Goal: Task Accomplishment & Management: Use online tool/utility

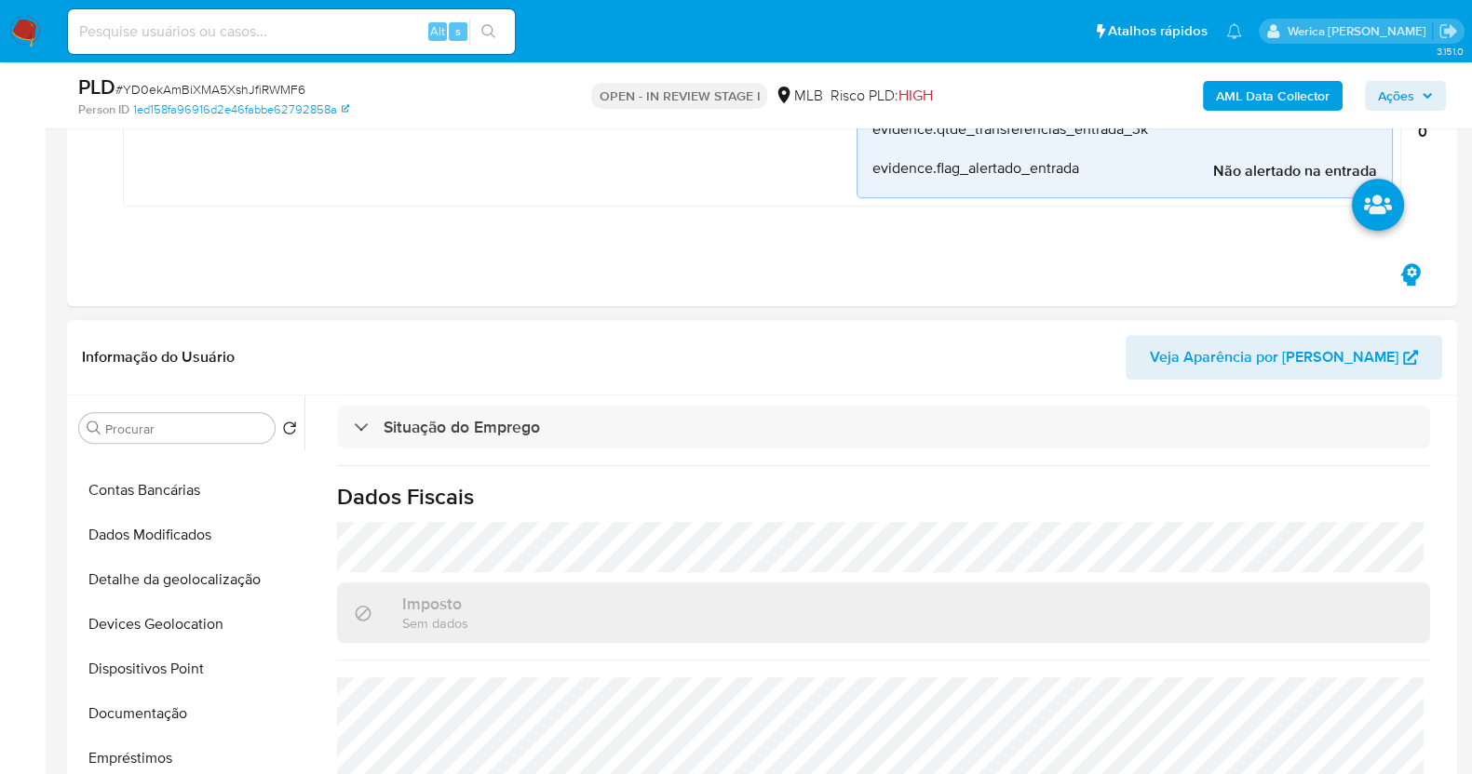
scroll to position [115, 0]
click at [167, 724] on button "Documentação" at bounding box center [188, 715] width 233 height 45
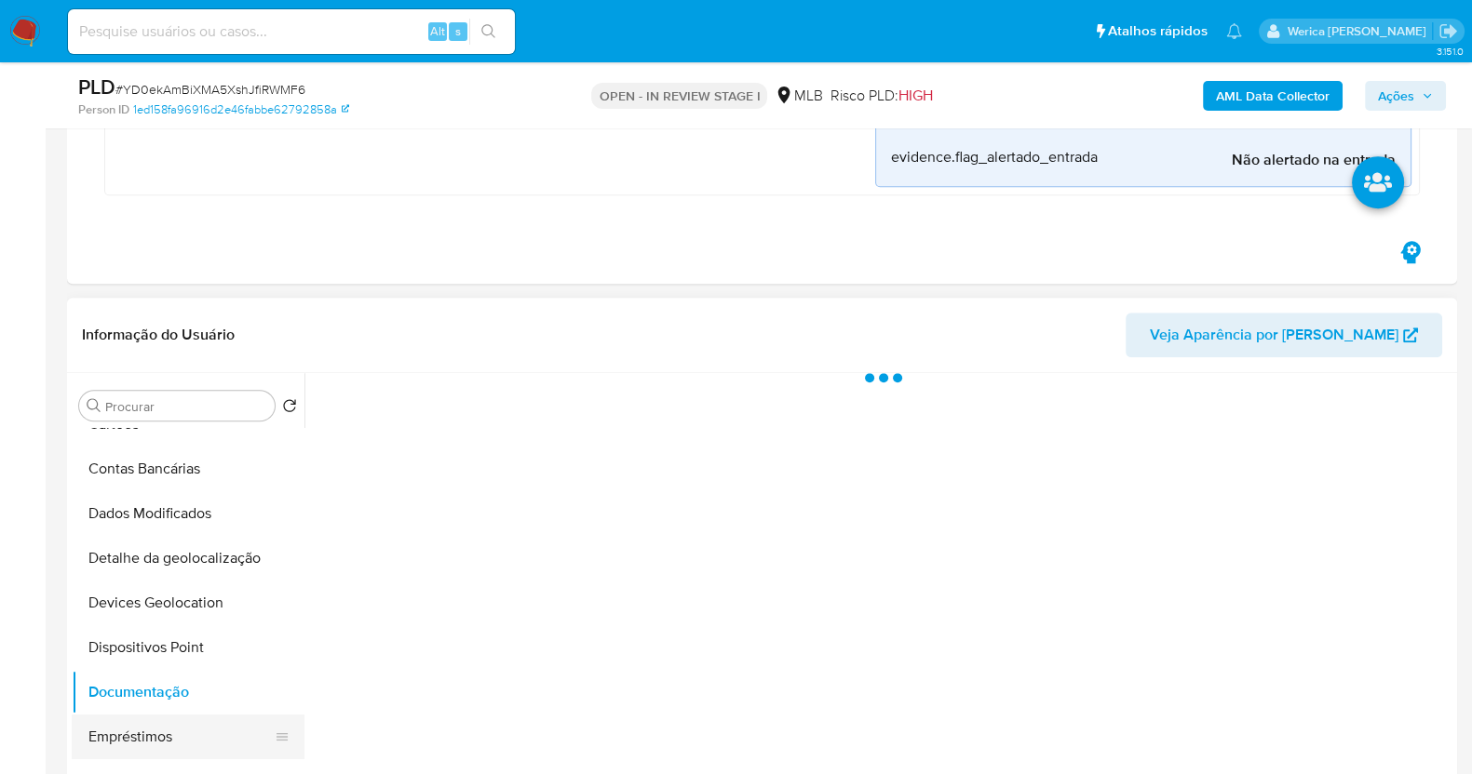
scroll to position [0, 0]
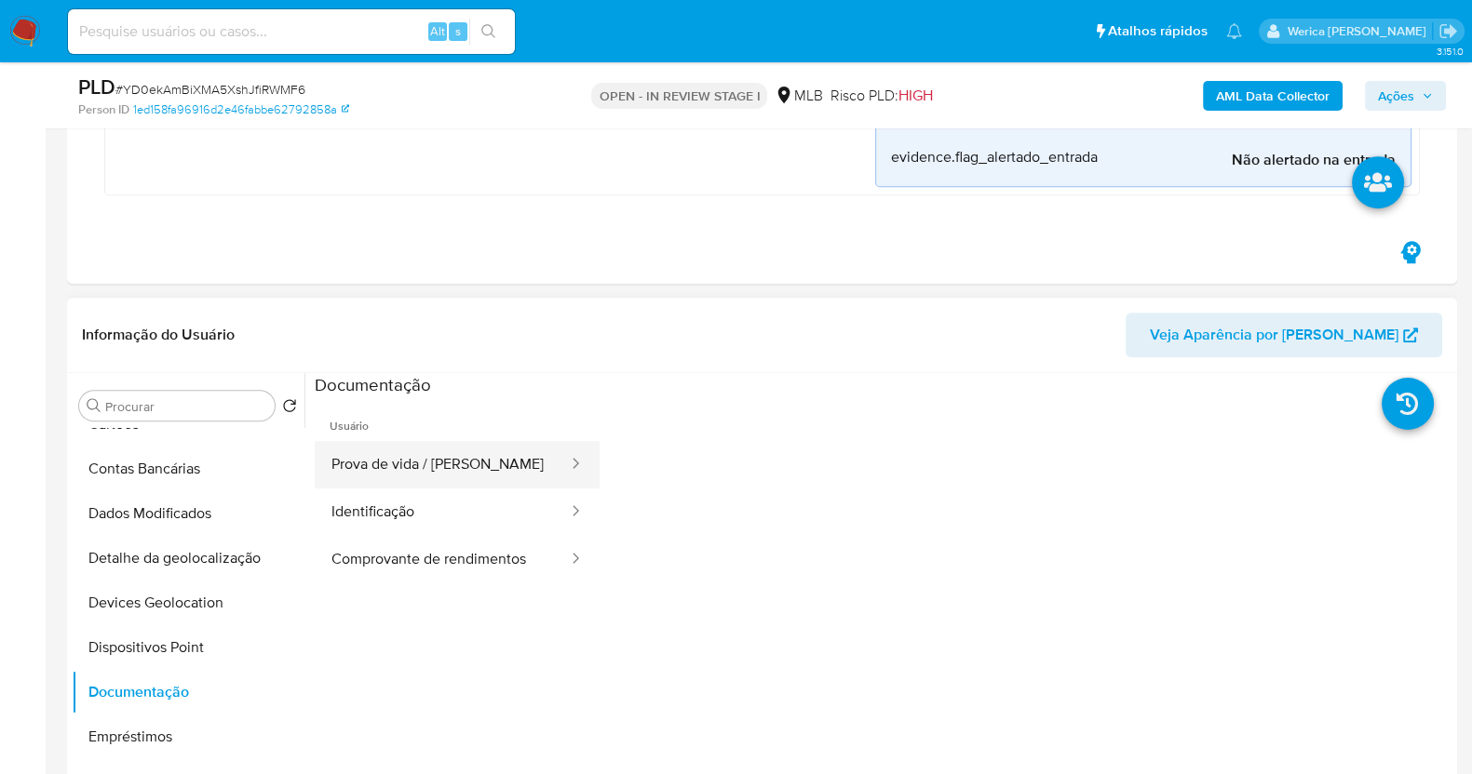
click at [448, 461] on button "Prova de vida / Selfie" at bounding box center [442, 464] width 255 height 47
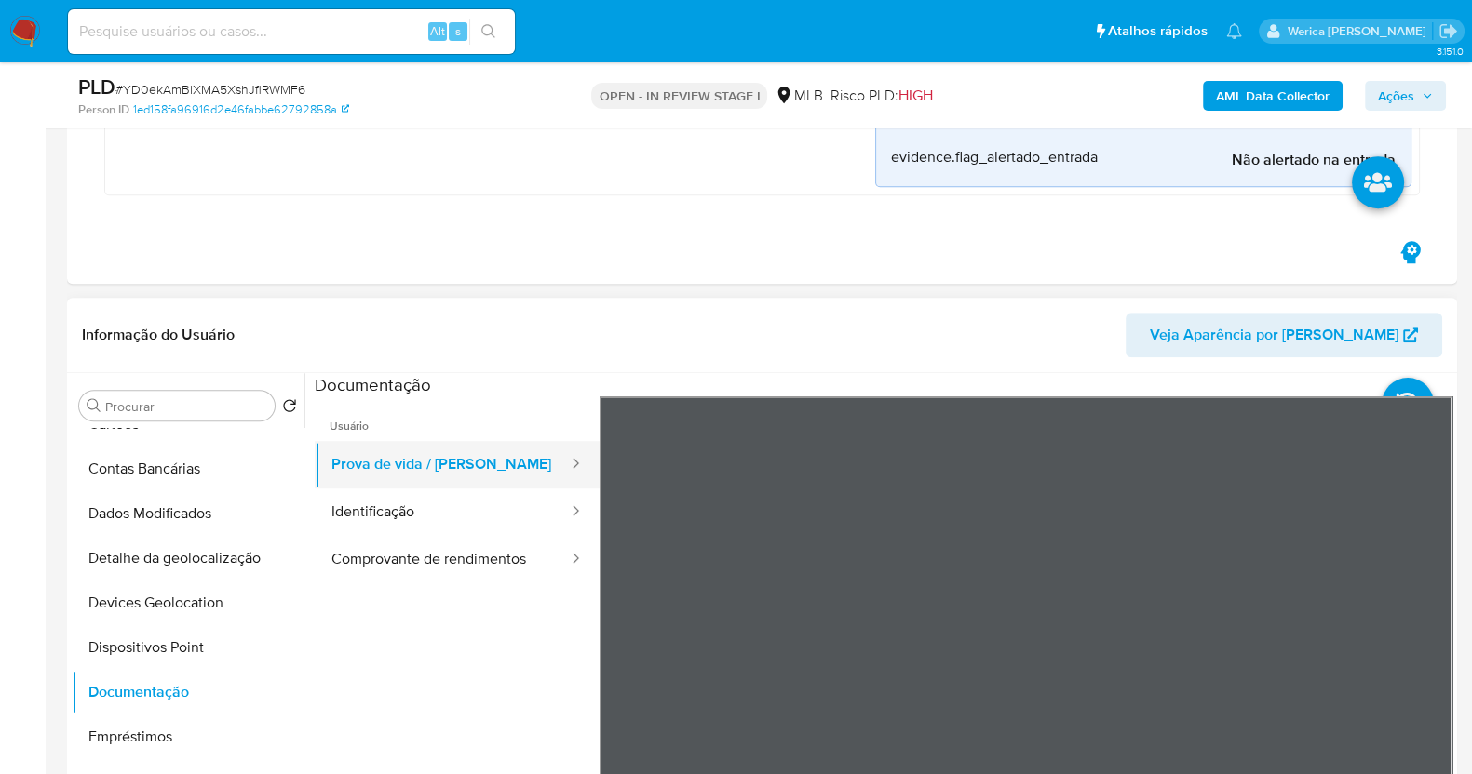
click at [450, 458] on button "Prova de vida / Selfie" at bounding box center [442, 464] width 255 height 47
click at [451, 517] on button "Identificação" at bounding box center [442, 512] width 255 height 47
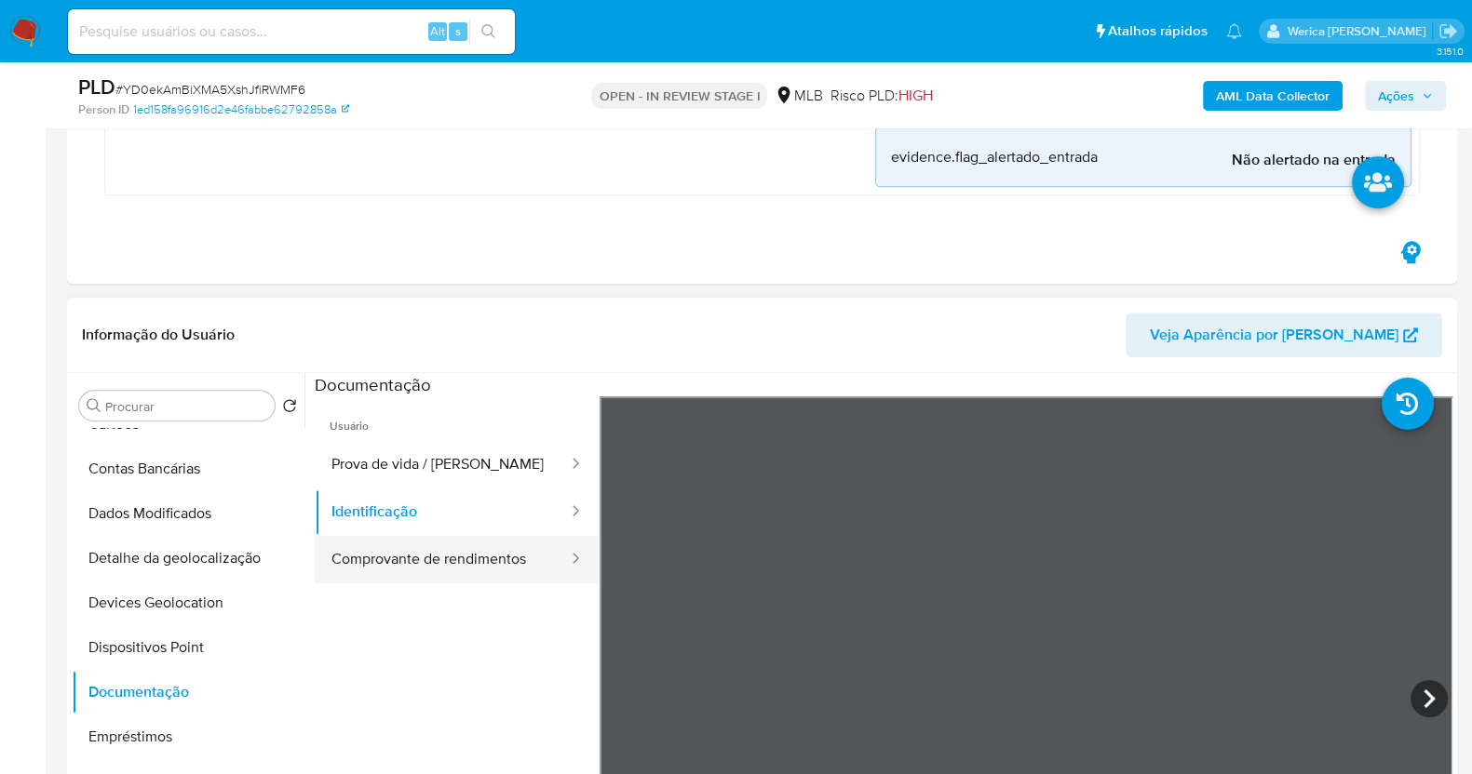
click at [504, 553] on button "Comprovante de rendimentos" at bounding box center [442, 559] width 255 height 47
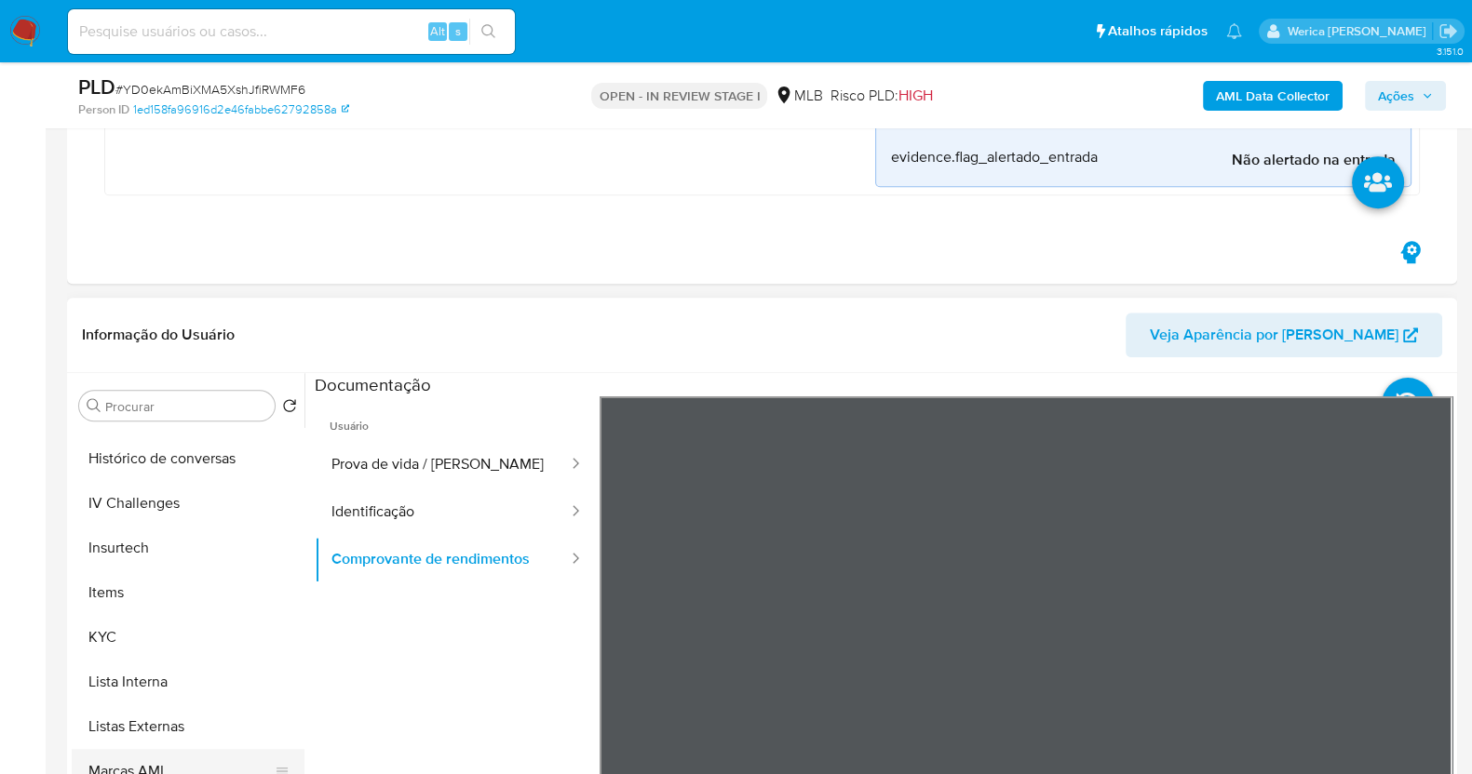
scroll to position [786, 0]
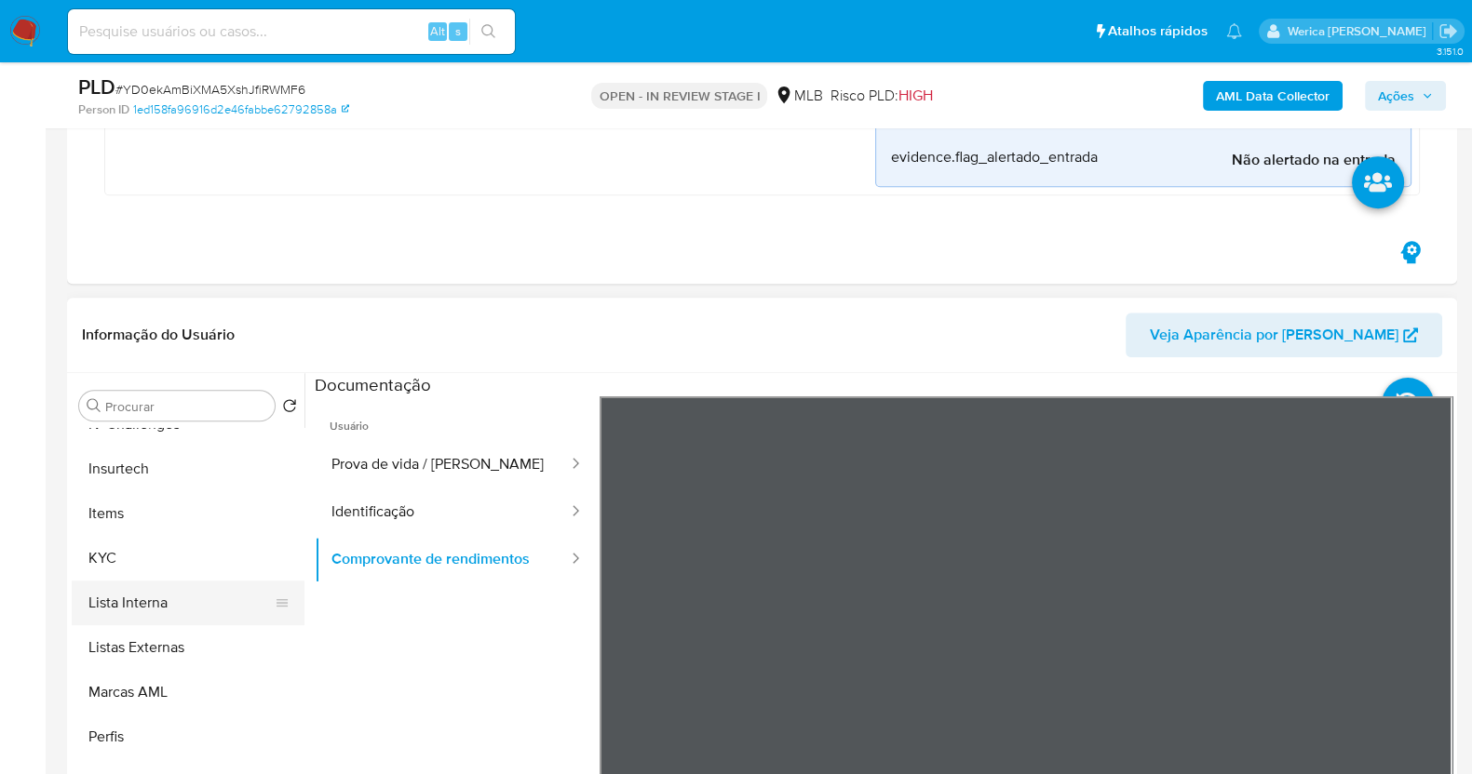
click at [172, 581] on button "Lista Interna" at bounding box center [181, 603] width 218 height 45
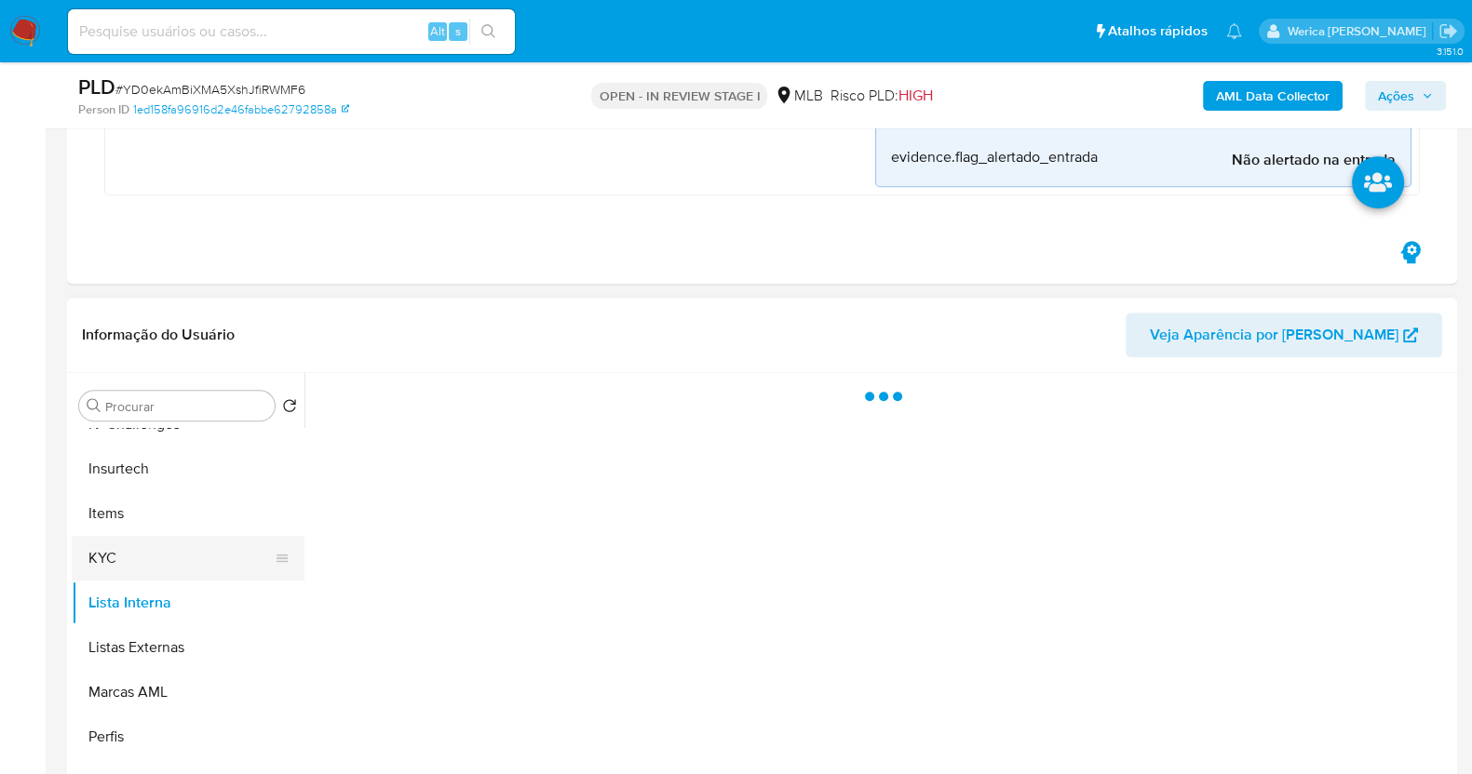
click at [172, 569] on button "KYC" at bounding box center [181, 558] width 218 height 45
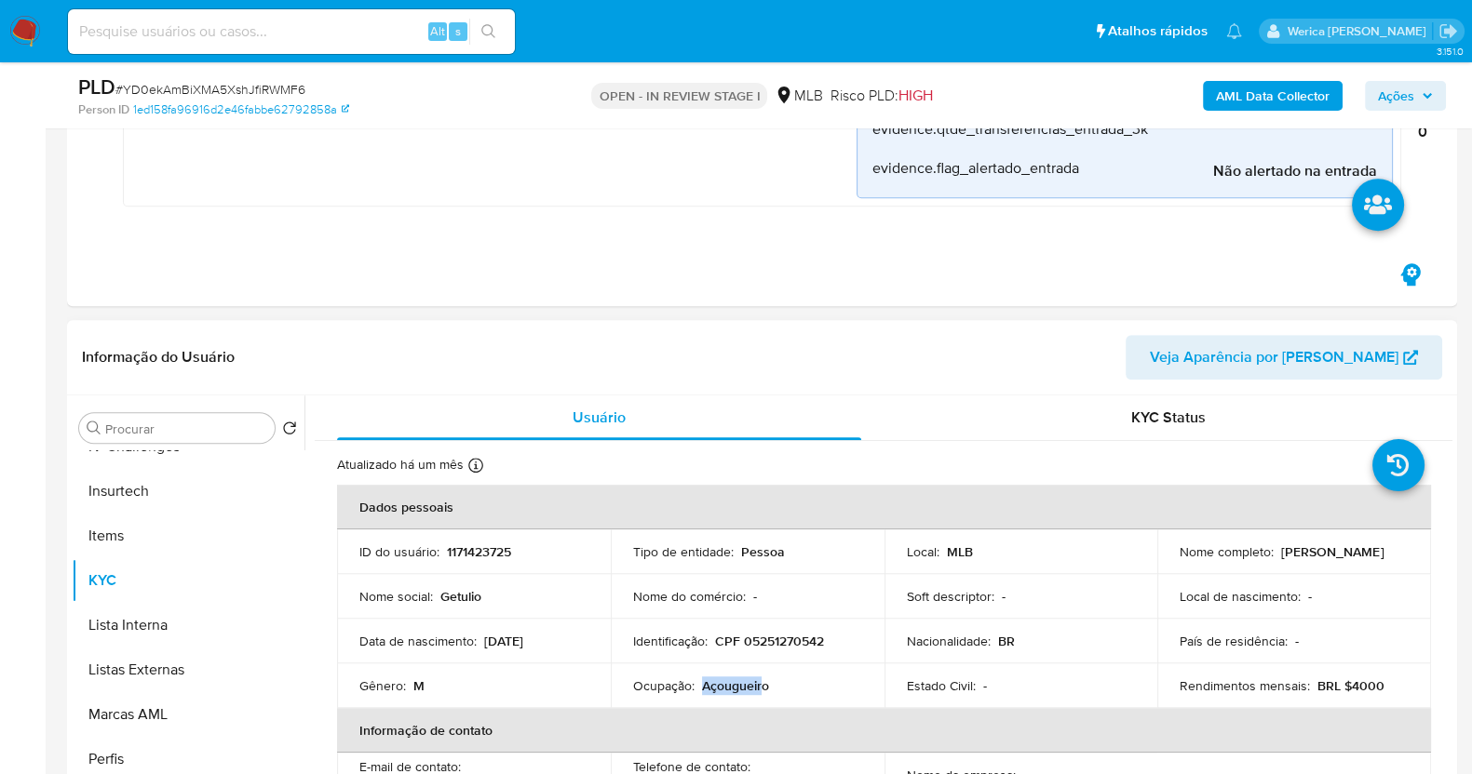
click at [758, 676] on td "Ocupação : Açougueiro" at bounding box center [748, 686] width 274 height 45
click at [745, 678] on p "Açougueiro" at bounding box center [735, 686] width 67 height 17
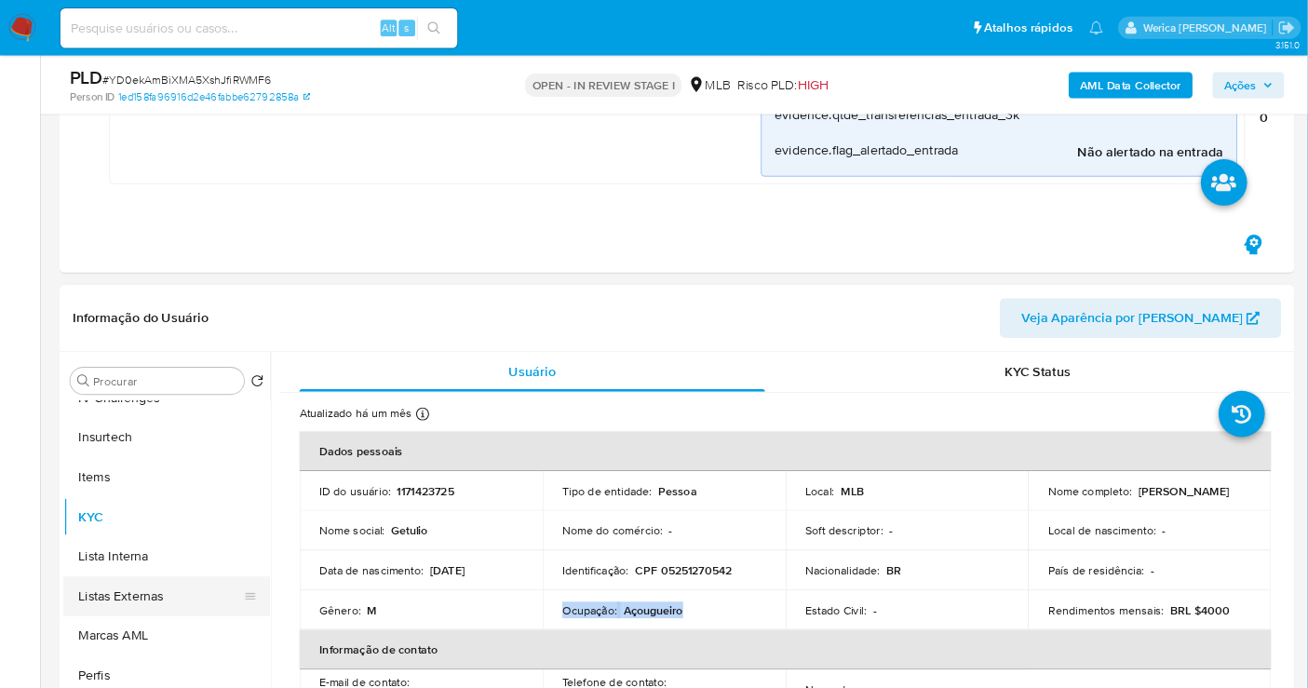
scroll to position [595, 0]
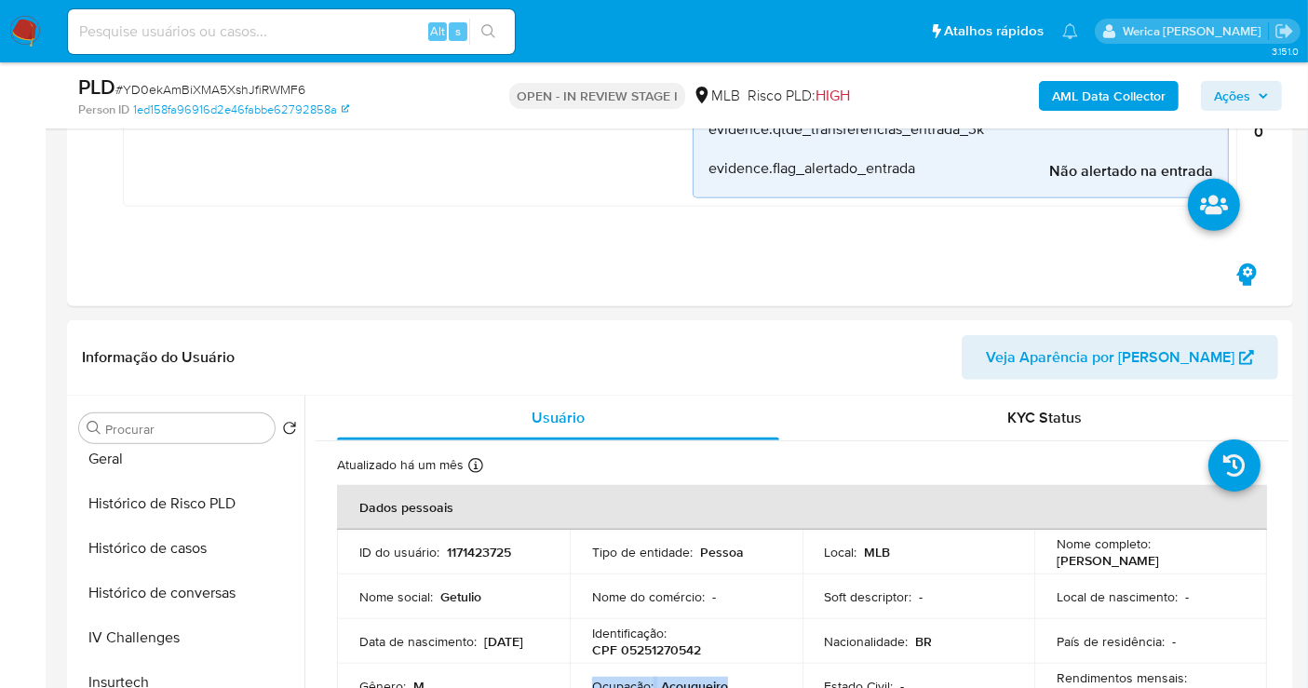
drag, startPoint x: 7, startPoint y: 34, endPoint x: 10, endPoint y: 22, distance: 11.5
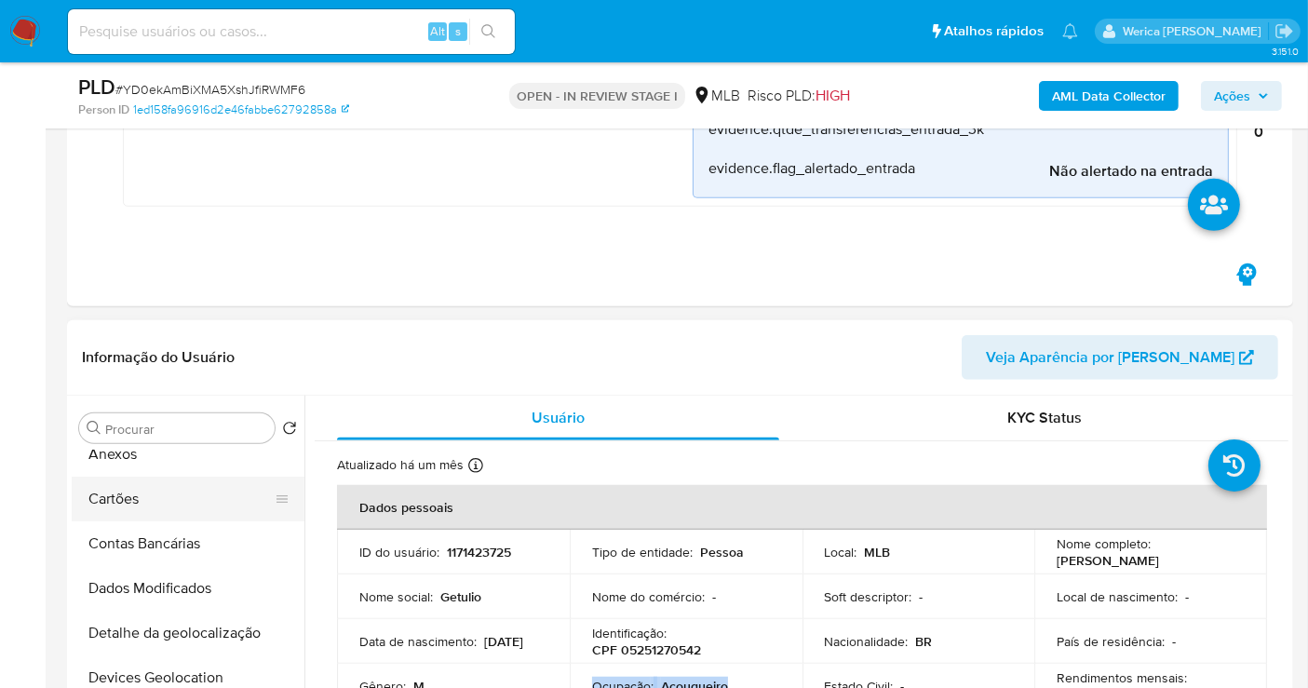
scroll to position [0, 0]
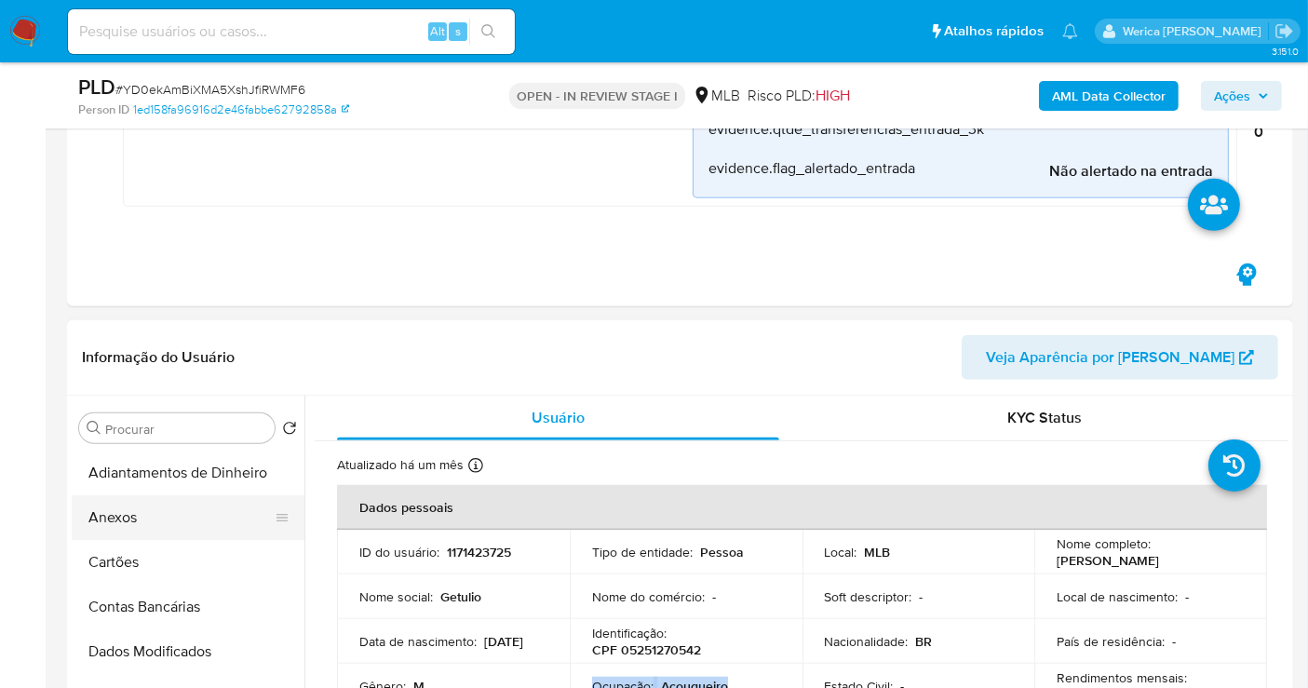
click at [172, 508] on button "Anexos" at bounding box center [181, 517] width 218 height 45
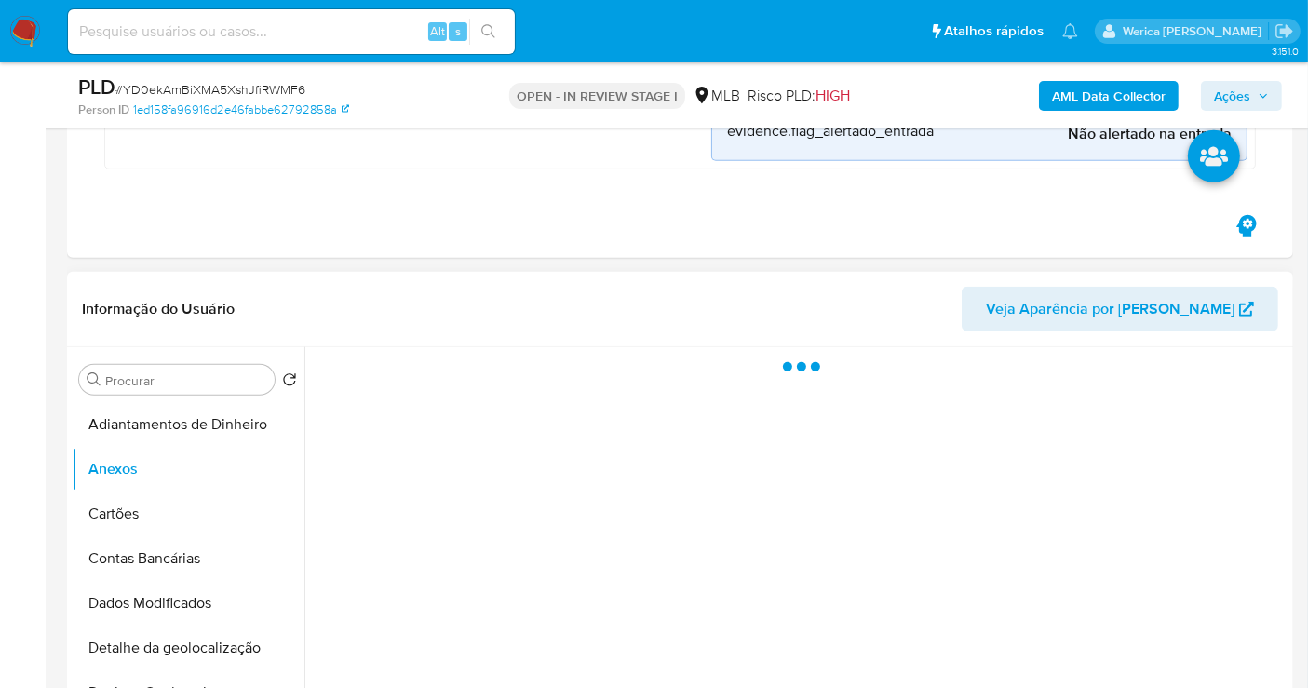
scroll to position [1458, 0]
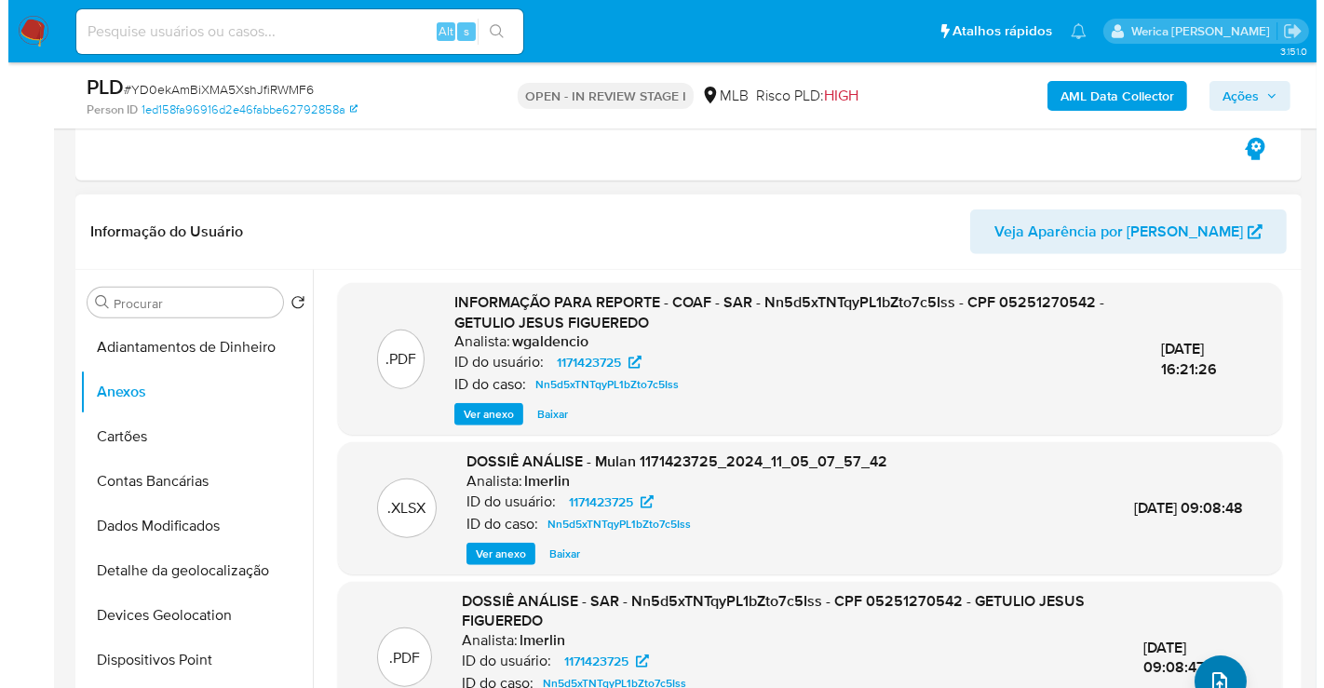
scroll to position [5, 0]
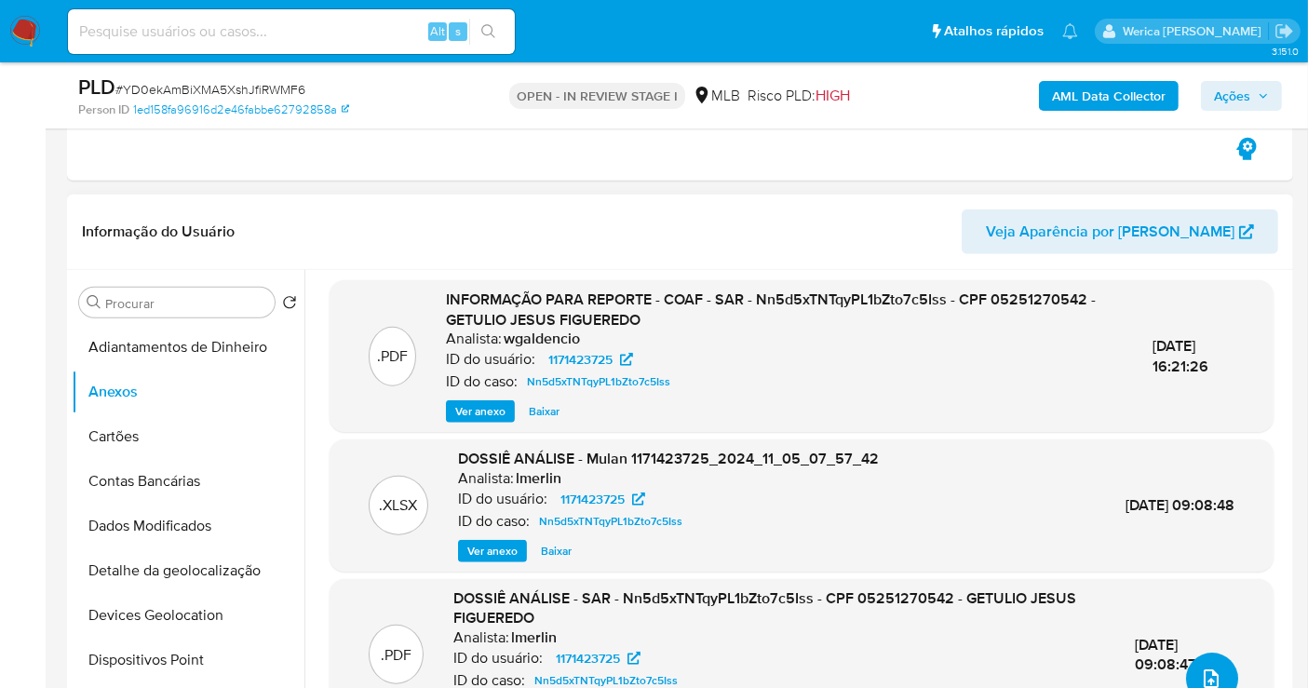
click at [1205, 667] on icon "upload-file" at bounding box center [1211, 678] width 22 height 22
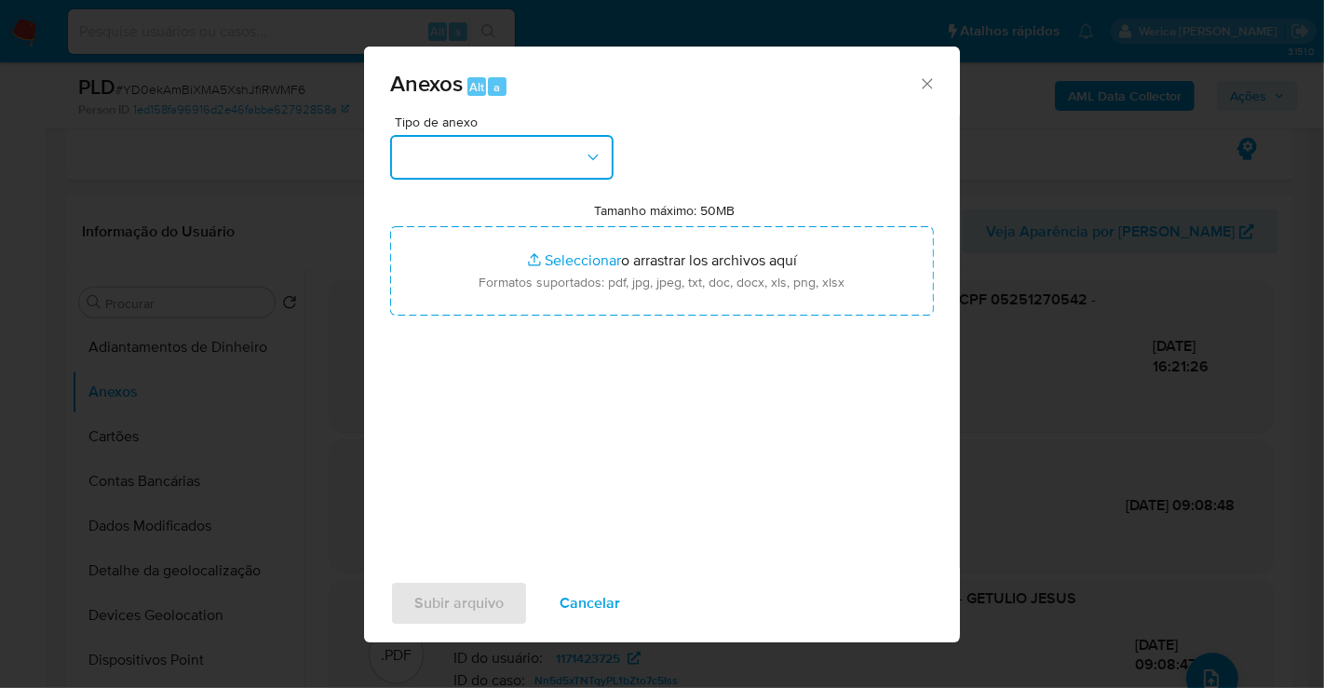
click at [502, 164] on button "button" at bounding box center [501, 157] width 223 height 45
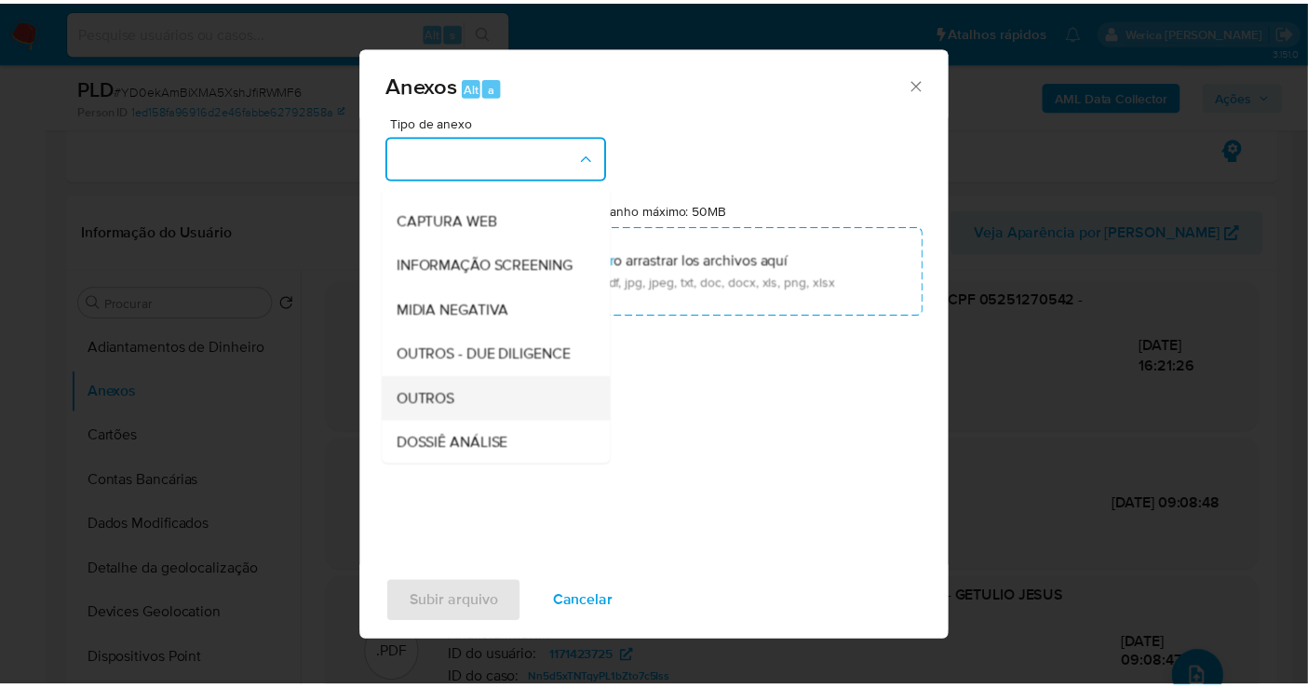
scroll to position [207, 0]
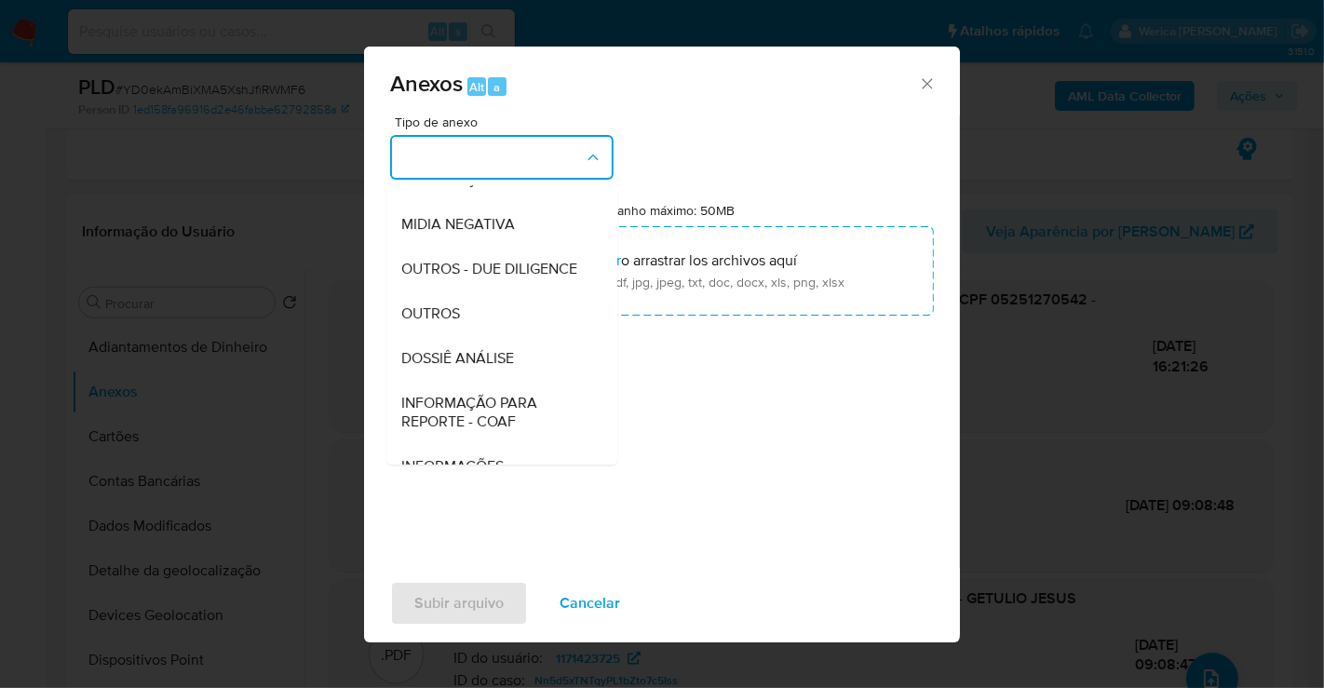
drag, startPoint x: 510, startPoint y: 389, endPoint x: 532, endPoint y: 384, distance: 23.0
click at [519, 381] on div "DOSSIÊ ANÁLISE" at bounding box center [496, 358] width 190 height 45
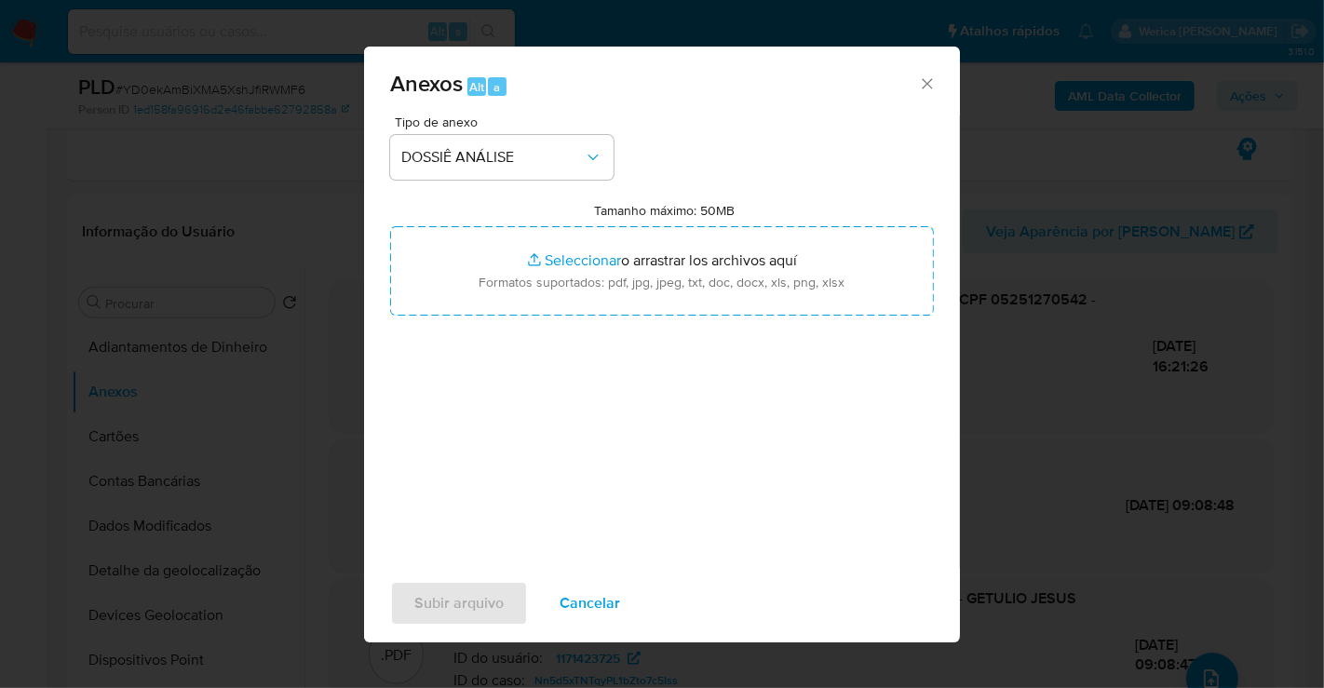
click at [560, 606] on span "Cancelar" at bounding box center [589, 603] width 61 height 41
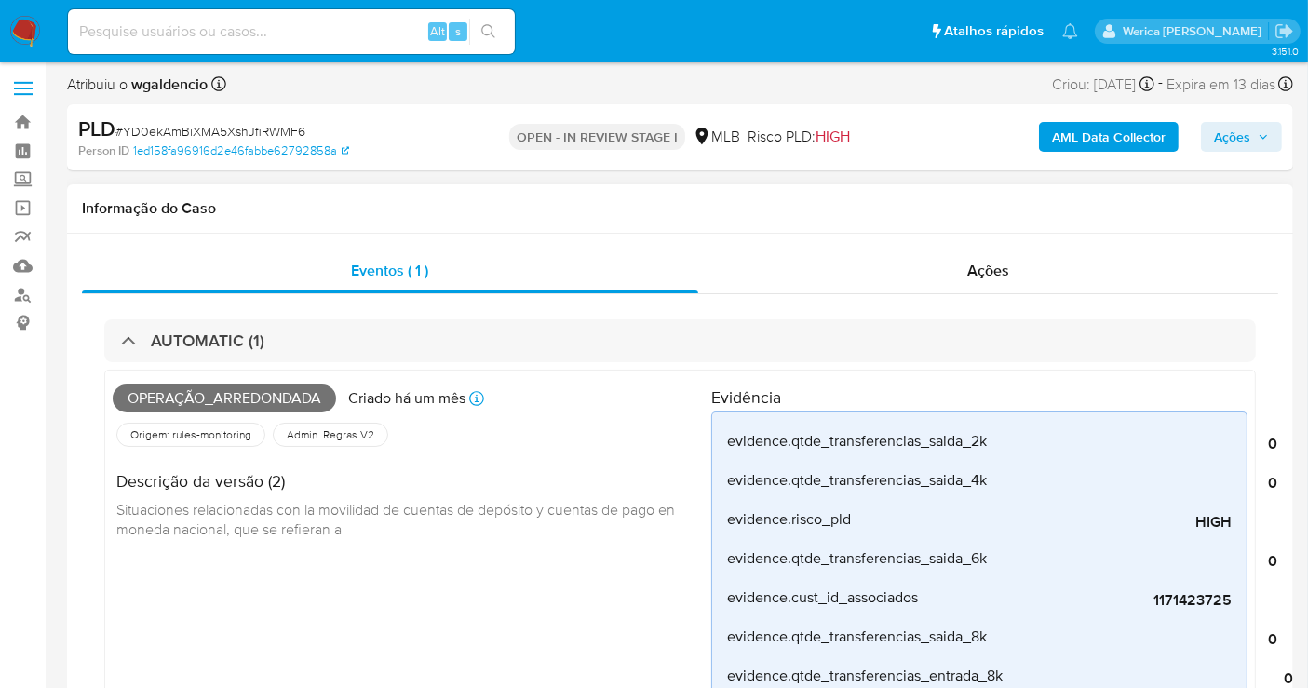
scroll to position [0, 0]
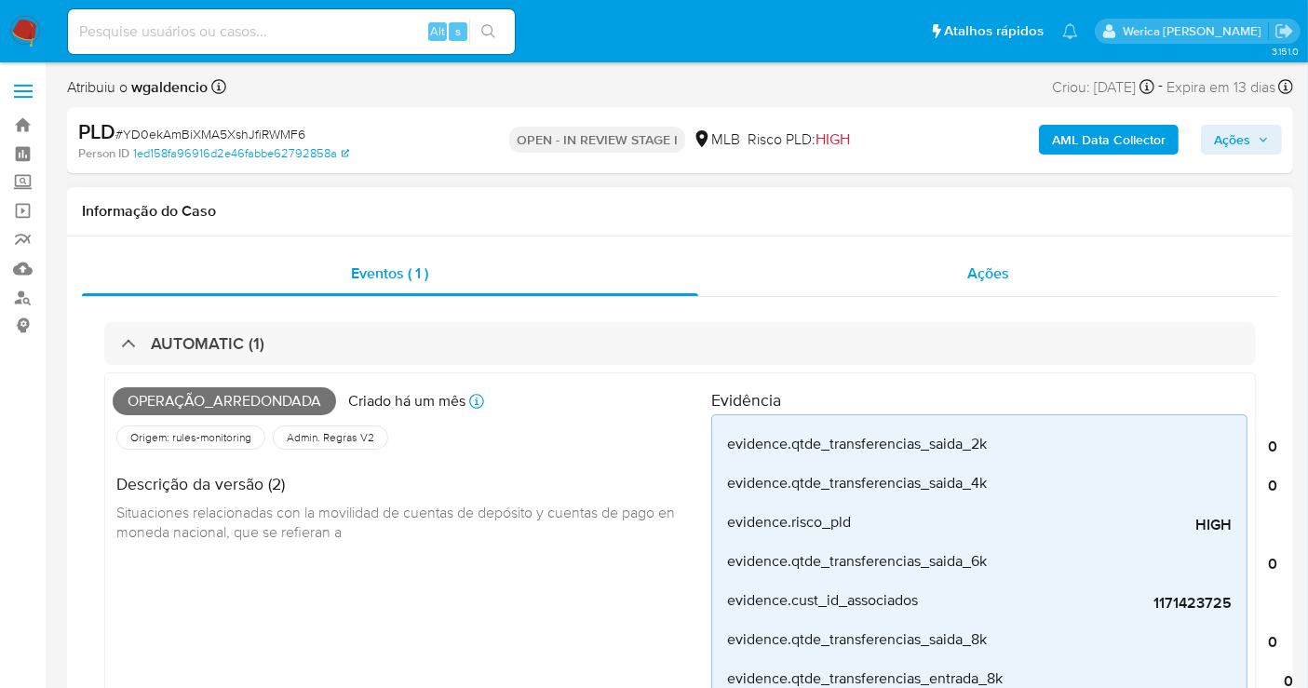
click at [959, 294] on div "Ações" at bounding box center [988, 273] width 581 height 45
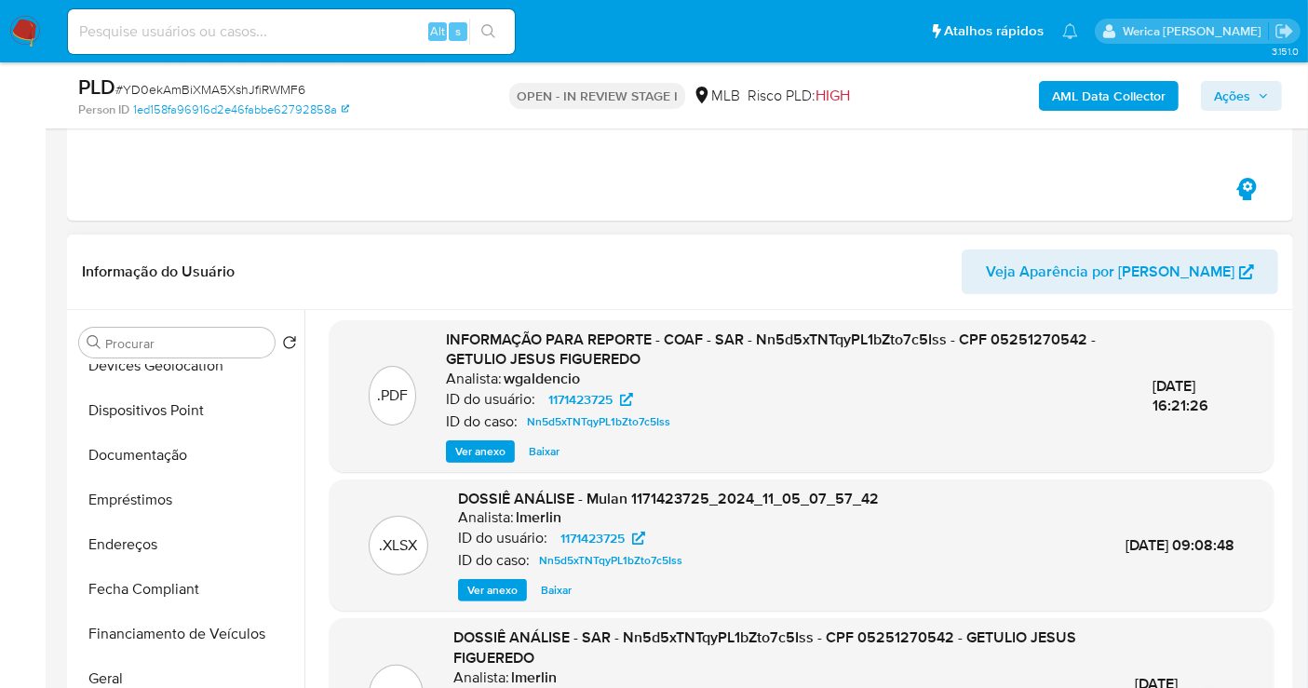
scroll to position [413, 0]
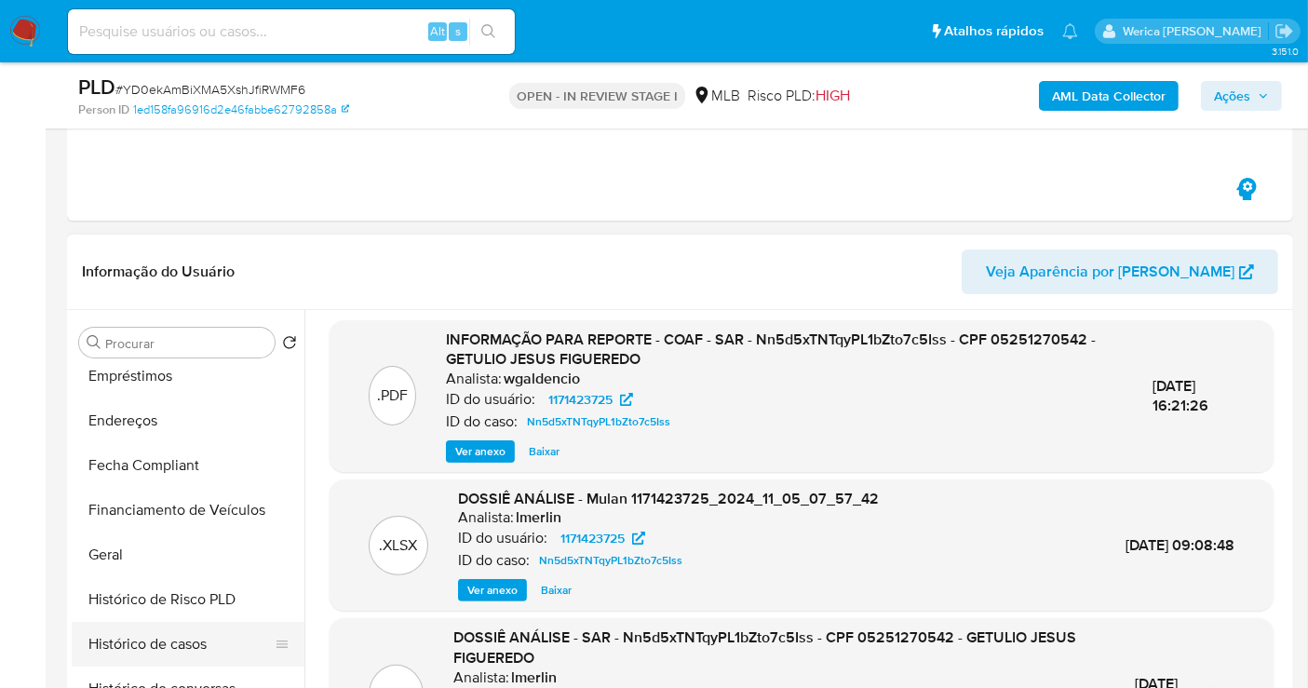
click at [164, 644] on button "Histórico de casos" at bounding box center [181, 644] width 218 height 45
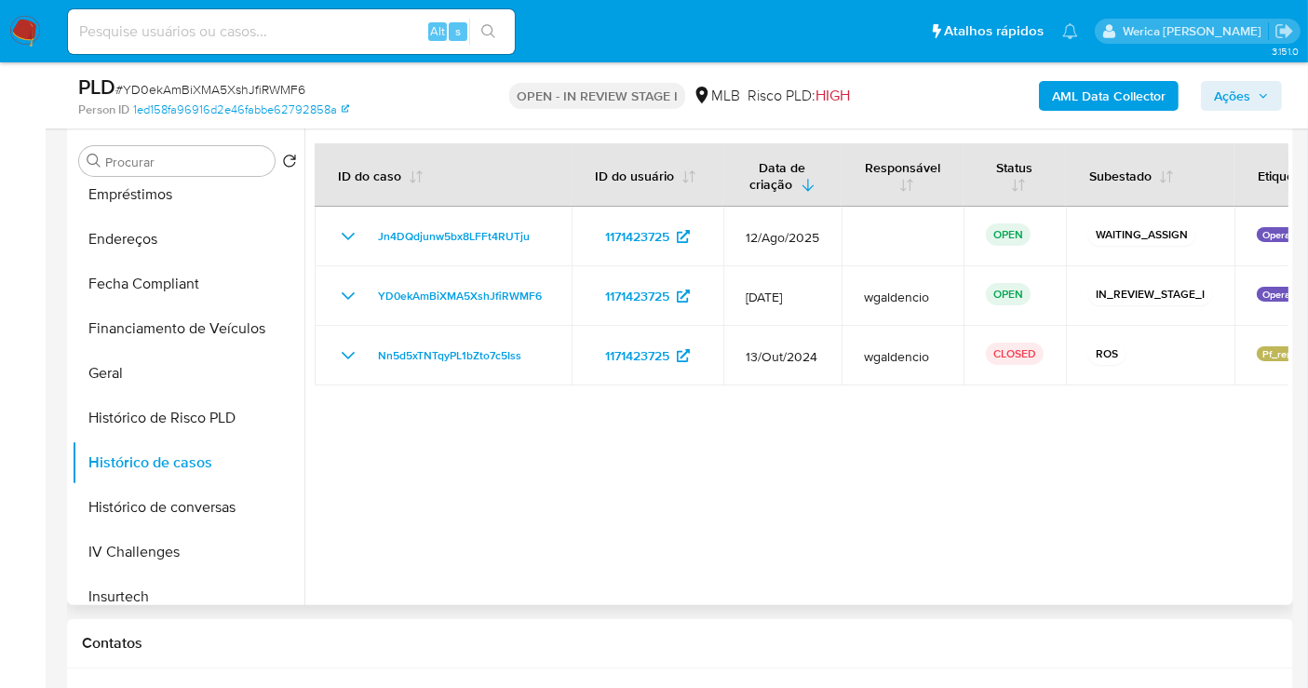
scroll to position [517, 0]
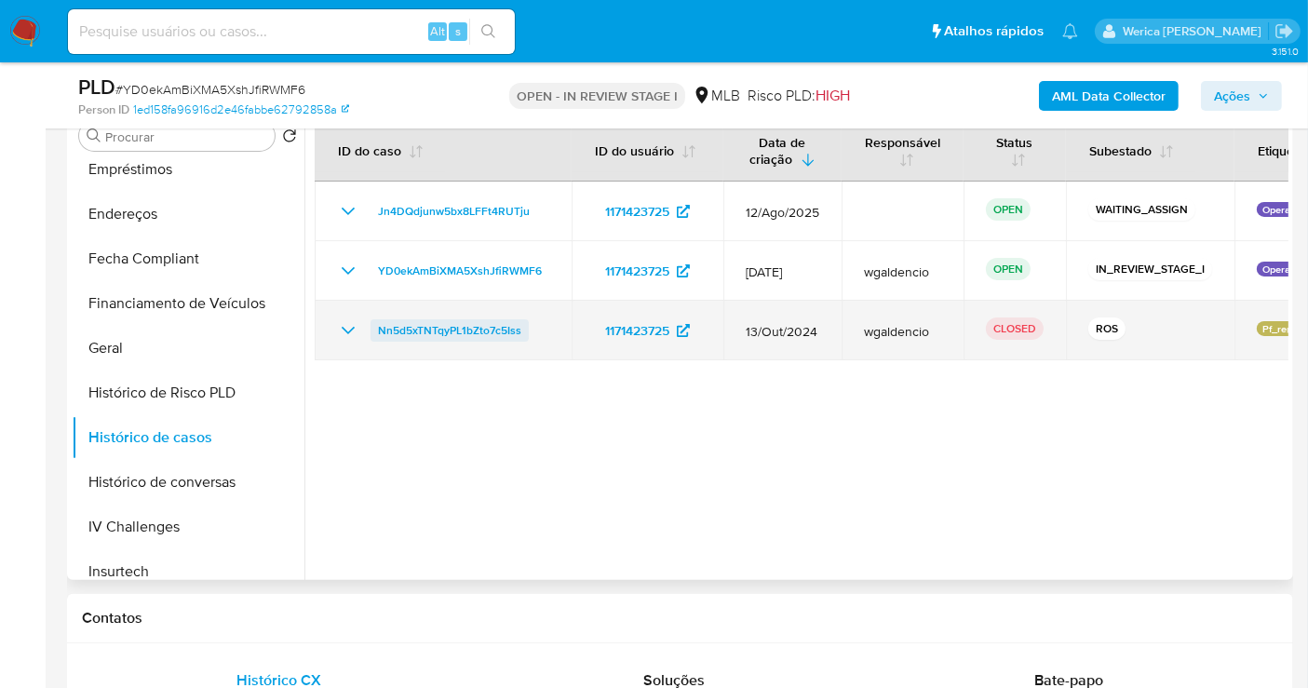
click at [477, 330] on span "Nn5d5xTNTqyPL1bZto7c5Iss" at bounding box center [449, 330] width 143 height 22
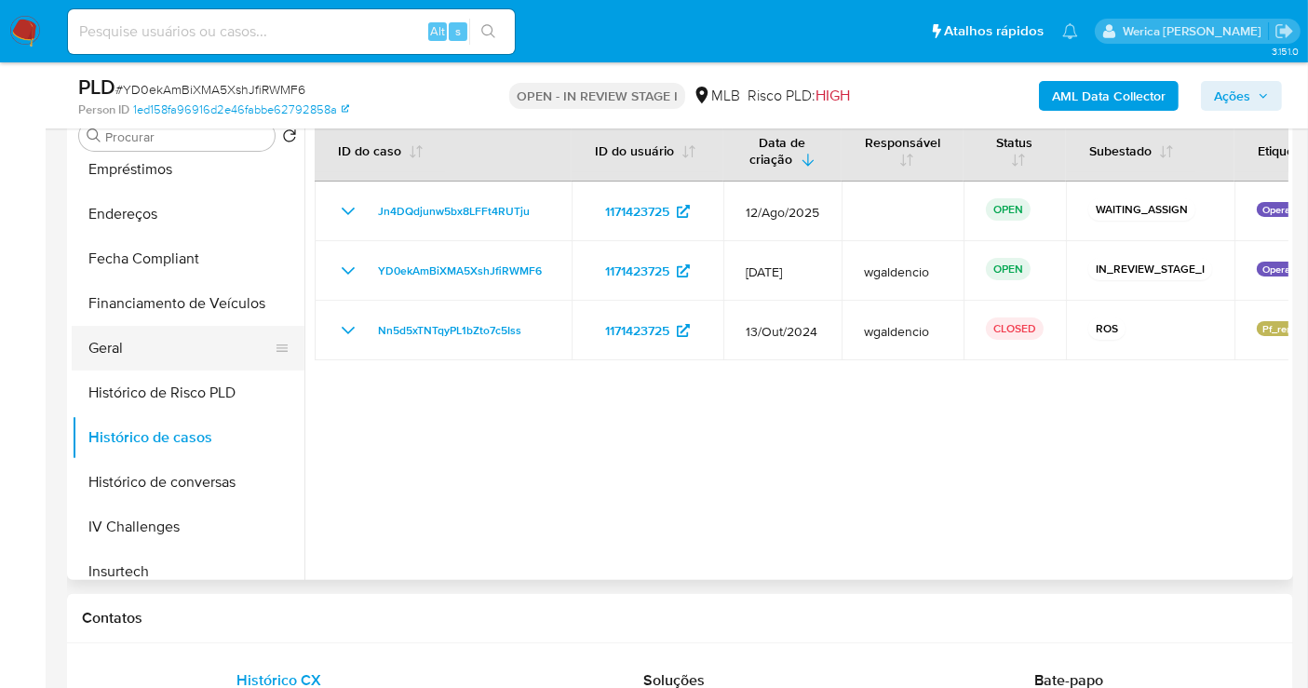
click at [212, 343] on button "Geral" at bounding box center [181, 348] width 218 height 45
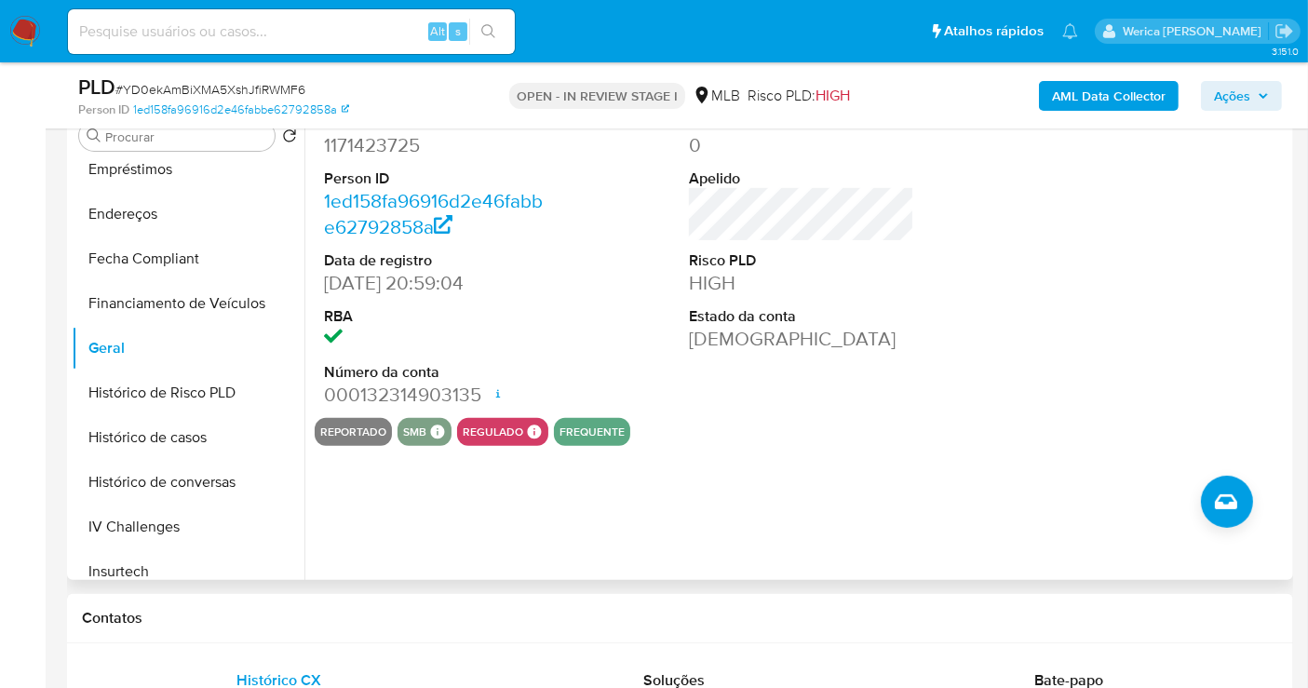
drag, startPoint x: 985, startPoint y: 288, endPoint x: 995, endPoint y: 274, distance: 17.3
click at [985, 288] on div "ID do usuário 1171423725 Person ID 1ed158fa96916d2e46fabbe62792858a Data de reg…" at bounding box center [802, 260] width 974 height 315
drag, startPoint x: 1130, startPoint y: 215, endPoint x: 1107, endPoint y: 181, distance: 41.6
click at [1134, 216] on div at bounding box center [1167, 260] width 244 height 315
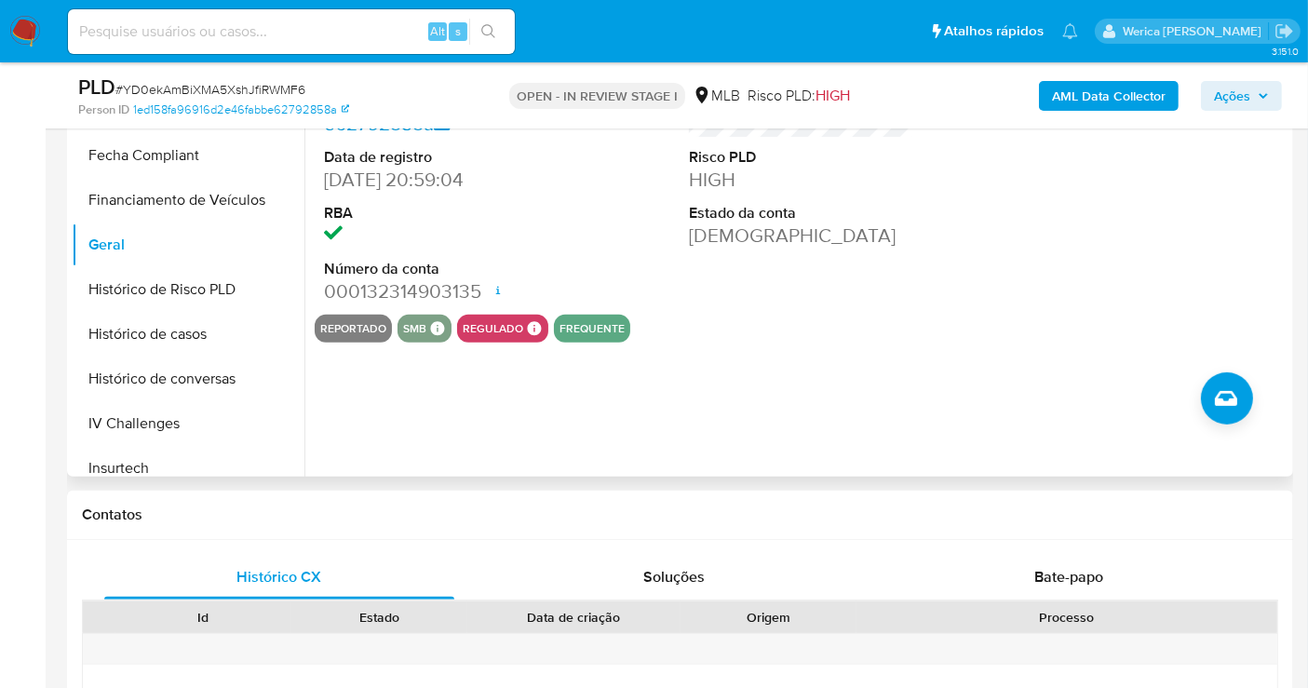
scroll to position [786, 0]
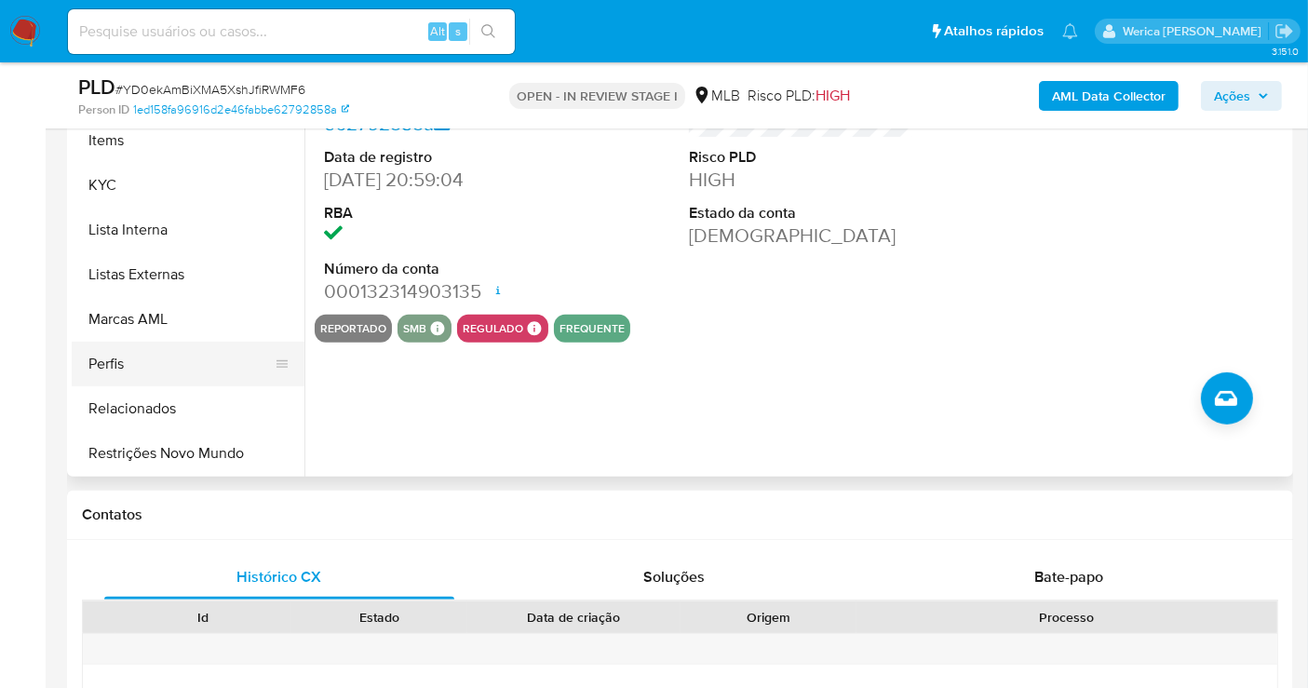
click at [118, 352] on button "Perfis" at bounding box center [181, 364] width 218 height 45
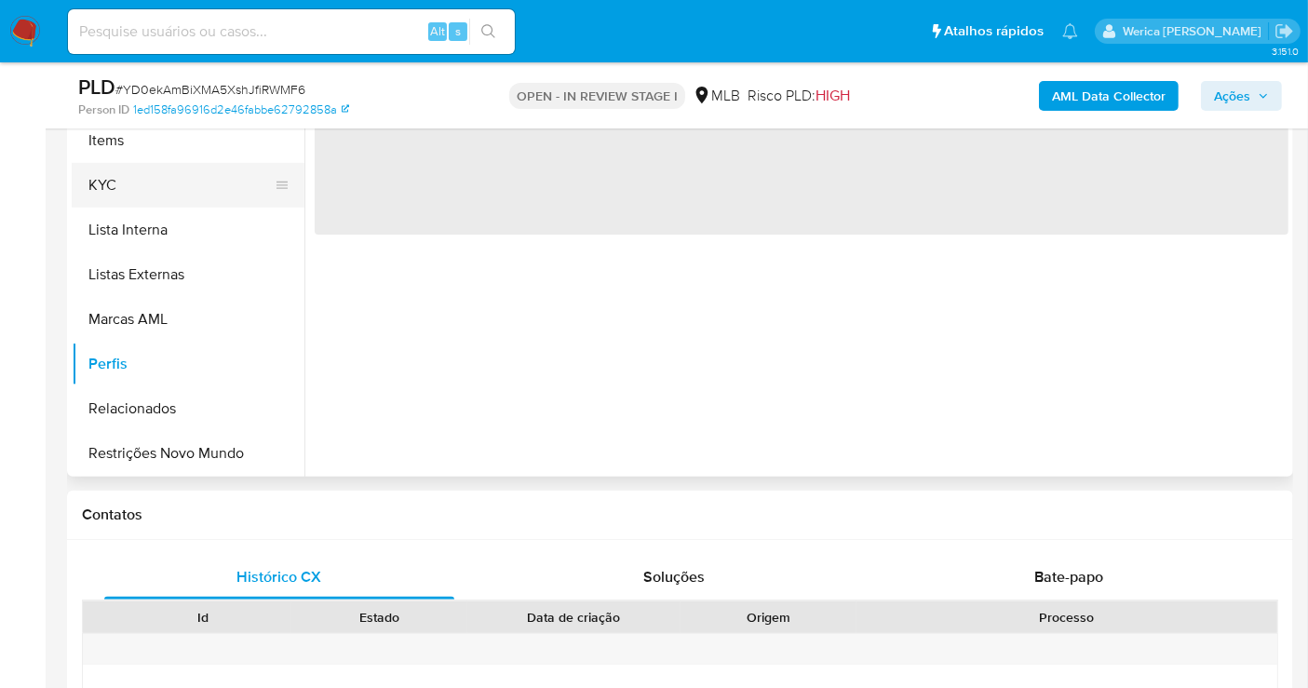
click at [101, 194] on button "KYC" at bounding box center [181, 185] width 218 height 45
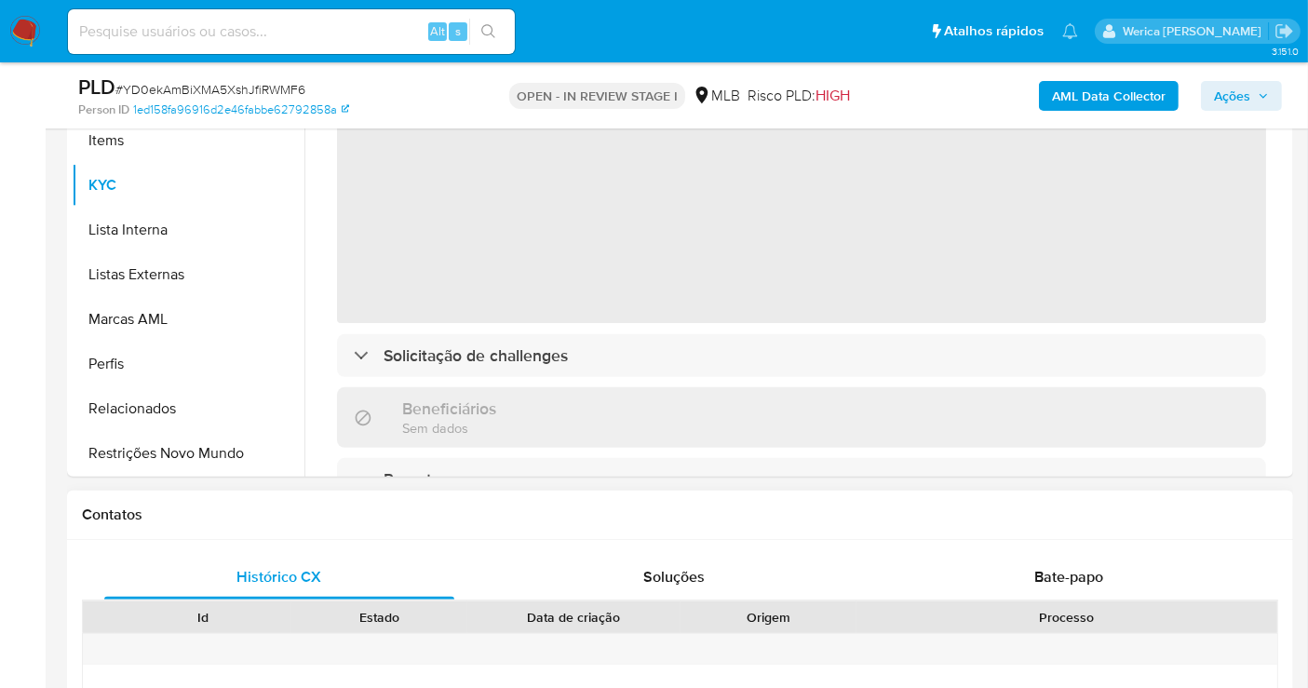
scroll to position [517, 0]
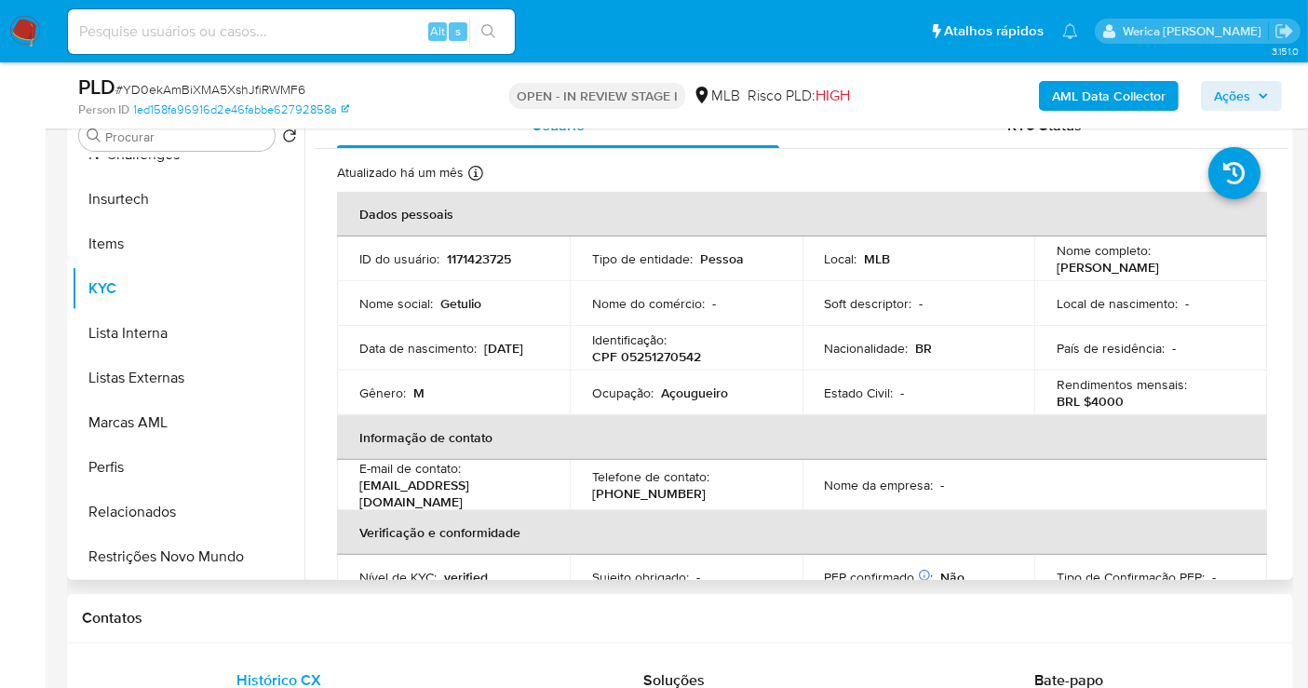
drag, startPoint x: 1165, startPoint y: 342, endPoint x: 1098, endPoint y: 173, distance: 181.3
click at [1172, 342] on p "-" at bounding box center [1174, 348] width 4 height 17
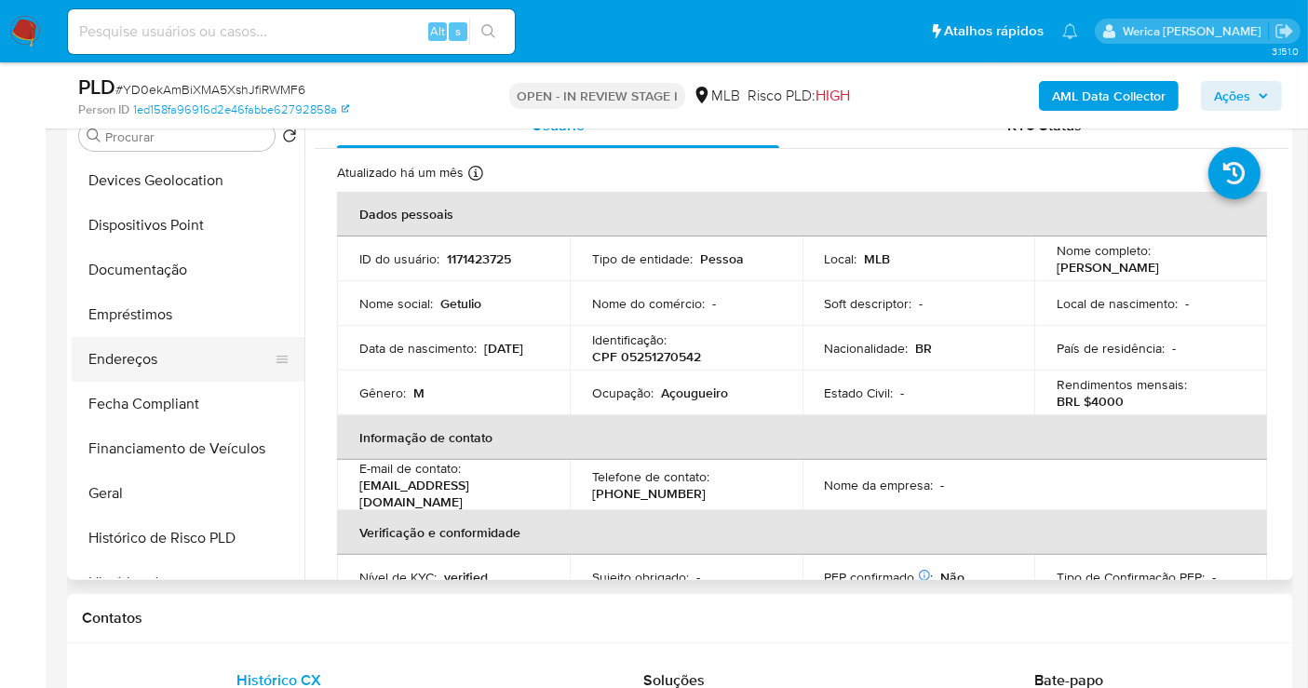
click at [159, 352] on button "Endereços" at bounding box center [181, 359] width 218 height 45
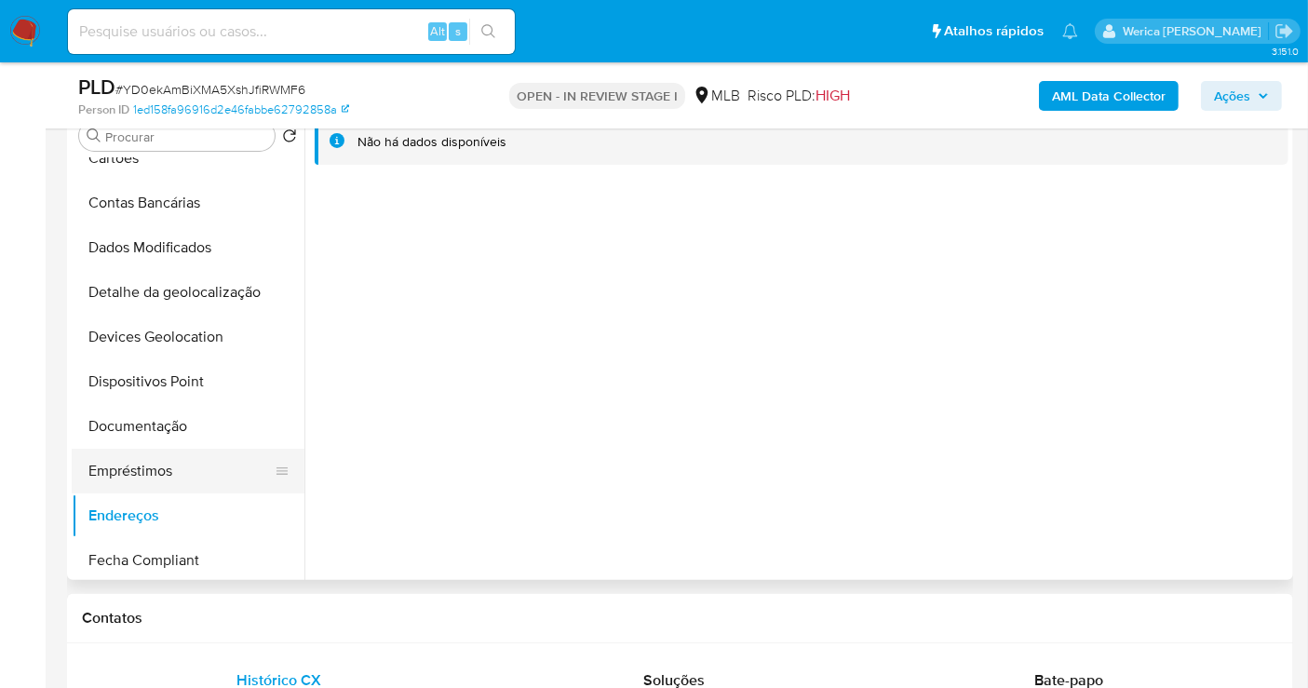
scroll to position [61, 0]
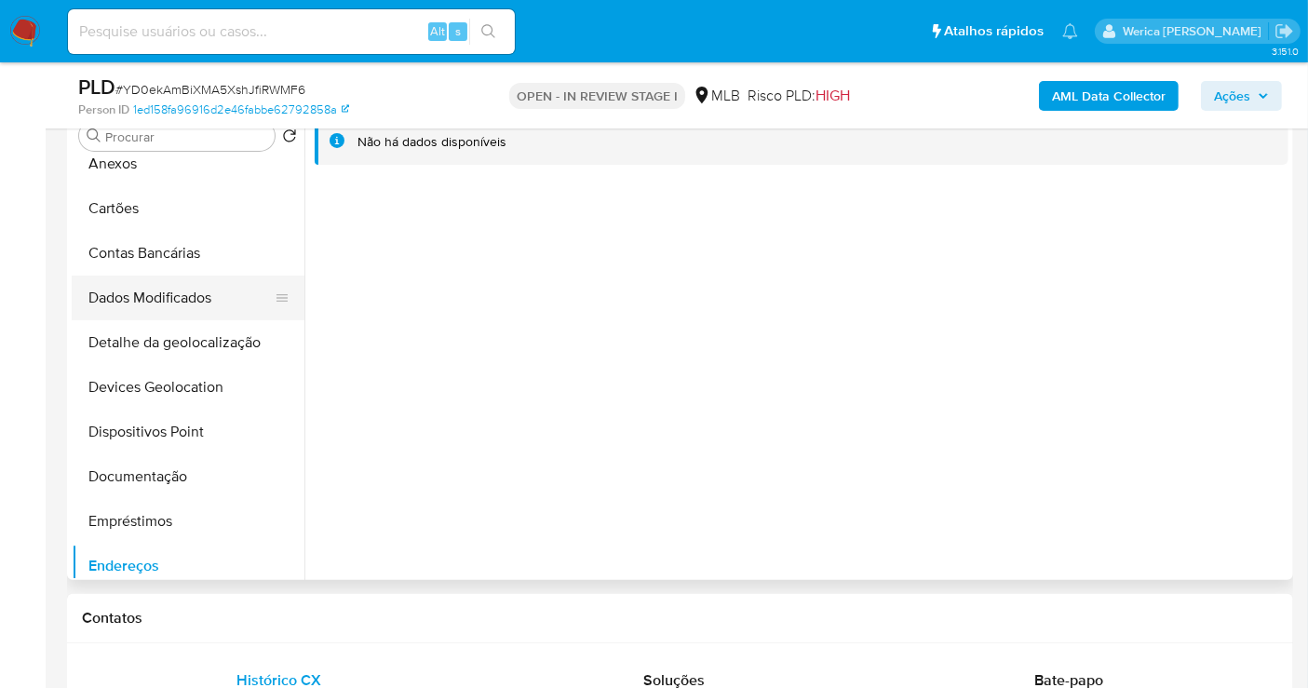
click at [166, 315] on button "Dados Modificados" at bounding box center [181, 298] width 218 height 45
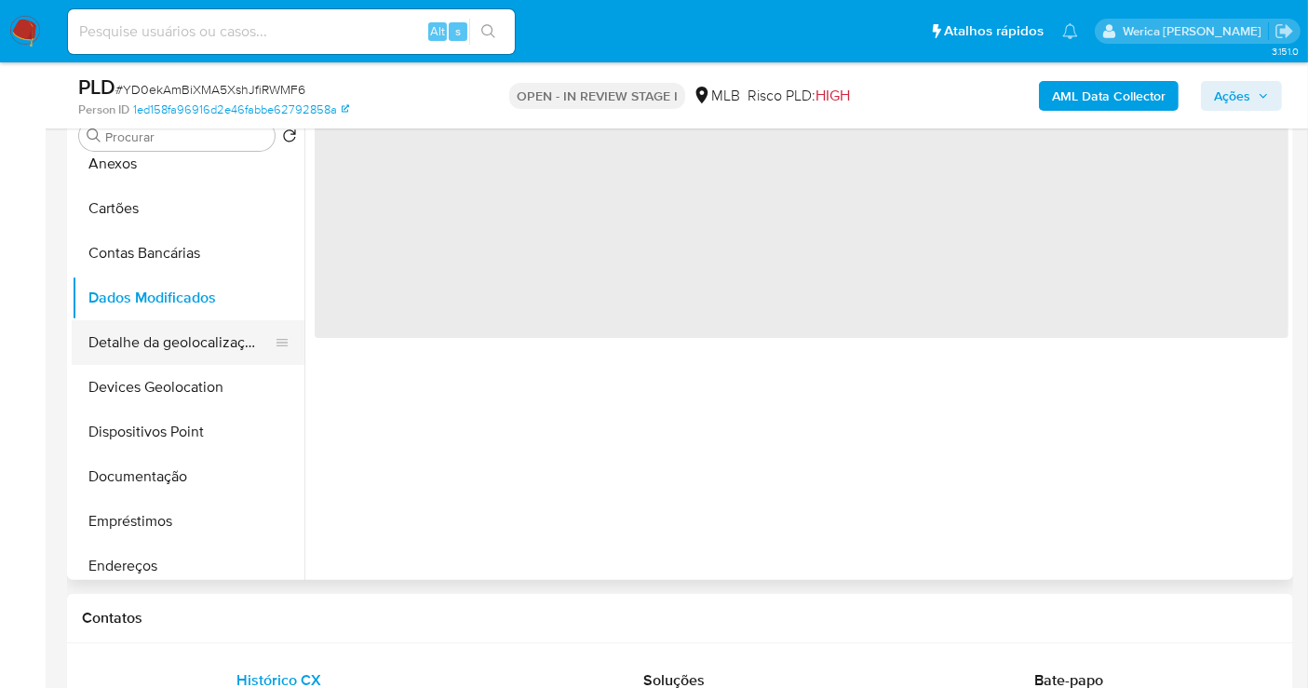
click at [177, 334] on button "Detalhe da geolocalização" at bounding box center [181, 342] width 218 height 45
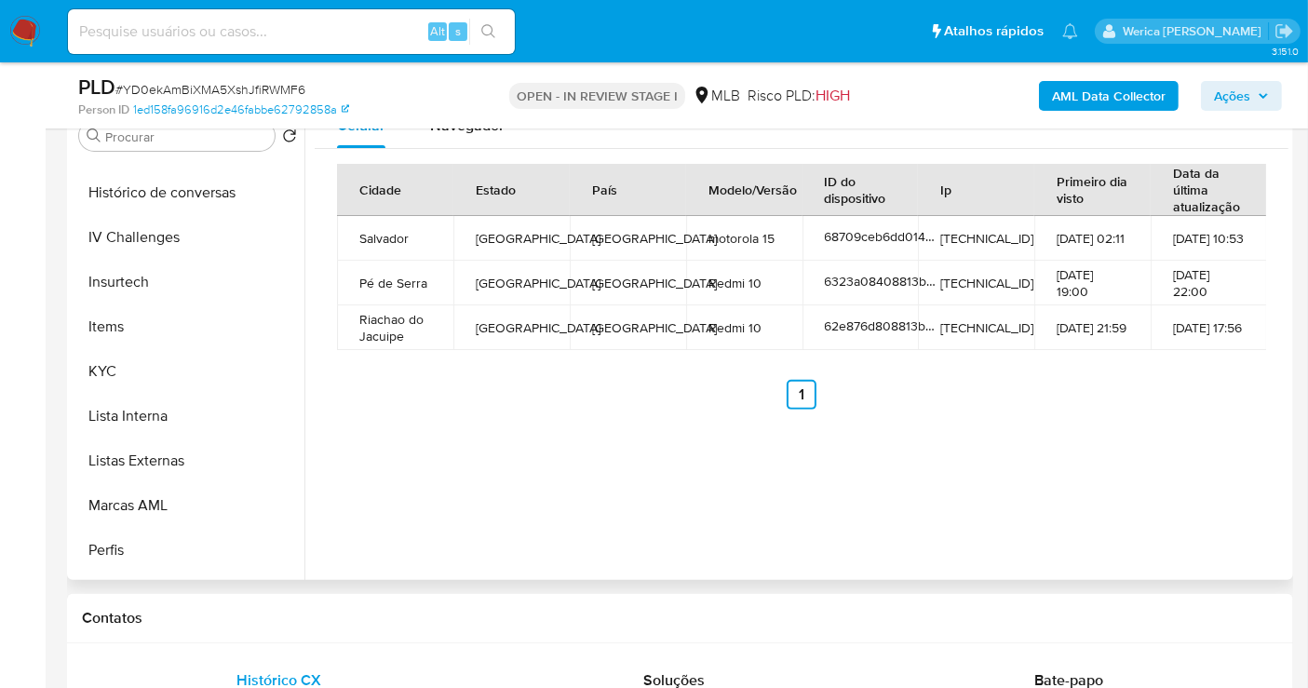
scroll to position [786, 0]
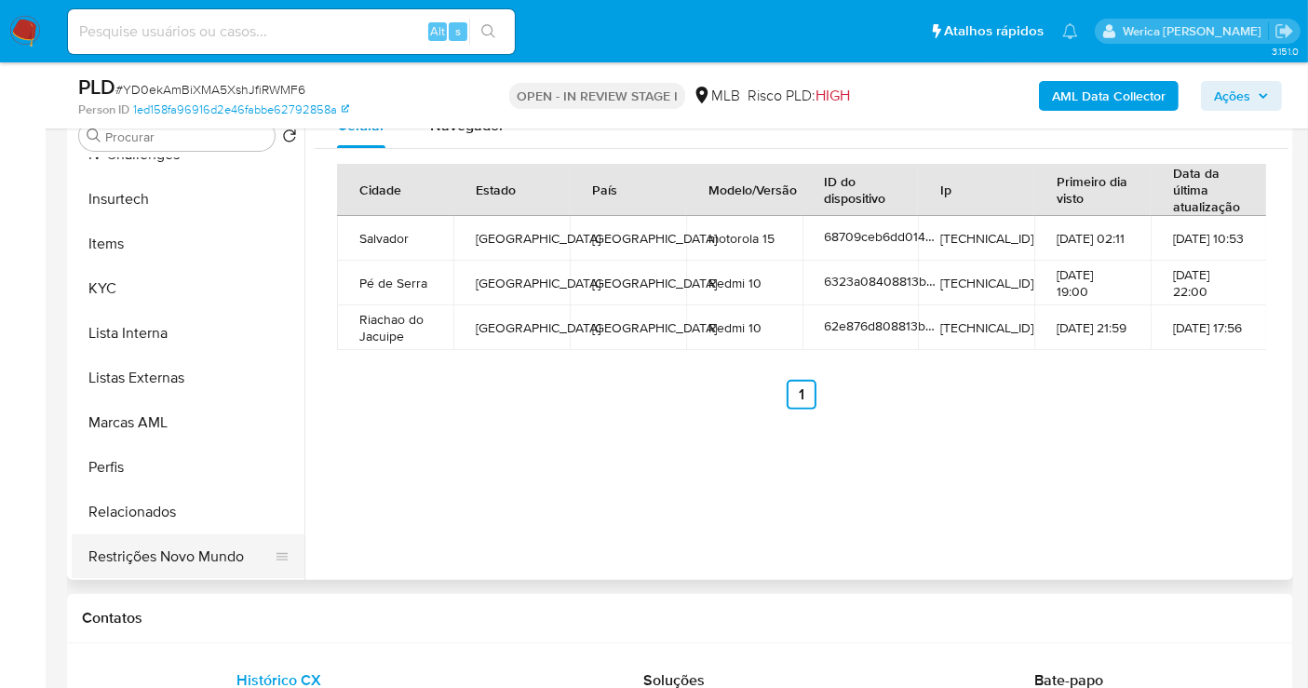
click at [206, 568] on button "Restrições Novo Mundo" at bounding box center [181, 556] width 218 height 45
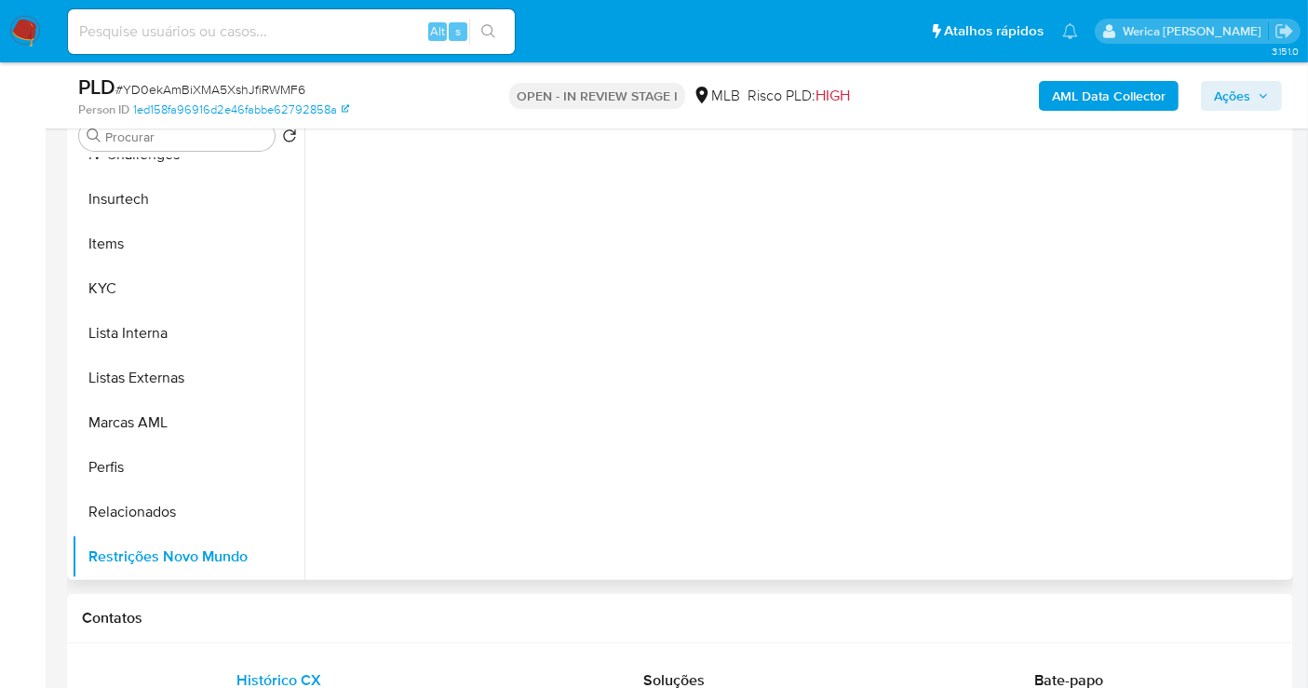
click at [486, 303] on div at bounding box center [796, 341] width 984 height 477
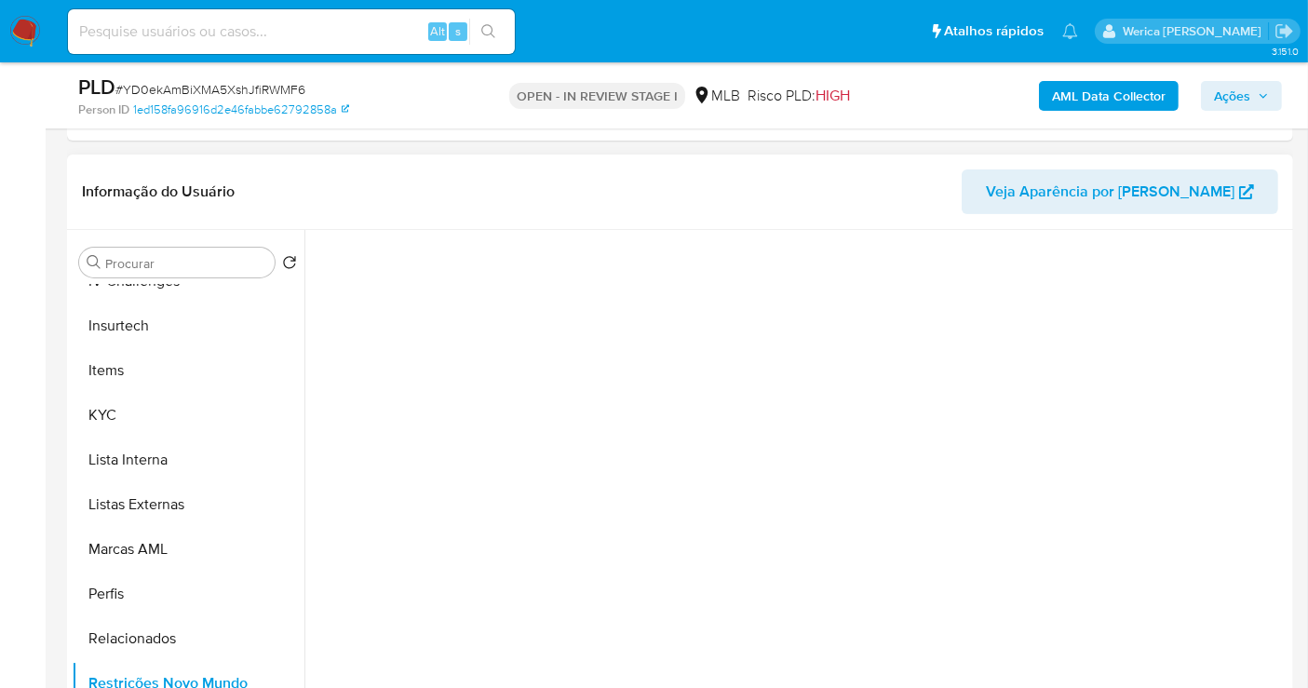
scroll to position [413, 0]
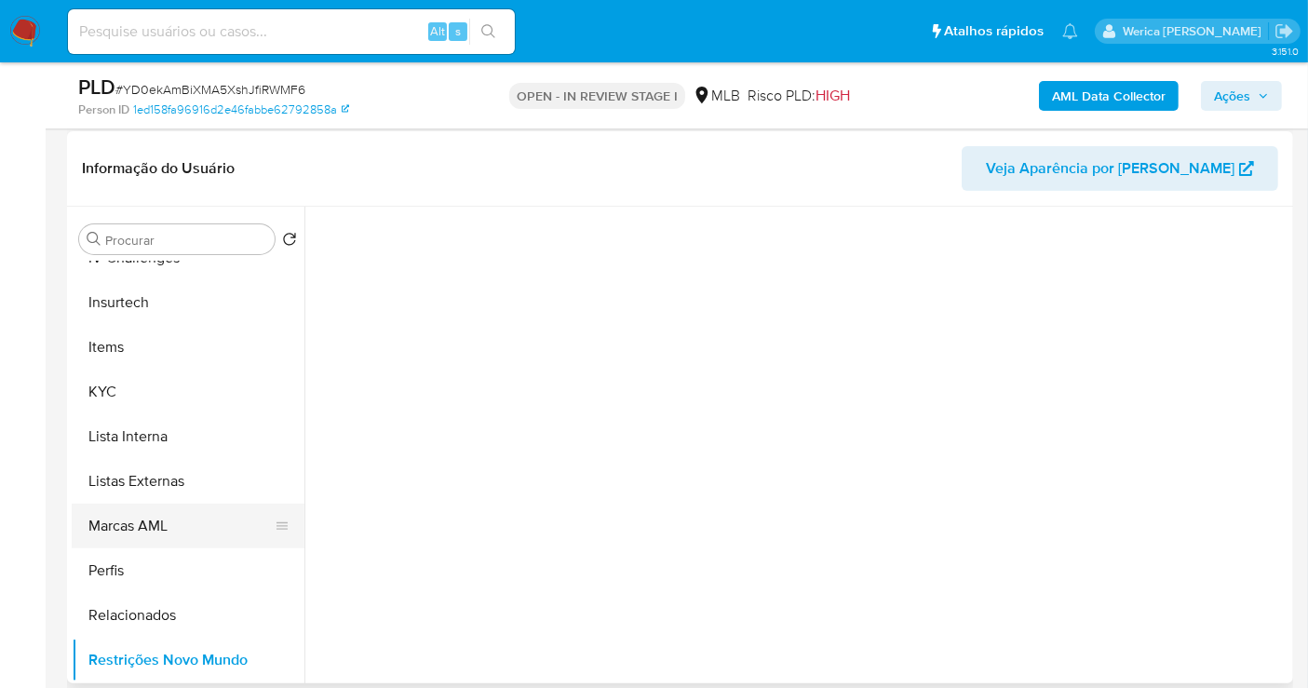
click at [165, 543] on button "Marcas AML" at bounding box center [181, 526] width 218 height 45
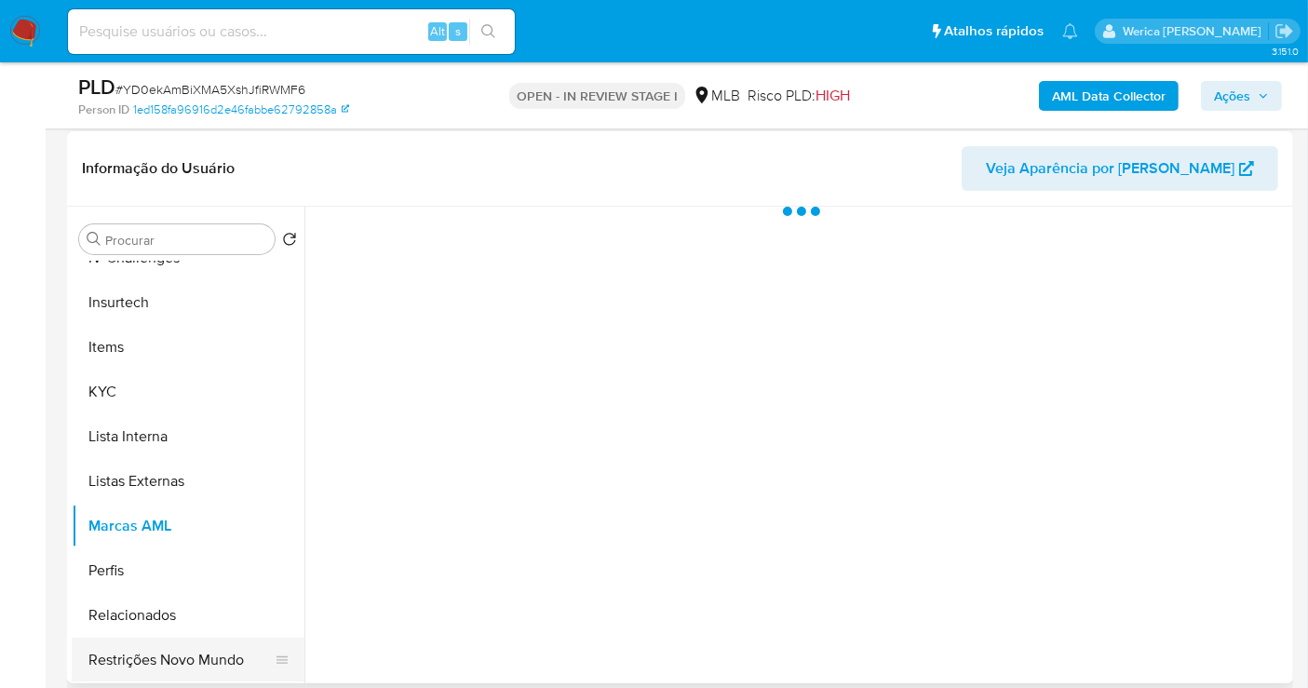
click at [172, 656] on button "Restrições Novo Mundo" at bounding box center [181, 660] width 218 height 45
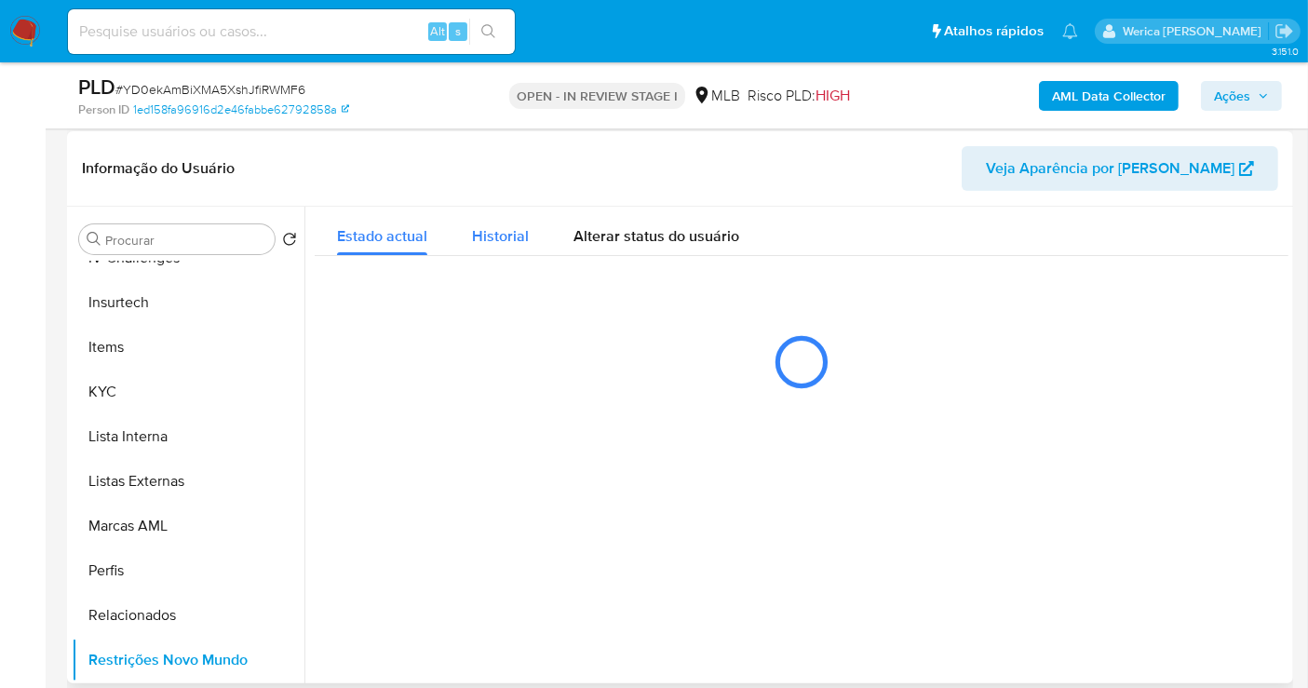
click at [483, 240] on span "Historial" at bounding box center [500, 235] width 57 height 21
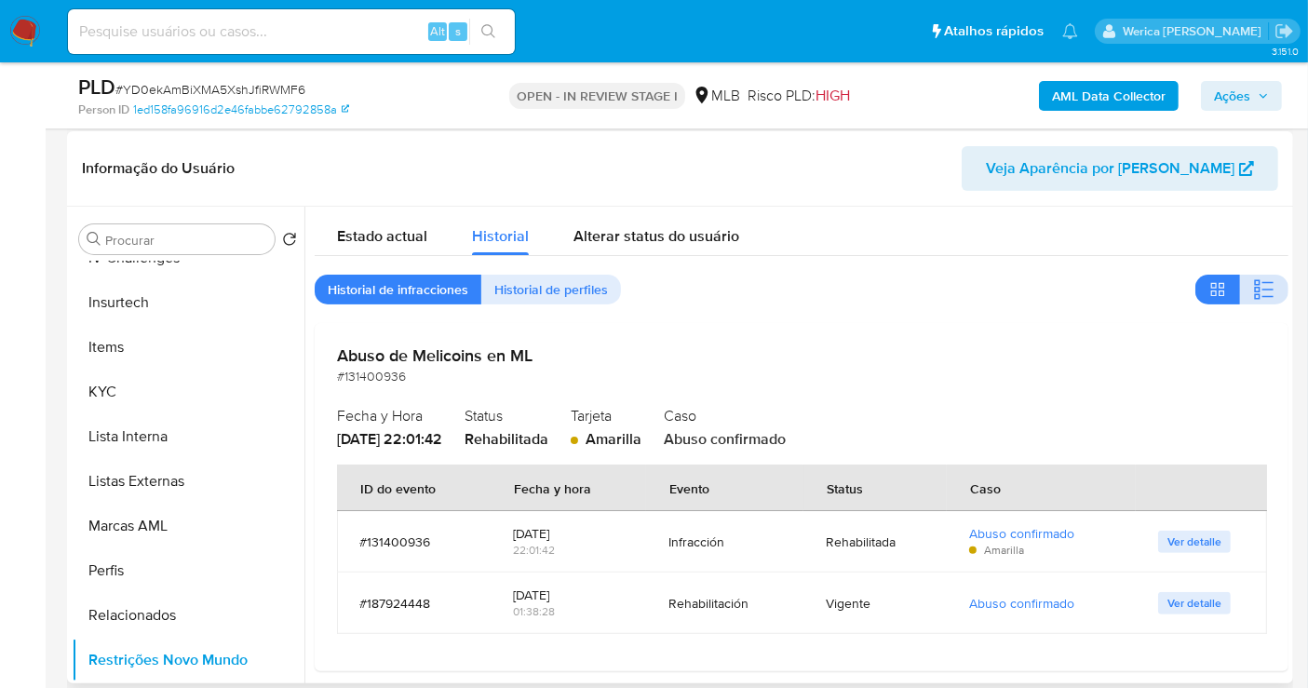
click at [1259, 286] on icon "button" at bounding box center [1264, 289] width 22 height 22
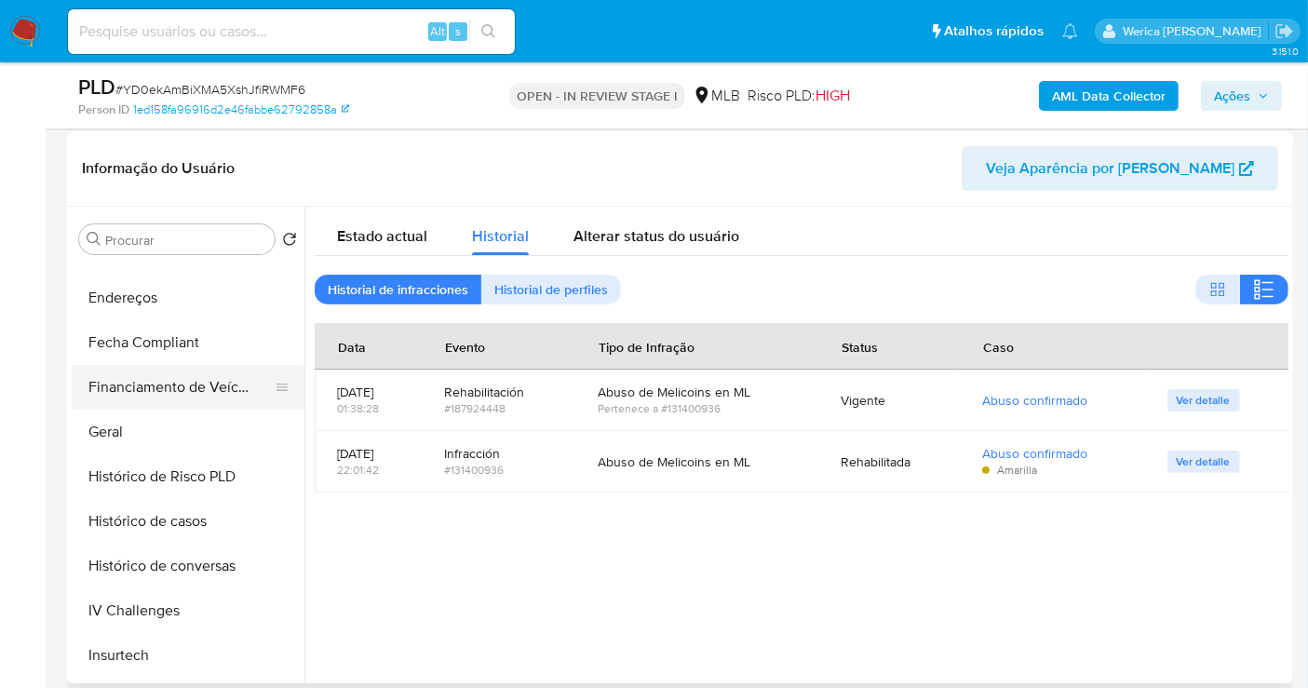
scroll to position [372, 0]
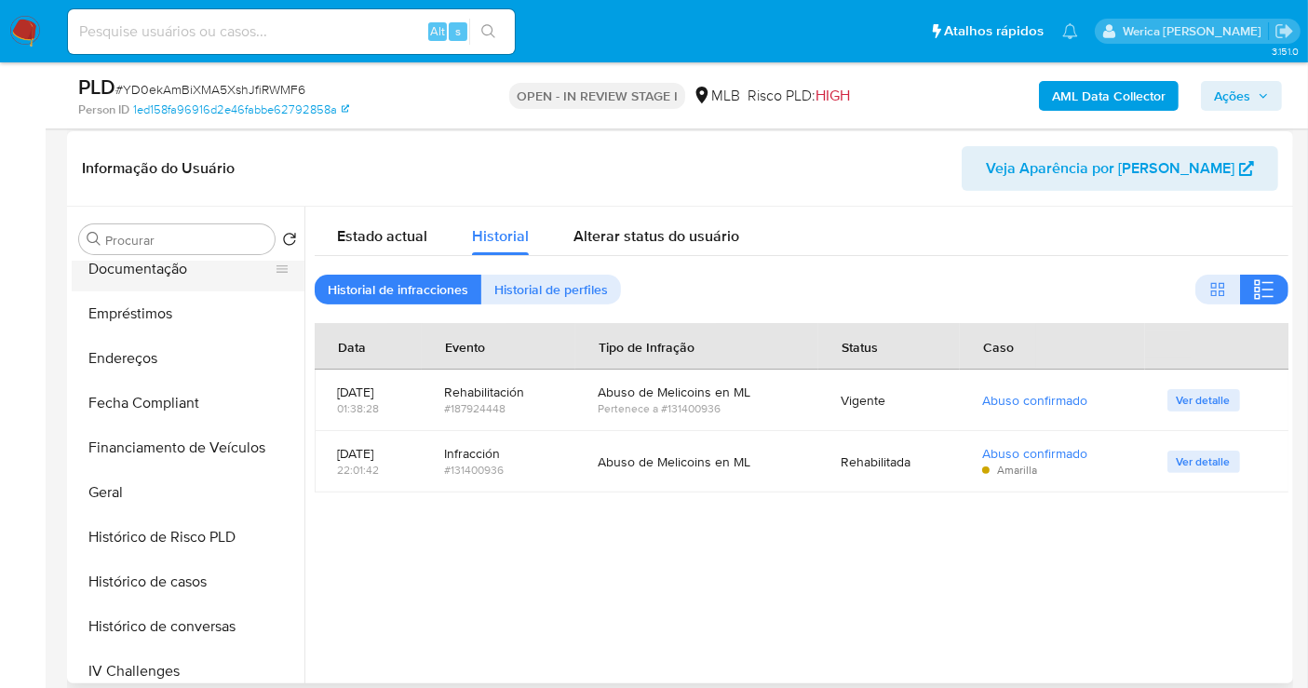
click at [140, 282] on button "Documentação" at bounding box center [181, 269] width 218 height 45
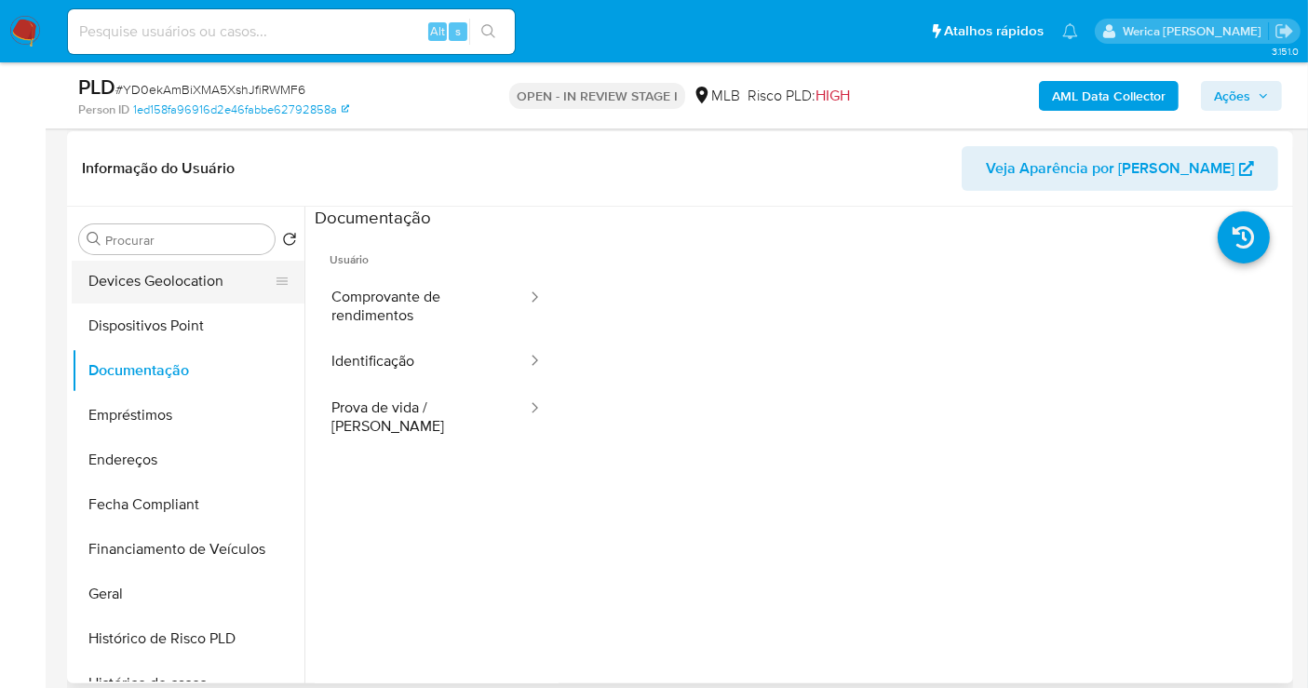
scroll to position [165, 0]
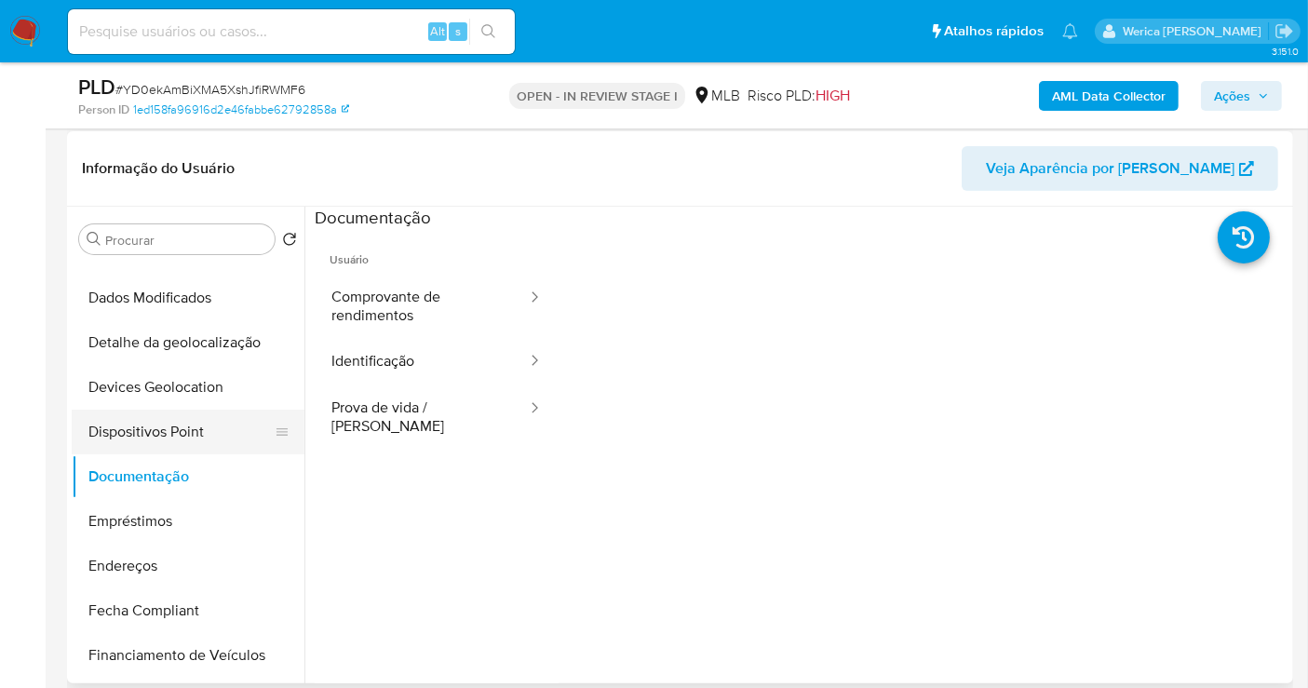
click at [172, 428] on button "Dispositivos Point" at bounding box center [181, 432] width 218 height 45
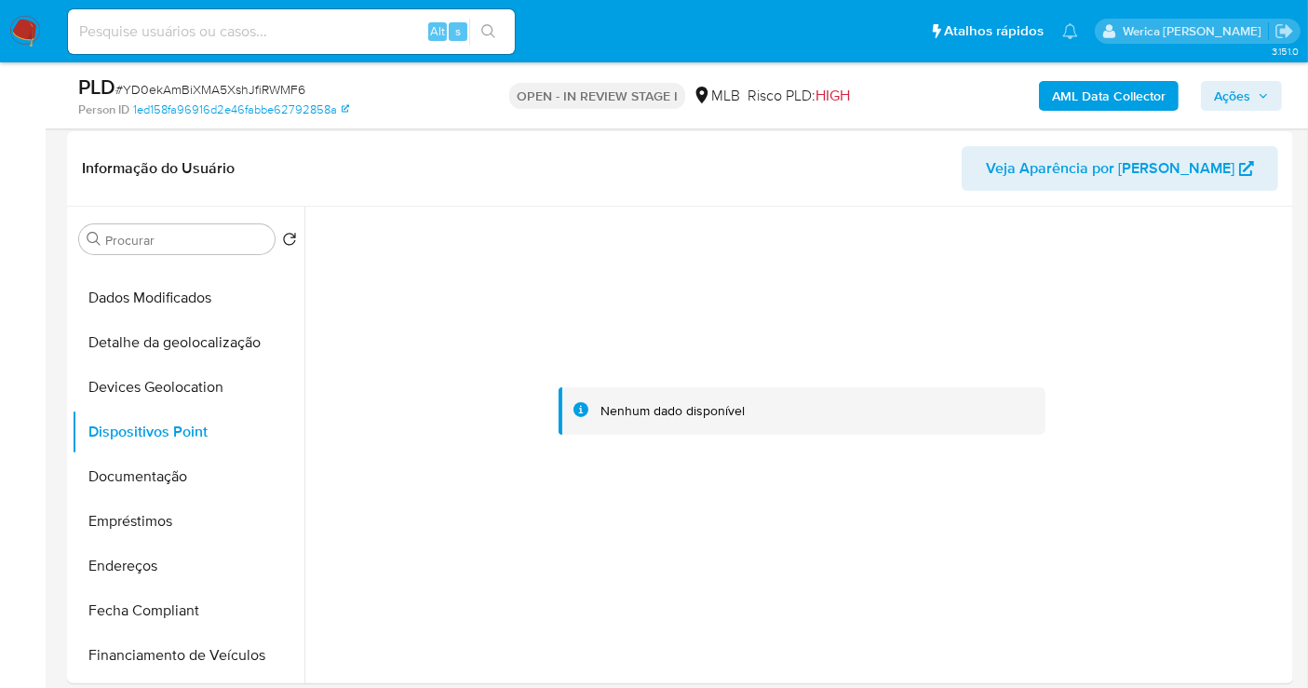
drag, startPoint x: 1074, startPoint y: 252, endPoint x: 993, endPoint y: 117, distance: 157.4
click at [1076, 253] on div at bounding box center [802, 412] width 974 height 410
click at [207, 461] on button "Documentação" at bounding box center [181, 476] width 218 height 45
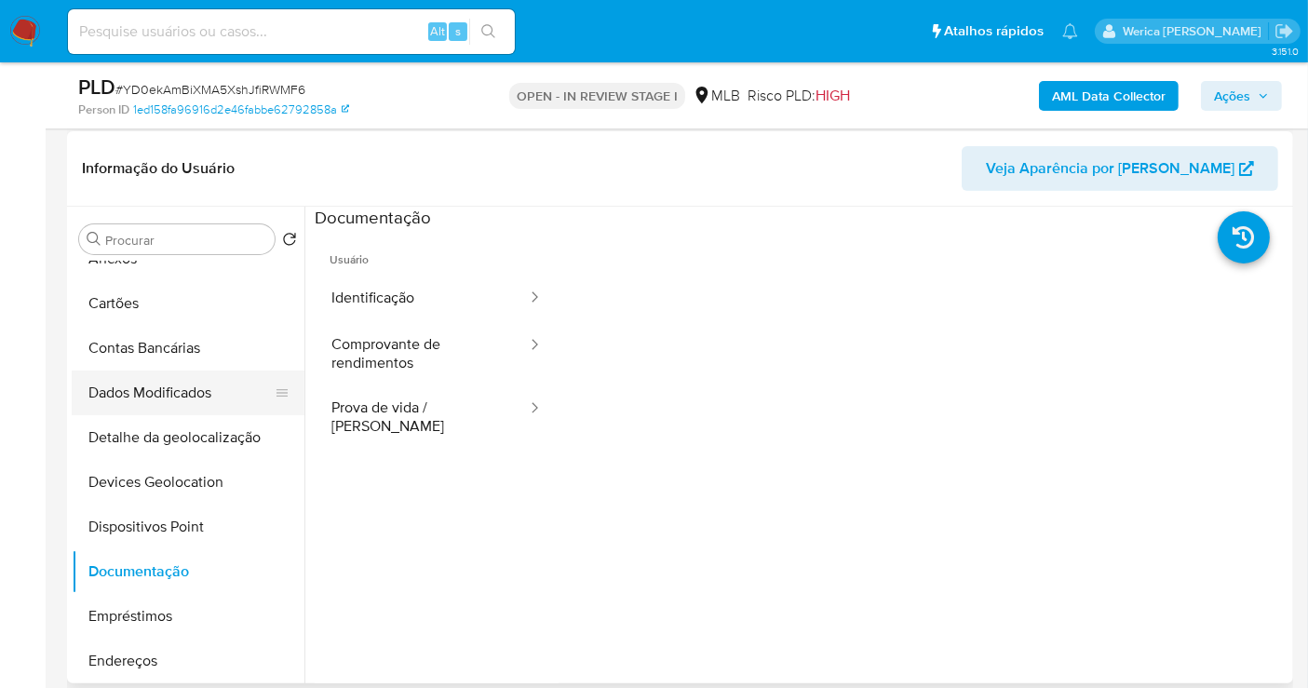
scroll to position [0, 0]
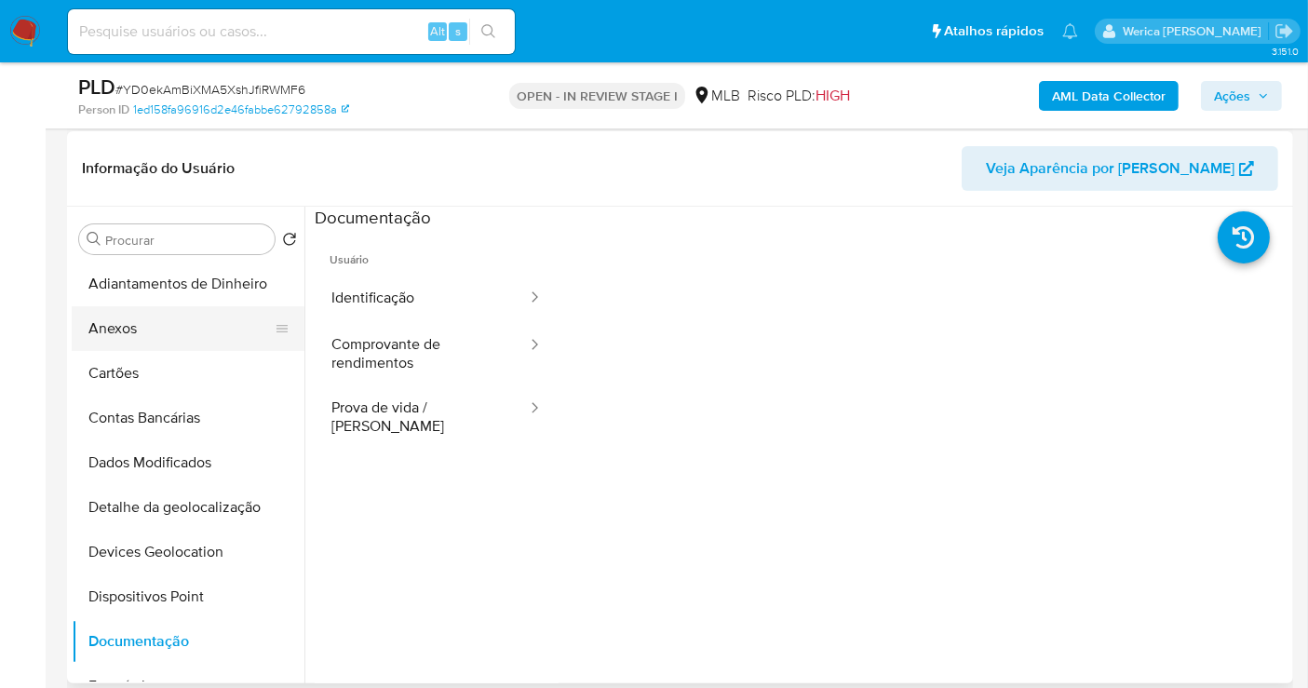
click at [134, 320] on button "Anexos" at bounding box center [181, 328] width 218 height 45
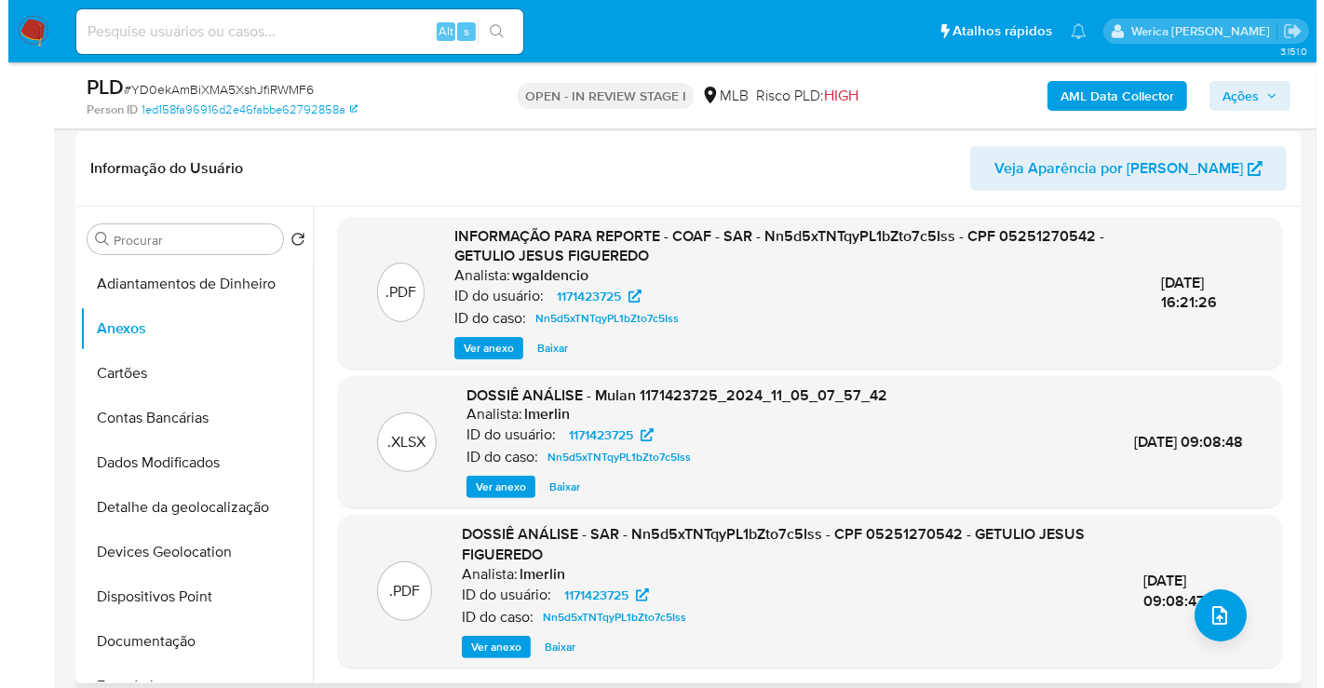
scroll to position [5, 0]
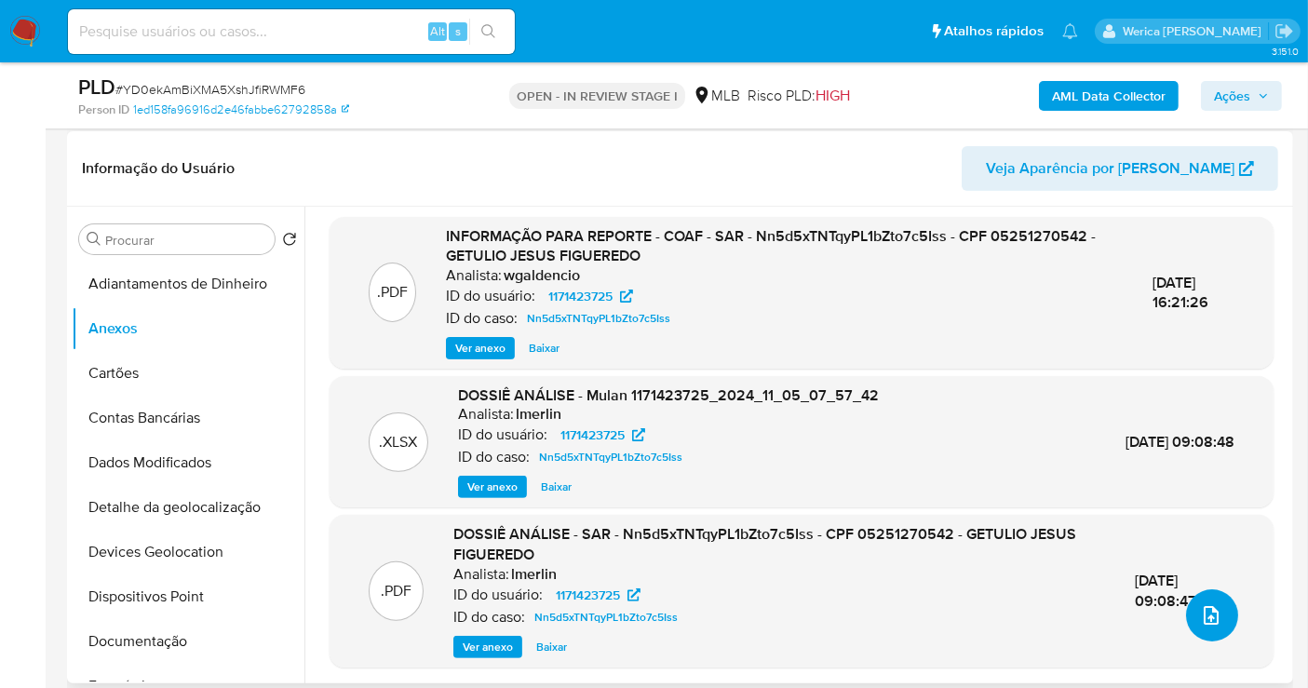
click at [1209, 625] on button "upload-file" at bounding box center [1212, 615] width 52 height 52
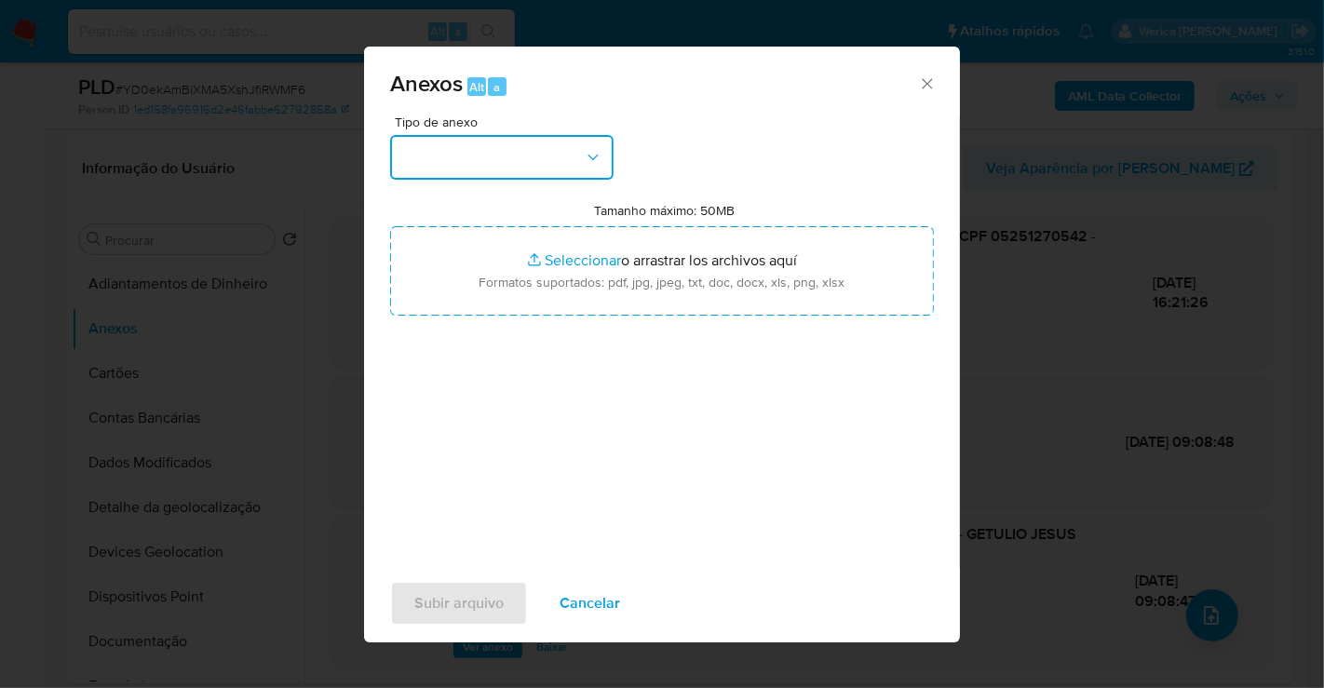
drag, startPoint x: 451, startPoint y: 158, endPoint x: 444, endPoint y: 171, distance: 14.6
click at [451, 158] on button "button" at bounding box center [501, 157] width 223 height 45
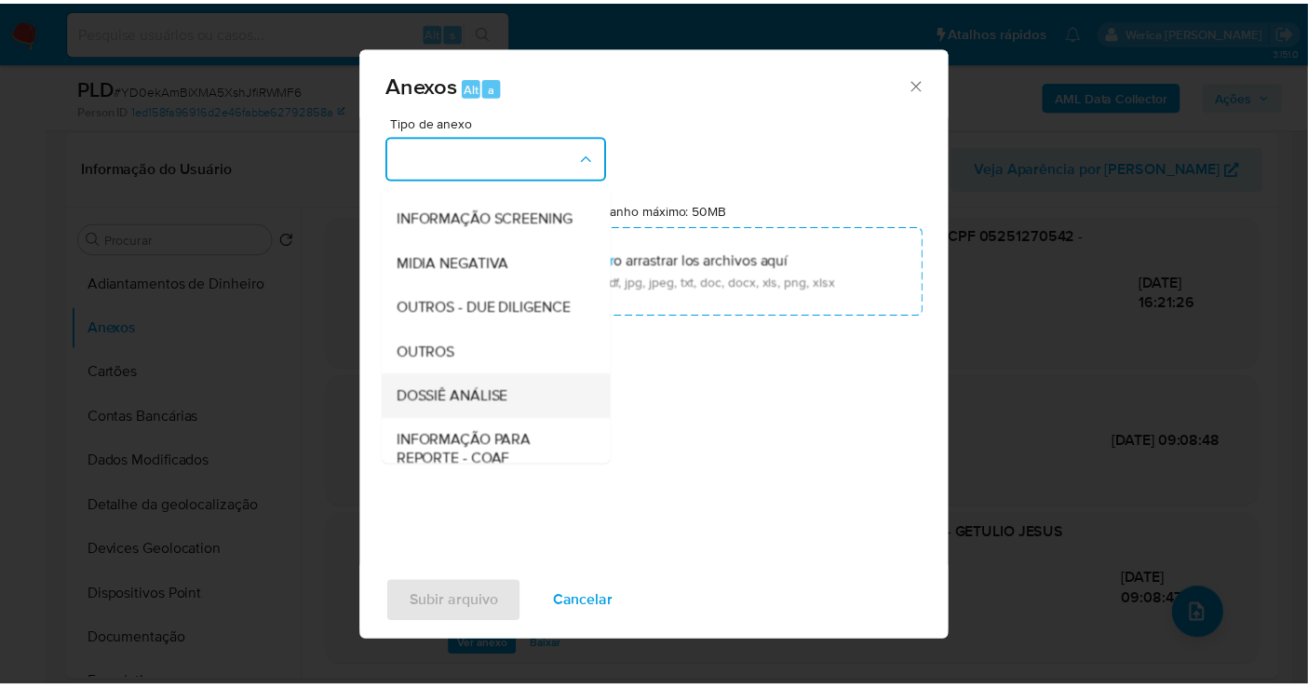
scroll to position [287, 0]
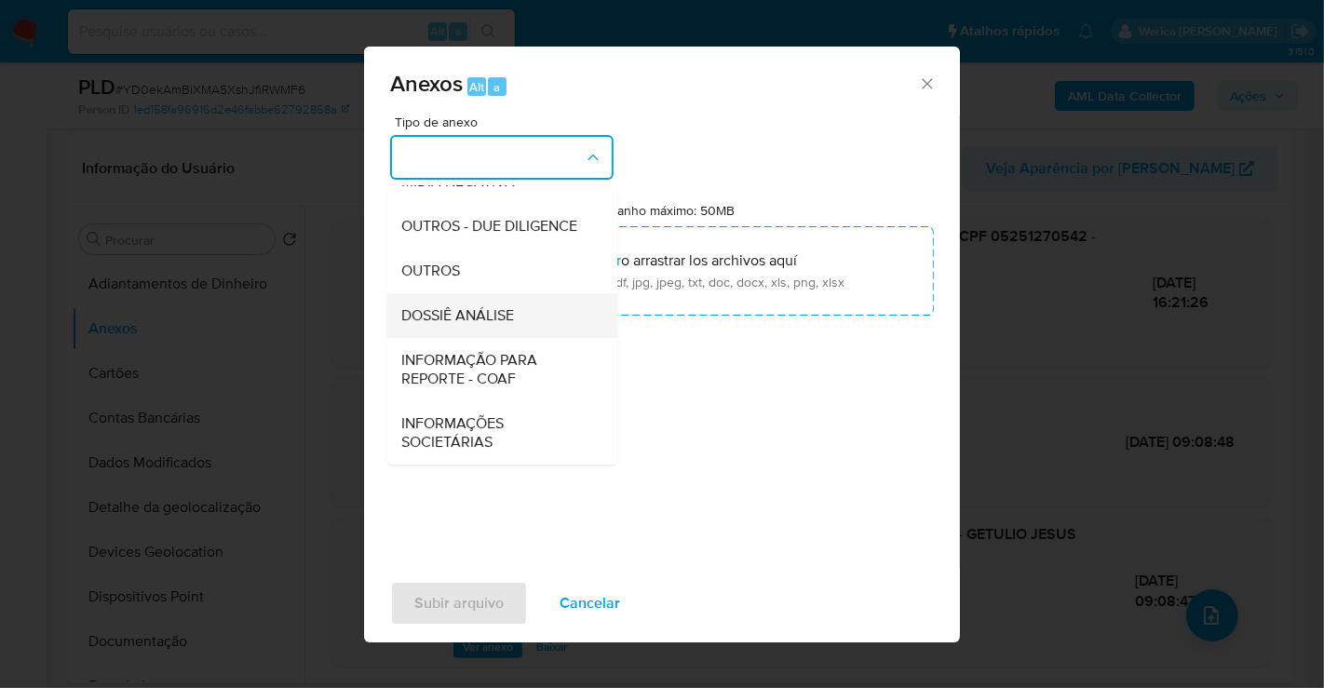
click at [521, 326] on div "DOSSIÊ ANÁLISE" at bounding box center [496, 315] width 190 height 45
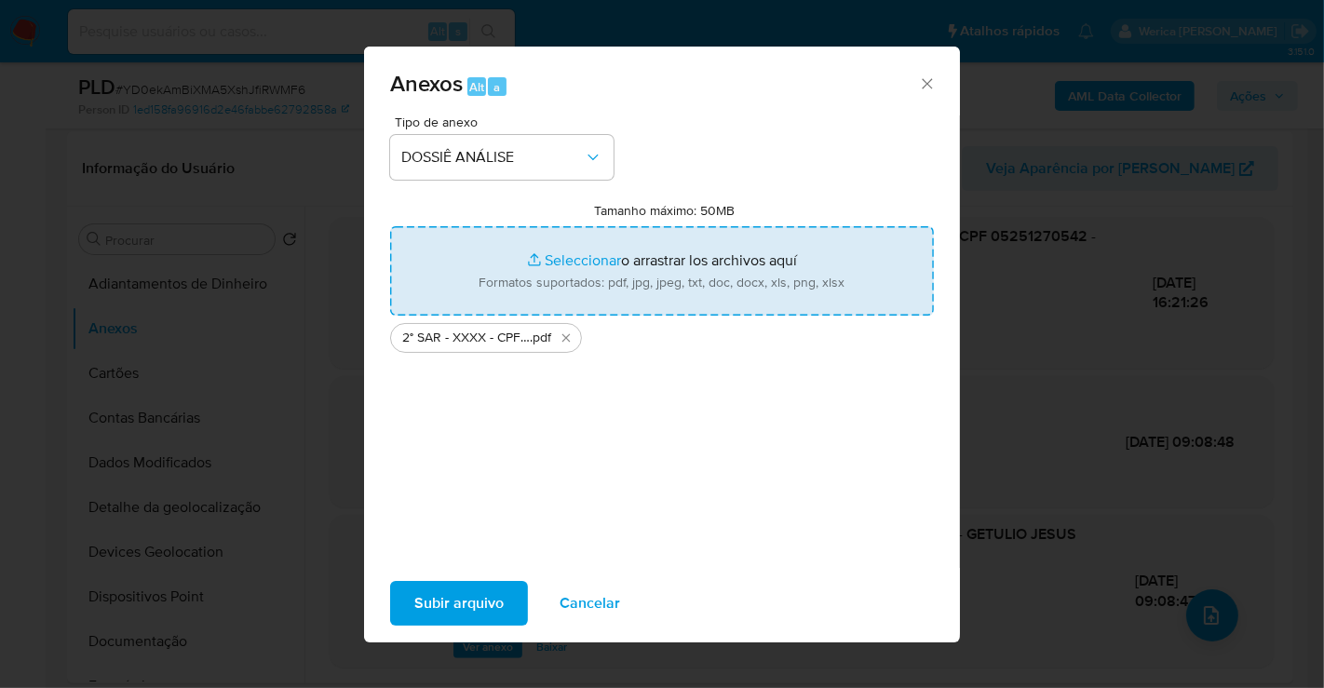
type input "C:\fakepath\Mulan 1171423725_2025_08_12_10_33_28.xlsx"
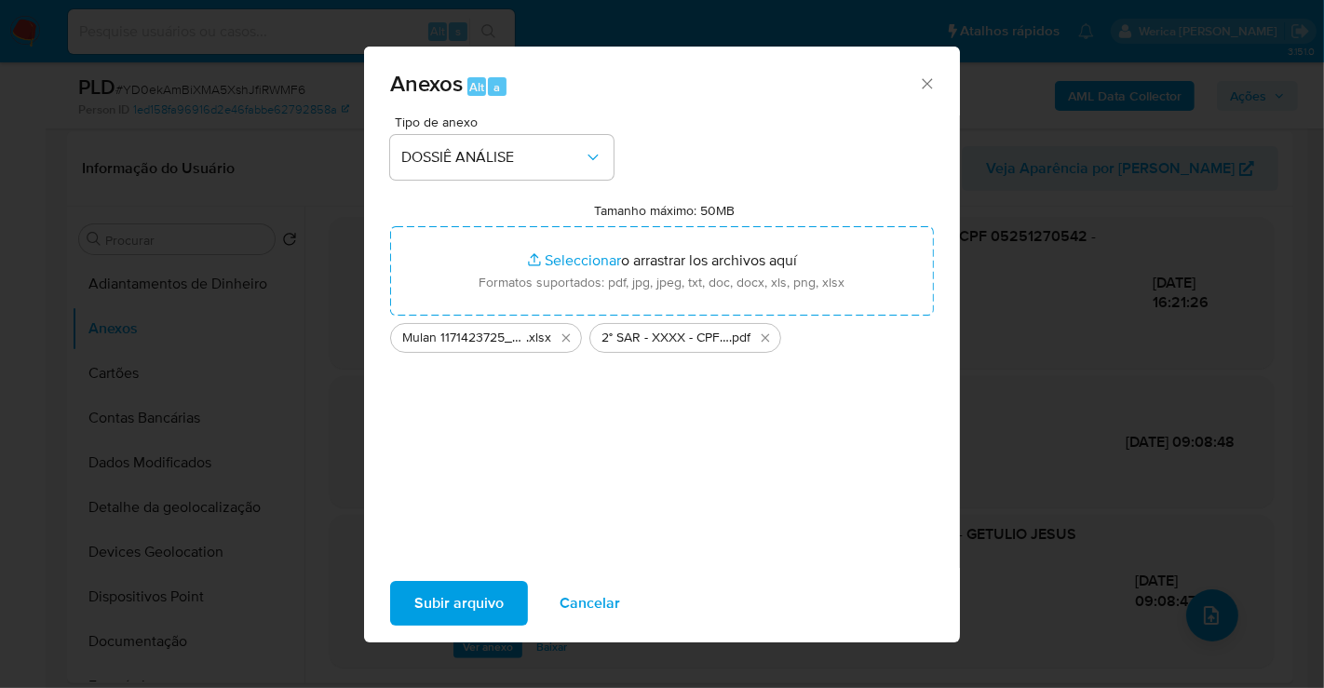
click at [472, 620] on span "Subir arquivo" at bounding box center [458, 603] width 89 height 41
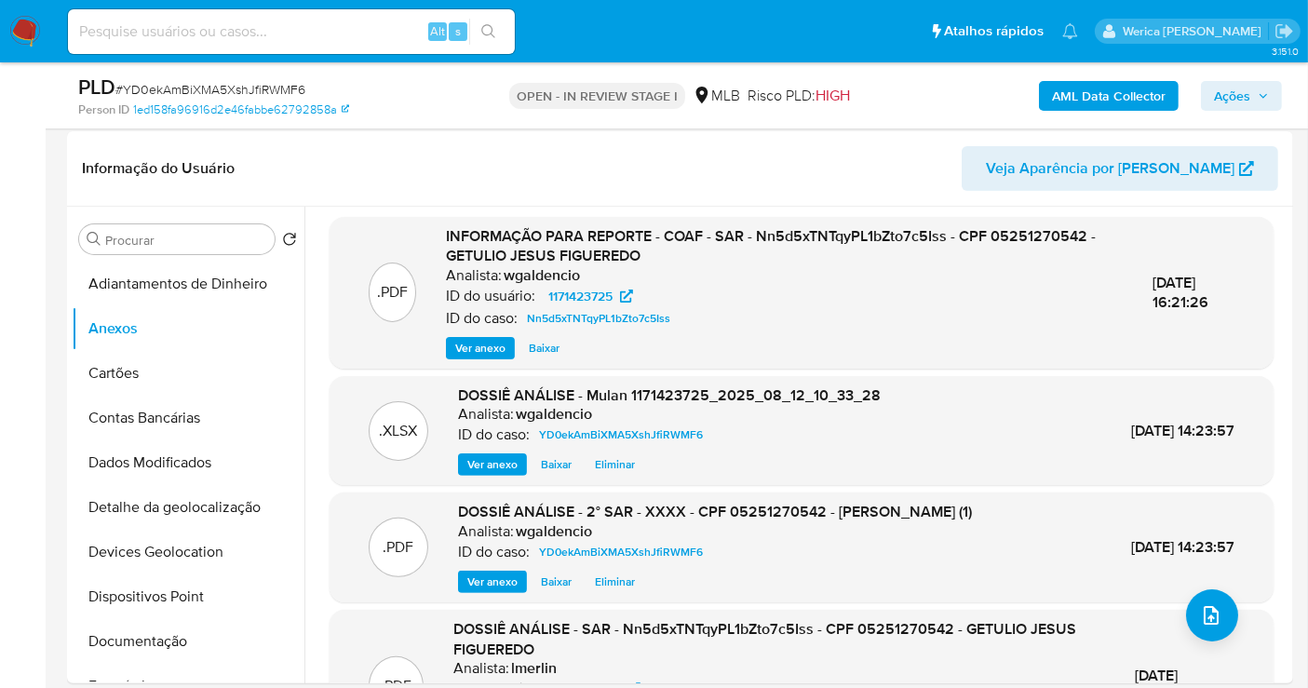
click at [1246, 102] on span "Ações" at bounding box center [1232, 96] width 36 height 30
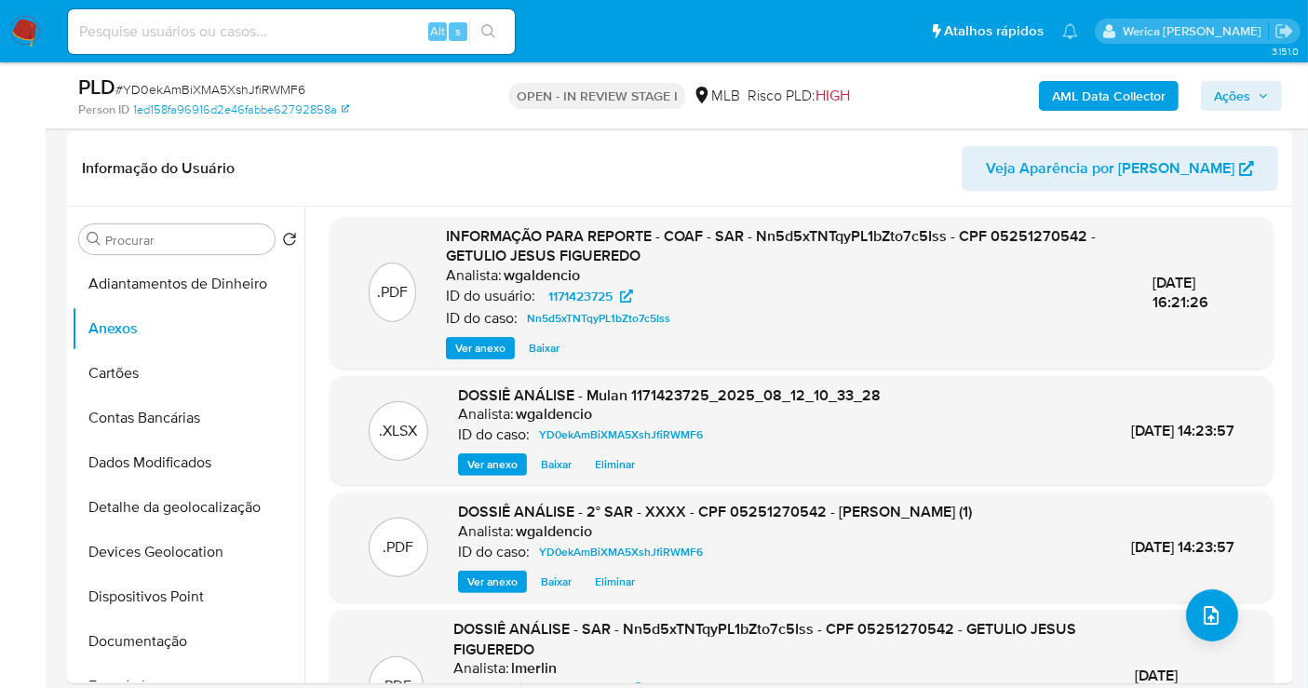
click at [1224, 75] on div "AML Data Collector Ações" at bounding box center [1083, 96] width 397 height 44
click at [1239, 82] on span "Ações" at bounding box center [1232, 96] width 36 height 30
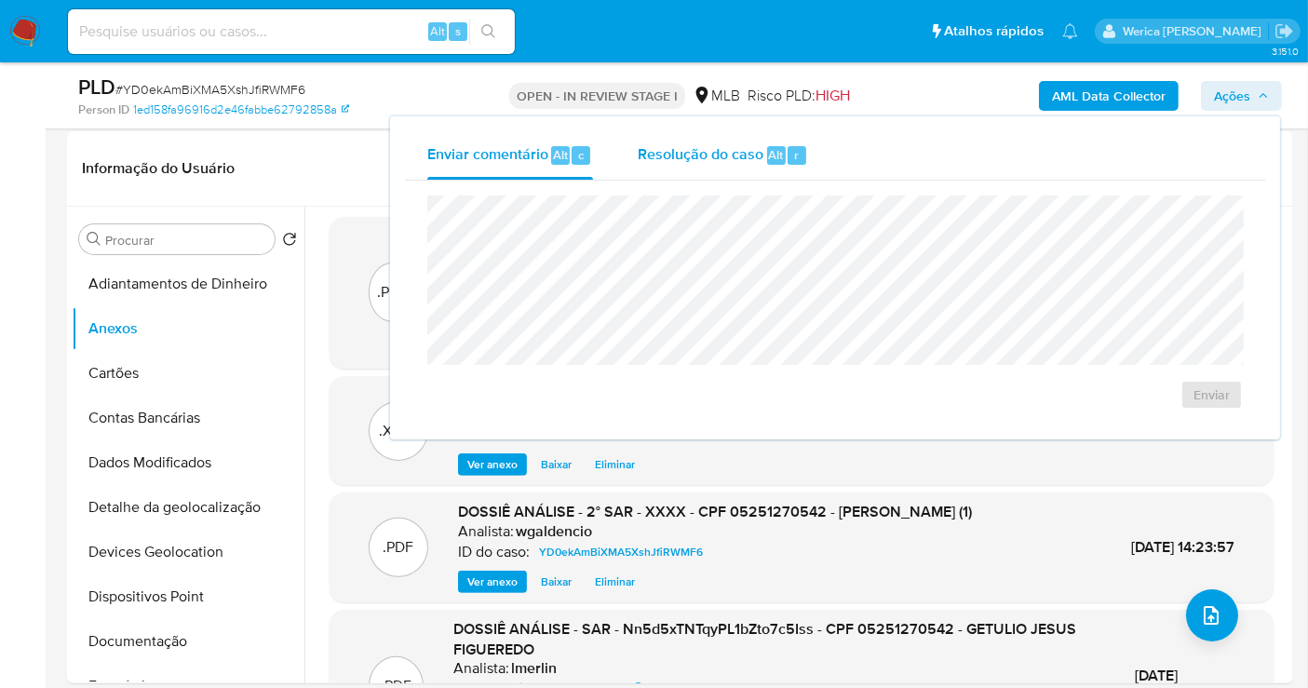
drag, startPoint x: 723, startPoint y: 160, endPoint x: 732, endPoint y: 171, distance: 14.0
click at [724, 163] on span "Resolução do caso" at bounding box center [701, 153] width 126 height 21
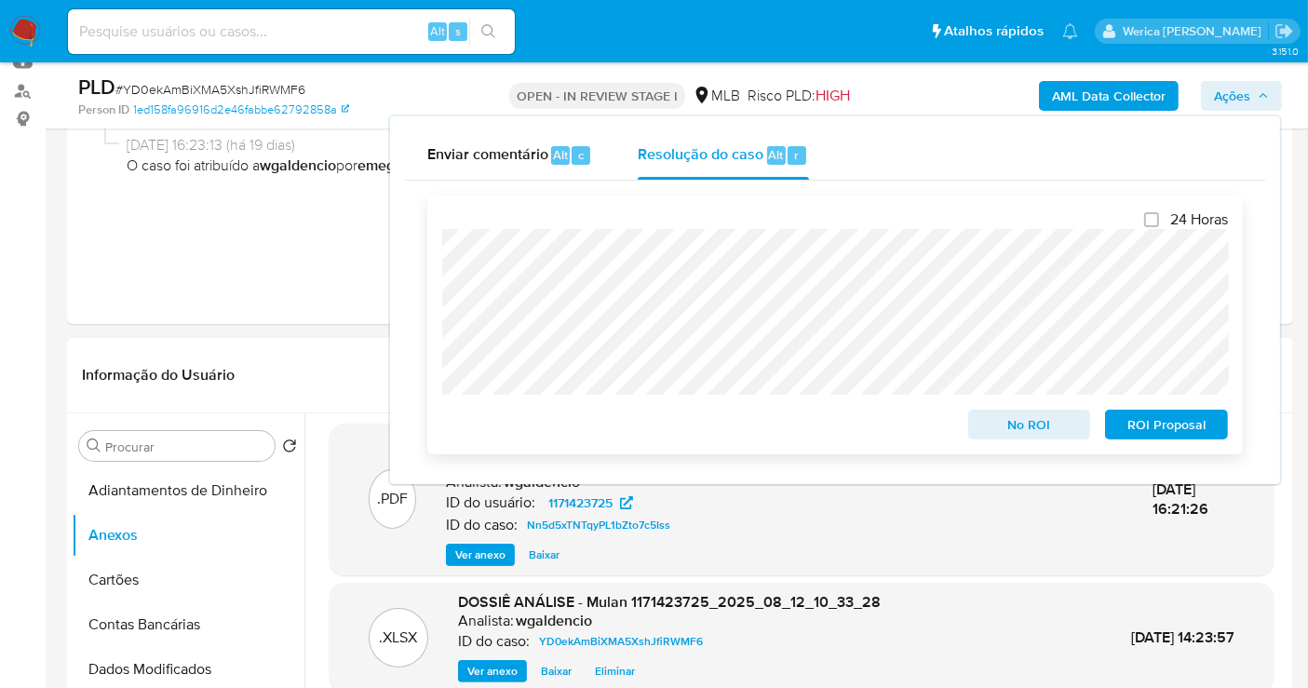
scroll to position [620, 0]
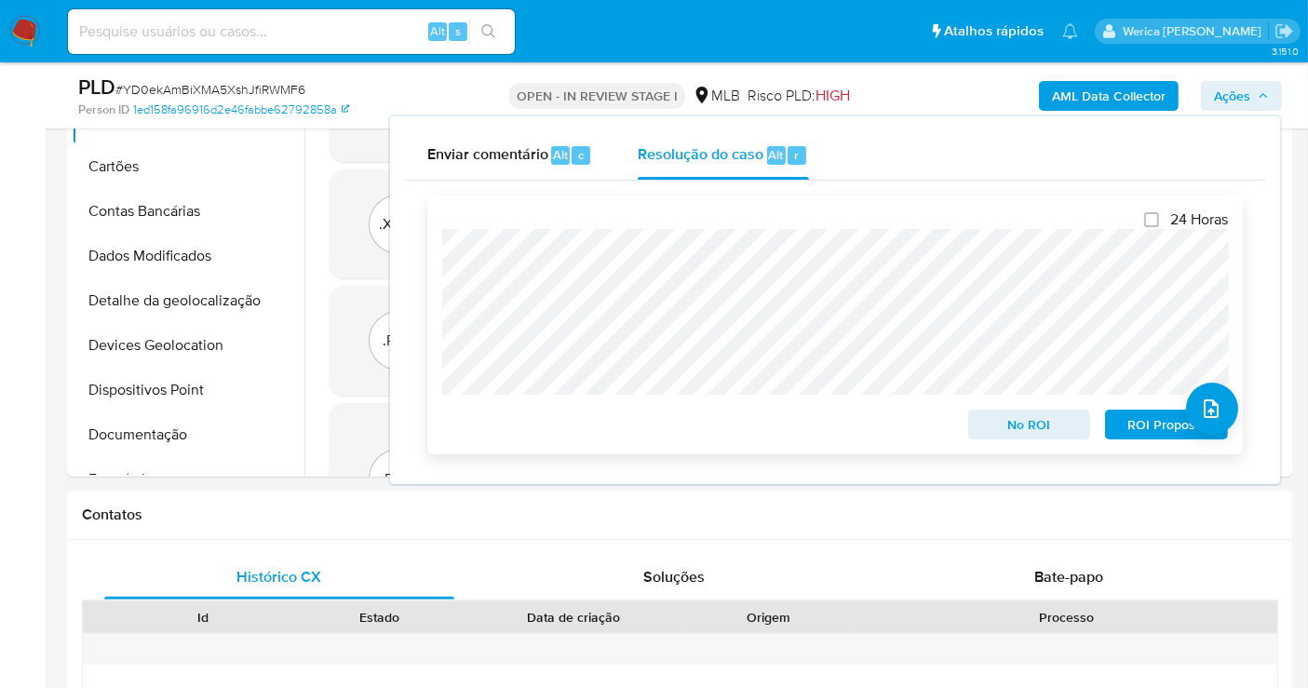
click at [1150, 424] on span "ROI Proposal" at bounding box center [1166, 424] width 97 height 26
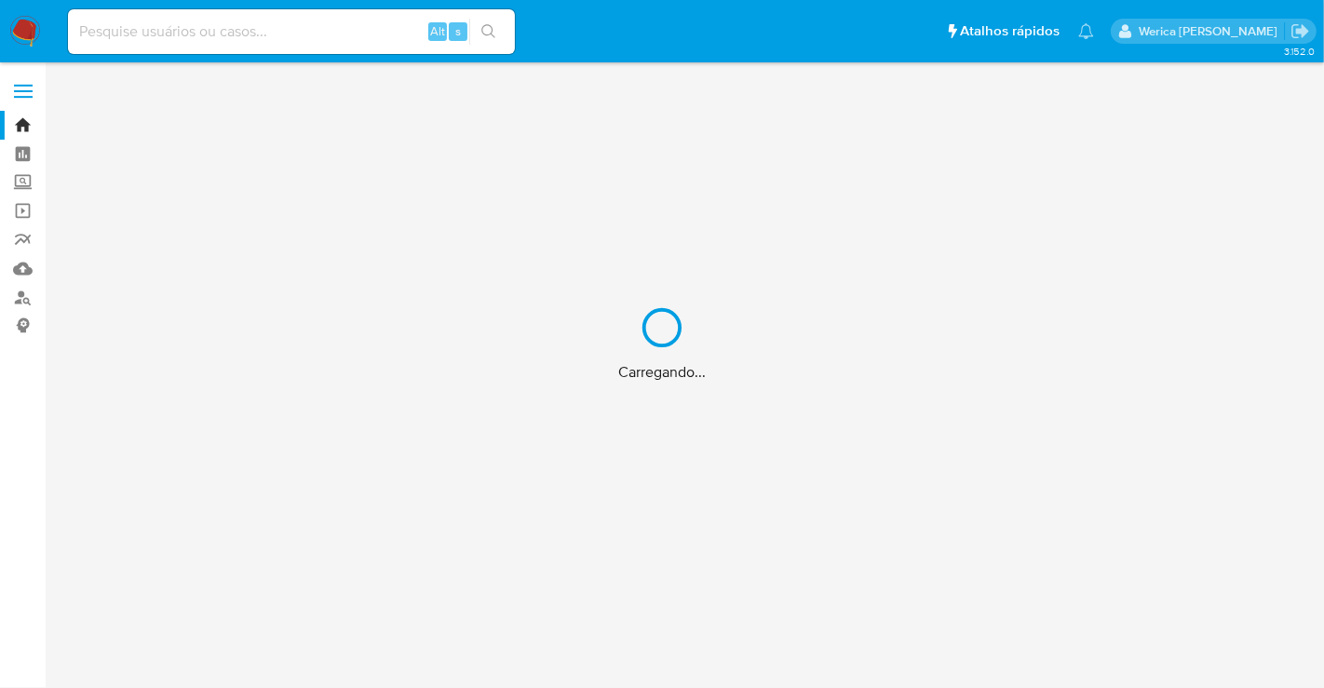
click at [373, 20] on div "Carregando..." at bounding box center [662, 344] width 1324 height 688
click at [343, 35] on div "Carregando..." at bounding box center [662, 344] width 1324 height 688
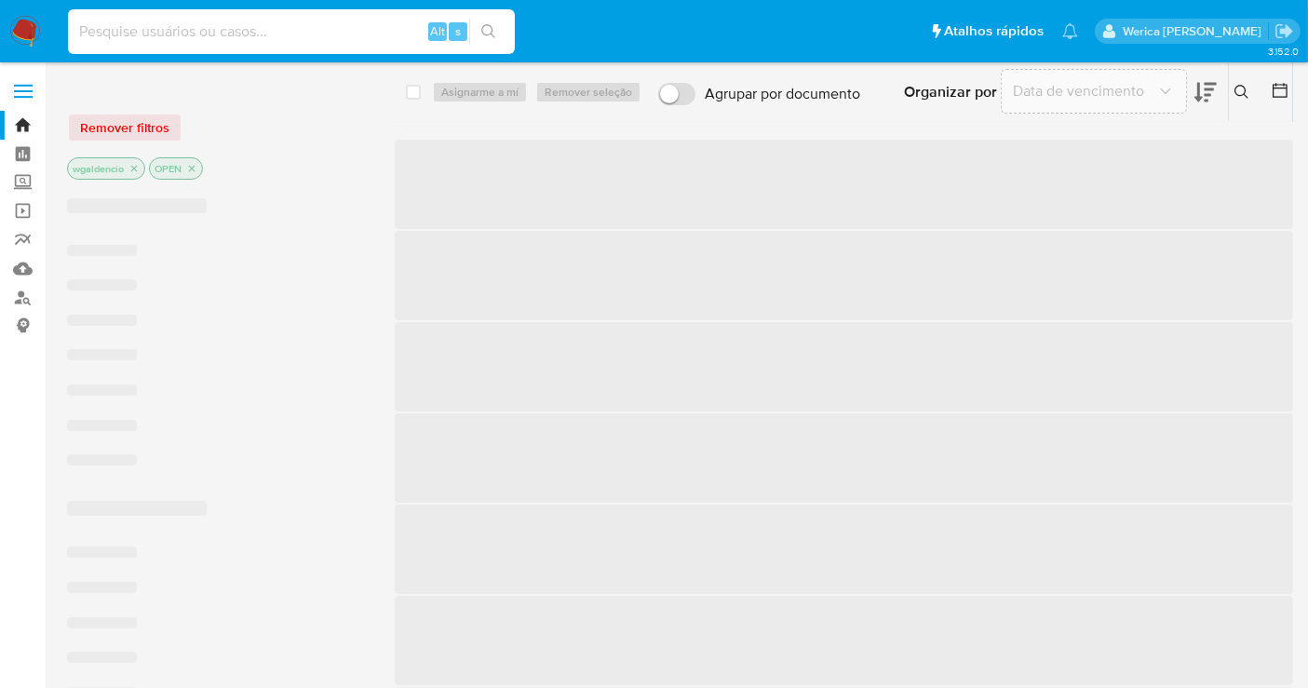
click at [324, 25] on input at bounding box center [291, 32] width 447 height 24
paste input "2274592159"
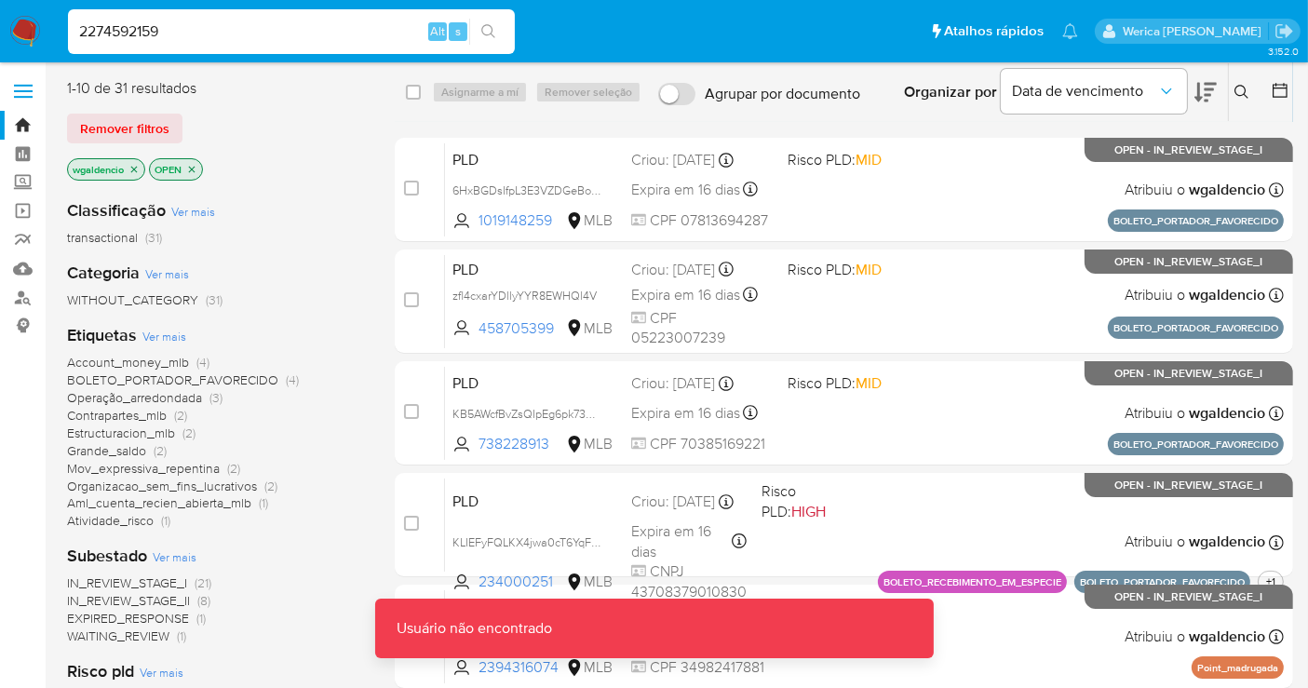
click at [244, 30] on div "2274592159 Alt s" at bounding box center [291, 31] width 447 height 45
drag, startPoint x: 249, startPoint y: 33, endPoint x: 265, endPoint y: 35, distance: 16.1
click at [252, 34] on input "2274592159" at bounding box center [291, 32] width 447 height 24
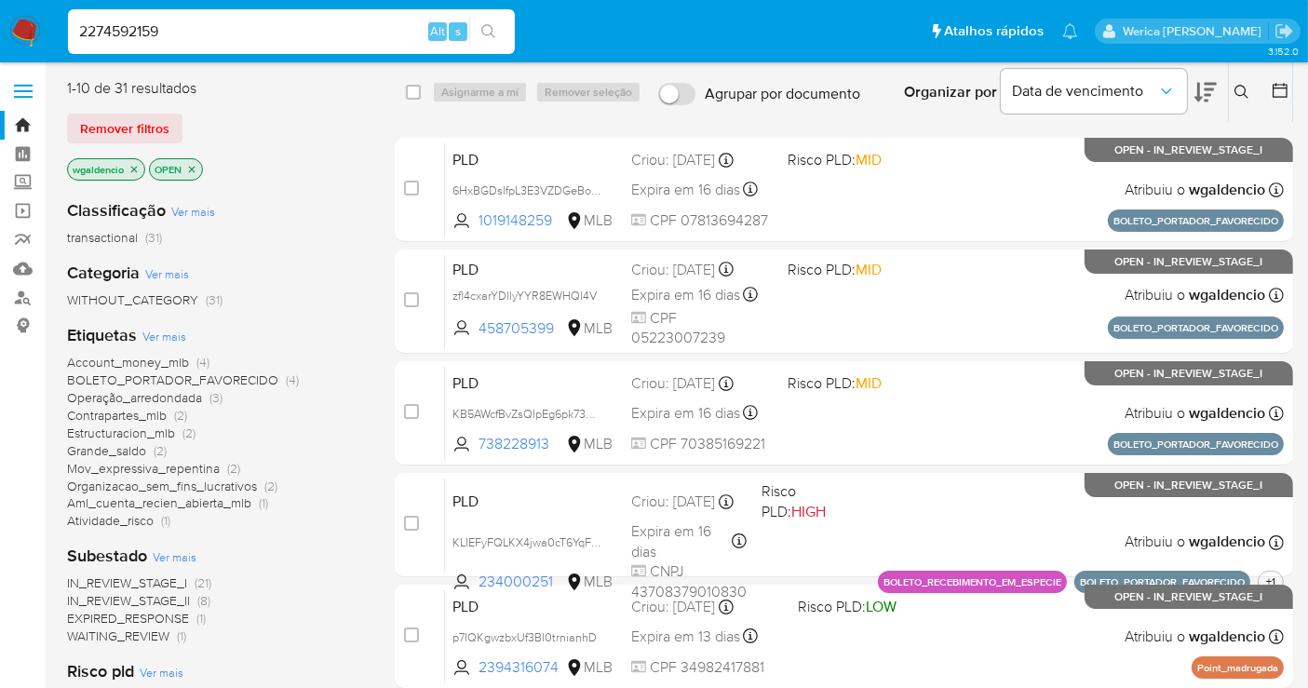
type input "2274592159"
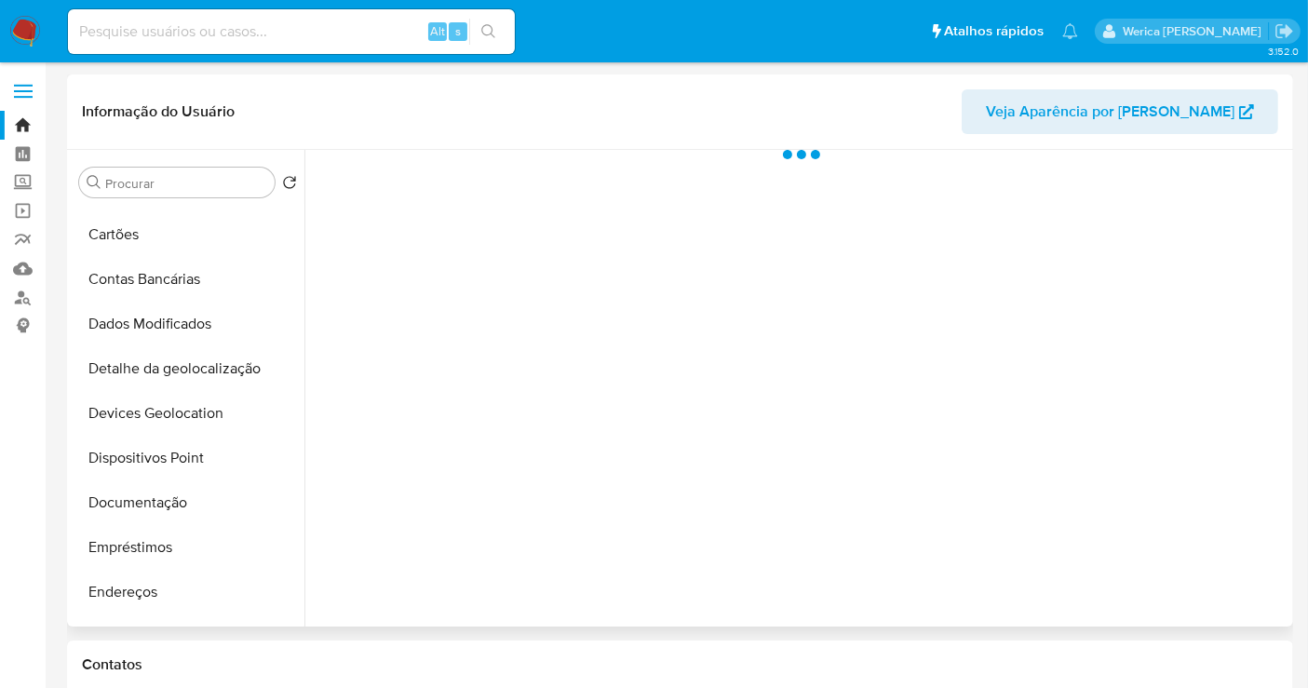
scroll to position [310, 0]
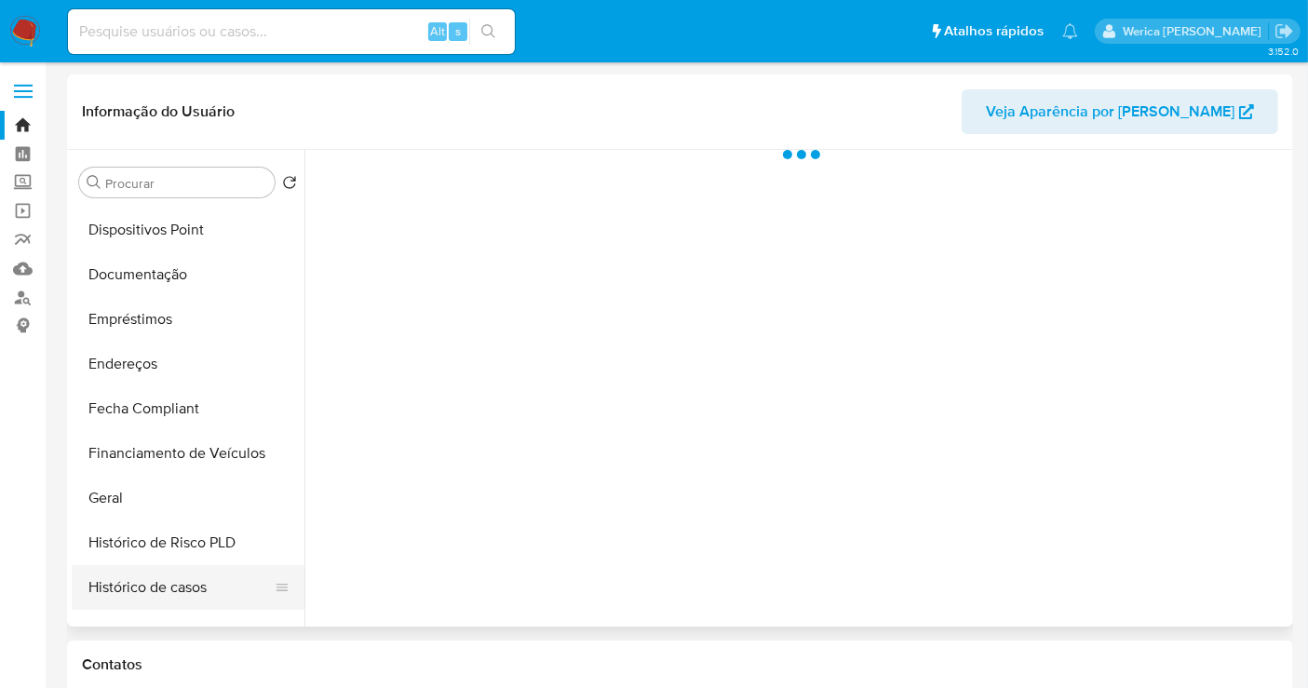
click at [189, 575] on button "Histórico de casos" at bounding box center [181, 587] width 218 height 45
select select "10"
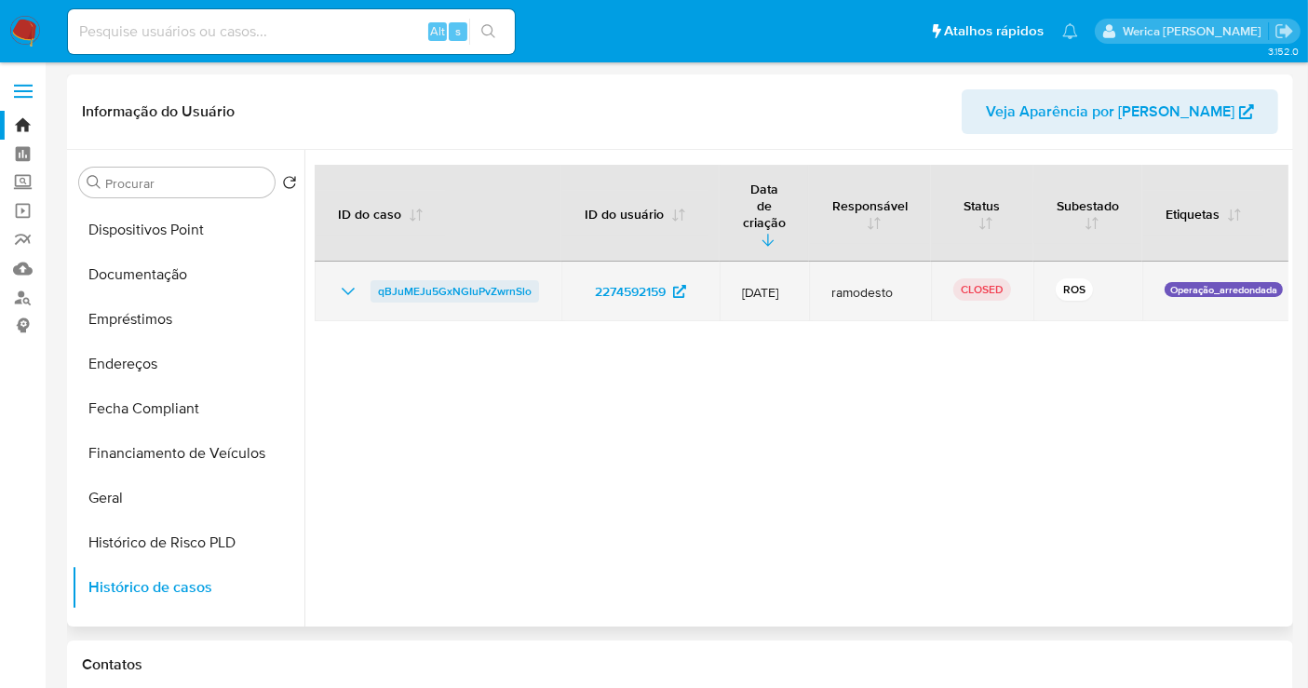
click at [424, 280] on span "qBJuMEJu5GxNGIuPvZwrnSlo" at bounding box center [455, 291] width 154 height 22
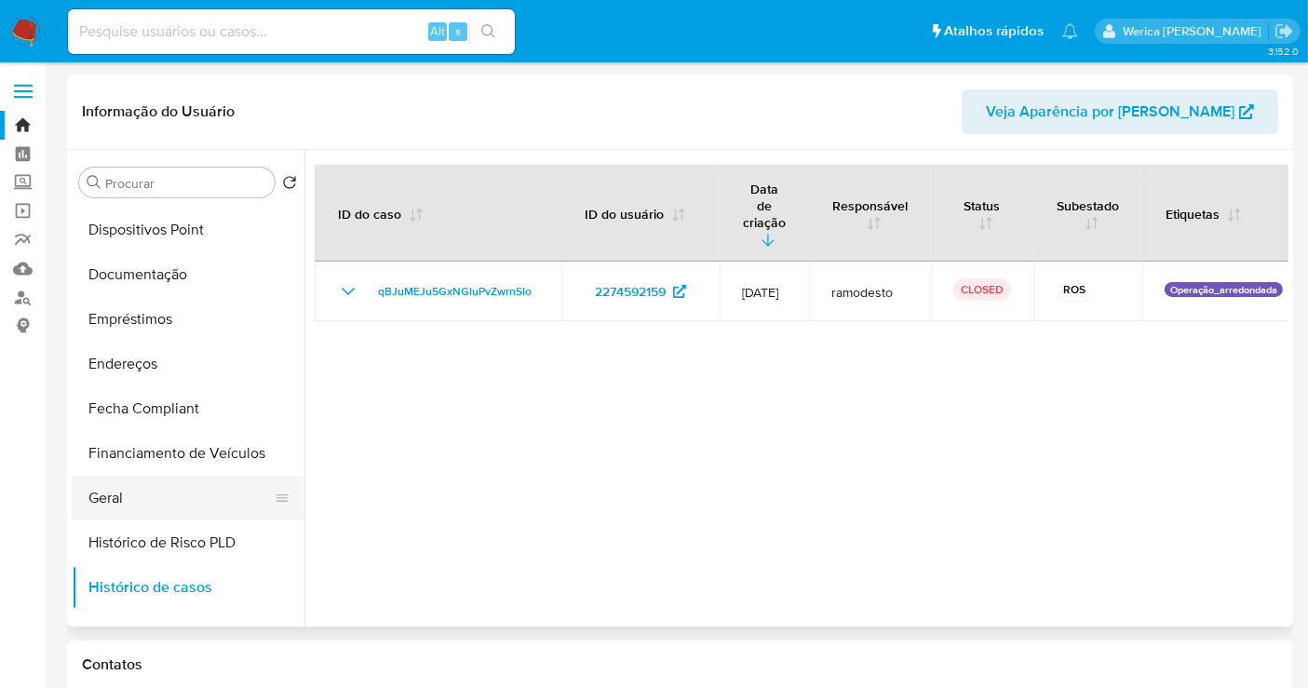
drag, startPoint x: 179, startPoint y: 503, endPoint x: 194, endPoint y: 502, distance: 14.9
click at [182, 504] on button "Geral" at bounding box center [181, 498] width 218 height 45
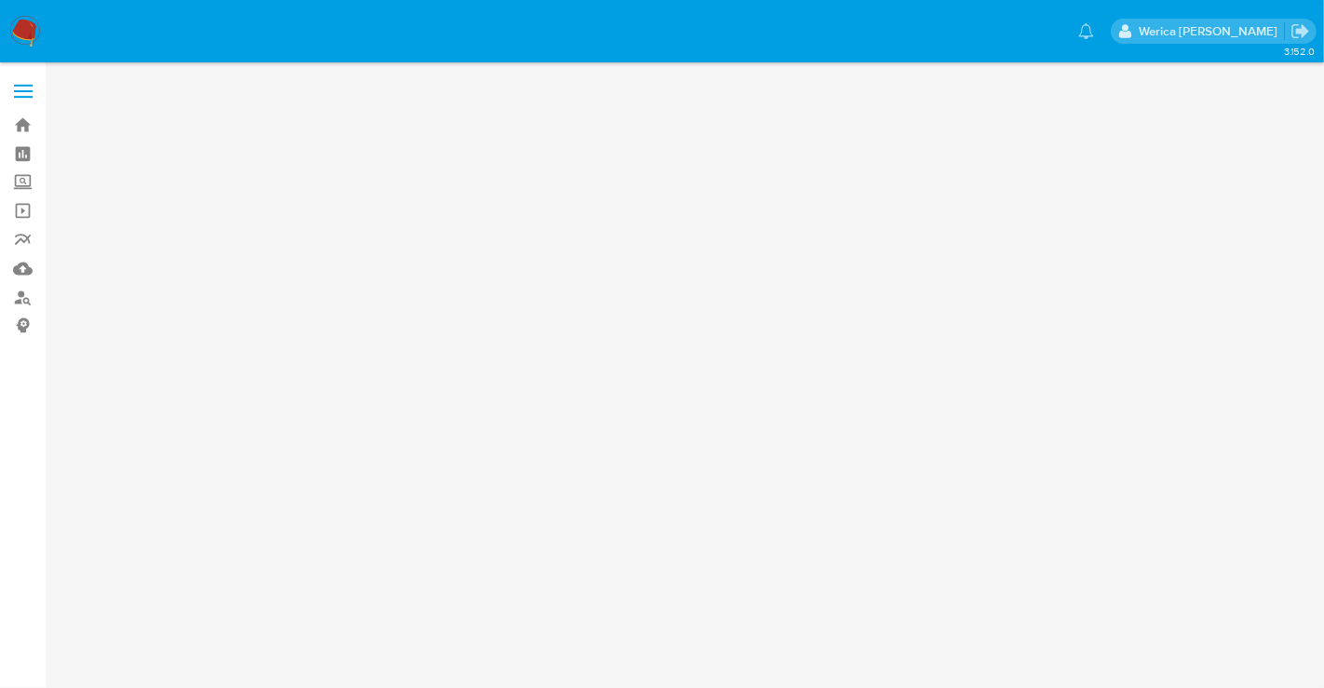
click at [1029, 253] on div "3.152.0" at bounding box center [688, 374] width 1242 height 601
click at [1025, 259] on div "3.152.0" at bounding box center [688, 374] width 1242 height 601
click at [1023, 259] on div "3.152.0" at bounding box center [688, 374] width 1242 height 601
click at [1023, 262] on div "3.152.0" at bounding box center [688, 374] width 1242 height 601
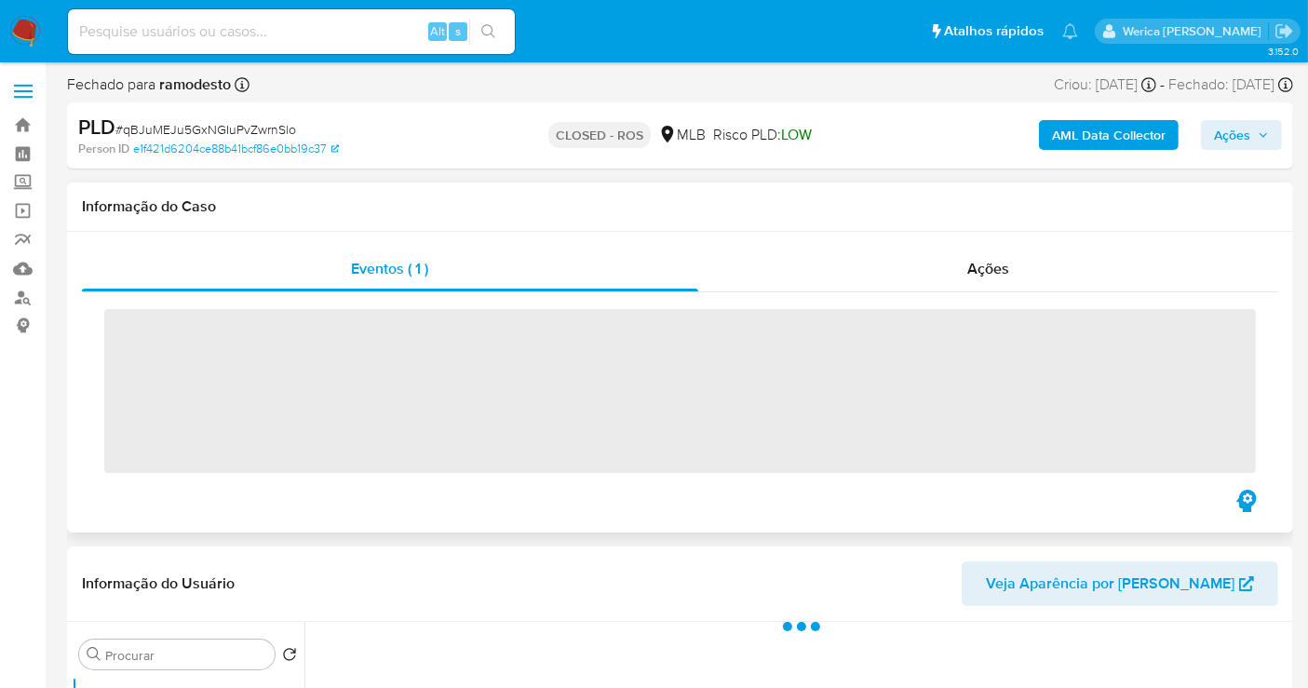
drag, startPoint x: 1010, startPoint y: 245, endPoint x: 1011, endPoint y: 235, distance: 10.3
click at [1011, 235] on div "Eventos ( 1 ) Ações ‌" at bounding box center [680, 382] width 1226 height 301
click at [1003, 280] on div "Ações" at bounding box center [988, 269] width 581 height 45
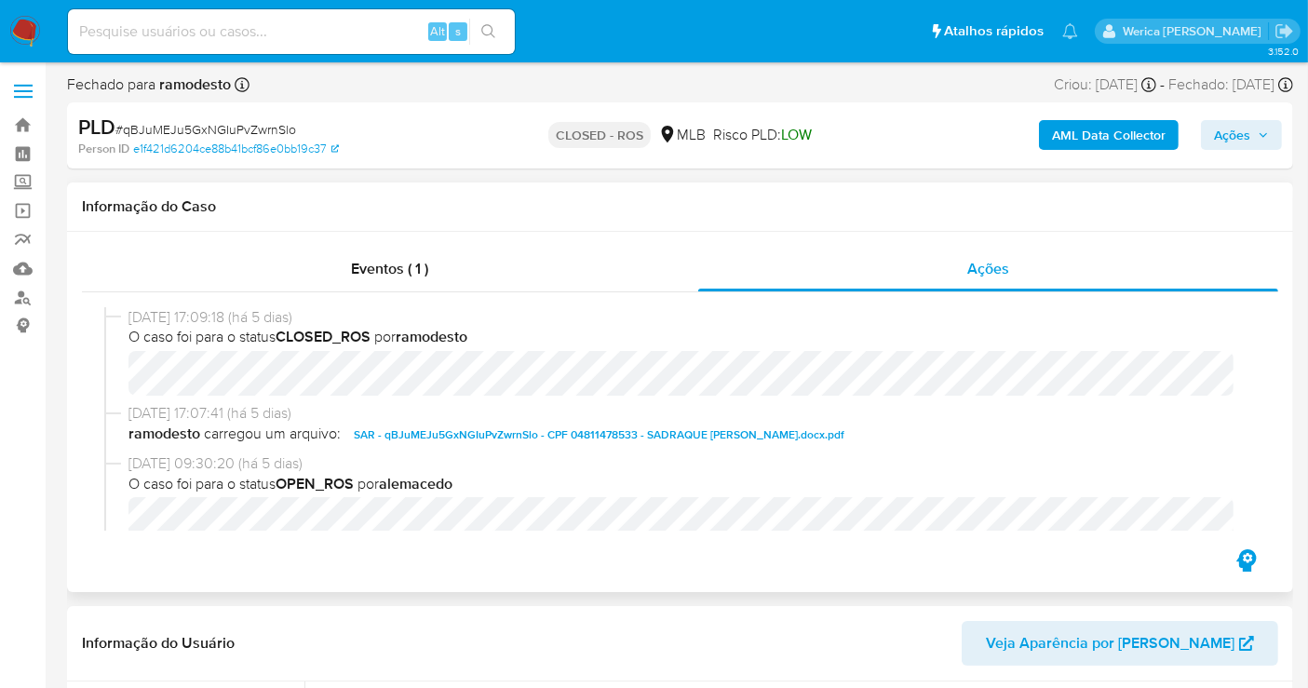
select select "10"
drag, startPoint x: 129, startPoint y: 312, endPoint x: 208, endPoint y: 320, distance: 78.6
click at [208, 320] on span "07/08/2025 17:09:18 (há 5 dias)" at bounding box center [688, 317] width 1120 height 20
copy span "07/08/2025"
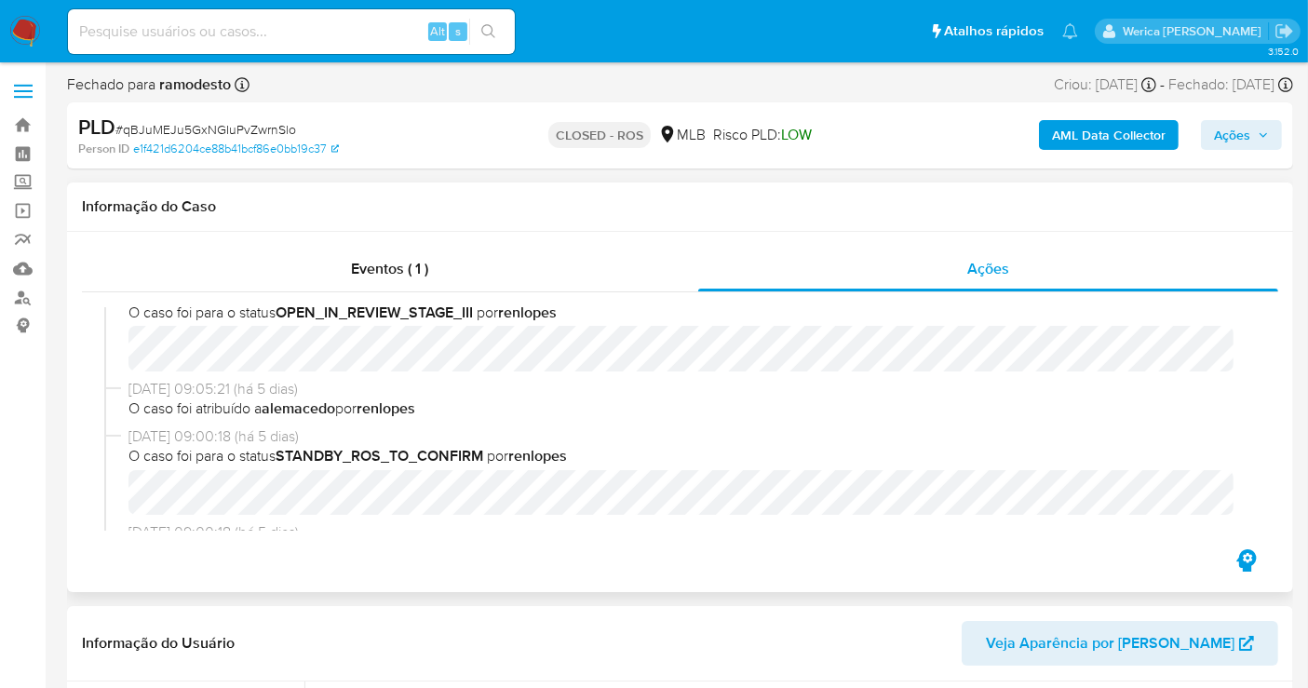
scroll to position [723, 0]
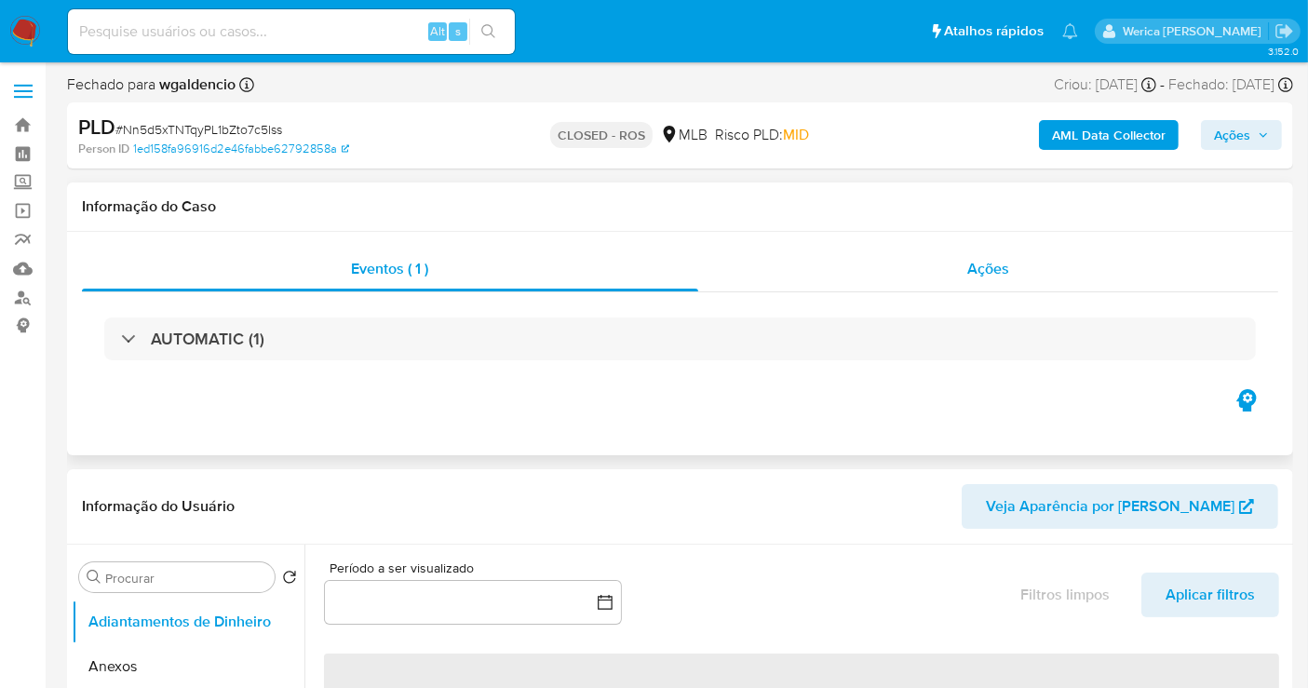
click at [1021, 276] on div "Ações" at bounding box center [988, 269] width 581 height 45
select select "10"
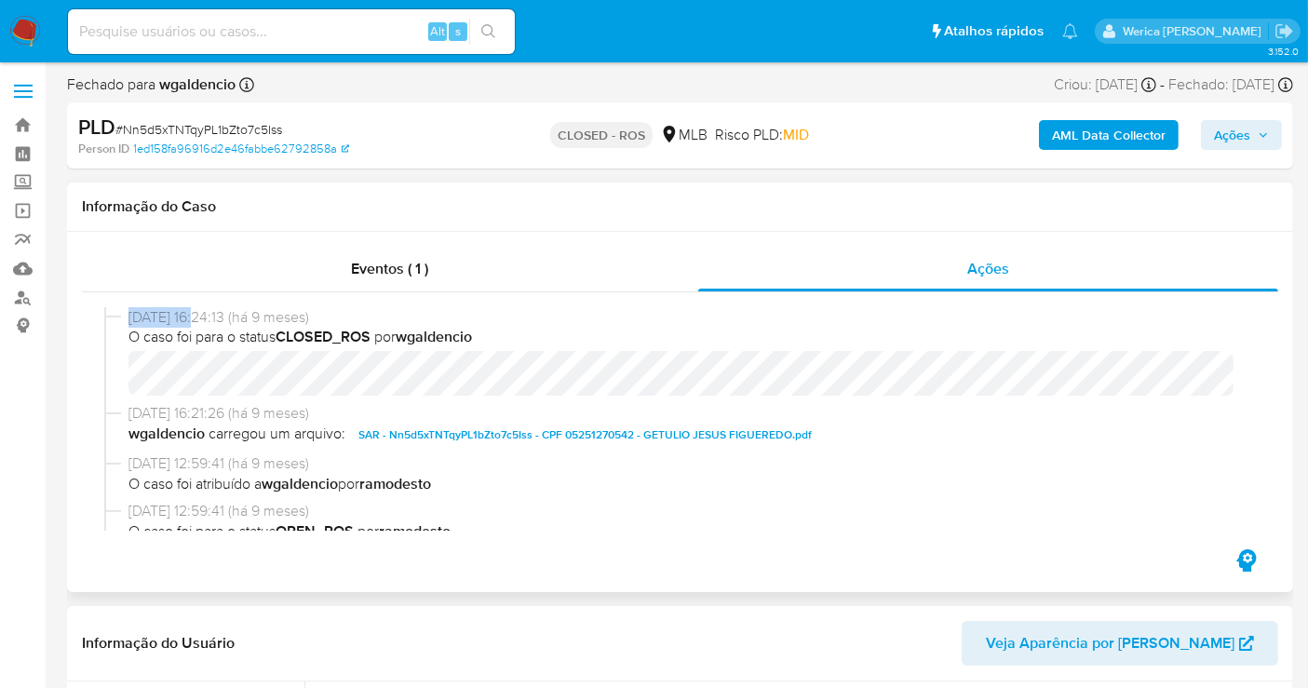
drag, startPoint x: 130, startPoint y: 314, endPoint x: 193, endPoint y: 316, distance: 62.4
click at [193, 316] on span "07/11/2024 16:24:13 (há 9 meses)" at bounding box center [688, 317] width 1120 height 20
copy span "07/11/2024"
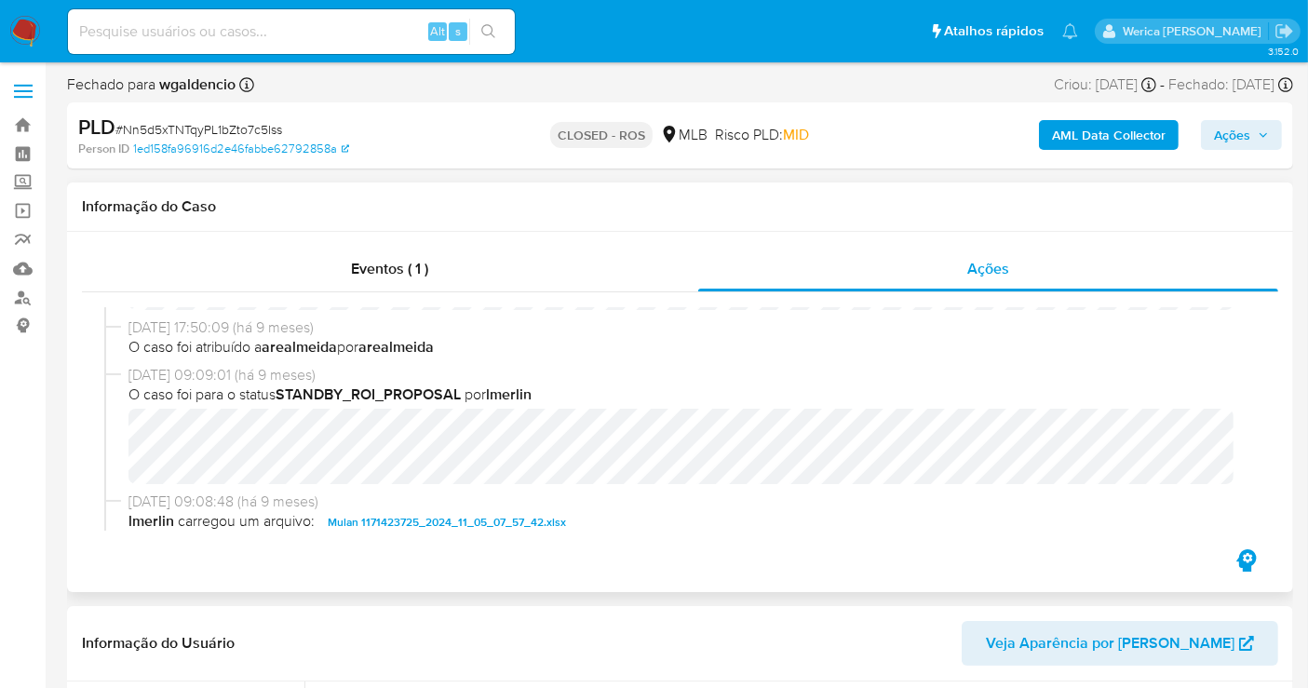
scroll to position [1034, 0]
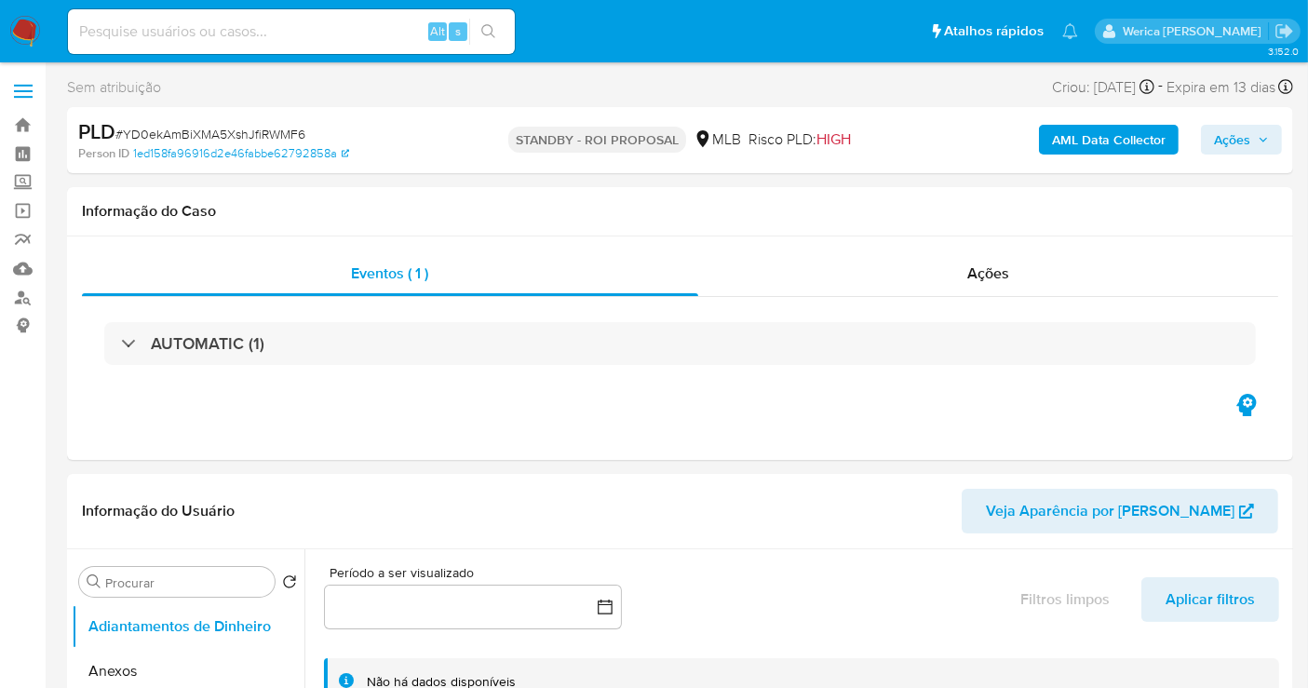
select select "10"
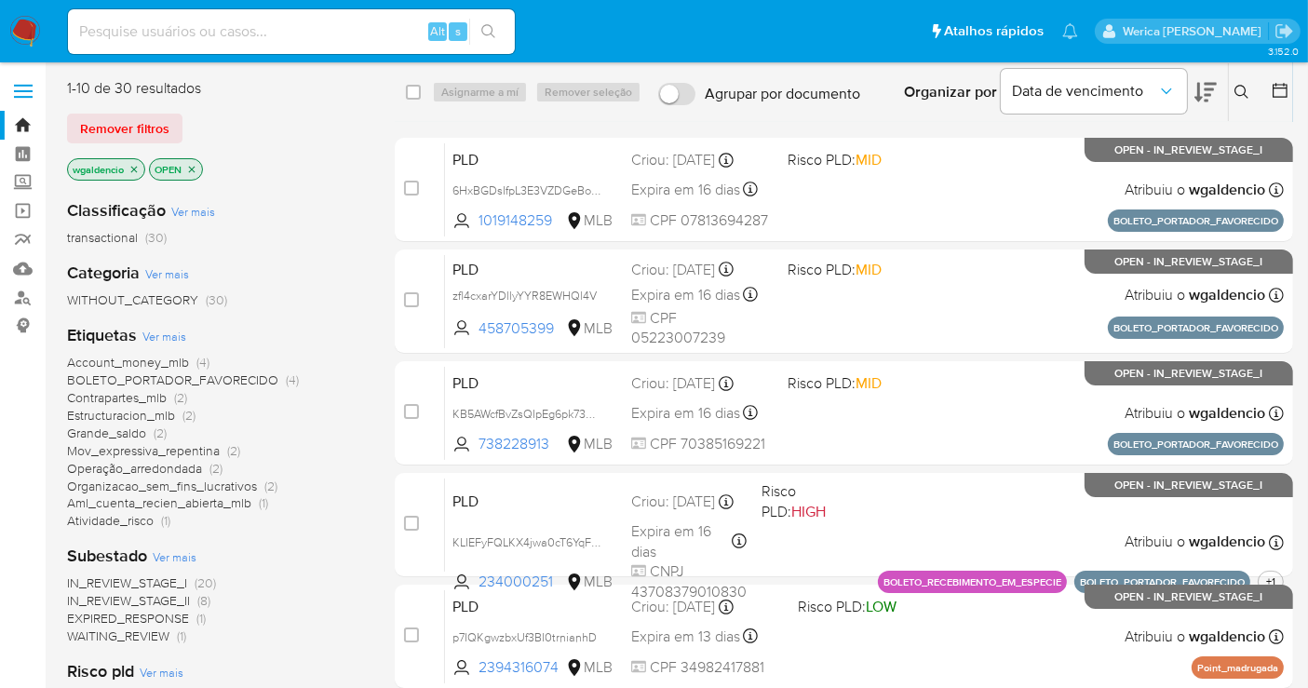
click at [178, 333] on span "Ver mais" at bounding box center [164, 336] width 44 height 17
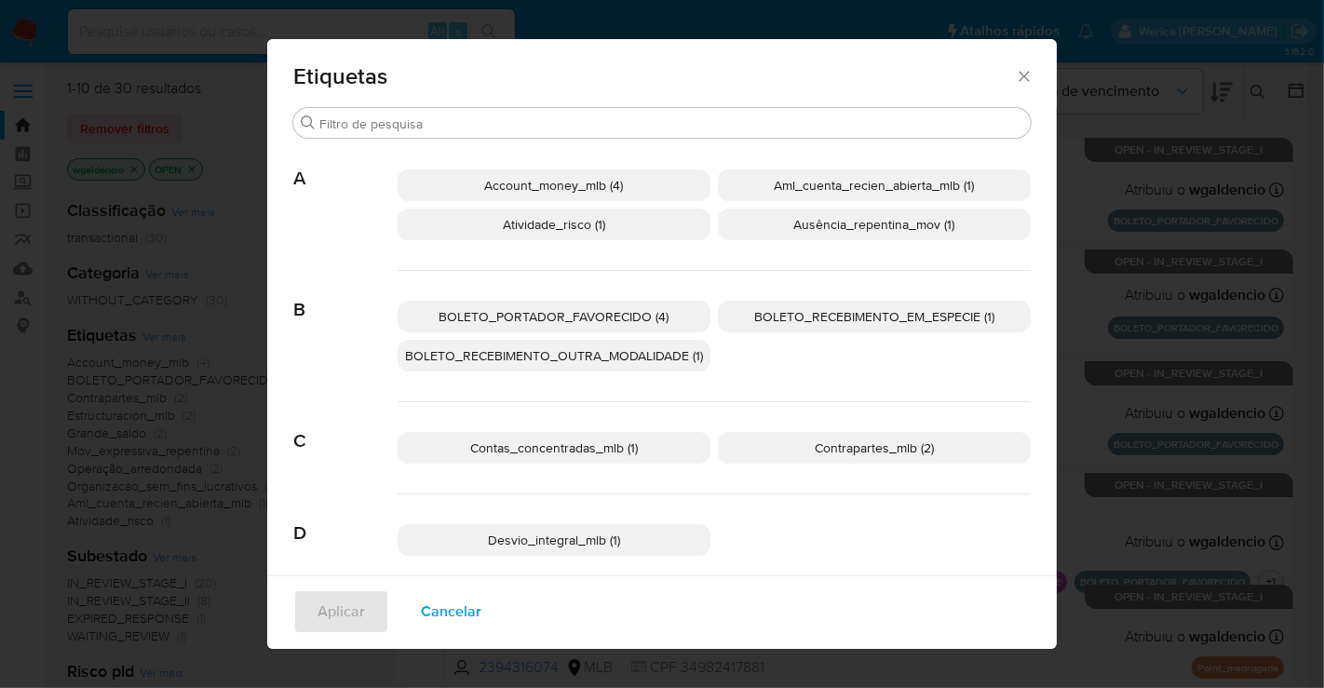
click at [1015, 74] on icon "Fechar" at bounding box center [1024, 76] width 19 height 19
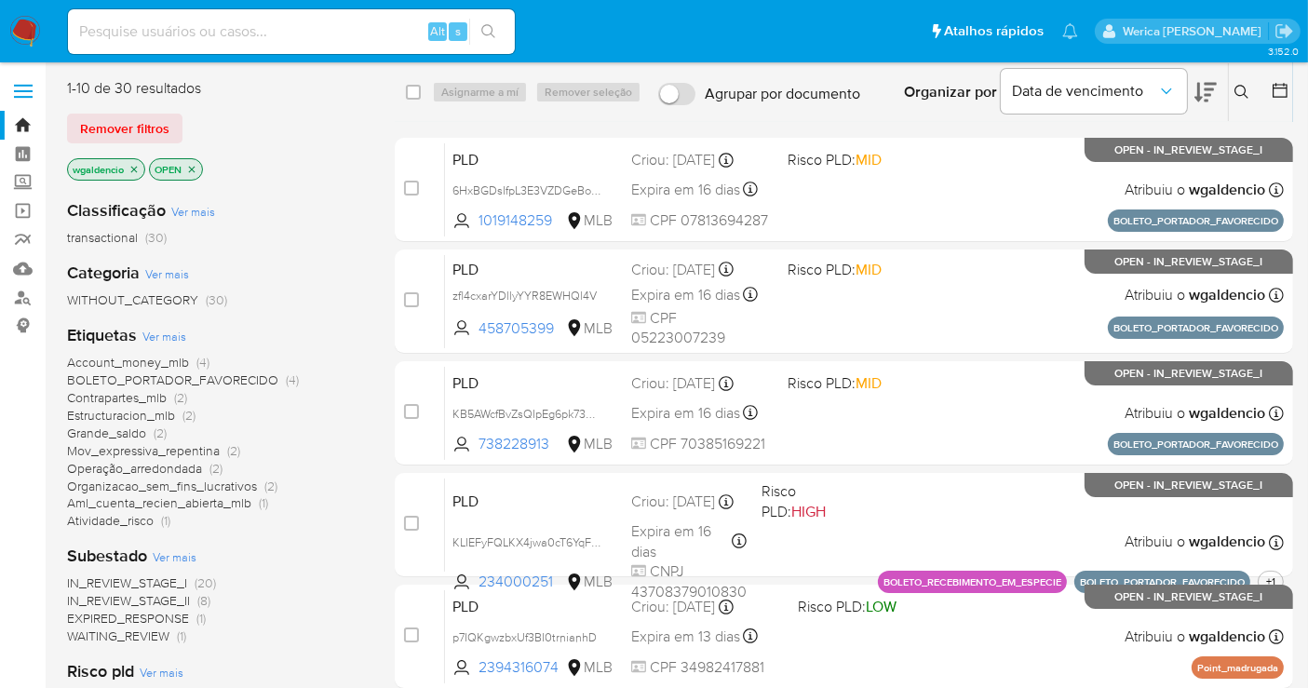
click at [164, 466] on span "Operação_arredondada" at bounding box center [134, 468] width 135 height 19
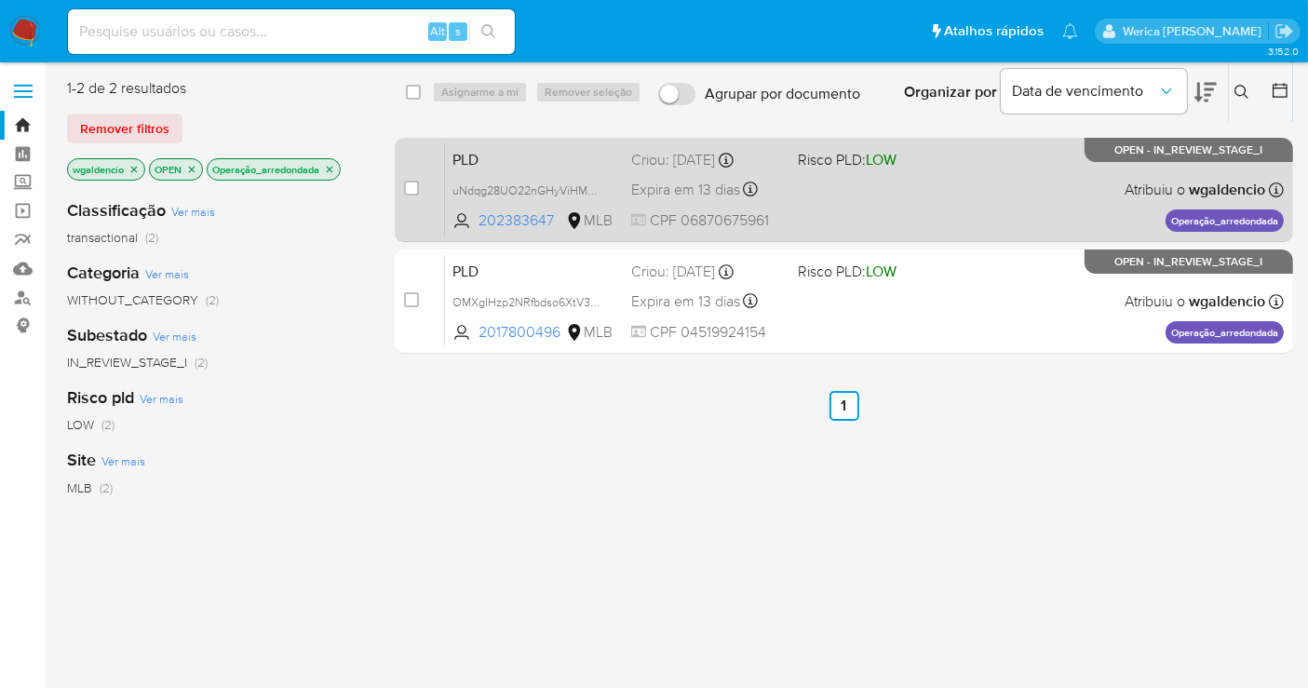
click at [995, 200] on div "PLD uNdqg28UO22nGHyViHMbFvK4 202383647 MLB Risco PLD: LOW Criou: [DATE] Criou: …" at bounding box center [864, 189] width 839 height 94
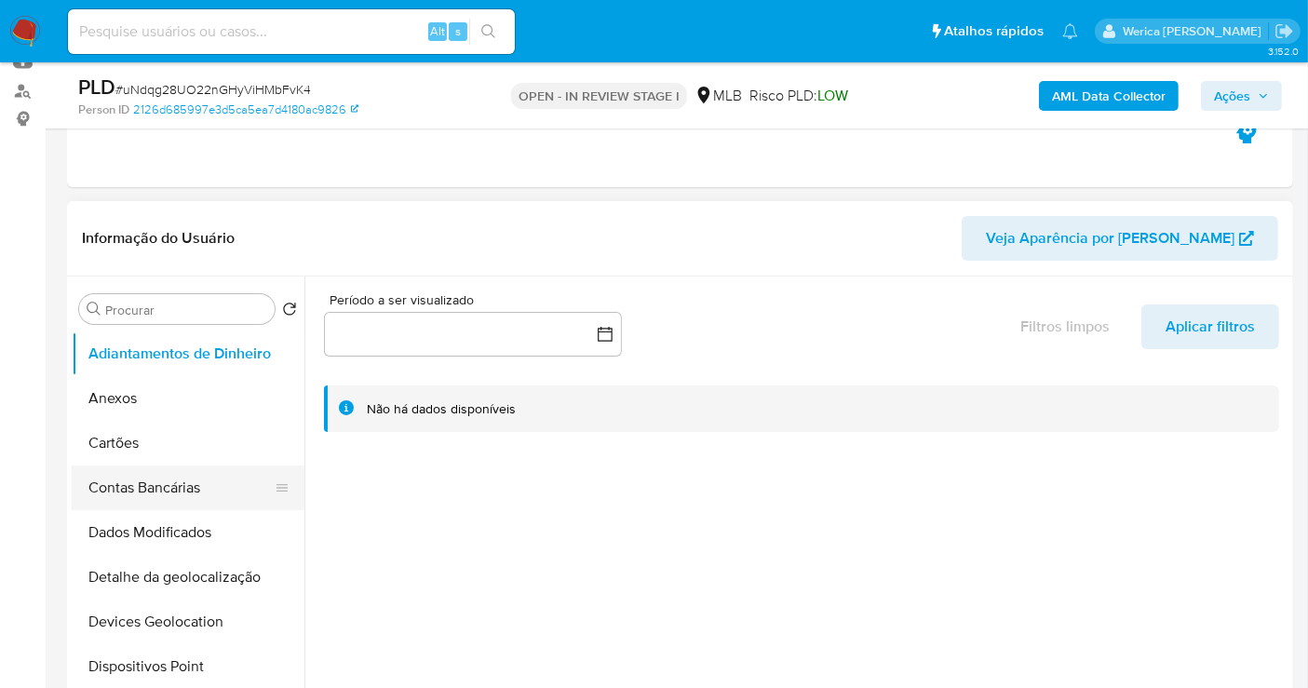
select select "10"
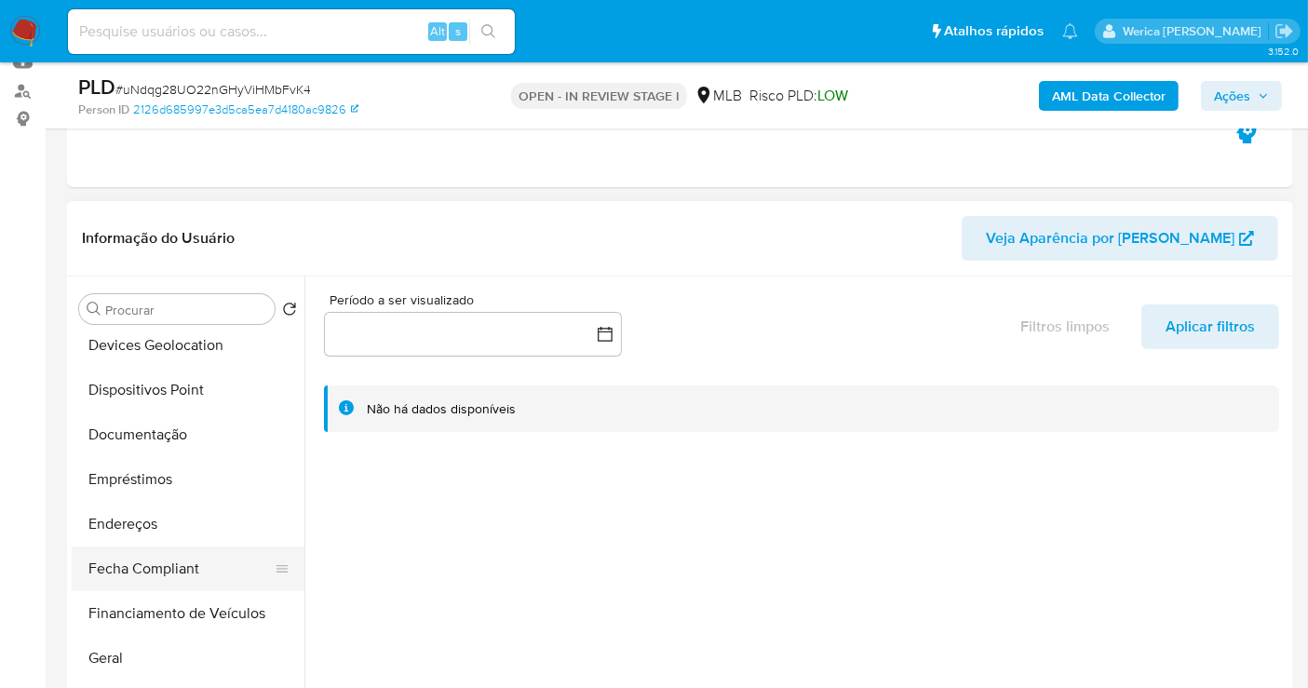
scroll to position [310, 0]
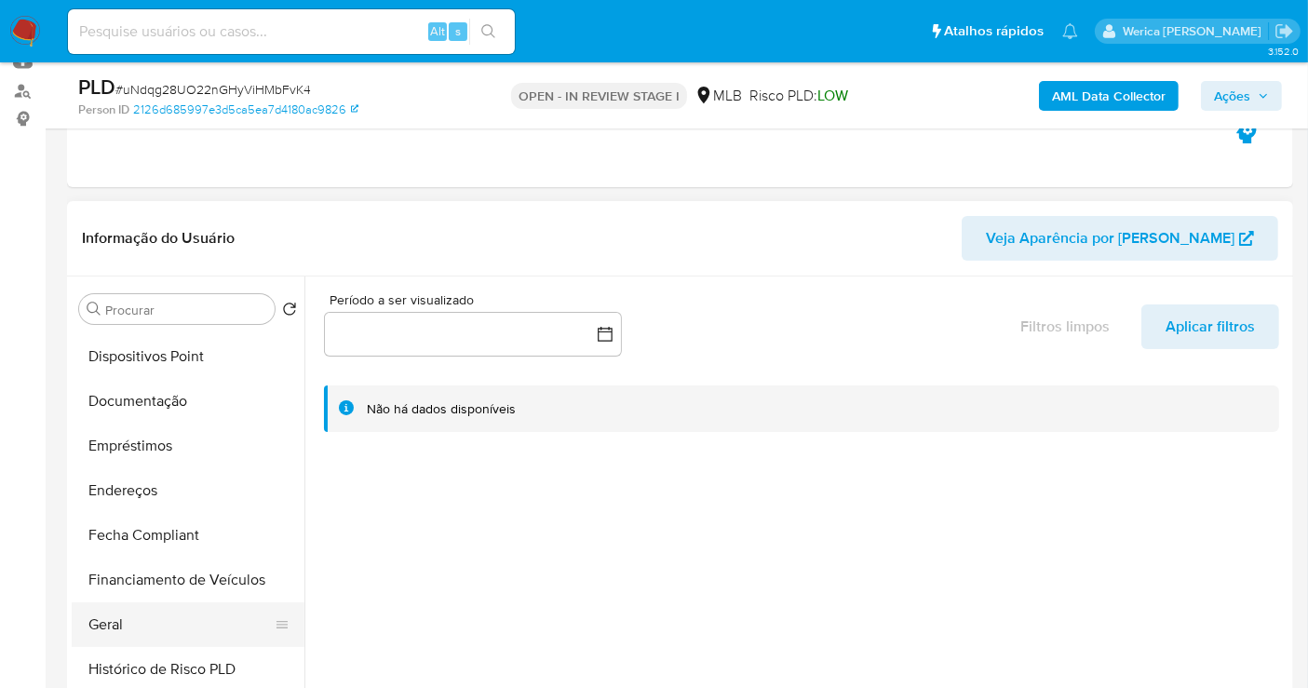
click at [191, 606] on button "Geral" at bounding box center [181, 624] width 218 height 45
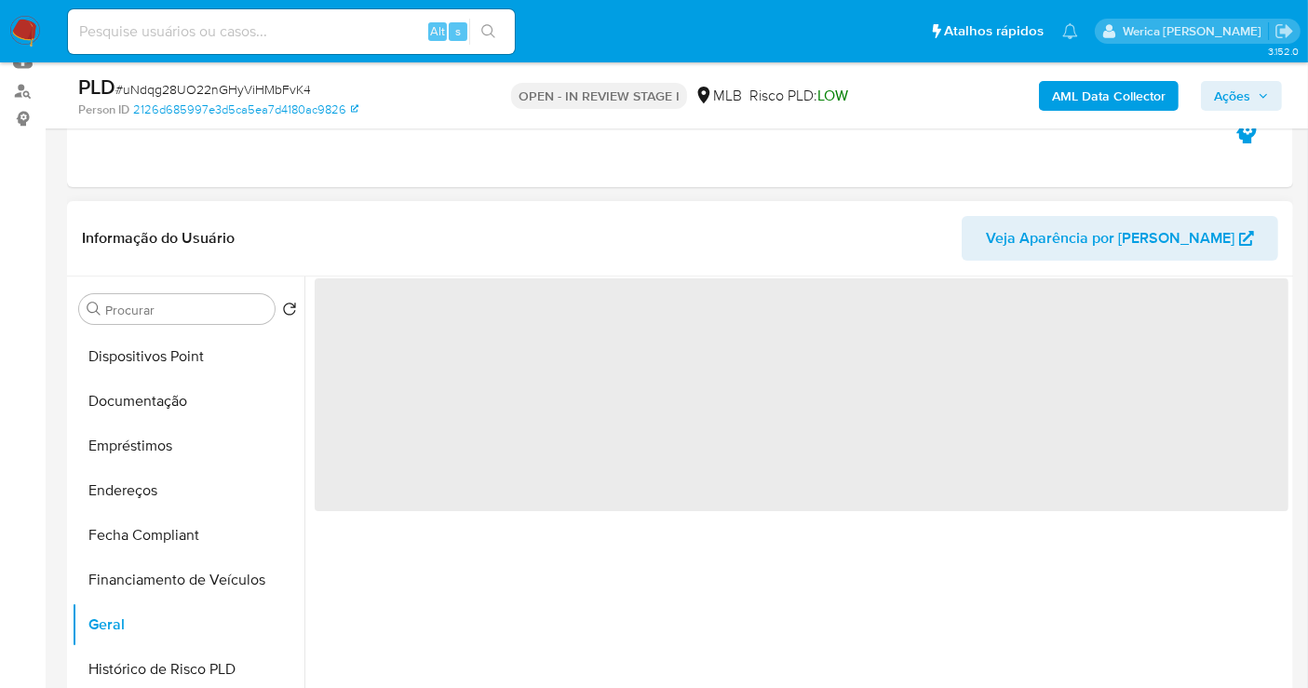
click at [464, 427] on span "‌" at bounding box center [802, 394] width 974 height 233
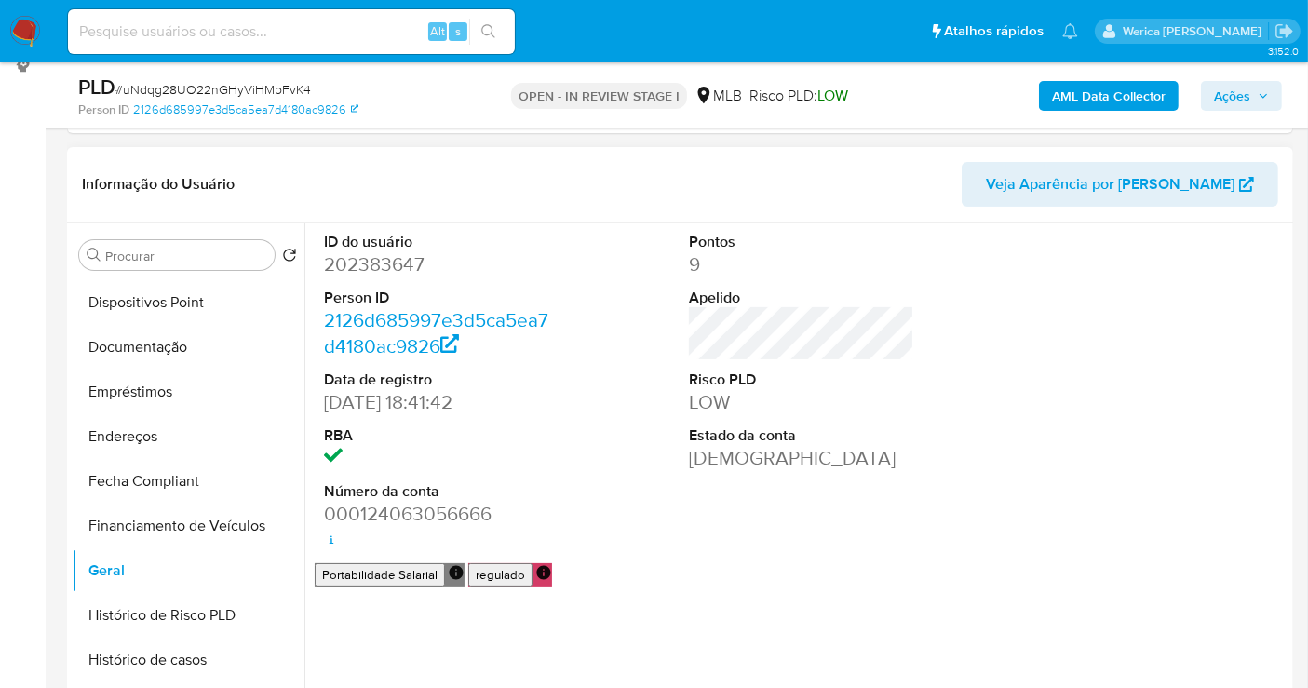
scroll to position [207, 0]
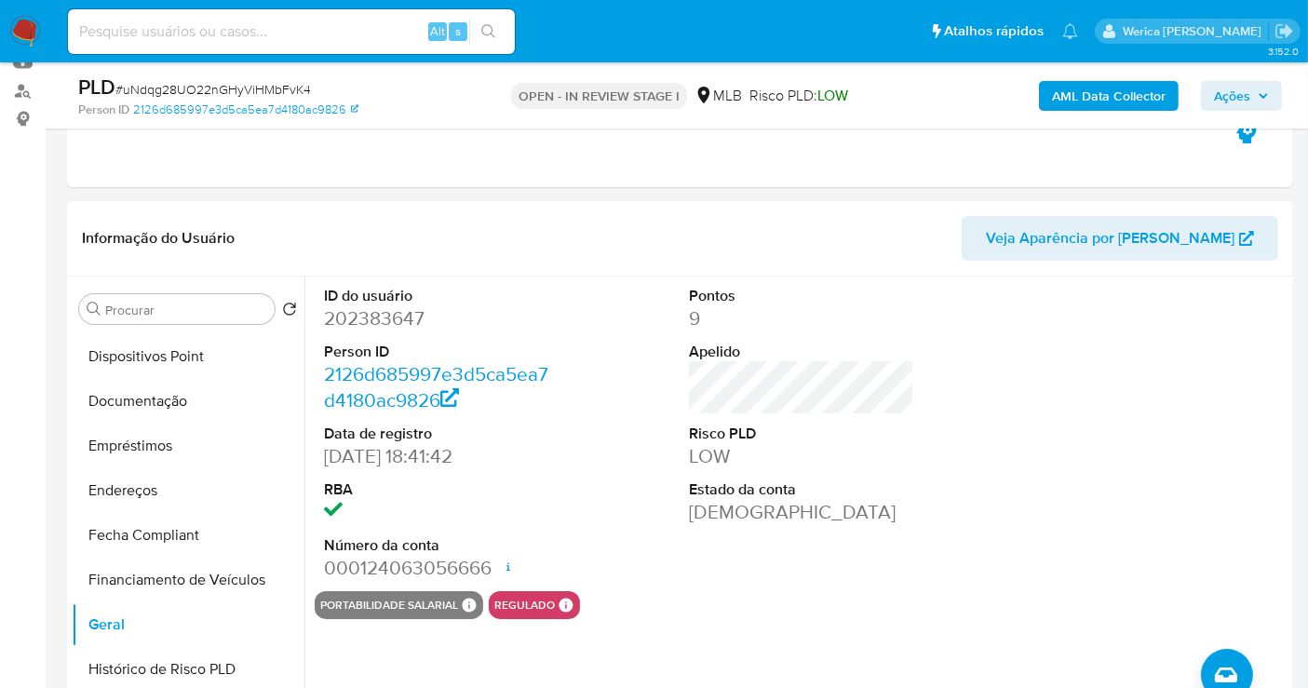
click at [391, 305] on dd "202383647" at bounding box center [436, 318] width 225 height 26
click at [391, 308] on dd "202383647" at bounding box center [436, 318] width 225 height 26
copy dd "202383647"
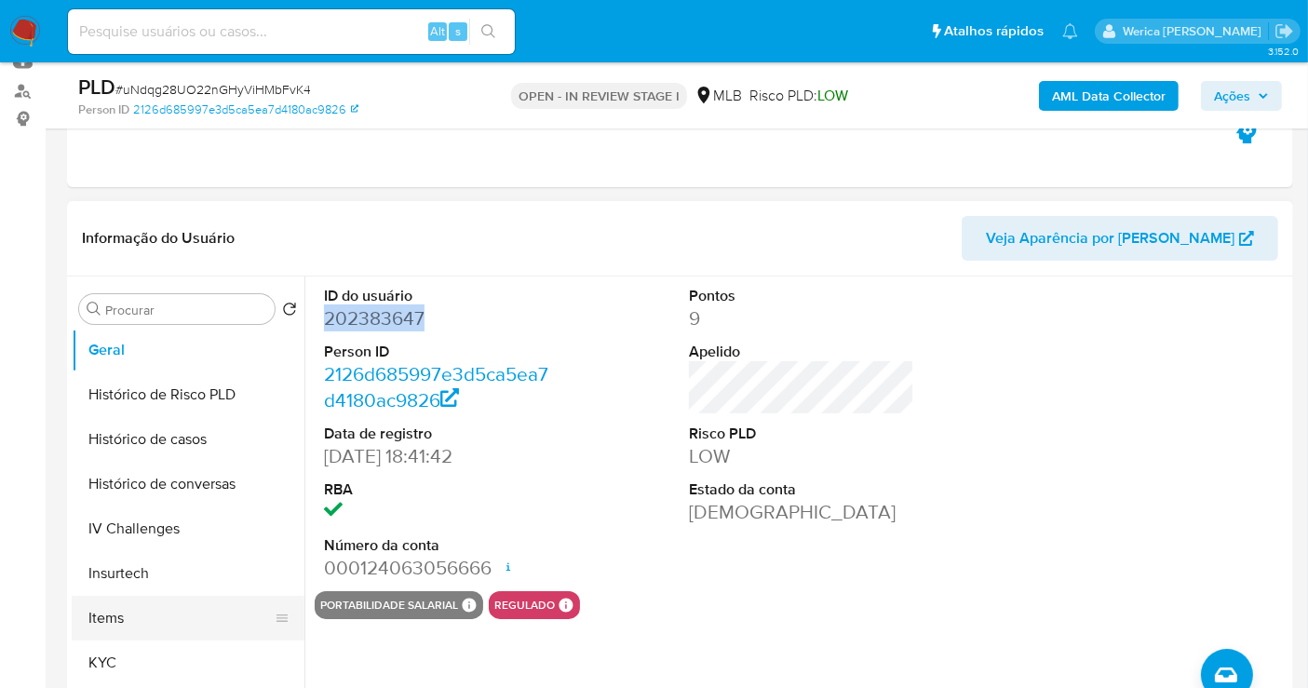
scroll to position [620, 0]
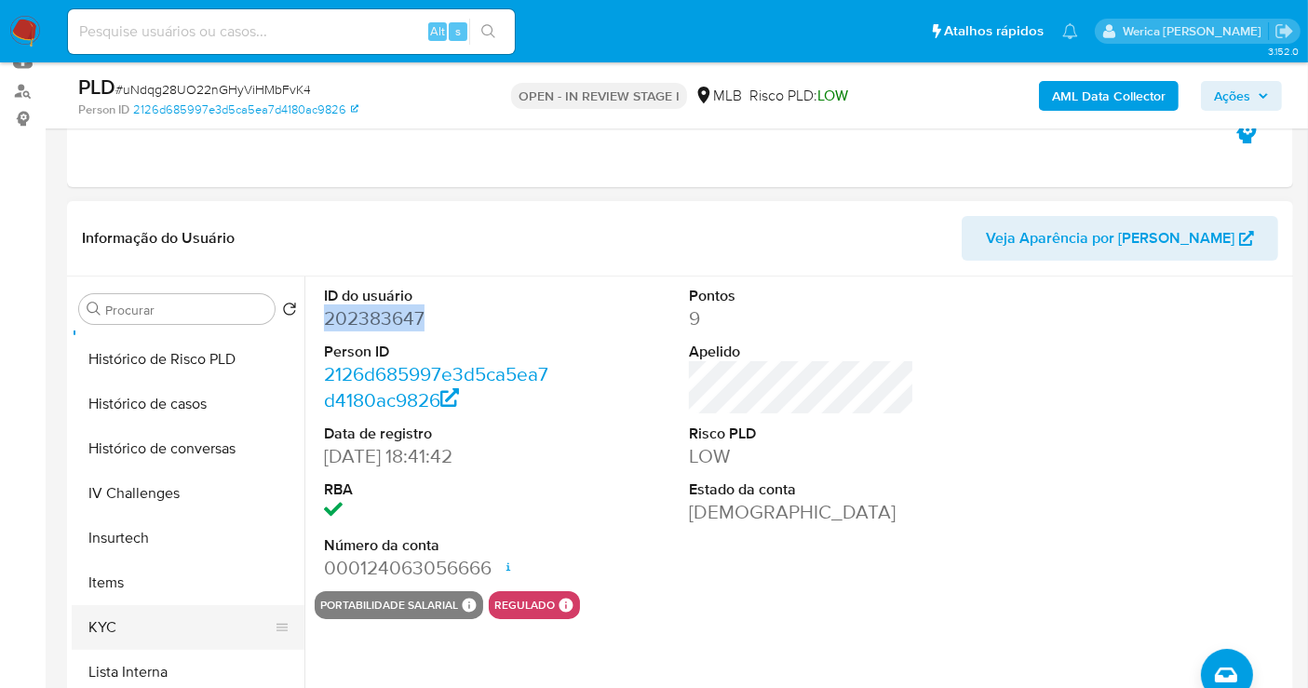
click at [165, 647] on button "KYC" at bounding box center [181, 627] width 218 height 45
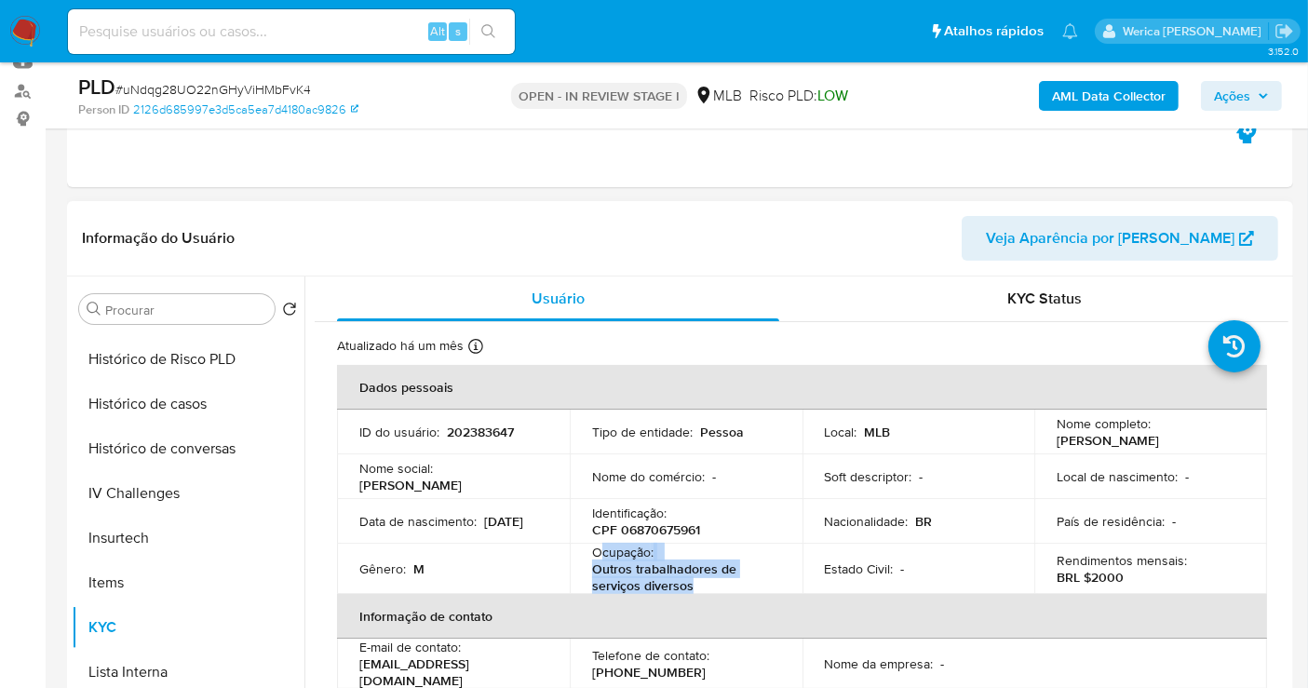
drag, startPoint x: 602, startPoint y: 546, endPoint x: 709, endPoint y: 582, distance: 112.7
click at [709, 582] on div "Ocupação : Outros trabalhadores de serviços diversos" at bounding box center [686, 569] width 188 height 50
copy div "cupação : Outros trabalhadores de serviços diversos"
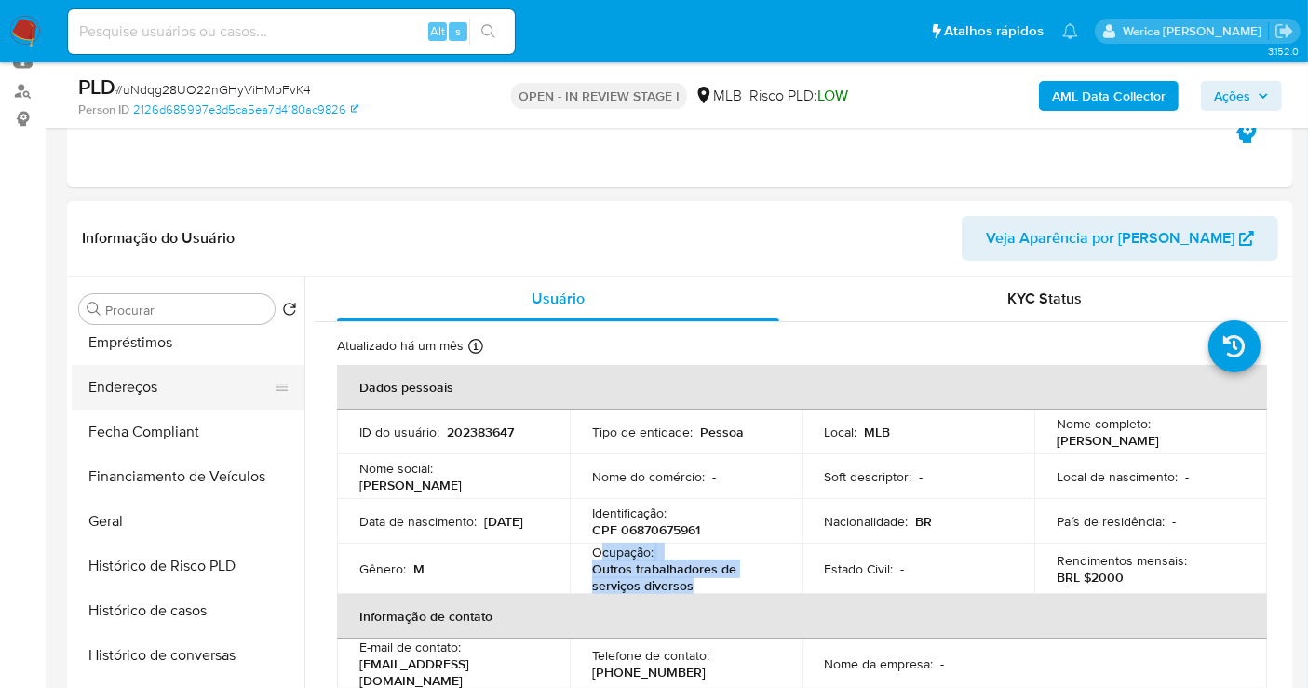
scroll to position [207, 0]
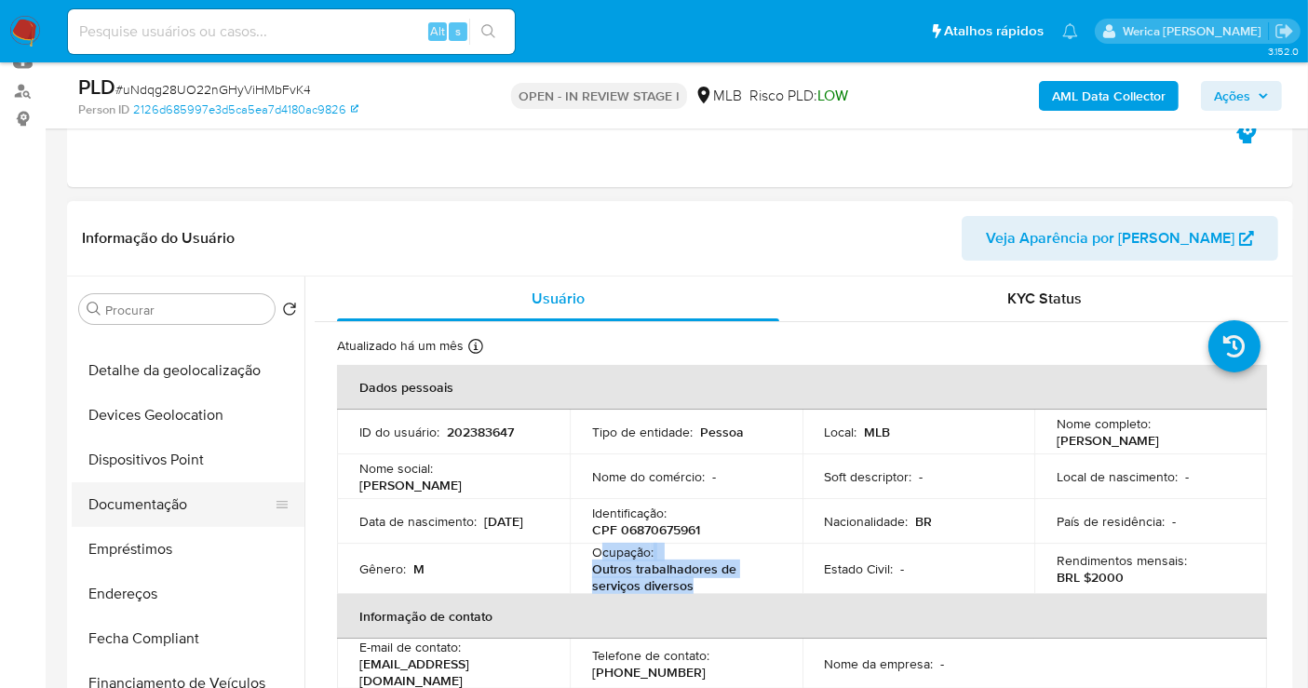
click at [212, 501] on button "Documentação" at bounding box center [181, 504] width 218 height 45
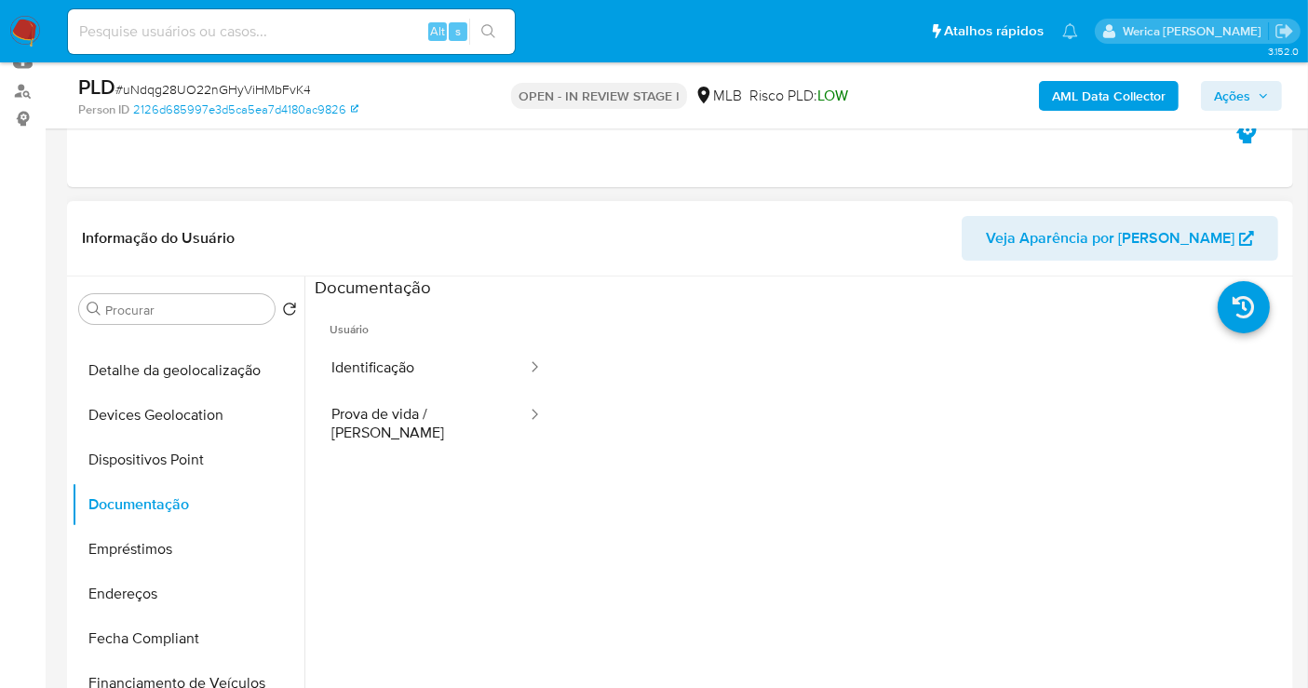
click at [380, 369] on button "Identificação" at bounding box center [422, 367] width 214 height 47
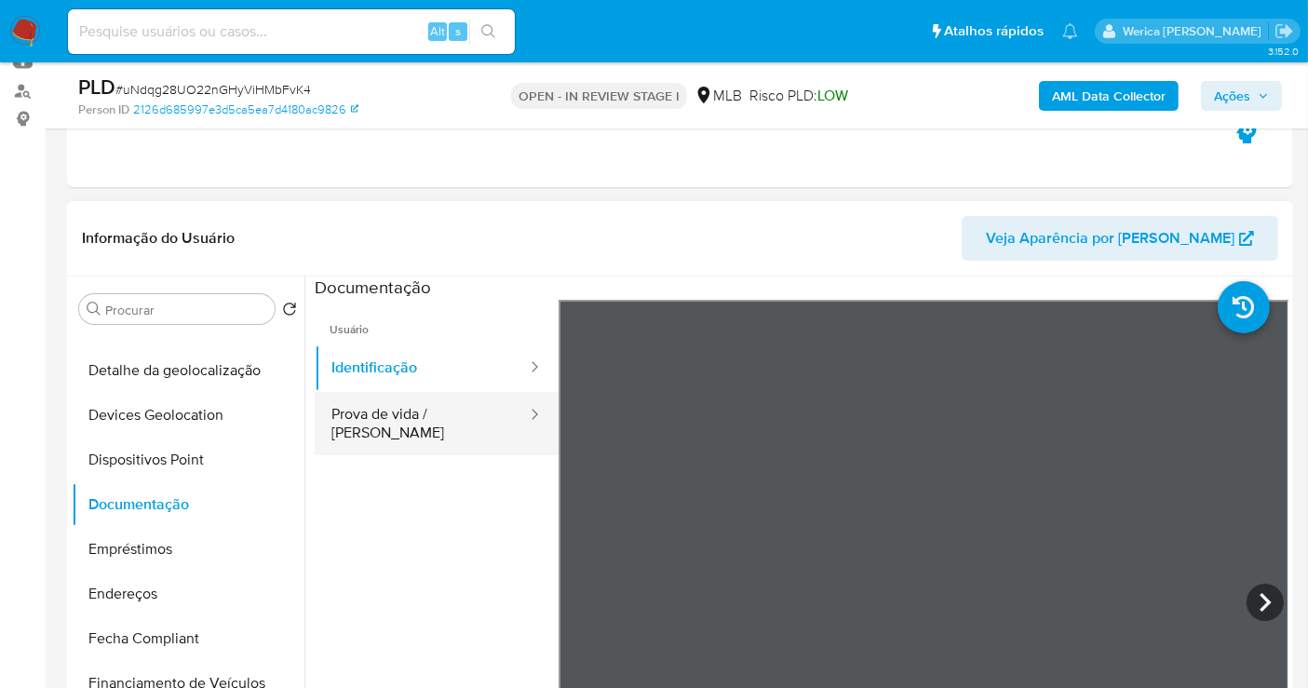
click at [463, 416] on button "Prova de vida / Selfie" at bounding box center [422, 423] width 214 height 63
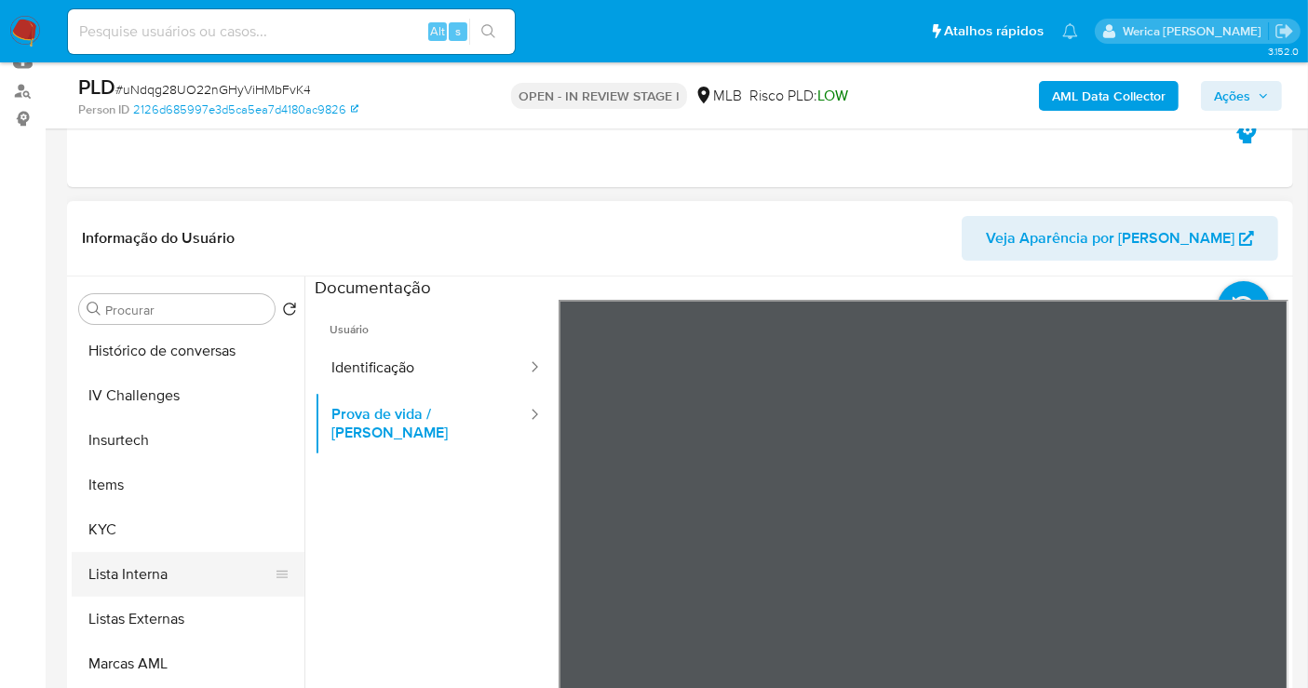
scroll to position [723, 0]
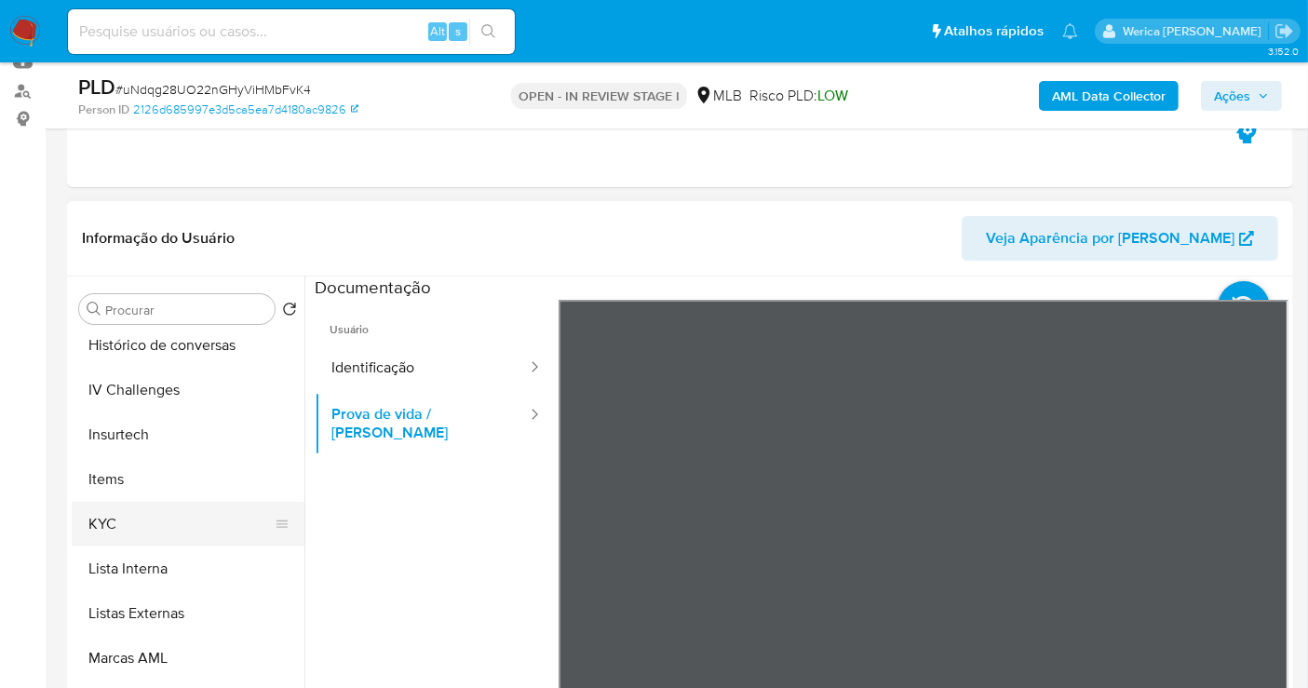
click at [116, 514] on button "KYC" at bounding box center [181, 524] width 218 height 45
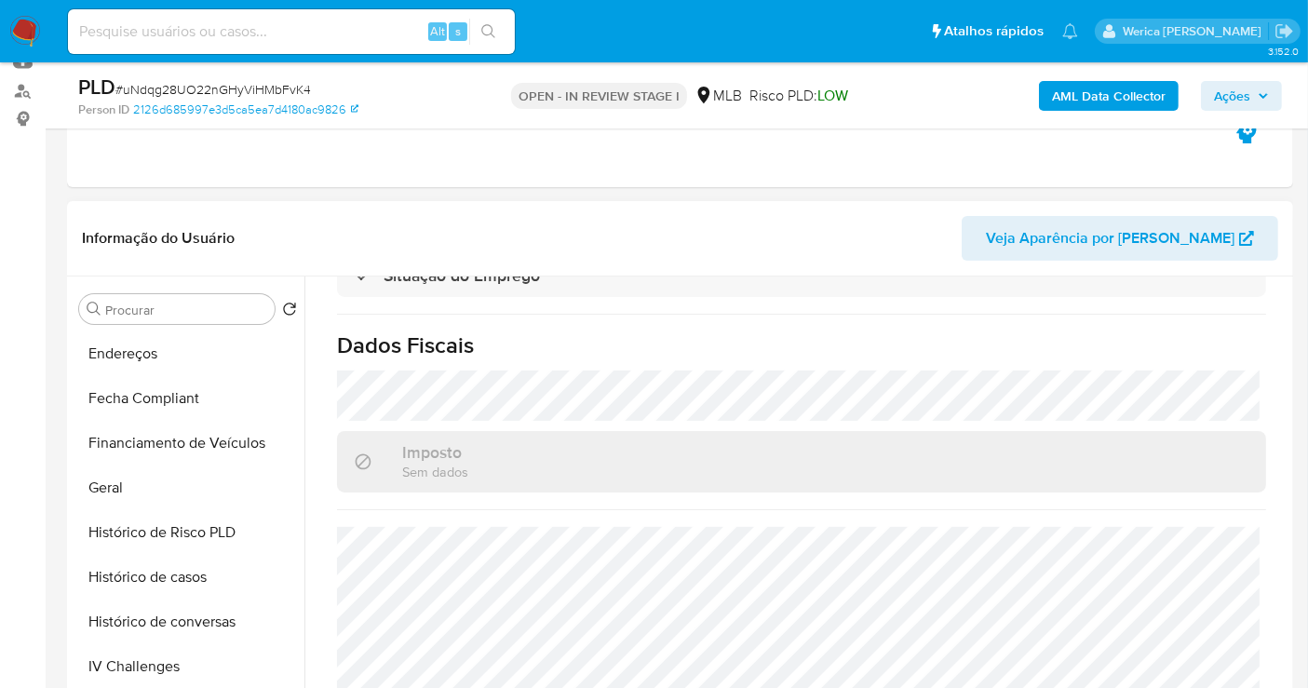
scroll to position [310, 0]
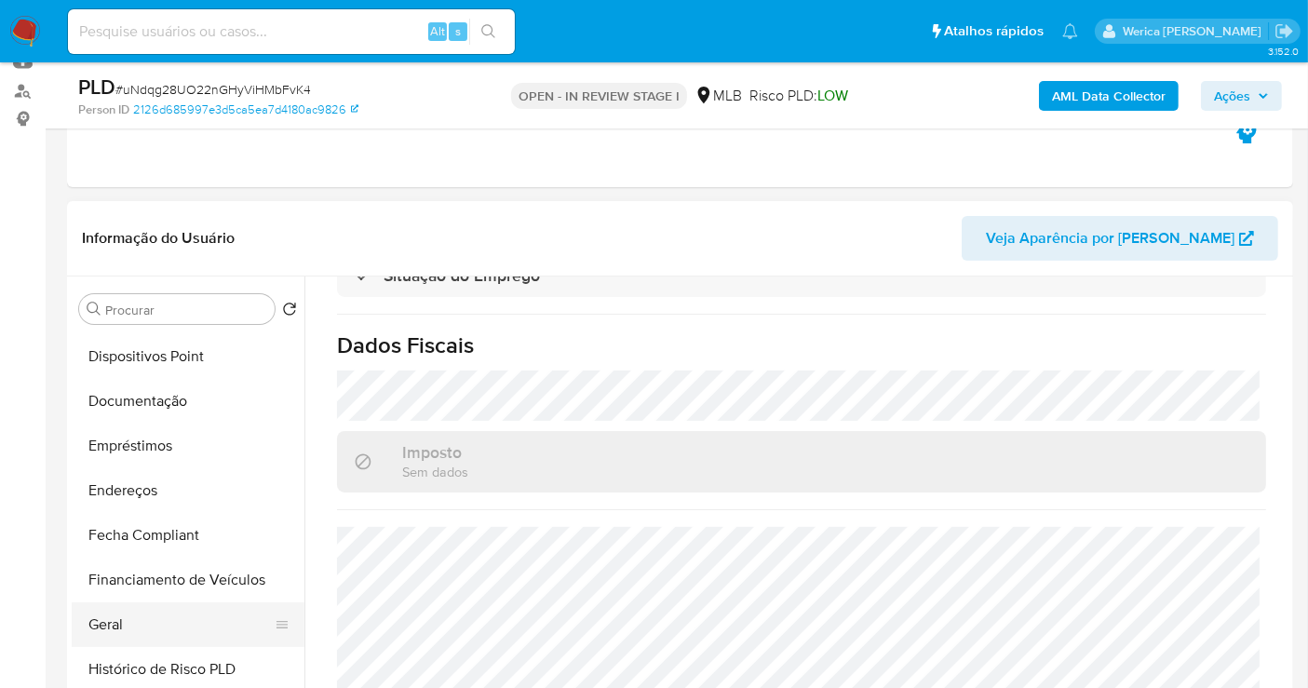
click at [210, 634] on button "Geral" at bounding box center [181, 624] width 218 height 45
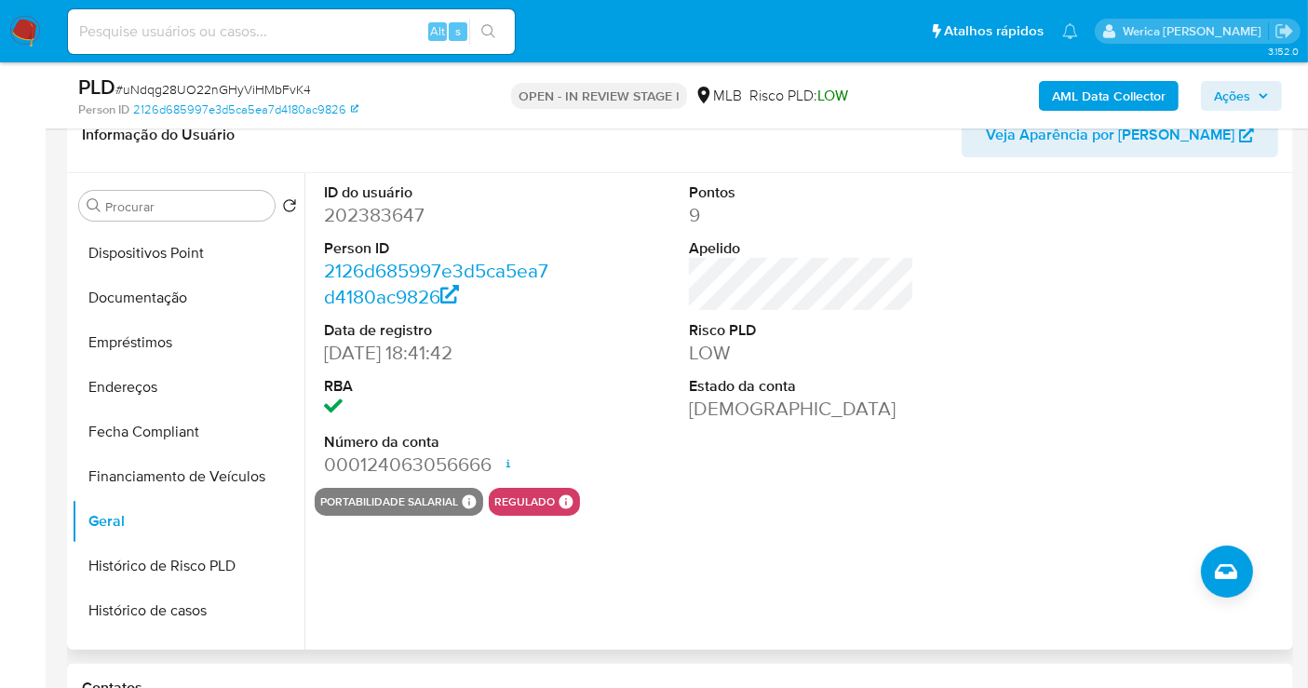
click at [1156, 241] on div at bounding box center [1167, 330] width 244 height 315
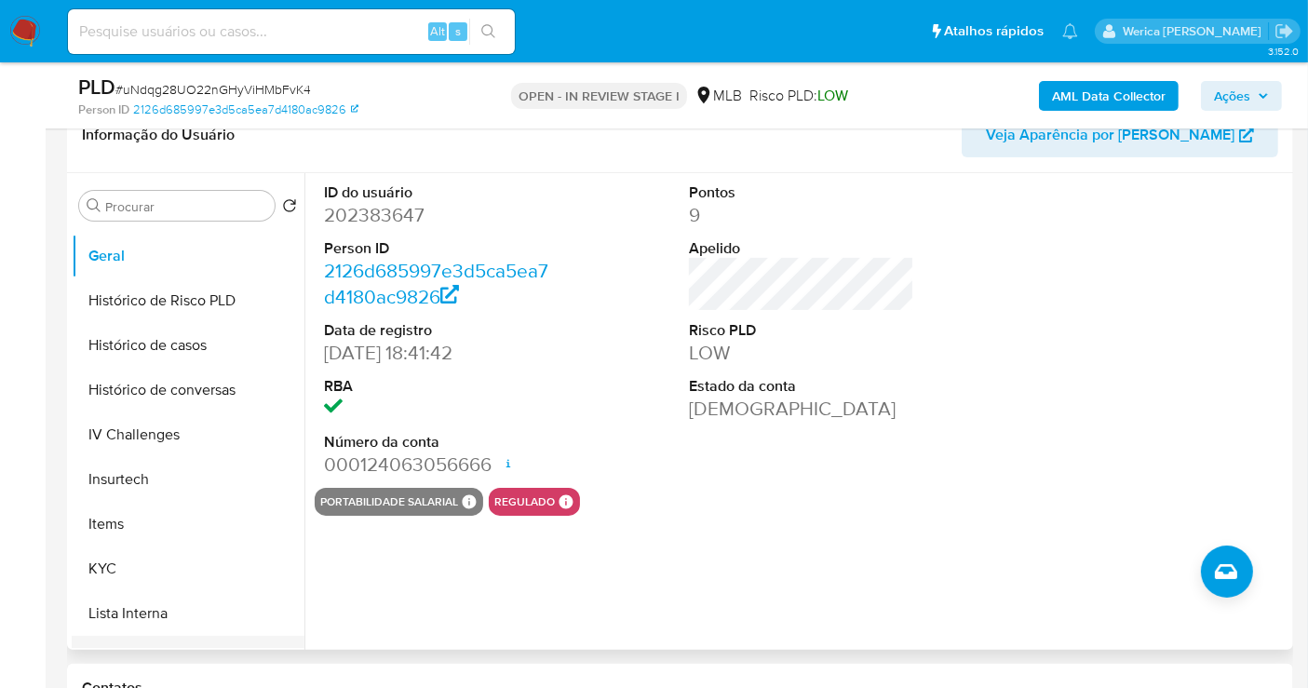
scroll to position [723, 0]
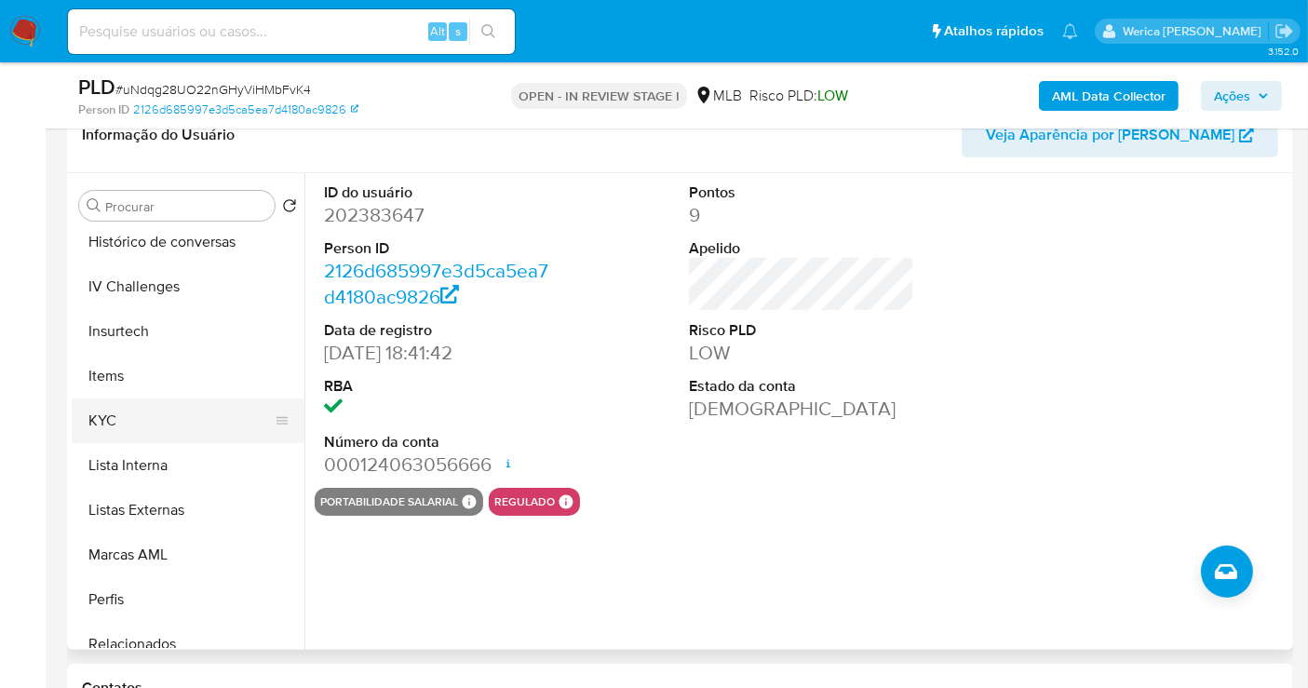
click at [155, 424] on button "KYC" at bounding box center [181, 420] width 218 height 45
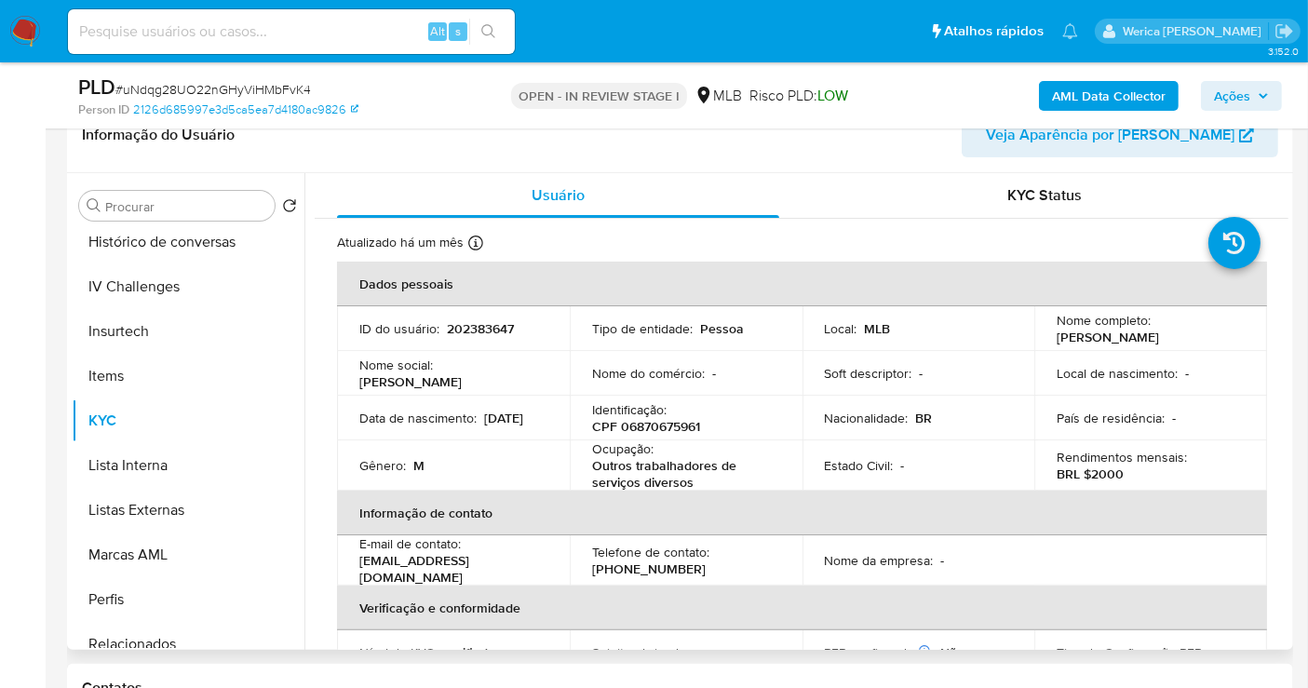
click at [1114, 406] on td "País de residência : -" at bounding box center [1150, 418] width 233 height 45
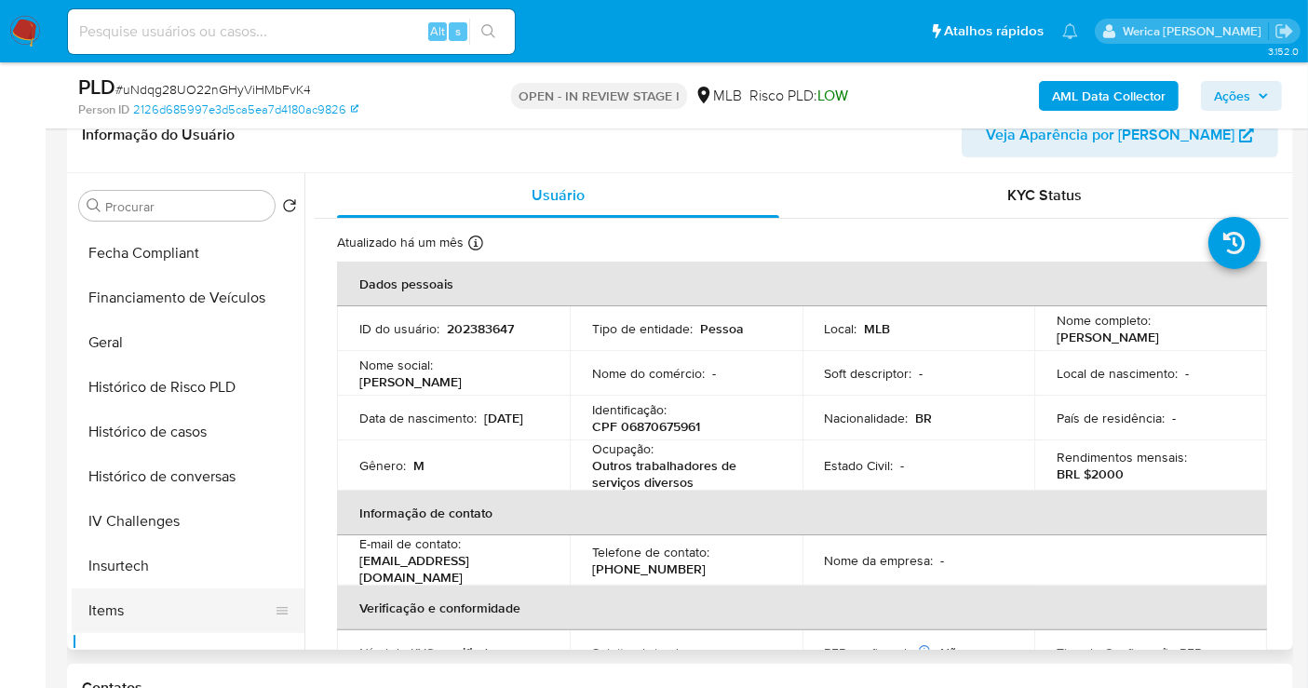
scroll to position [310, 0]
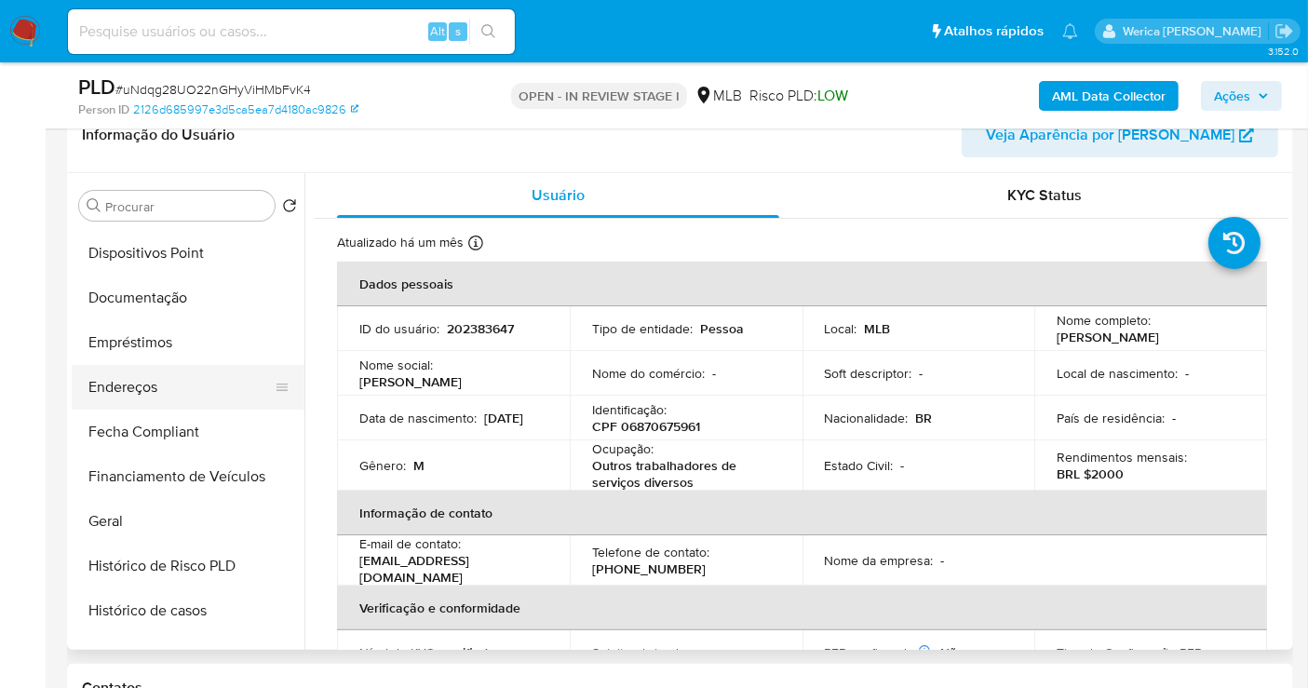
click at [187, 389] on button "Endereços" at bounding box center [181, 387] width 218 height 45
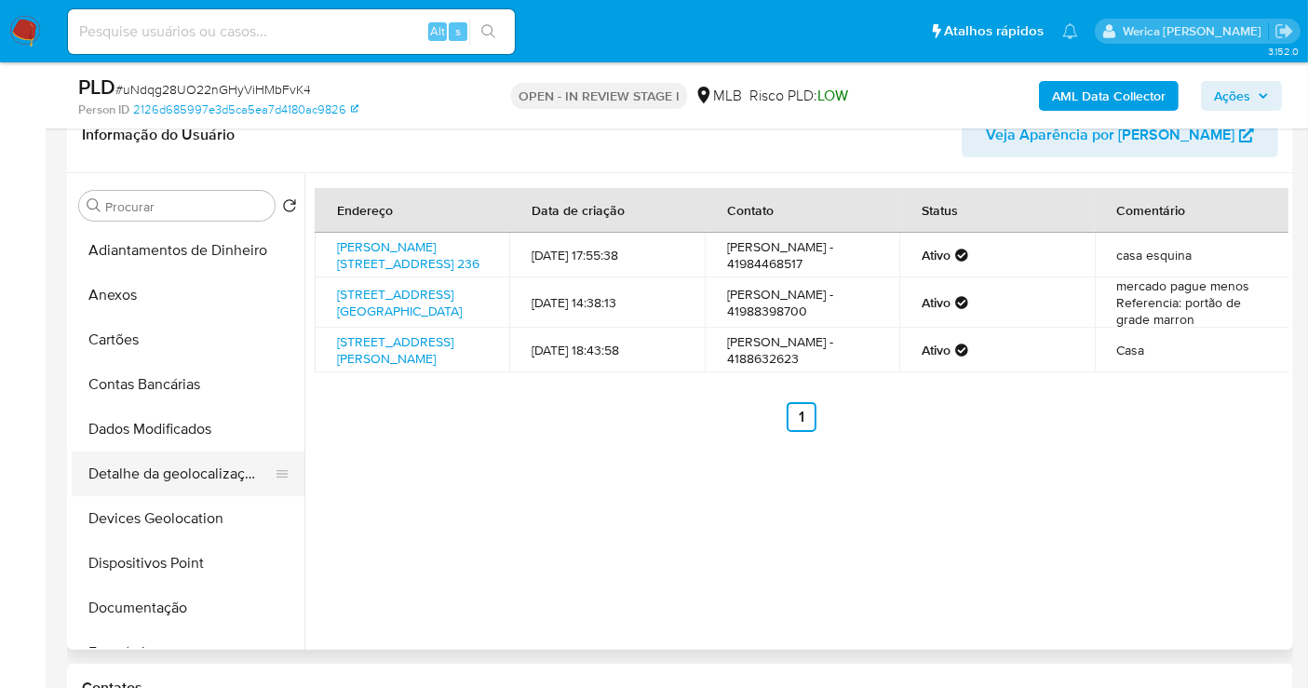
click at [209, 480] on button "Detalhe da geolocalização" at bounding box center [181, 473] width 218 height 45
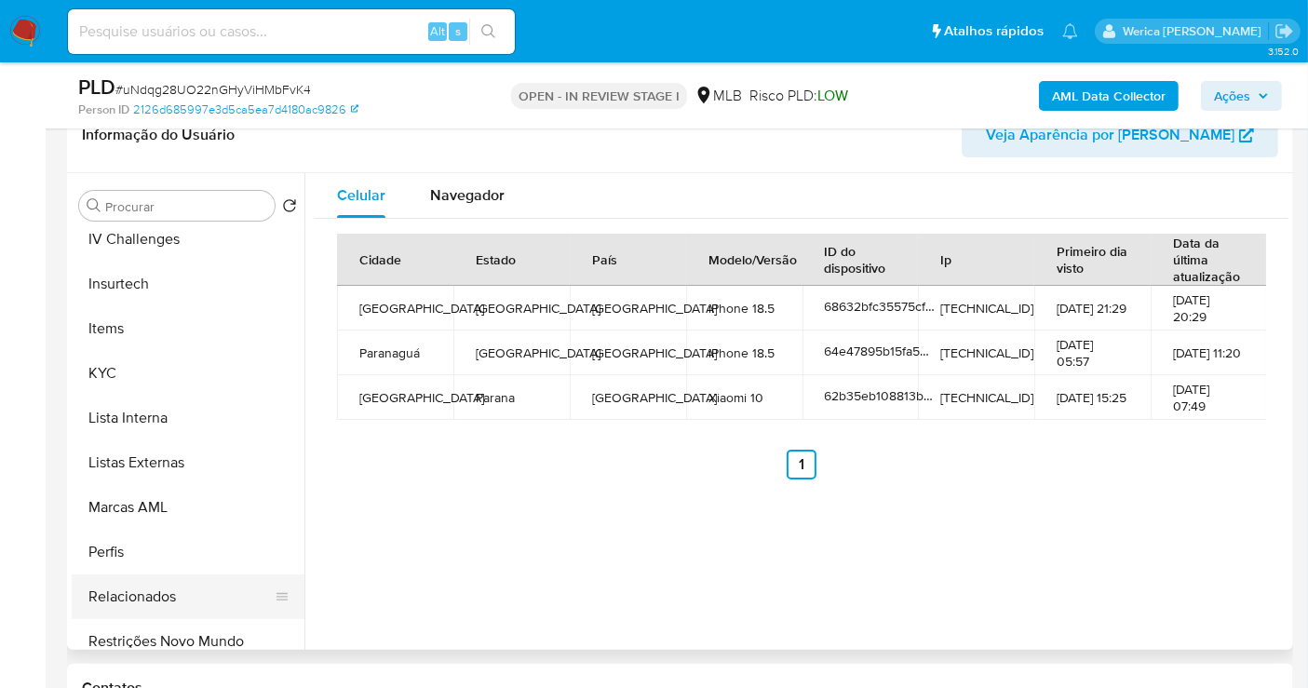
scroll to position [786, 0]
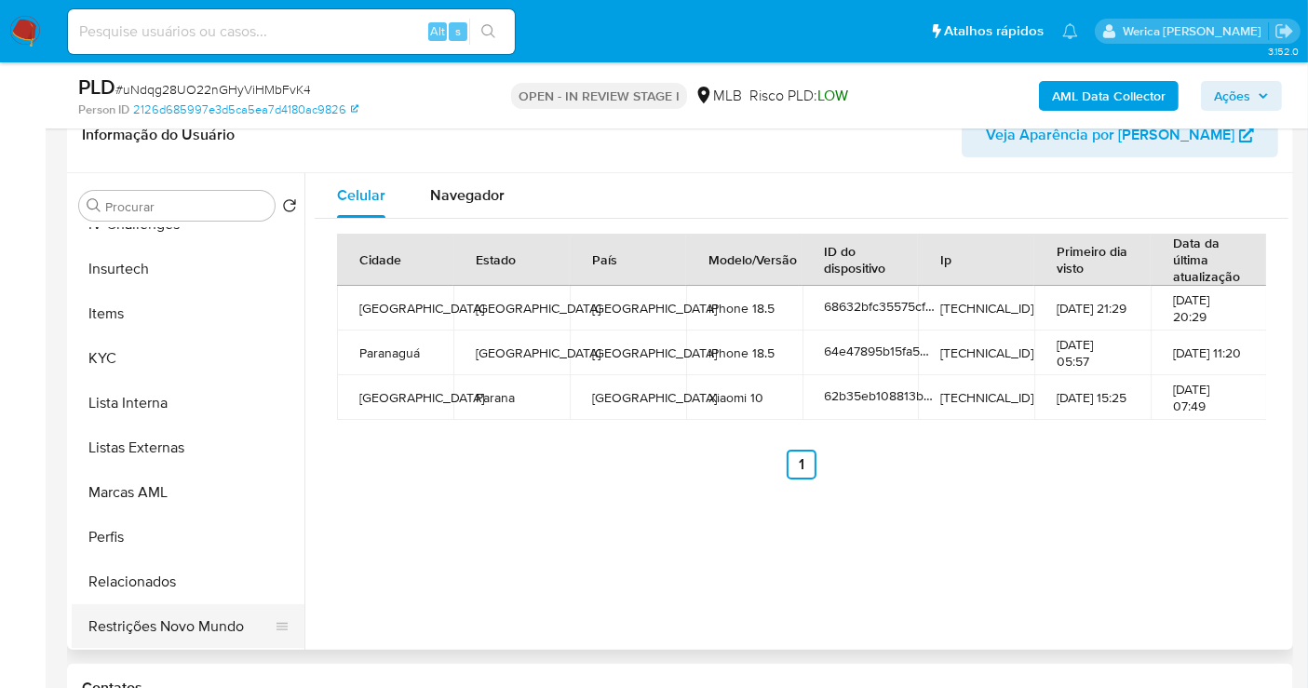
click at [241, 607] on button "Restrições Novo Mundo" at bounding box center [181, 626] width 218 height 45
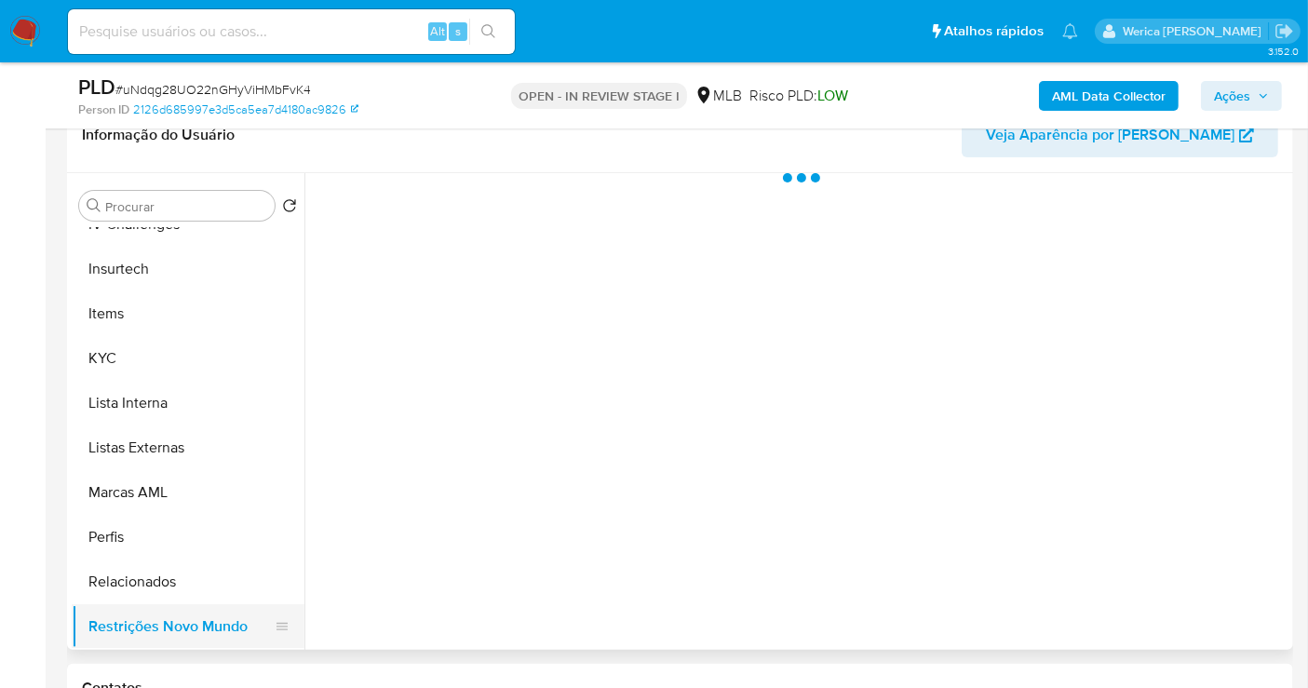
click at [241, 610] on button "Restrições Novo Mundo" at bounding box center [181, 626] width 218 height 45
click at [523, 278] on div at bounding box center [796, 411] width 984 height 477
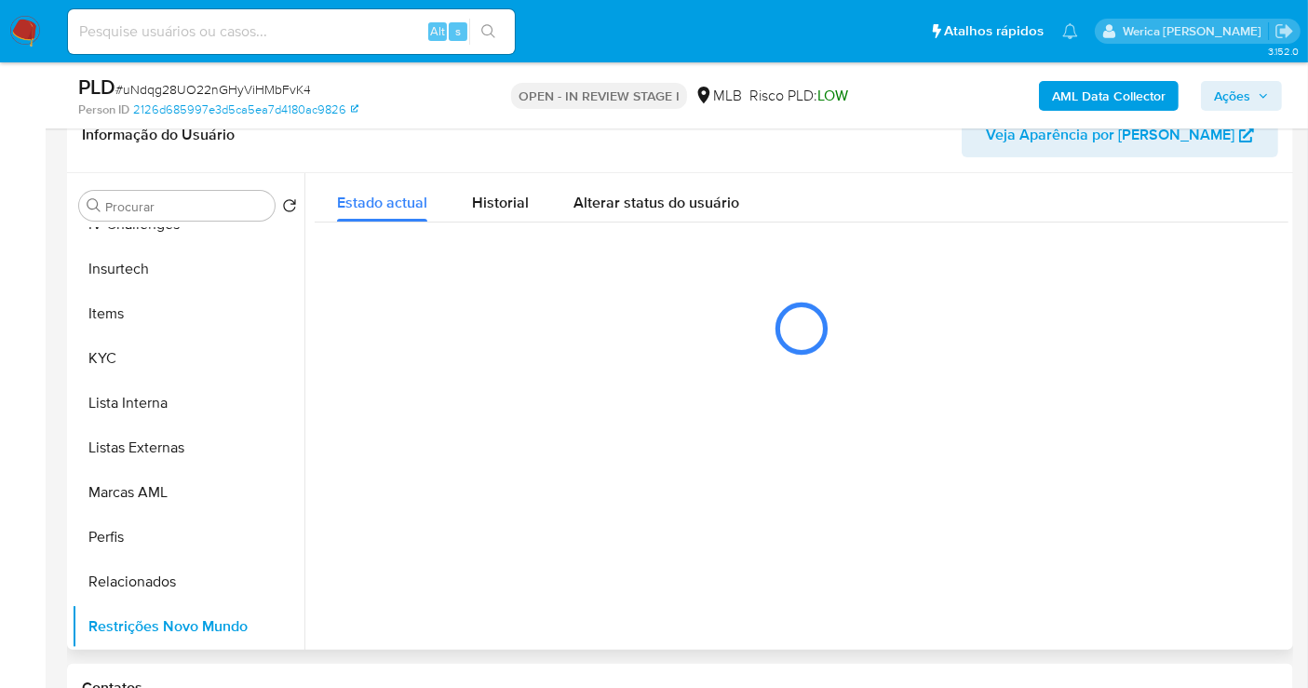
click at [553, 185] on button "Alterar status do usuário" at bounding box center [656, 197] width 210 height 49
click at [530, 185] on button "Historial" at bounding box center [500, 197] width 101 height 49
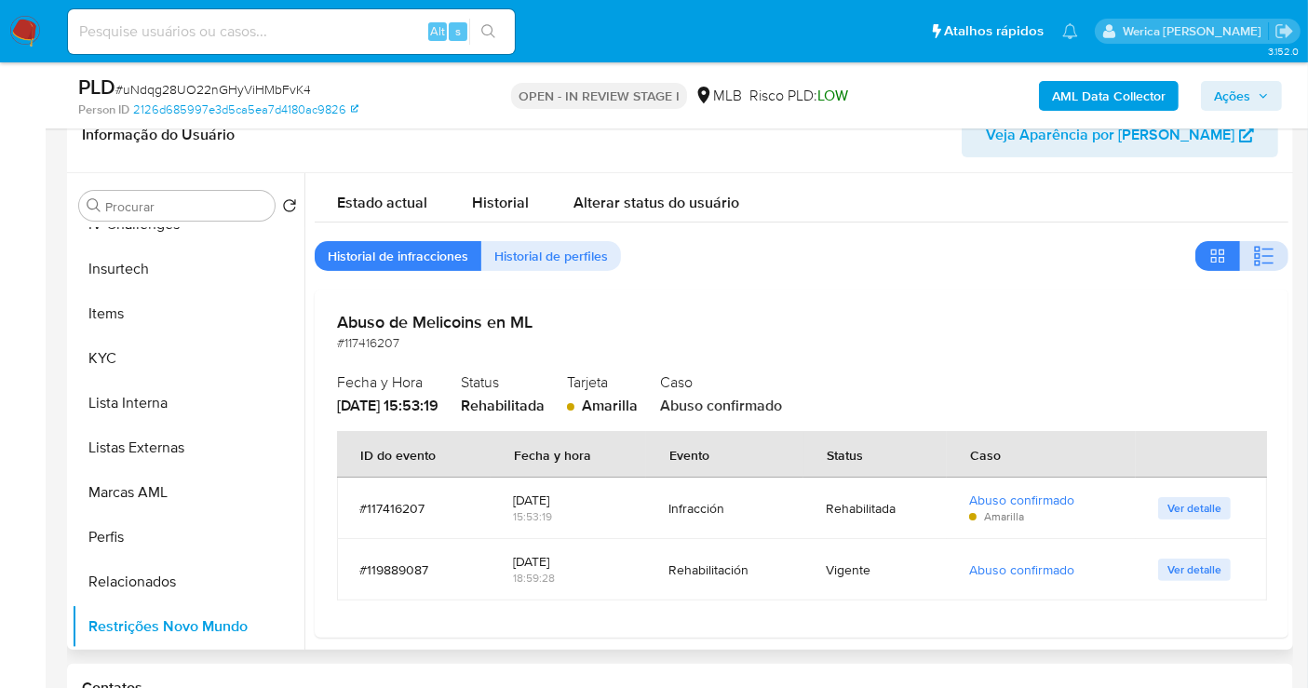
click at [1265, 249] on icon "button" at bounding box center [1264, 256] width 22 height 22
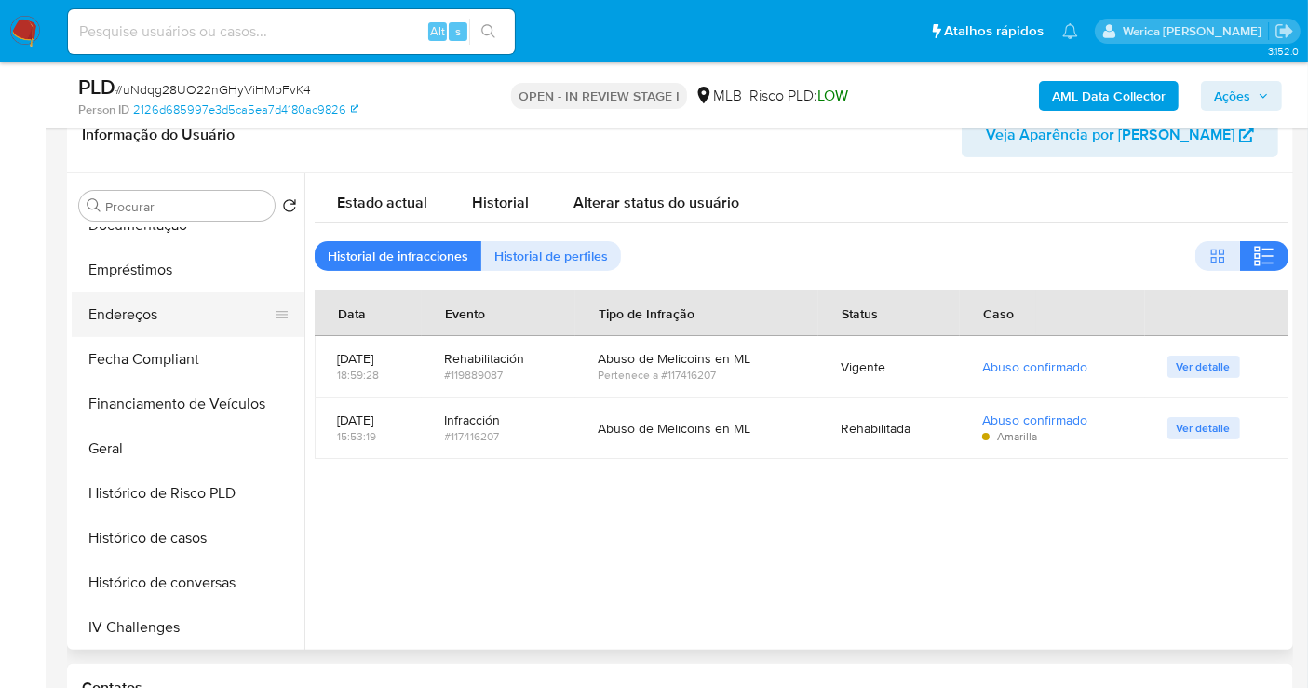
scroll to position [268, 0]
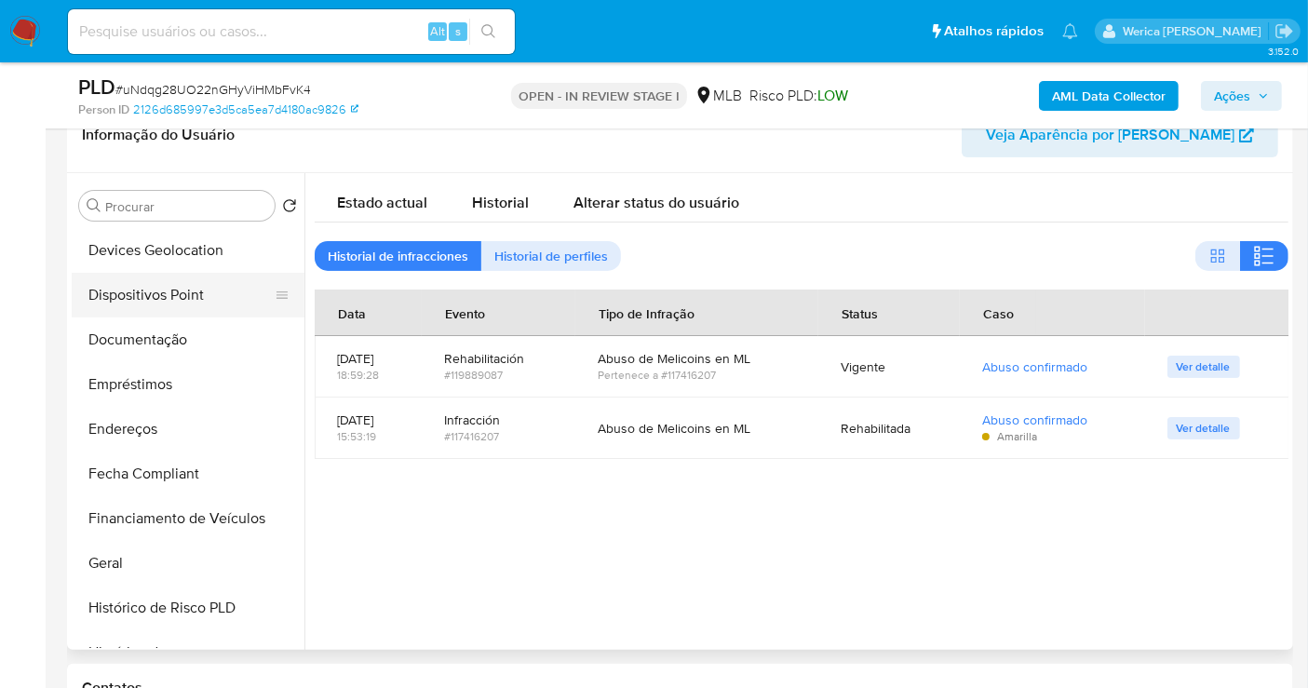
click at [222, 273] on button "Dispositivos Point" at bounding box center [181, 295] width 218 height 45
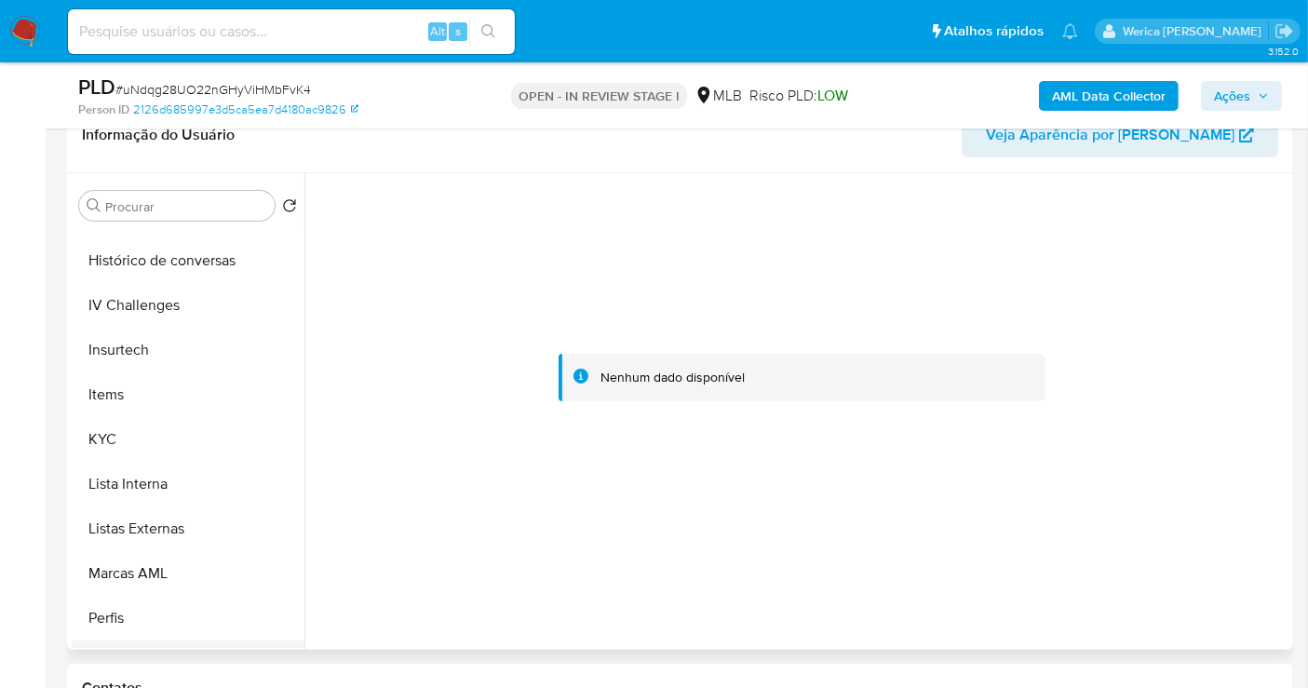
scroll to position [786, 0]
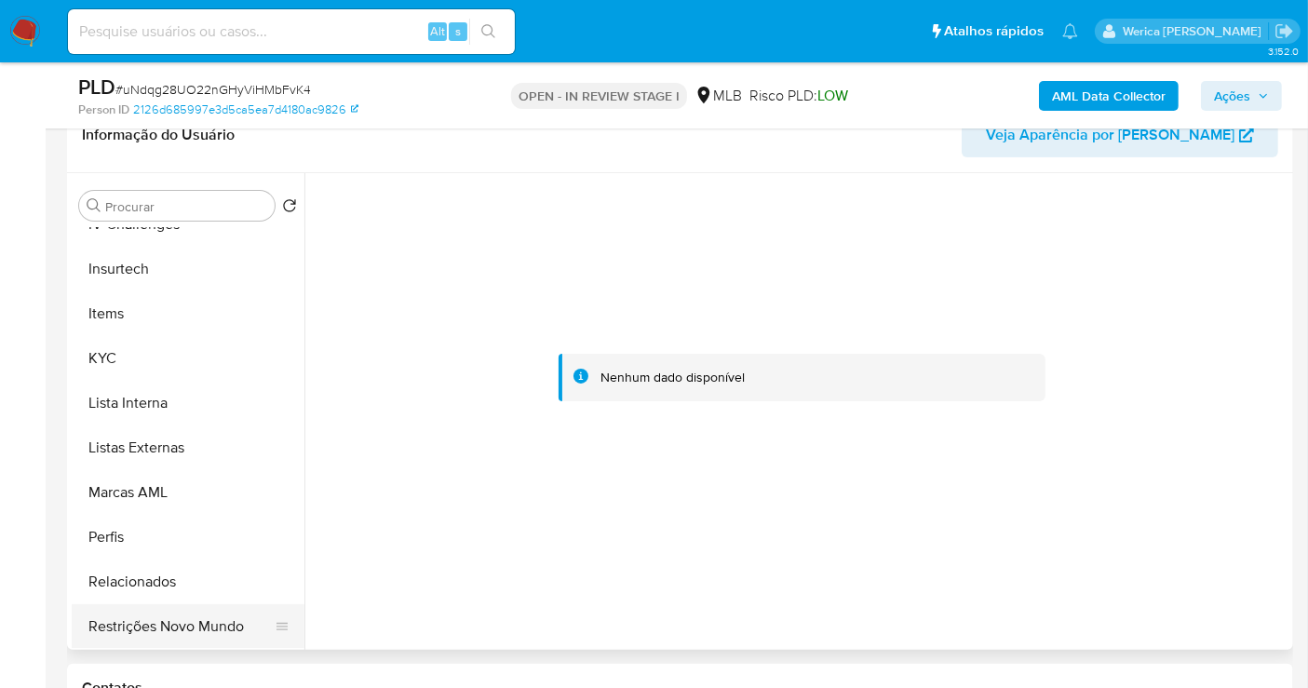
drag, startPoint x: 225, startPoint y: 640, endPoint x: 244, endPoint y: 602, distance: 41.6
click at [225, 640] on button "Restrições Novo Mundo" at bounding box center [181, 626] width 218 height 45
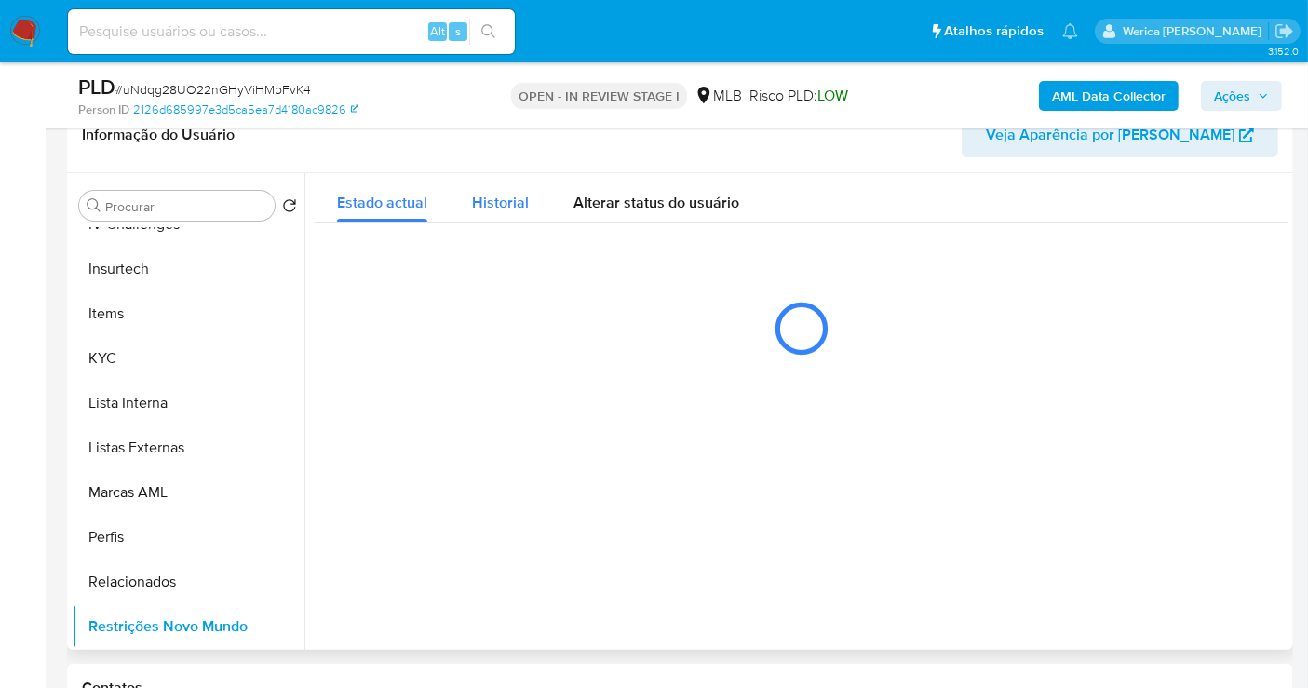
click at [515, 212] on div "Historial" at bounding box center [500, 197] width 57 height 49
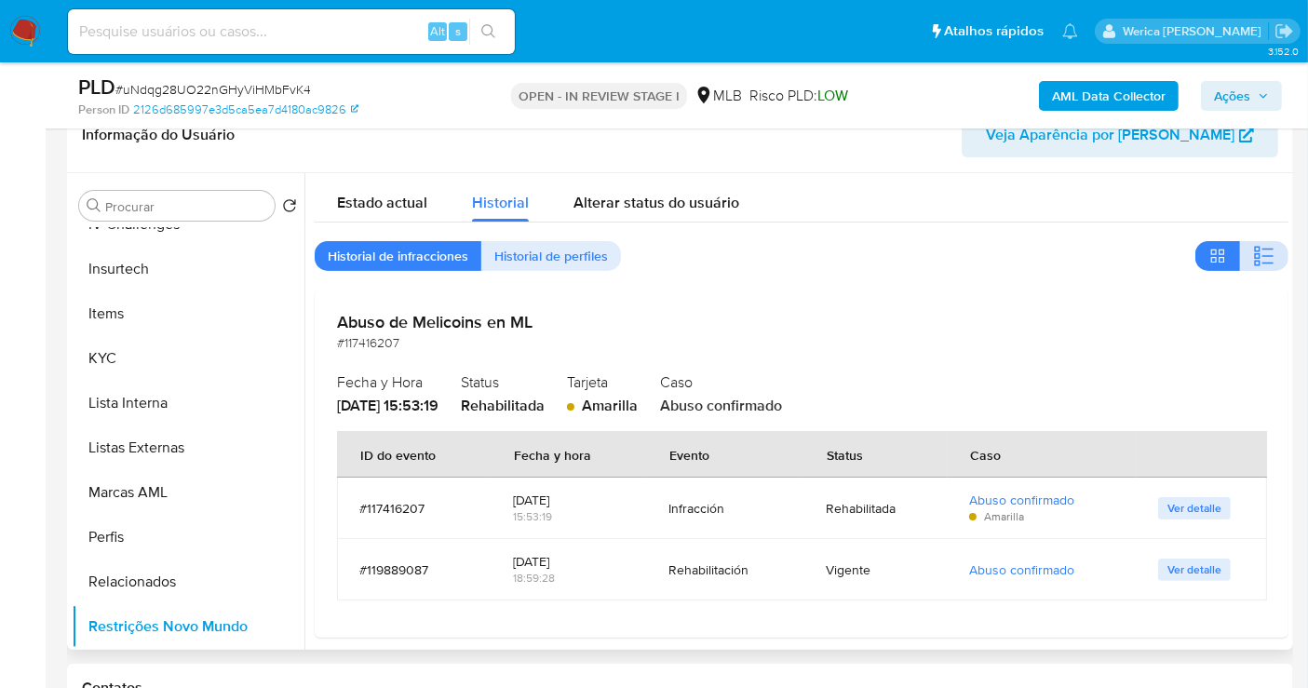
drag, startPoint x: 1249, startPoint y: 251, endPoint x: 1273, endPoint y: 247, distance: 23.7
click at [1253, 253] on icon "button" at bounding box center [1264, 256] width 22 height 22
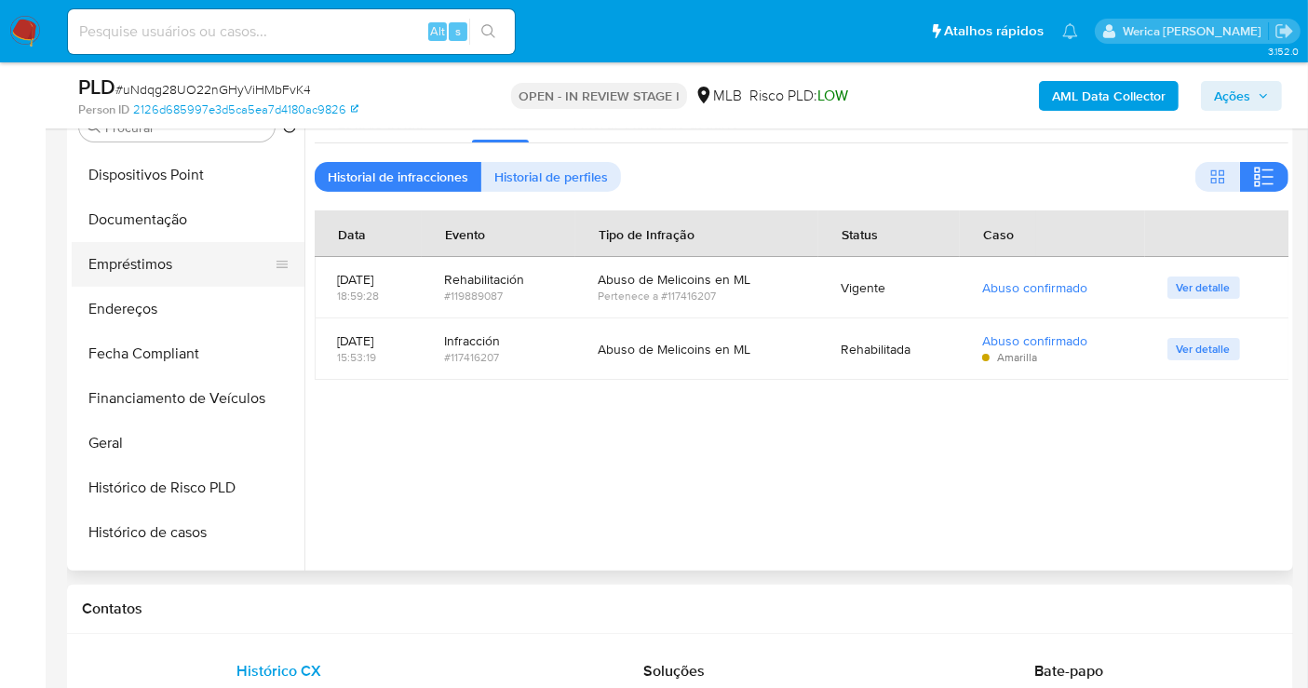
scroll to position [165, 0]
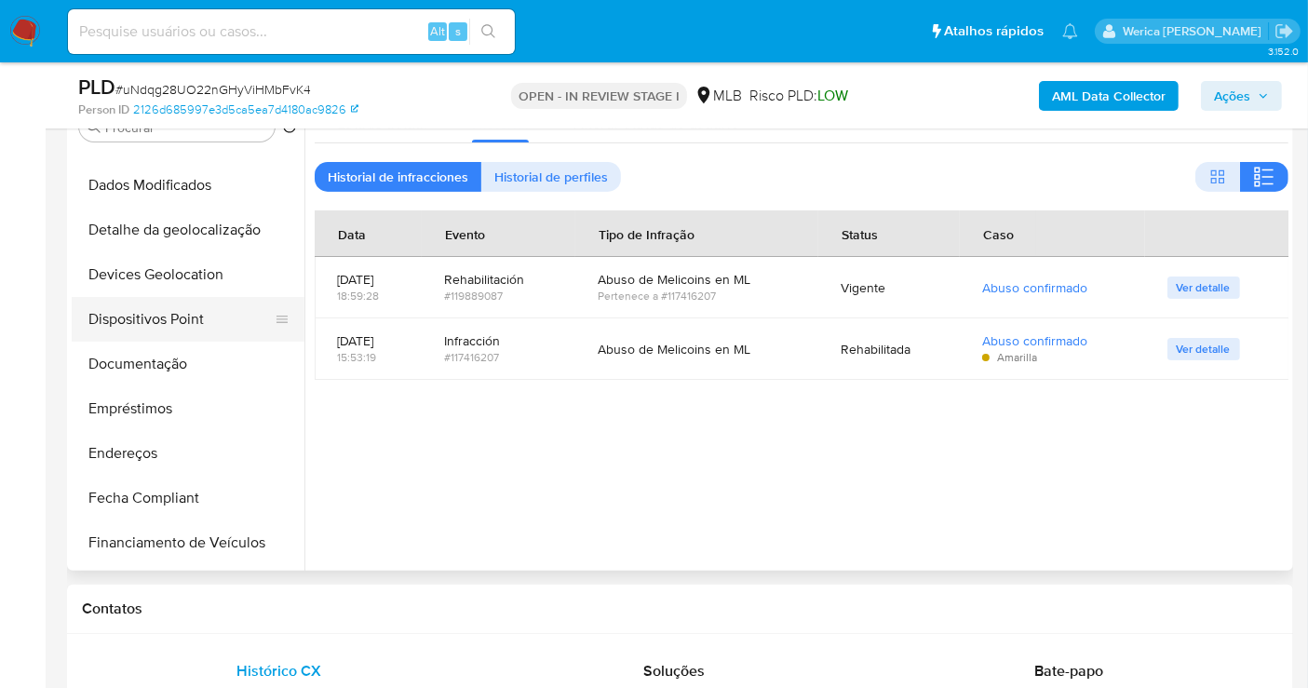
click at [187, 331] on button "Dispositivos Point" at bounding box center [181, 319] width 218 height 45
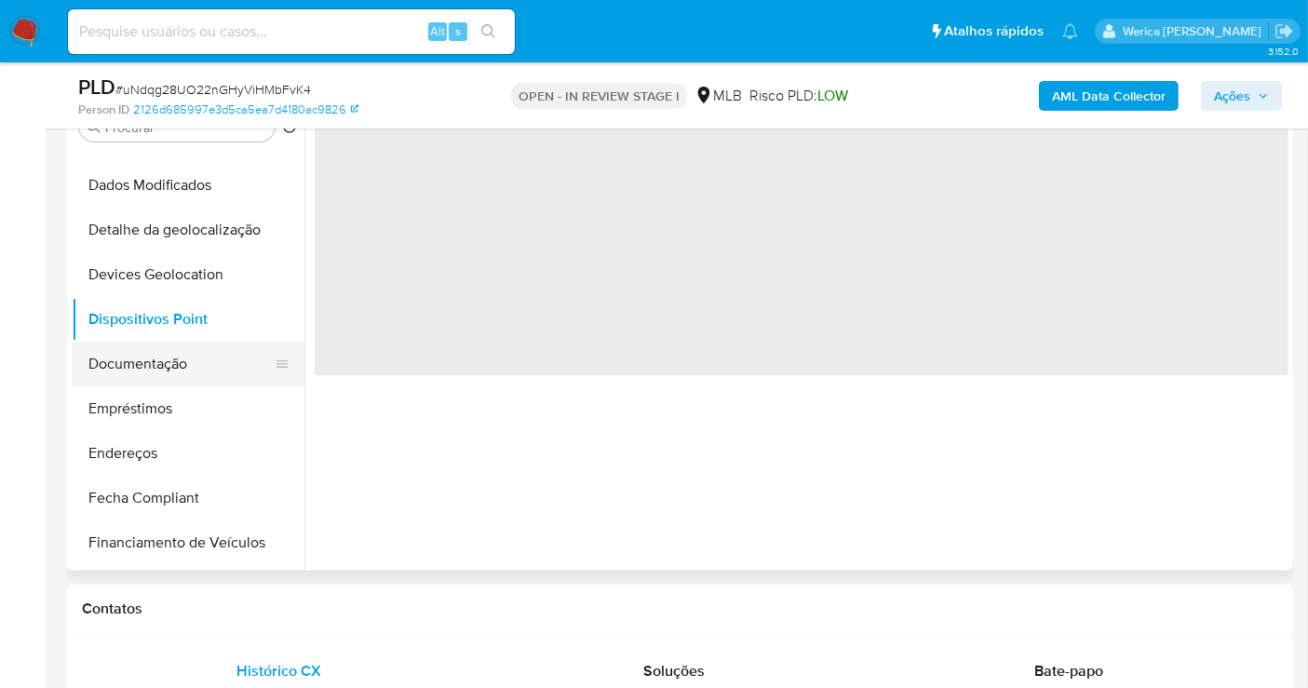
drag, startPoint x: 194, startPoint y: 389, endPoint x: 199, endPoint y: 367, distance: 23.0
click at [196, 387] on button "Empréstimos" at bounding box center [188, 408] width 233 height 45
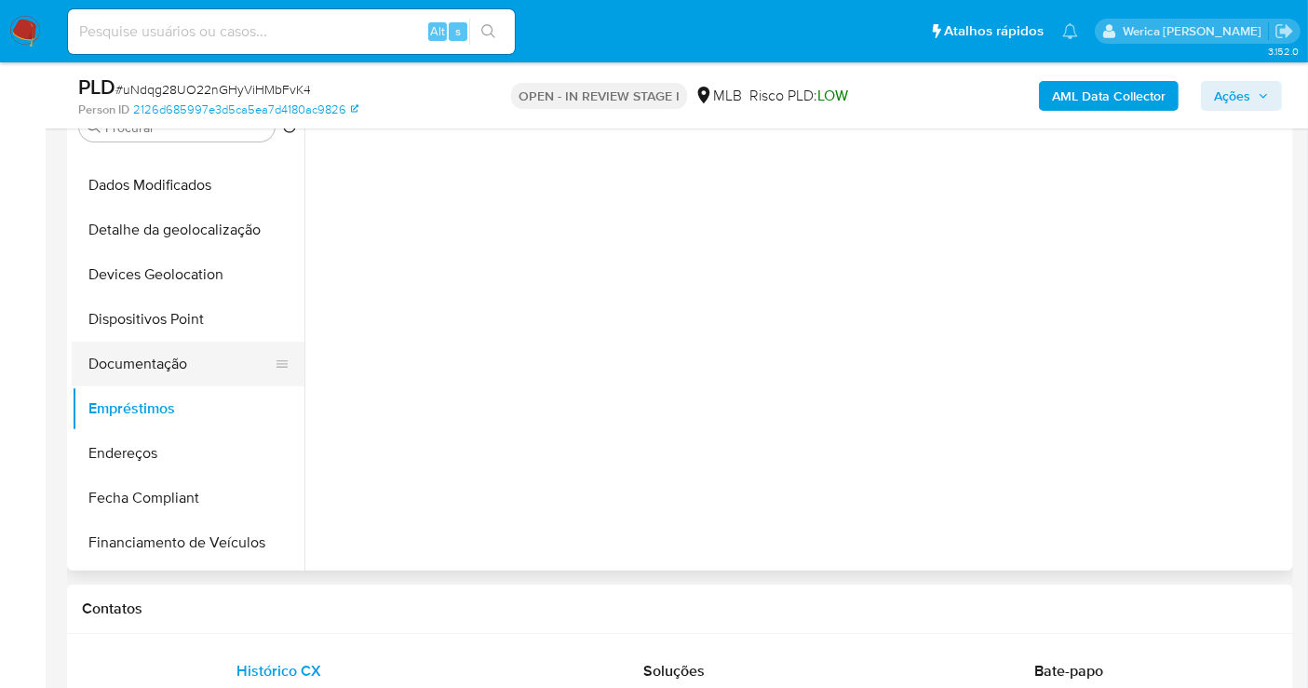
click at [199, 367] on button "Documentação" at bounding box center [181, 364] width 218 height 45
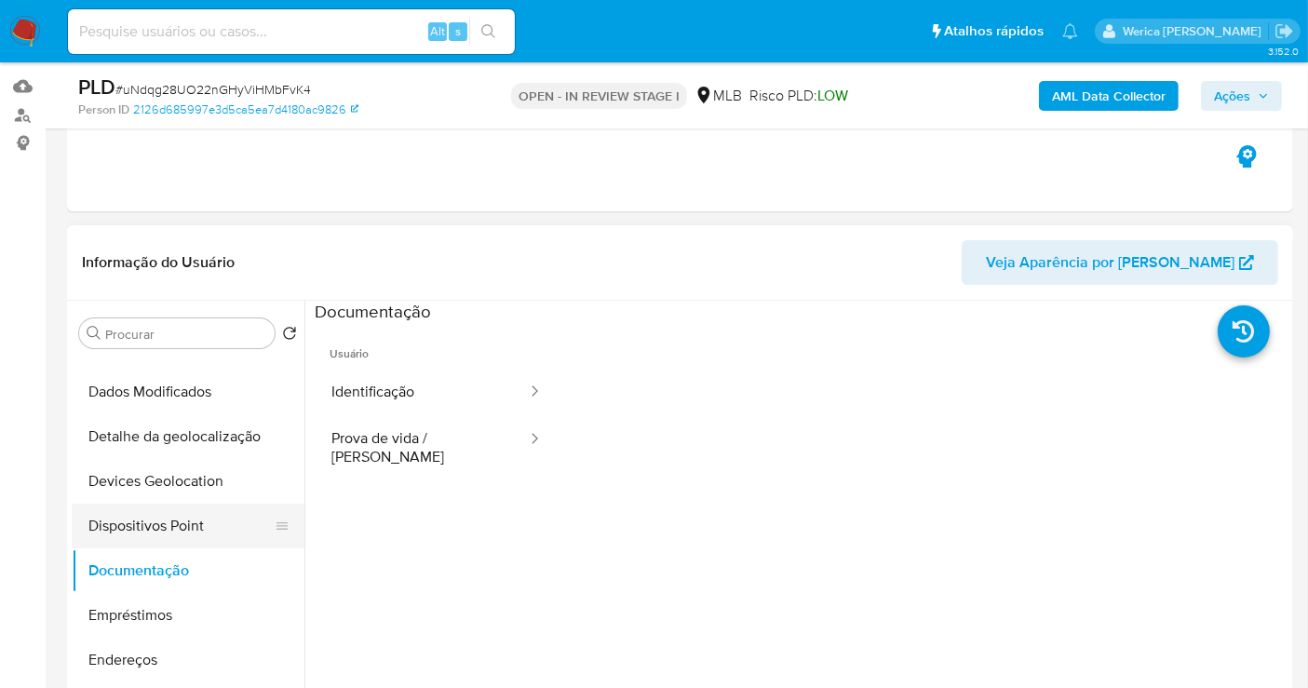
scroll to position [0, 0]
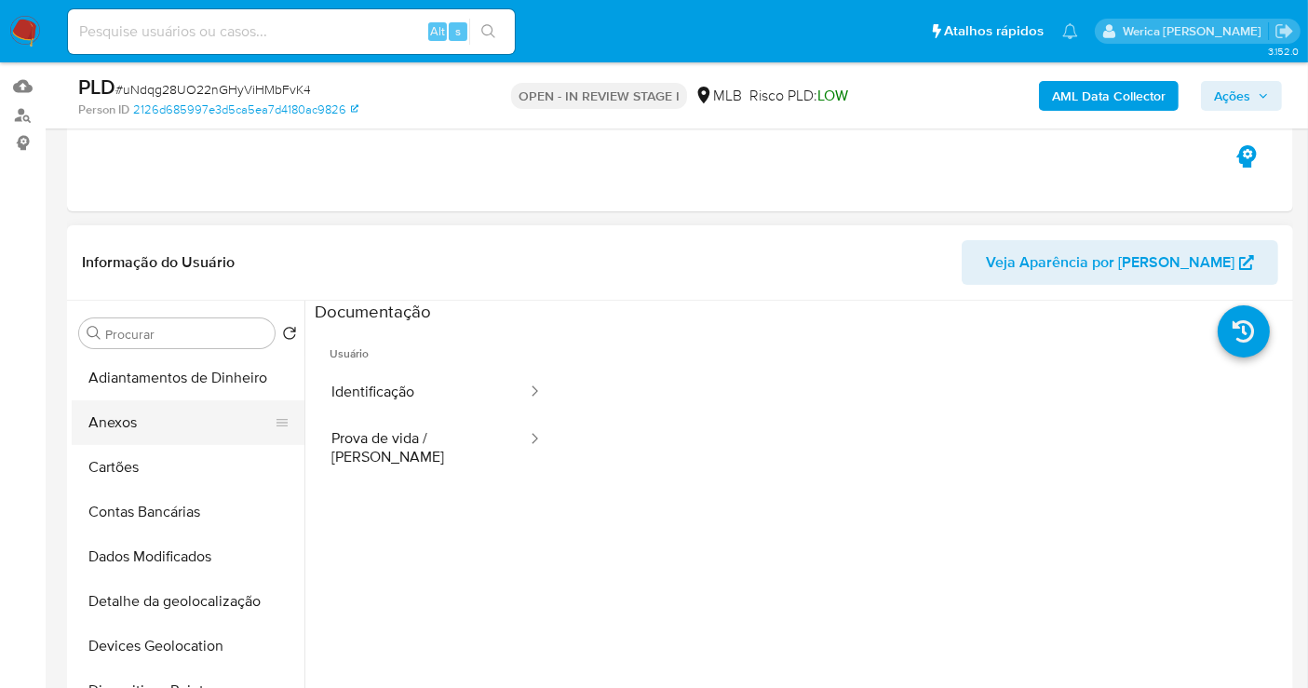
click at [154, 412] on button "Anexos" at bounding box center [181, 422] width 218 height 45
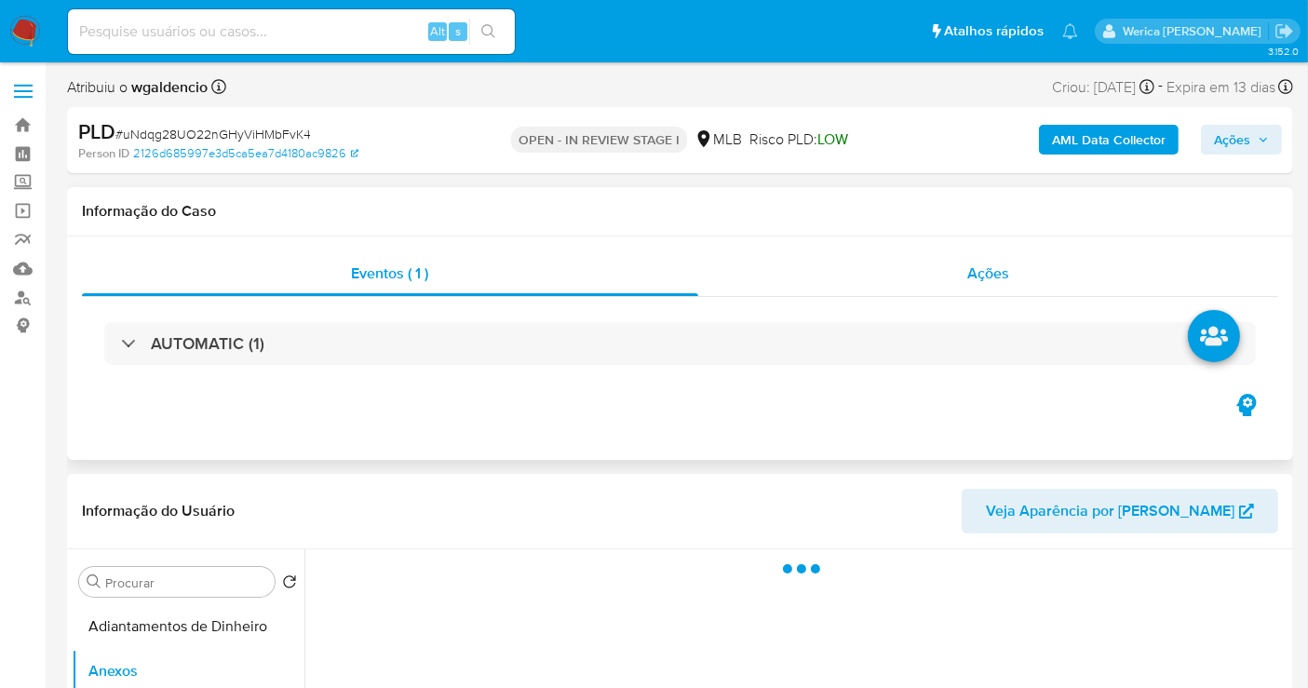
click at [1006, 251] on div "Ações" at bounding box center [988, 273] width 581 height 45
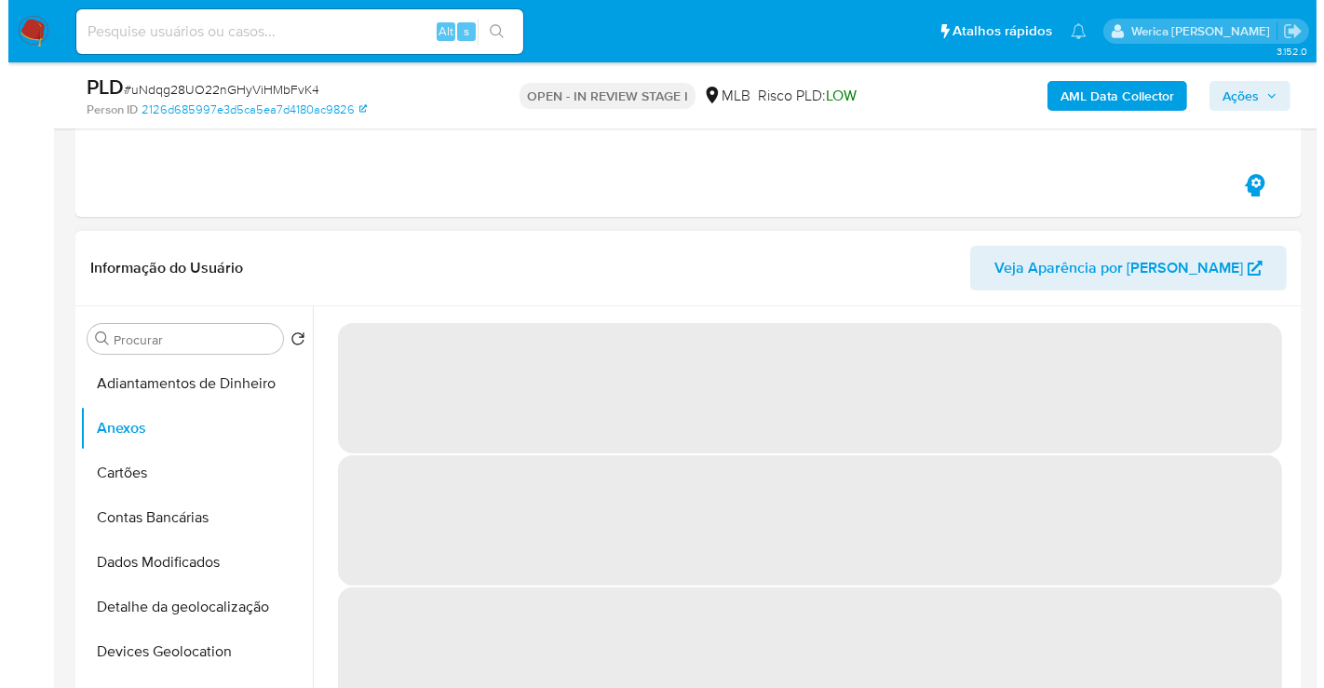
scroll to position [517, 0]
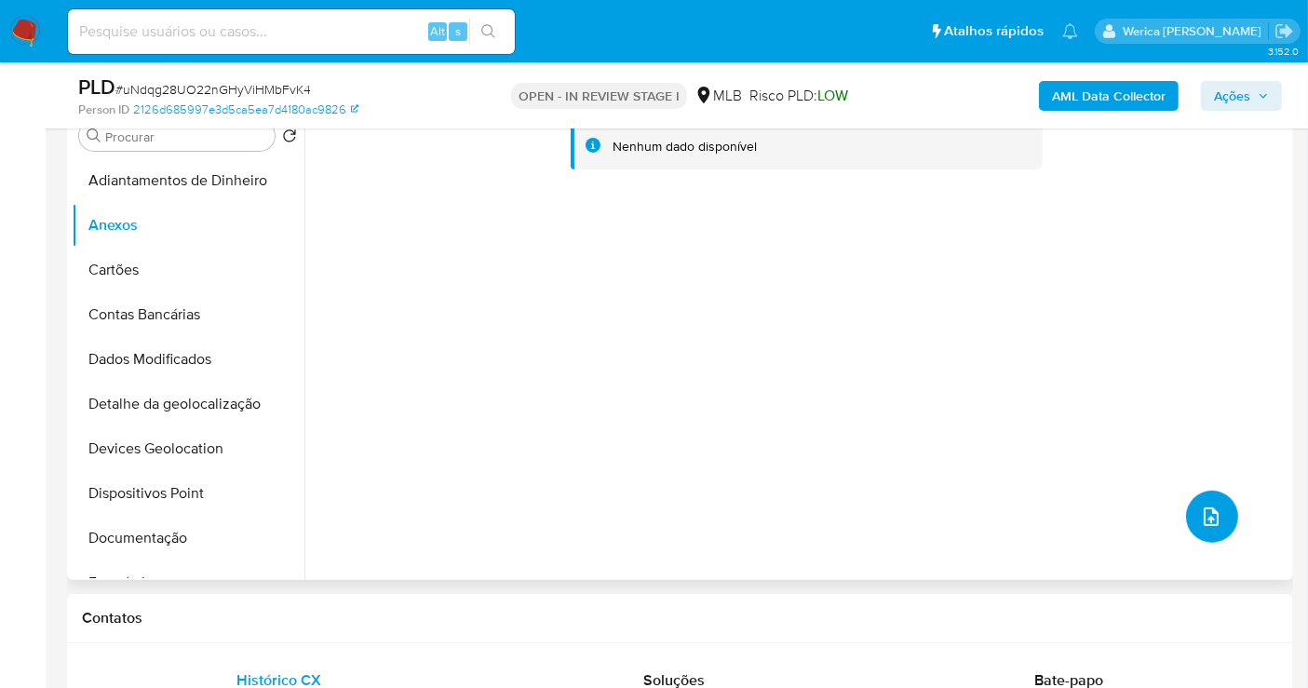
click at [1196, 529] on button "upload-file" at bounding box center [1212, 517] width 52 height 52
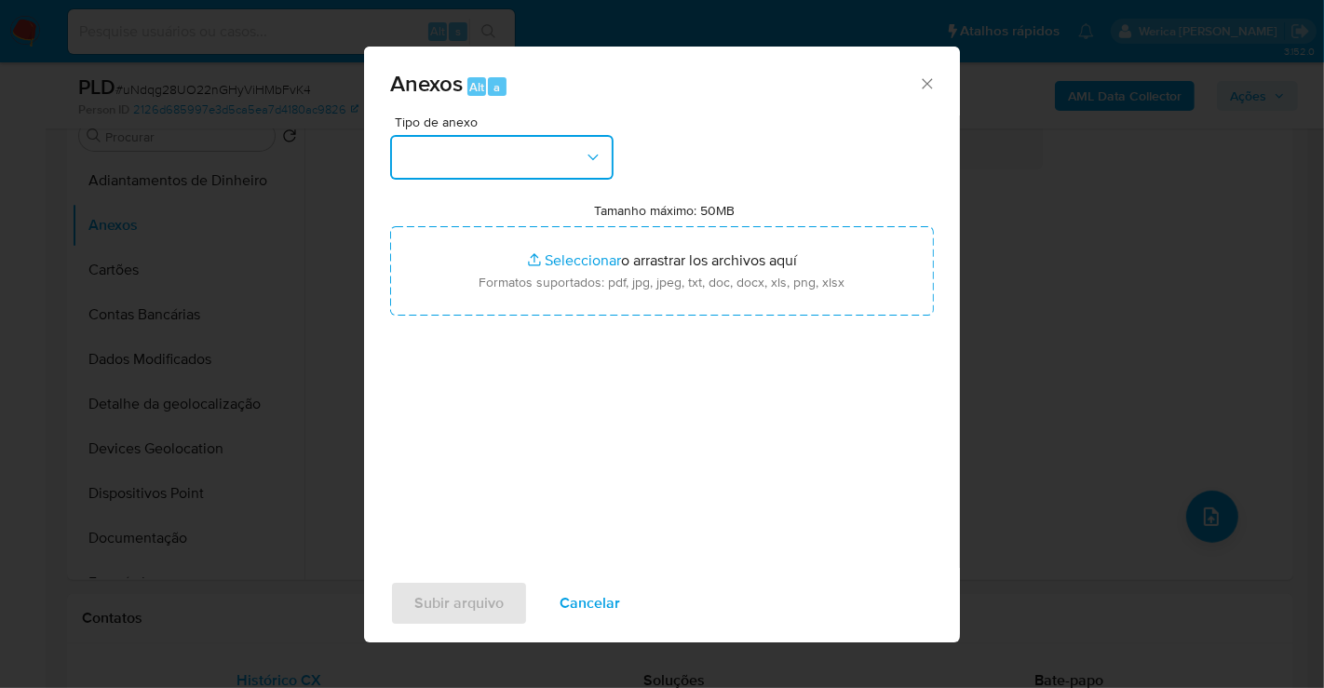
click at [514, 164] on button "button" at bounding box center [501, 157] width 223 height 45
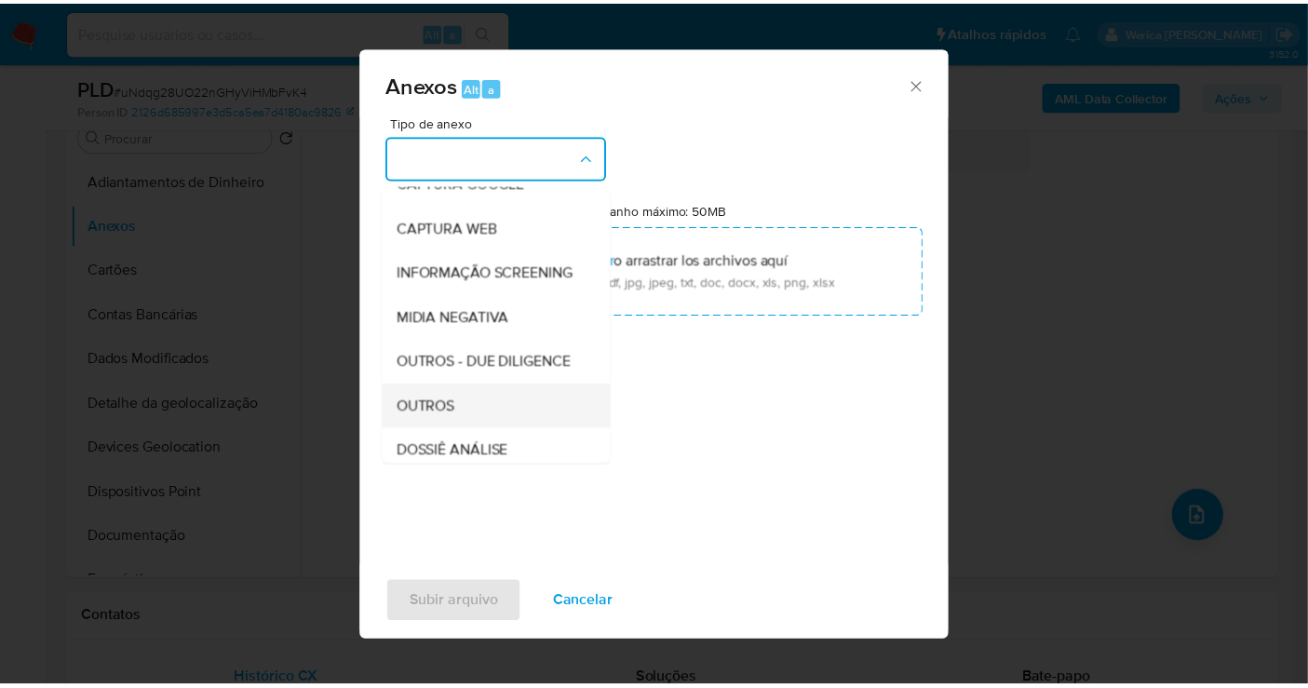
scroll to position [287, 0]
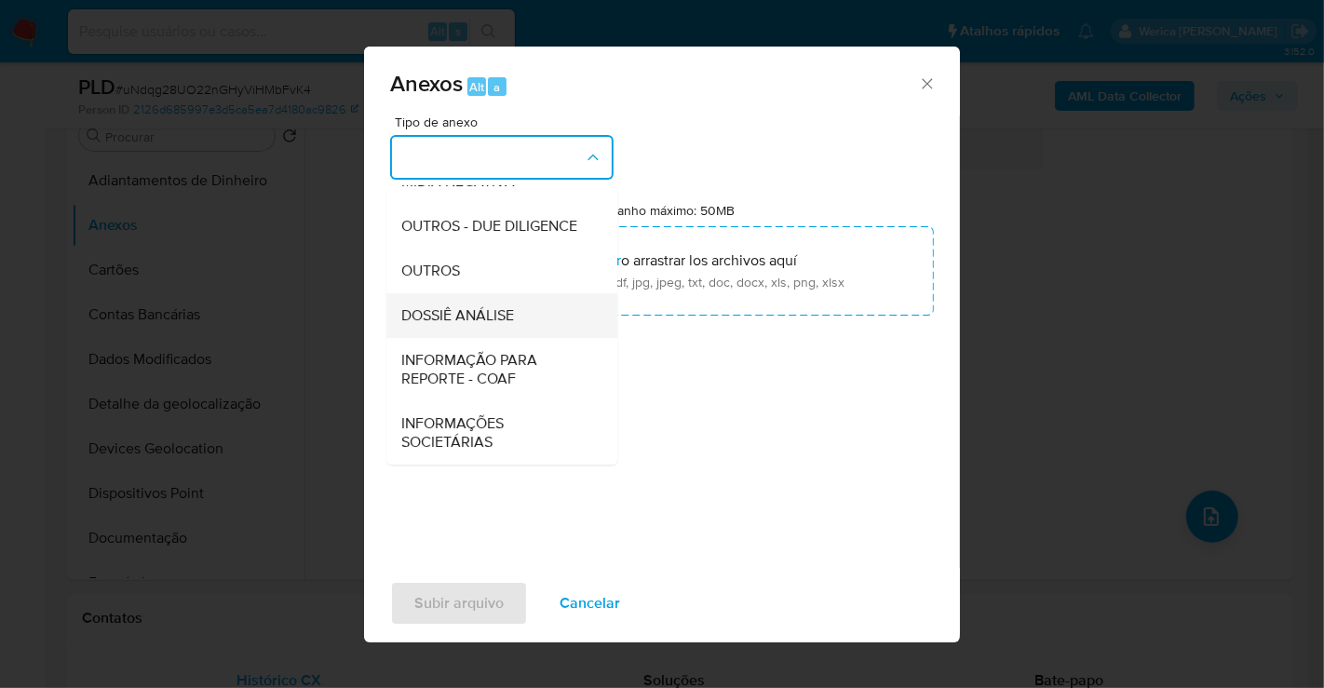
click at [511, 330] on div "DOSSIÊ ANÁLISE" at bounding box center [496, 315] width 190 height 45
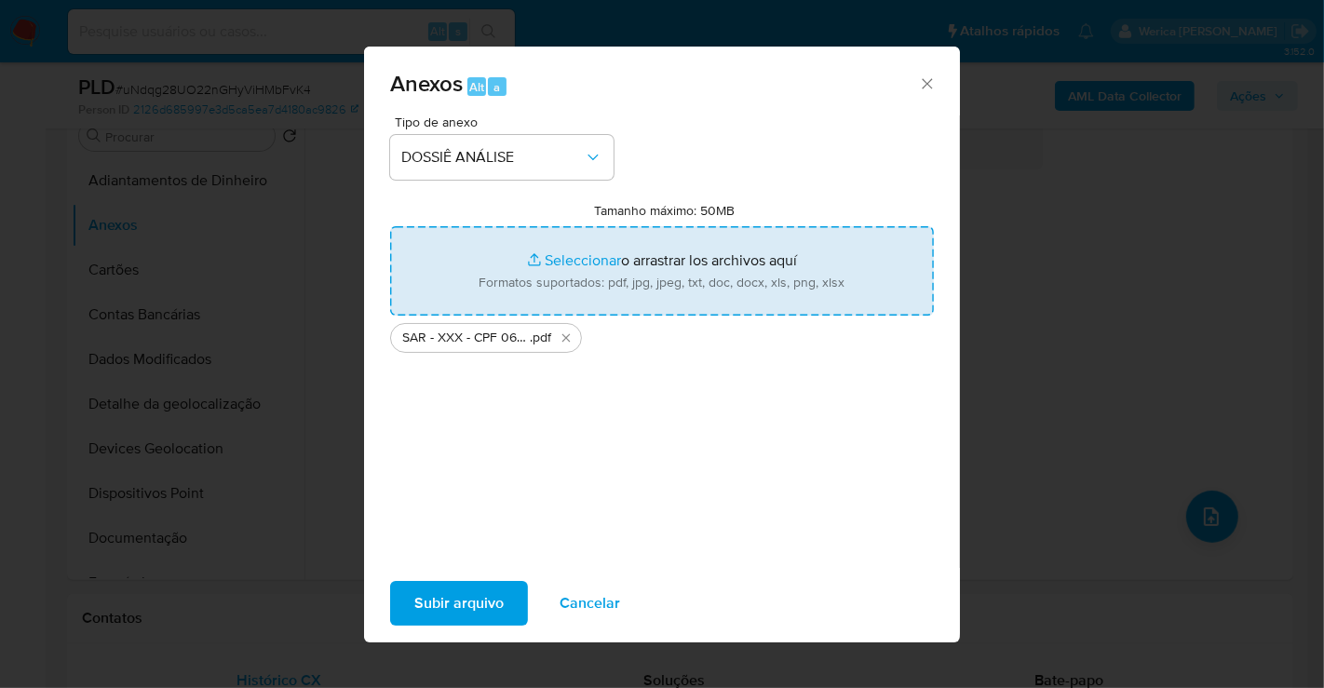
type input "C:\fakepath\Mulan 202383647_2025_08_12_10_23_46.xlsx"
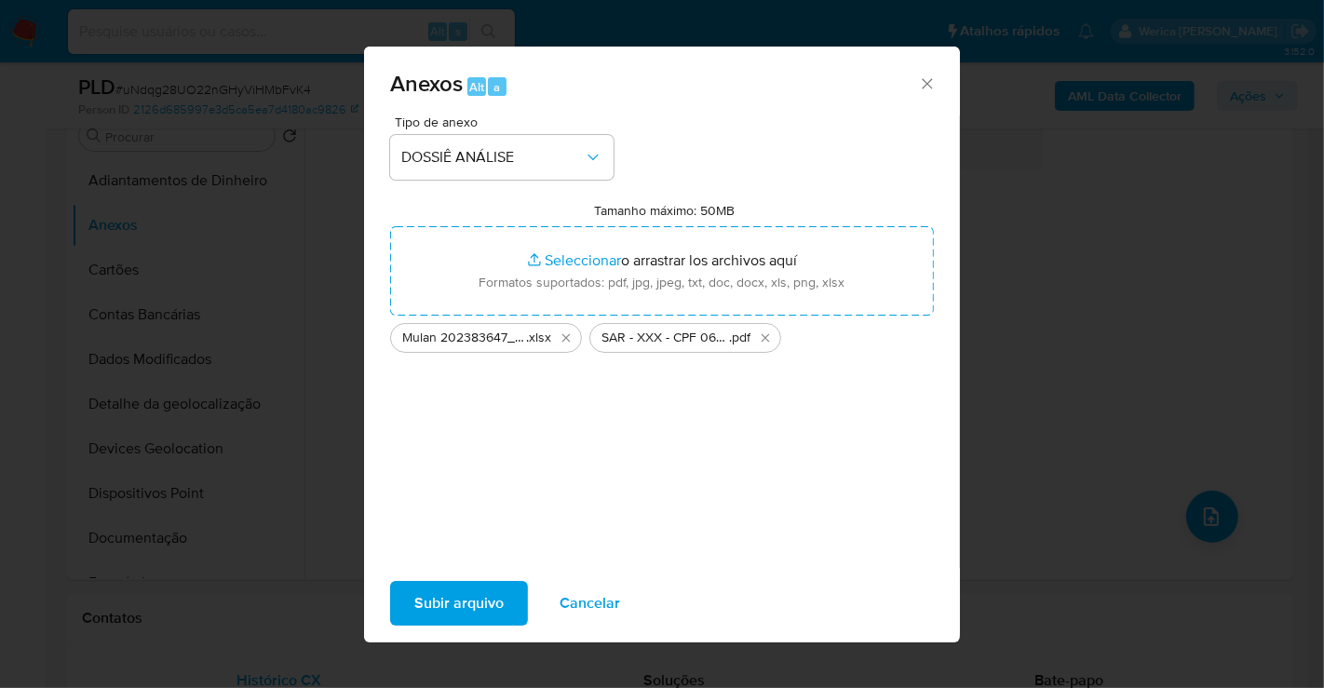
click at [465, 626] on div "Subir arquivo Cancelar" at bounding box center [662, 603] width 596 height 71
click at [465, 594] on span "Subir arquivo" at bounding box center [458, 603] width 89 height 41
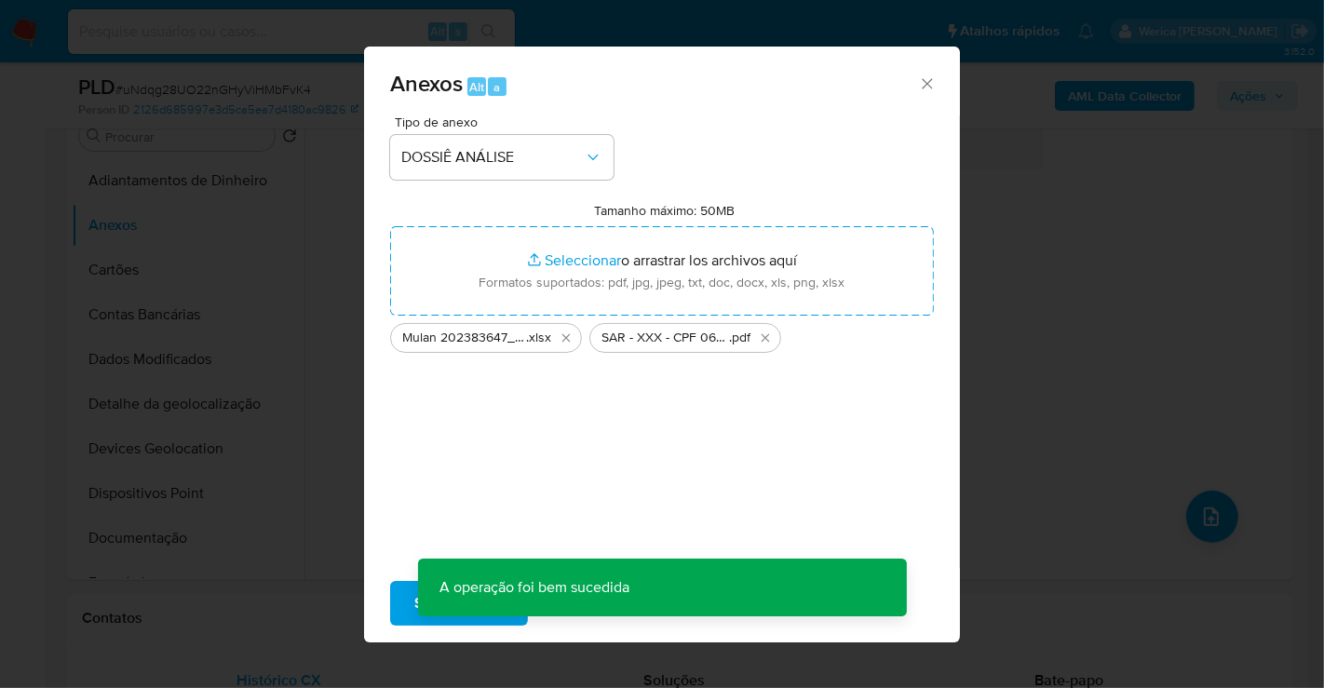
click at [1017, 330] on div "Anexos Alt a Tipo de anexo DOSSIÊ ANÁLISE Tamanho máximo: 50MB Seleccionar arch…" at bounding box center [662, 344] width 1324 height 688
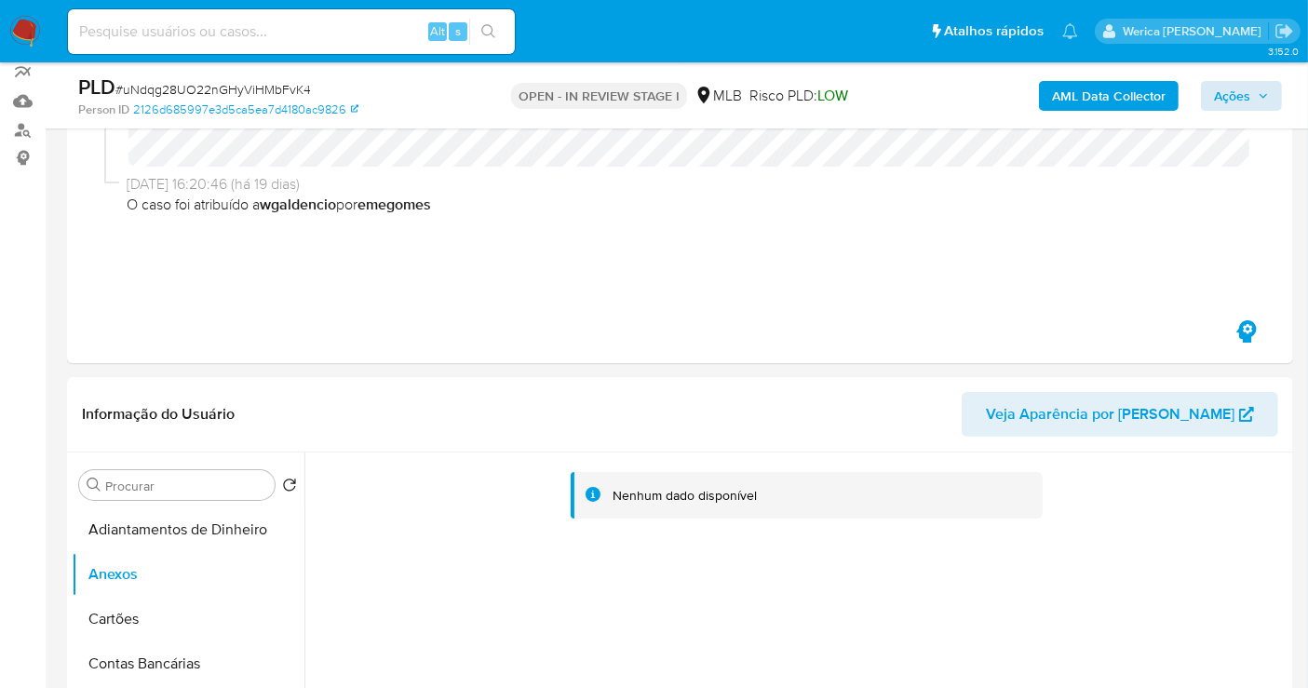
scroll to position [103, 0]
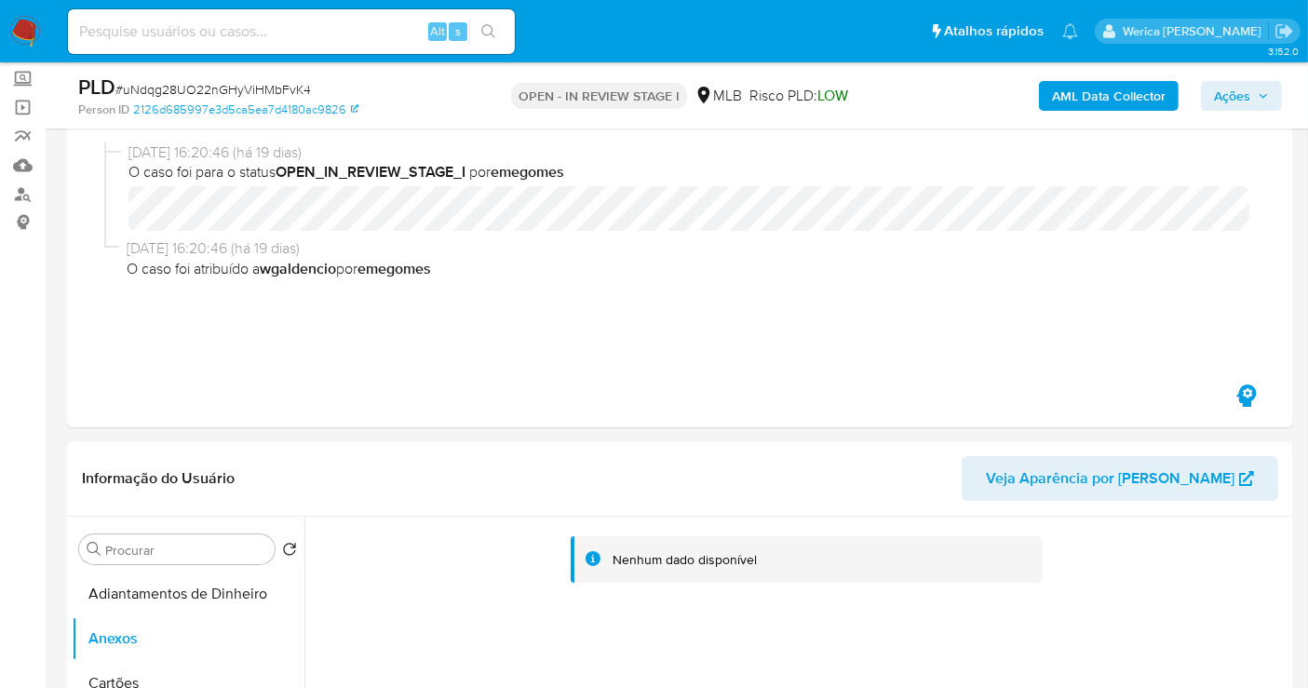
click at [1245, 77] on div "AML Data Collector Ações" at bounding box center [1083, 96] width 397 height 44
click at [1244, 107] on span "Ações" at bounding box center [1232, 96] width 36 height 30
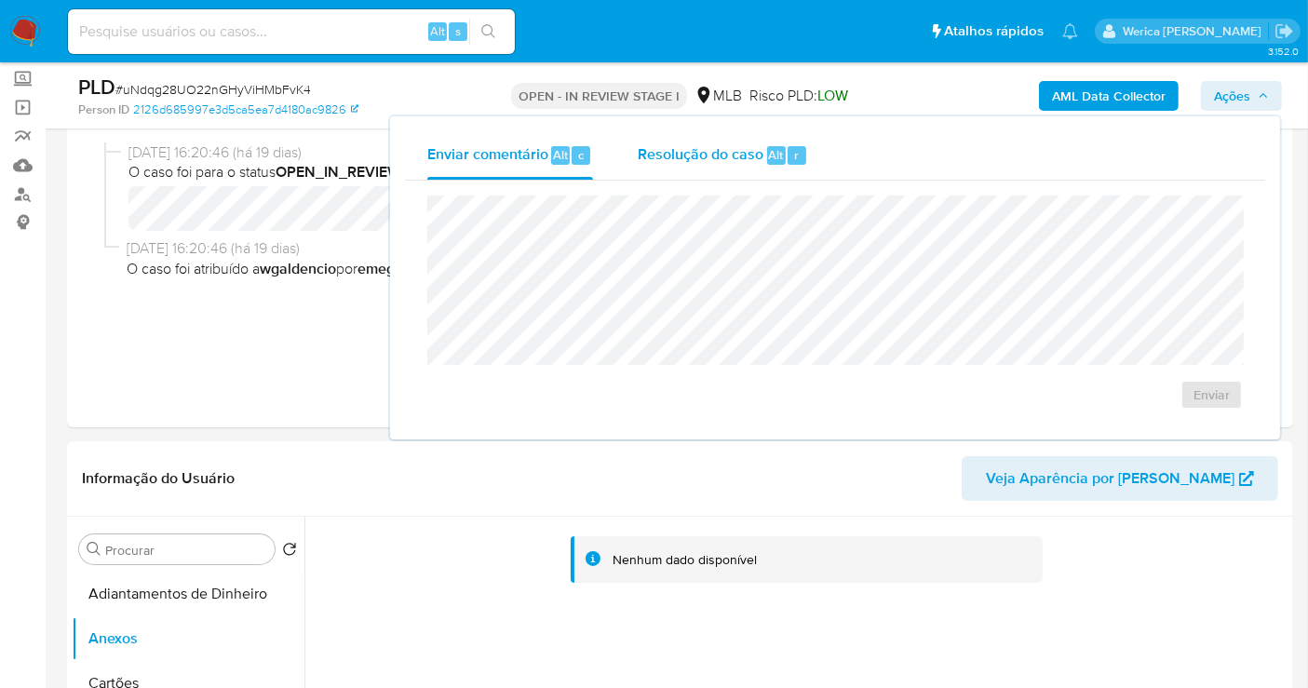
click at [802, 155] on div "r" at bounding box center [797, 155] width 19 height 19
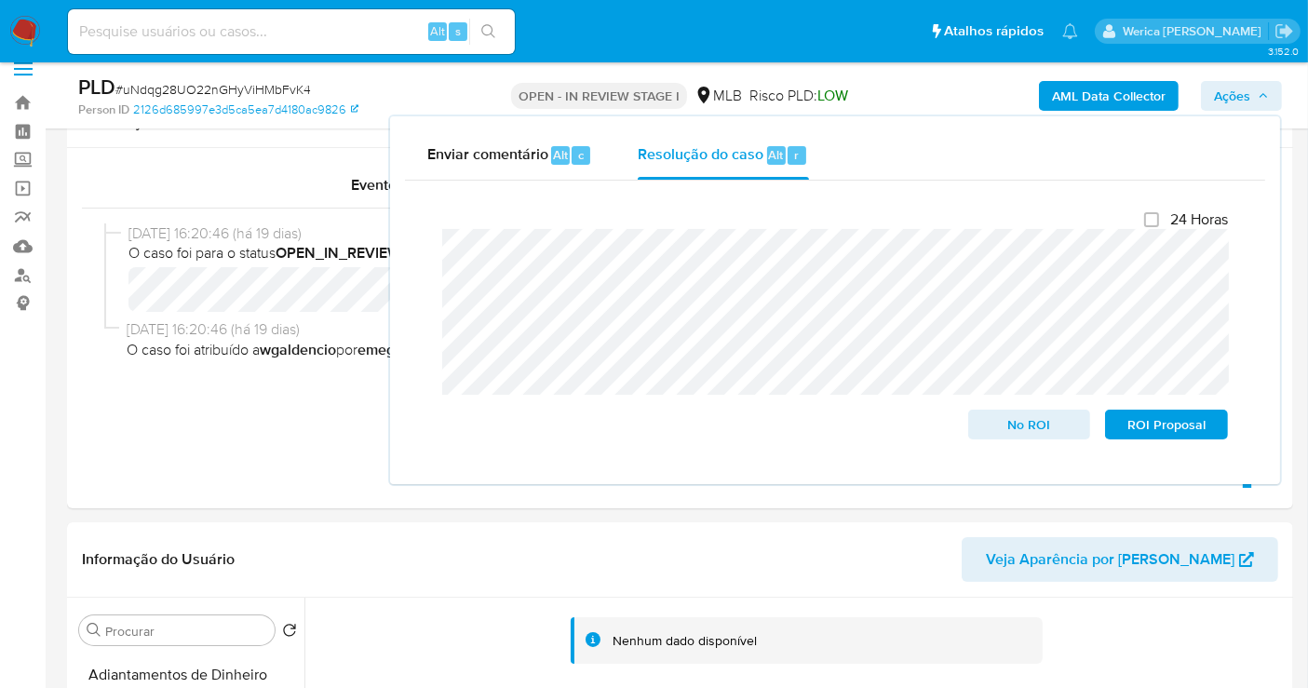
scroll to position [0, 0]
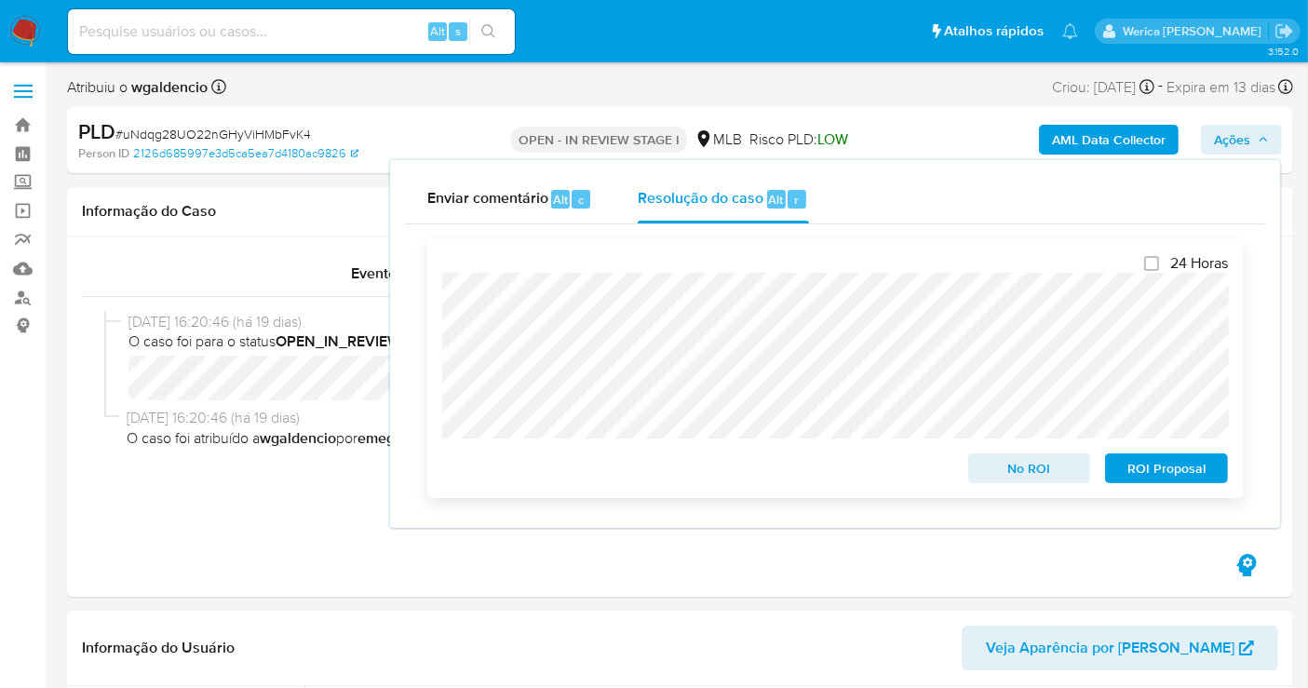
click at [1168, 470] on span "ROI Proposal" at bounding box center [1166, 468] width 97 height 26
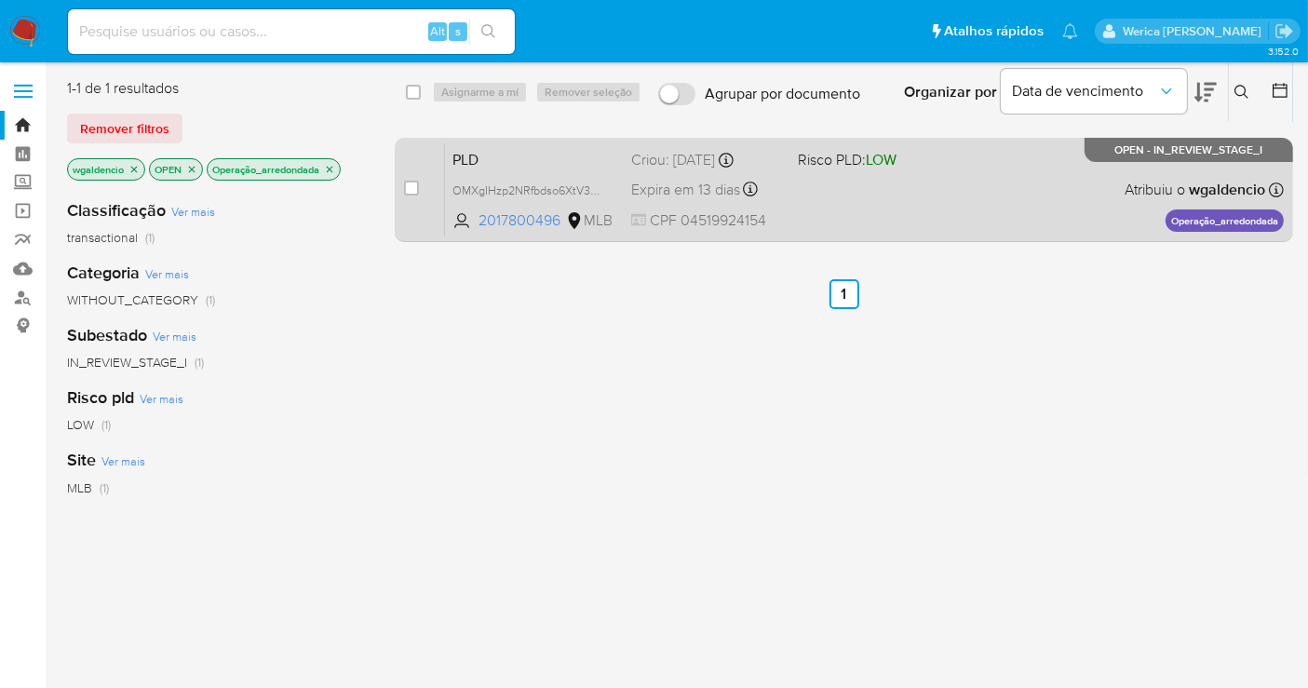
click at [938, 179] on div "PLD OMXgIHzp2NRfbdso6XtV37V3 2017800496 MLB Risco PLD: LOW Criou: [DATE] Criou:…" at bounding box center [864, 189] width 839 height 94
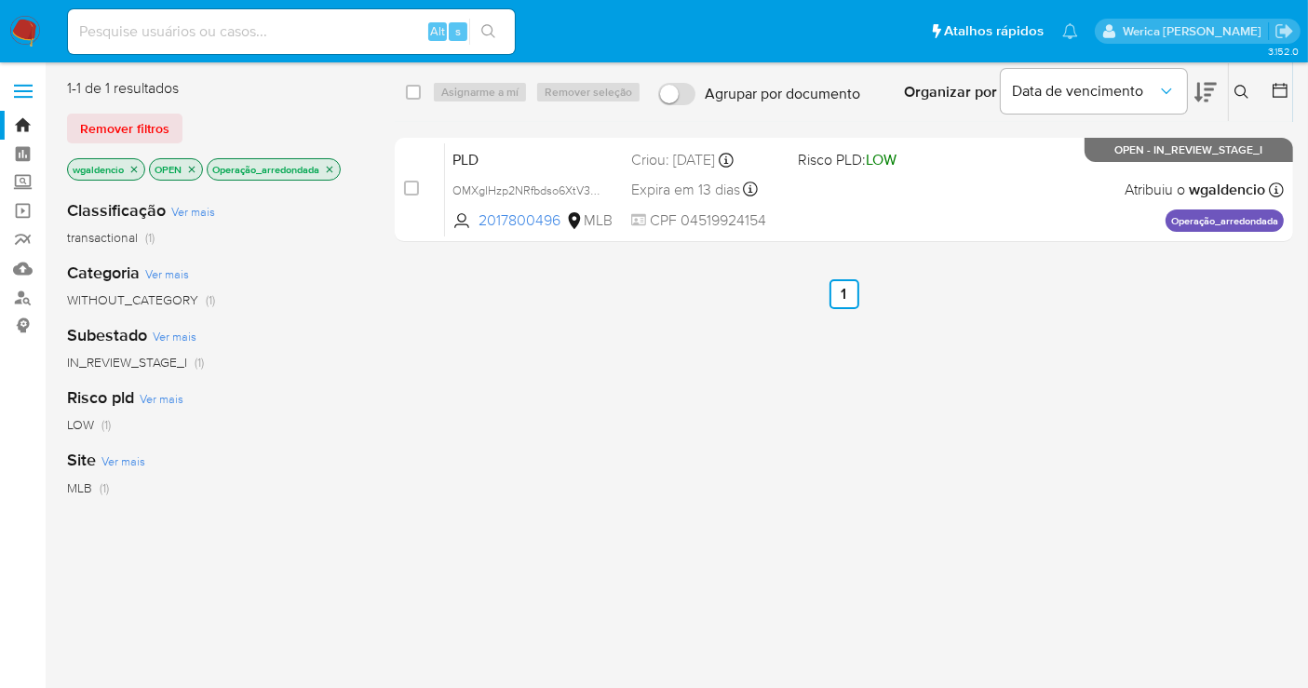
click at [335, 168] on icon "close-filter" at bounding box center [329, 169] width 11 height 11
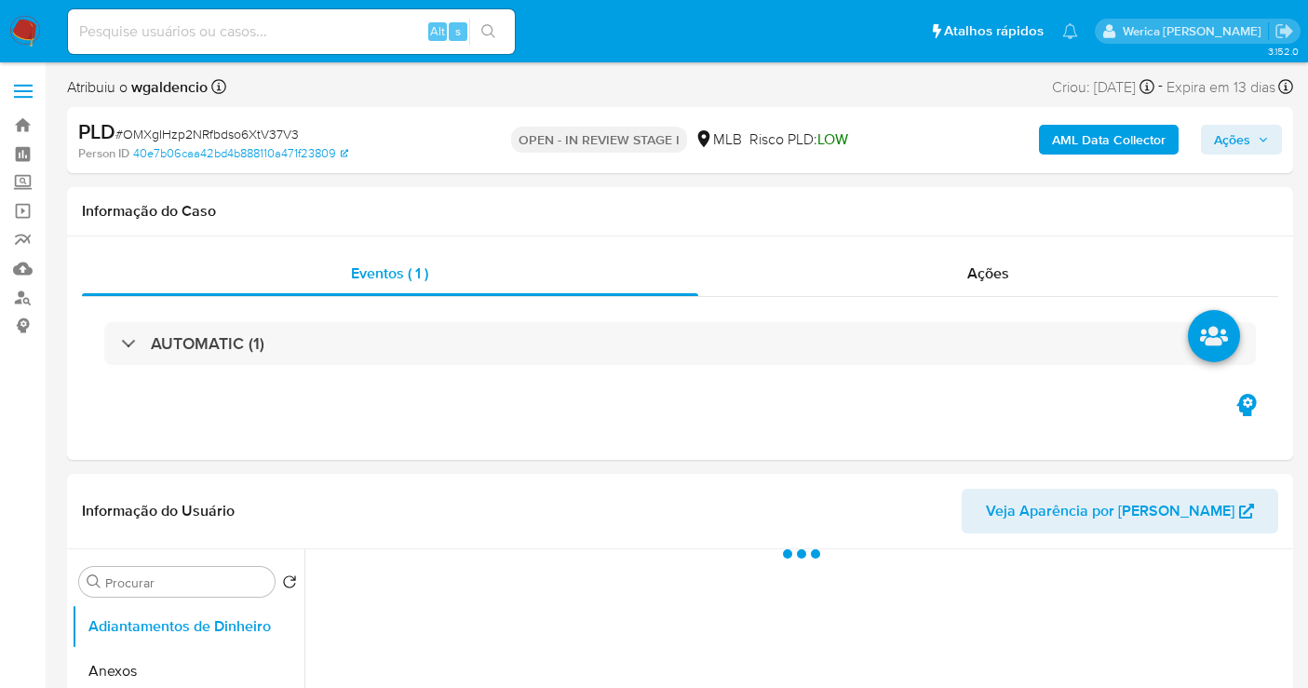
select select "10"
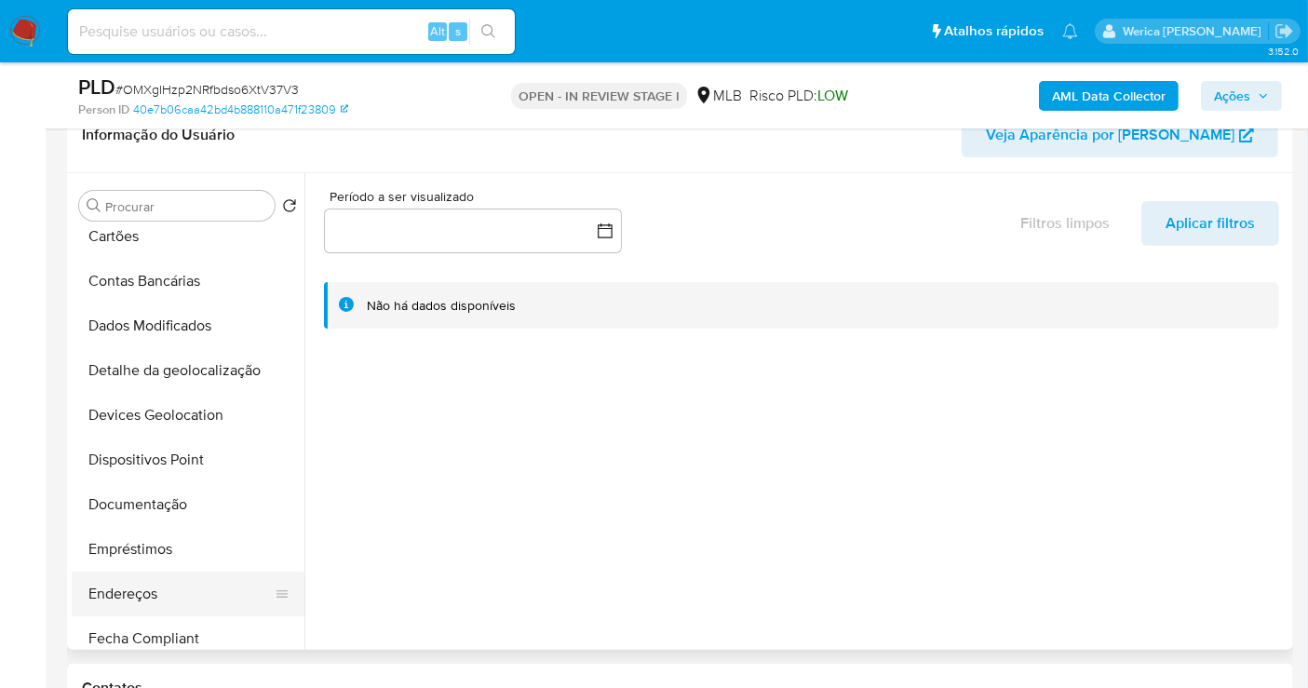
scroll to position [310, 0]
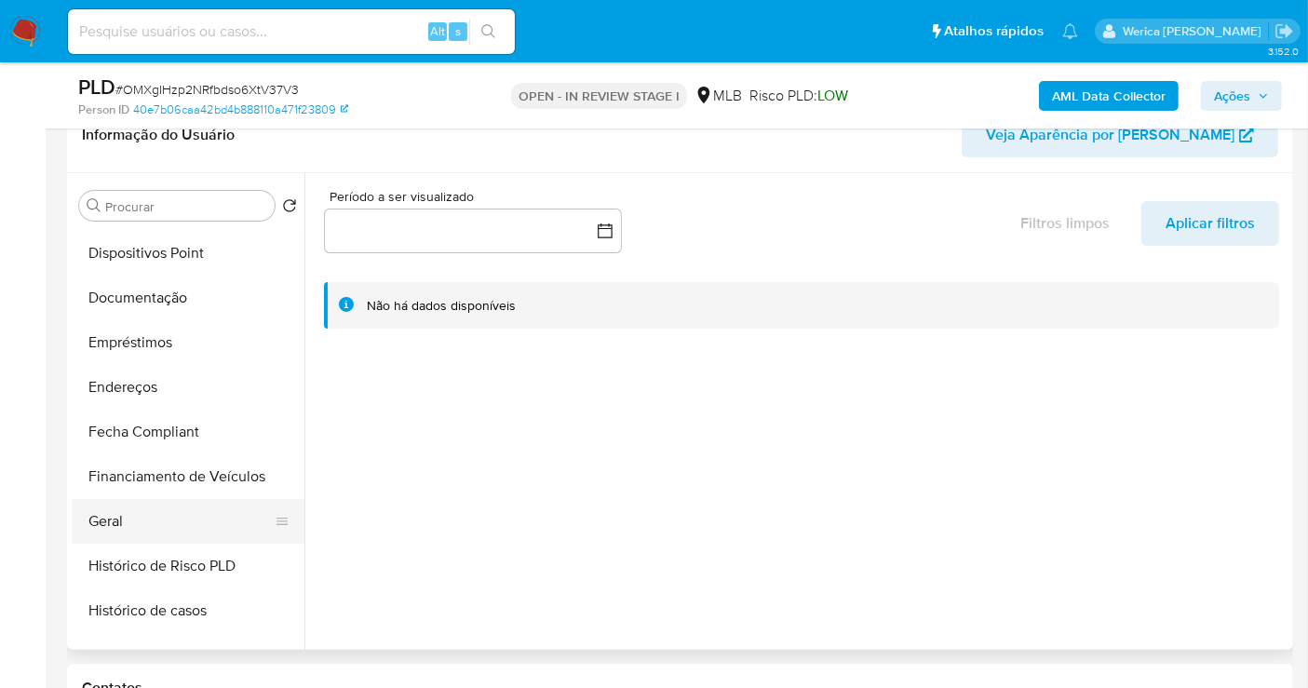
click at [128, 540] on button "Geral" at bounding box center [181, 521] width 218 height 45
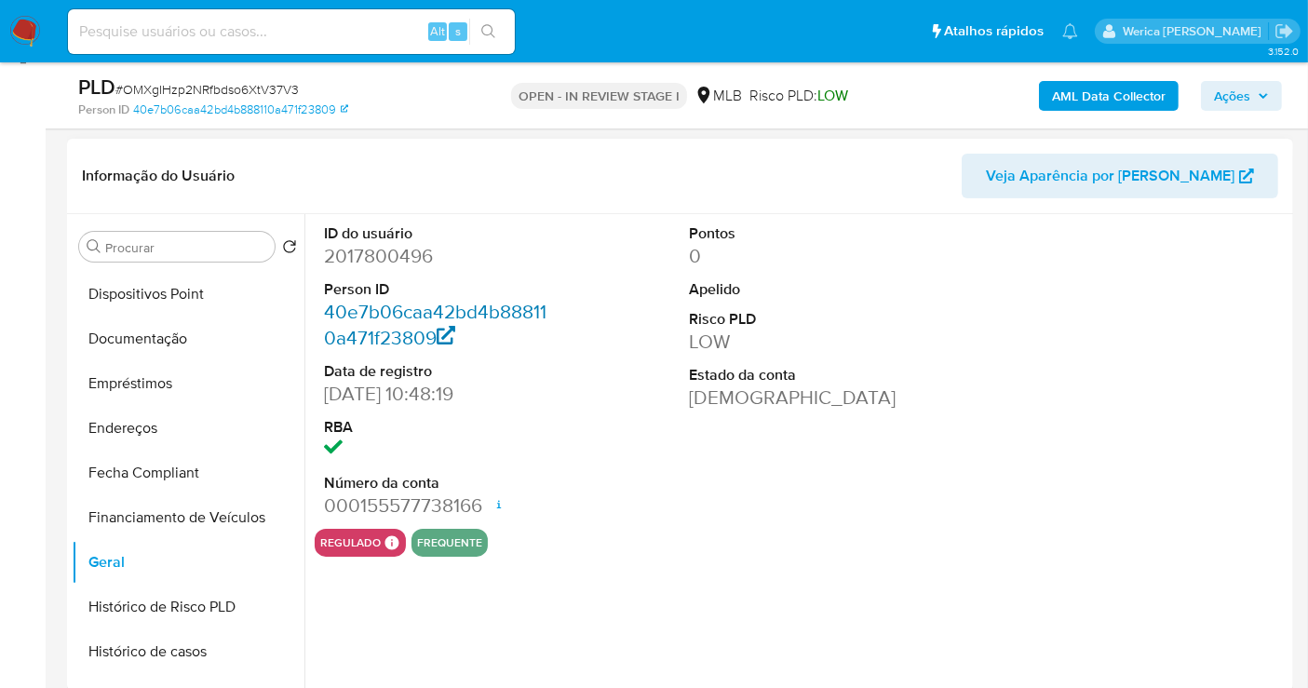
scroll to position [207, 0]
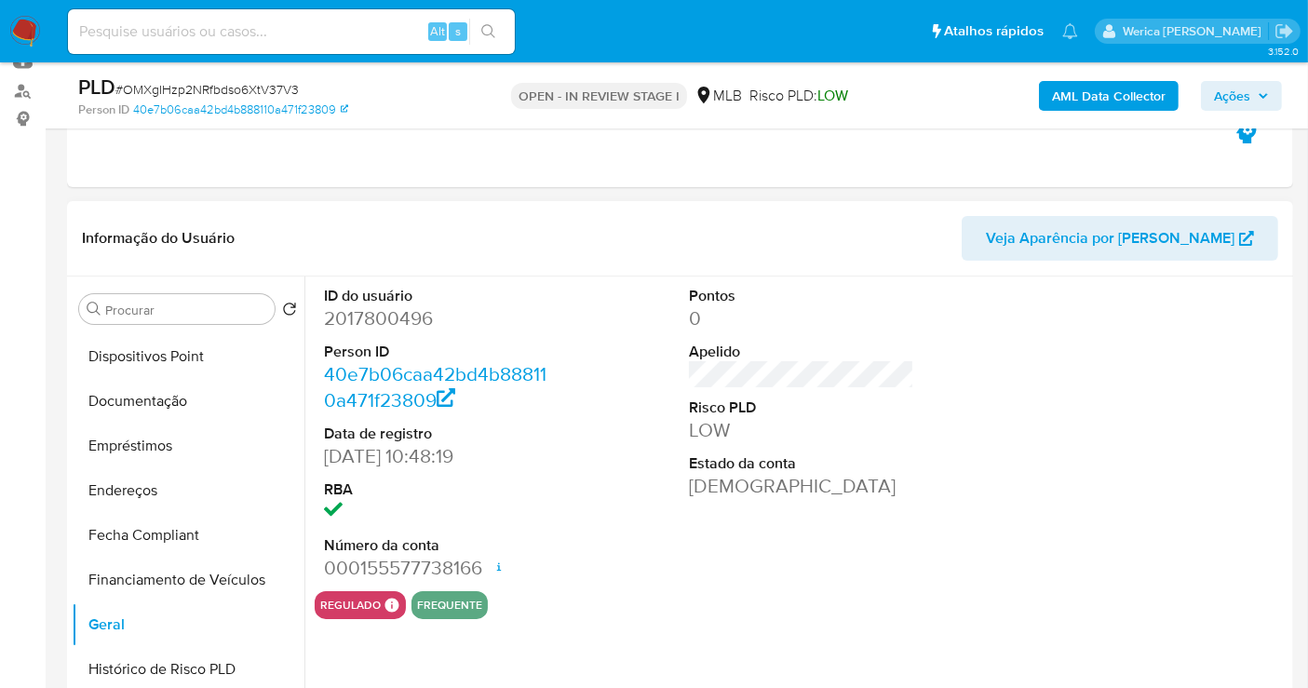
click at [368, 329] on dd "2017800496" at bounding box center [436, 318] width 225 height 26
copy dd "2017800496"
click at [1113, 90] on b "AML Data Collector" at bounding box center [1109, 96] width 114 height 30
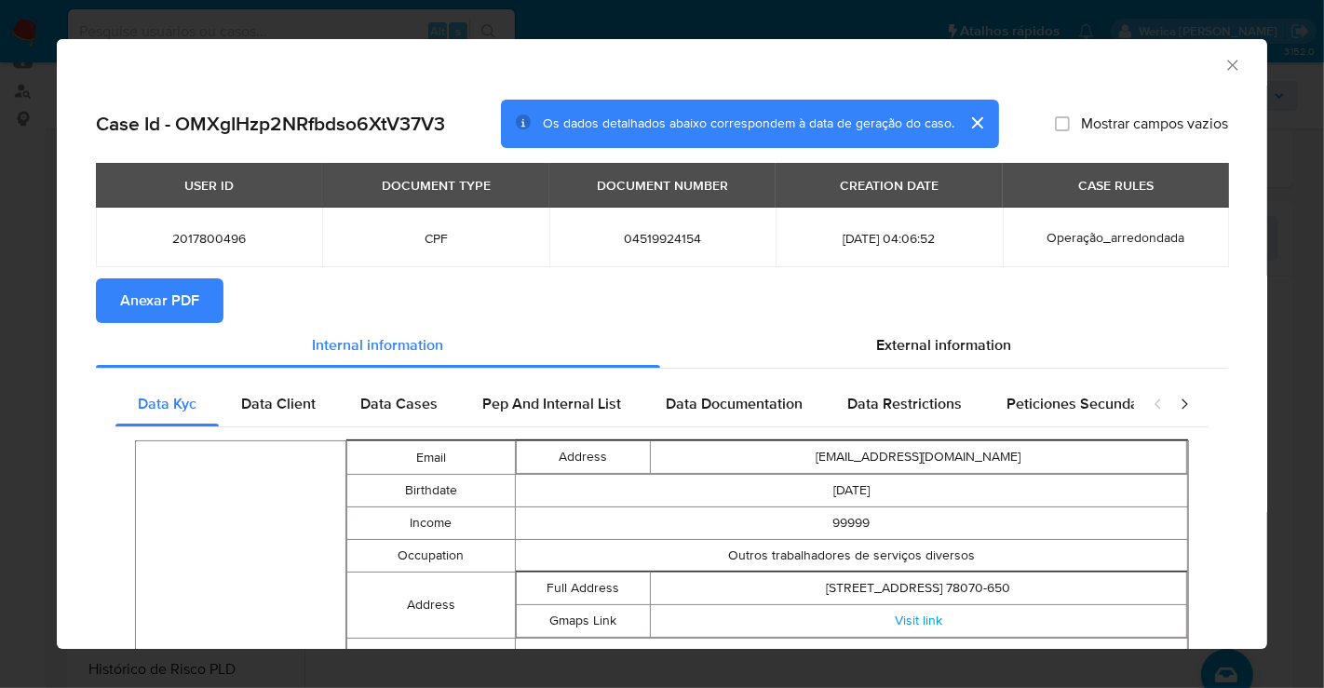
click at [204, 317] on button "Anexar PDF" at bounding box center [160, 300] width 128 height 45
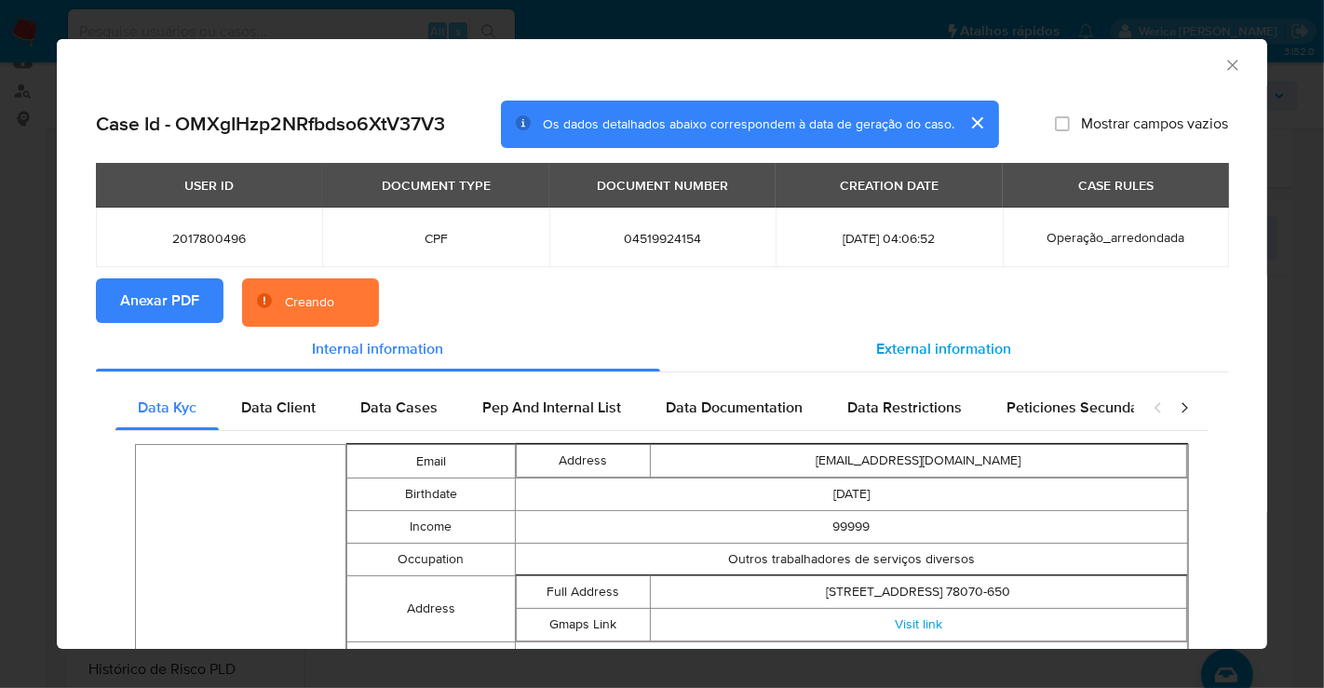
click at [891, 336] on div "External information" at bounding box center [944, 349] width 568 height 45
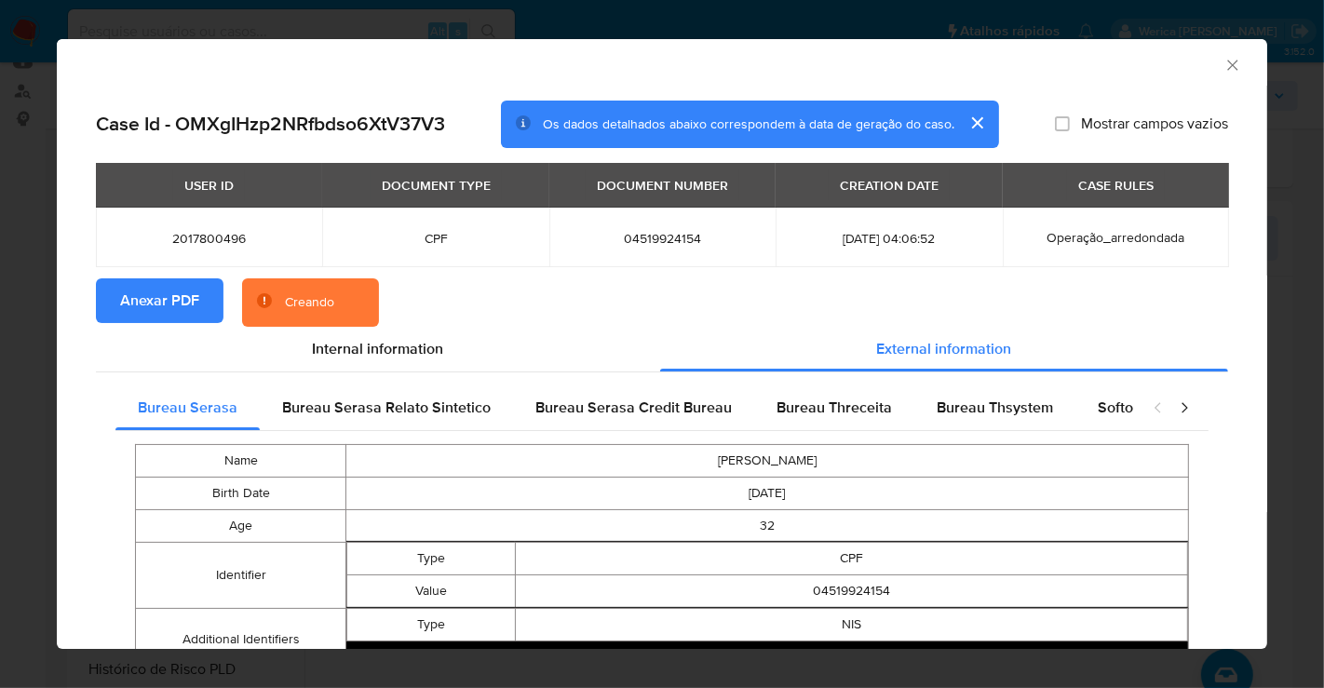
click at [141, 303] on span "Anexar PDF" at bounding box center [159, 300] width 79 height 41
click at [1223, 66] on icon "Fechar a janela" at bounding box center [1232, 65] width 19 height 19
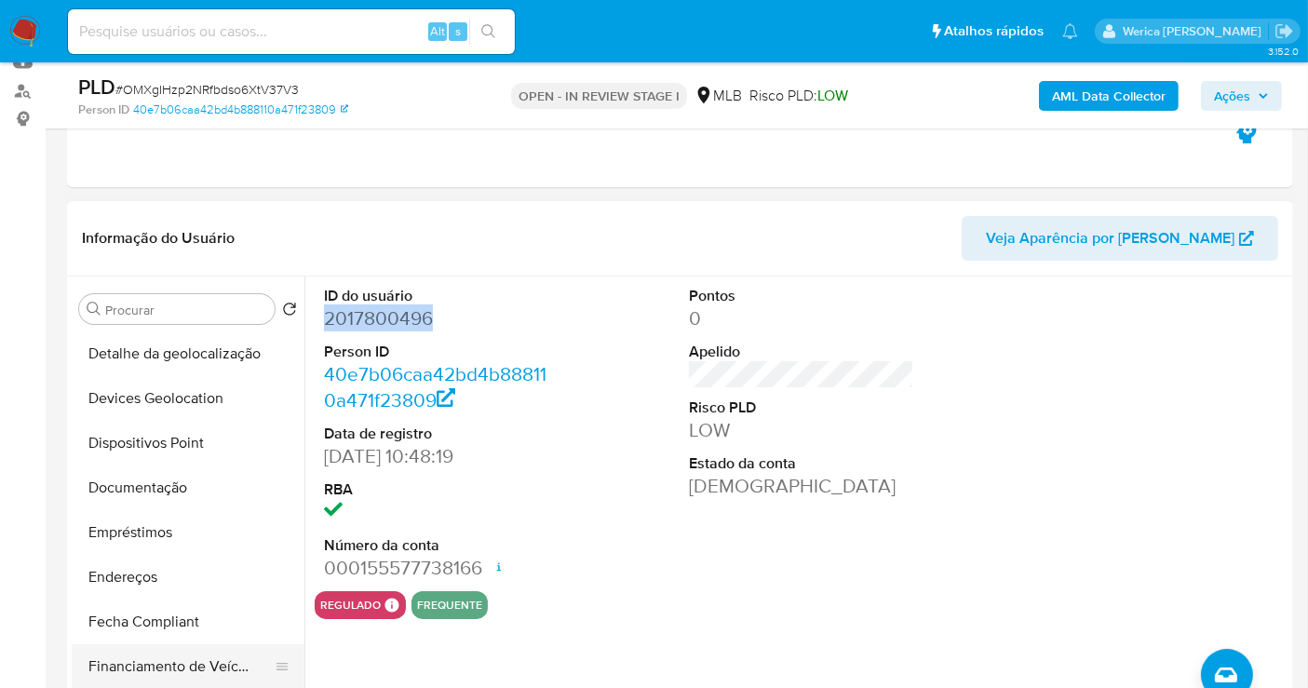
scroll to position [310, 0]
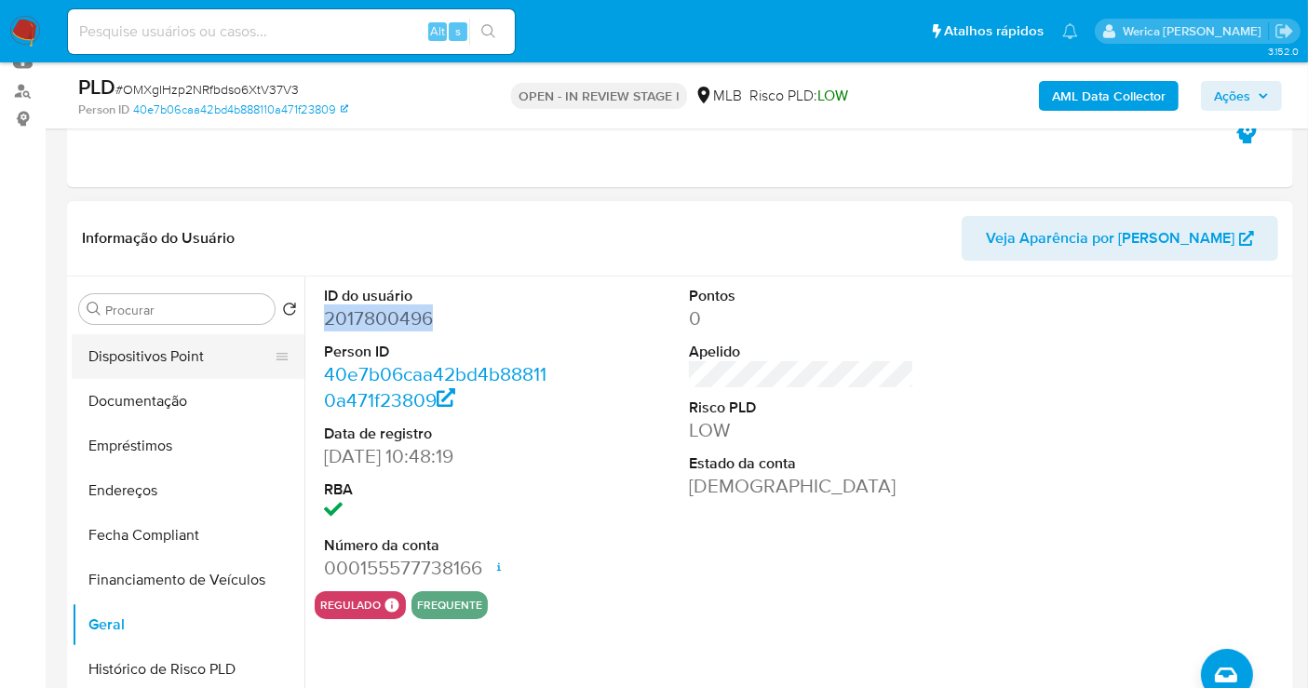
click at [171, 357] on button "Dispositivos Point" at bounding box center [181, 356] width 218 height 45
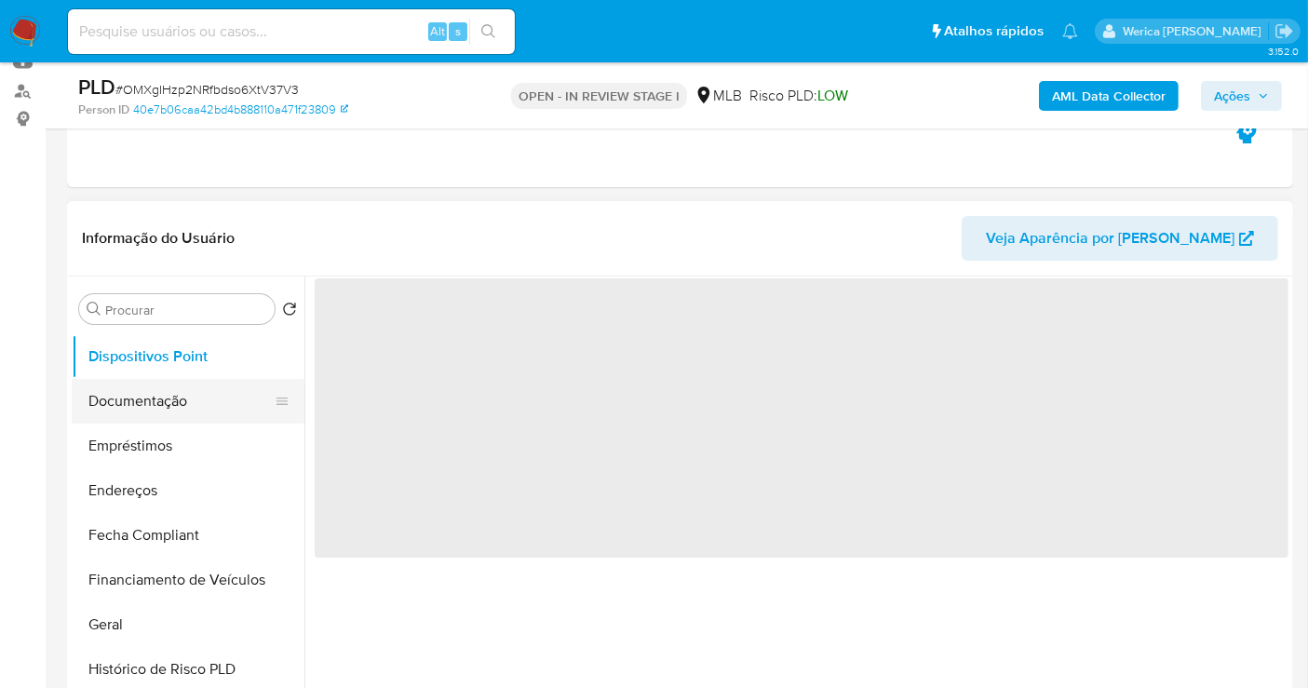
click at [180, 389] on button "Documentação" at bounding box center [181, 401] width 218 height 45
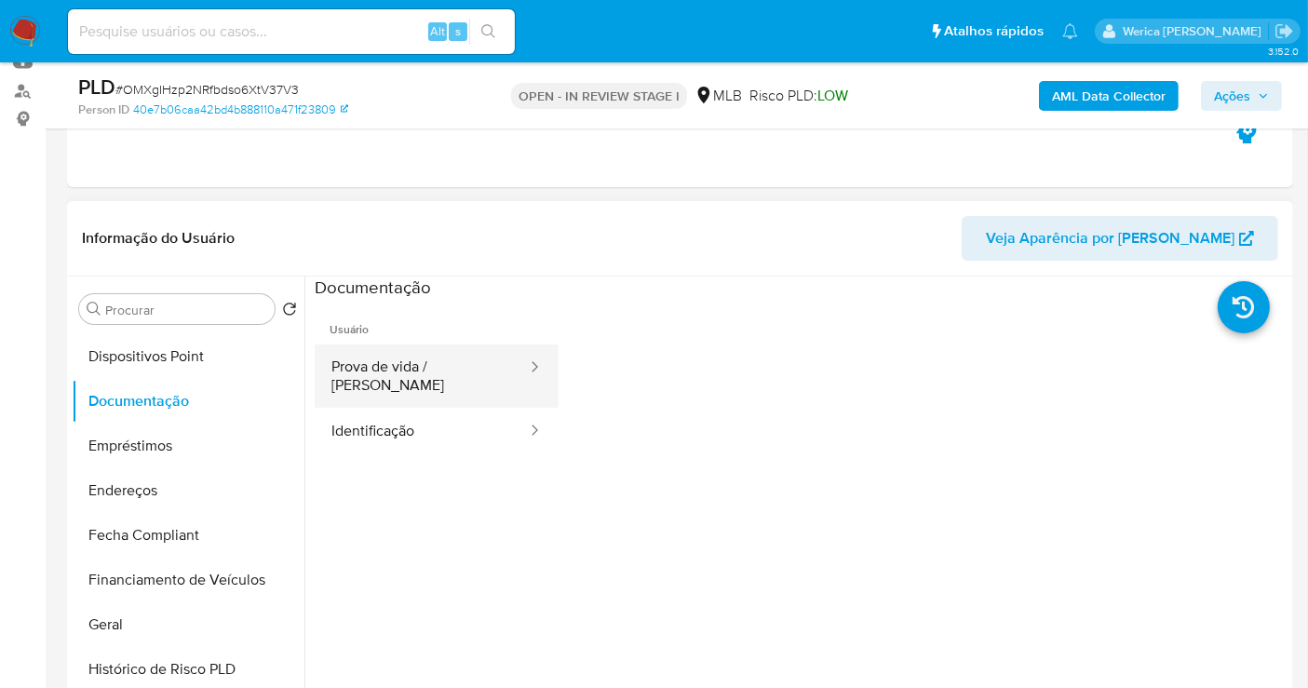
click at [443, 372] on button "Prova de vida / [PERSON_NAME]" at bounding box center [422, 375] width 214 height 63
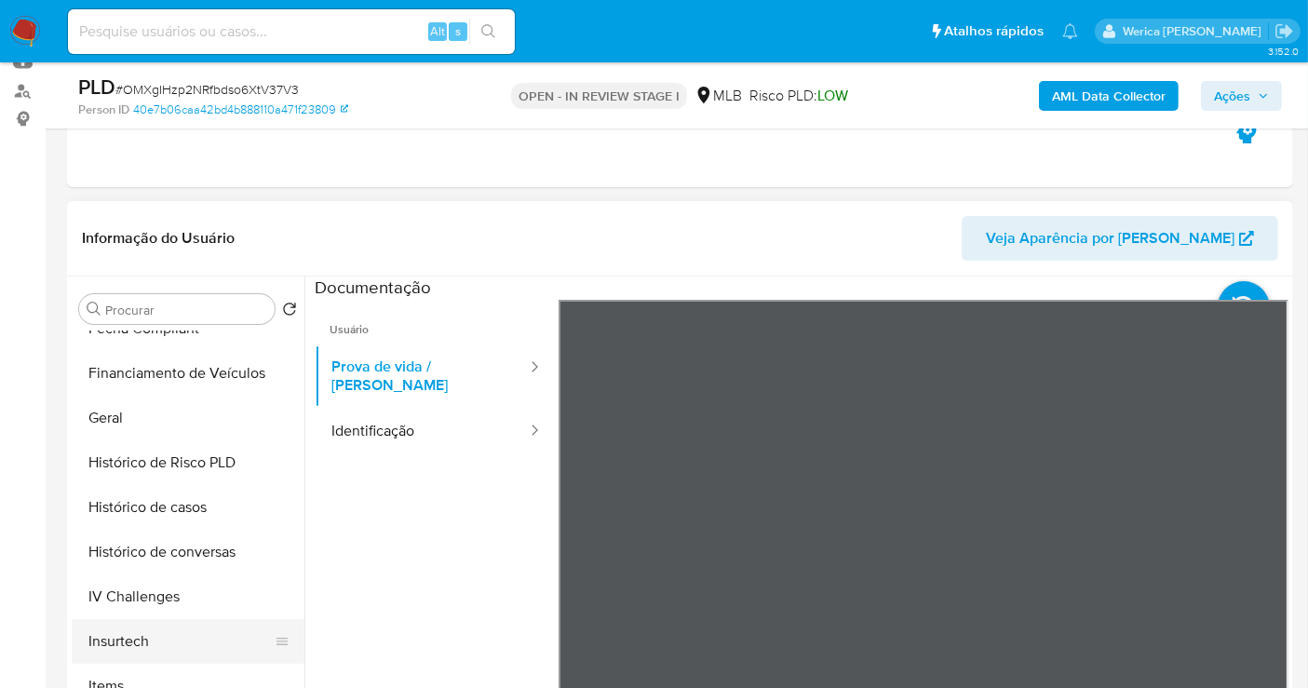
scroll to position [786, 0]
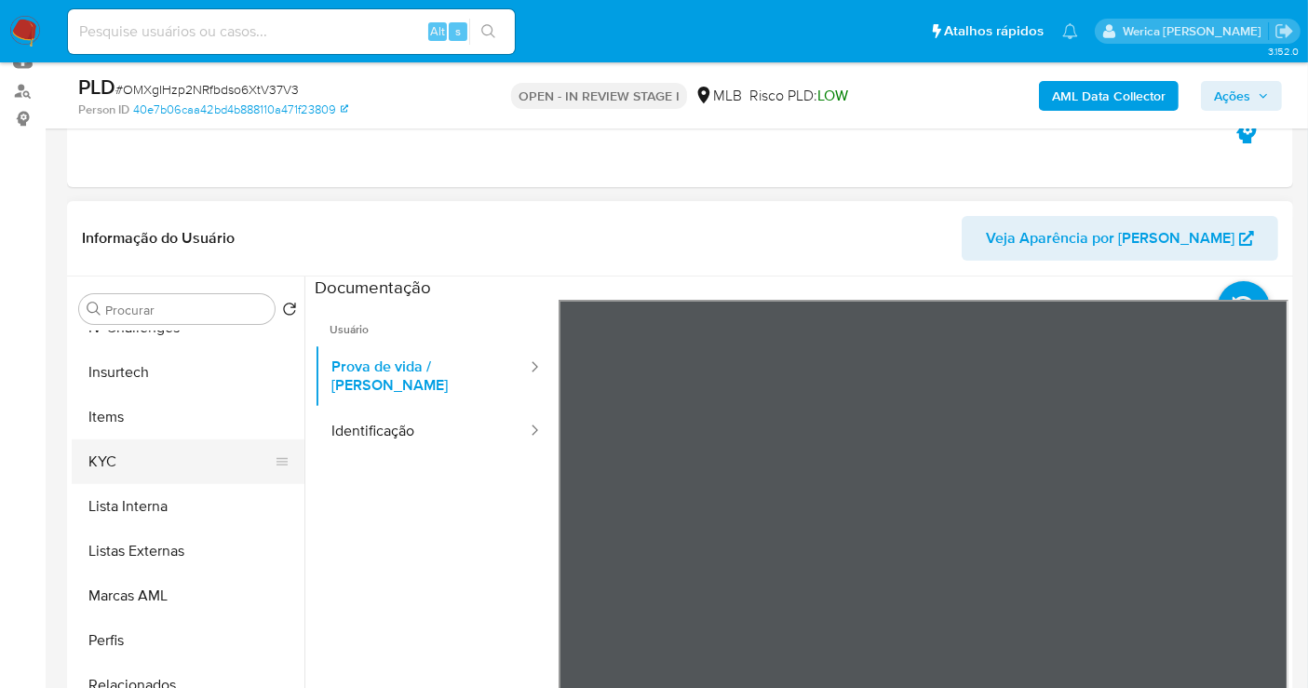
click at [168, 440] on button "KYC" at bounding box center [181, 461] width 218 height 45
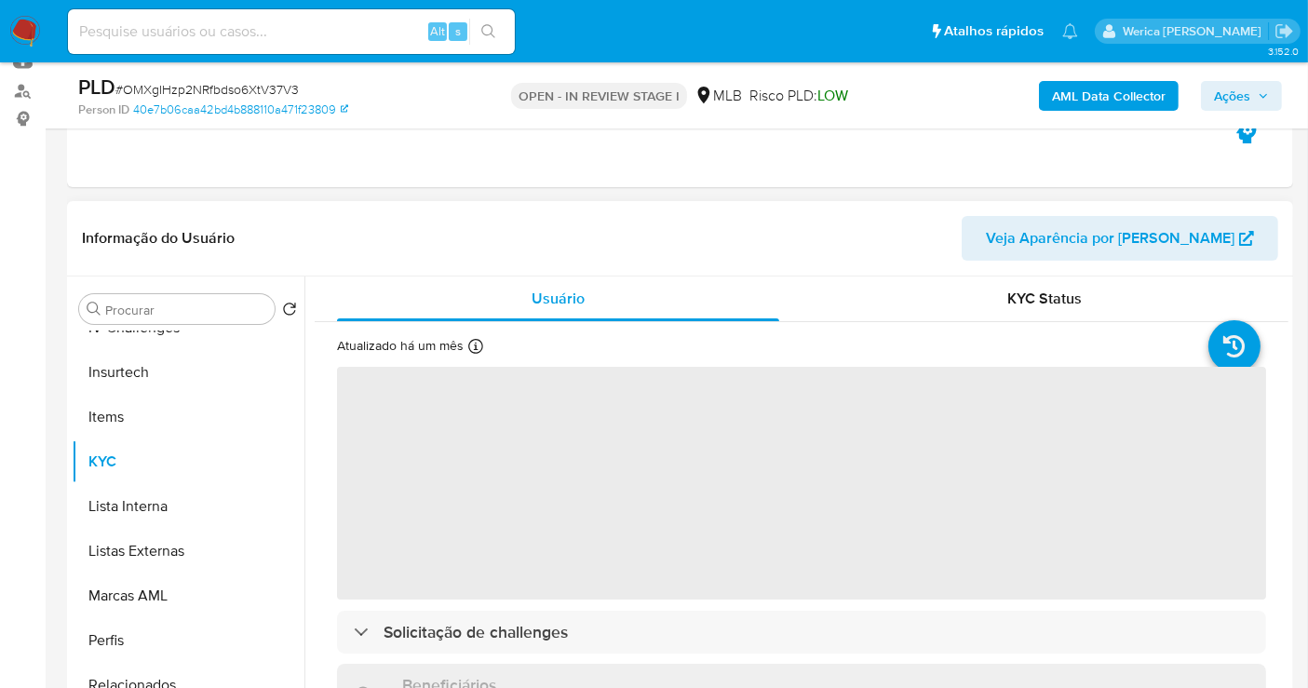
click at [738, 477] on span "‌" at bounding box center [801, 483] width 929 height 233
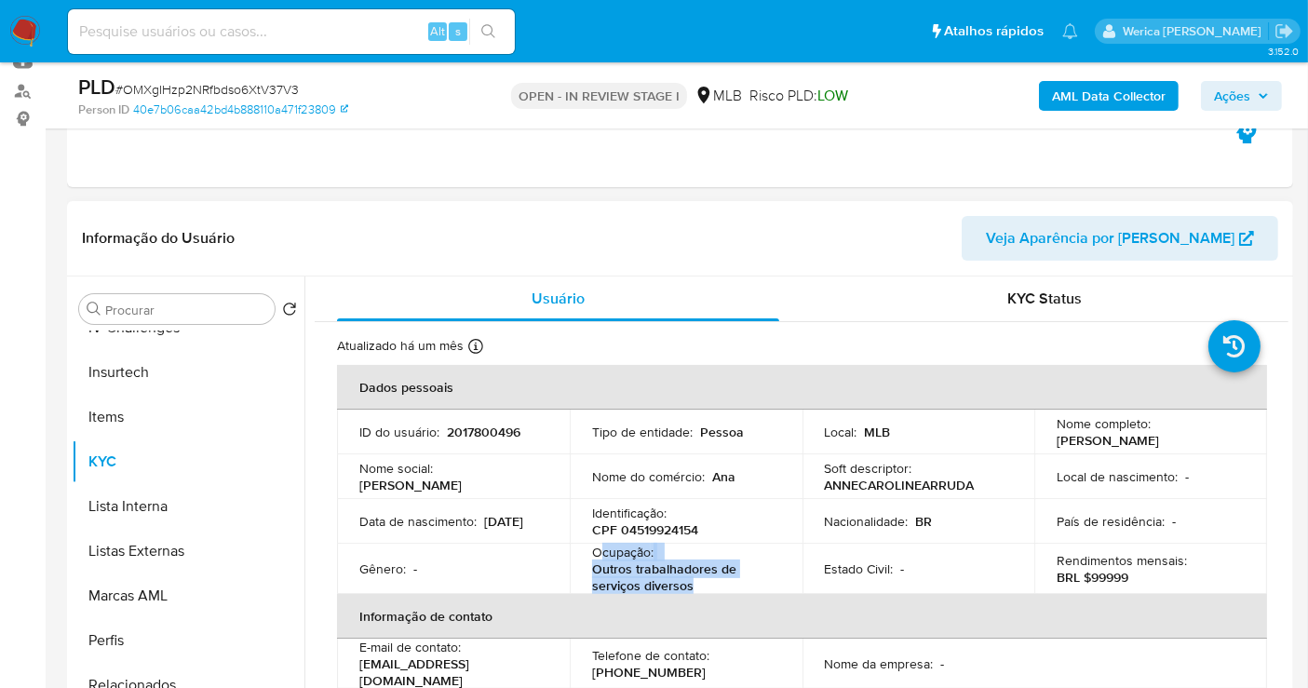
drag, startPoint x: 696, startPoint y: 589, endPoint x: 601, endPoint y: 557, distance: 100.4
click at [601, 557] on div "Ocupação : Outros trabalhadores de serviços diversos" at bounding box center [686, 569] width 188 height 50
copy div "cupação : Outros trabalhadores de serviços diversos"
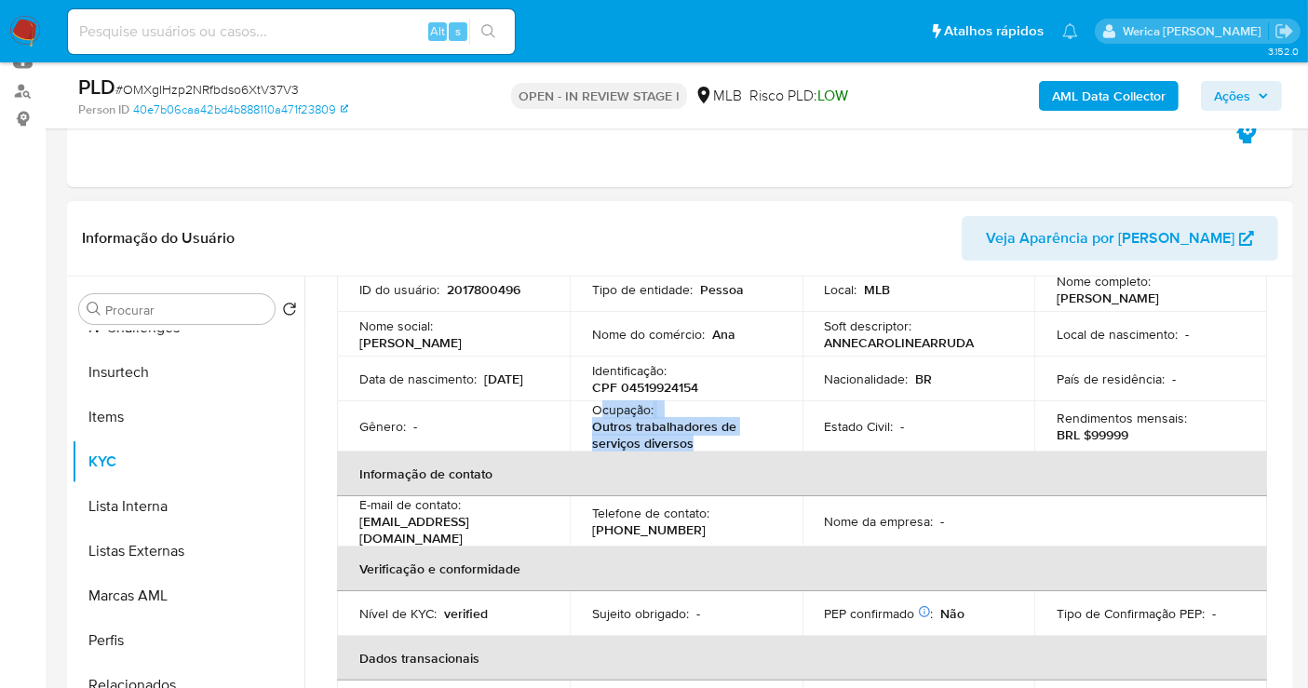
scroll to position [23, 0]
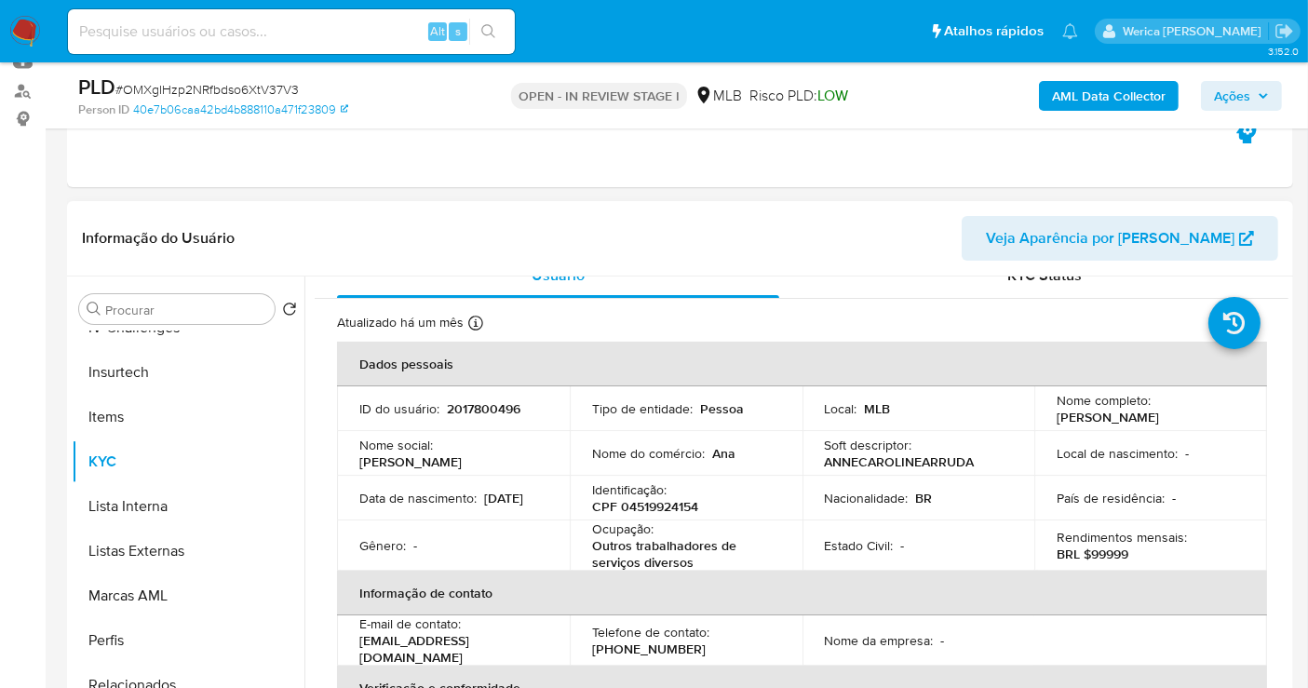
click at [694, 498] on p "CPF 04519924154" at bounding box center [645, 506] width 106 height 17
click at [692, 501] on p "CPF 04519924154" at bounding box center [645, 506] width 106 height 17
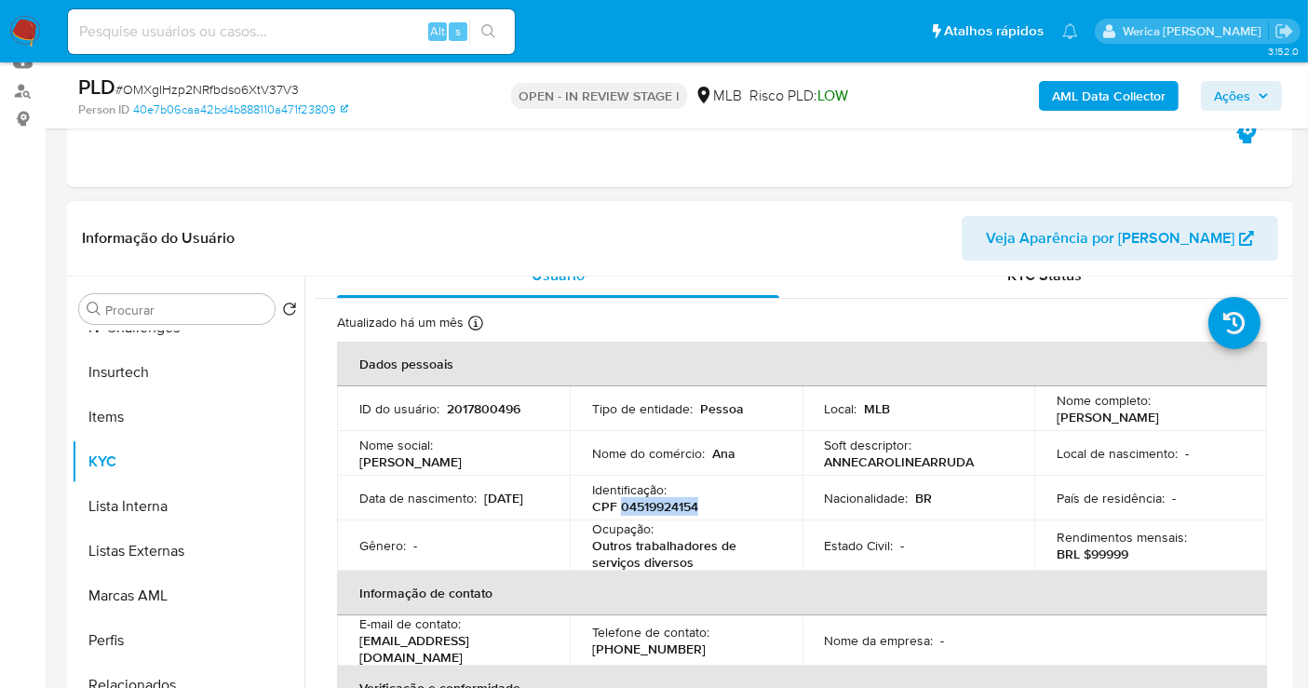
copy p "04519924154"
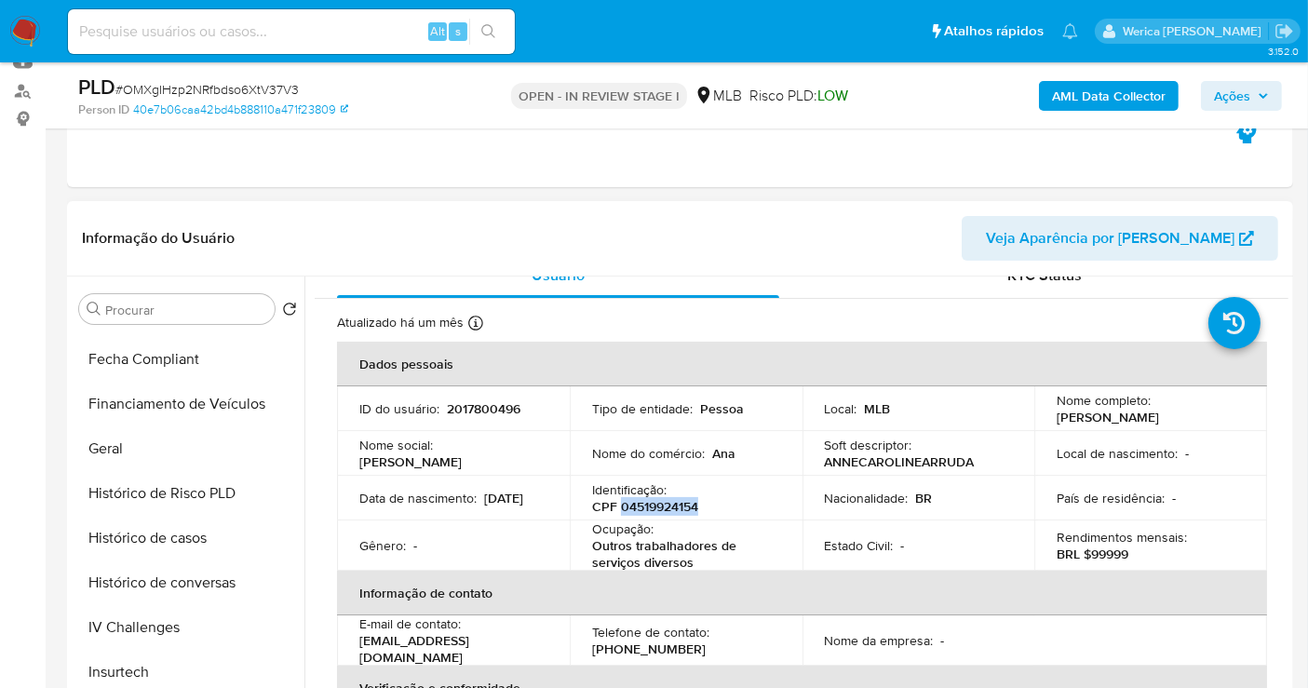
scroll to position [372, 0]
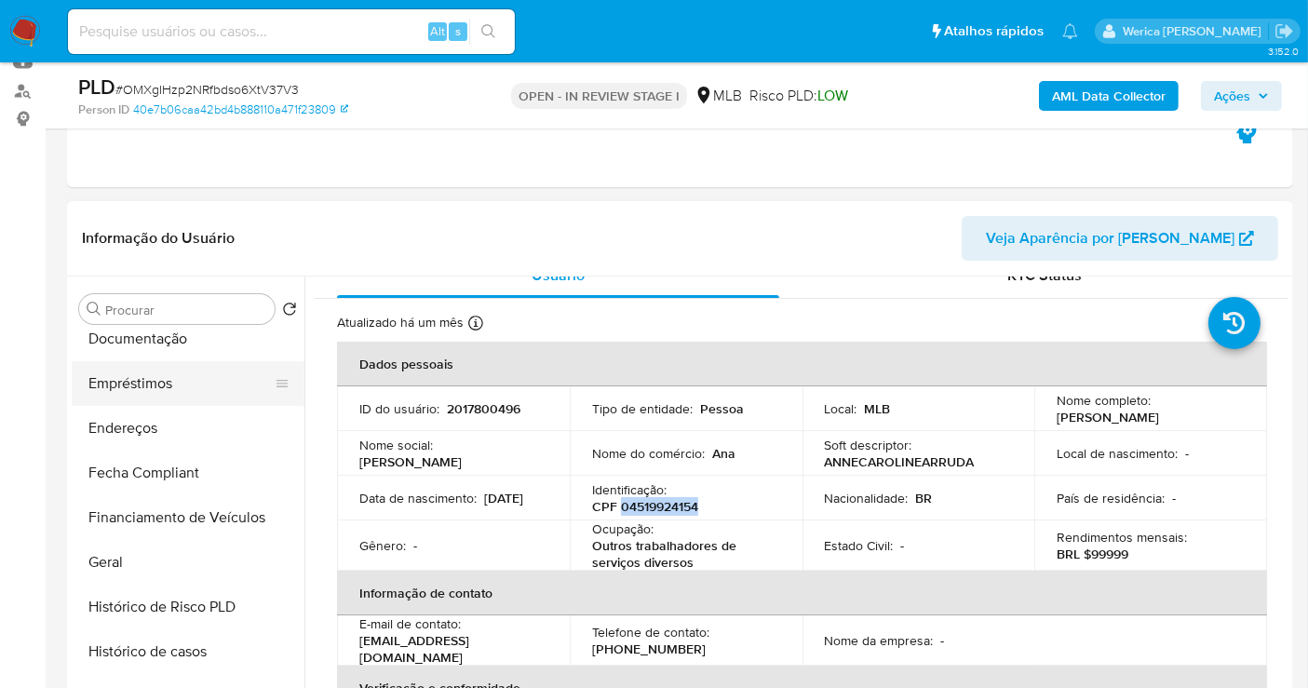
click at [179, 365] on button "Empréstimos" at bounding box center [181, 383] width 218 height 45
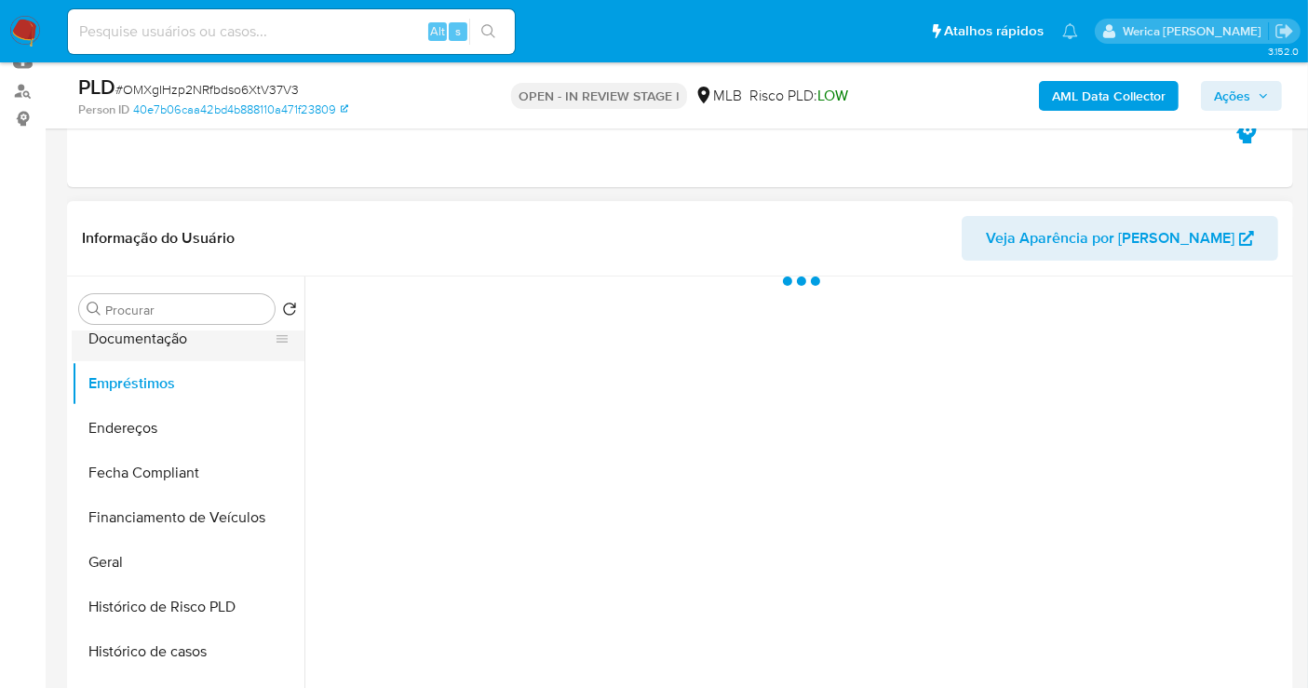
scroll to position [0, 0]
click at [191, 348] on button "Documentação" at bounding box center [181, 338] width 218 height 45
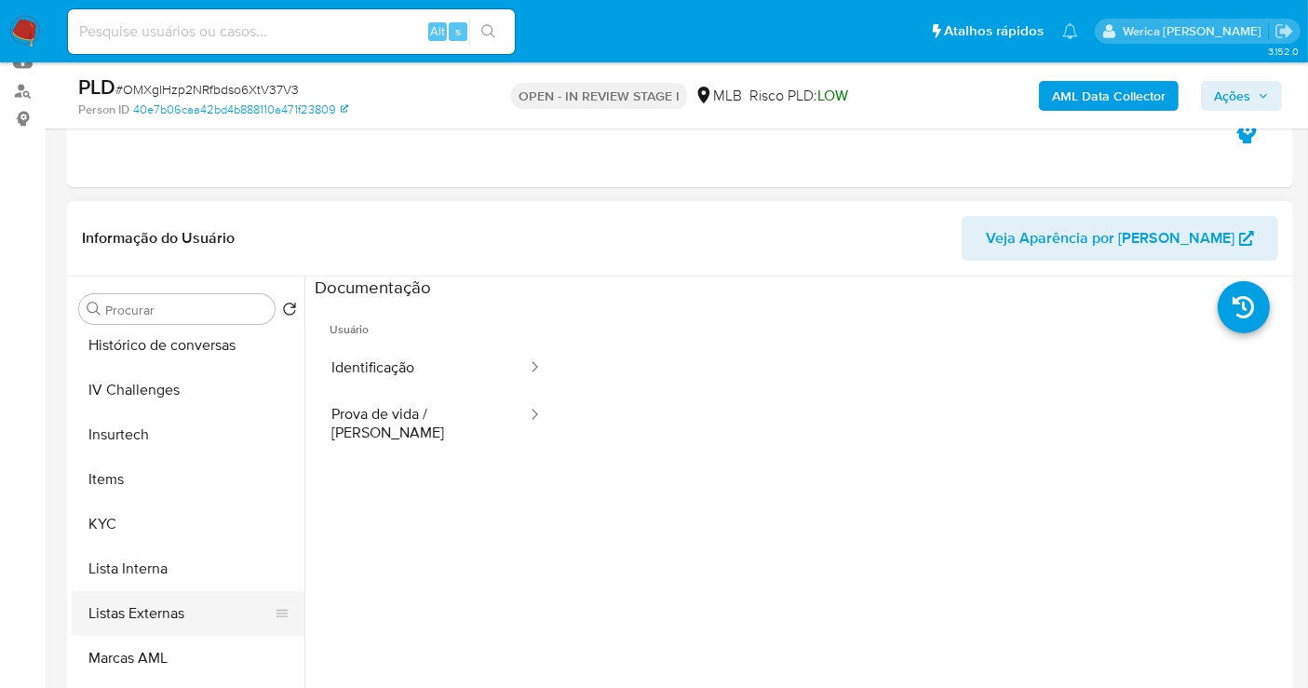
scroll to position [786, 0]
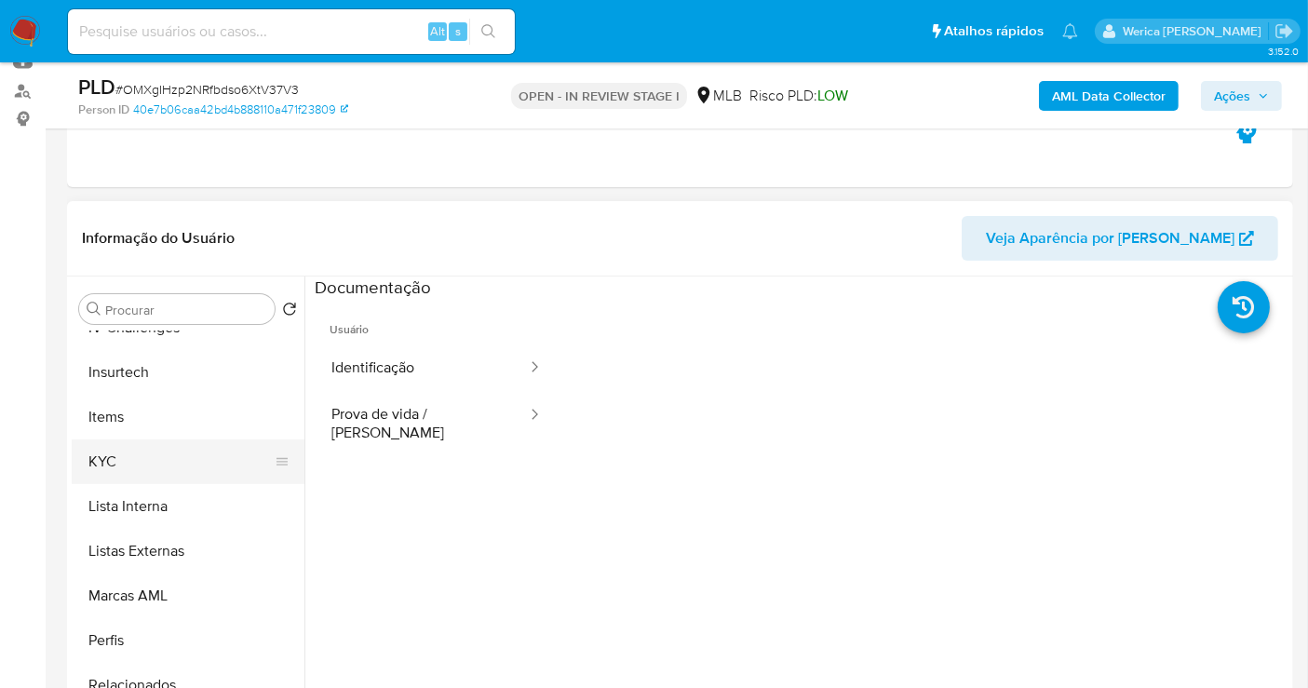
click at [135, 444] on button "KYC" at bounding box center [181, 461] width 218 height 45
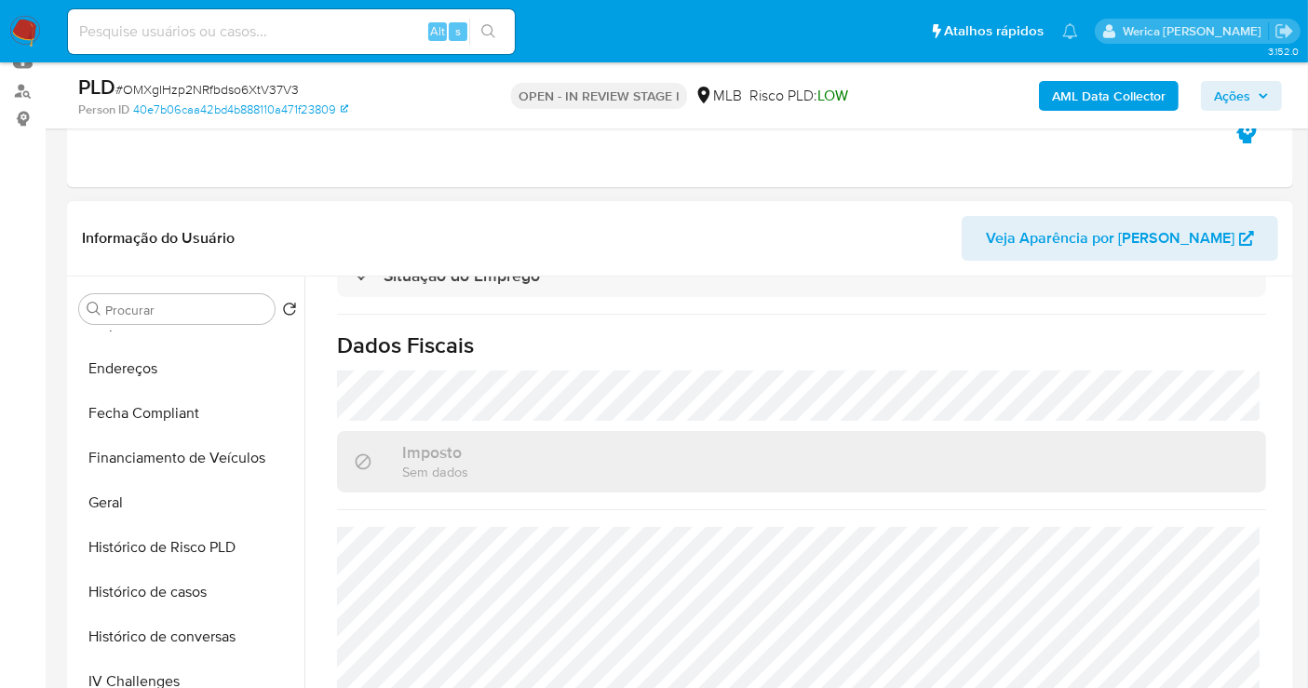
scroll to position [372, 0]
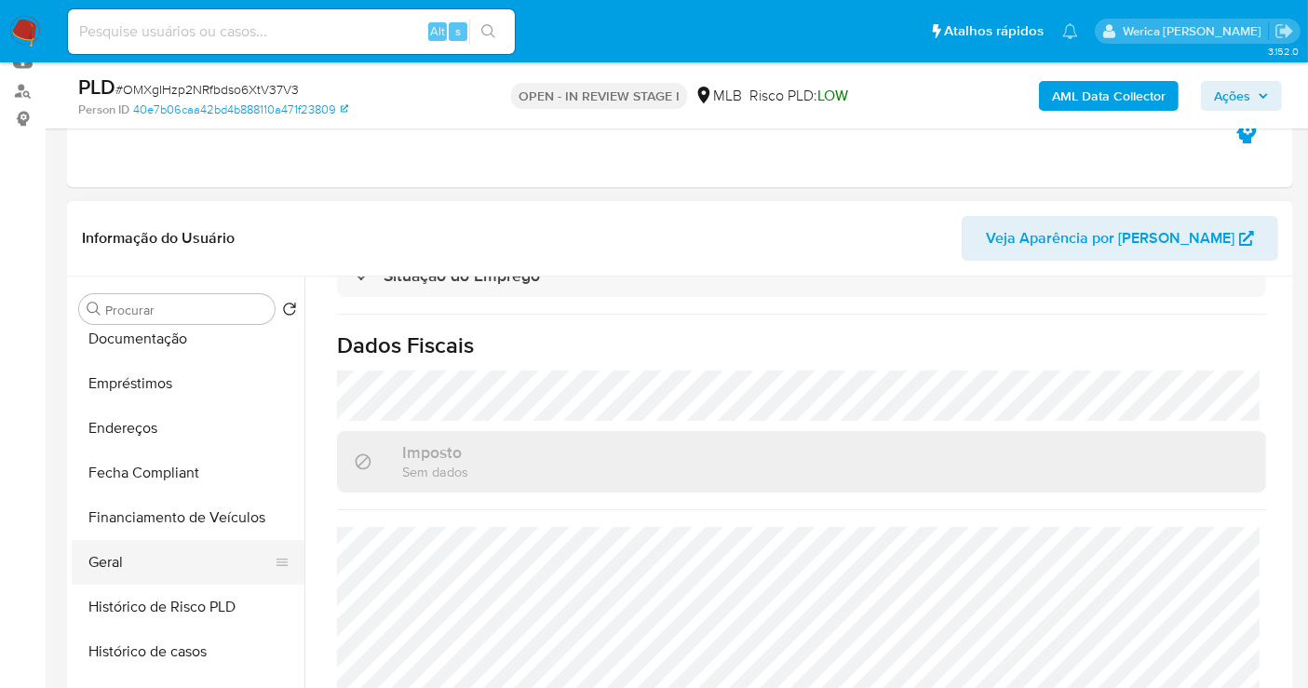
click at [194, 562] on button "Geral" at bounding box center [181, 562] width 218 height 45
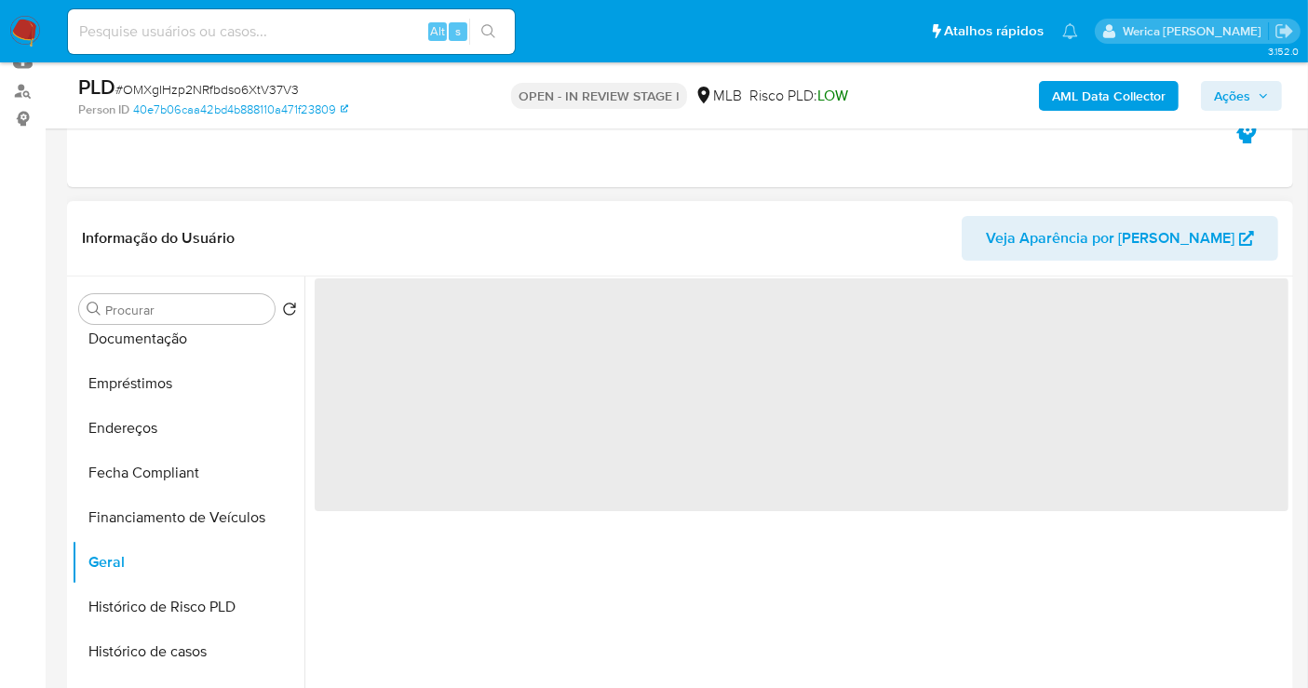
scroll to position [0, 0]
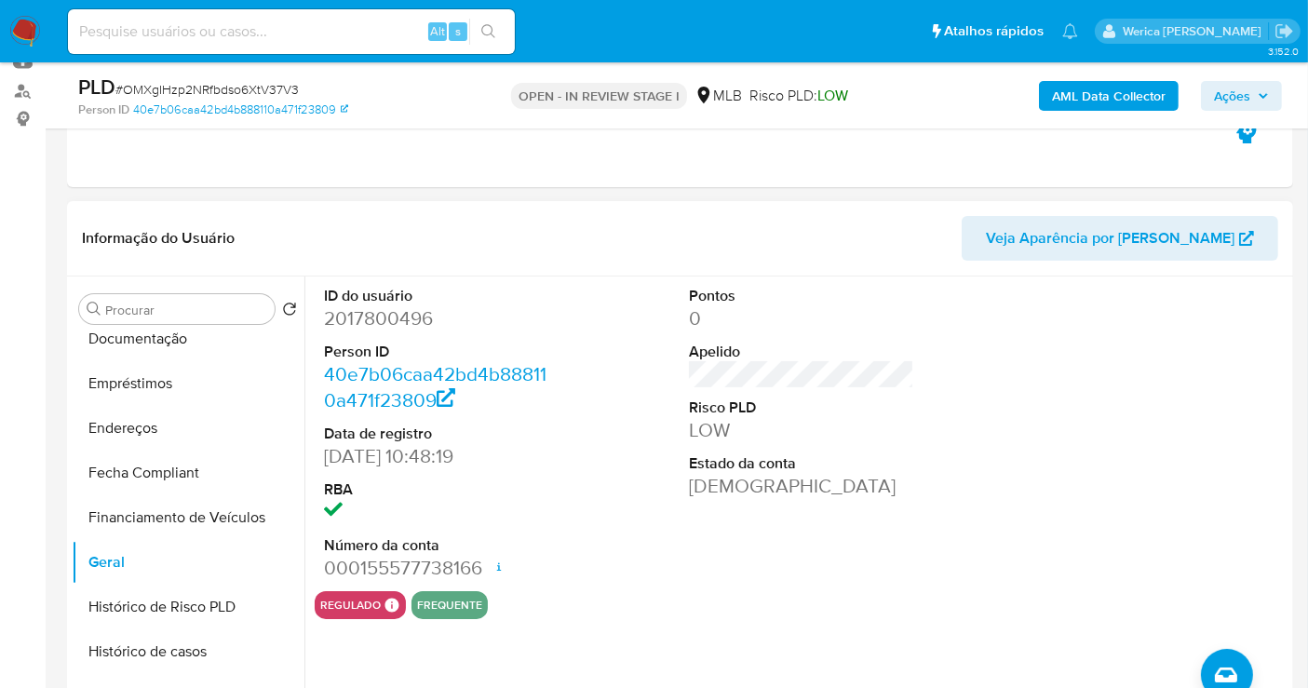
drag, startPoint x: 1068, startPoint y: 439, endPoint x: 1058, endPoint y: 414, distance: 26.8
click at [1068, 439] on div at bounding box center [1167, 433] width 244 height 315
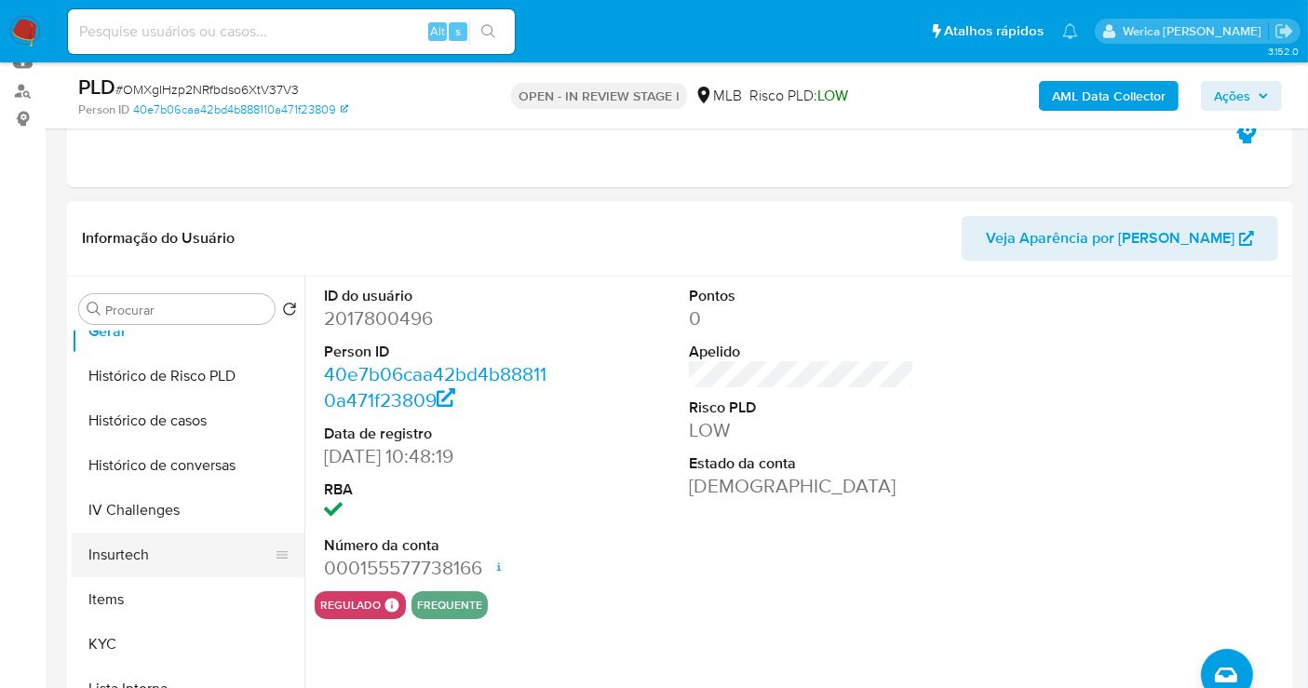
scroll to position [682, 0]
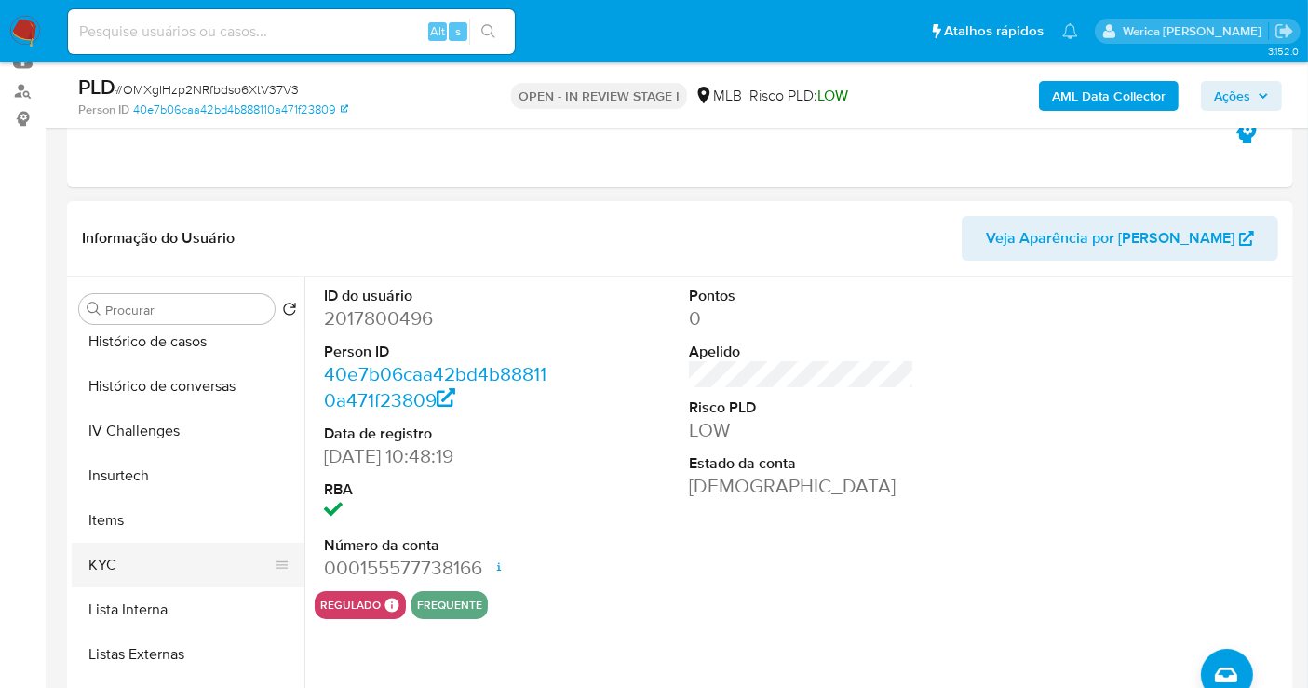
click at [114, 558] on button "KYC" at bounding box center [181, 565] width 218 height 45
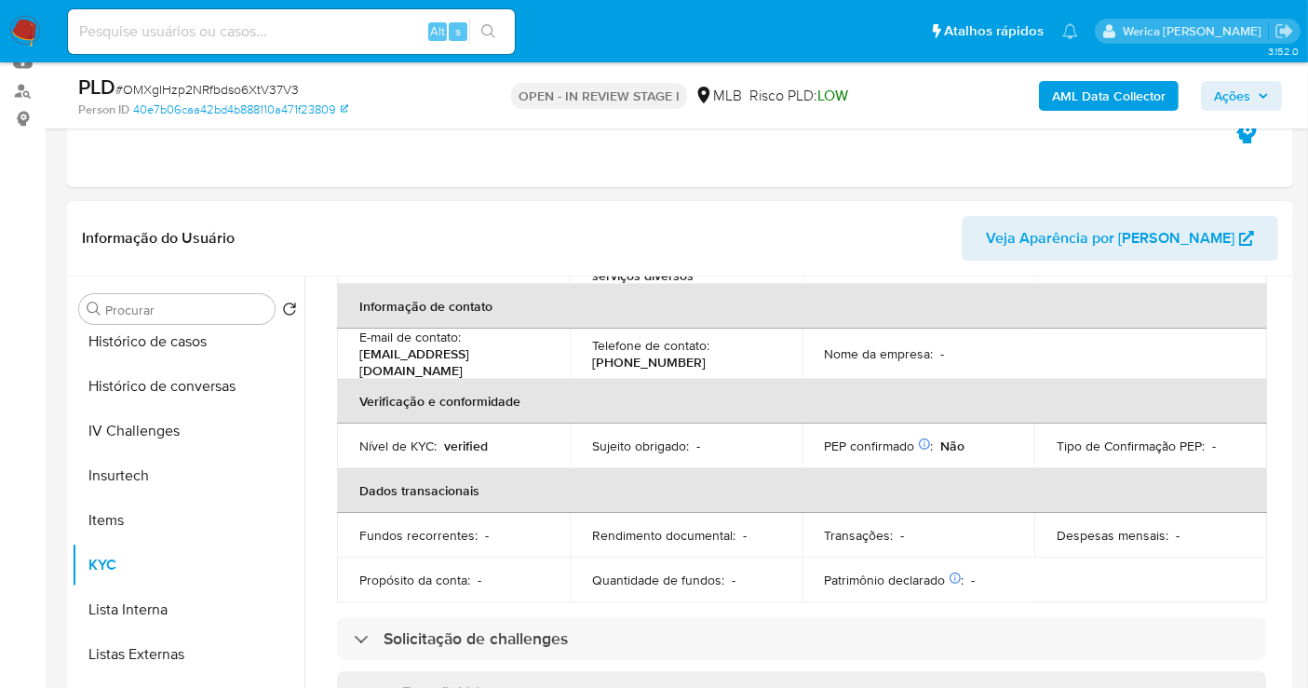
scroll to position [0, 0]
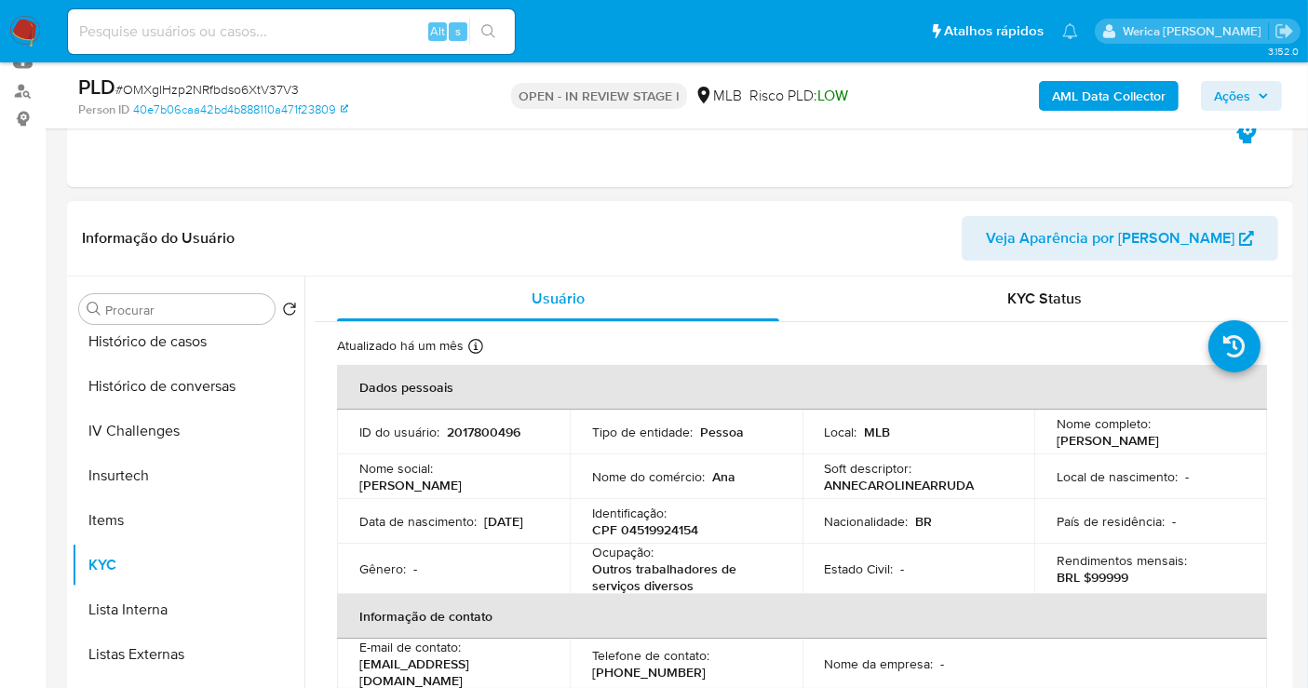
click at [995, 384] on th "Dados pessoais" at bounding box center [802, 387] width 930 height 45
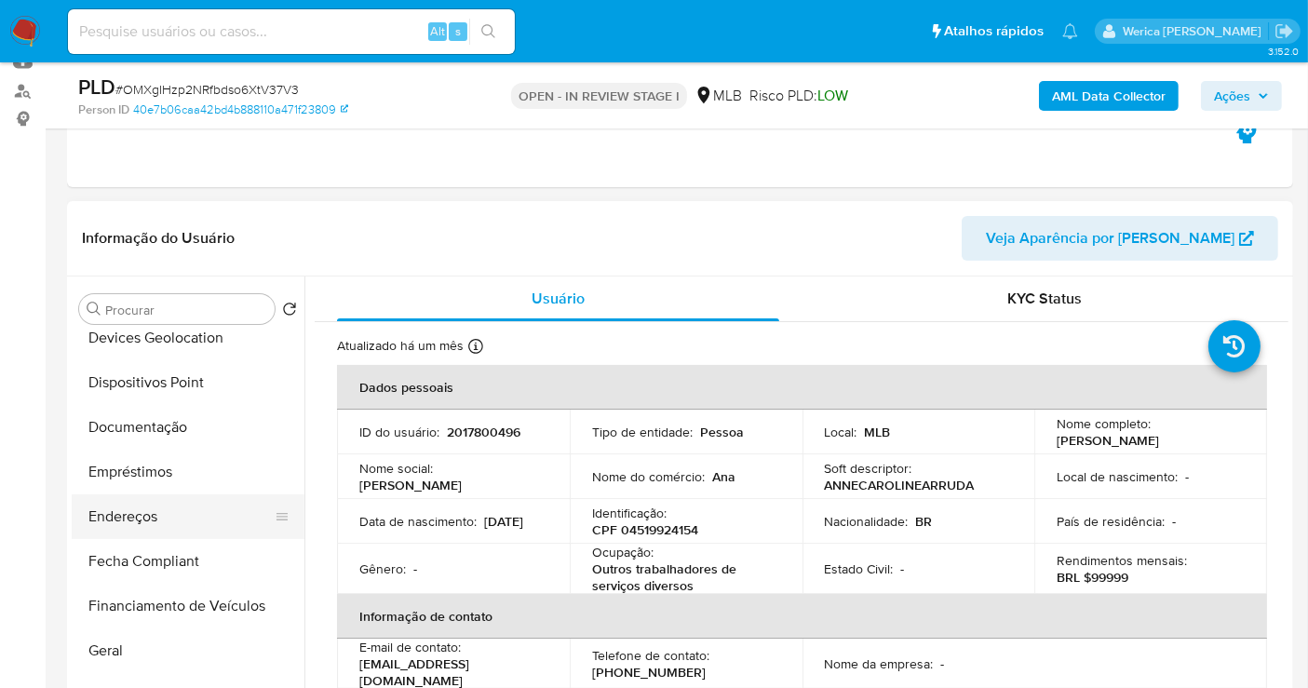
scroll to position [310, 0]
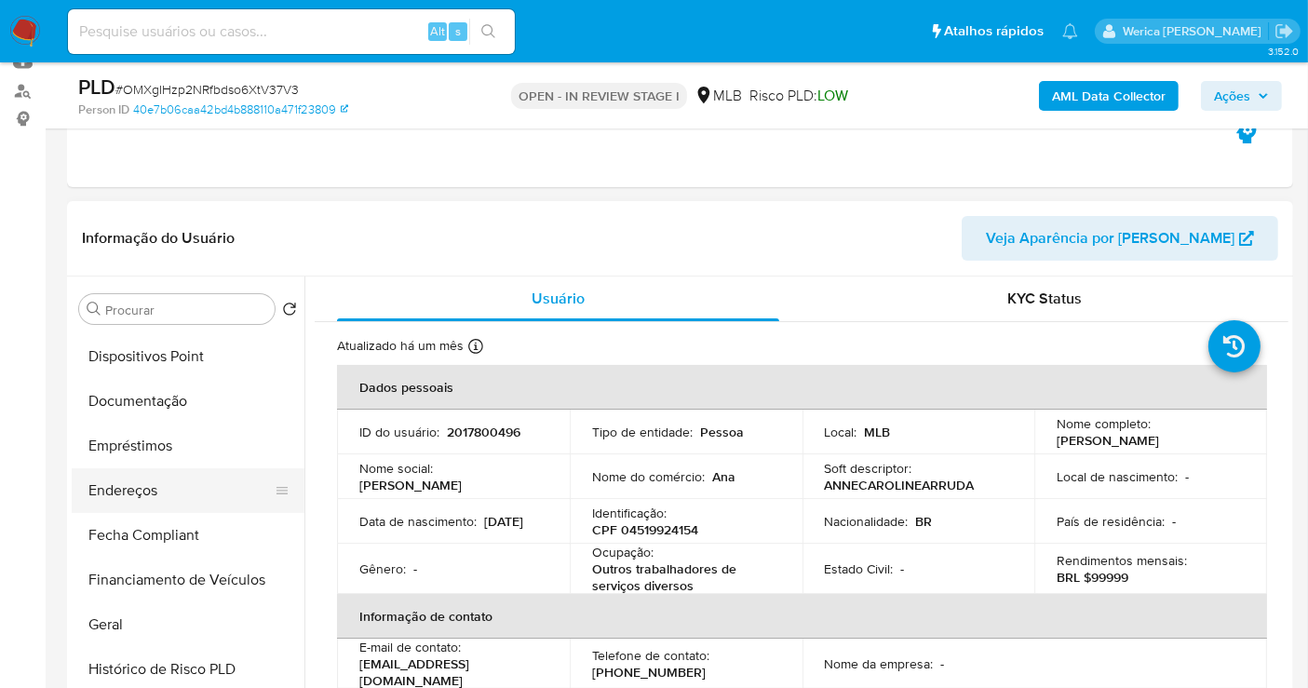
click at [231, 468] on button "Endereços" at bounding box center [181, 490] width 218 height 45
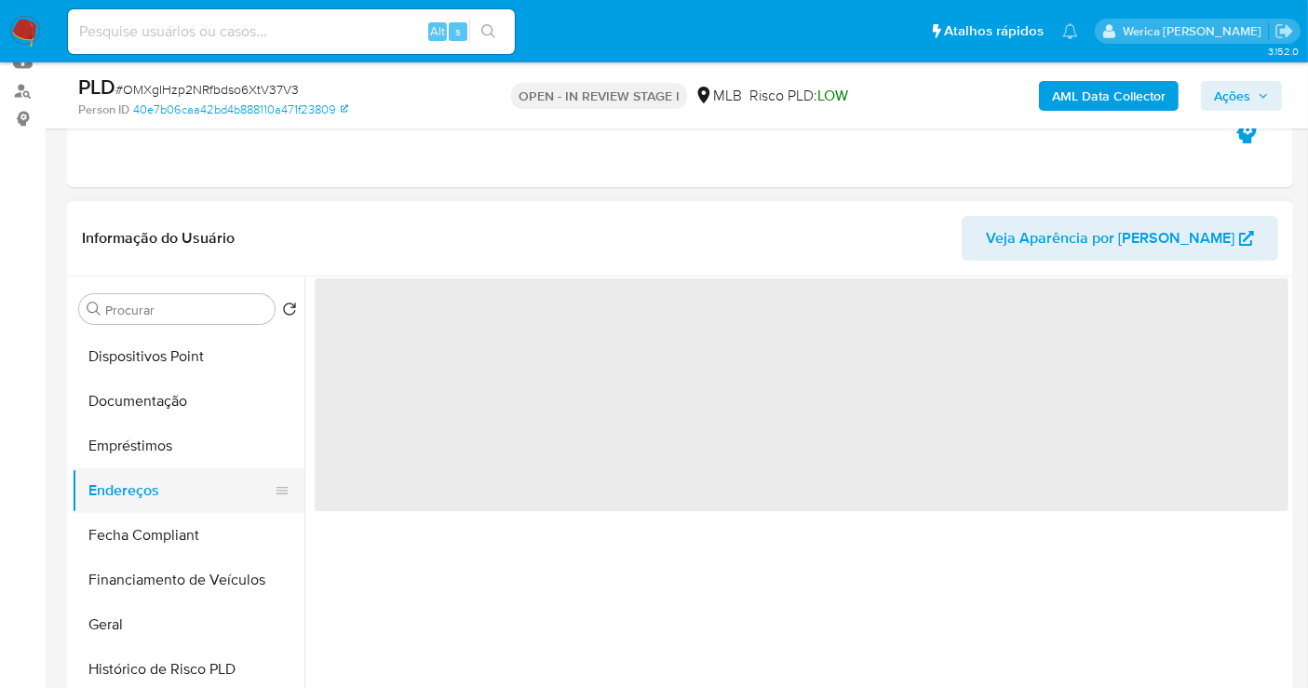
click at [231, 480] on button "Endereços" at bounding box center [181, 490] width 218 height 45
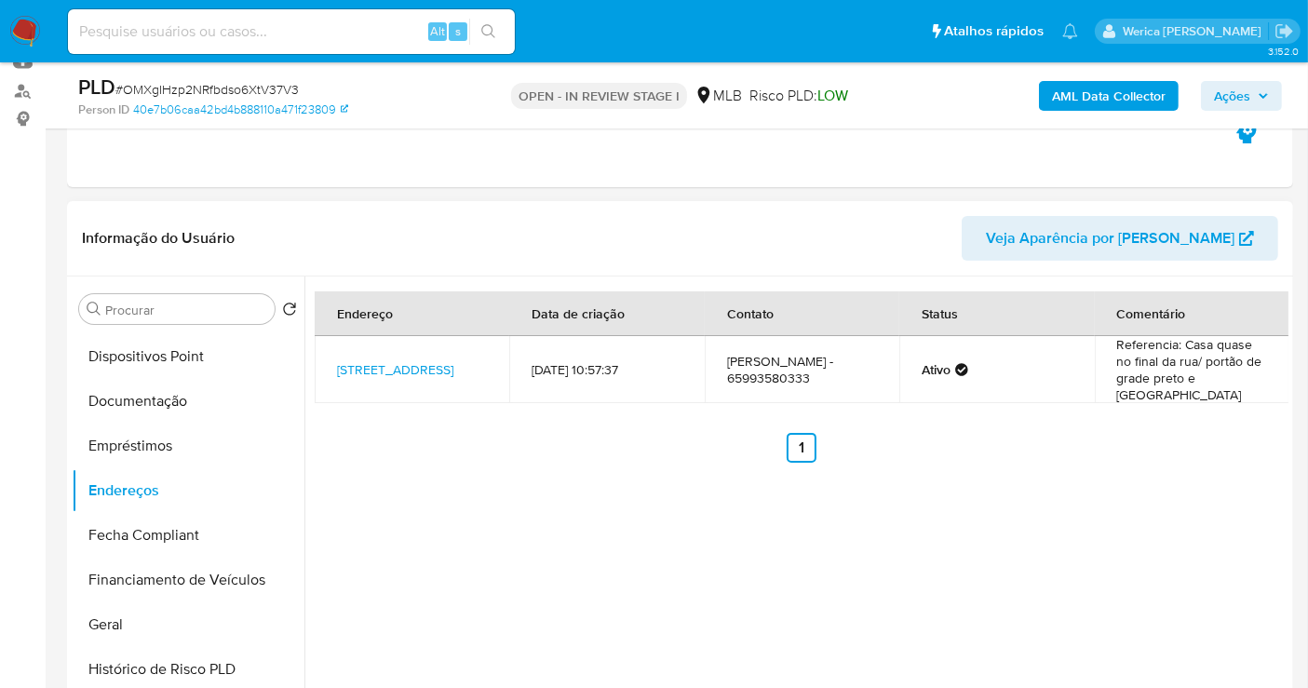
click at [1181, 373] on td "Referencia: Casa quase no final da rua/ portão de grade preto e muro cinza" at bounding box center [1192, 369] width 195 height 67
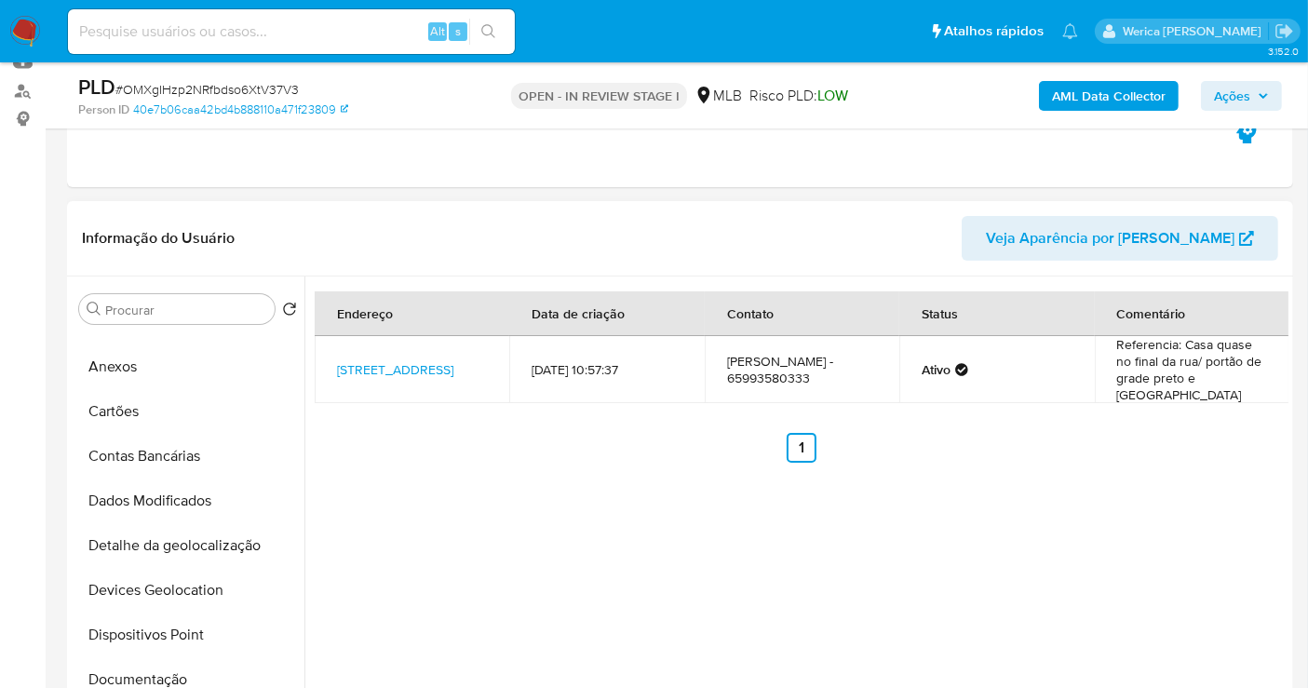
scroll to position [0, 0]
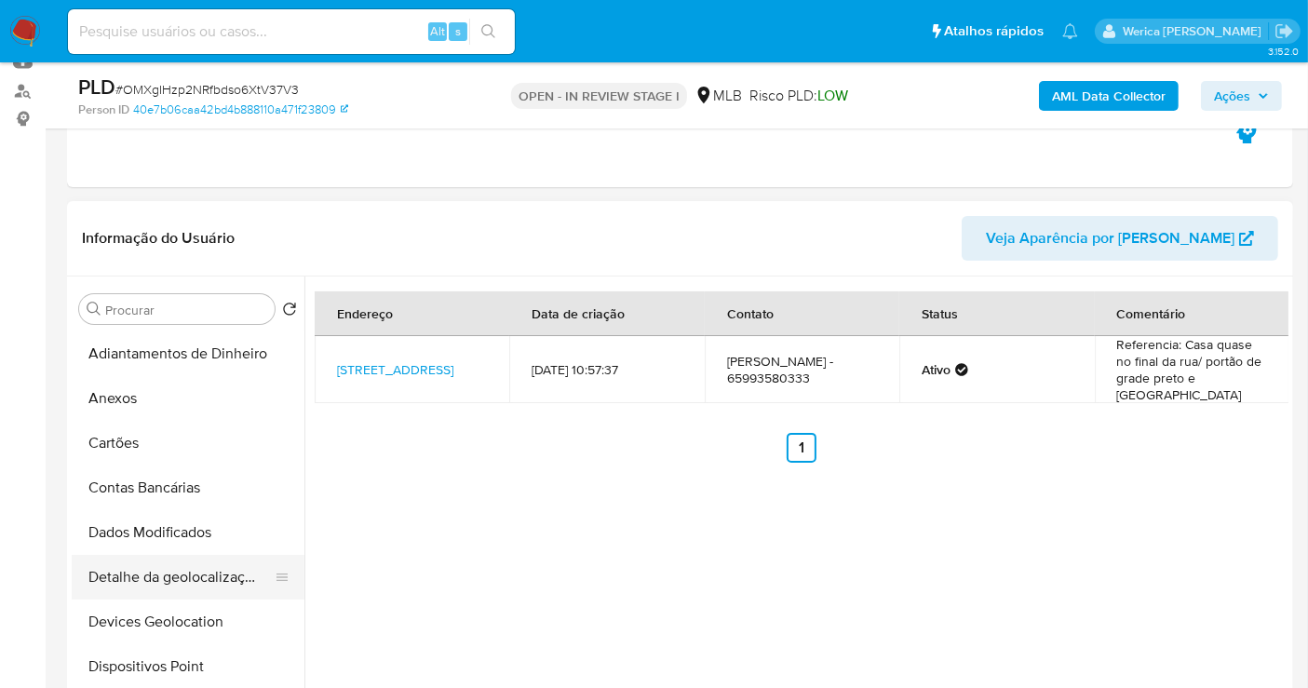
click at [194, 594] on button "Detalhe da geolocalização" at bounding box center [181, 577] width 218 height 45
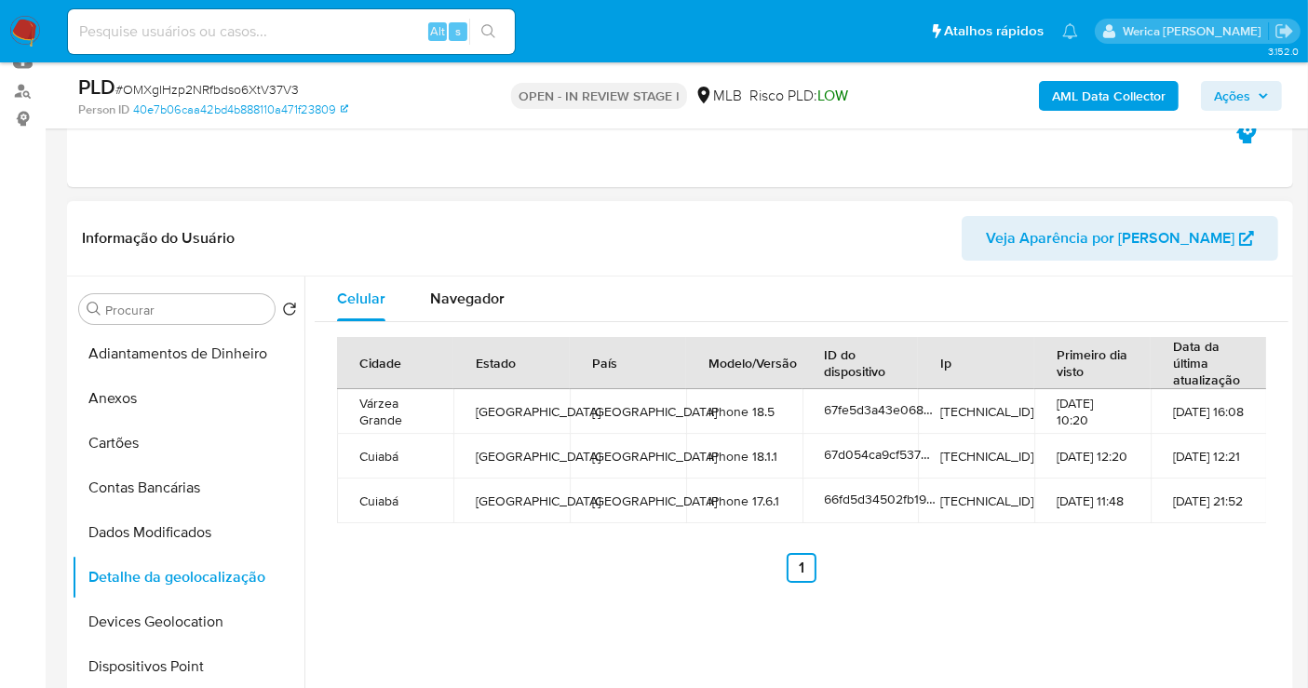
drag, startPoint x: 1098, startPoint y: 380, endPoint x: 1024, endPoint y: 260, distance: 141.3
click at [1098, 383] on th "Primeiro dia visto" at bounding box center [1092, 363] width 116 height 52
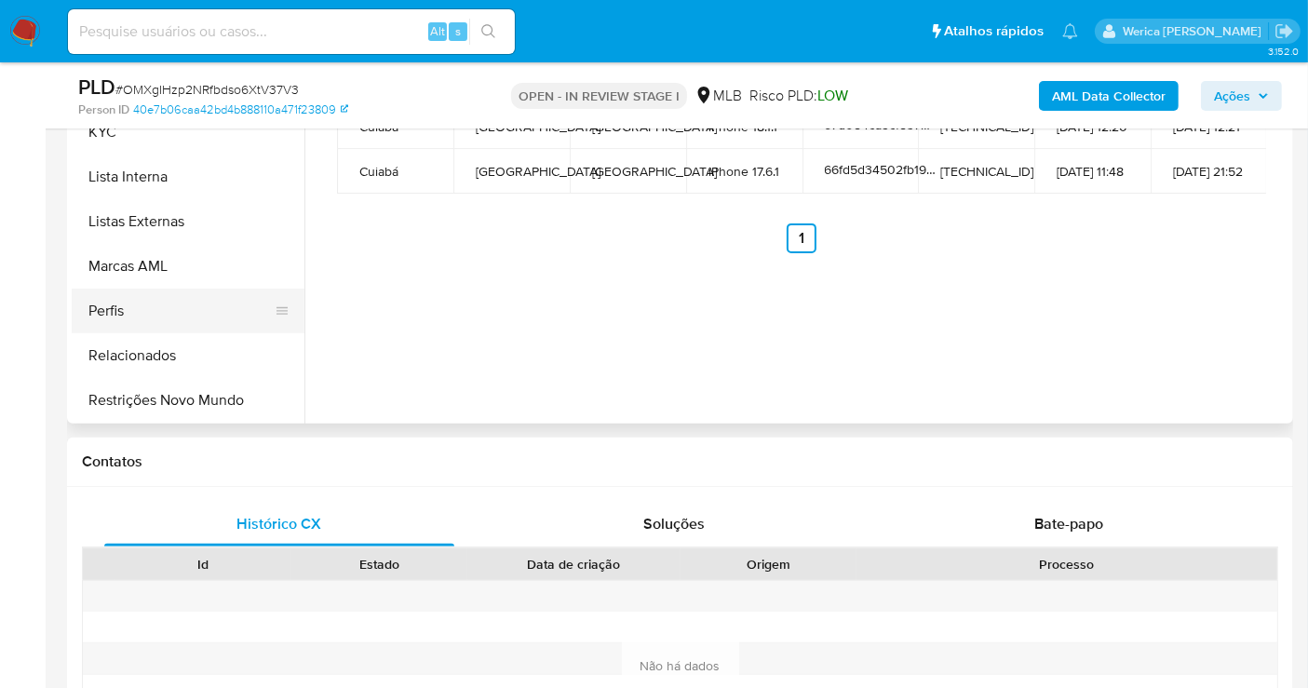
scroll to position [620, 0]
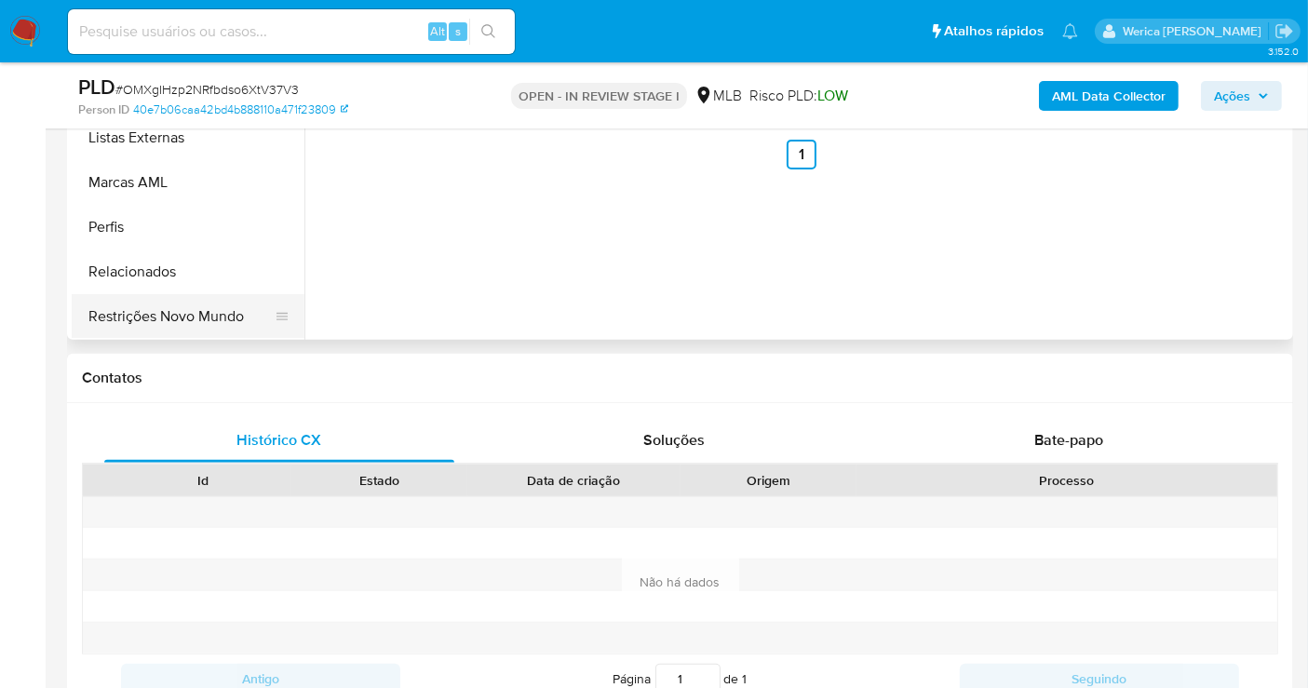
click at [186, 334] on button "Restrições Novo Mundo" at bounding box center [181, 316] width 218 height 45
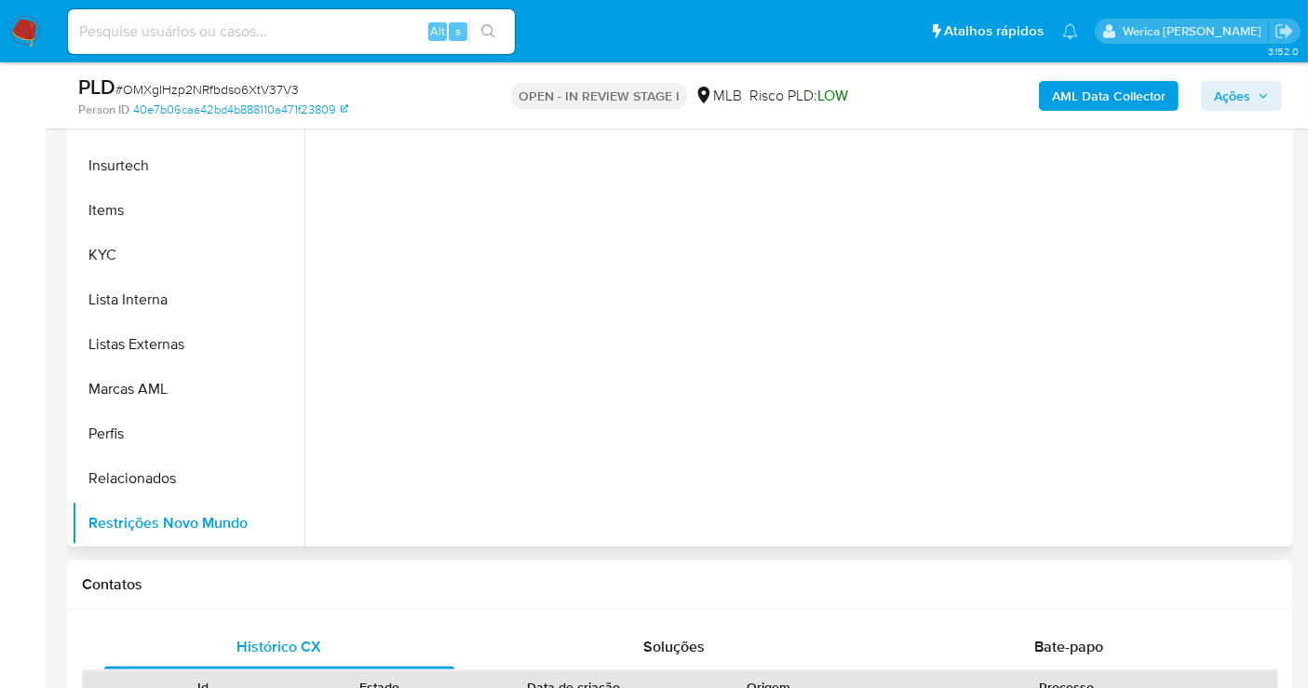
click at [463, 174] on div at bounding box center [796, 308] width 984 height 477
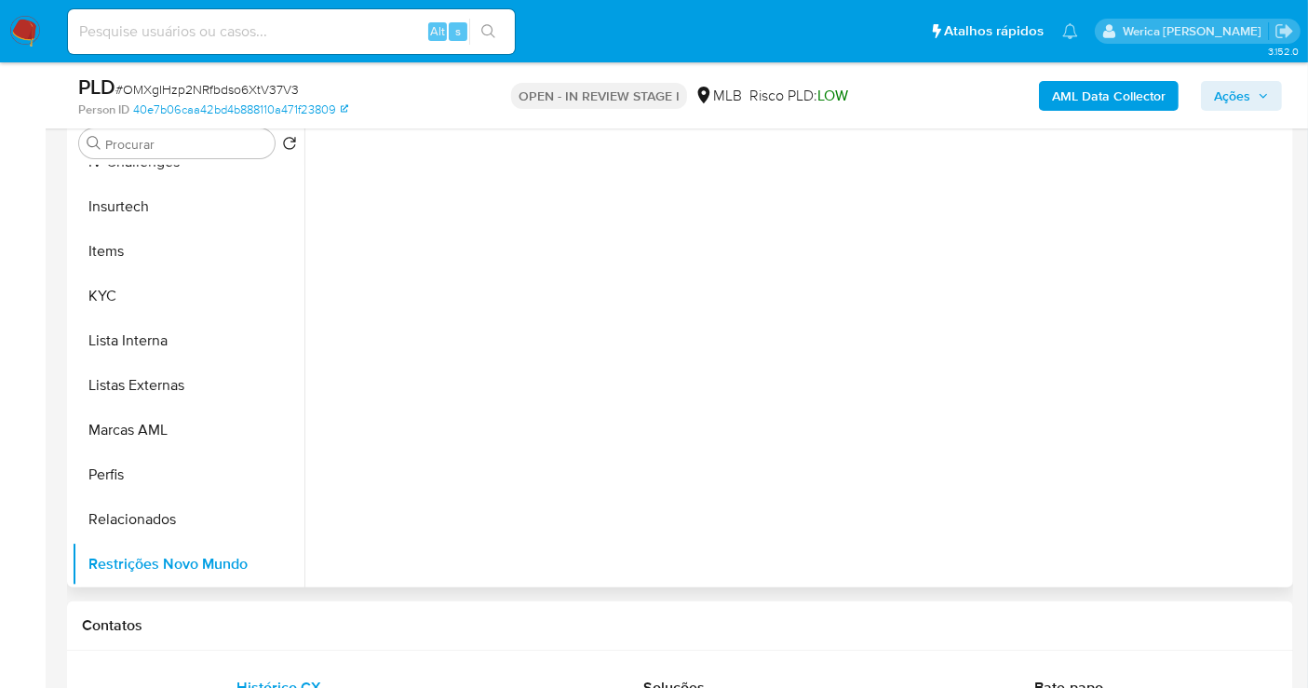
scroll to position [310, 0]
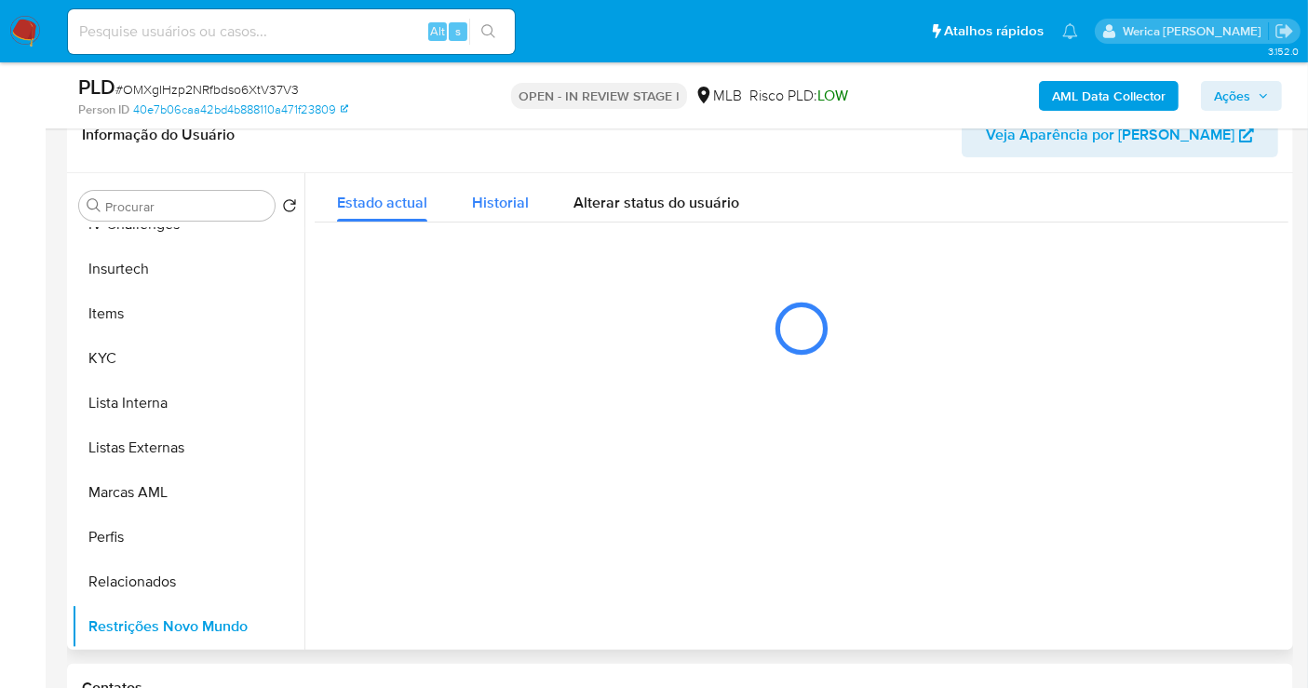
click at [538, 203] on button "Historial" at bounding box center [500, 197] width 101 height 49
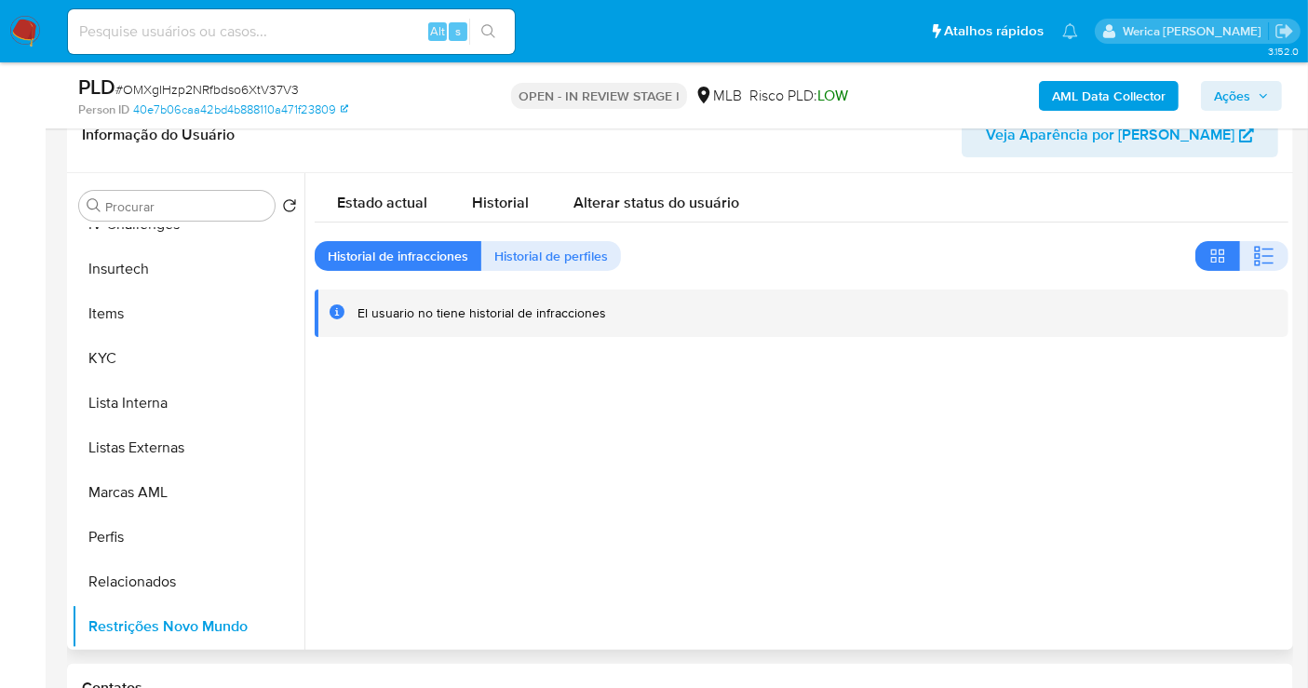
drag, startPoint x: 1263, startPoint y: 247, endPoint x: 1271, endPoint y: 295, distance: 49.0
click at [1263, 247] on icon "button" at bounding box center [1264, 256] width 22 height 22
click at [1090, 395] on div at bounding box center [796, 411] width 984 height 477
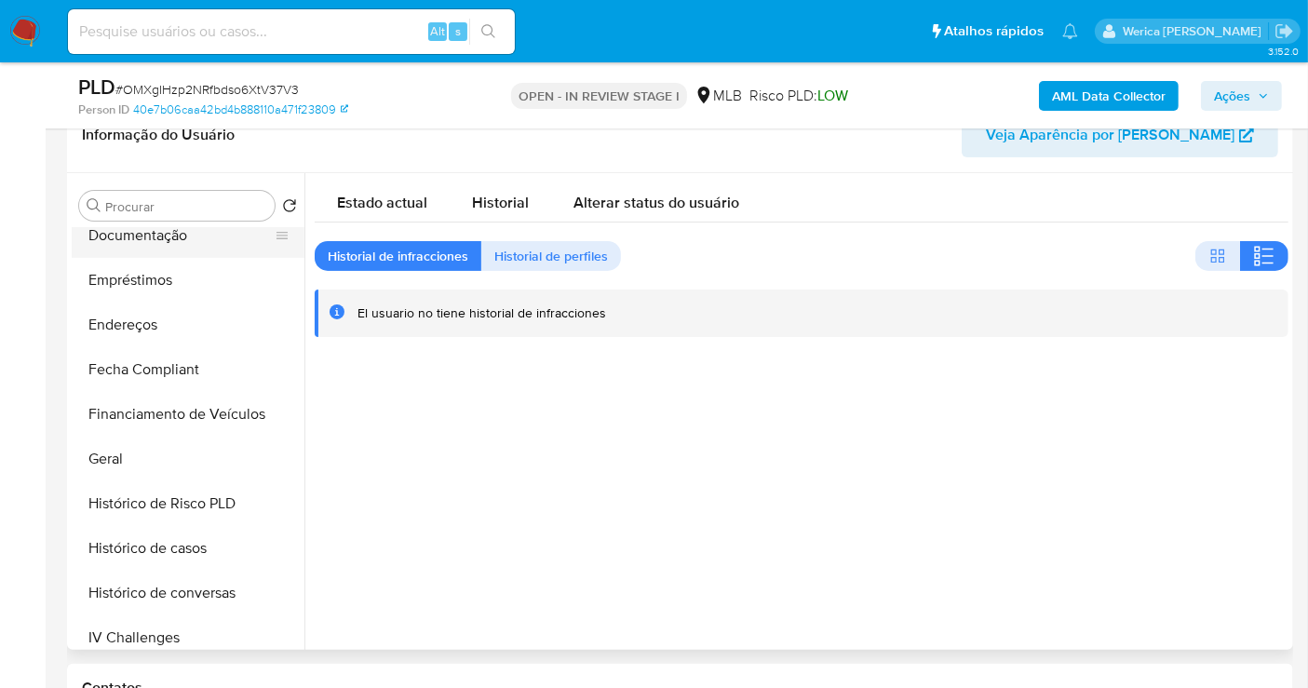
click at [175, 245] on button "Documentação" at bounding box center [181, 235] width 218 height 45
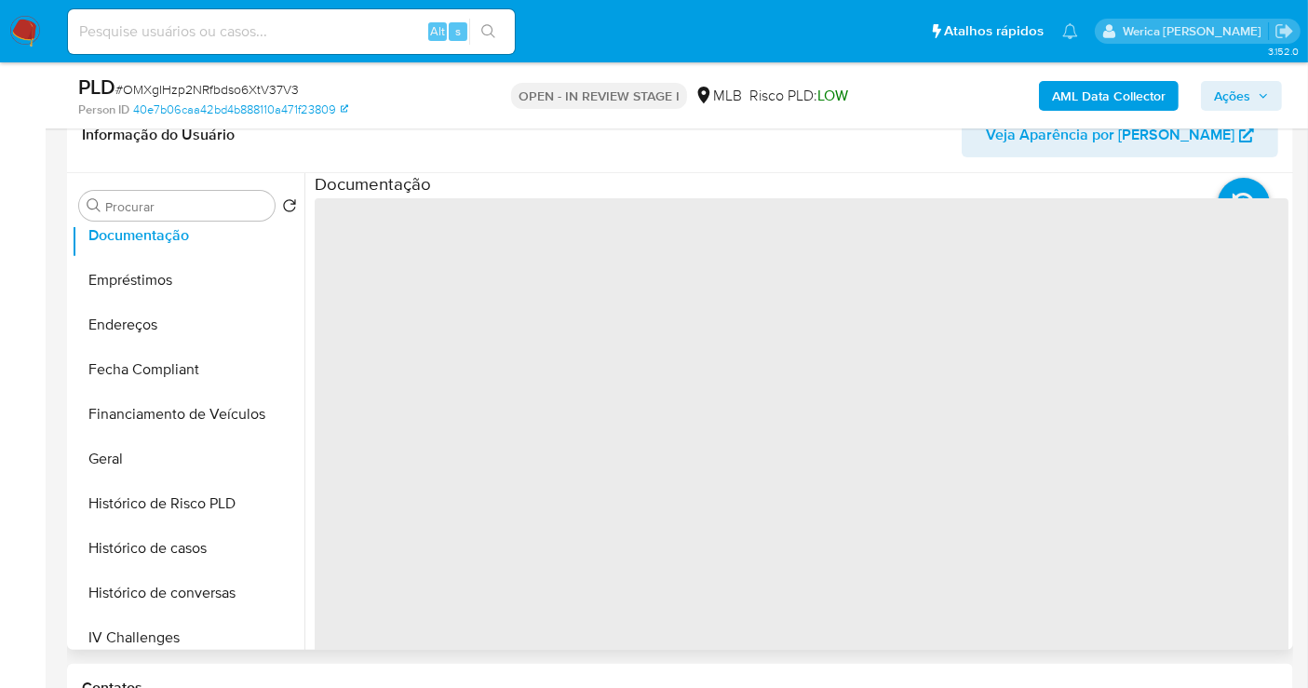
scroll to position [268, 0]
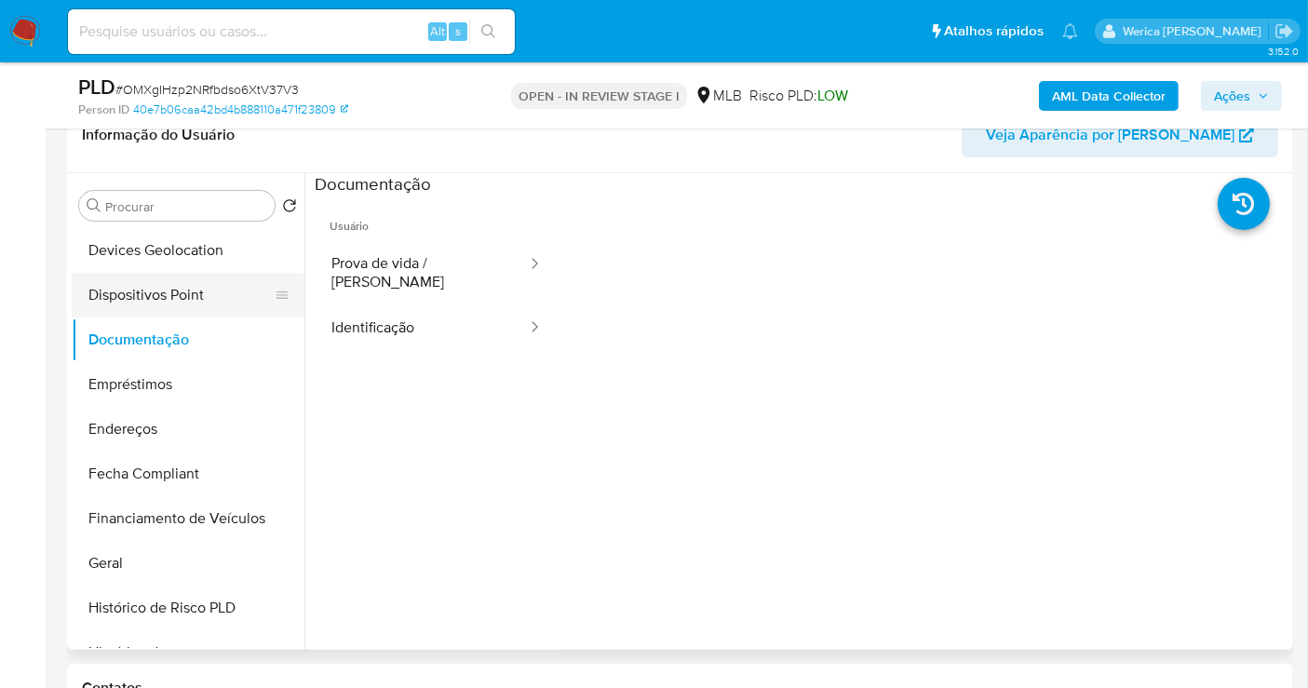
click at [190, 275] on button "Dispositivos Point" at bounding box center [181, 295] width 218 height 45
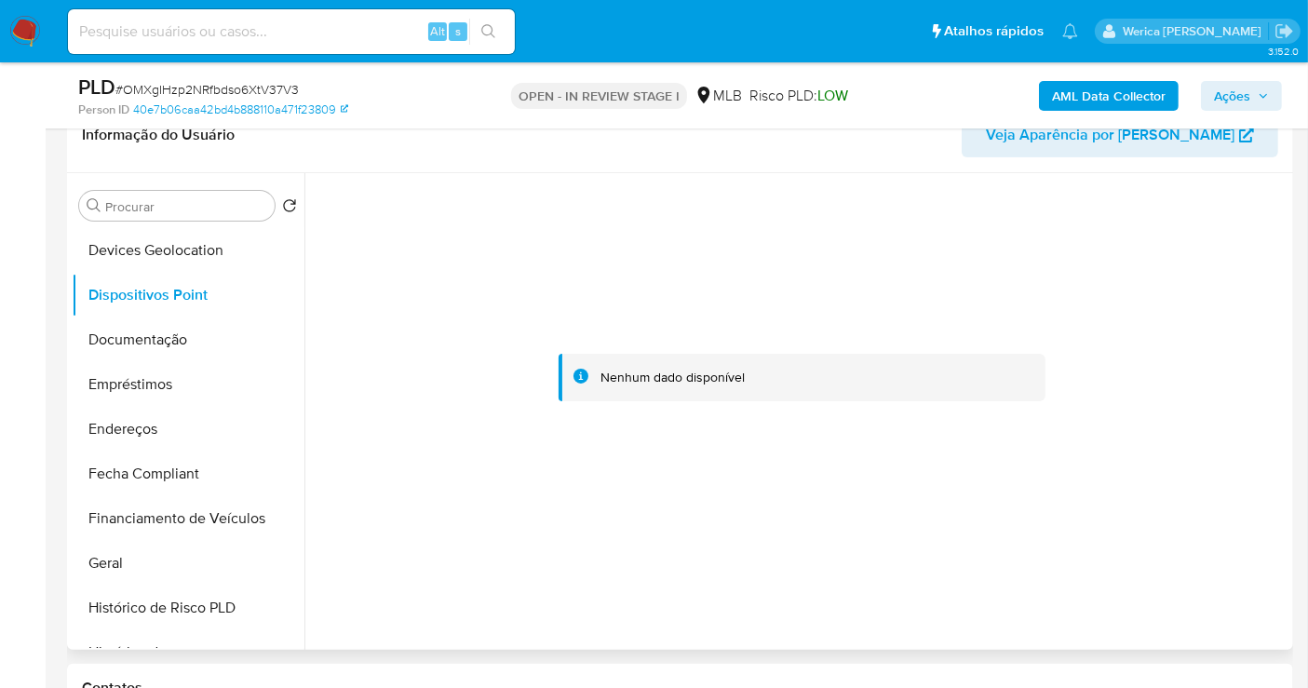
drag, startPoint x: 1153, startPoint y: 299, endPoint x: 1149, endPoint y: 287, distance: 13.0
click at [1156, 302] on div at bounding box center [802, 378] width 974 height 410
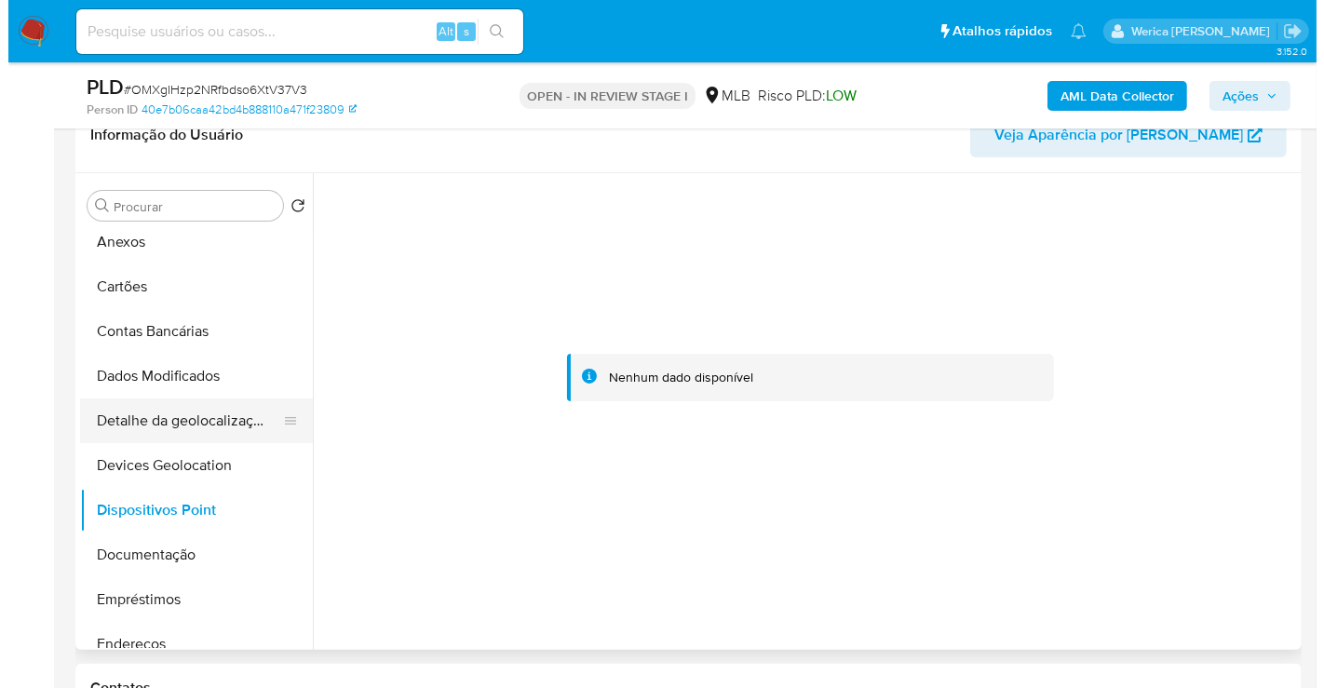
scroll to position [0, 0]
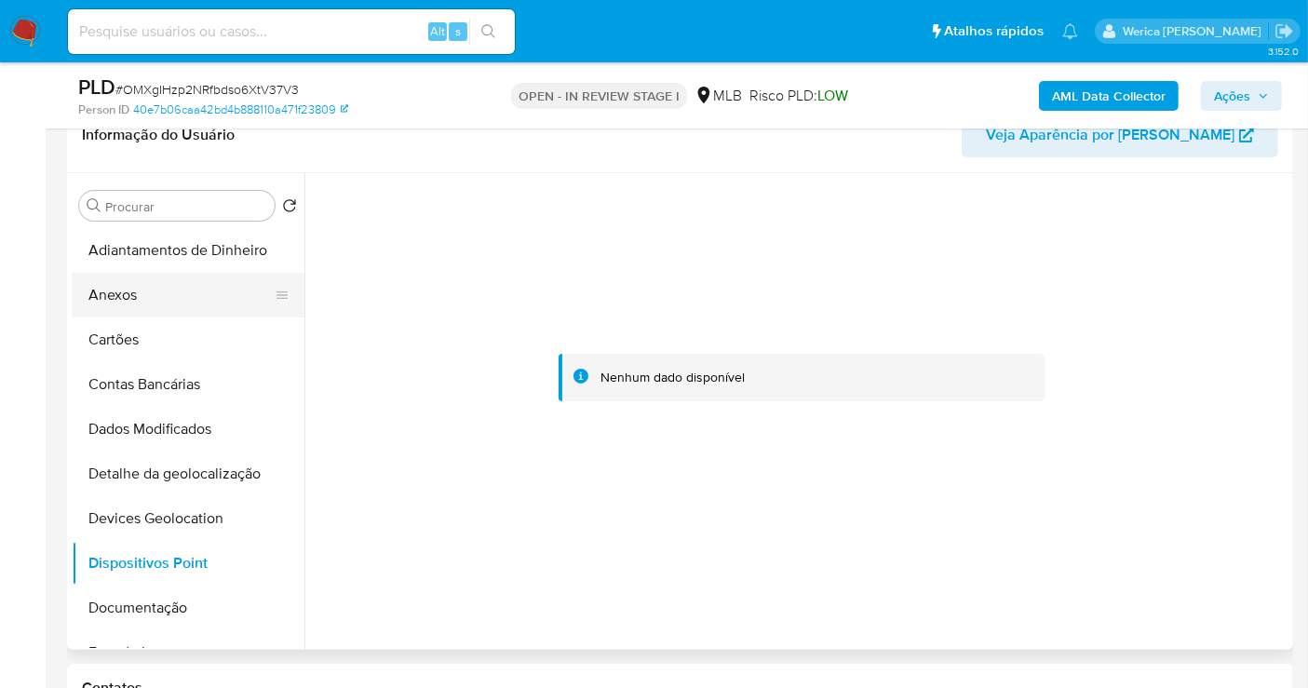
click at [162, 305] on button "Anexos" at bounding box center [181, 295] width 218 height 45
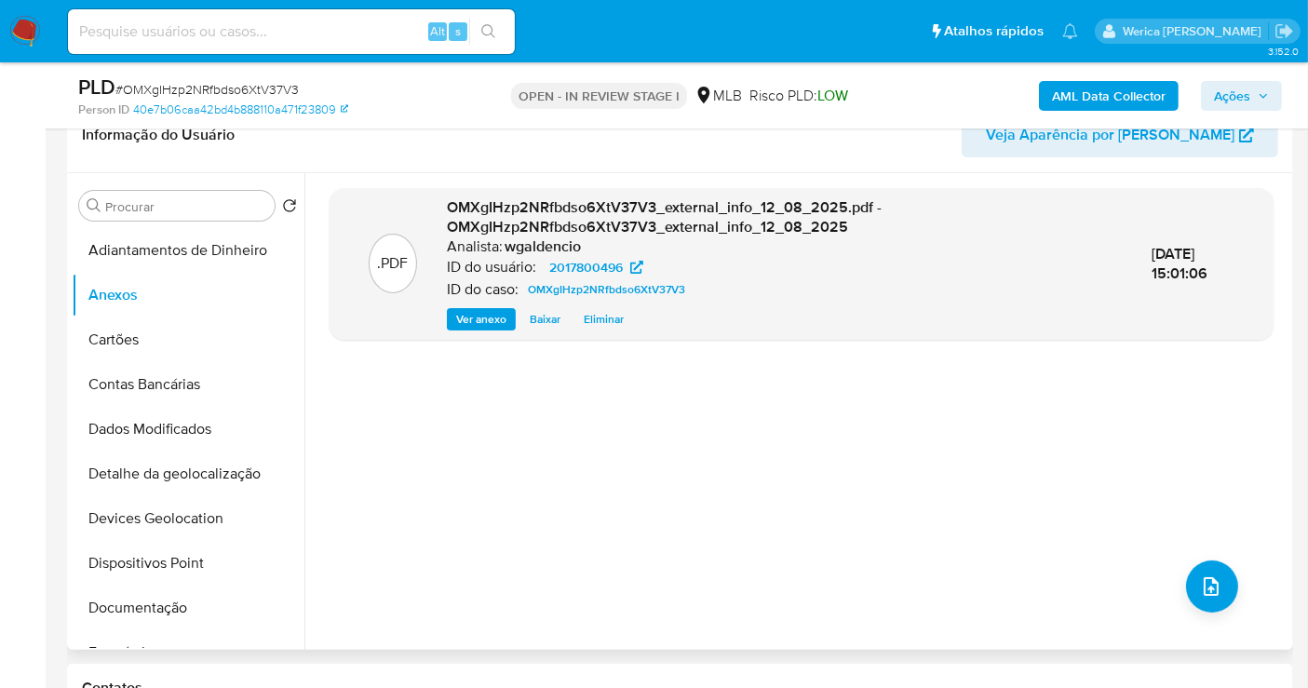
click at [1229, 570] on div ".PDF OMXgIHzp2NRfbdso6XtV37V3_external_info_12_08_2025.pdf - OMXgIHzp2NRfbdso6X…" at bounding box center [802, 411] width 944 height 447
click at [1222, 578] on button "upload-file" at bounding box center [1212, 586] width 52 height 52
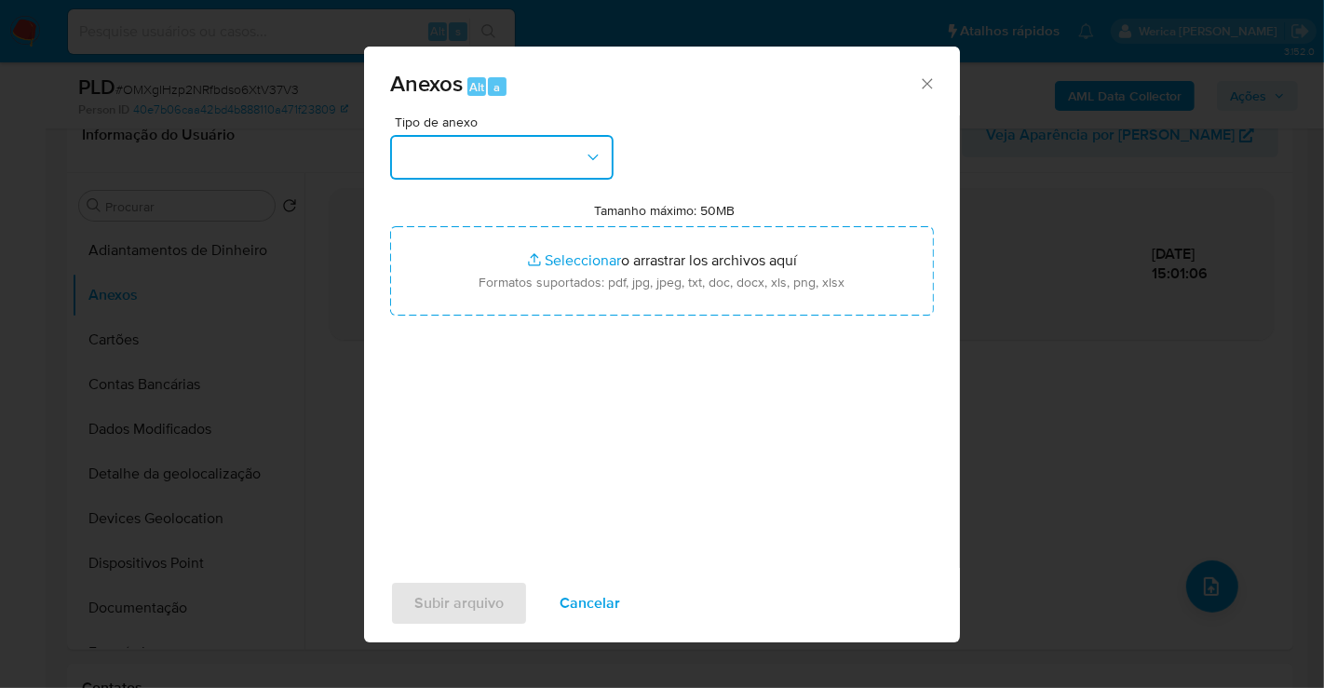
click at [569, 173] on button "button" at bounding box center [501, 157] width 223 height 45
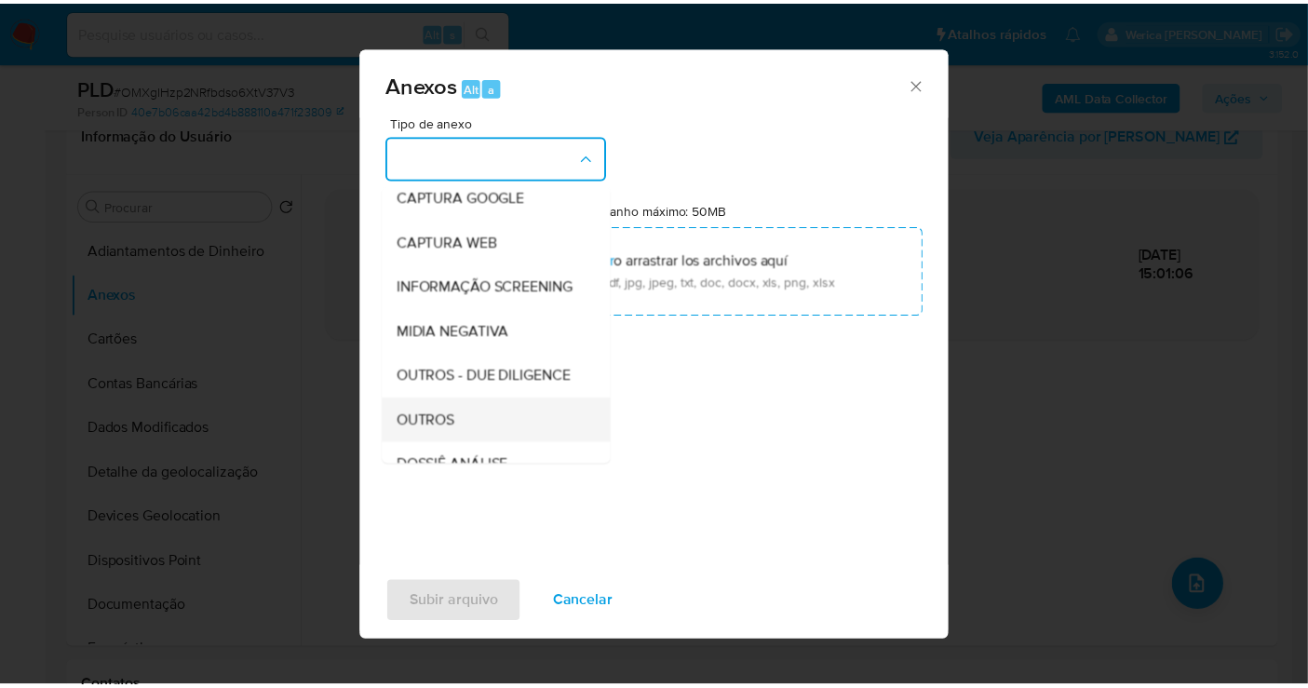
scroll to position [207, 0]
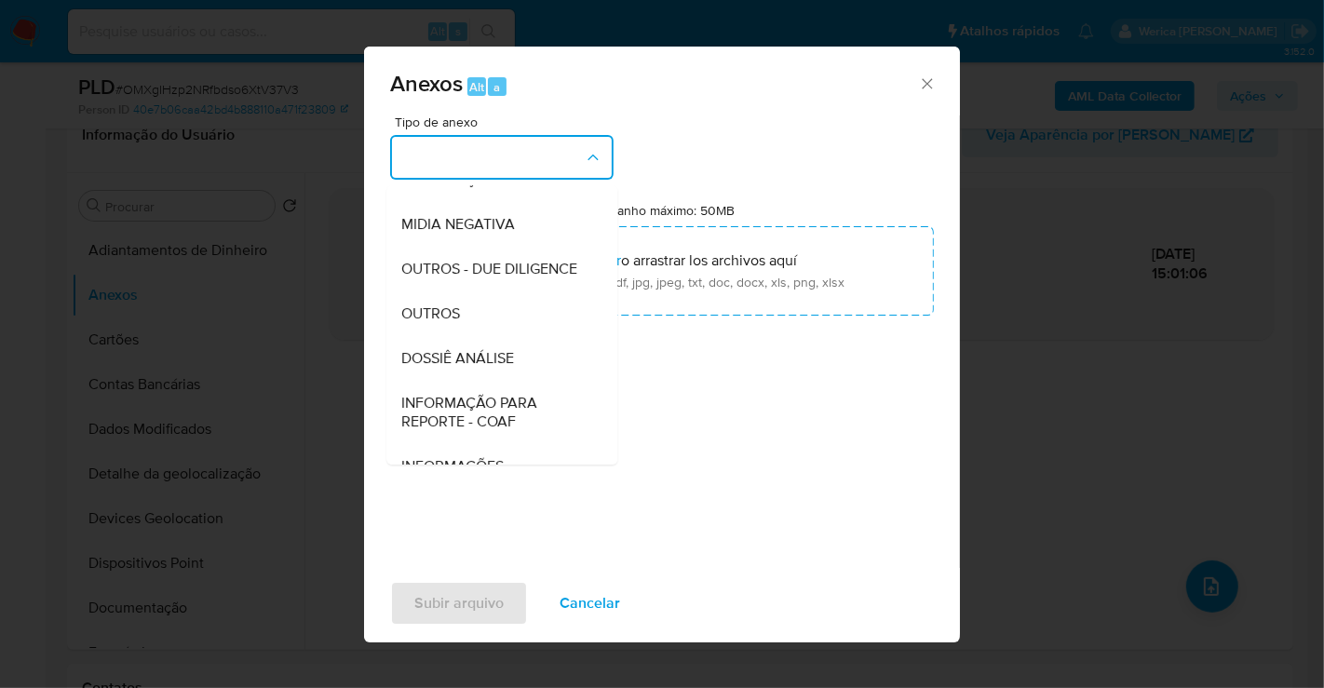
click at [521, 381] on div "DOSSIÊ ANÁLISE" at bounding box center [496, 358] width 190 height 45
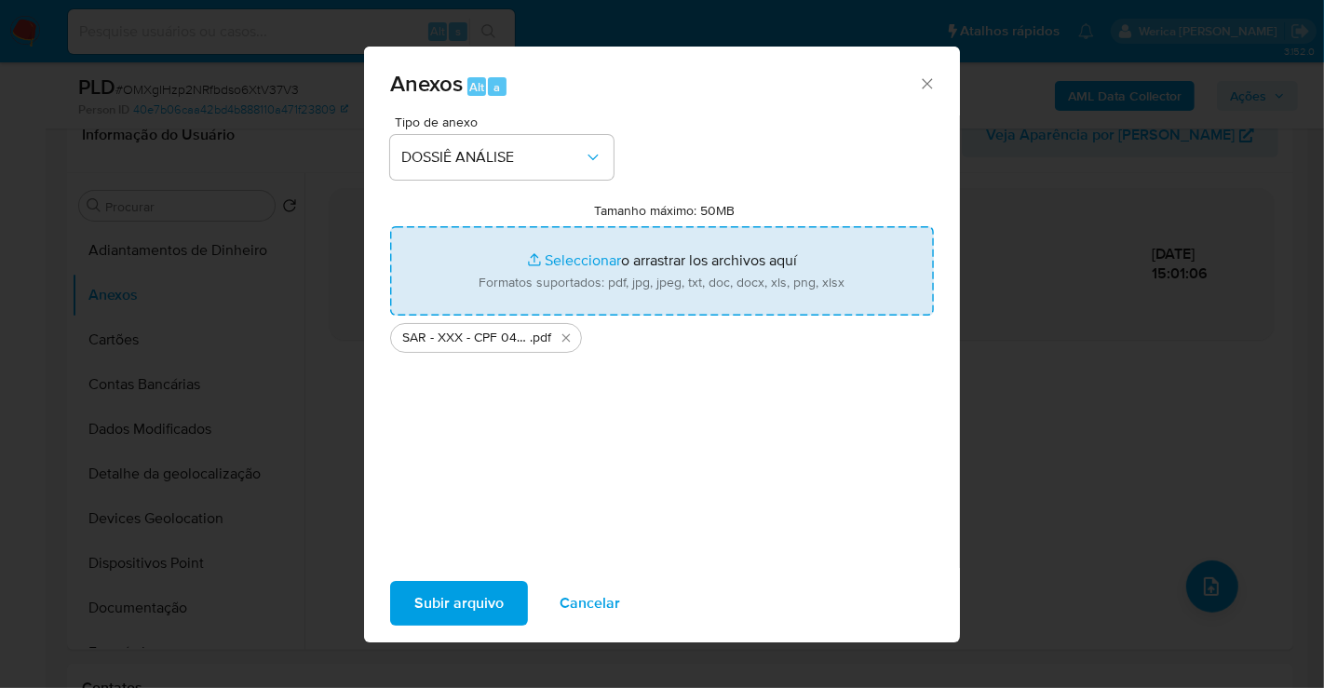
type input "C:\fakepath\Mulan 2017800496_2025_08_12_10_24_56.xlsx"
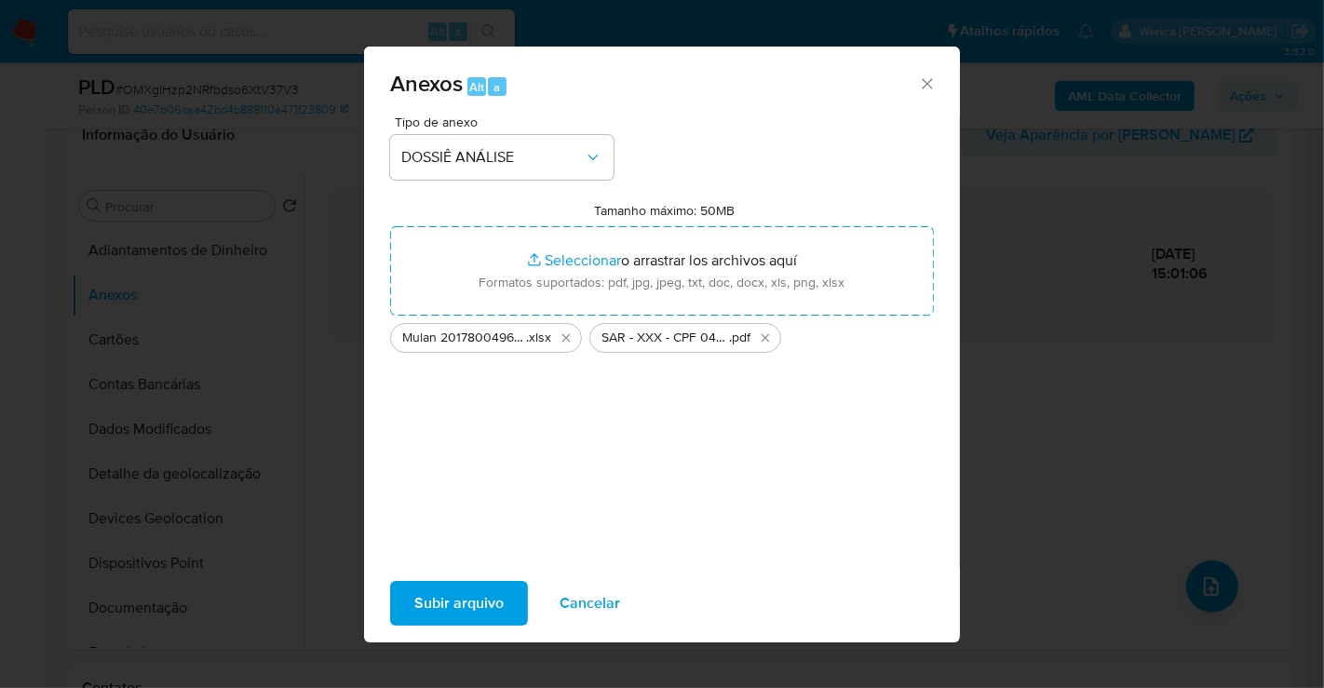
click at [417, 586] on span "Subir arquivo" at bounding box center [458, 603] width 89 height 41
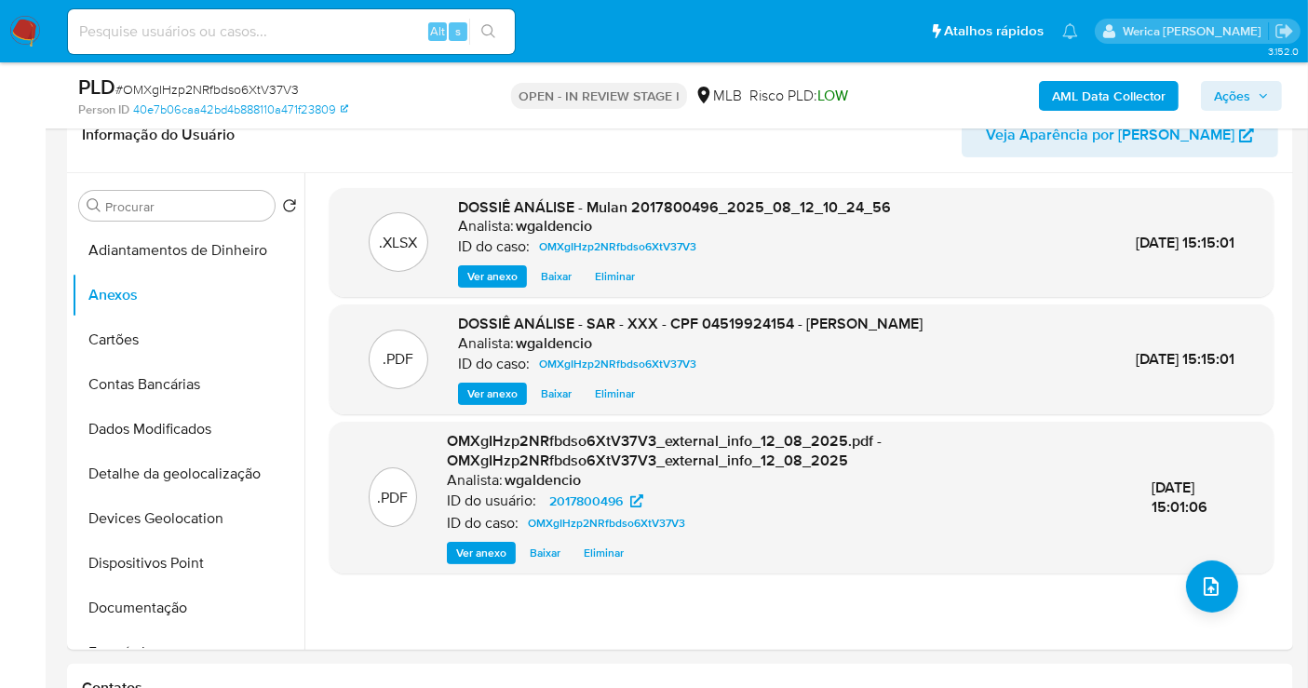
drag, startPoint x: 1243, startPoint y: 107, endPoint x: 1229, endPoint y: 109, distance: 14.1
click at [1242, 109] on span "Ações" at bounding box center [1232, 96] width 36 height 30
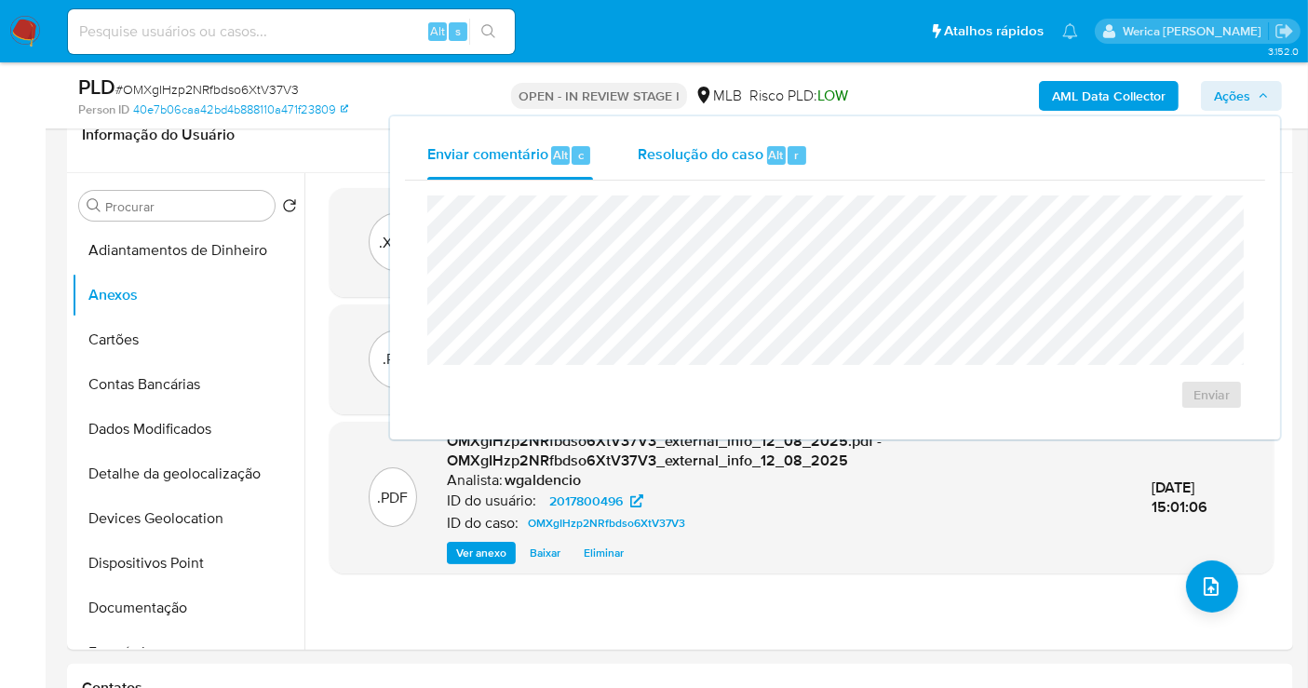
click at [824, 155] on button "Resolução do caso Alt r" at bounding box center [722, 155] width 215 height 48
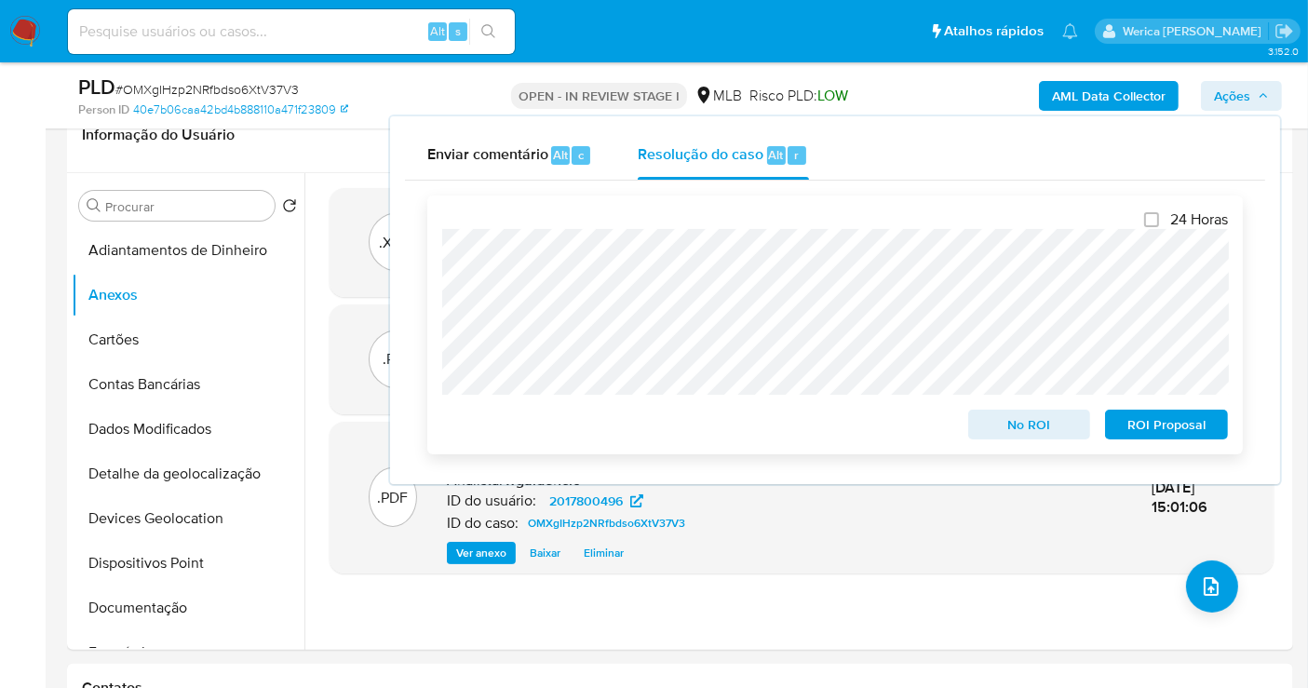
click at [1140, 431] on span "ROI Proposal" at bounding box center [1166, 424] width 97 height 26
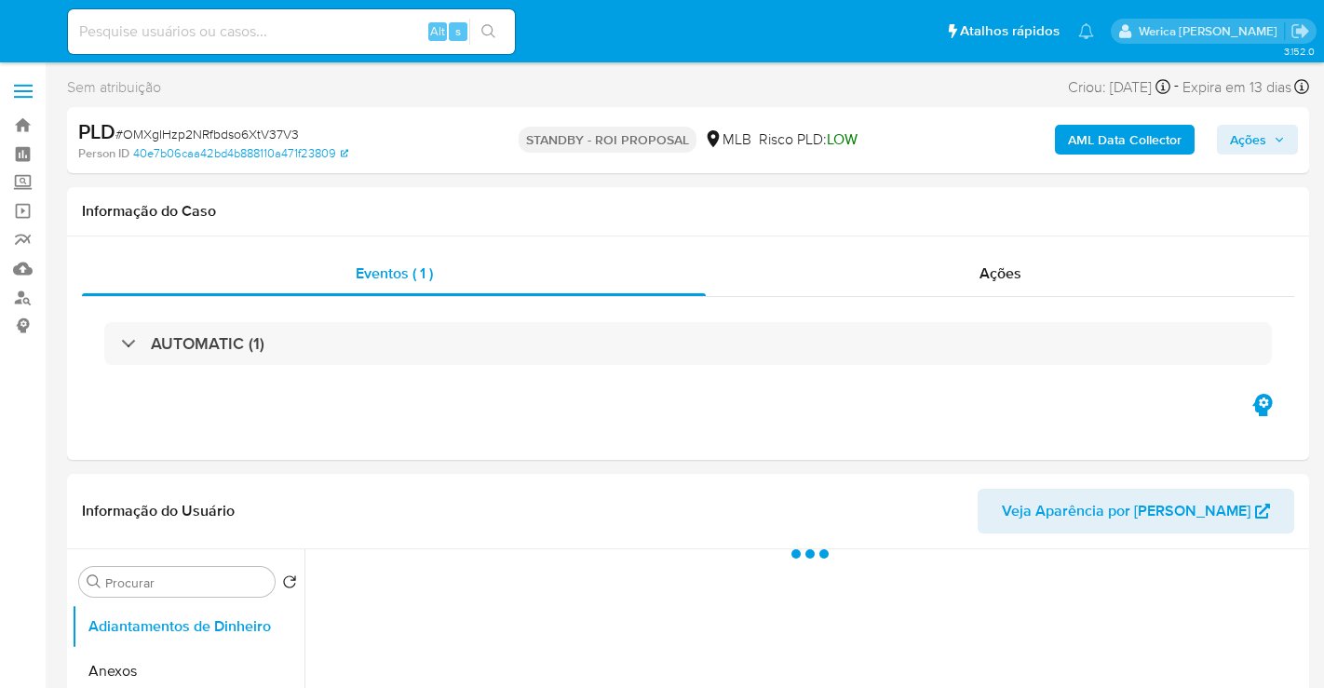
select select "10"
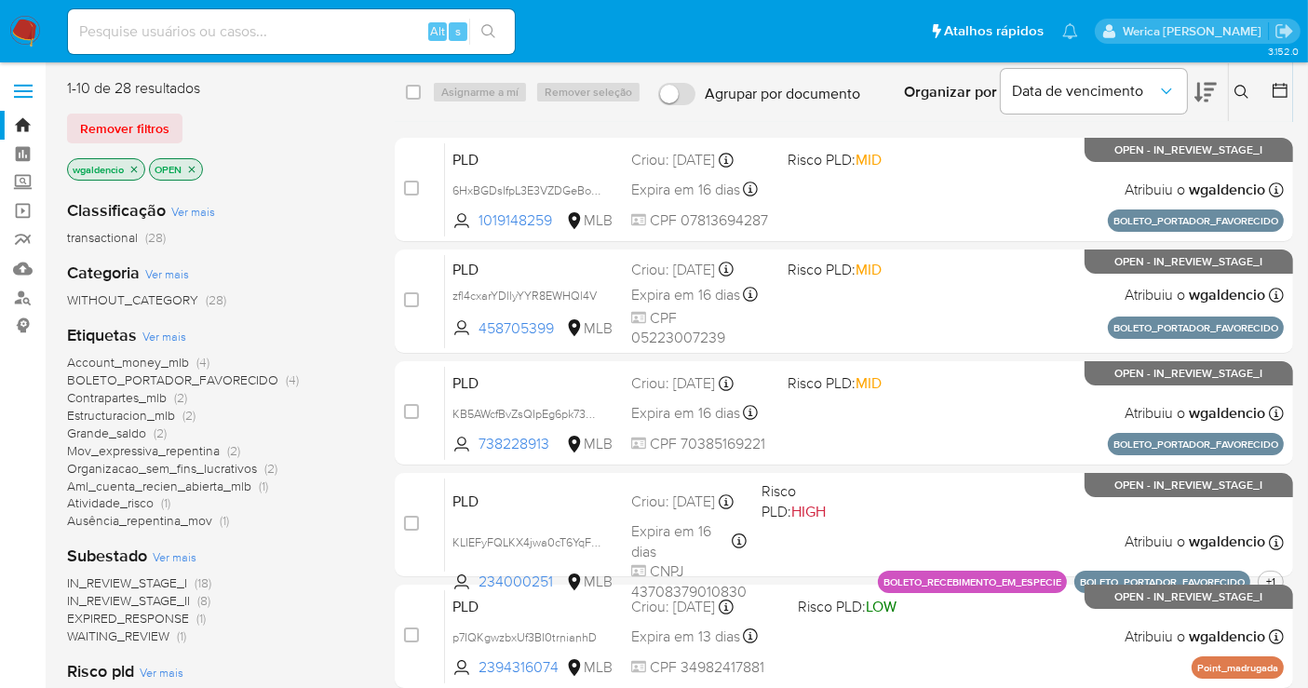
click at [175, 338] on span "Ver mais" at bounding box center [164, 336] width 44 height 17
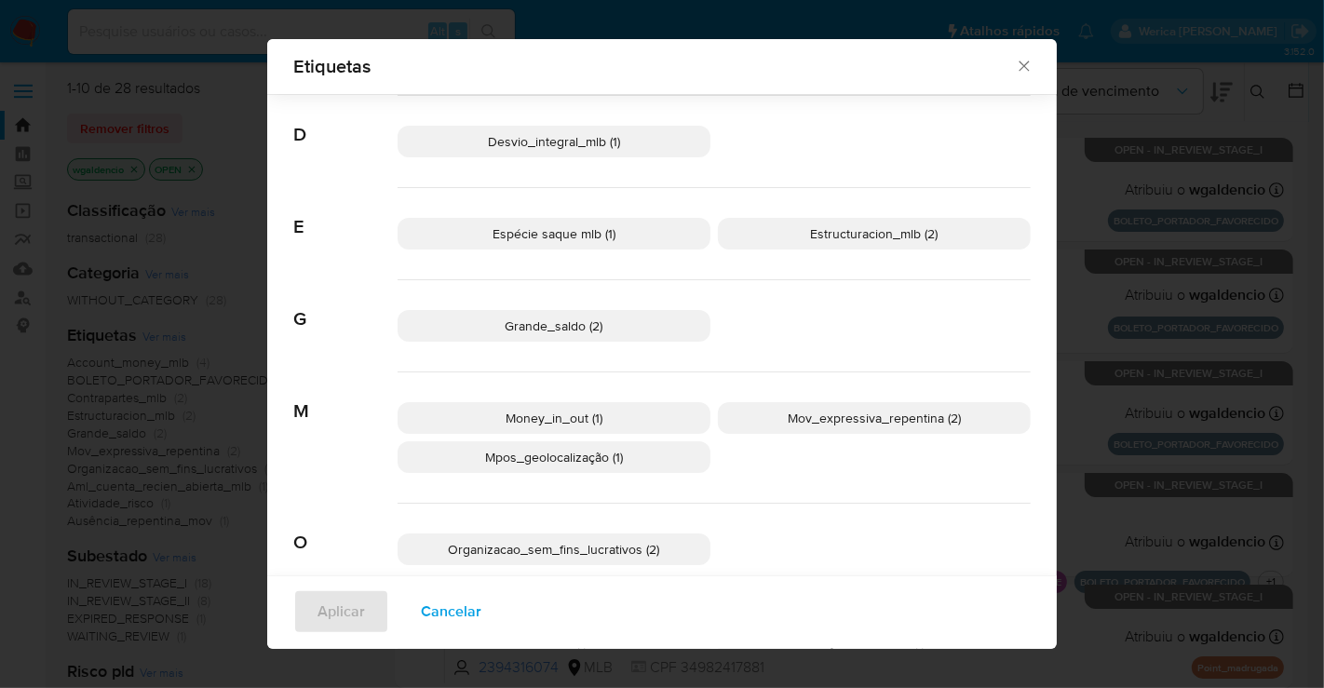
scroll to position [399, 0]
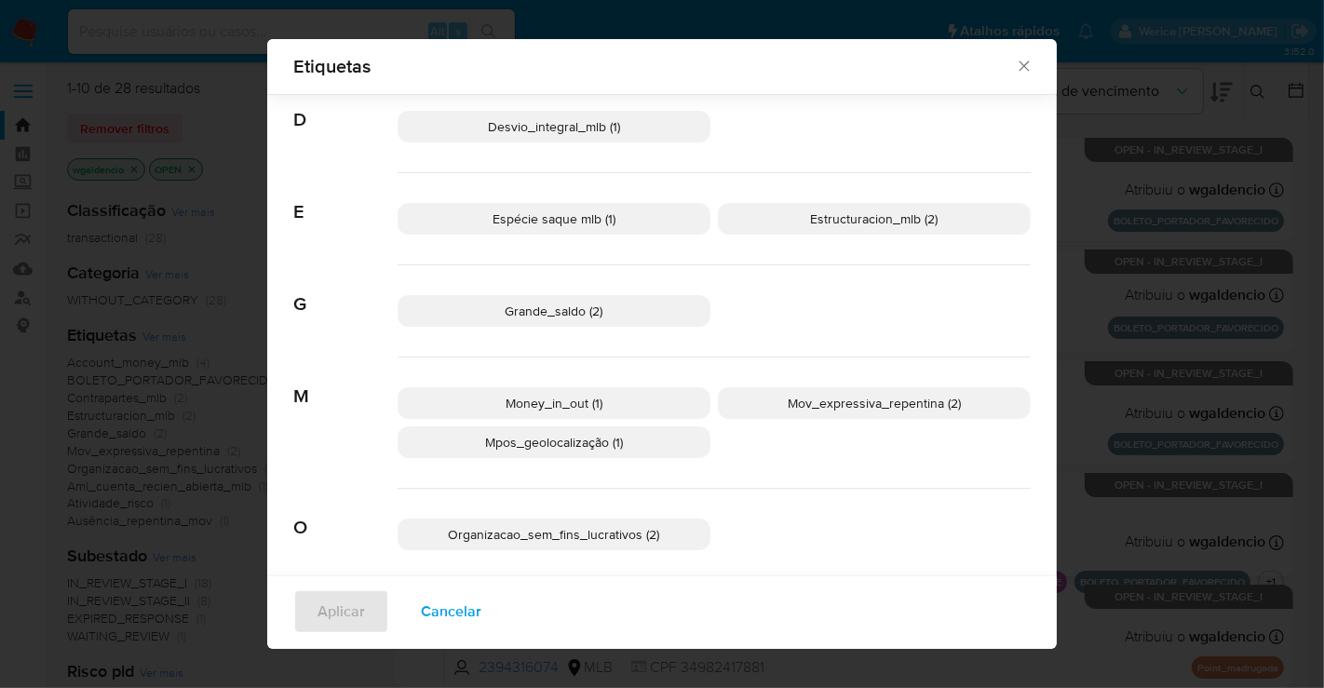
click at [434, 628] on span "Cancelar" at bounding box center [451, 611] width 61 height 41
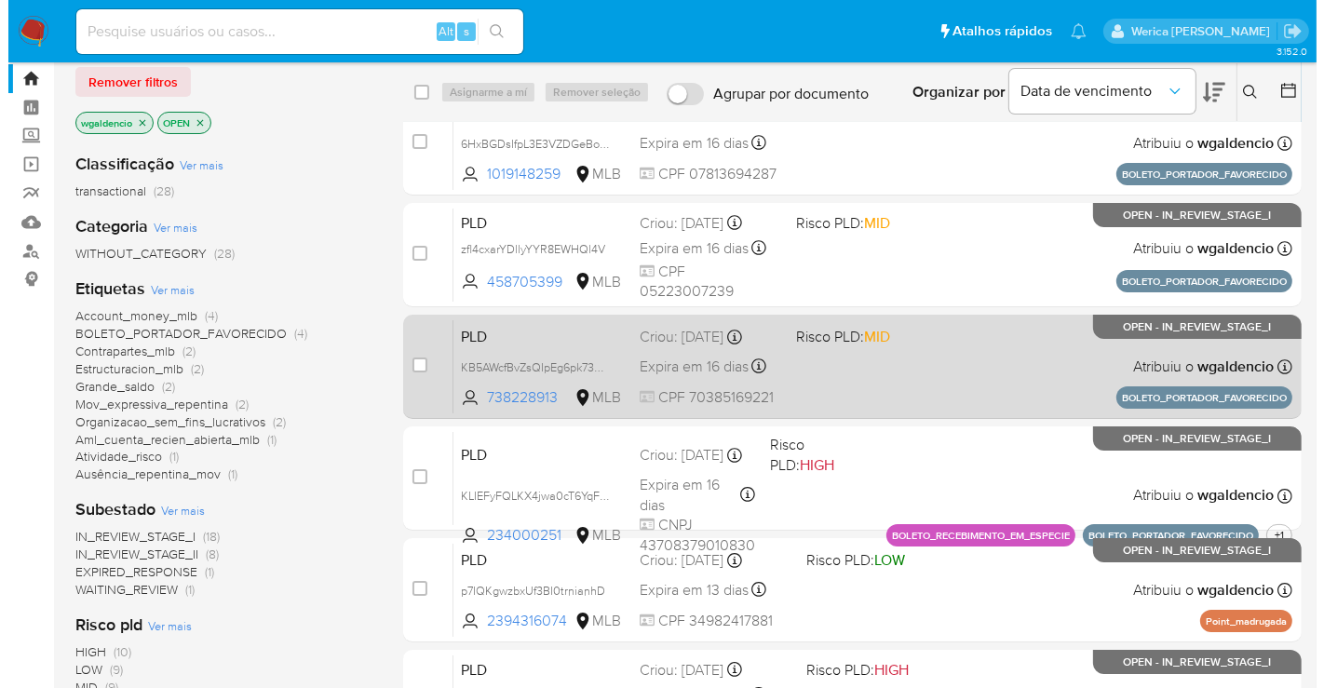
scroll to position [0, 0]
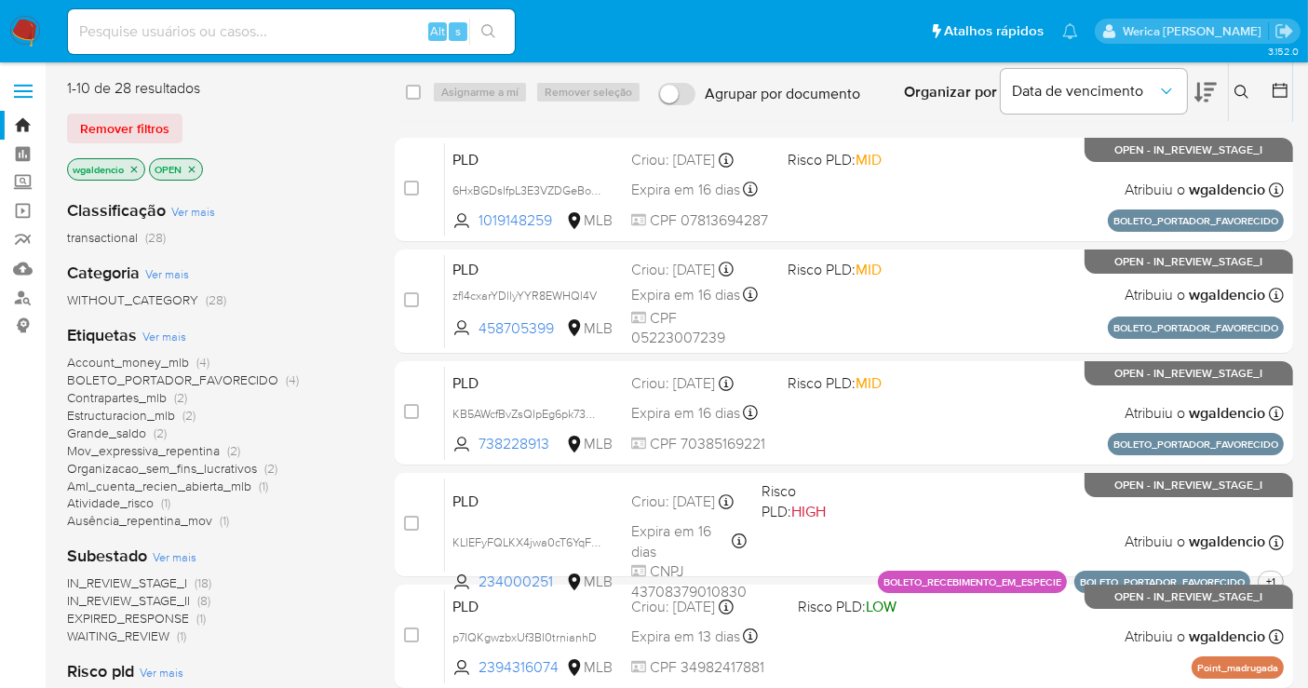
click at [175, 333] on span "Ver mais" at bounding box center [164, 336] width 44 height 17
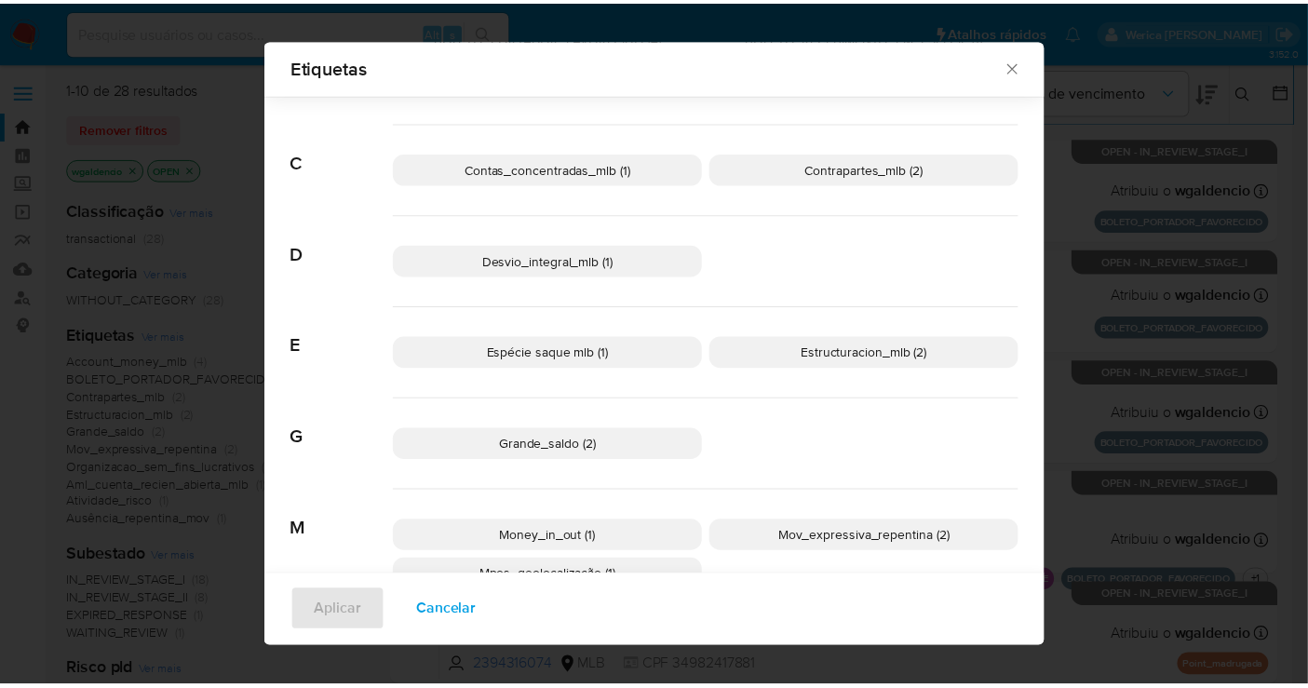
scroll to position [238, 0]
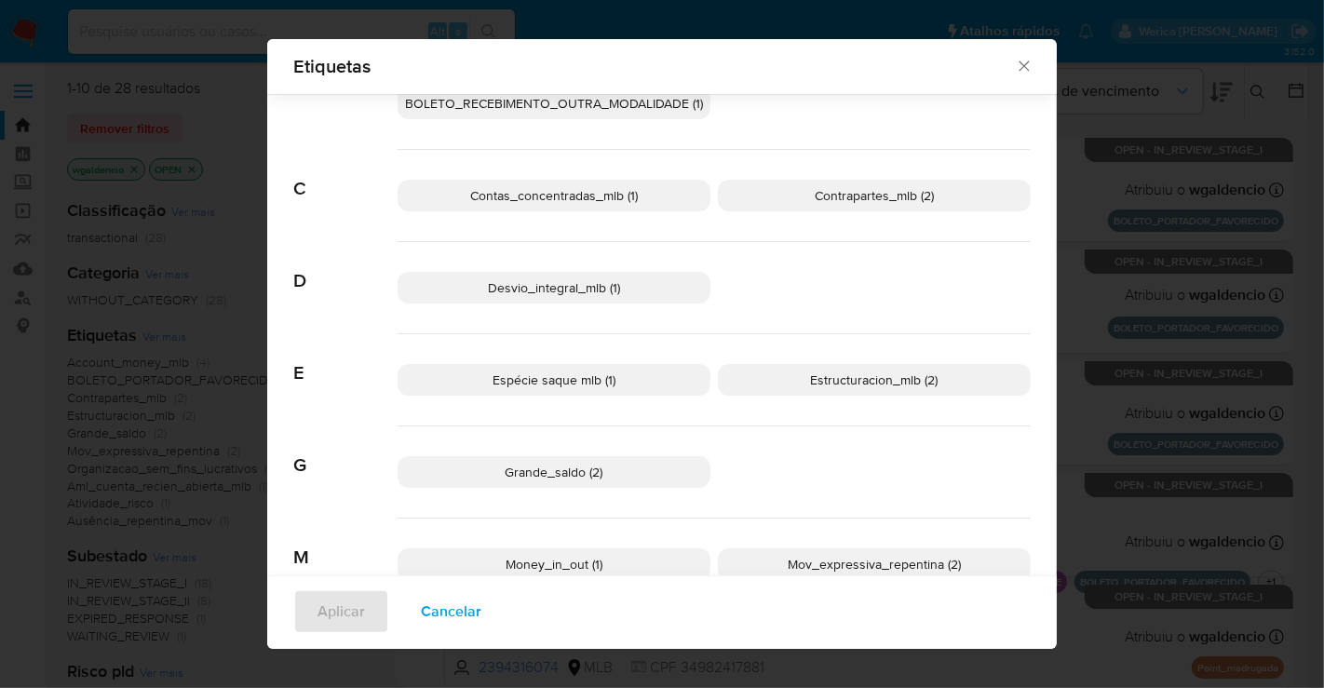
click at [640, 382] on p "Espécie saque mlb (1)" at bounding box center [553, 380] width 313 height 32
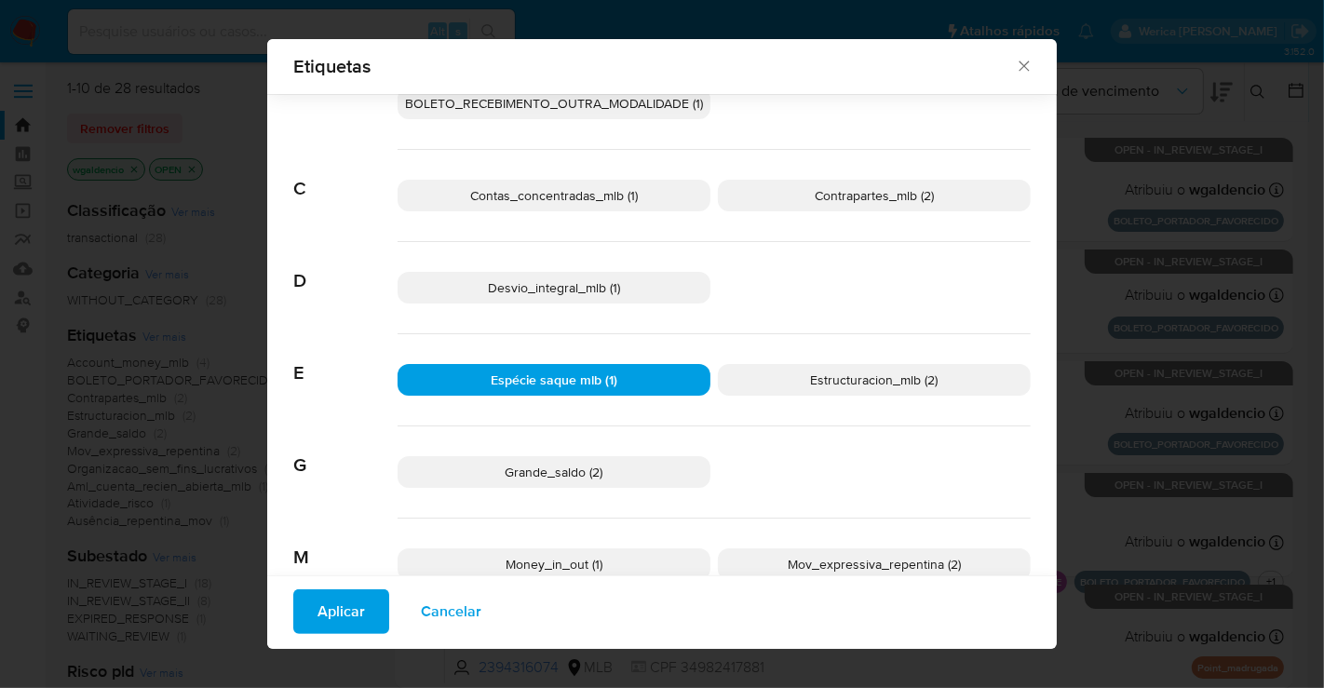
click at [310, 613] on button "Aplicar" at bounding box center [341, 611] width 96 height 45
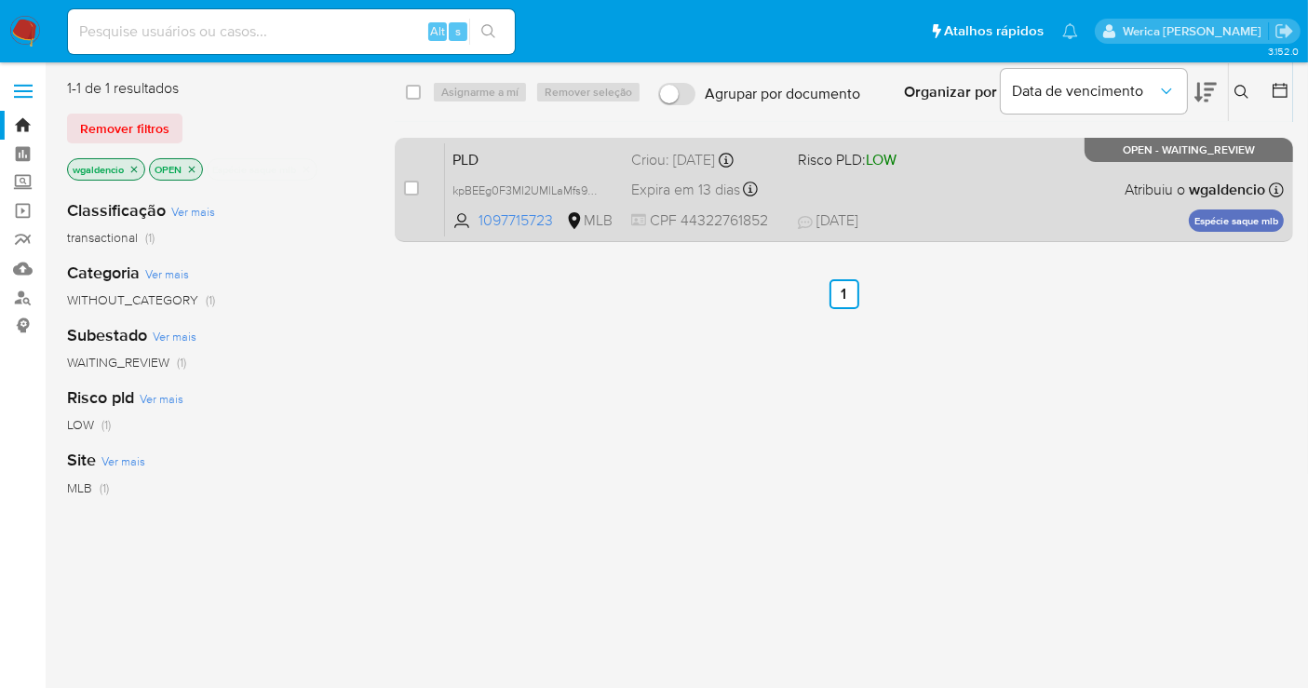
click at [1022, 184] on div "PLD kpBEEg0F3MI2UMlLaMfs9Mt1 1097715723 MLB Risco PLD: LOW Criou: 12/07/2025 Cr…" at bounding box center [864, 189] width 839 height 94
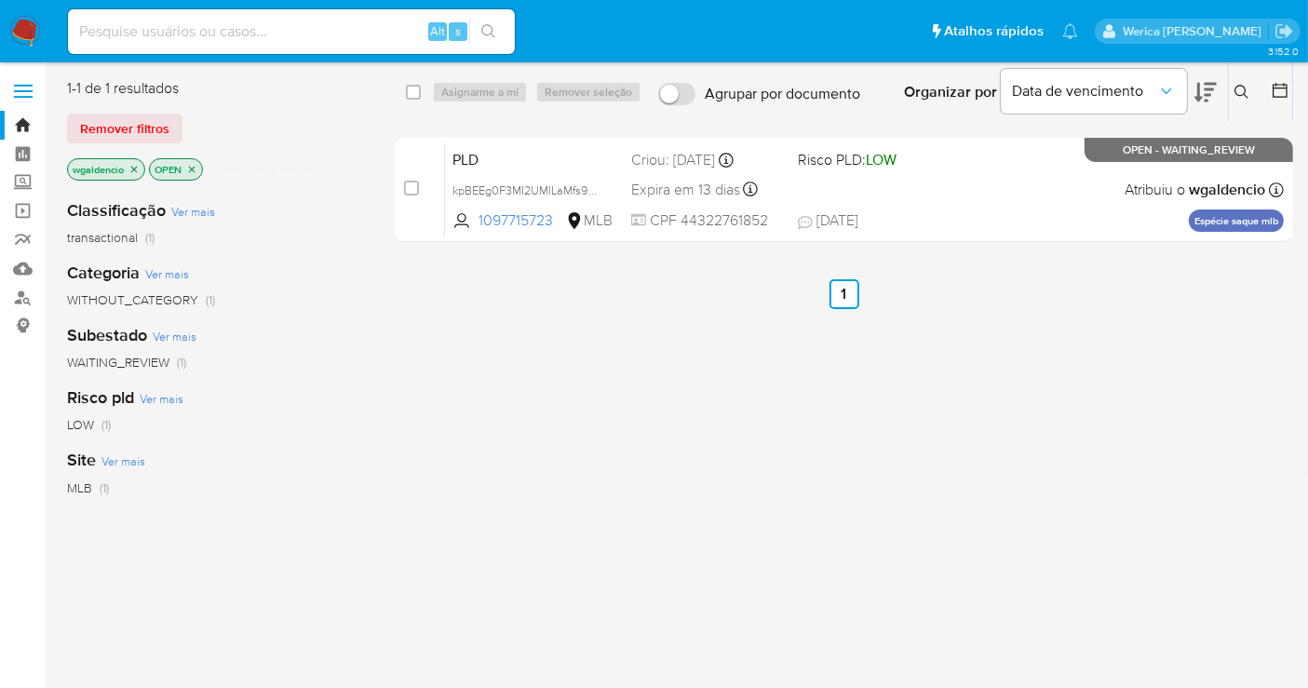
click at [306, 168] on icon "close-filter" at bounding box center [306, 169] width 11 height 11
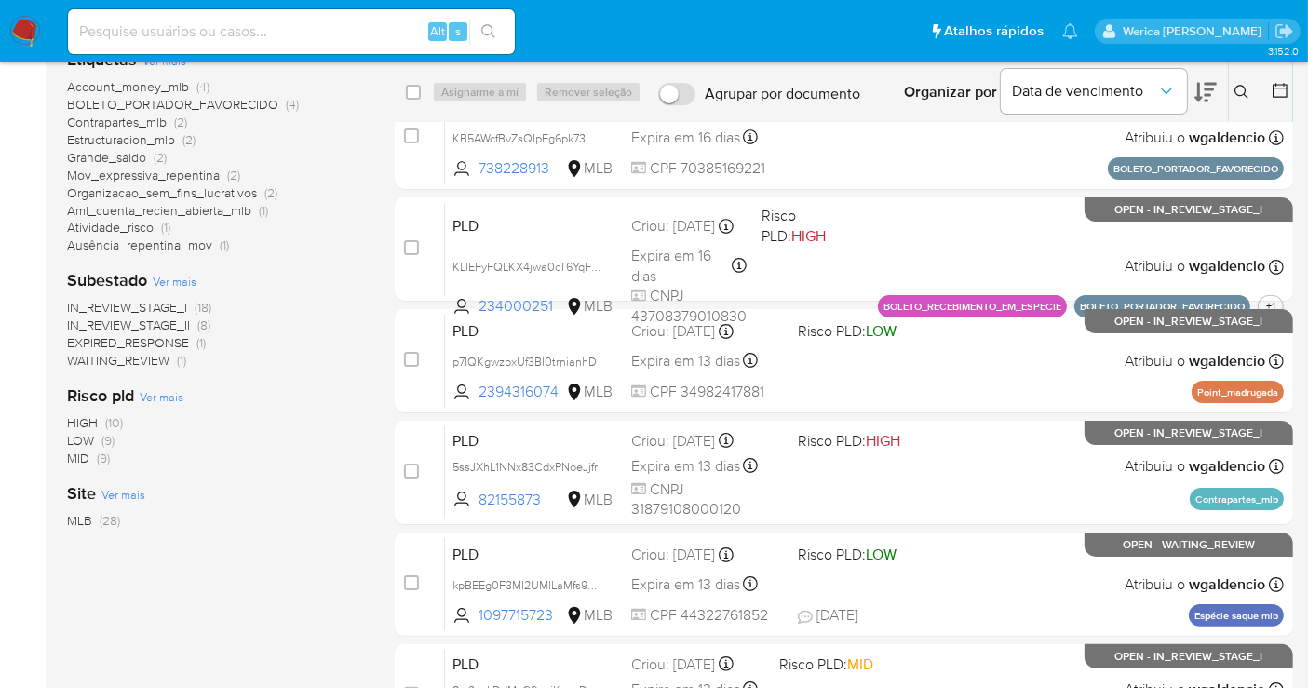
scroll to position [310, 0]
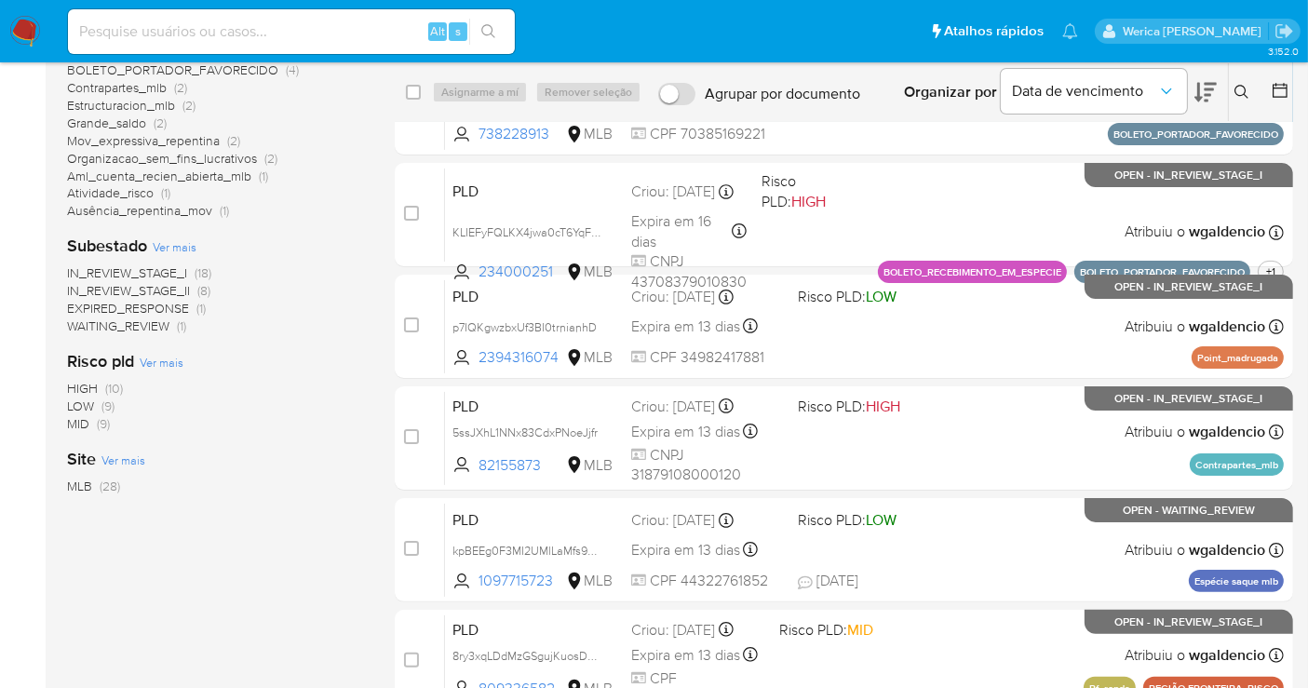
click at [78, 390] on span "HIGH" at bounding box center [82, 388] width 31 height 19
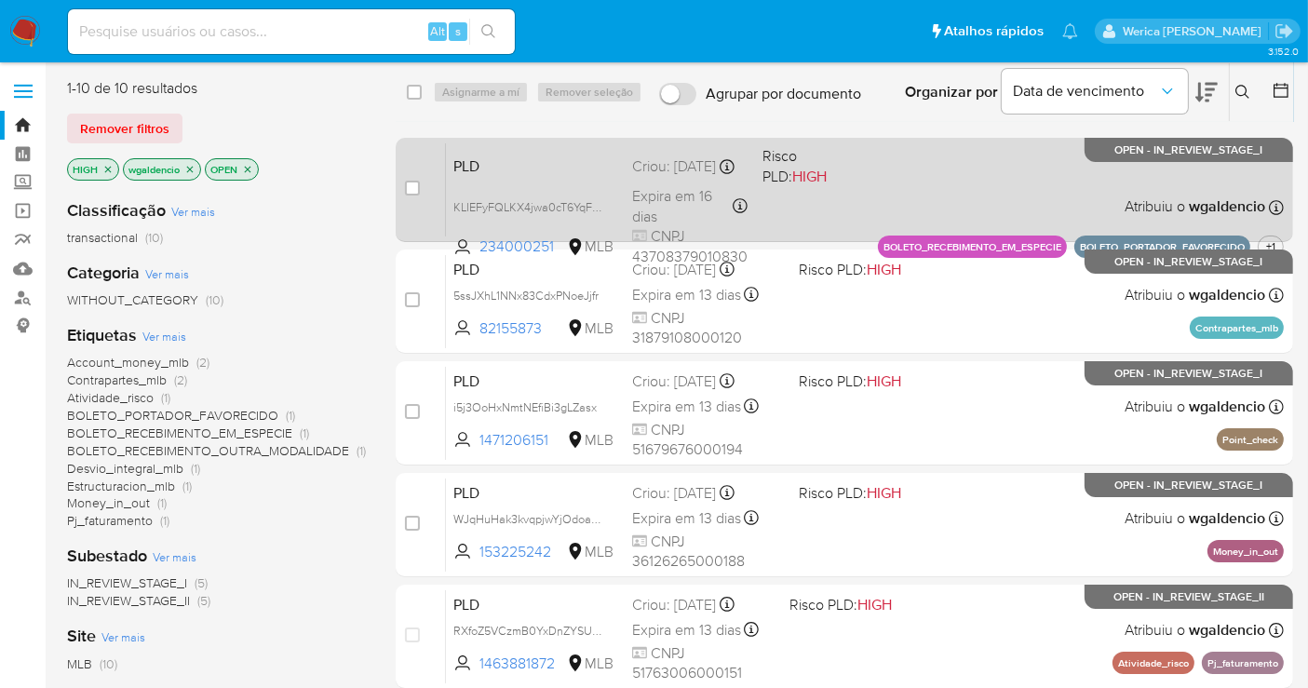
click at [923, 215] on div "PLD KLIEFyFQLKX4jwa0cT6YqFAG 234000251 MLB Risco PLD: HIGH Criou: 14/07/2025 Cr…" at bounding box center [865, 189] width 838 height 94
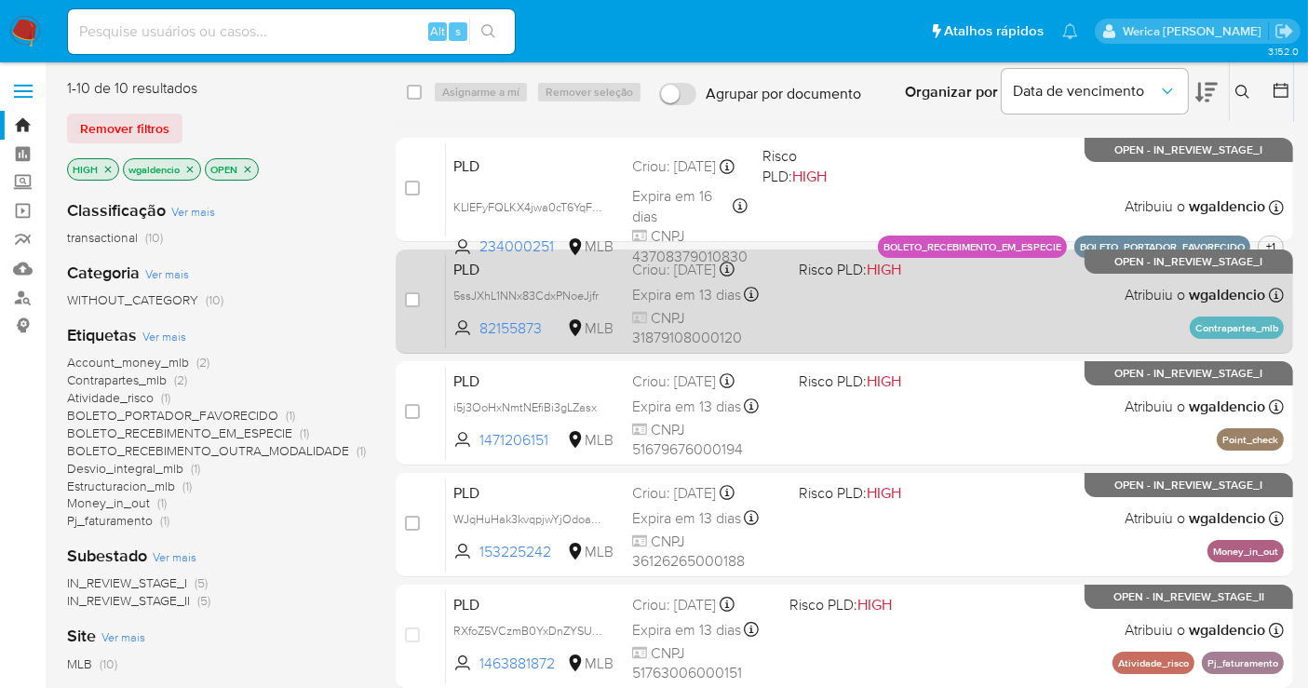
click at [910, 297] on div "PLD 5ssJXhL1NNx83CdxPNoeJjfr 82155873 MLB Risco PLD: HIGH Criou: 12/07/2025 Cri…" at bounding box center [865, 301] width 838 height 94
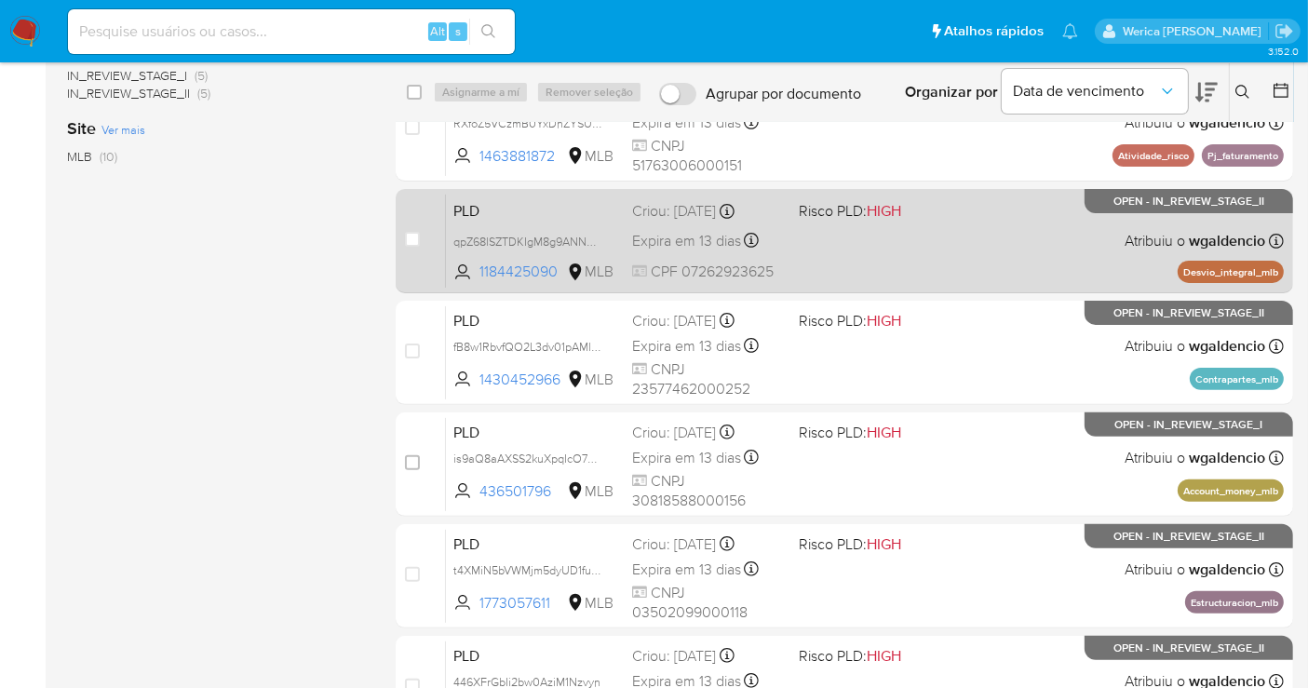
scroll to position [327, 0]
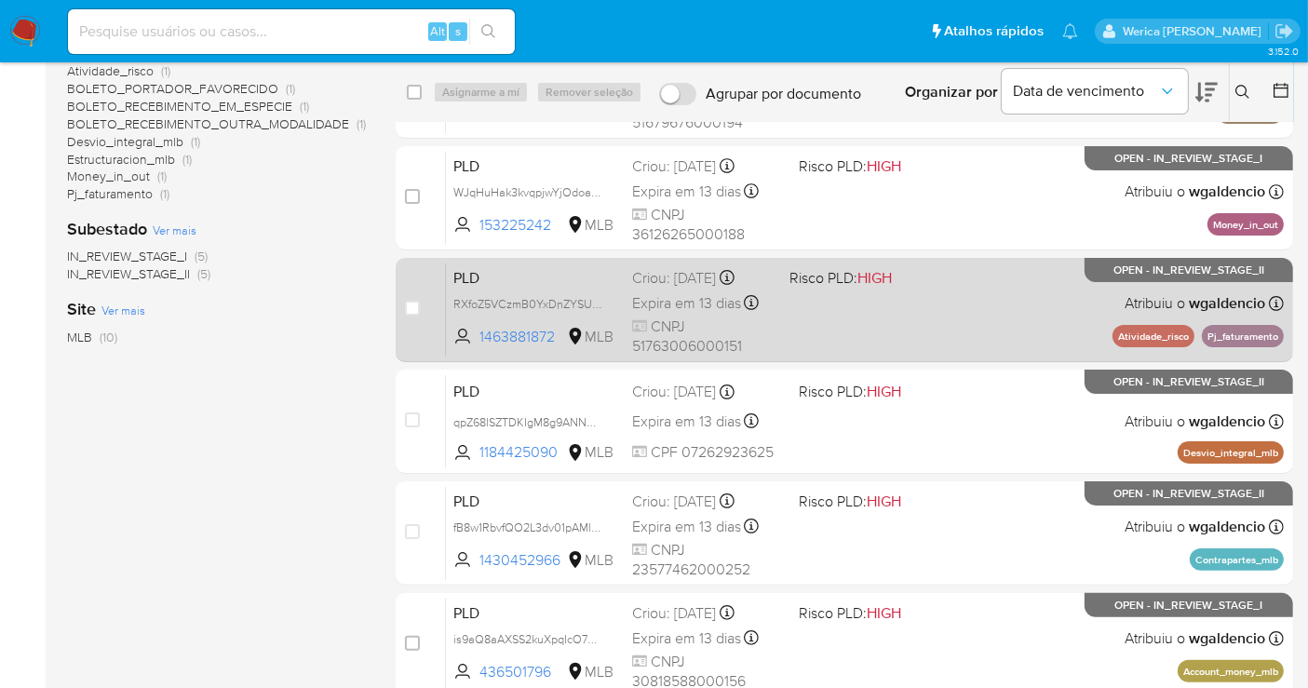
click at [951, 315] on div "PLD RXfoZ5VCzmB0YxDnZYSUGm5Q 1463881872 MLB Risco PLD: HIGH Criou: 12/07/2025 C…" at bounding box center [865, 310] width 838 height 94
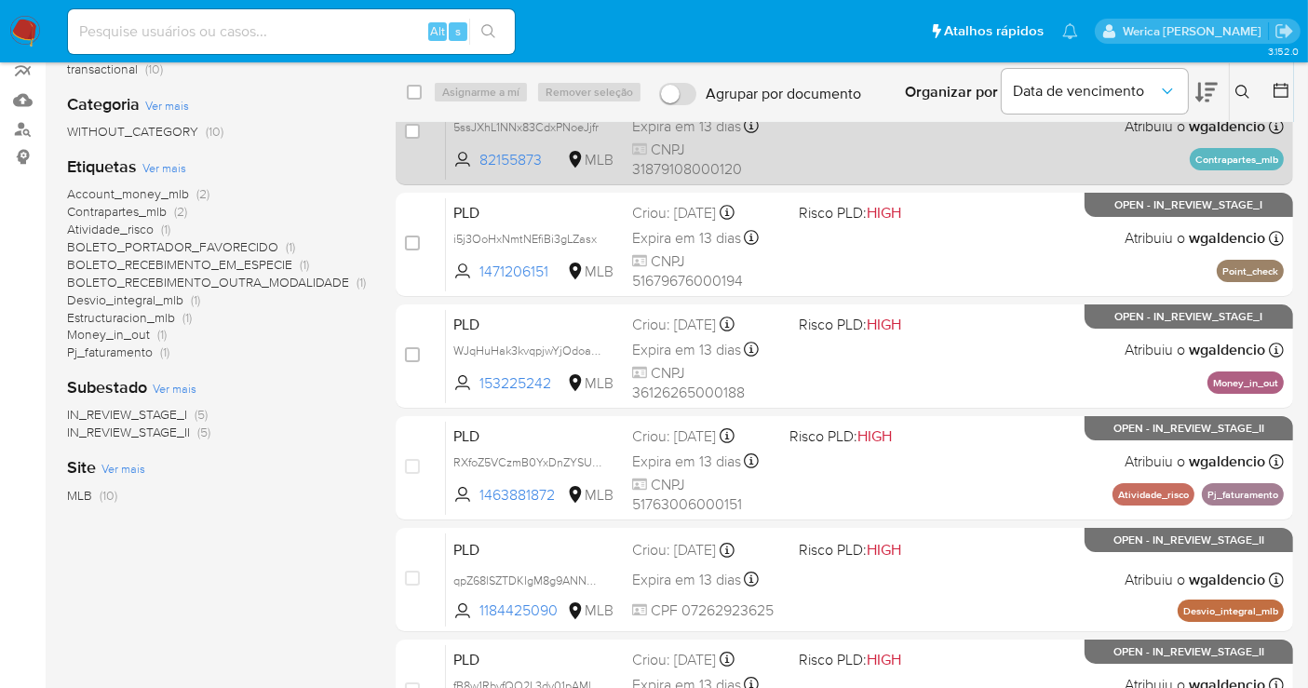
scroll to position [17, 0]
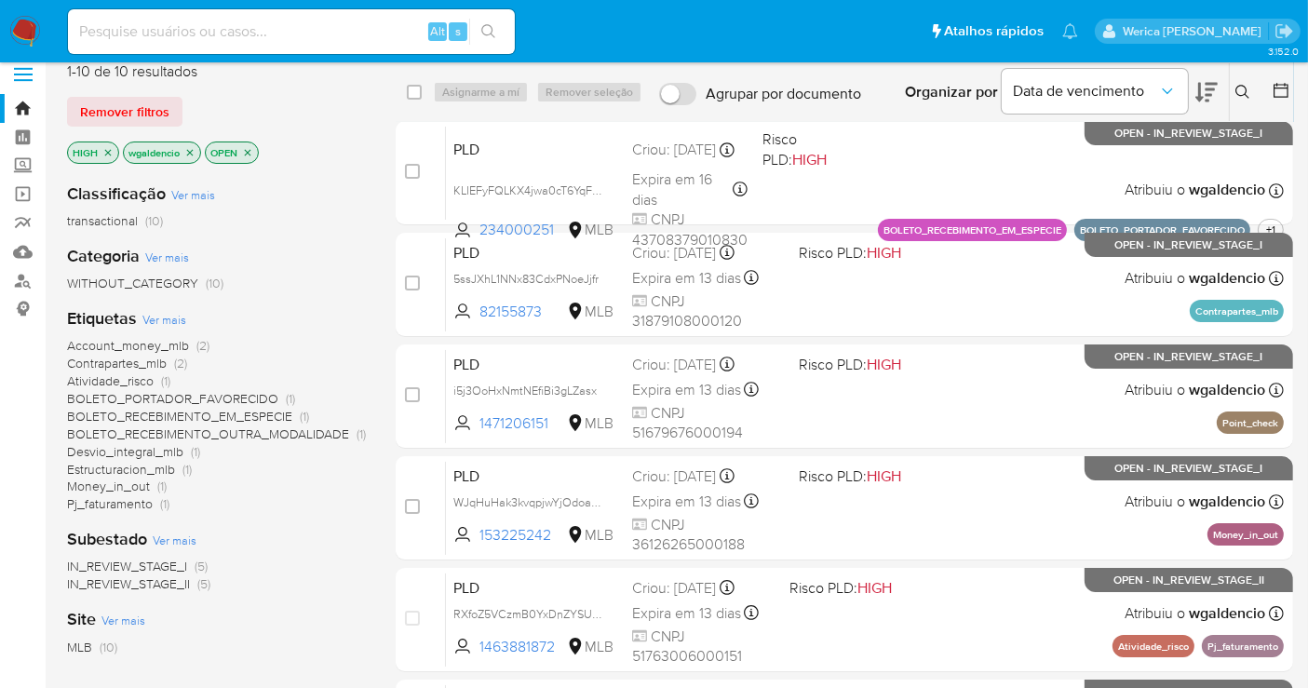
click at [165, 584] on span "IN_REVIEW_STAGE_II" at bounding box center [128, 583] width 123 height 19
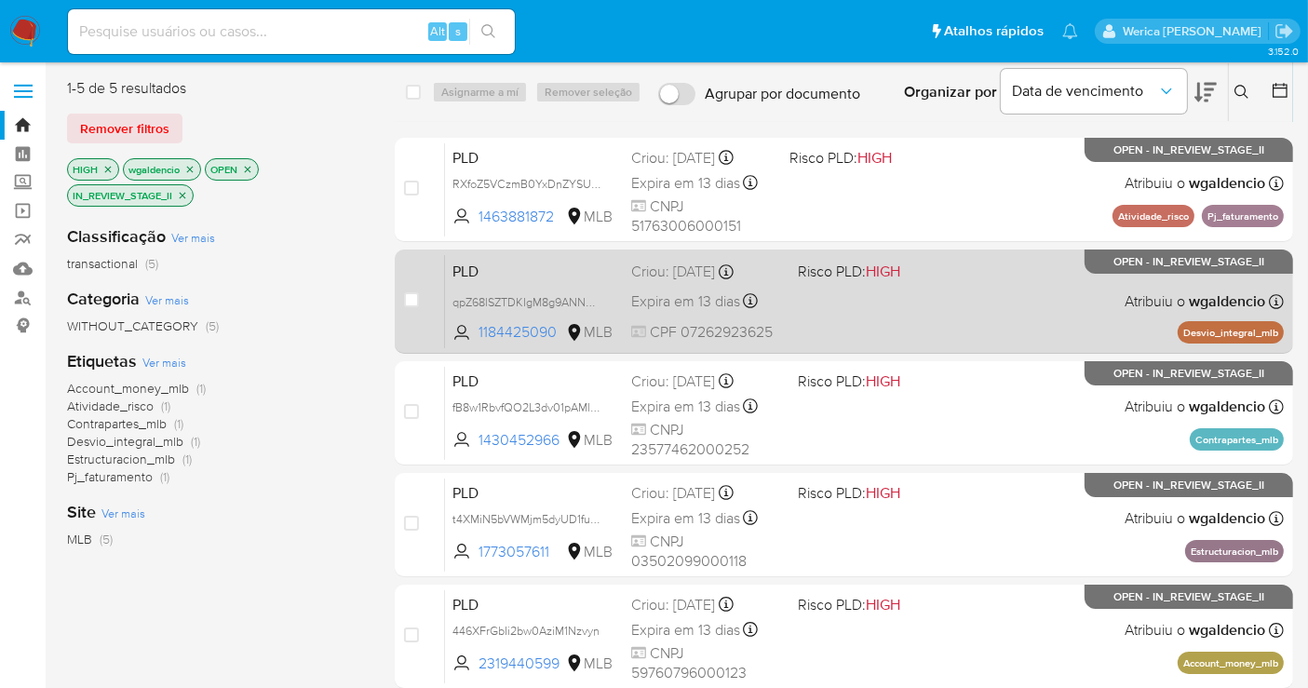
click at [894, 297] on div "PLD qpZ68lSZTDKIgM8g9ANNAUGt 1184425090 MLB Risco PLD: HIGH Criou: 12/07/2025 C…" at bounding box center [864, 301] width 839 height 94
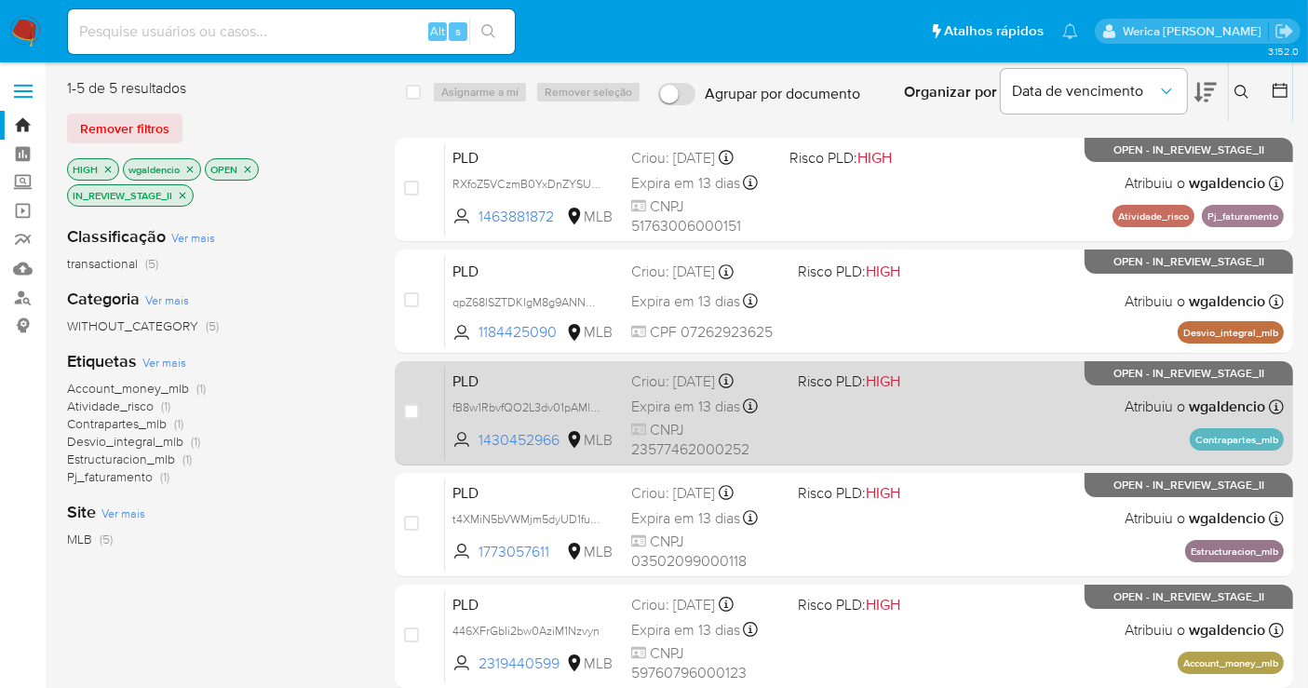
click at [1024, 394] on div "PLD fB8w1RbvfQO2L3dv01pAMlXH 1430452966 MLB Risco PLD: HIGH Criou: 12/07/2025 C…" at bounding box center [864, 413] width 839 height 94
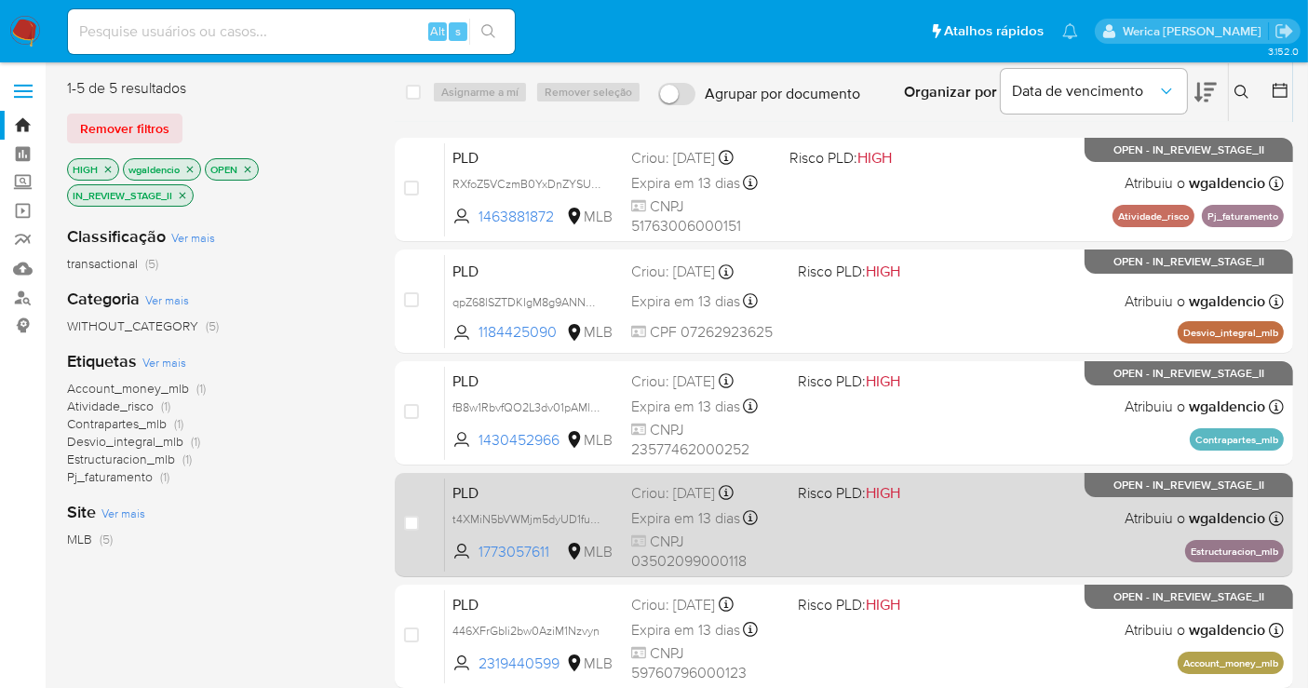
click at [1060, 517] on div "PLD t4XMiN5bVWMjm5dyUD1fua7h 1773057611 MLB Risco PLD: HIGH Criou: 12/07/2025 C…" at bounding box center [864, 525] width 839 height 94
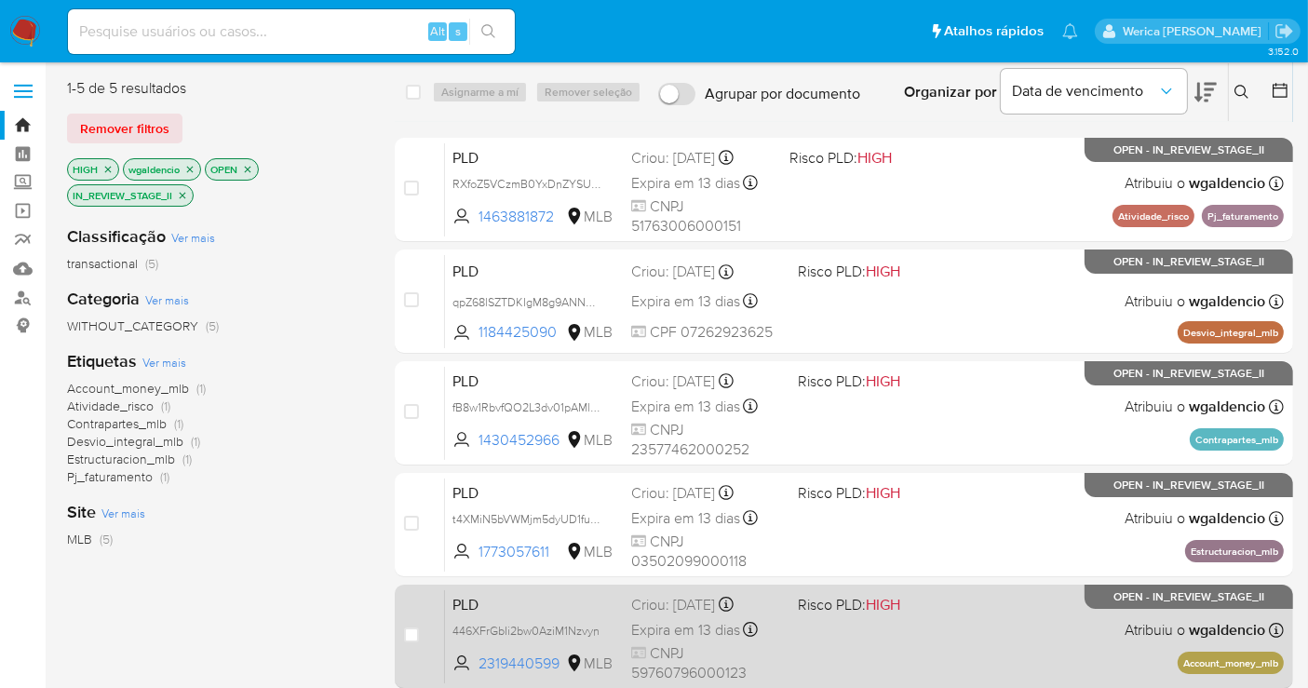
scroll to position [103, 0]
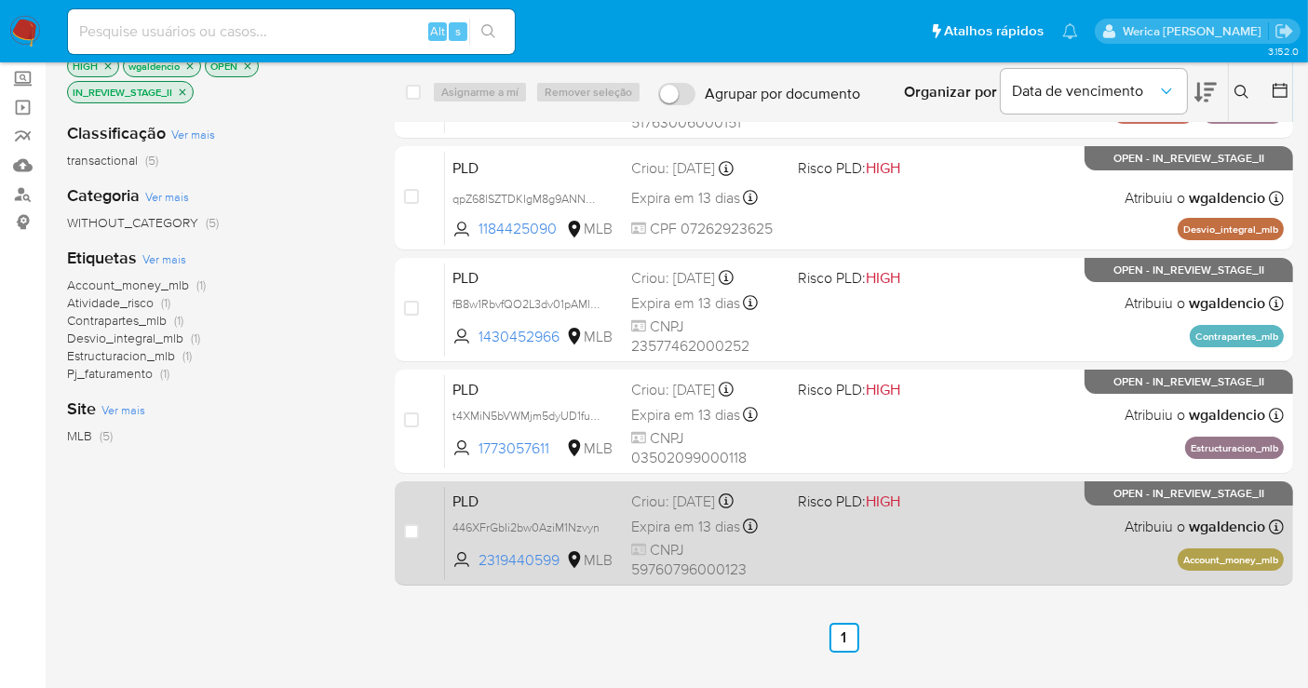
click at [797, 539] on div "PLD 446XFrGbIi2bw0AziM1Nzvyn 2319440599 MLB Risco PLD: HIGH Criou: 12/07/2025 C…" at bounding box center [864, 533] width 839 height 94
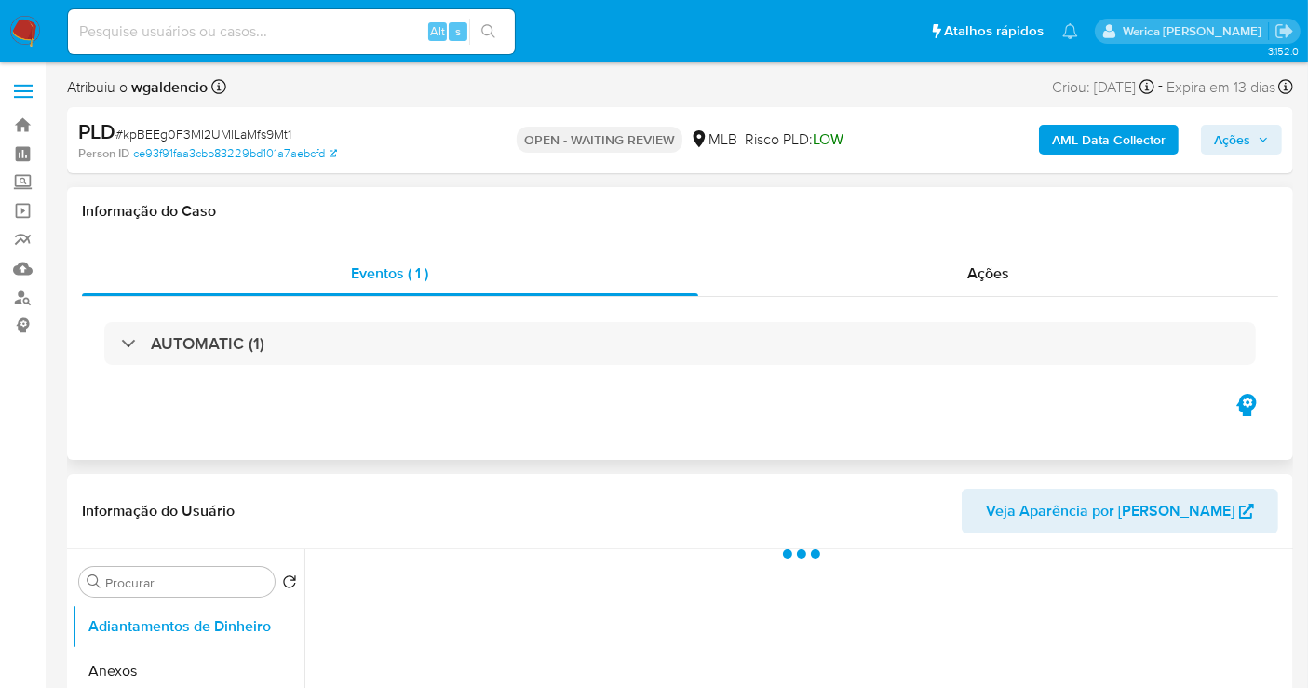
drag, startPoint x: 964, startPoint y: 287, endPoint x: 966, endPoint y: 296, distance: 9.5
click at [966, 296] on div "Eventos ( 1 ) Ações AUTOMATIC (1)" at bounding box center [680, 320] width 1196 height 139
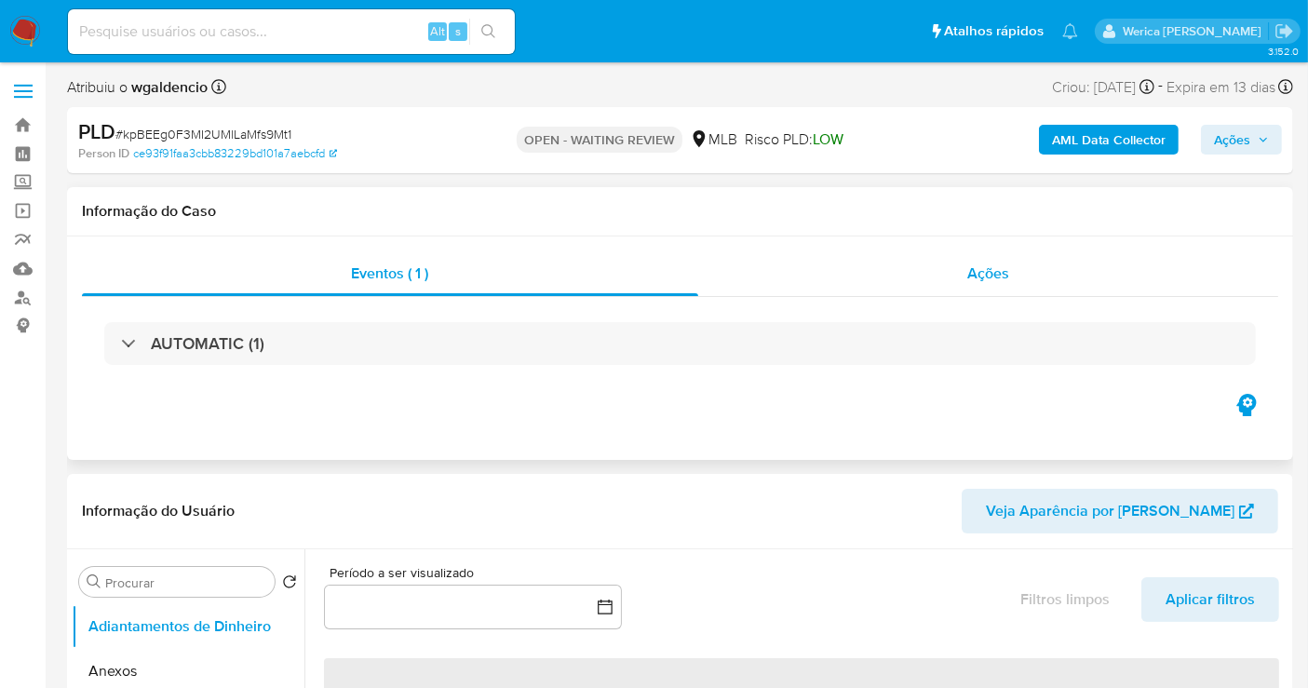
click at [966, 276] on div "Ações" at bounding box center [988, 273] width 581 height 45
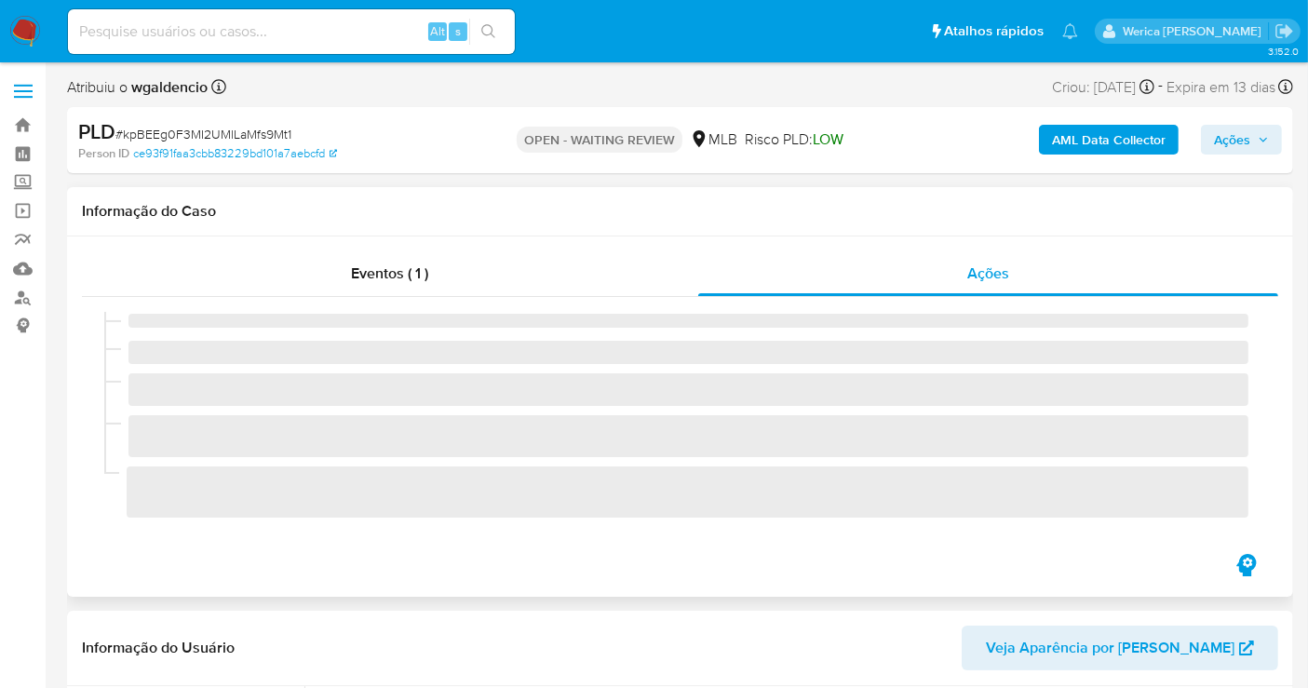
select select "10"
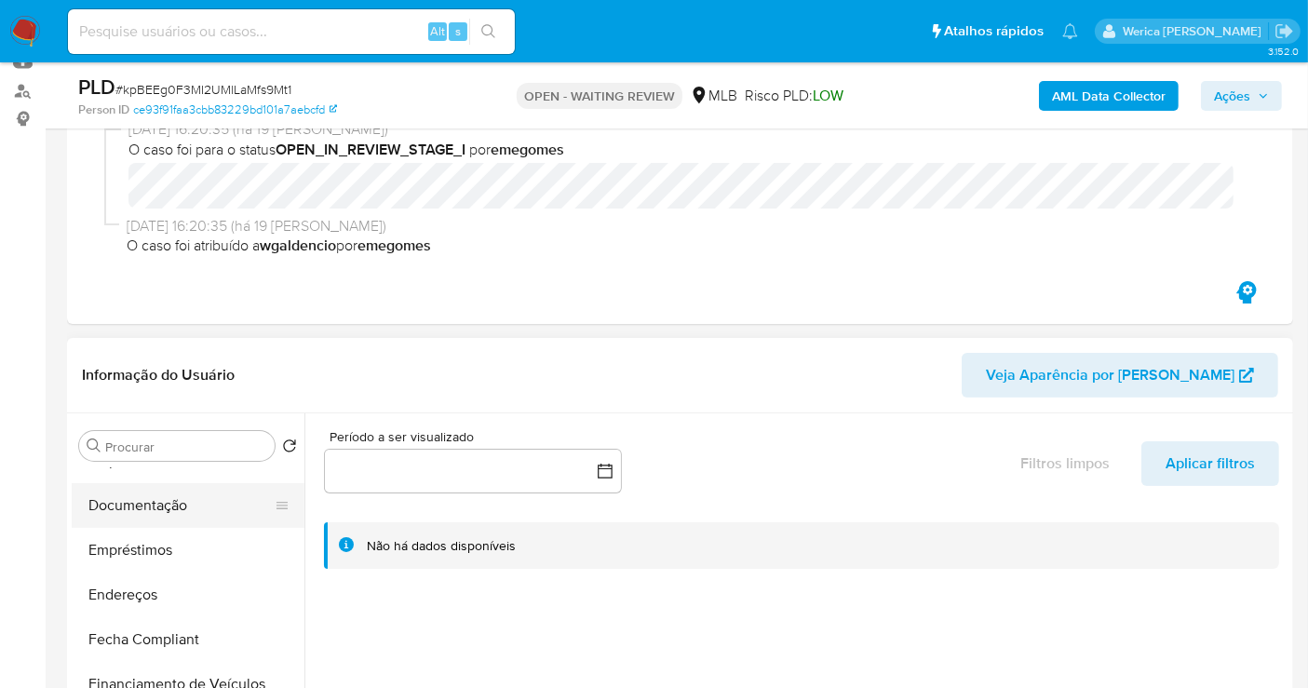
scroll to position [310, 0]
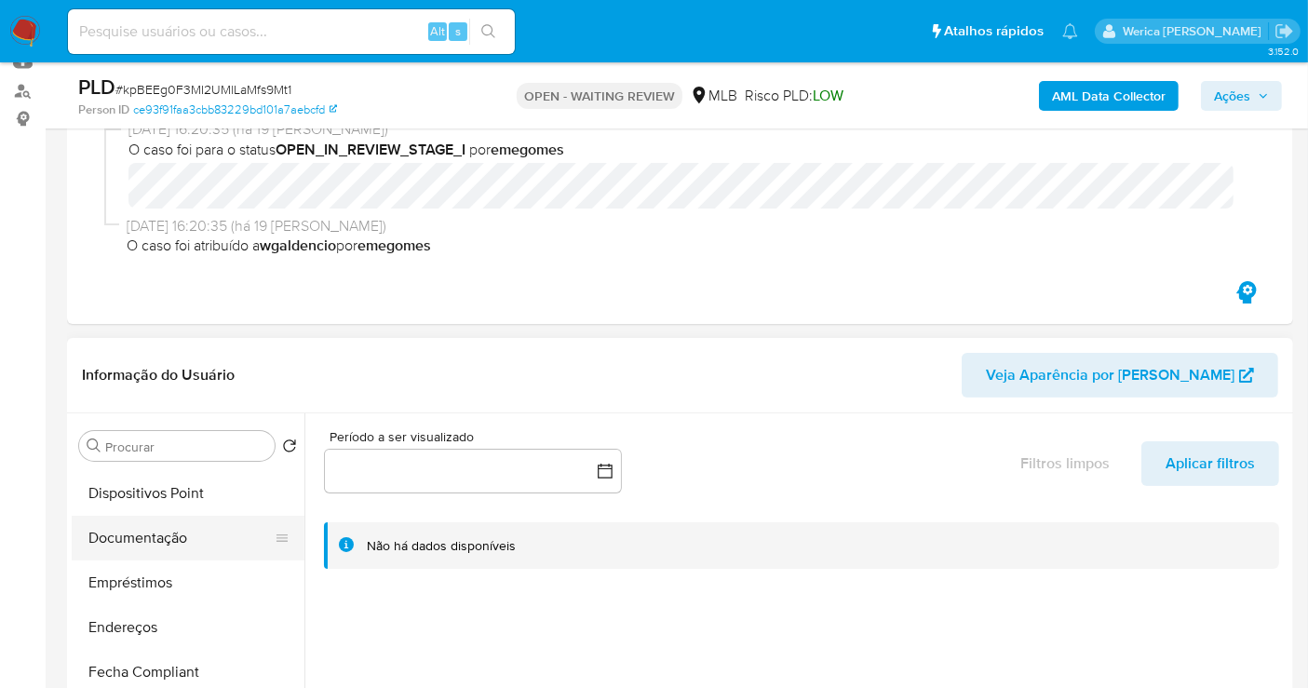
drag, startPoint x: 184, startPoint y: 522, endPoint x: 175, endPoint y: 525, distance: 9.7
click at [175, 525] on button "Documentação" at bounding box center [181, 538] width 218 height 45
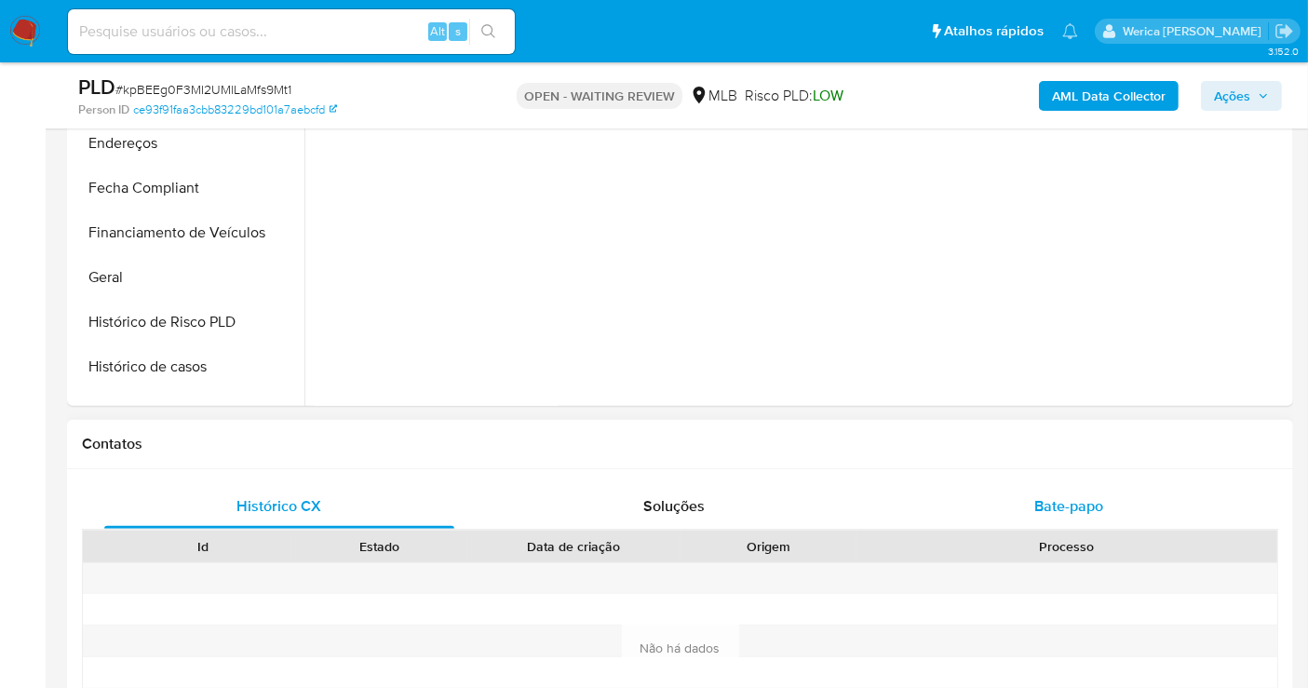
scroll to position [723, 0]
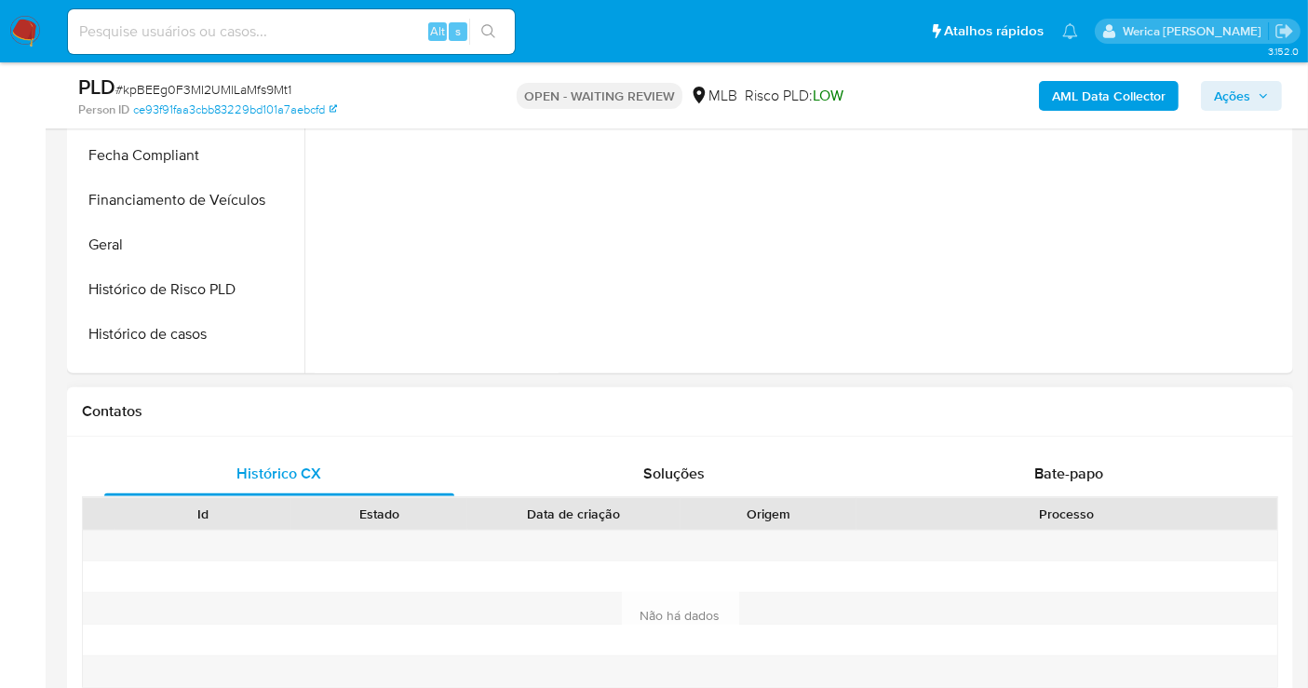
click at [1048, 444] on div "Histórico CX Soluções Bate-papo Id Estado Data de criação Origem Processo Antig…" at bounding box center [680, 594] width 1226 height 315
click at [1053, 476] on span "Bate-papo" at bounding box center [1068, 473] width 69 height 21
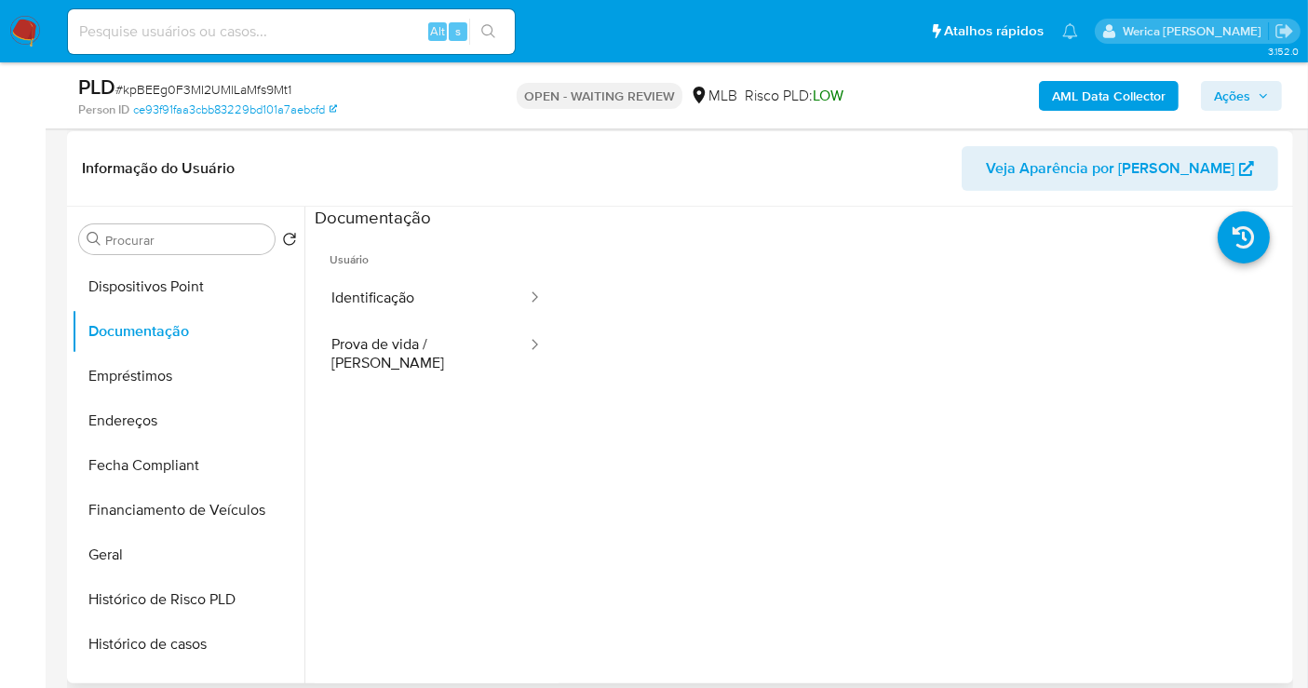
scroll to position [207, 0]
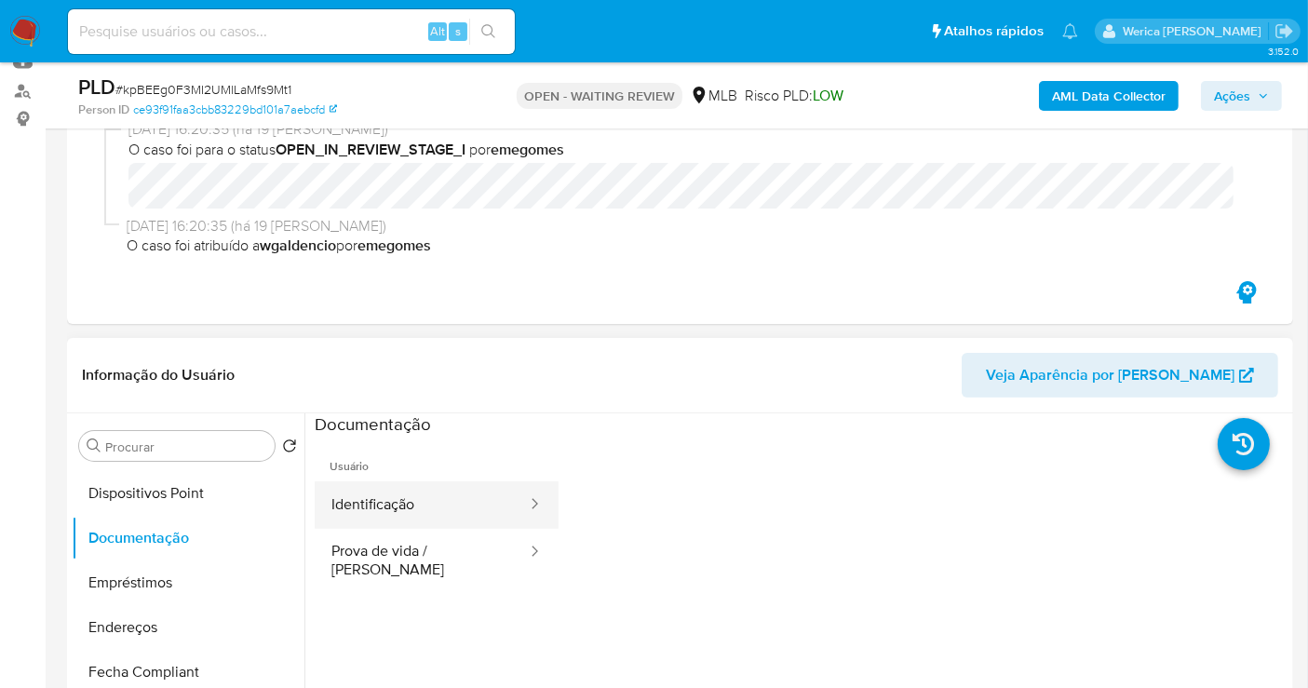
click at [401, 513] on button "Identificação" at bounding box center [422, 504] width 214 height 47
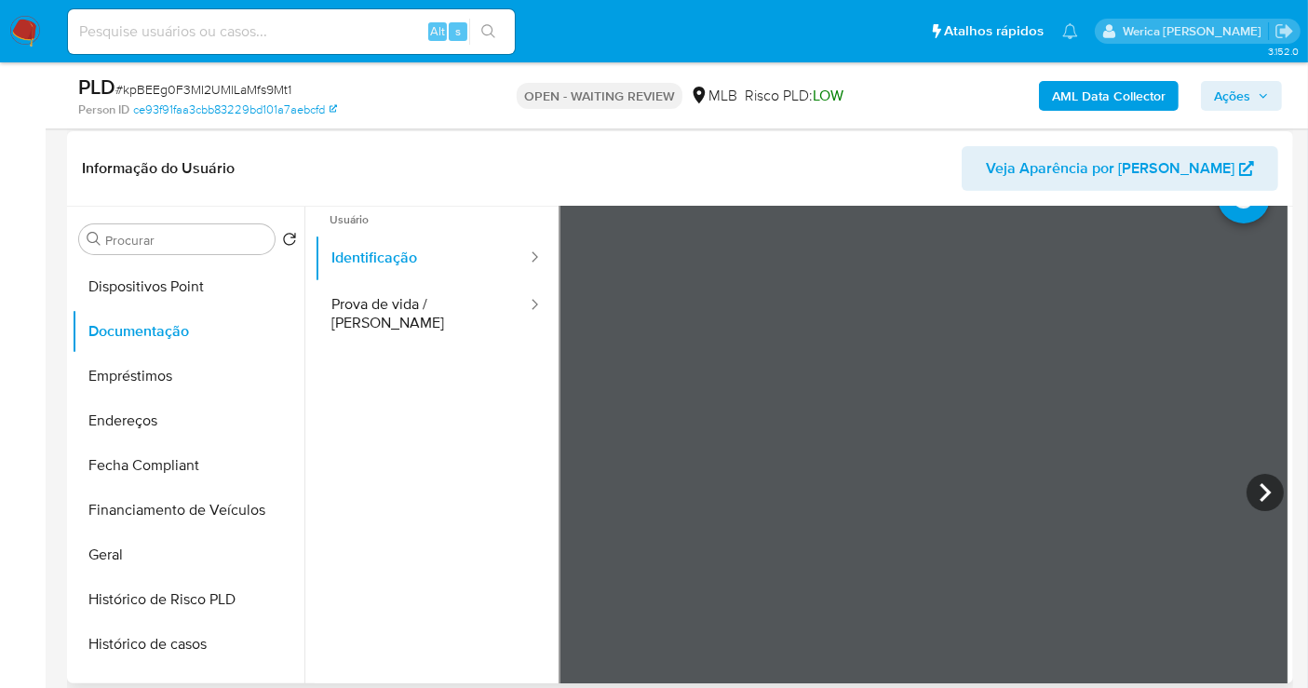
scroll to position [0, 0]
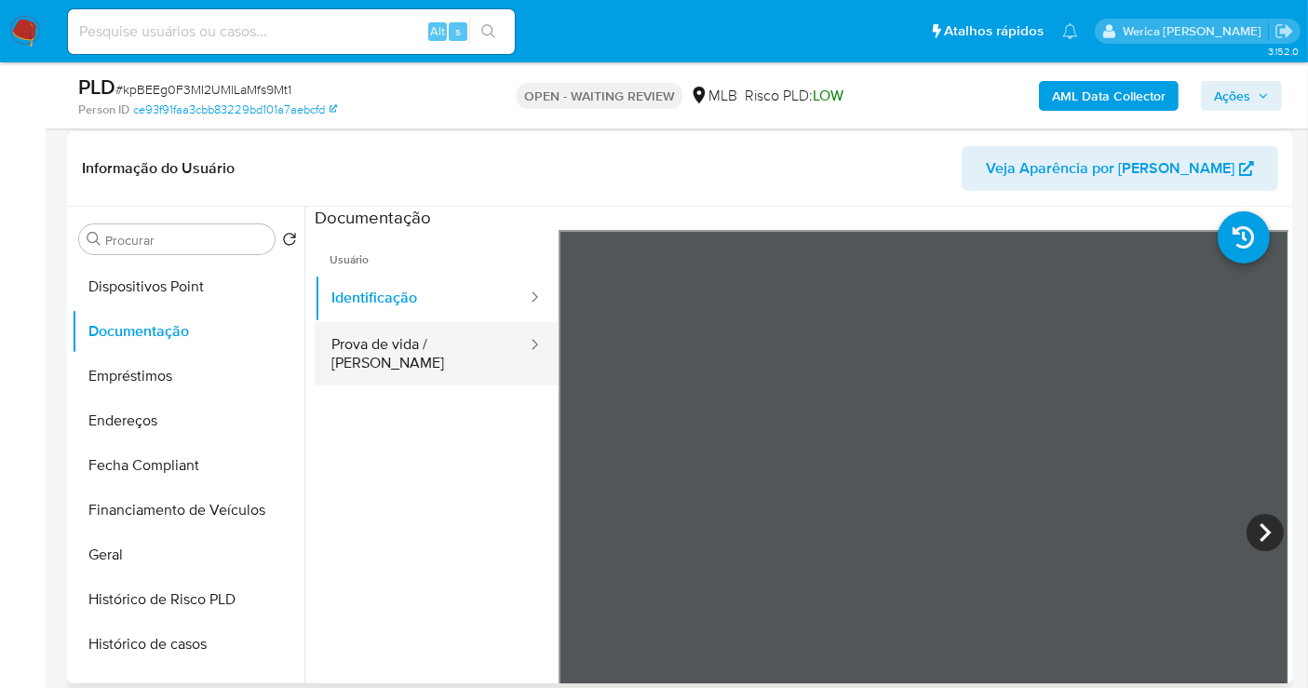
drag, startPoint x: 413, startPoint y: 334, endPoint x: 424, endPoint y: 333, distance: 11.2
click at [415, 333] on button "Prova de vida / [PERSON_NAME]" at bounding box center [422, 353] width 214 height 63
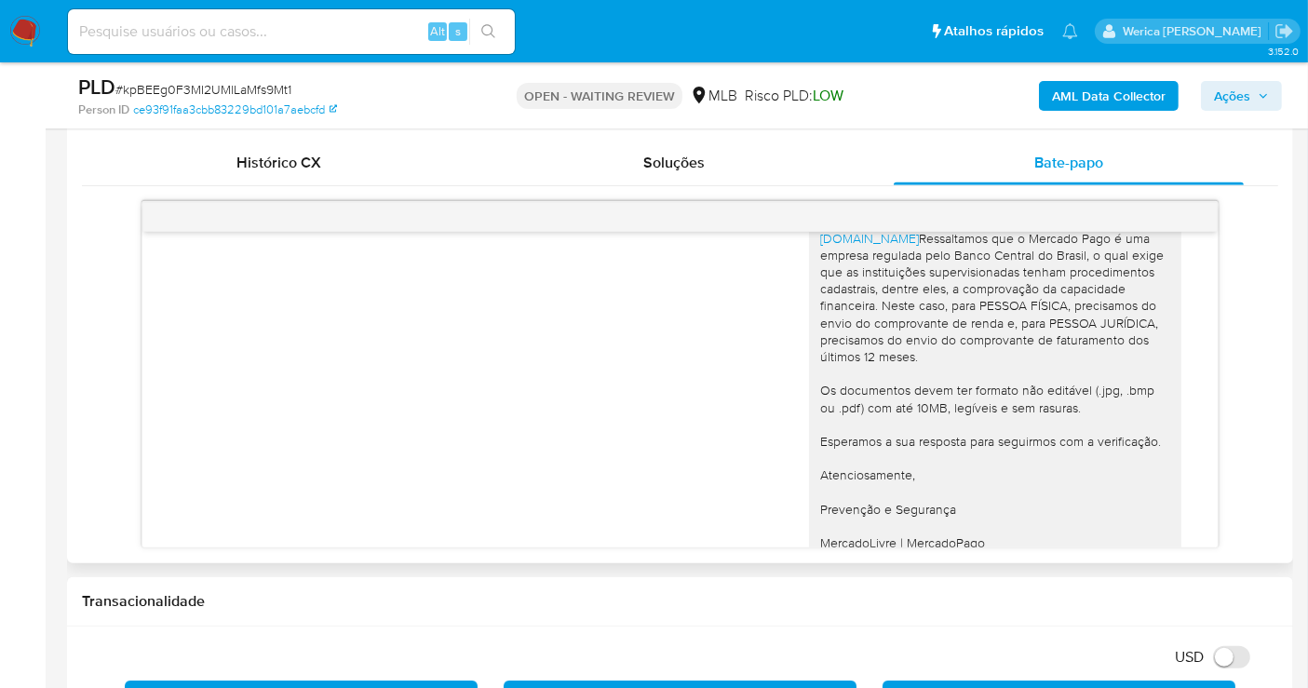
scroll to position [389, 0]
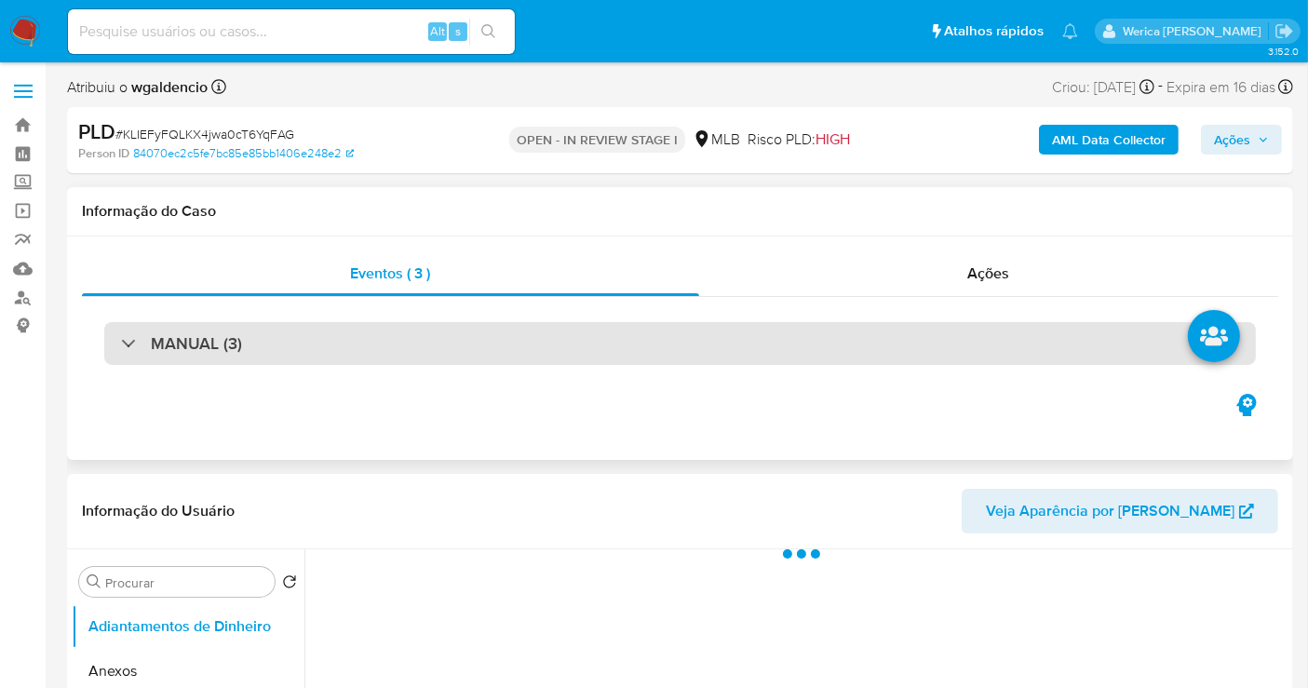
click at [518, 345] on div "MANUAL (3)" at bounding box center [679, 343] width 1151 height 43
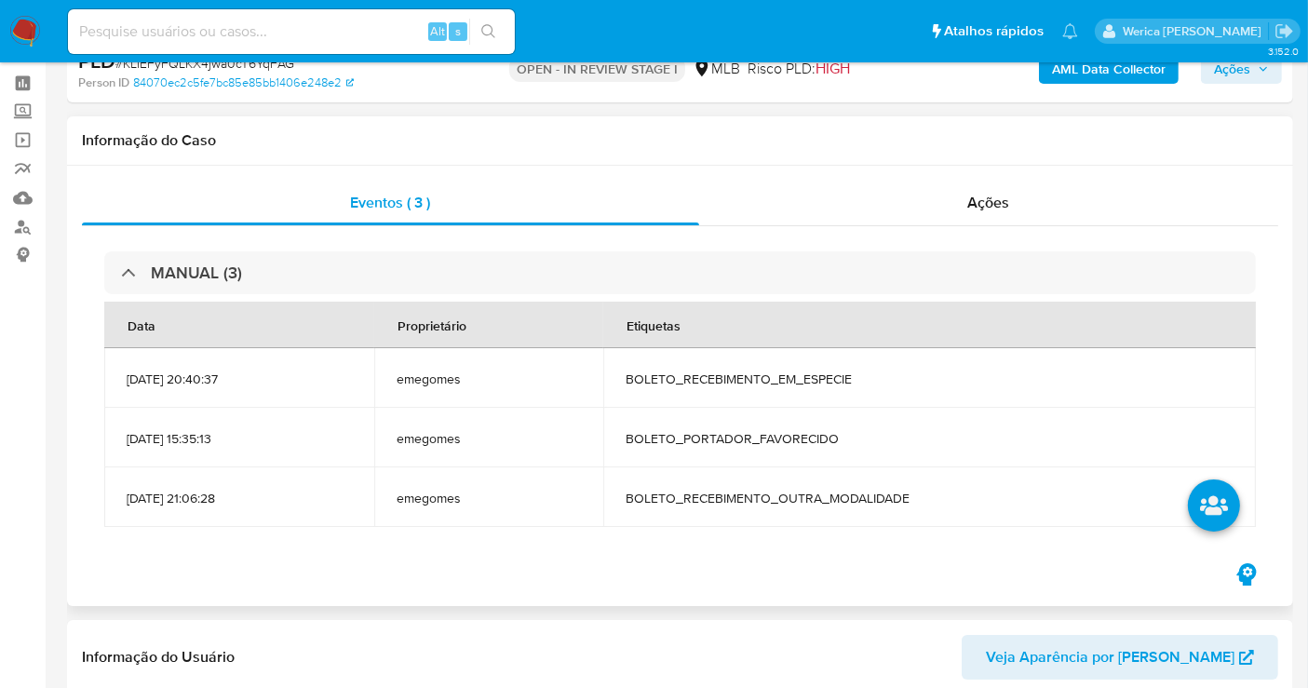
select select "10"
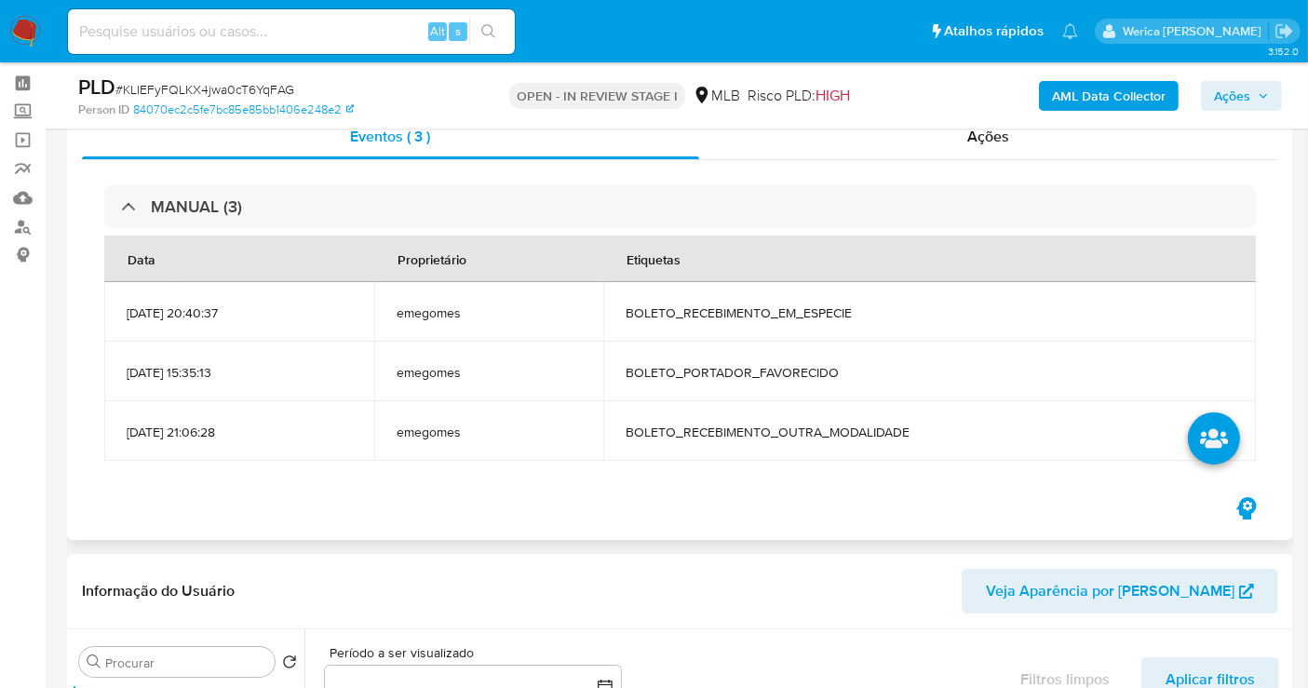
scroll to position [103, 0]
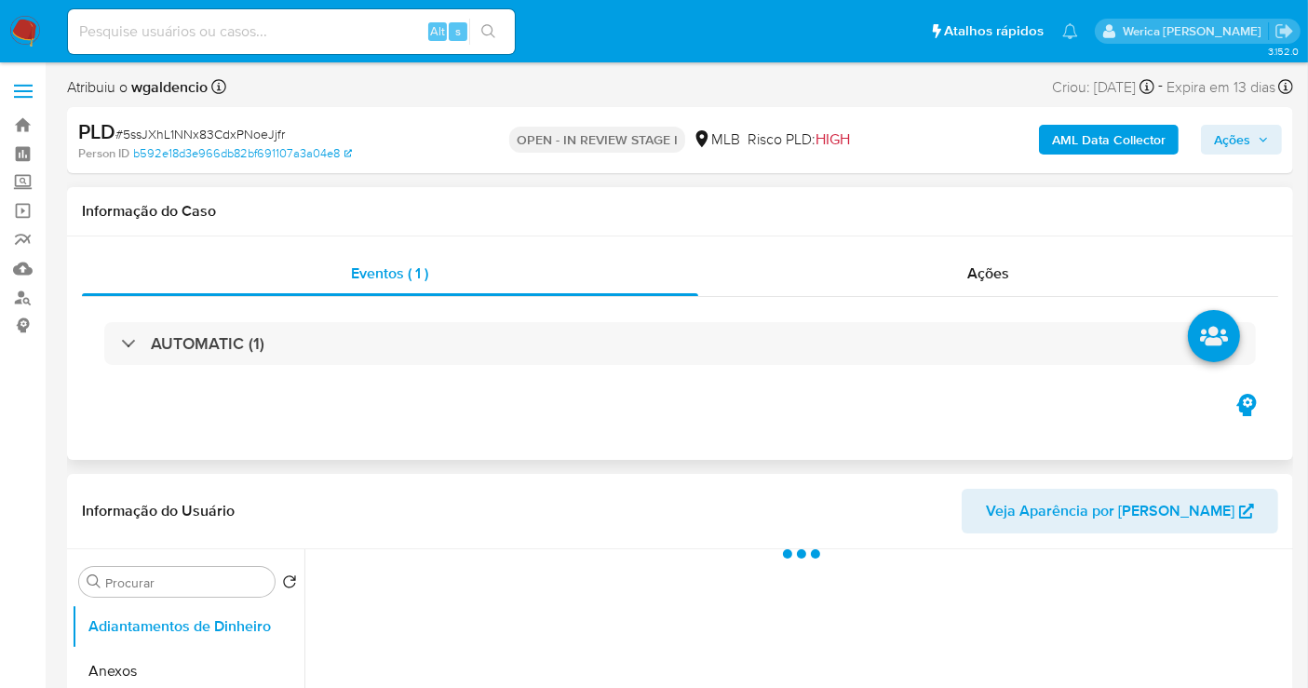
click at [472, 381] on div "AUTOMATIC (1)" at bounding box center [680, 343] width 1196 height 93
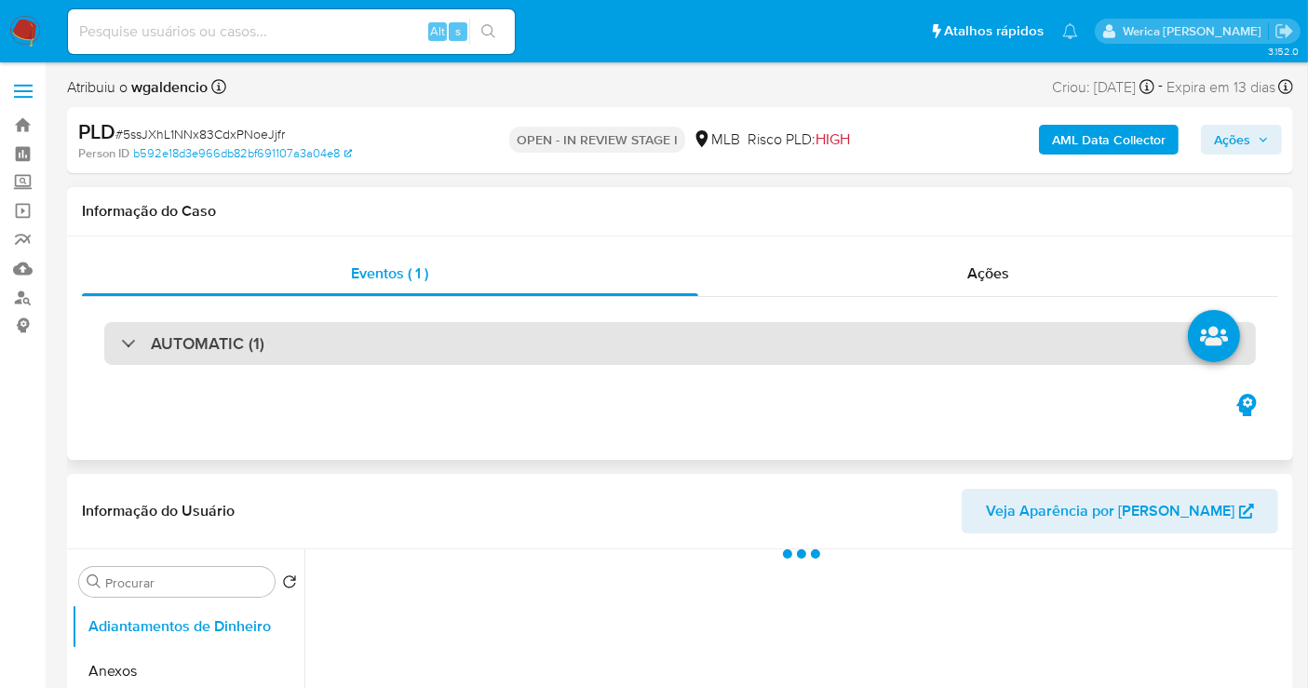
click at [445, 336] on div "AUTOMATIC (1)" at bounding box center [679, 343] width 1151 height 43
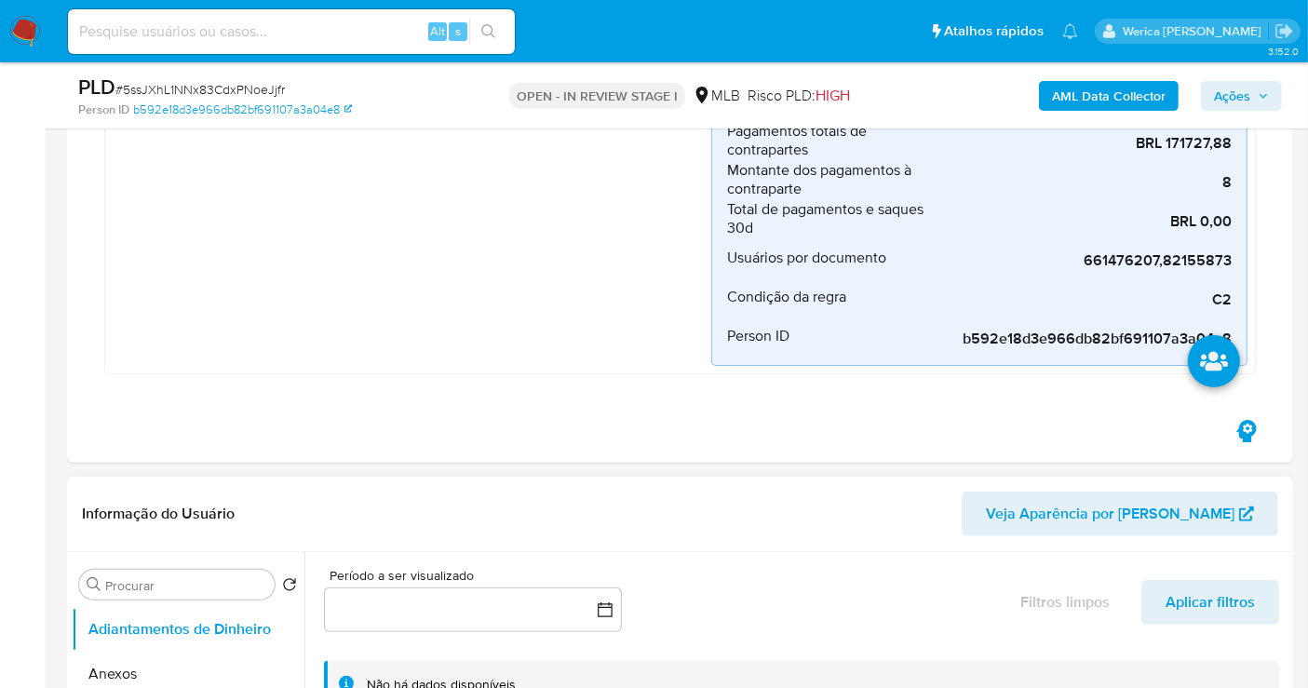
select select "10"
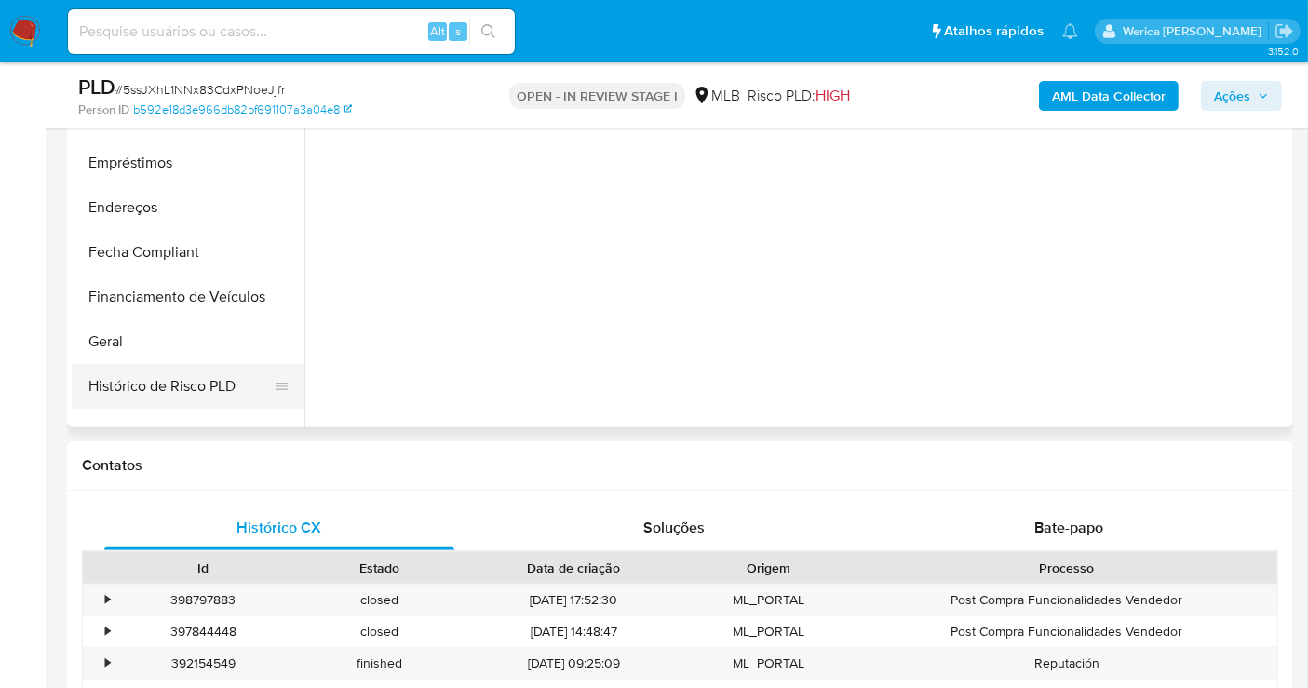
scroll to position [310, 0]
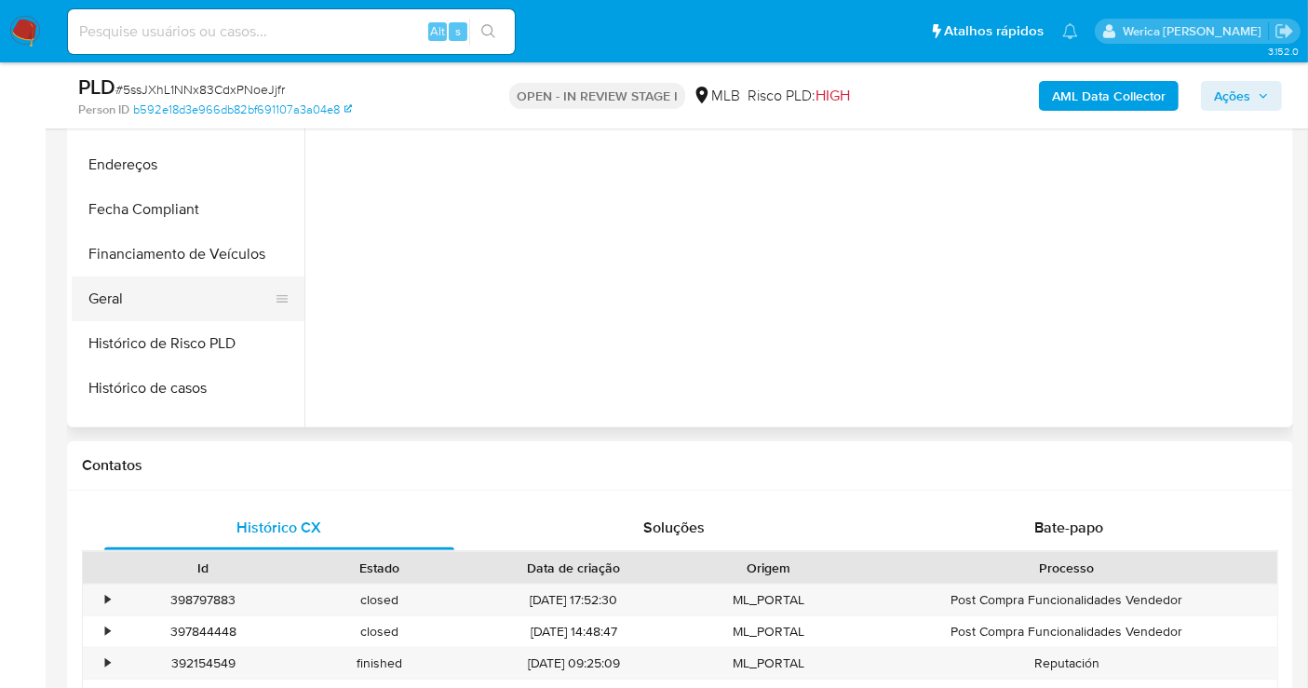
click at [183, 306] on button "Geral" at bounding box center [181, 298] width 218 height 45
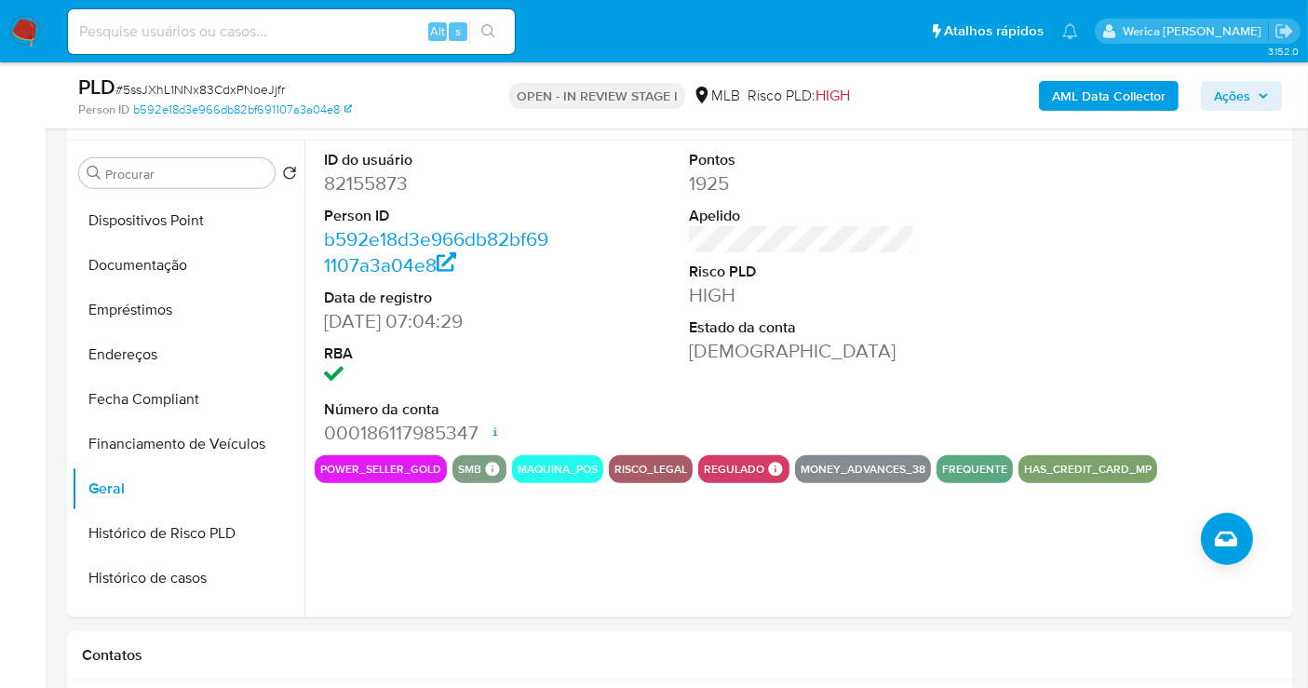
scroll to position [709, 0]
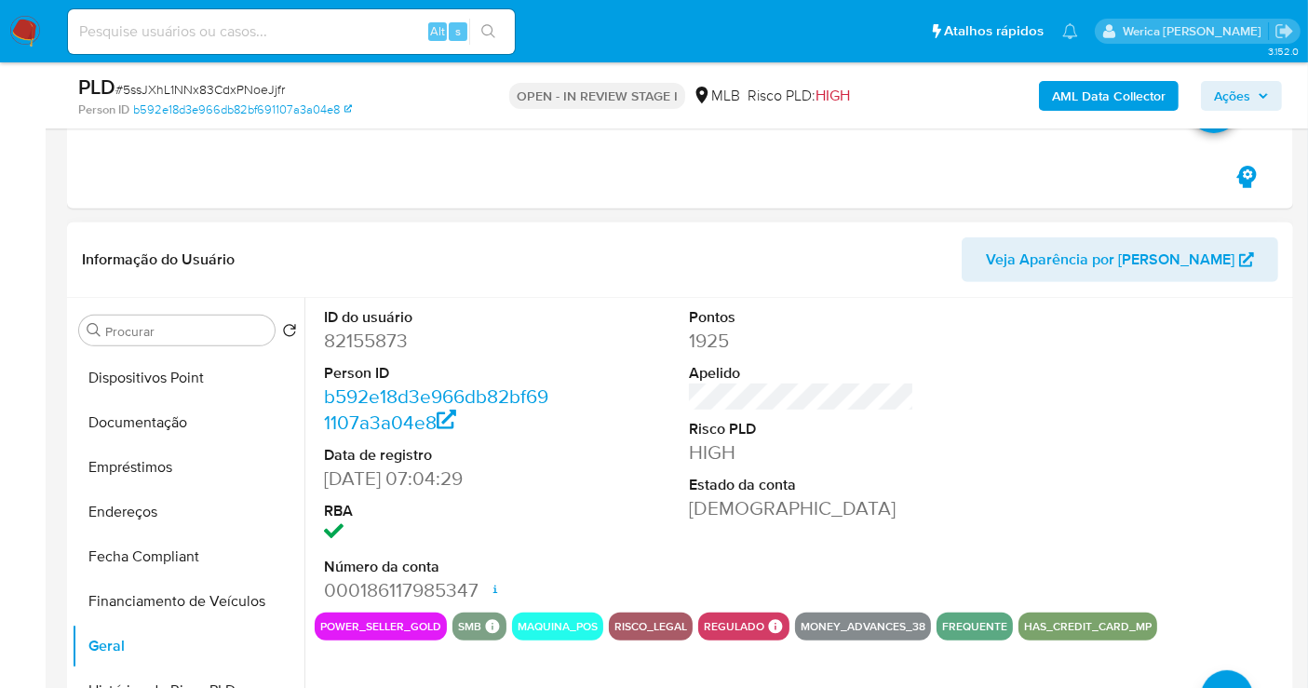
click at [370, 336] on dd "82155873" at bounding box center [436, 341] width 225 height 26
copy dd "82155873"
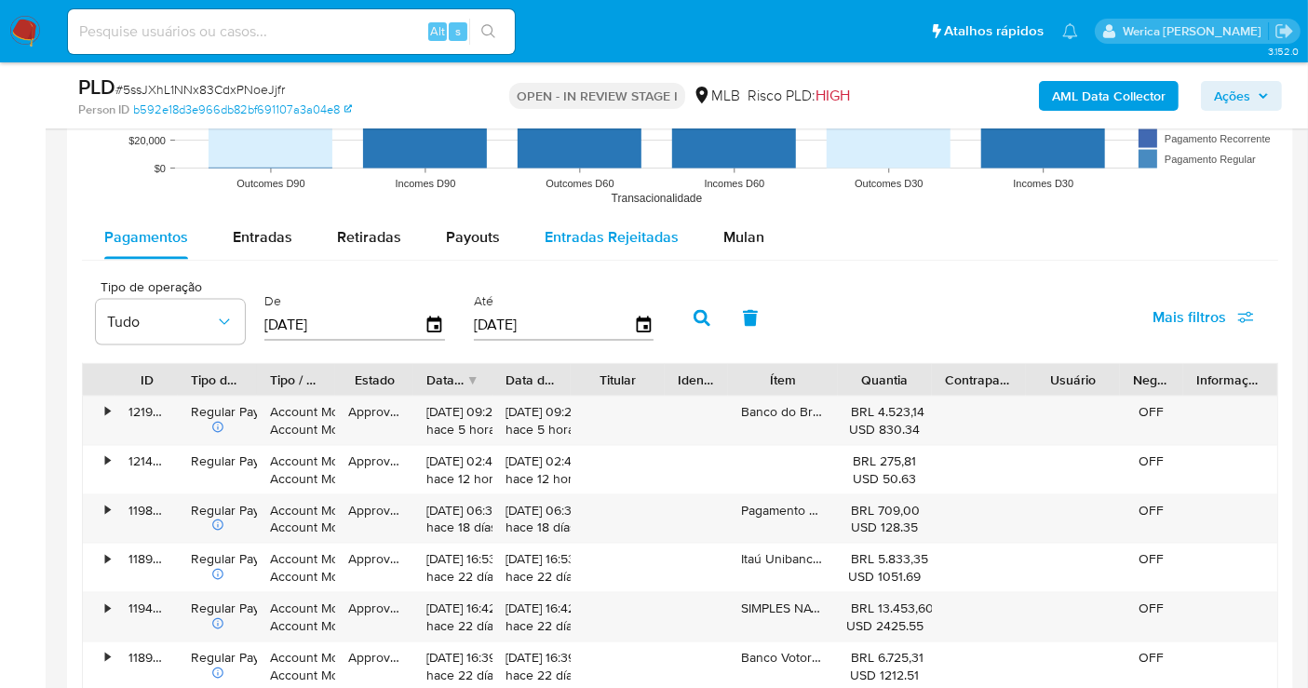
scroll to position [2364, 0]
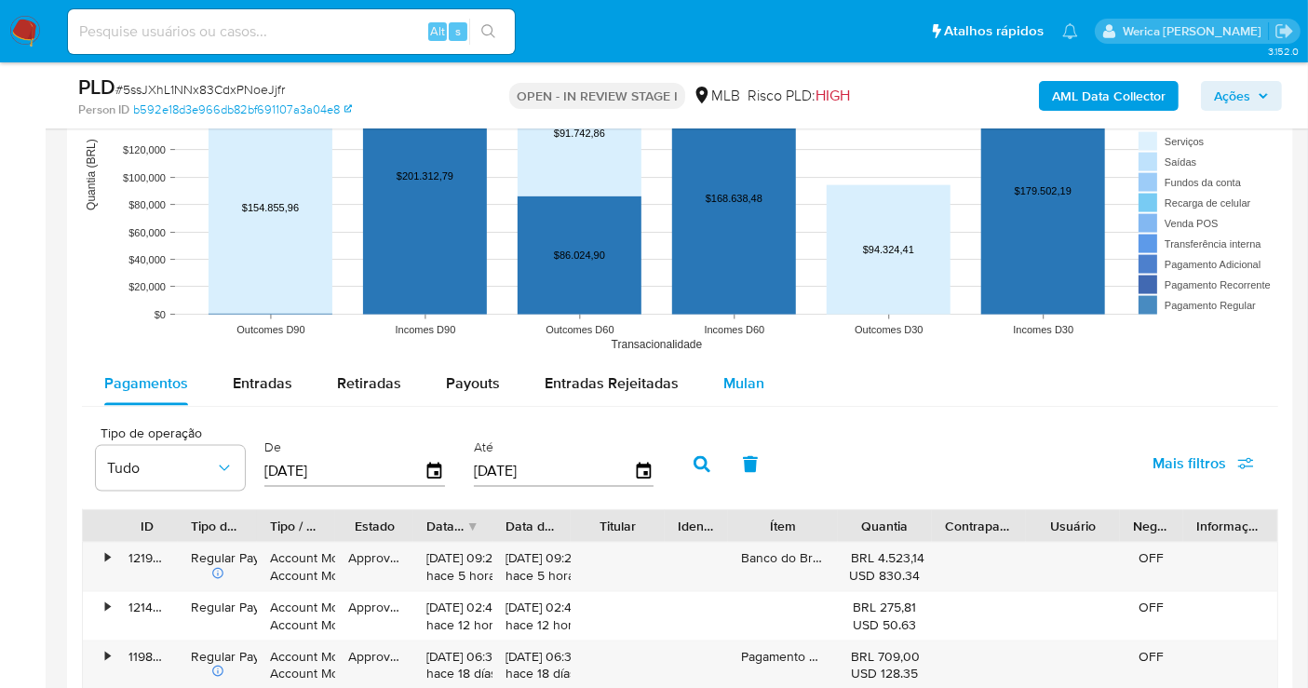
click at [728, 393] on div "Mulan" at bounding box center [743, 383] width 41 height 45
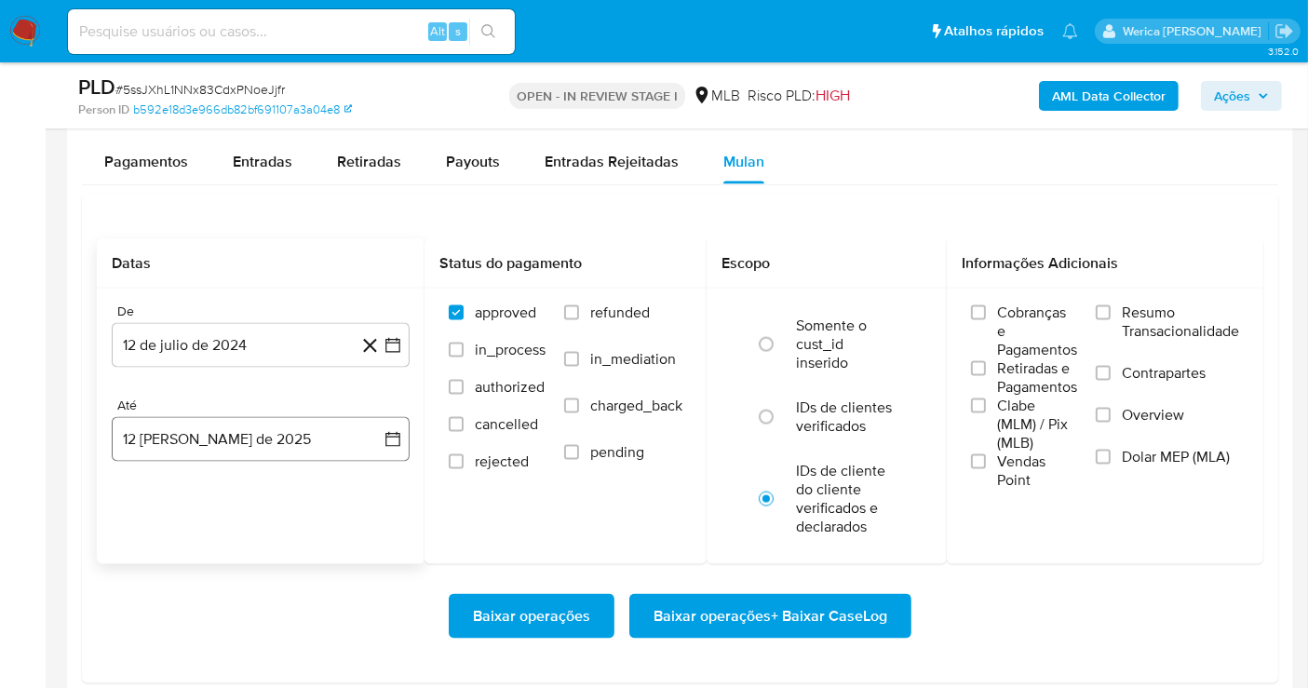
scroll to position [2675, 0]
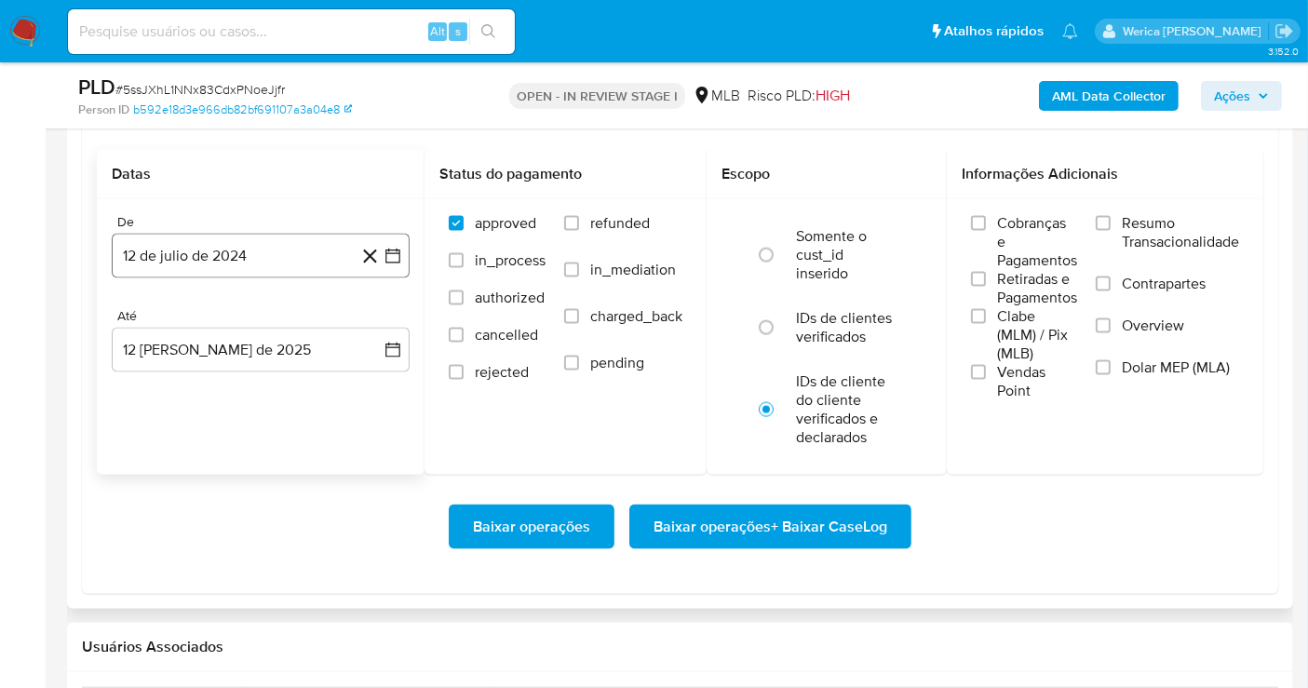
click at [201, 270] on button "12 de julio de 2024" at bounding box center [261, 256] width 298 height 45
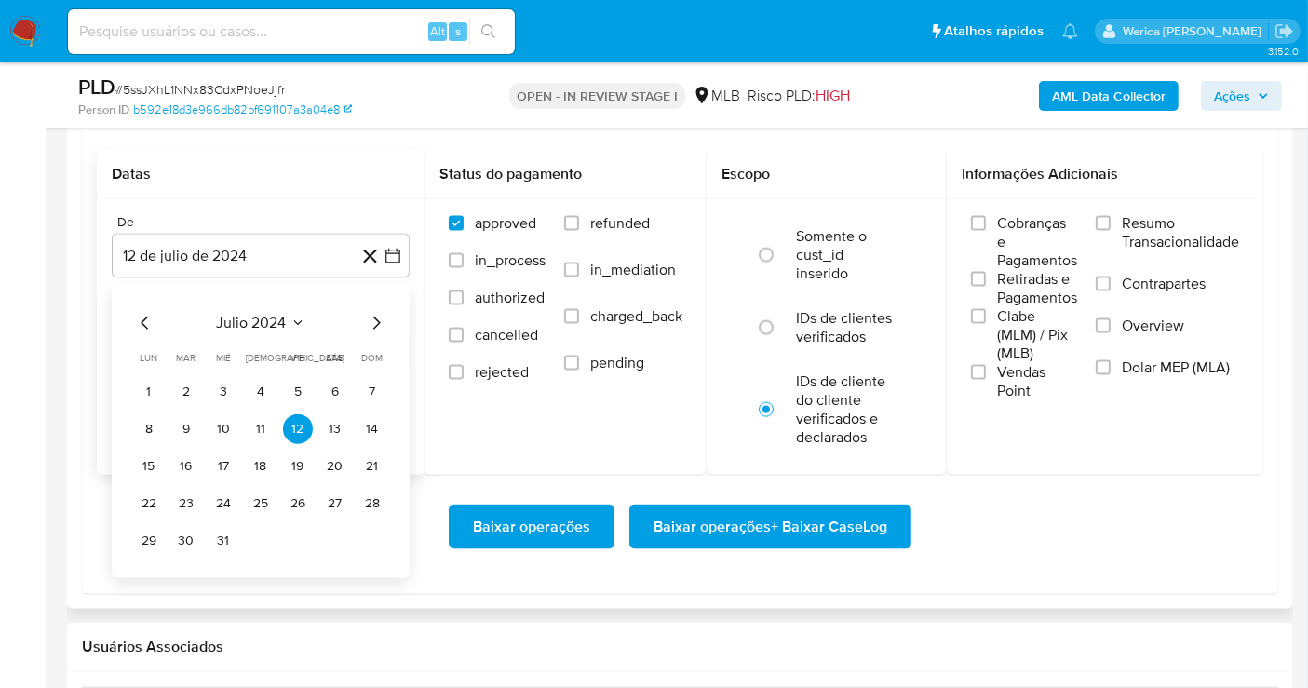
click at [267, 316] on span "julio 2024" at bounding box center [252, 323] width 70 height 19
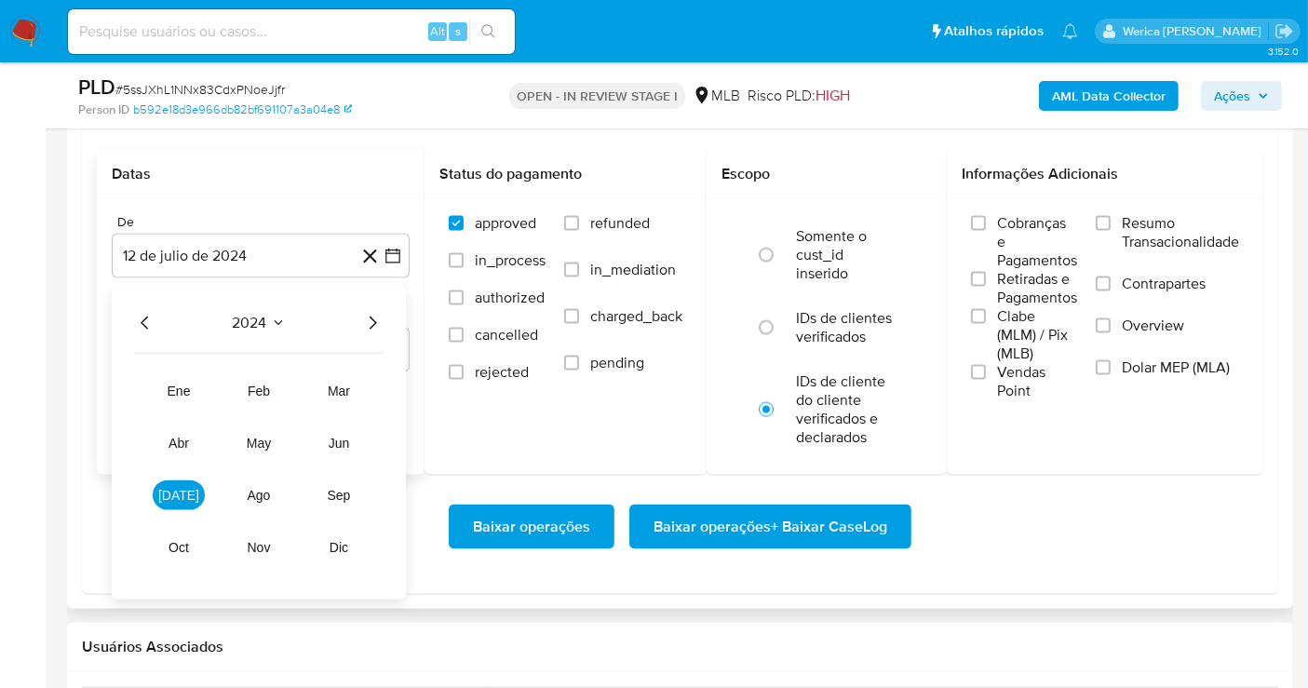
click at [373, 321] on icon "Año siguiente" at bounding box center [372, 323] width 22 height 22
click at [349, 431] on button "jun" at bounding box center [339, 443] width 52 height 30
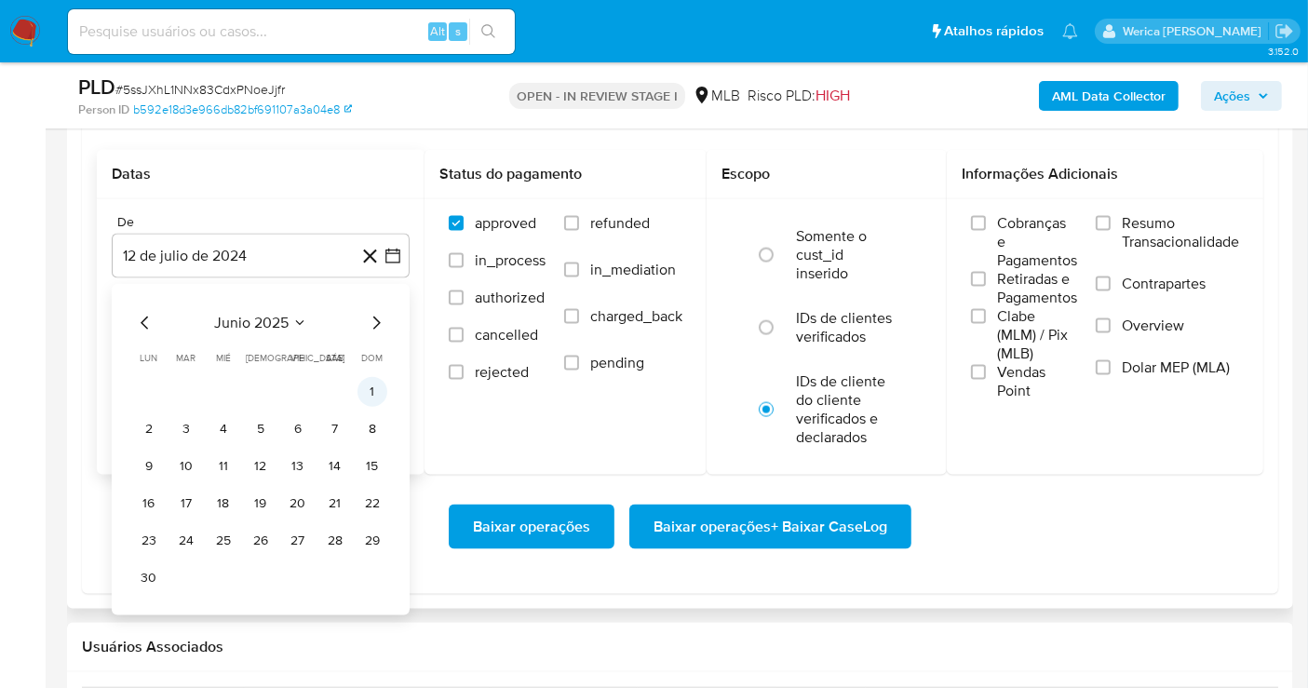
click at [383, 385] on button "1" at bounding box center [372, 392] width 30 height 30
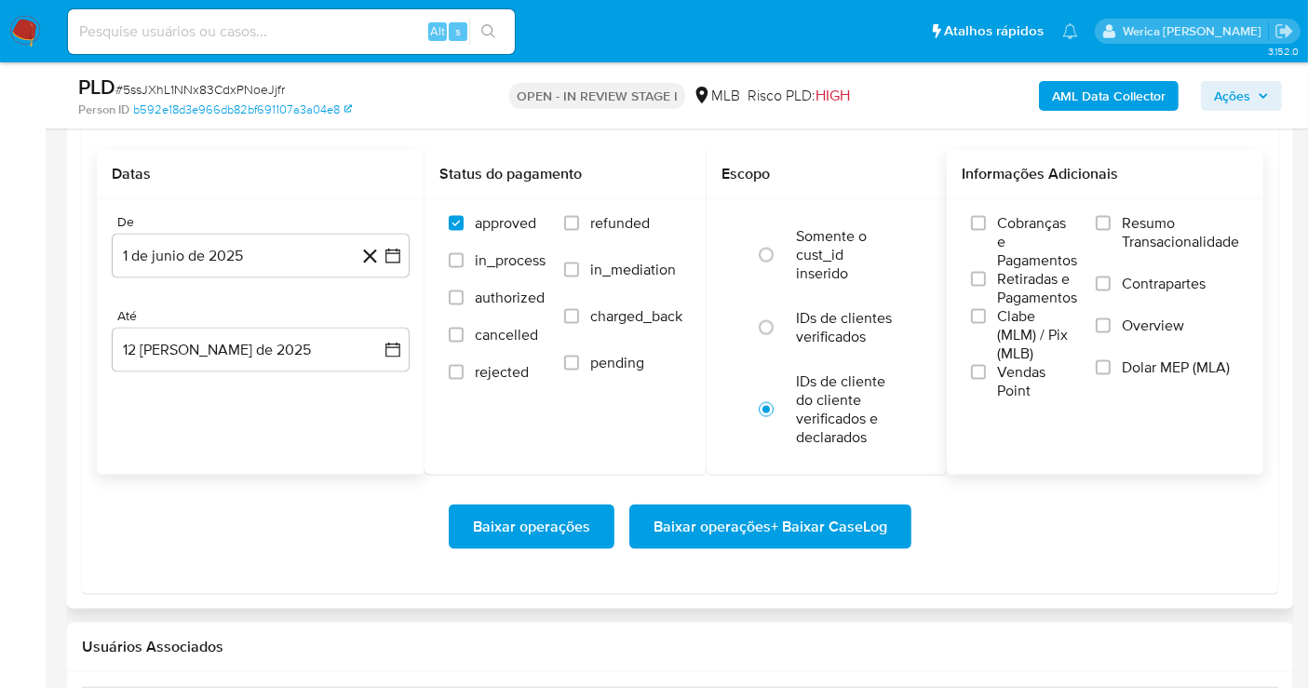
click at [1017, 214] on span "Cobranças e Pagamentos" at bounding box center [1037, 242] width 80 height 56
click at [986, 216] on input "Cobranças e Pagamentos" at bounding box center [978, 223] width 15 height 15
drag, startPoint x: 1017, startPoint y: 211, endPoint x: 1024, endPoint y: 289, distance: 77.5
click at [1024, 289] on span "Retiradas e Pagamentos" at bounding box center [1037, 288] width 80 height 37
click at [986, 287] on input "Retiradas e Pagamentos" at bounding box center [978, 279] width 15 height 15
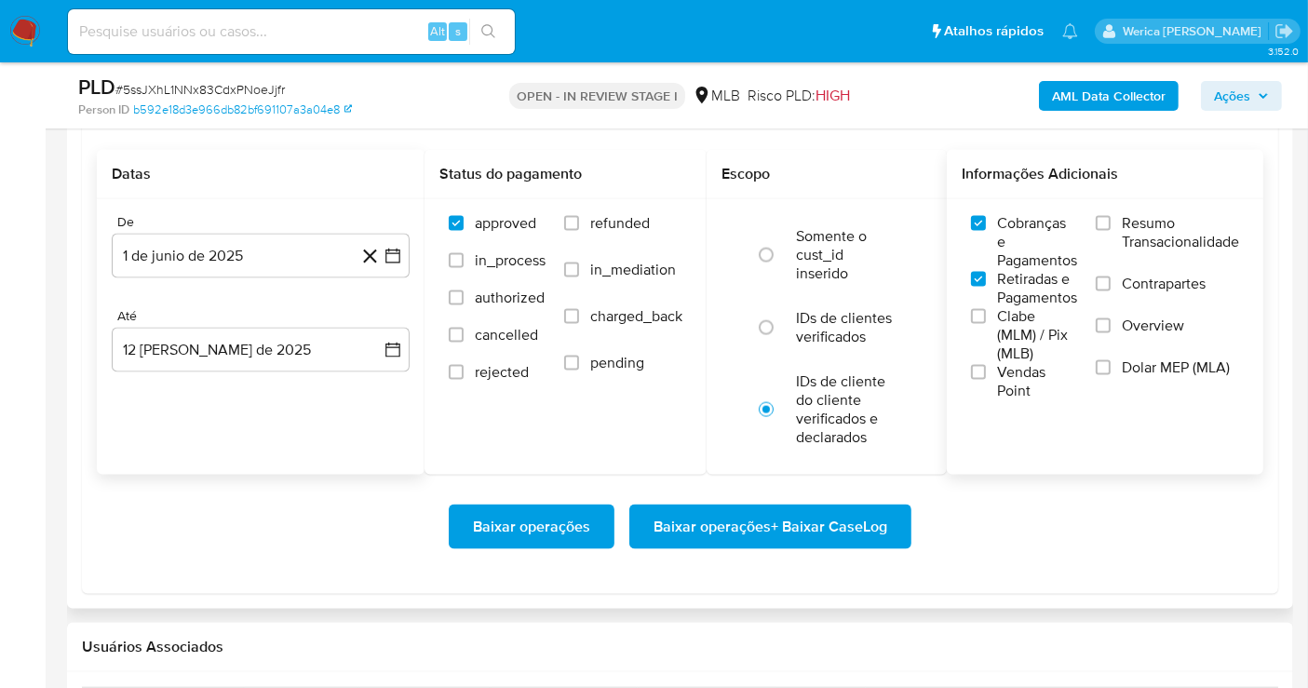
click at [1014, 343] on span "Clabe (MLM) / Pix (MLB)" at bounding box center [1037, 335] width 80 height 56
click at [986, 324] on input "Clabe (MLM) / Pix (MLB)" at bounding box center [978, 316] width 15 height 15
click at [1001, 385] on span "Vendas Point" at bounding box center [1037, 381] width 80 height 37
click at [986, 380] on input "Vendas Point" at bounding box center [978, 372] width 15 height 15
click at [1083, 372] on div "Cobranças e Pagamentos Retiradas e Pagamentos Clabe (MLM) / Pix (MLB) Vendas Po…" at bounding box center [1105, 307] width 287 height 186
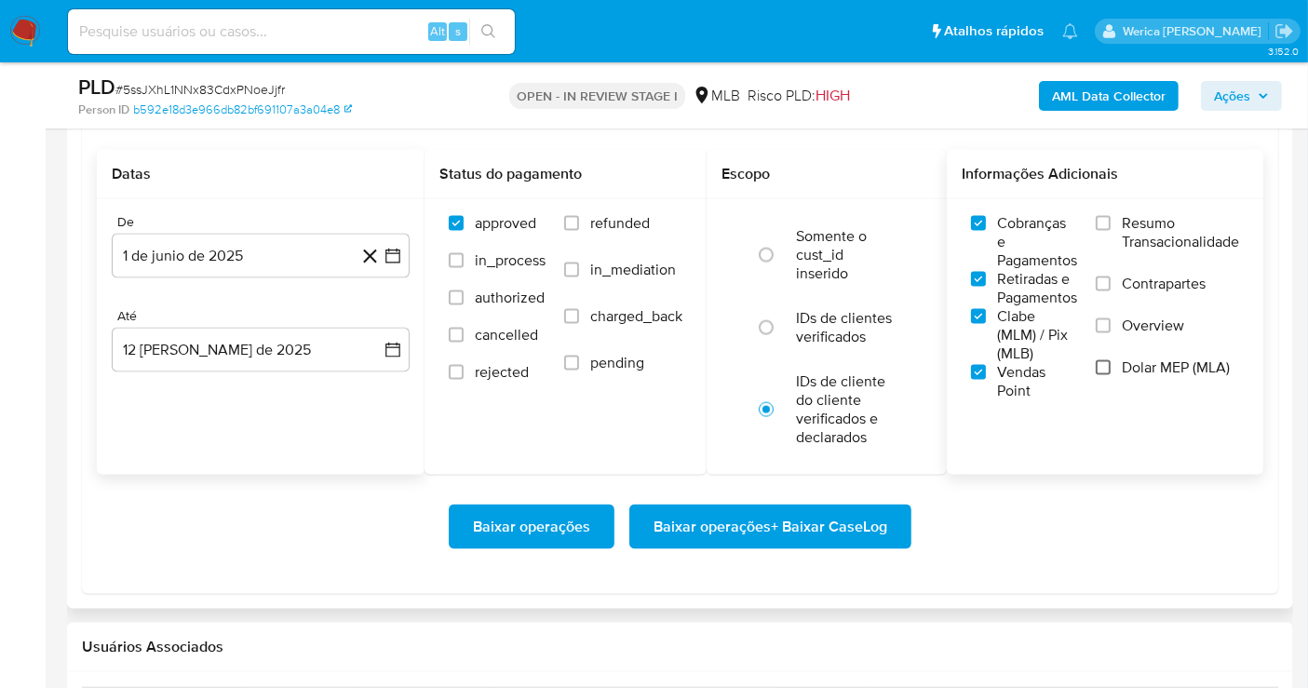
click at [1105, 370] on input "Dolar MEP (MLA)" at bounding box center [1103, 367] width 15 height 15
click at [1109, 337] on label "Overview" at bounding box center [1167, 337] width 143 height 42
click at [1109, 333] on input "Overview" at bounding box center [1103, 325] width 15 height 15
click at [1111, 300] on label "Contrapartes" at bounding box center [1167, 296] width 143 height 42
click at [1111, 291] on input "Contrapartes" at bounding box center [1103, 283] width 15 height 15
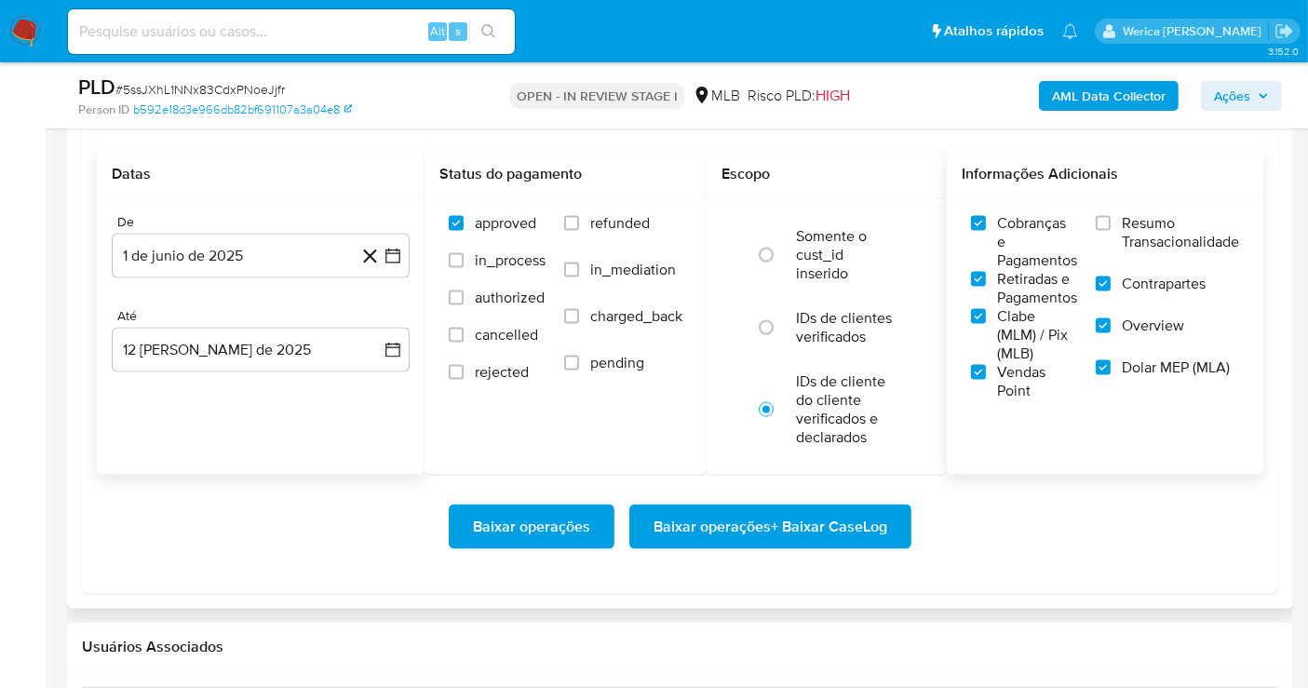
click at [1125, 235] on span "Resumo Transacionalidade" at bounding box center [1180, 232] width 117 height 37
click at [1111, 231] on input "Resumo Transacionalidade" at bounding box center [1103, 223] width 15 height 15
click at [872, 514] on span "Baixar operações + Baixar CaseLog" at bounding box center [770, 526] width 234 height 41
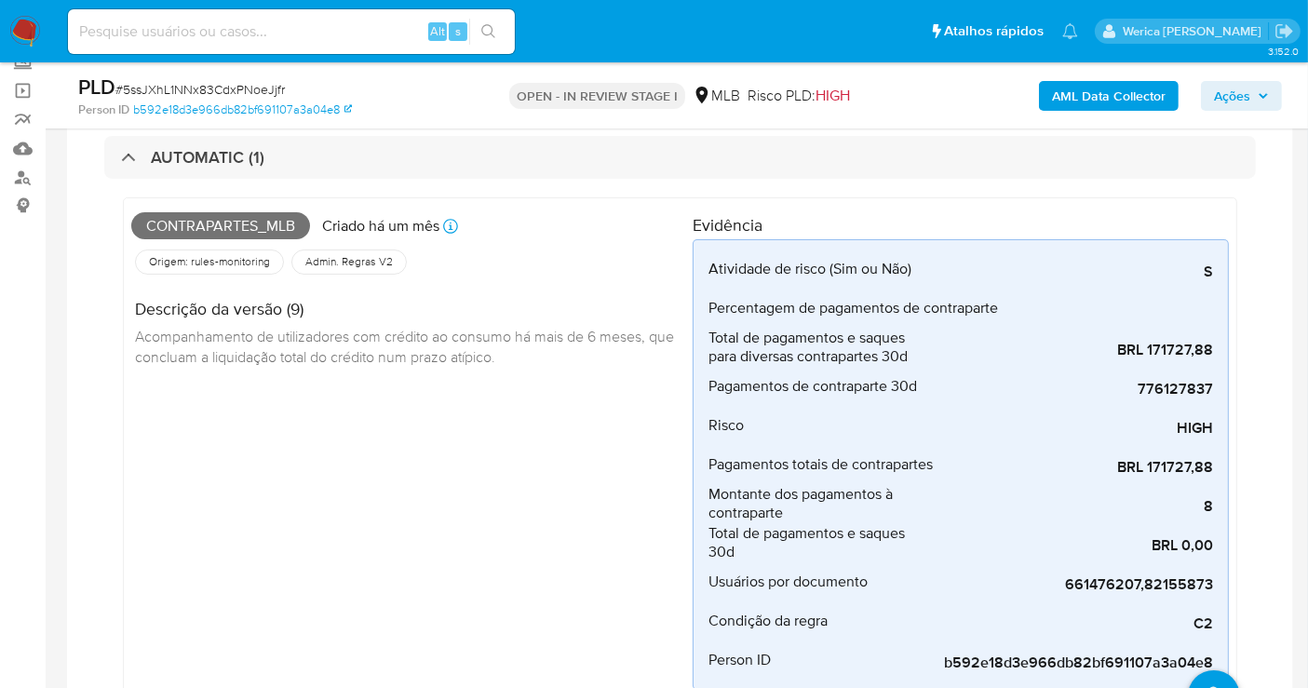
scroll to position [89, 0]
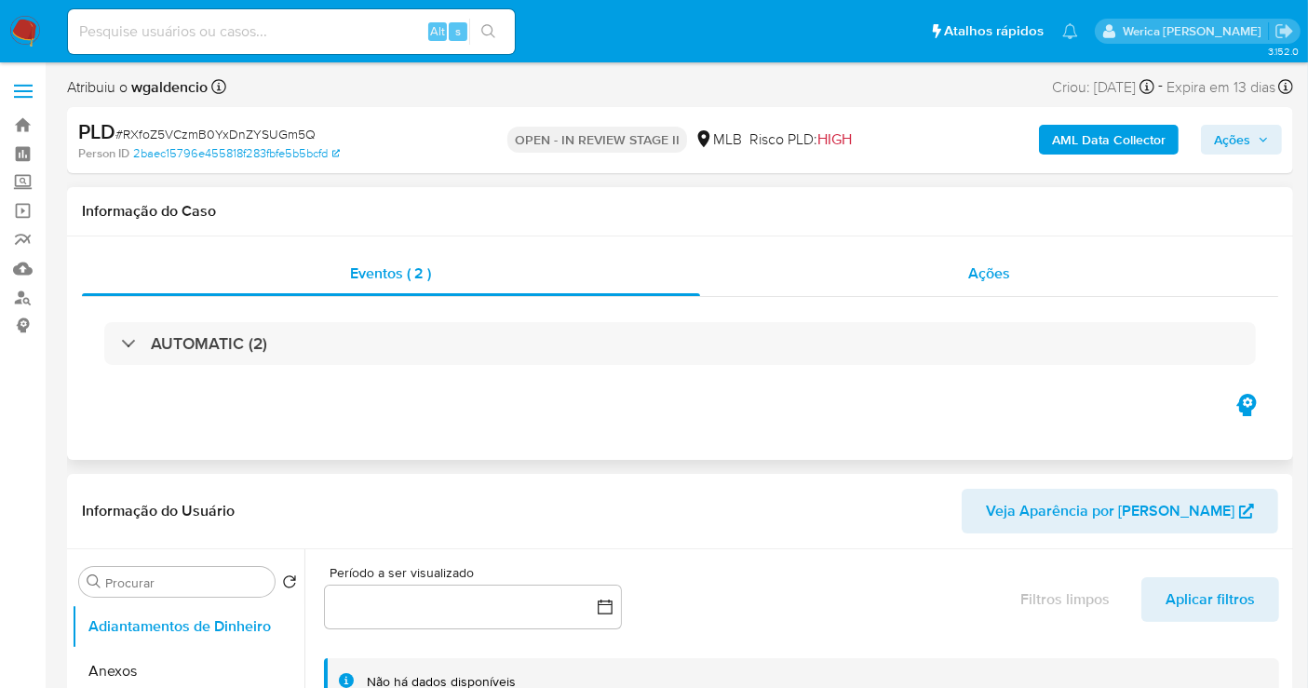
drag, startPoint x: 1003, startPoint y: 243, endPoint x: 1002, endPoint y: 259, distance: 15.9
click at [1003, 246] on div "Eventos ( 2 ) Ações AUTOMATIC (2)" at bounding box center [680, 347] width 1226 height 223
click at [999, 263] on span "Ações" at bounding box center [989, 273] width 42 height 21
select select "10"
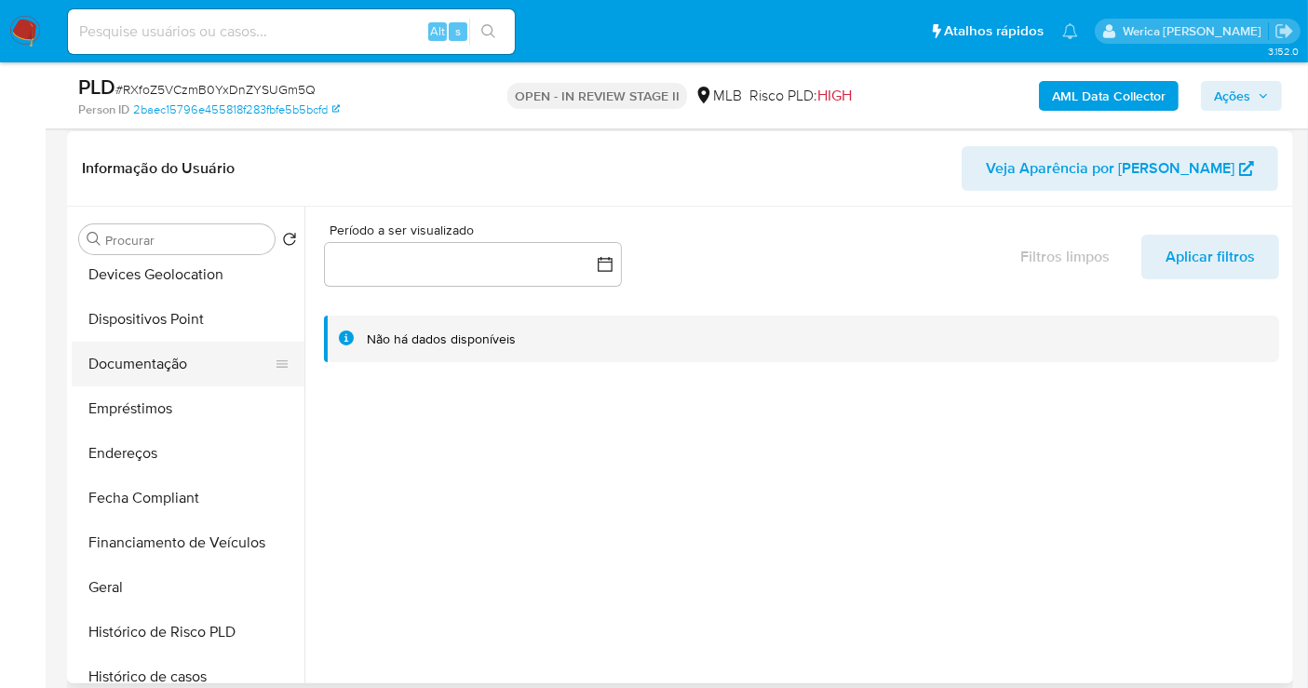
scroll to position [310, 0]
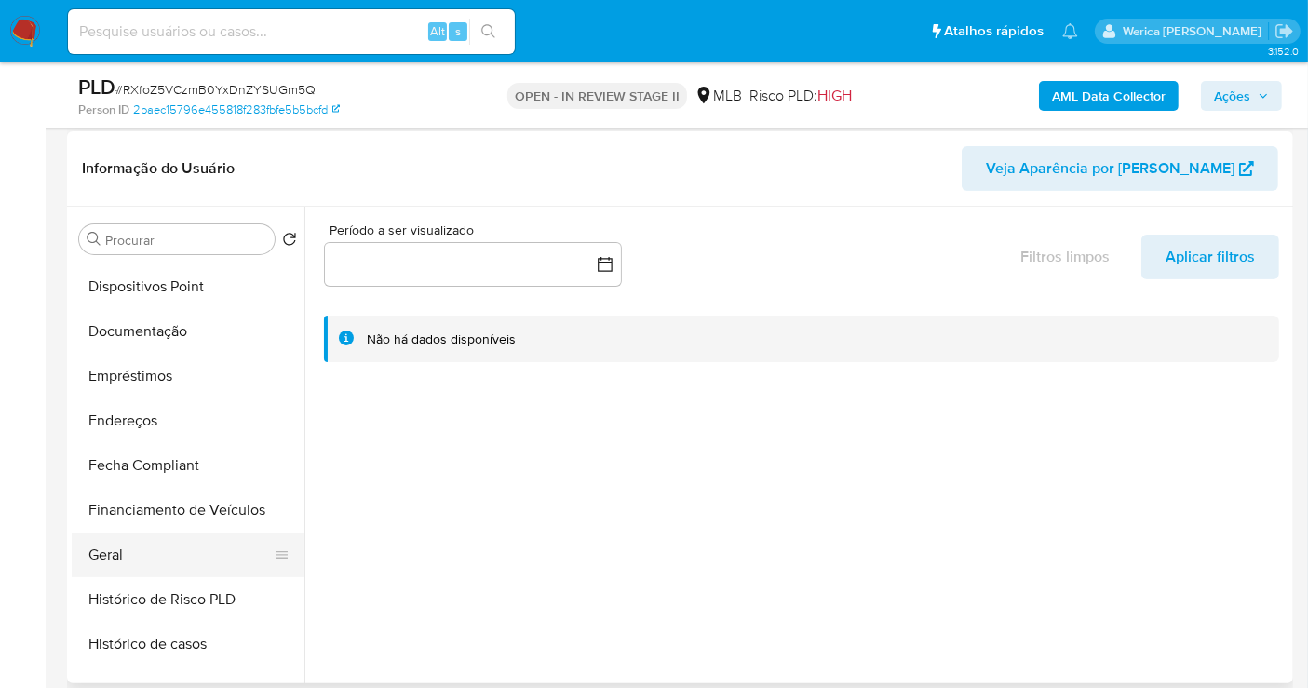
click at [205, 557] on button "Geral" at bounding box center [181, 554] width 218 height 45
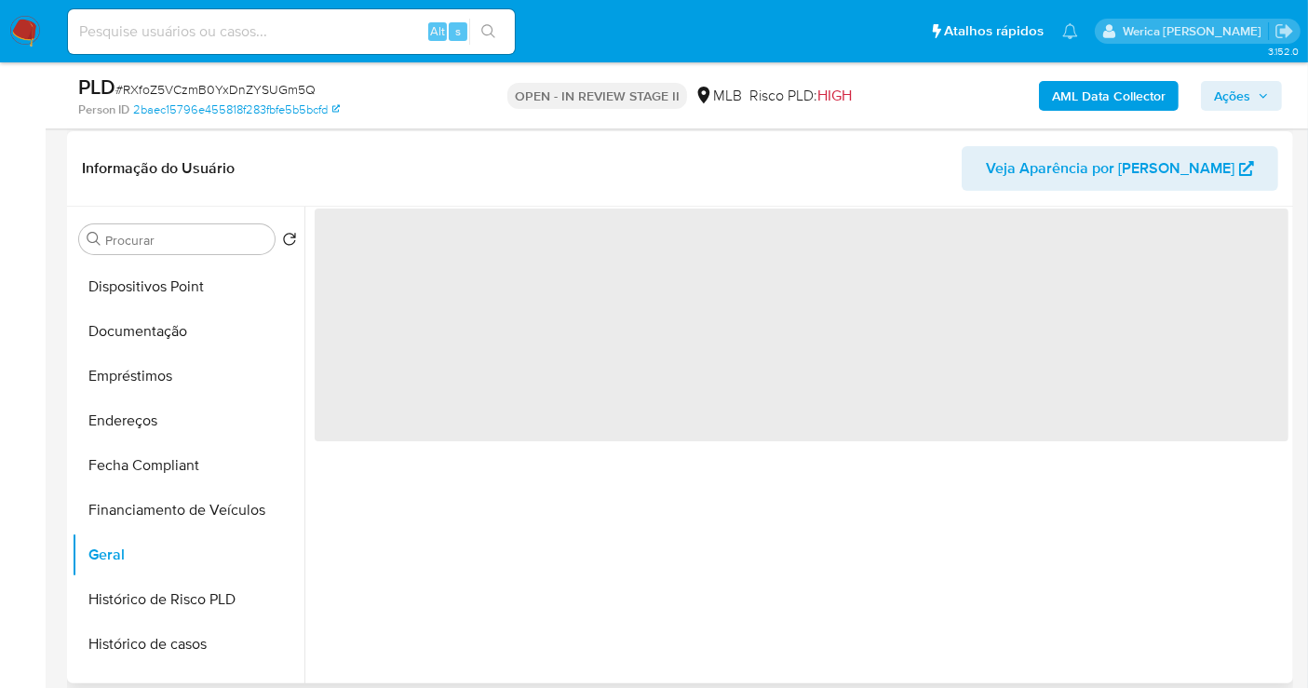
click at [465, 330] on span "‌" at bounding box center [802, 325] width 974 height 233
click at [475, 274] on span "‌" at bounding box center [802, 325] width 974 height 233
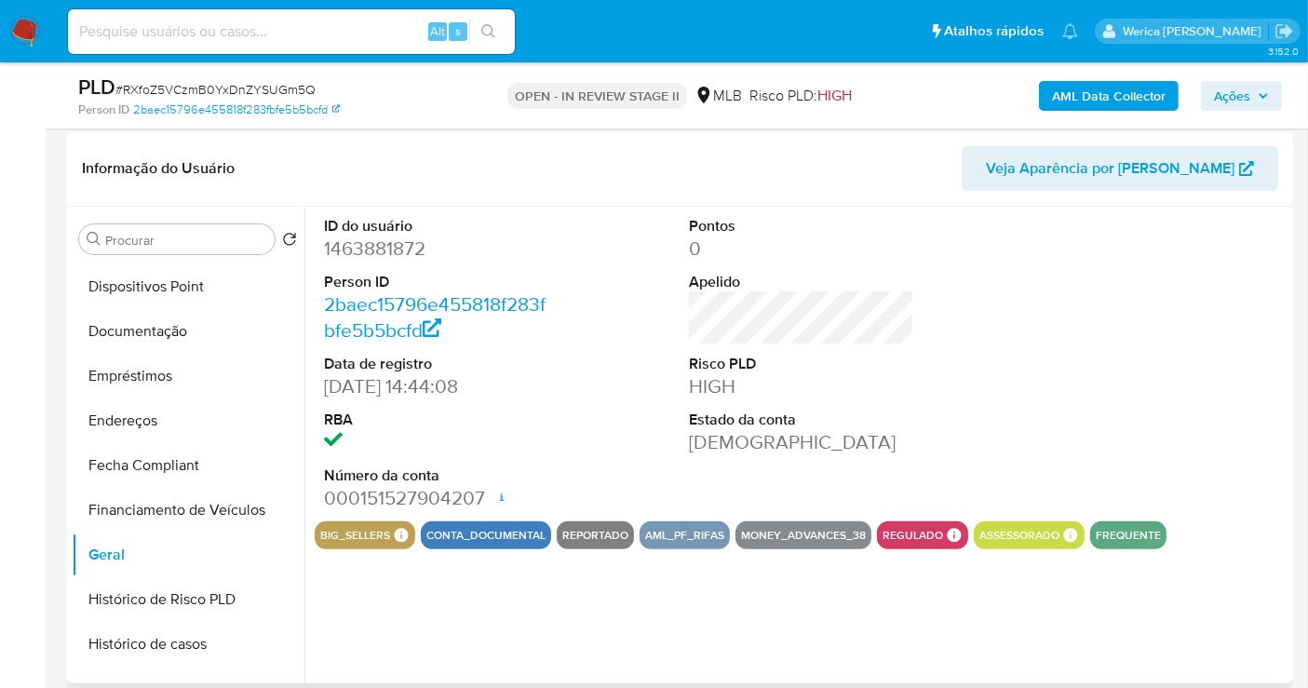
click at [475, 272] on dt "Person ID" at bounding box center [436, 282] width 225 height 20
click at [374, 240] on dd "1463881872" at bounding box center [436, 249] width 225 height 26
copy dd "1463881872"
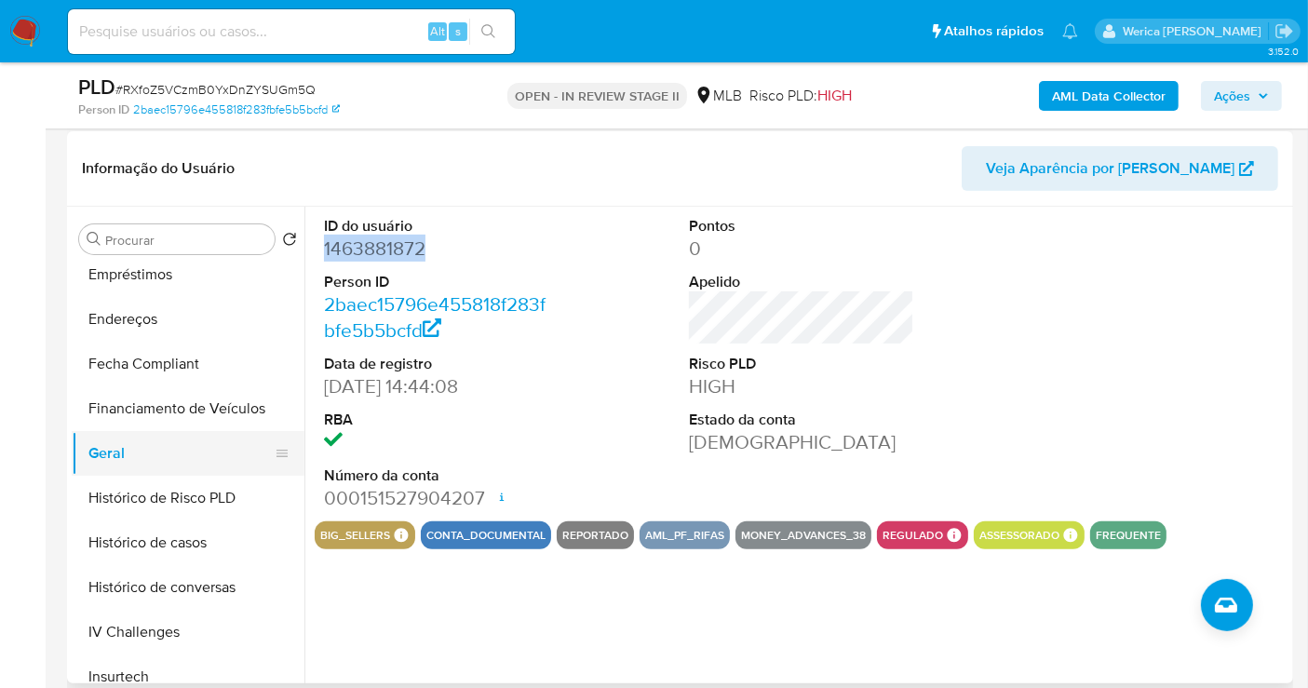
scroll to position [413, 0]
click at [218, 526] on button "Histórico de casos" at bounding box center [181, 541] width 218 height 45
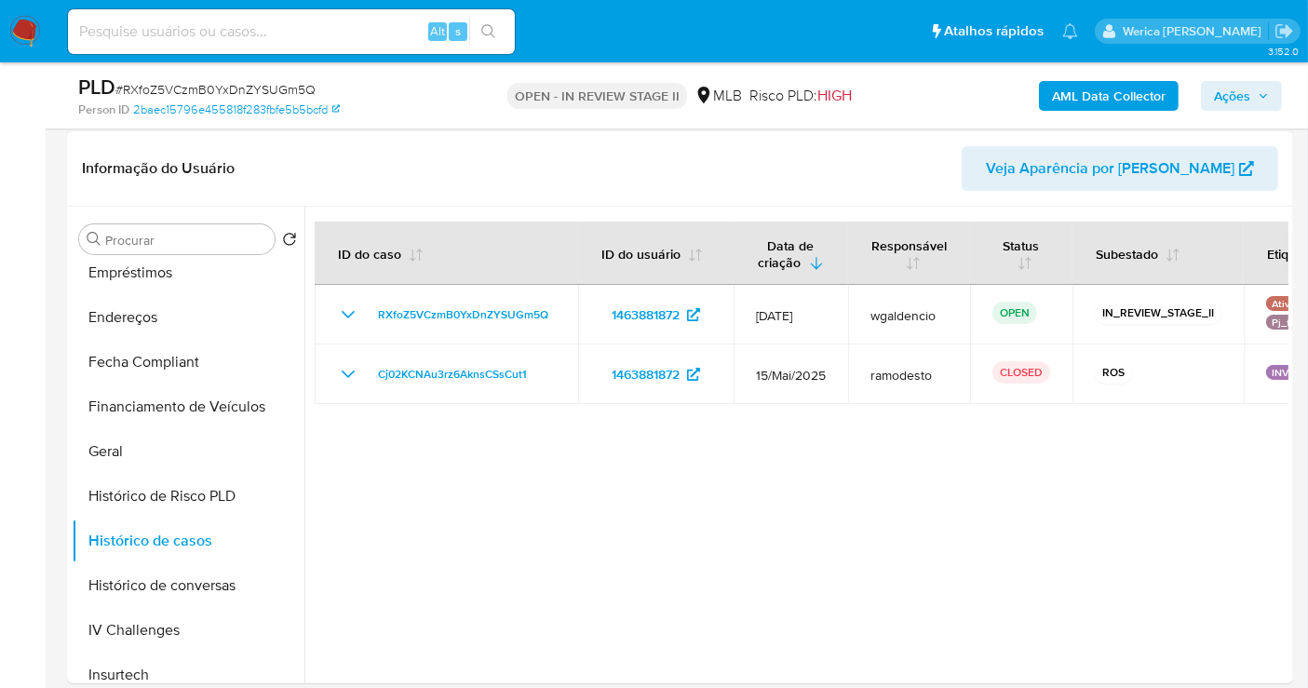
drag, startPoint x: 1021, startPoint y: 369, endPoint x: 1316, endPoint y: 382, distance: 295.4
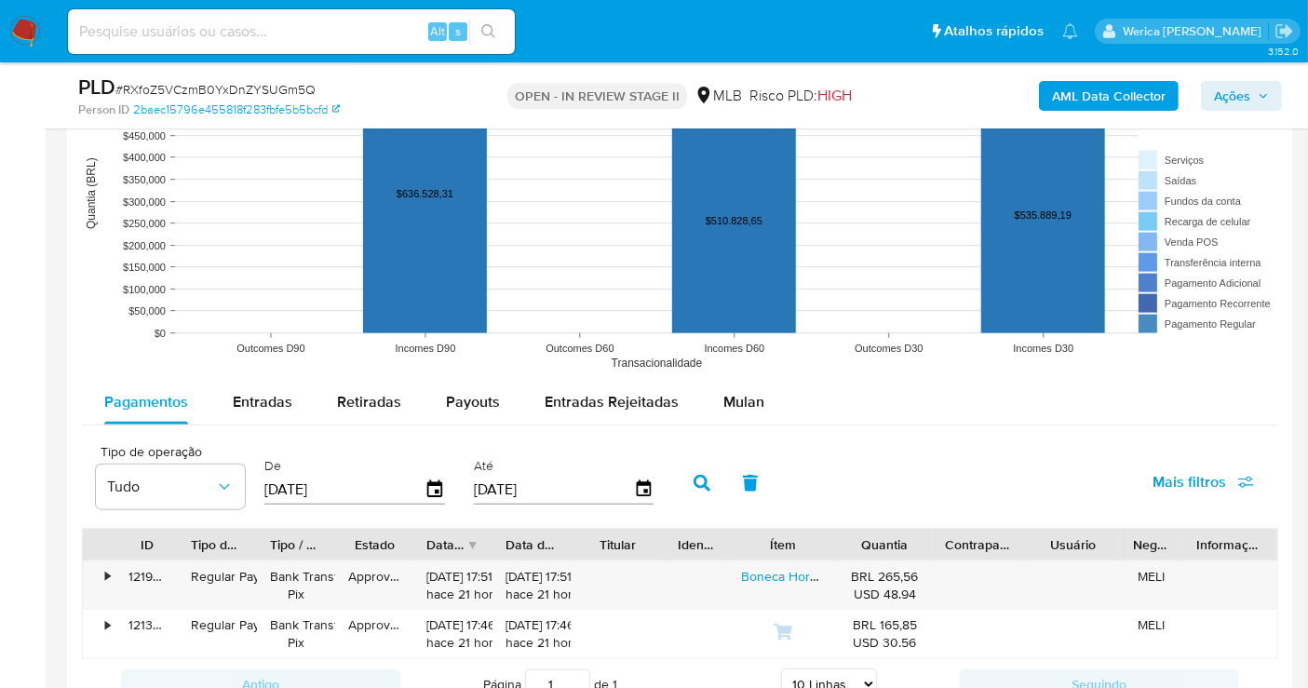
scroll to position [2068, 0]
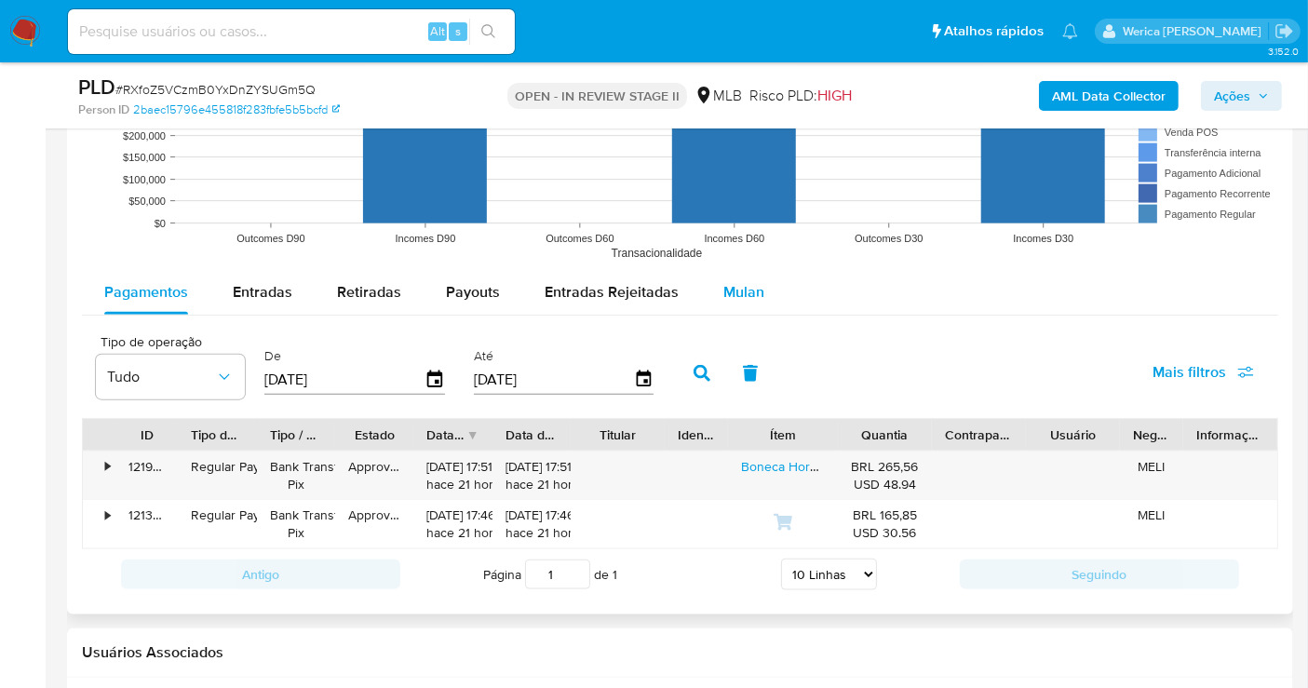
click at [742, 275] on div "Mulan" at bounding box center [743, 292] width 41 height 45
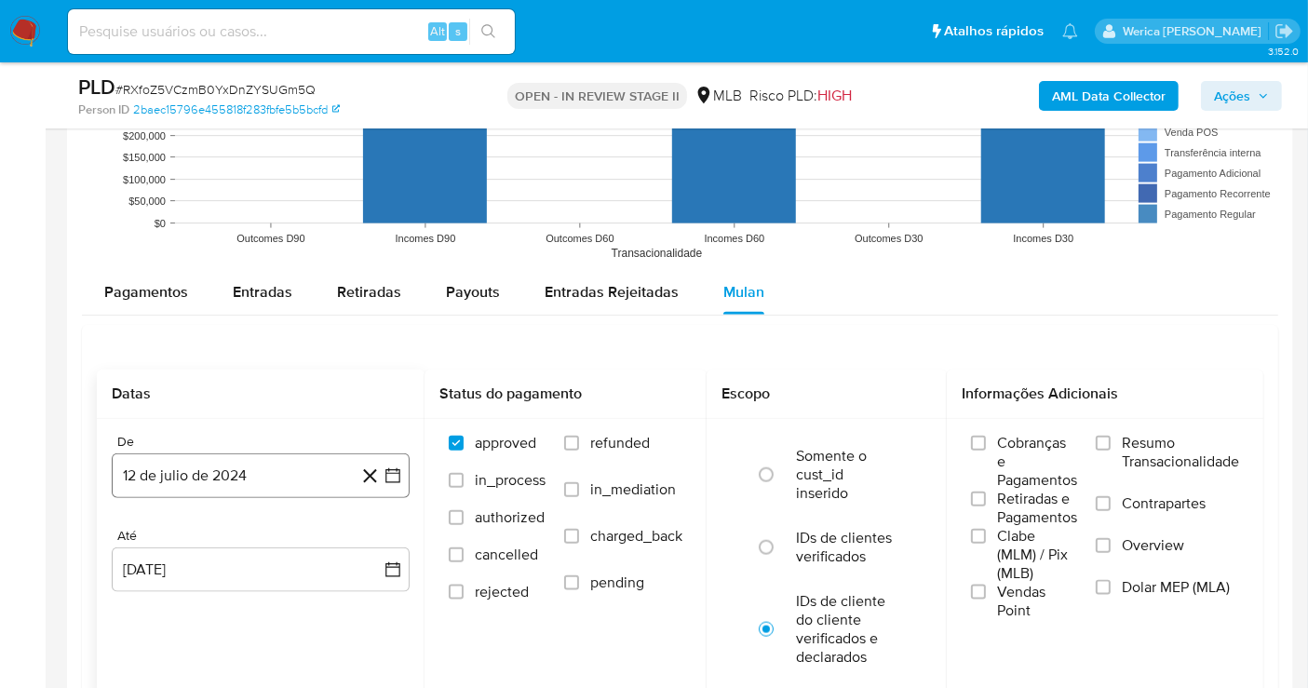
click at [228, 489] on button "12 de julio de 2024" at bounding box center [261, 475] width 298 height 45
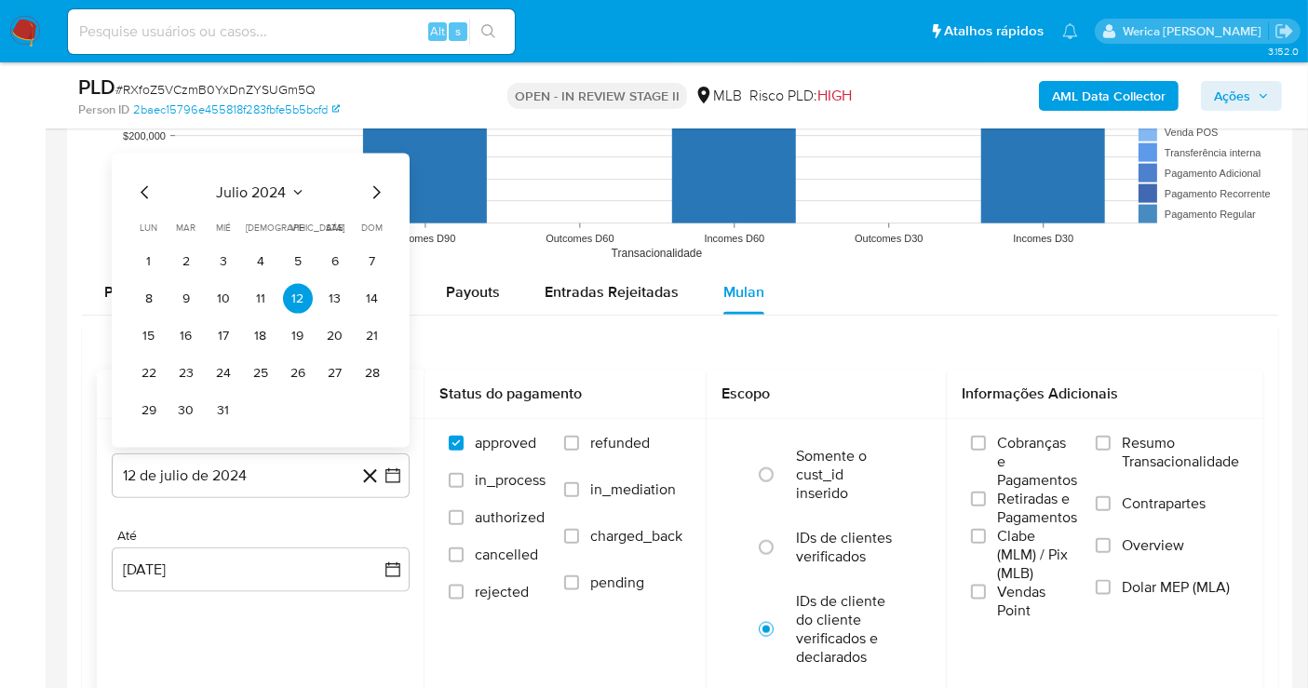
click at [274, 203] on div "julio 2024 julio 2024 lun lunes mar martes mié miércoles jue jueves vie viernes…" at bounding box center [260, 304] width 253 height 244
click at [281, 188] on span "julio 2024" at bounding box center [252, 192] width 70 height 19
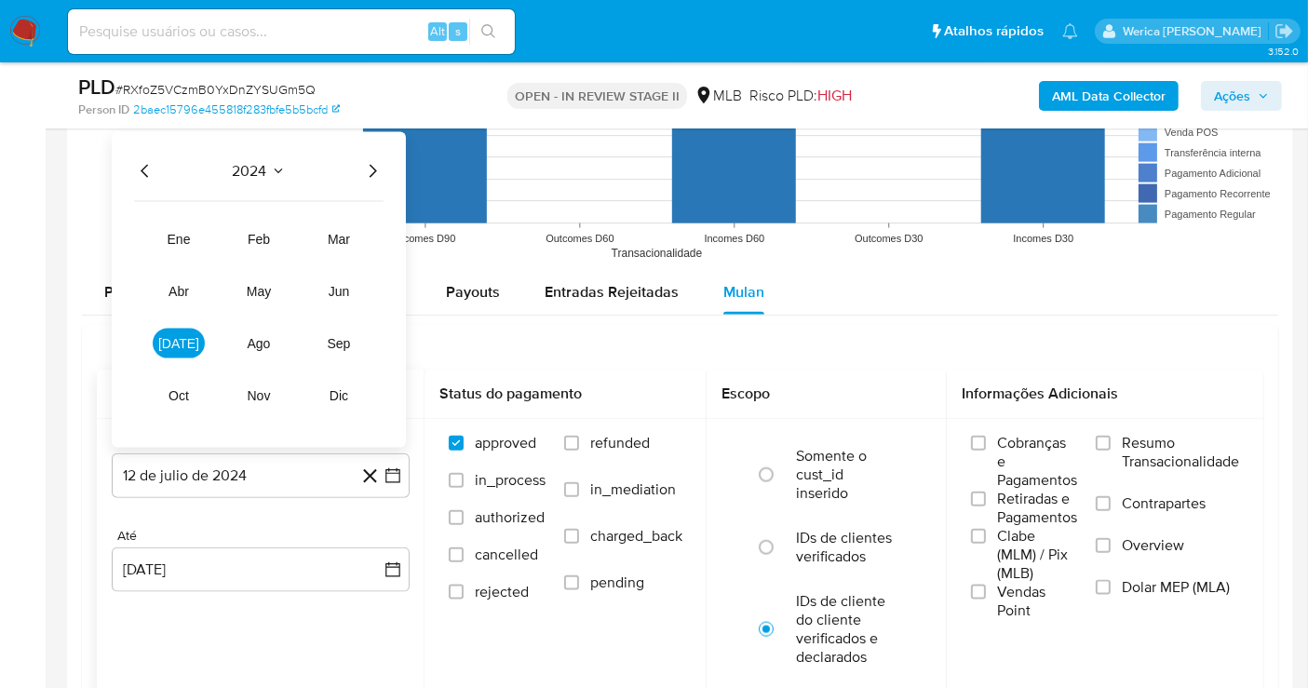
click at [370, 169] on icon "Año siguiente" at bounding box center [372, 171] width 22 height 22
click at [350, 270] on tr "ene feb mar abr may jun jul ago sep oct nov dic" at bounding box center [259, 317] width 212 height 186
click at [344, 290] on span "jun" at bounding box center [339, 291] width 21 height 15
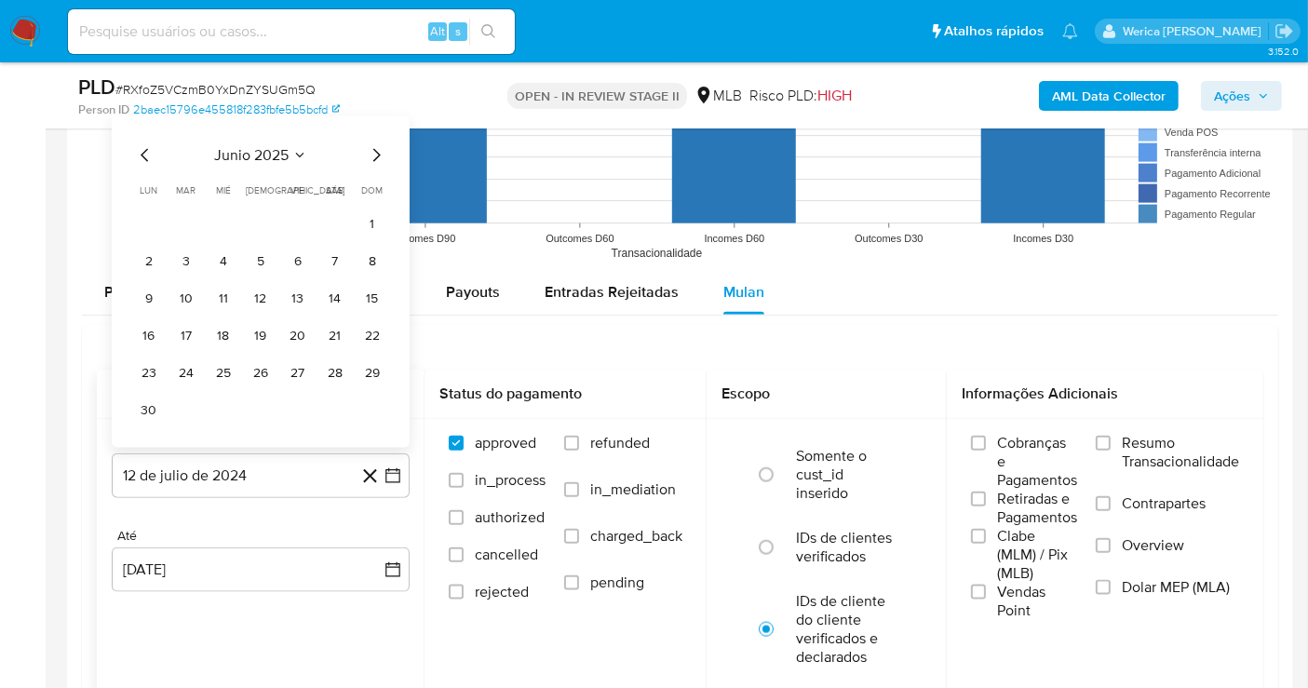
click at [370, 225] on button "1" at bounding box center [372, 224] width 30 height 30
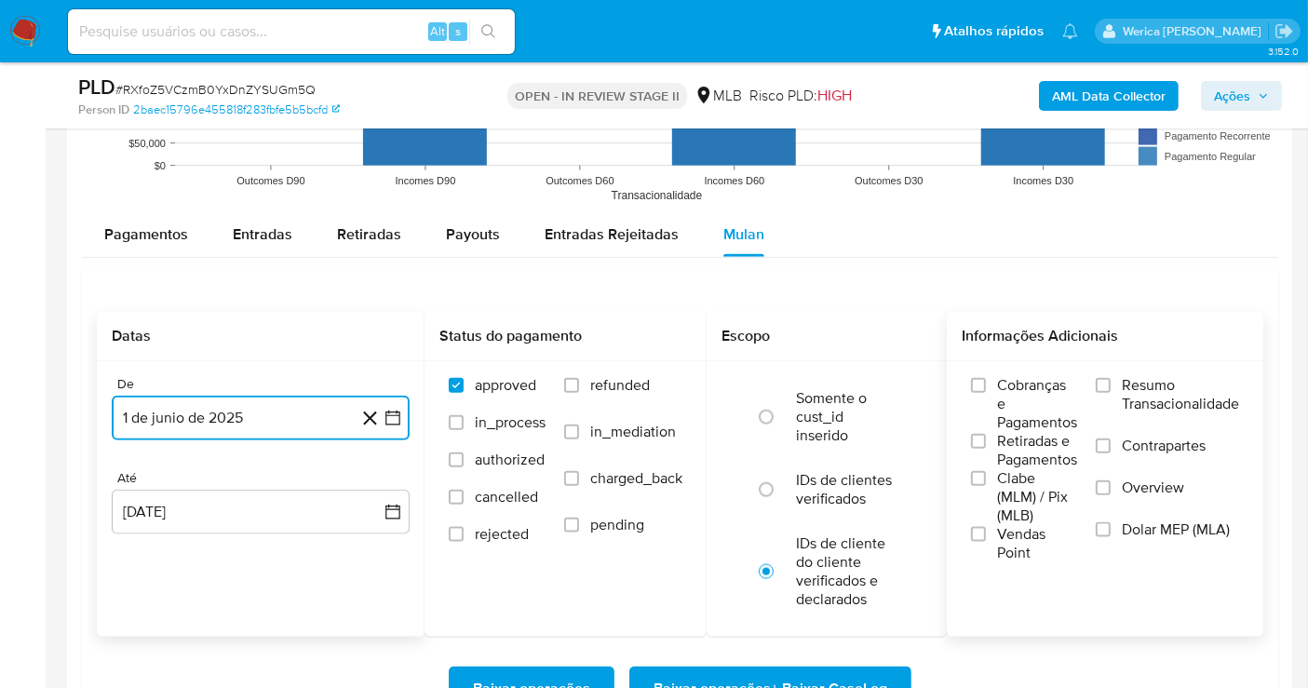
scroll to position [2172, 0]
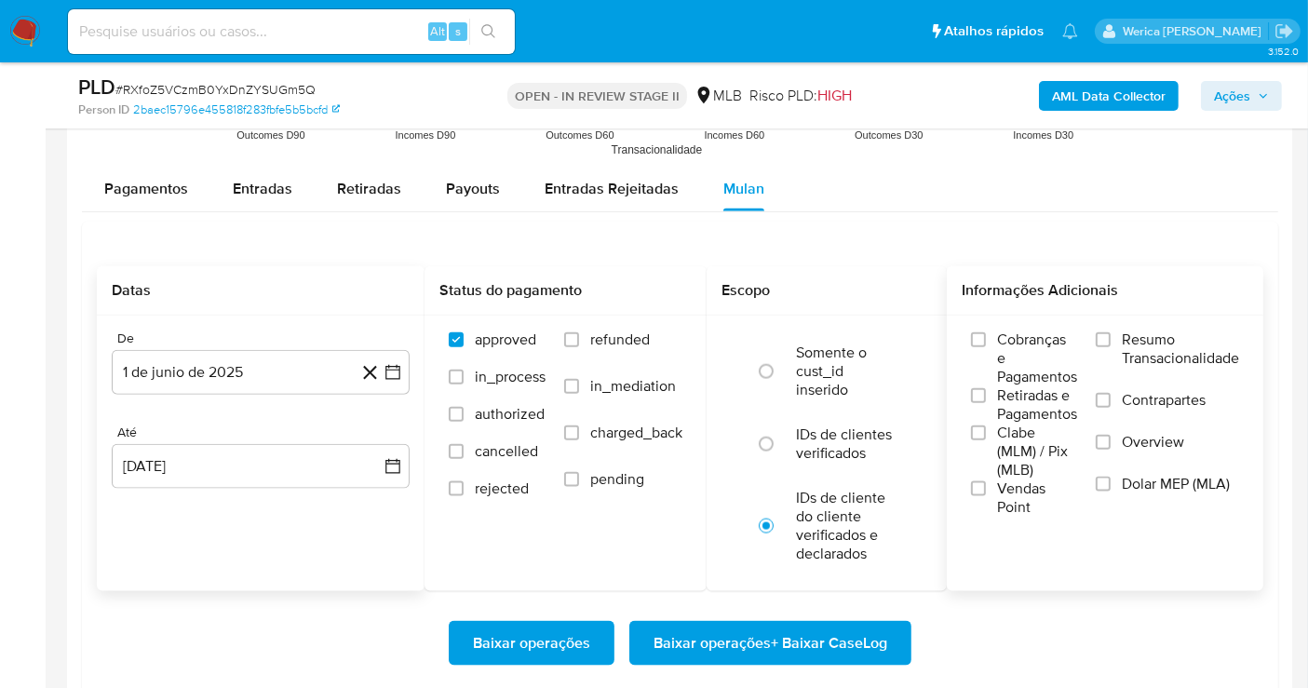
click at [965, 358] on div "Cobranças e Pagamentos Retiradas e Pagamentos Clabe (MLM) / Pix (MLB) Vendas Po…" at bounding box center [1105, 423] width 287 height 186
click at [988, 408] on label "Retiradas e Pagamentos" at bounding box center [1024, 404] width 106 height 37
click at [986, 403] on input "Retiradas e Pagamentos" at bounding box center [978, 395] width 15 height 15
click at [998, 463] on span "Clabe (MLM) / Pix (MLB)" at bounding box center [1037, 452] width 80 height 56
click at [986, 440] on input "Clabe (MLM) / Pix (MLB)" at bounding box center [978, 432] width 15 height 15
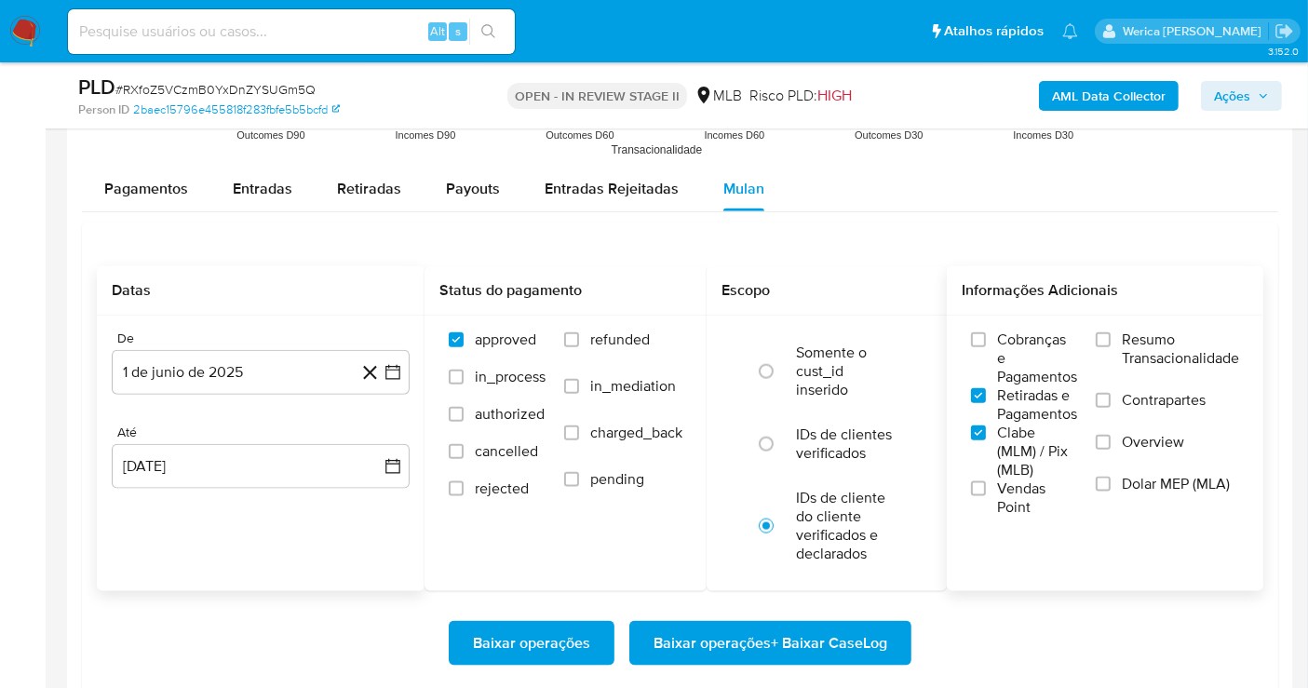
click at [1018, 488] on span "Vendas Point" at bounding box center [1037, 497] width 80 height 37
click at [1035, 335] on span "Cobranças e Pagamentos" at bounding box center [1037, 358] width 80 height 56
click at [986, 335] on input "Cobranças e Pagamentos" at bounding box center [978, 339] width 15 height 15
drag, startPoint x: 1149, startPoint y: 344, endPoint x: 1151, endPoint y: 363, distance: 18.8
click at [1150, 359] on span "Resumo Transacionalidade" at bounding box center [1180, 348] width 117 height 37
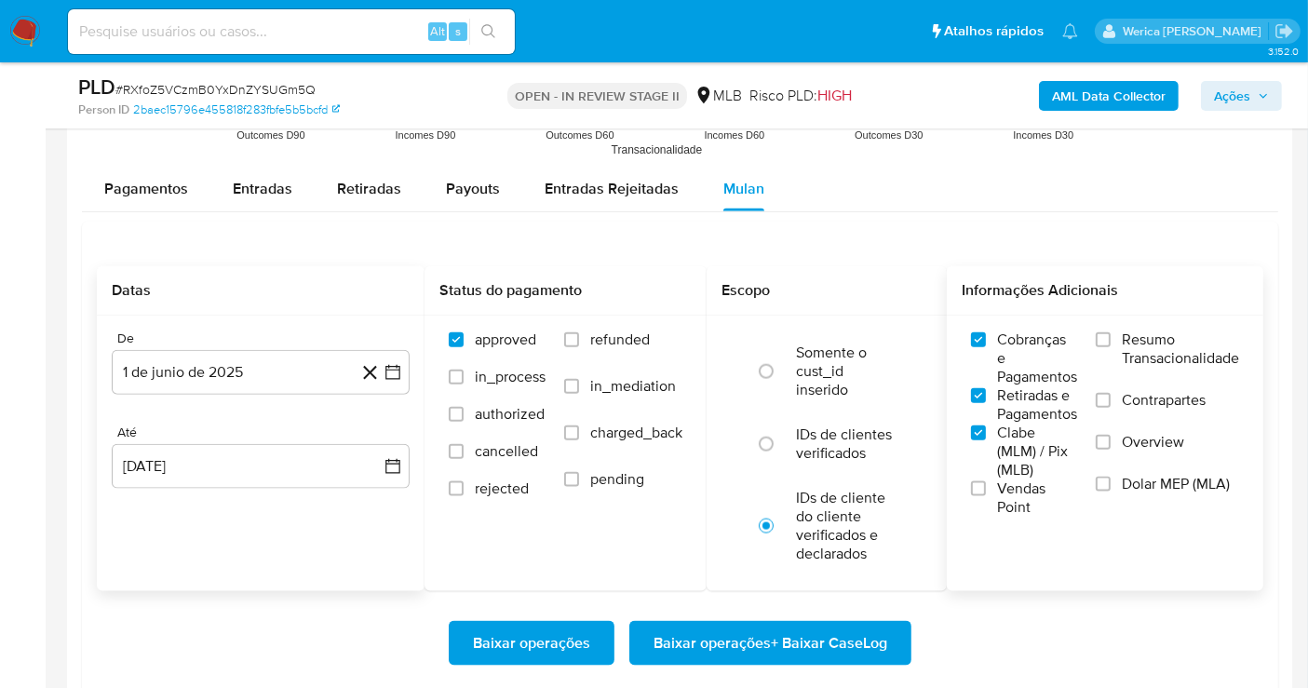
click at [1151, 408] on label "Contrapartes" at bounding box center [1167, 412] width 143 height 42
click at [1111, 408] on input "Contrapartes" at bounding box center [1103, 400] width 15 height 15
click at [1142, 447] on span "Overview" at bounding box center [1153, 442] width 62 height 19
click at [1133, 477] on span "Dolar MEP (MLA)" at bounding box center [1176, 484] width 108 height 19
click at [1096, 350] on label "Resumo Transacionalidade" at bounding box center [1167, 360] width 143 height 61
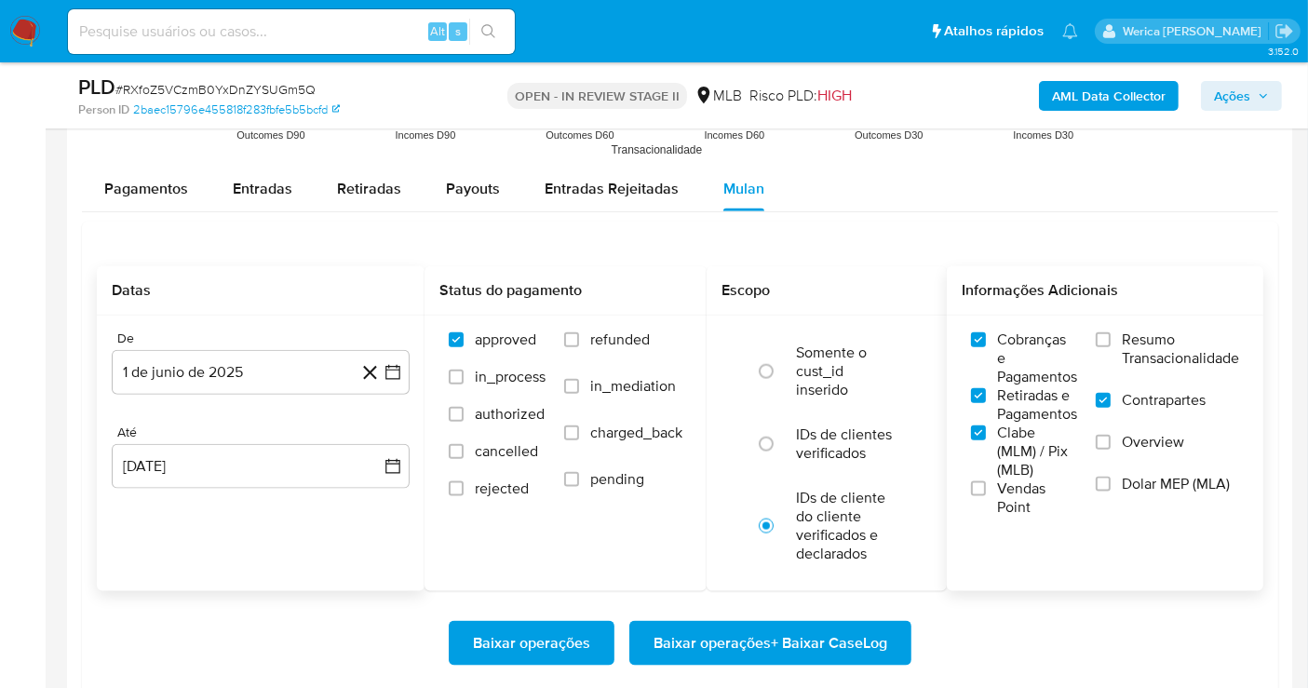
click at [1096, 347] on input "Resumo Transacionalidade" at bounding box center [1103, 339] width 15 height 15
drag, startPoint x: 1125, startPoint y: 456, endPoint x: 1135, endPoint y: 485, distance: 30.6
click at [1128, 464] on label "Overview" at bounding box center [1167, 454] width 143 height 42
click at [1135, 491] on label "Dolar MEP (MLA)" at bounding box center [1167, 496] width 143 height 42
click at [1111, 491] on input "Dolar MEP (MLA)" at bounding box center [1103, 484] width 15 height 15
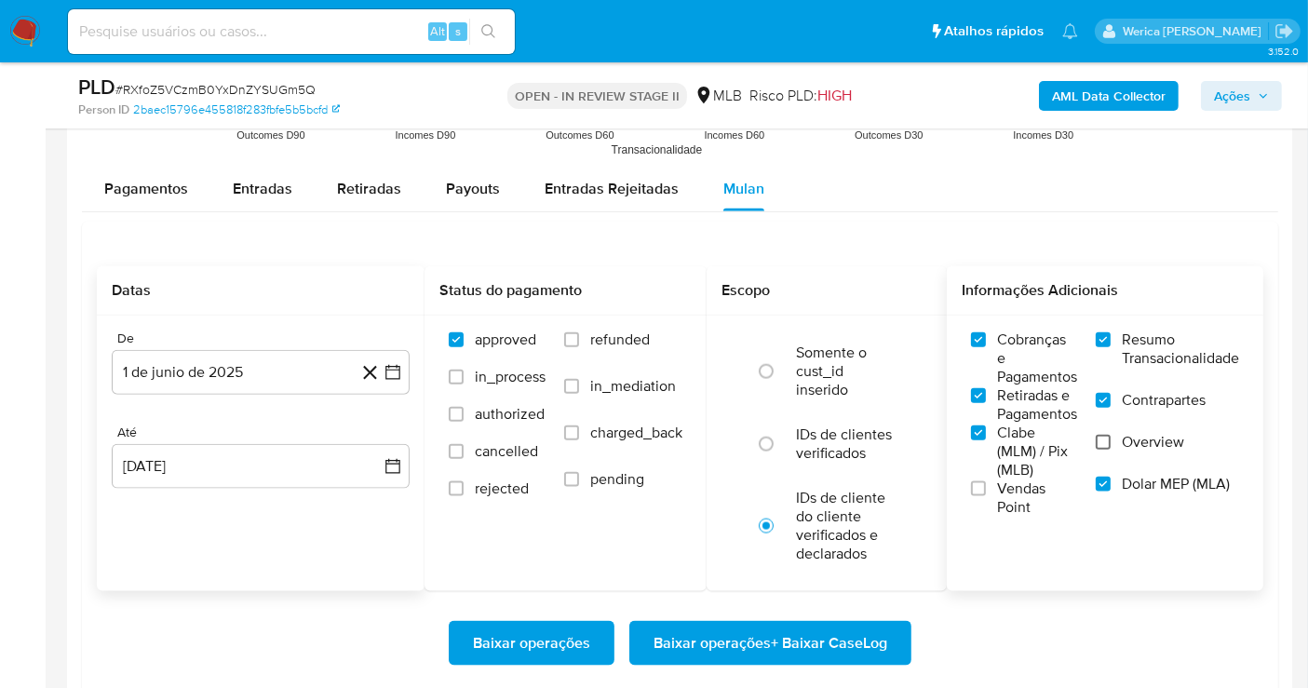
click at [1107, 443] on input "Overview" at bounding box center [1103, 442] width 15 height 15
click at [998, 505] on span "Vendas Point" at bounding box center [1037, 497] width 80 height 37
click at [986, 496] on input "Vendas Point" at bounding box center [978, 488] width 15 height 15
click at [883, 627] on span "Baixar operações + Baixar CaseLog" at bounding box center [770, 643] width 234 height 41
click at [169, 165] on div "Tipo de operação All Tipo de pagamento All Estado All BRL USD Número de transaç…" at bounding box center [680, 278] width 1196 height 1111
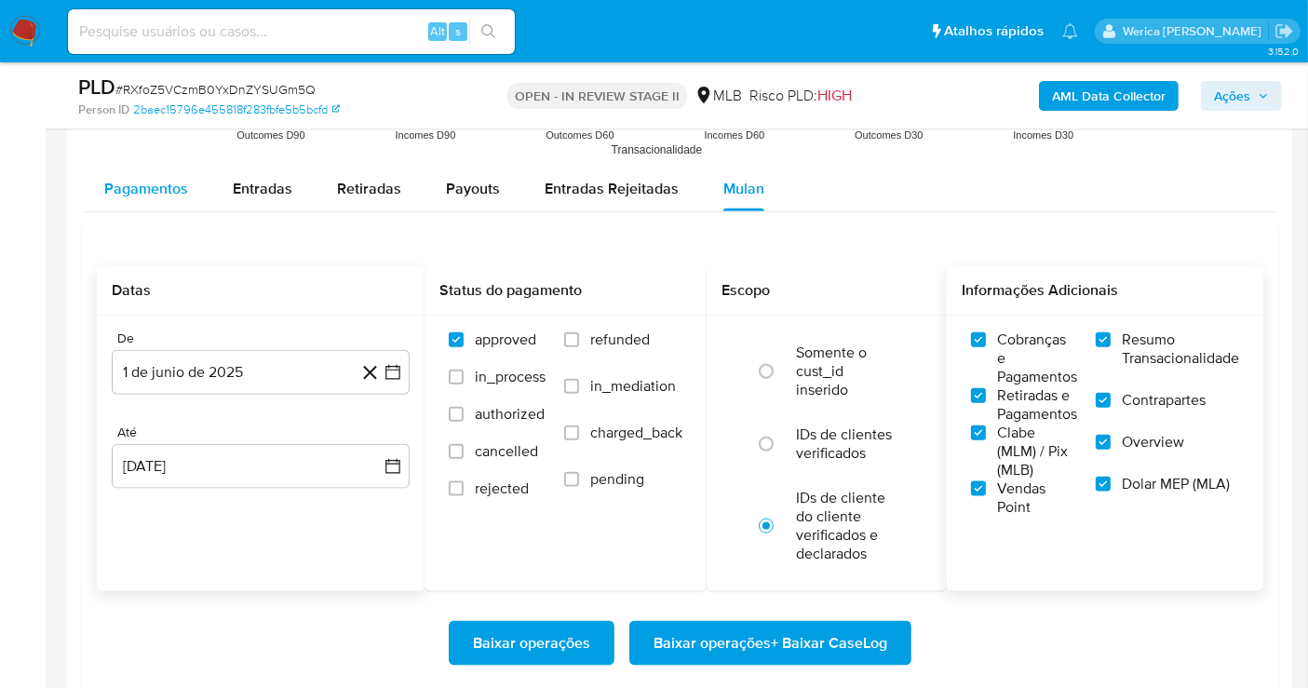
click at [187, 193] on button "Pagamentos" at bounding box center [146, 189] width 128 height 45
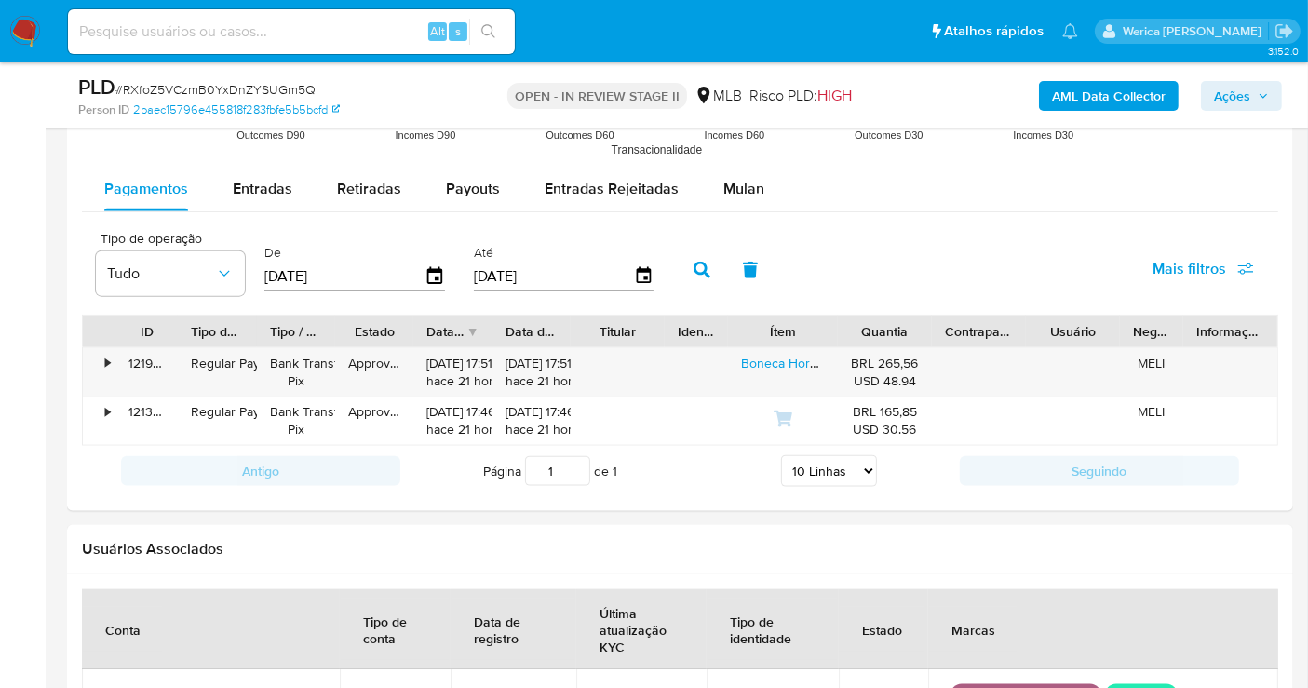
drag, startPoint x: 818, startPoint y: 324, endPoint x: 855, endPoint y: 328, distance: 37.4
click at [855, 328] on div "ID Tipo de operação Tipo / Método Estado Data de criação Data de aprovação Titu…" at bounding box center [680, 332] width 1194 height 32
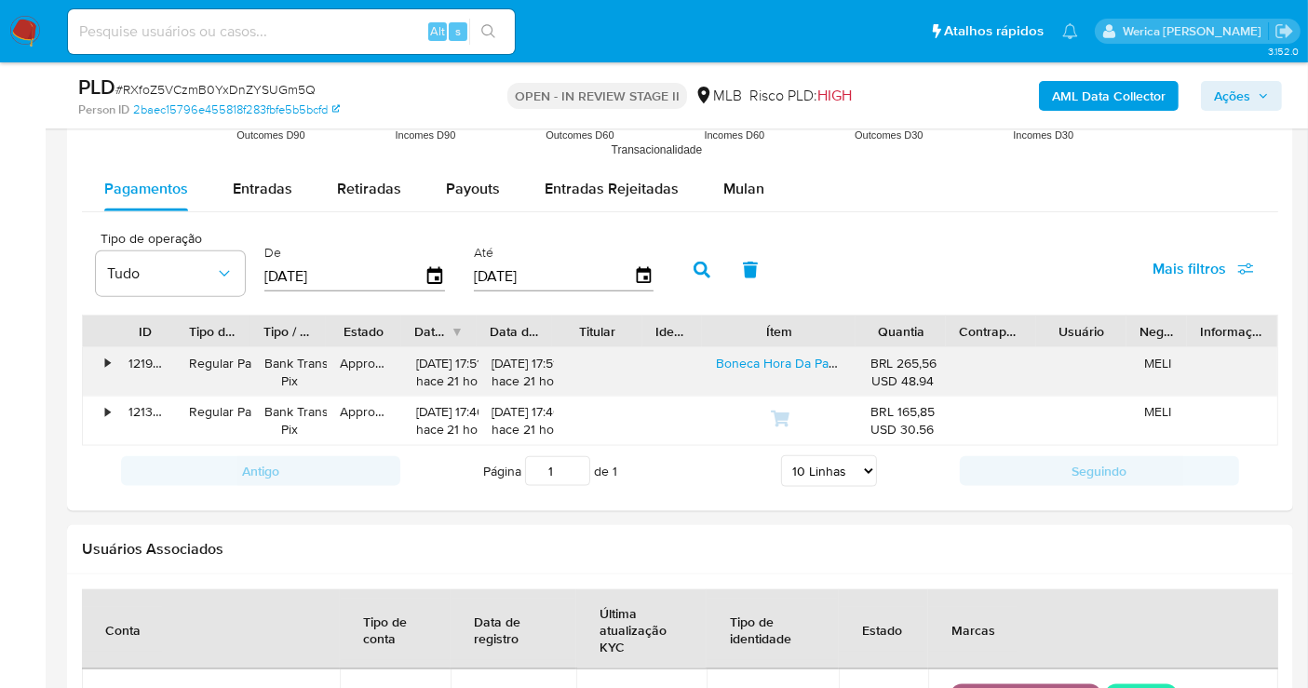
drag, startPoint x: 848, startPoint y: 322, endPoint x: 842, endPoint y: 344, distance: 23.0
click at [844, 344] on div "ID Tipo de operação Tipo / Método Estado Data de criação Data de aprovação Titu…" at bounding box center [680, 381] width 1196 height 132
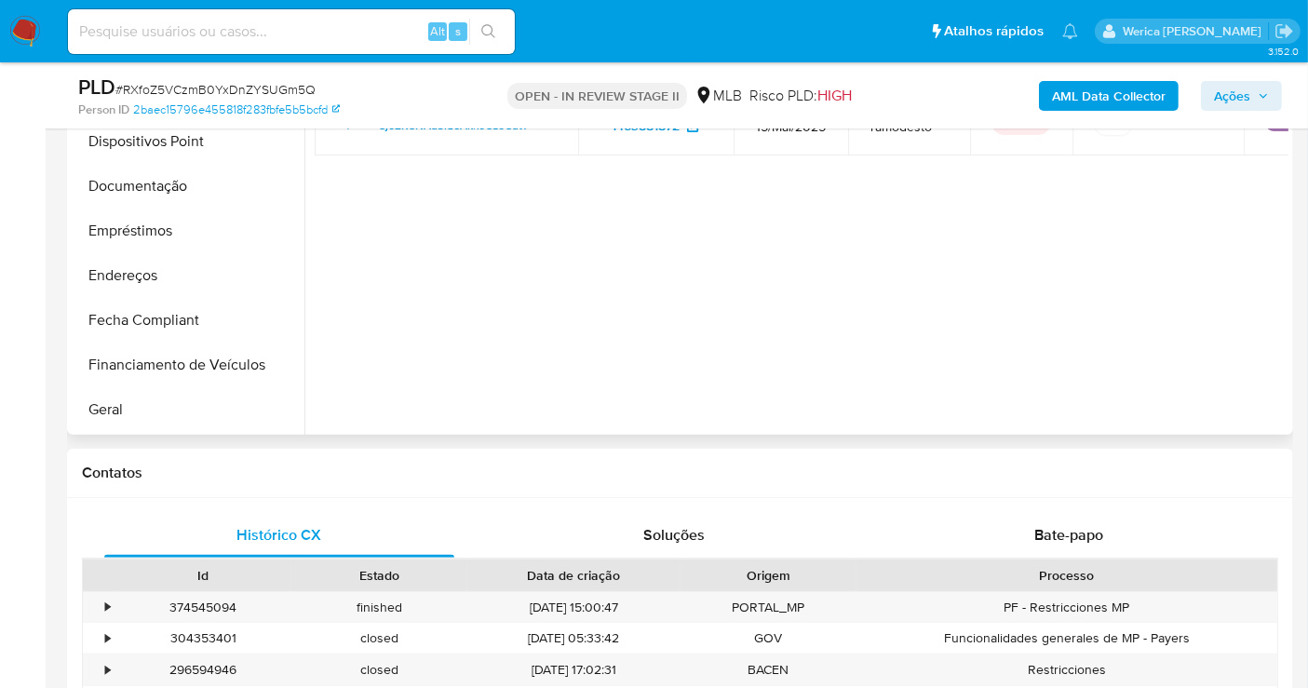
scroll to position [517, 0]
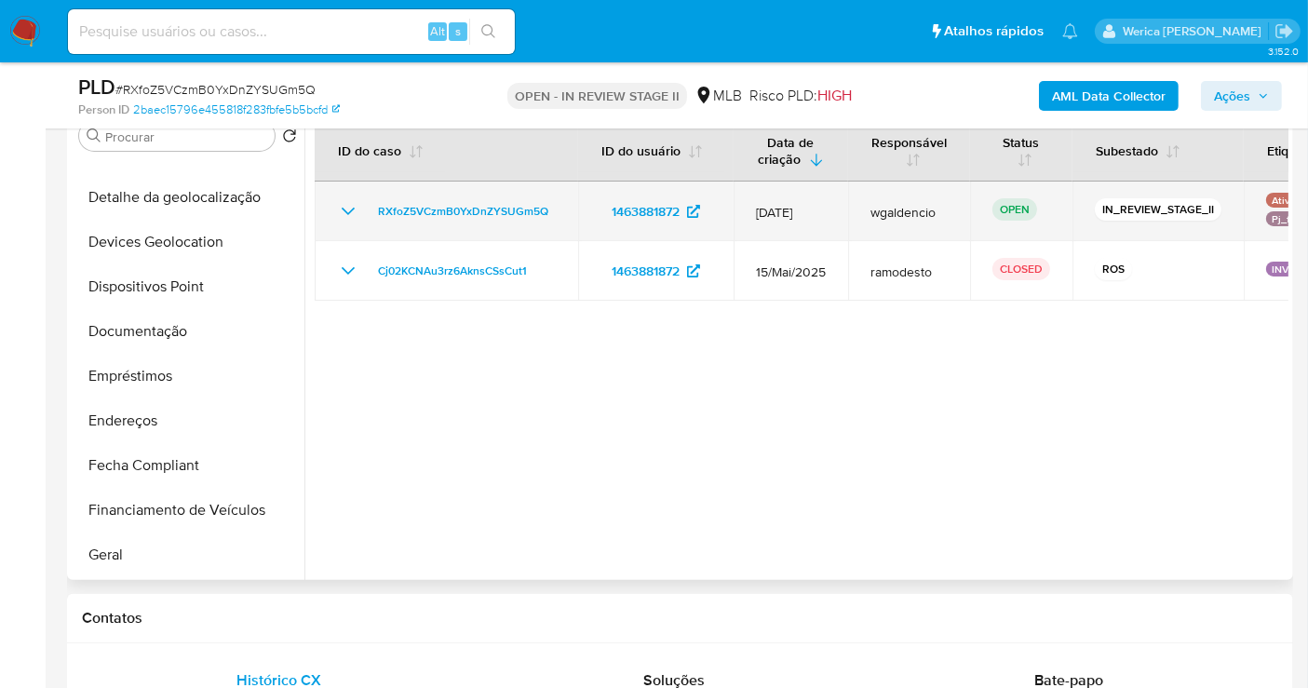
drag, startPoint x: 1063, startPoint y: 211, endPoint x: 1277, endPoint y: 216, distance: 214.2
click at [1286, 209] on div at bounding box center [796, 341] width 984 height 477
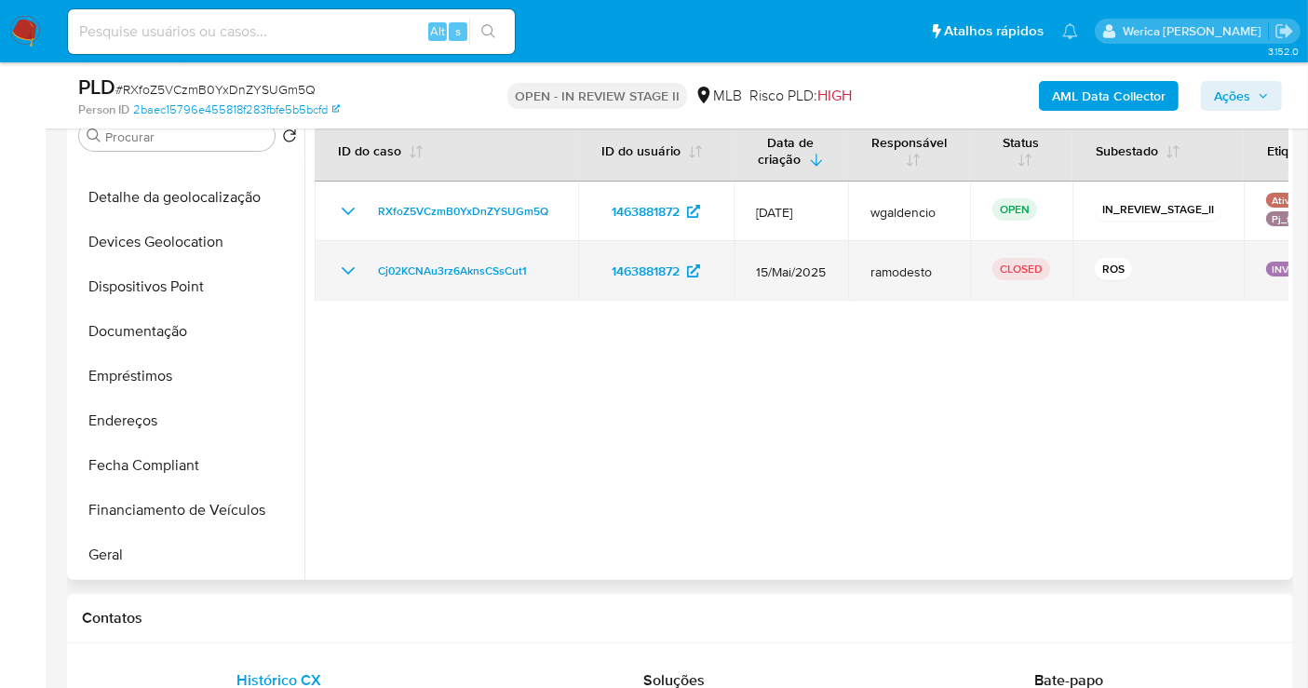
click at [1215, 242] on td "ROS" at bounding box center [1157, 271] width 171 height 60
click at [483, 271] on span "Cj02KCNAu3rz6AknsCSsCut1" at bounding box center [452, 271] width 149 height 22
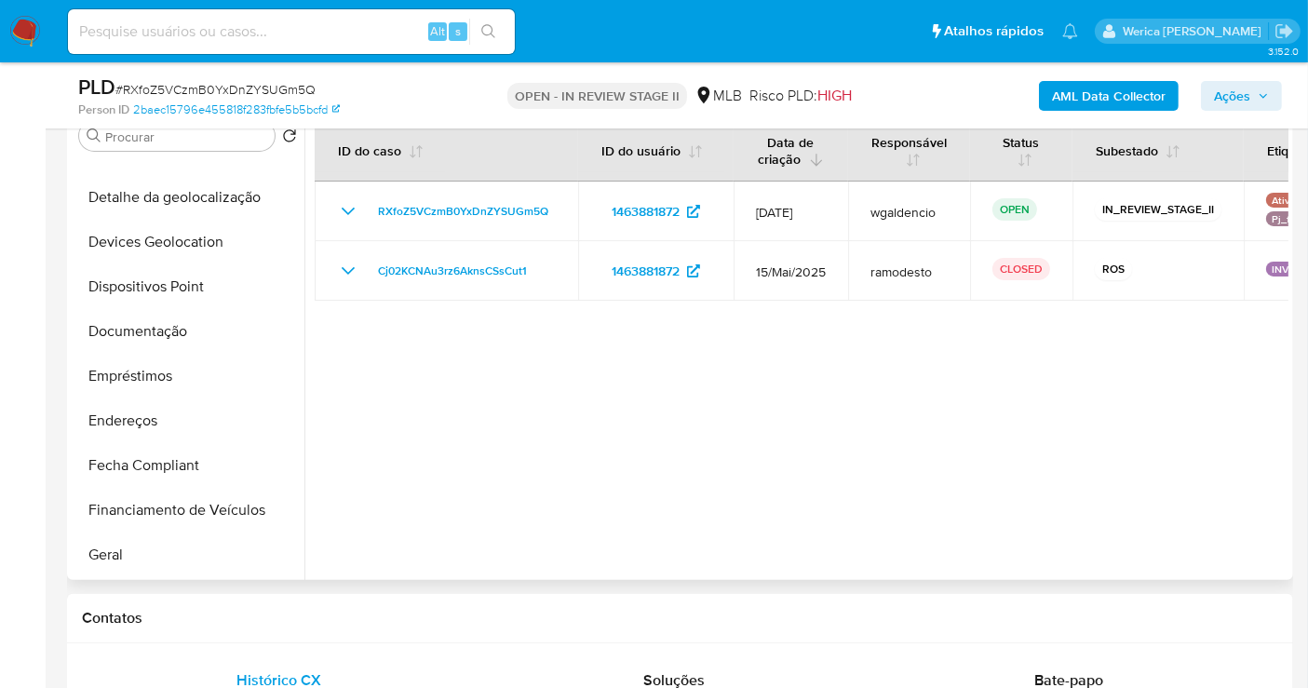
scroll to position [103, 0]
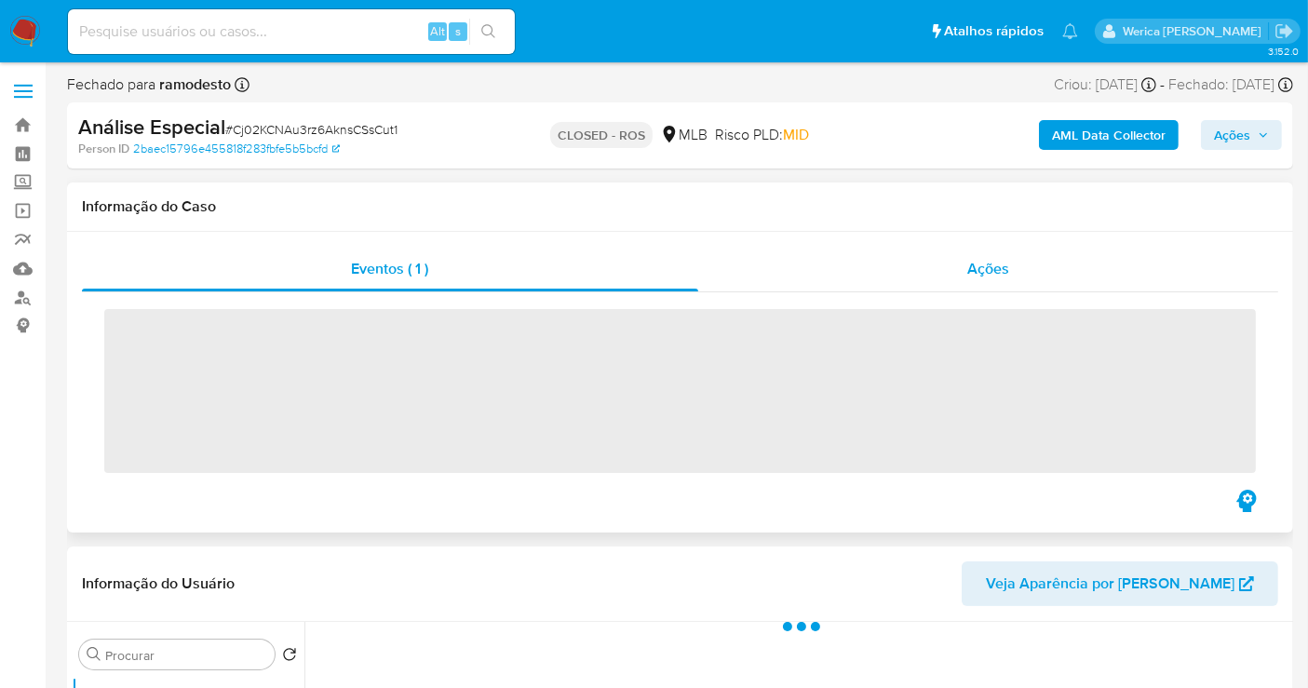
click at [994, 276] on span "Ações" at bounding box center [988, 268] width 42 height 21
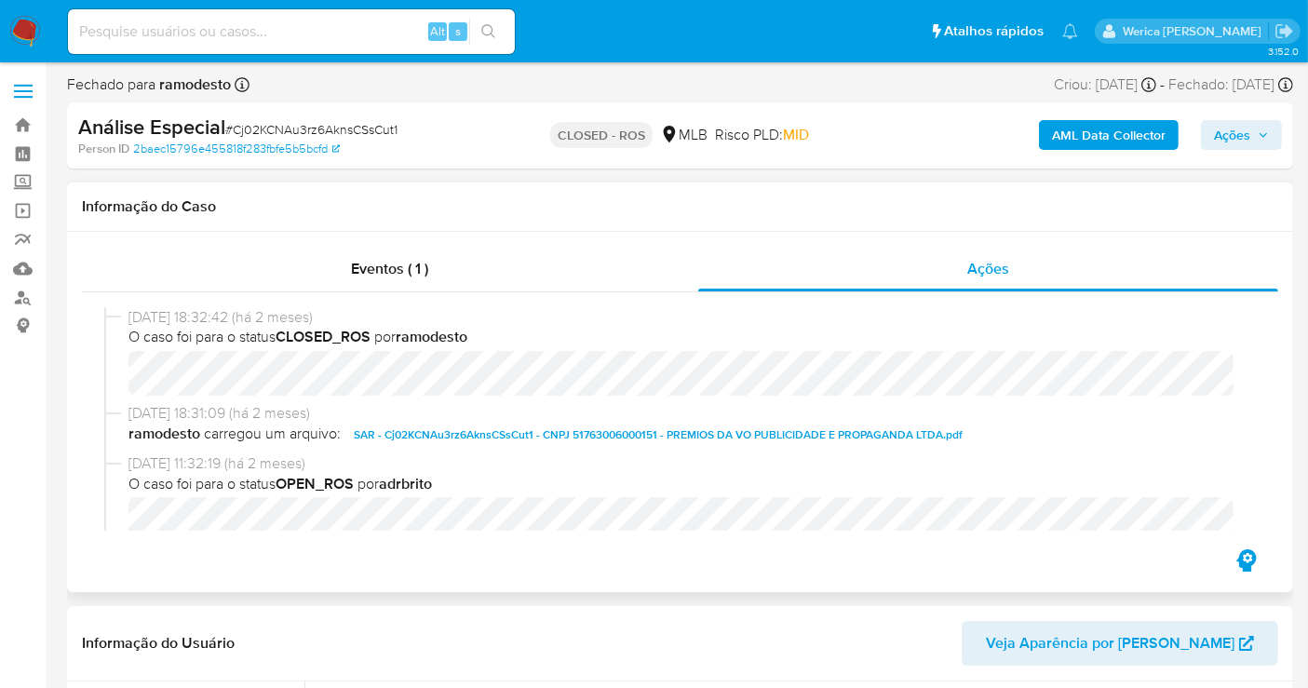
select select "10"
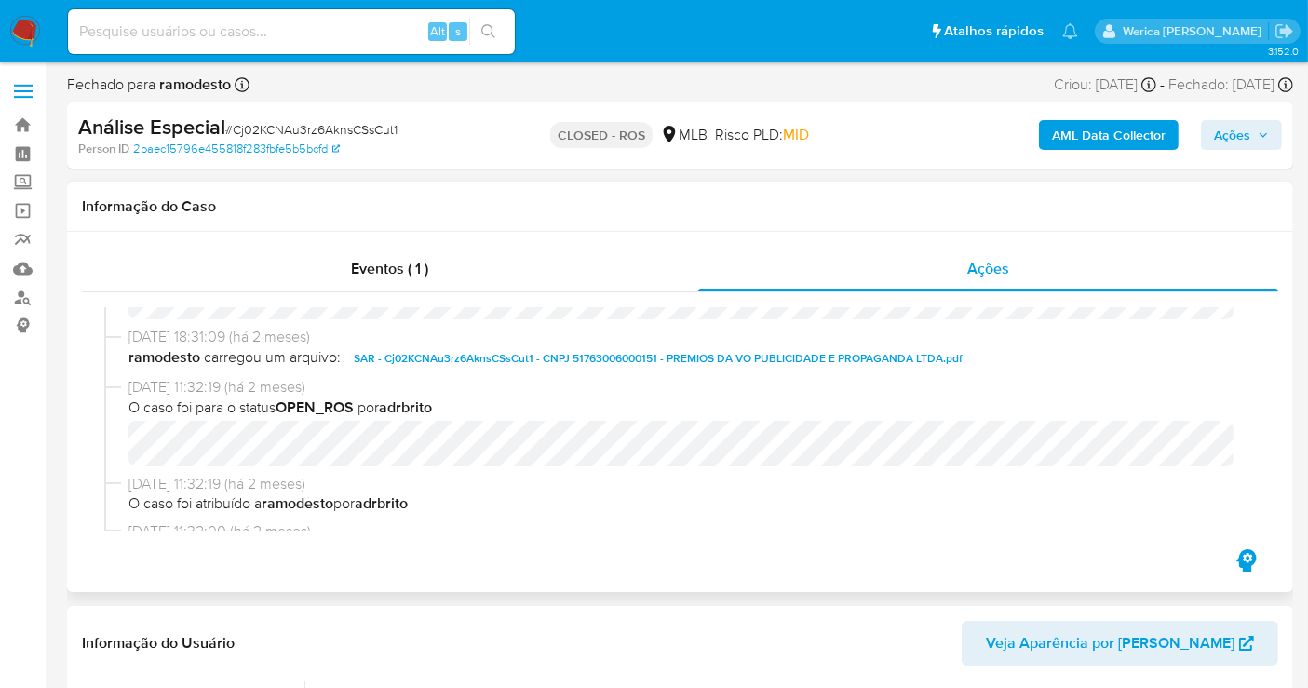
scroll to position [207, 0]
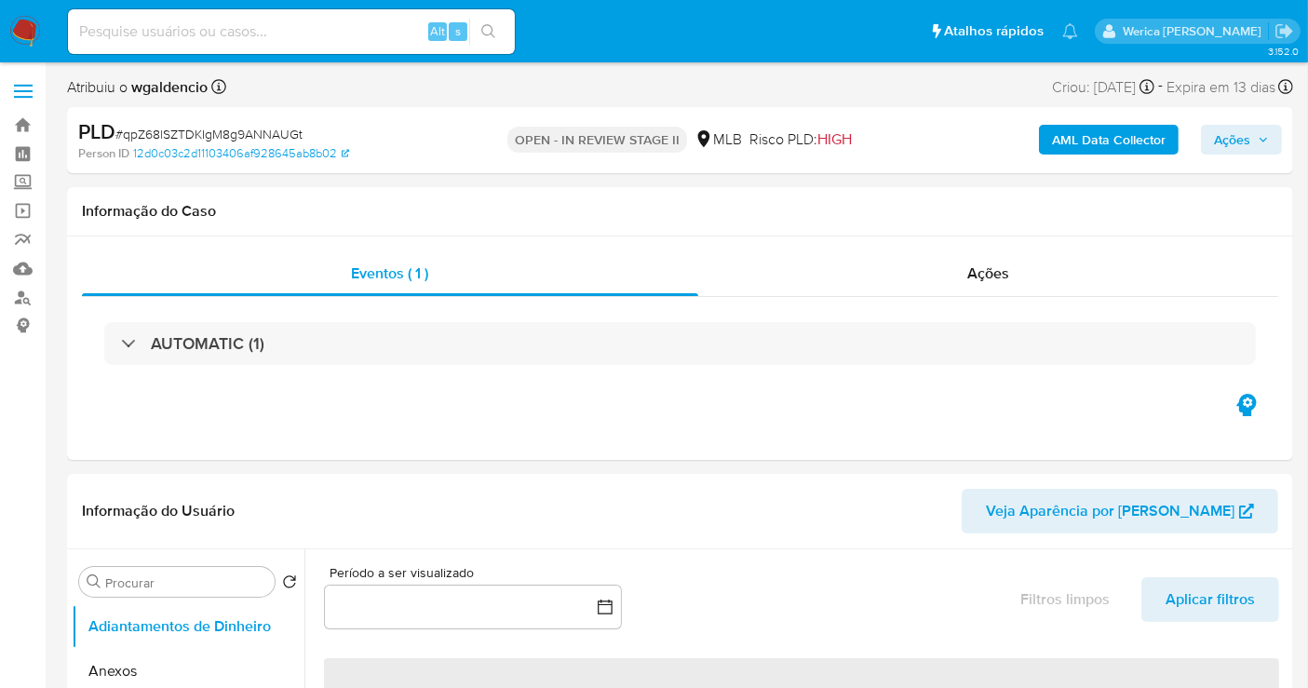
select select "10"
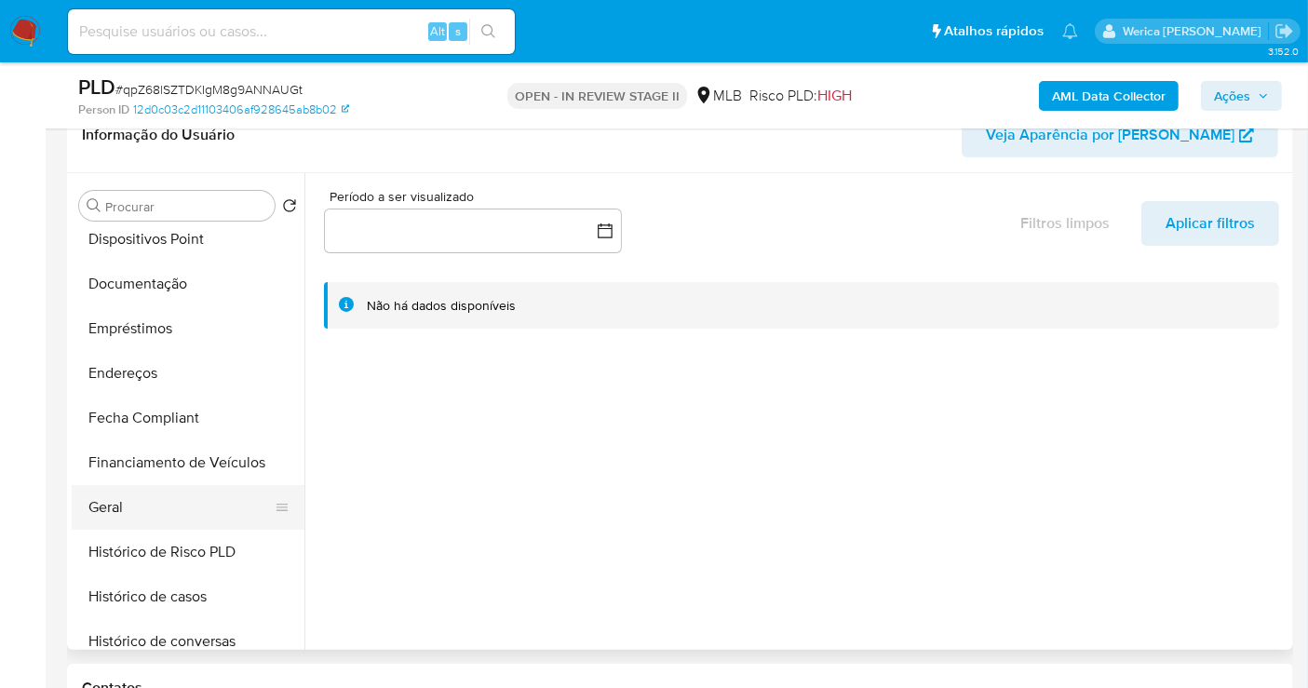
scroll to position [413, 0]
click at [226, 507] on button "Histórico de casos" at bounding box center [181, 507] width 218 height 45
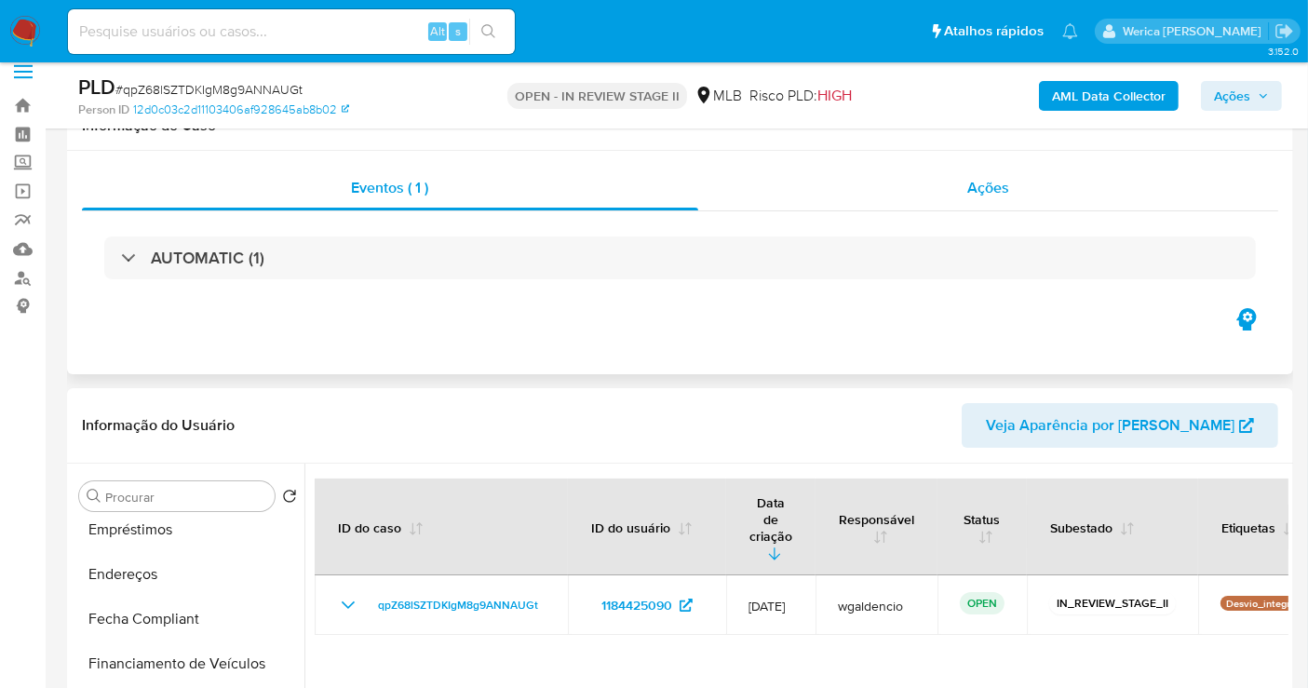
scroll to position [0, 0]
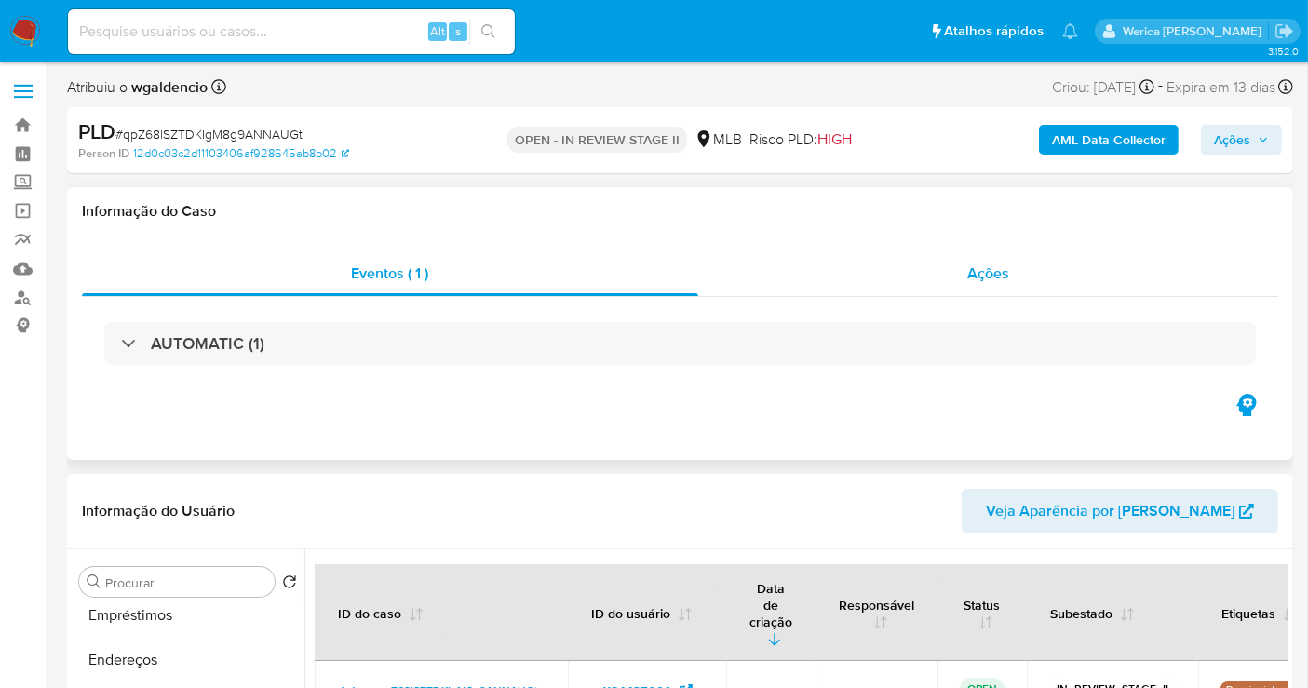
click at [998, 280] on div "Ações" at bounding box center [988, 273] width 581 height 45
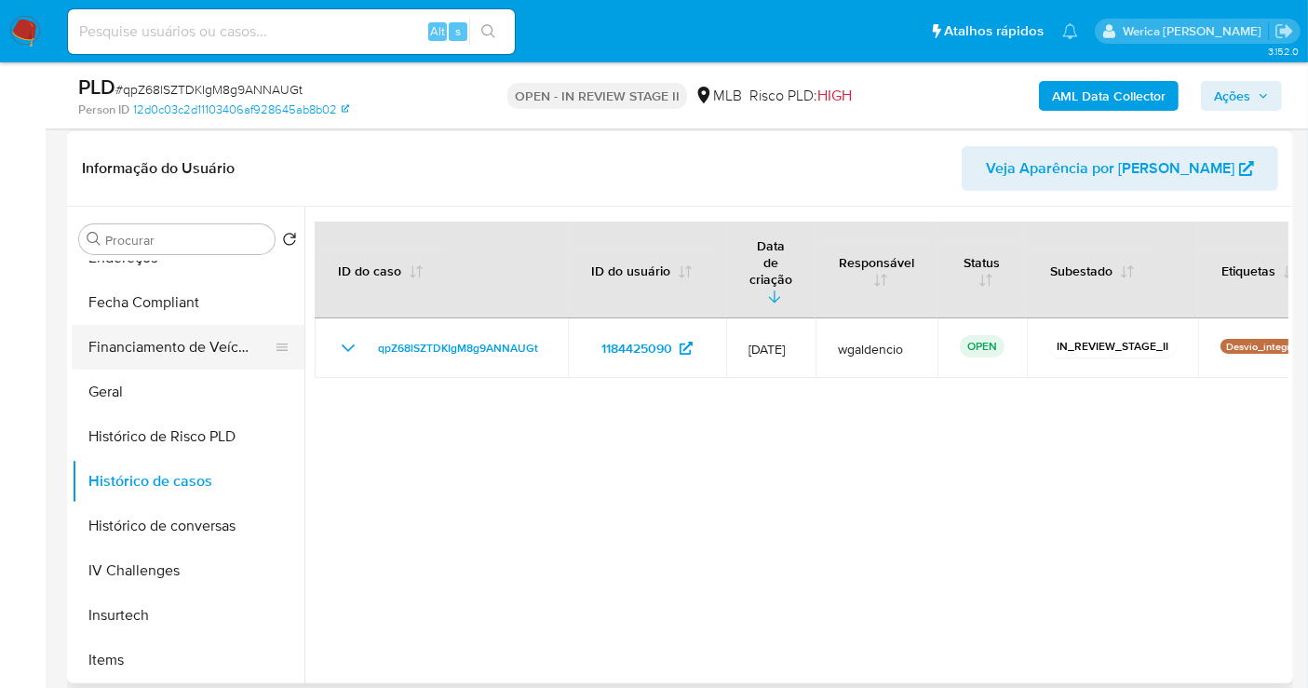
scroll to position [413, 0]
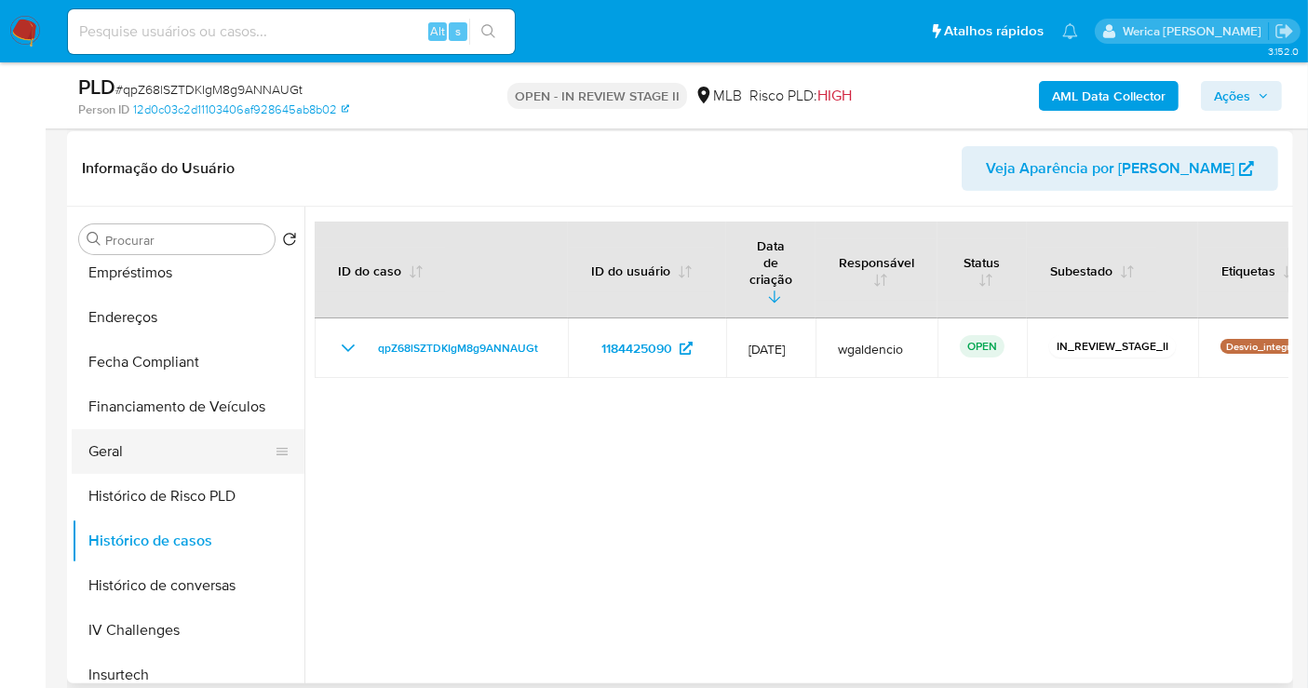
click at [212, 458] on button "Geral" at bounding box center [181, 451] width 218 height 45
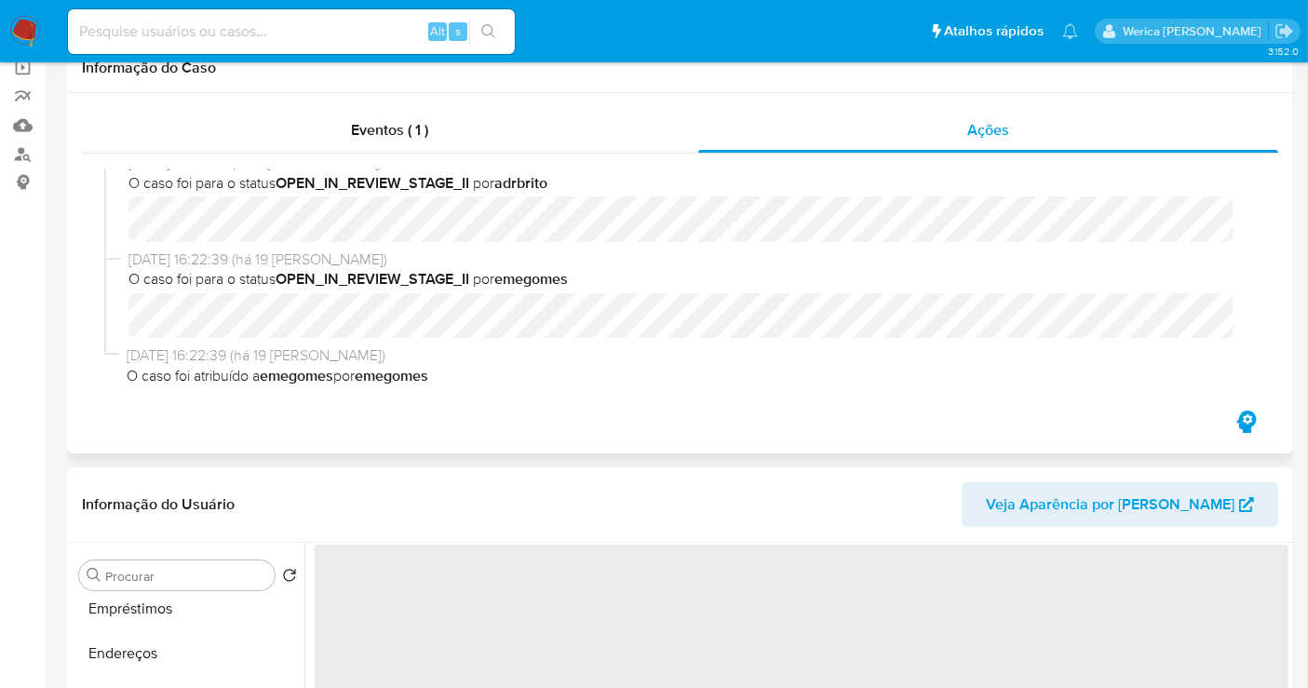
scroll to position [0, 0]
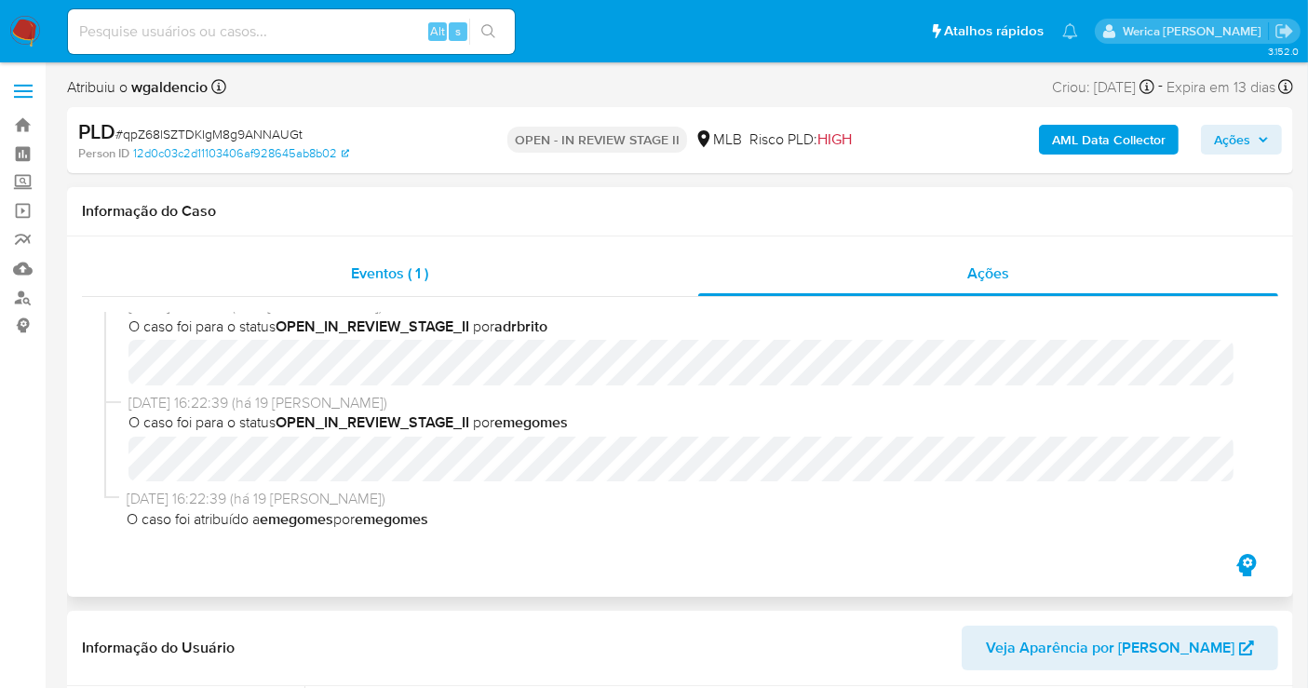
click at [417, 275] on span "Eventos ( 1 )" at bounding box center [389, 273] width 77 height 21
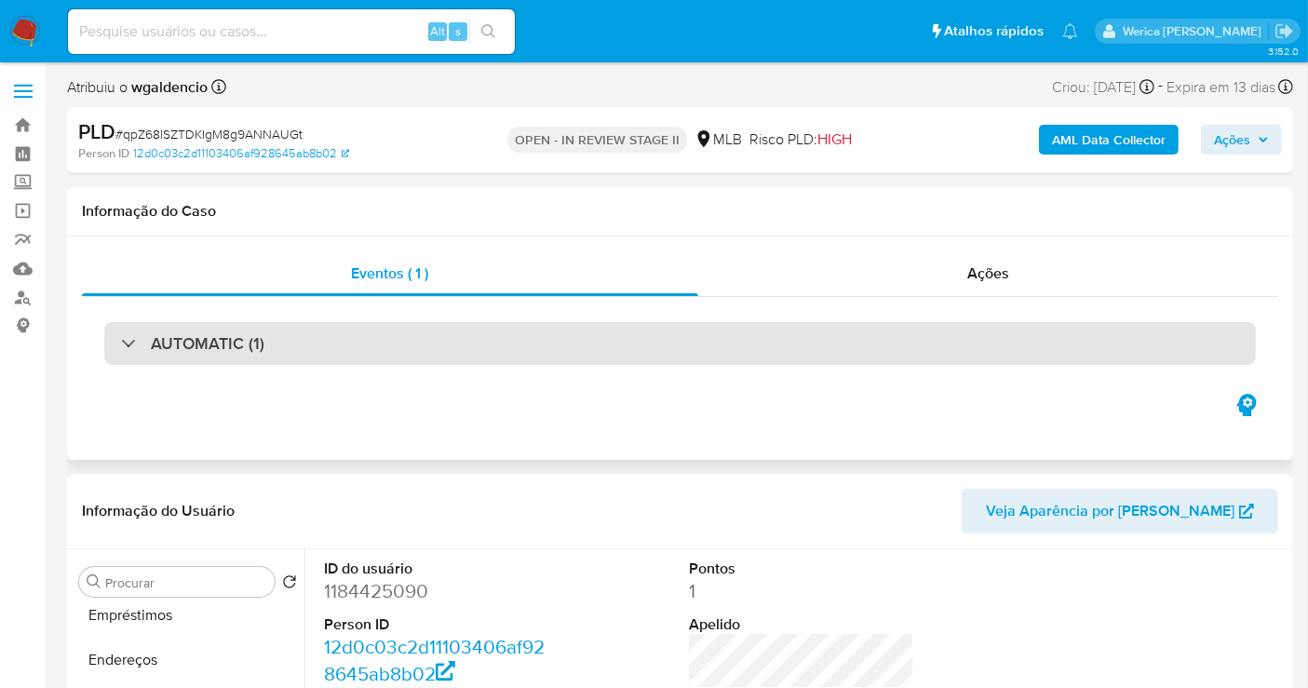
click at [451, 351] on div "AUTOMATIC (1)" at bounding box center [679, 343] width 1151 height 43
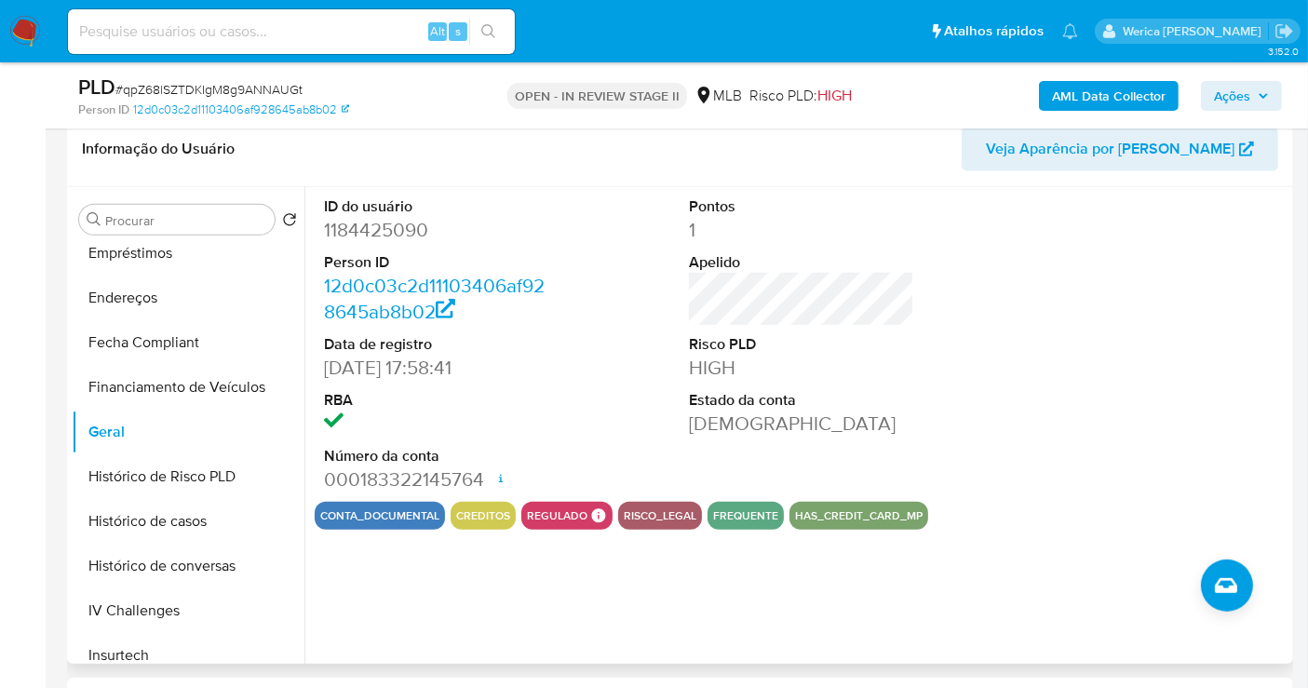
scroll to position [827, 0]
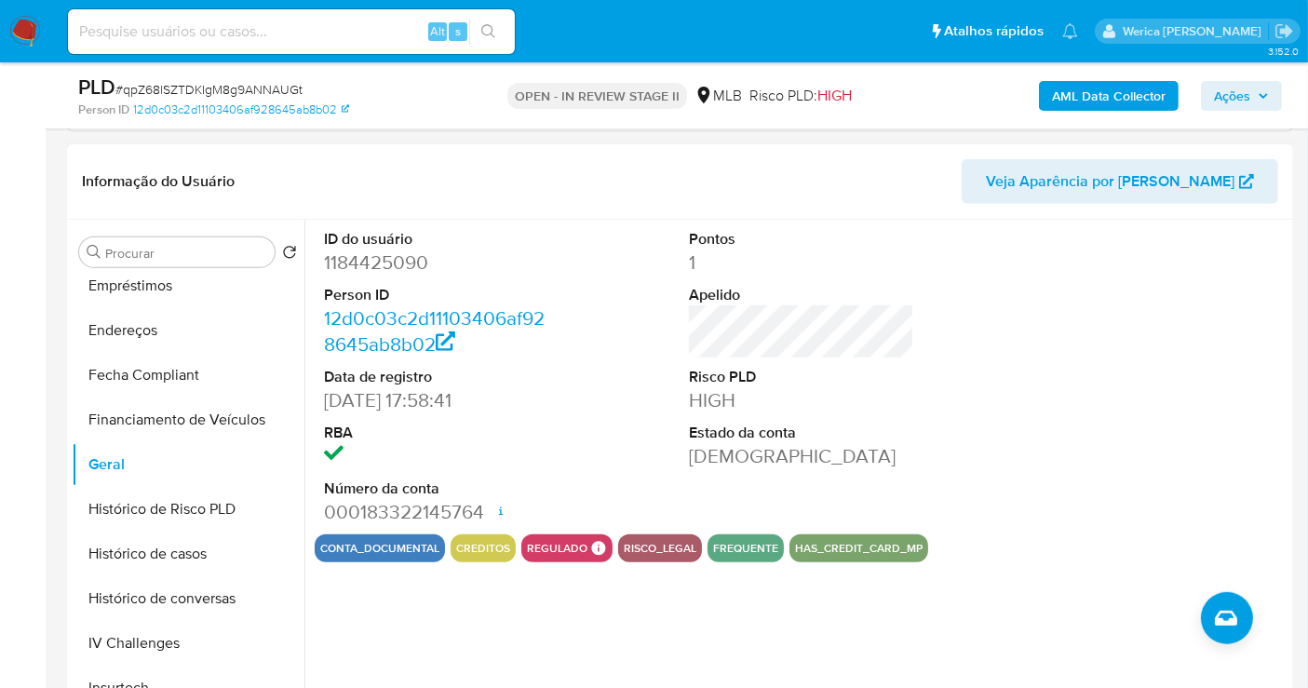
click at [361, 266] on dd "1184425090" at bounding box center [436, 262] width 225 height 26
click at [361, 267] on dd "1184425090" at bounding box center [436, 262] width 225 height 26
copy dd "1184425090"
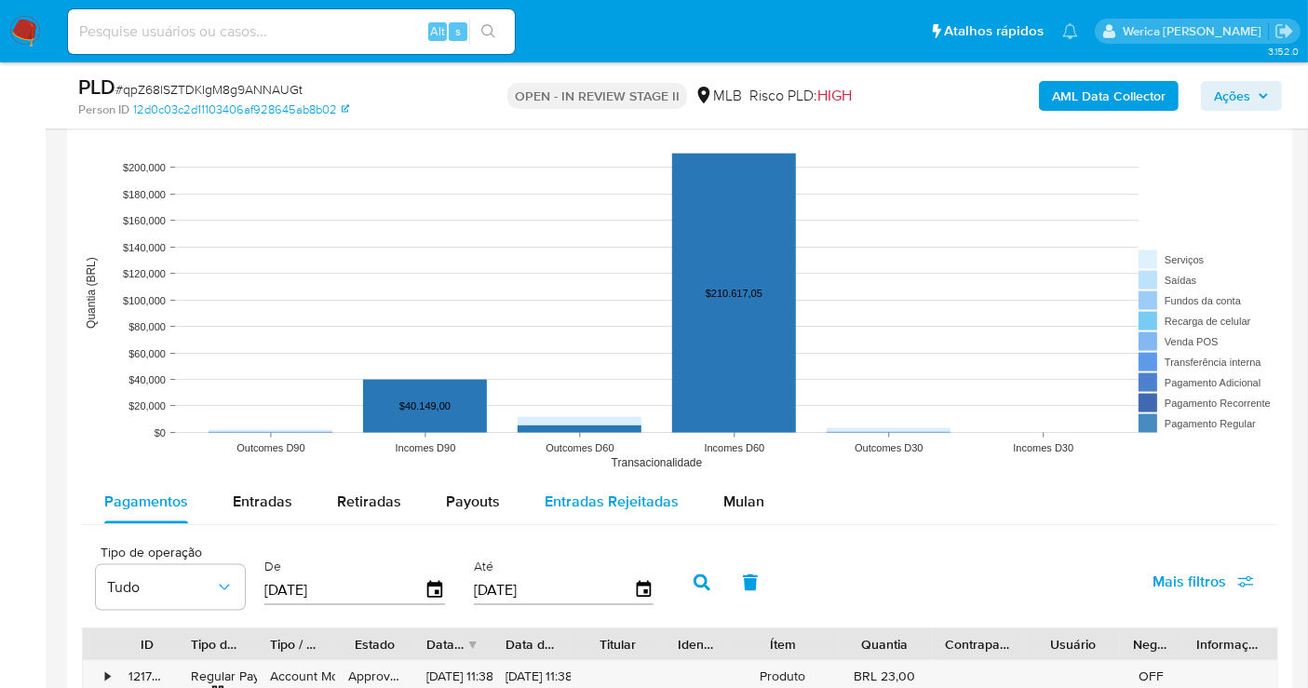
scroll to position [2378, 0]
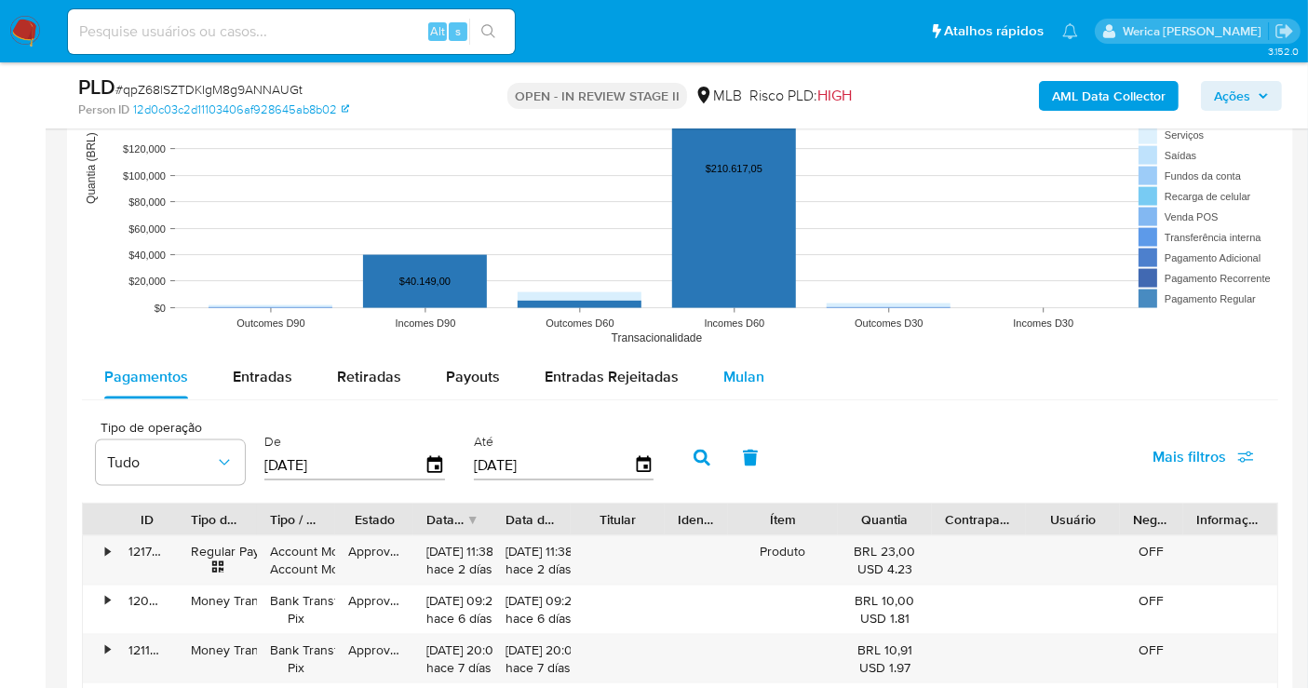
click at [734, 390] on div "Mulan" at bounding box center [743, 377] width 41 height 45
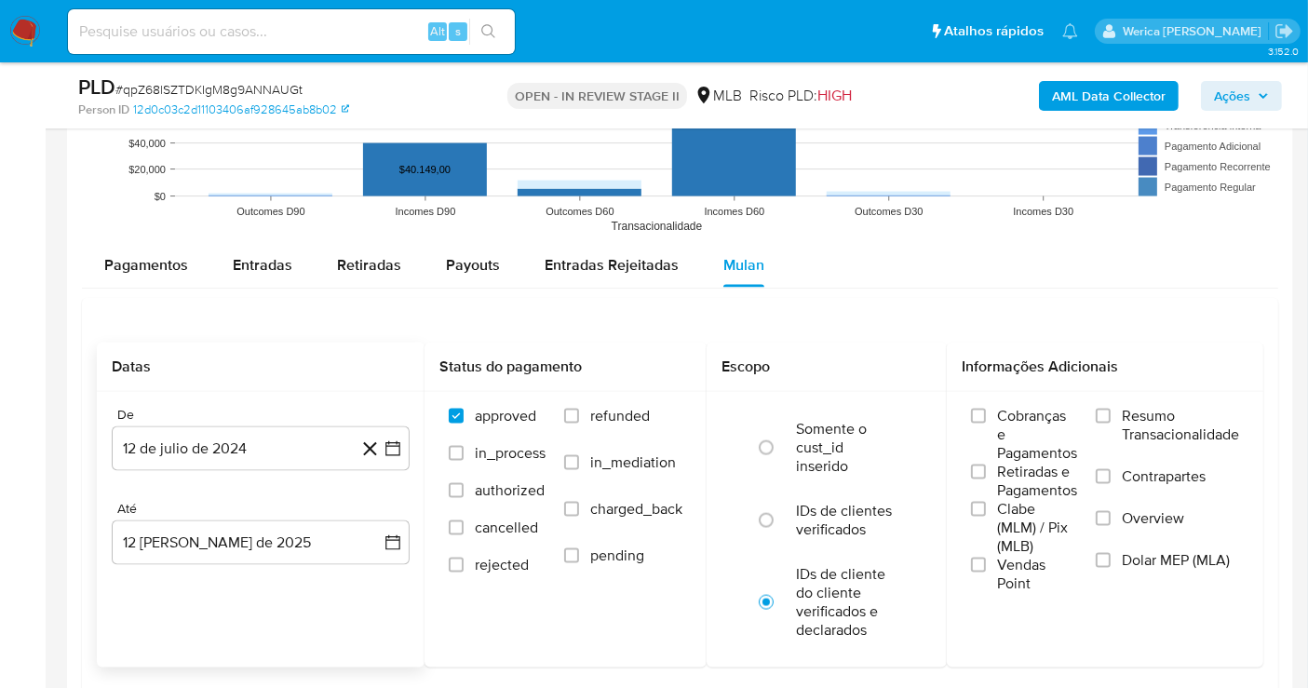
scroll to position [2585, 0]
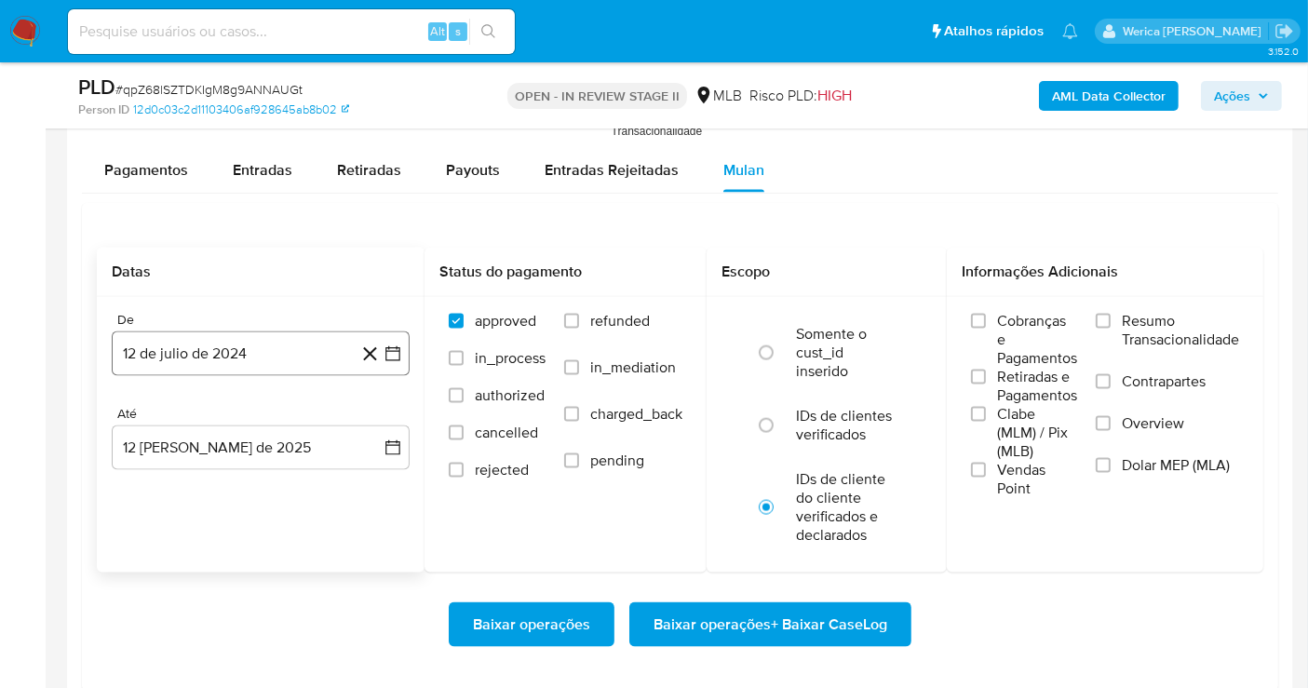
click at [267, 348] on button "12 de julio de 2024" at bounding box center [261, 353] width 298 height 45
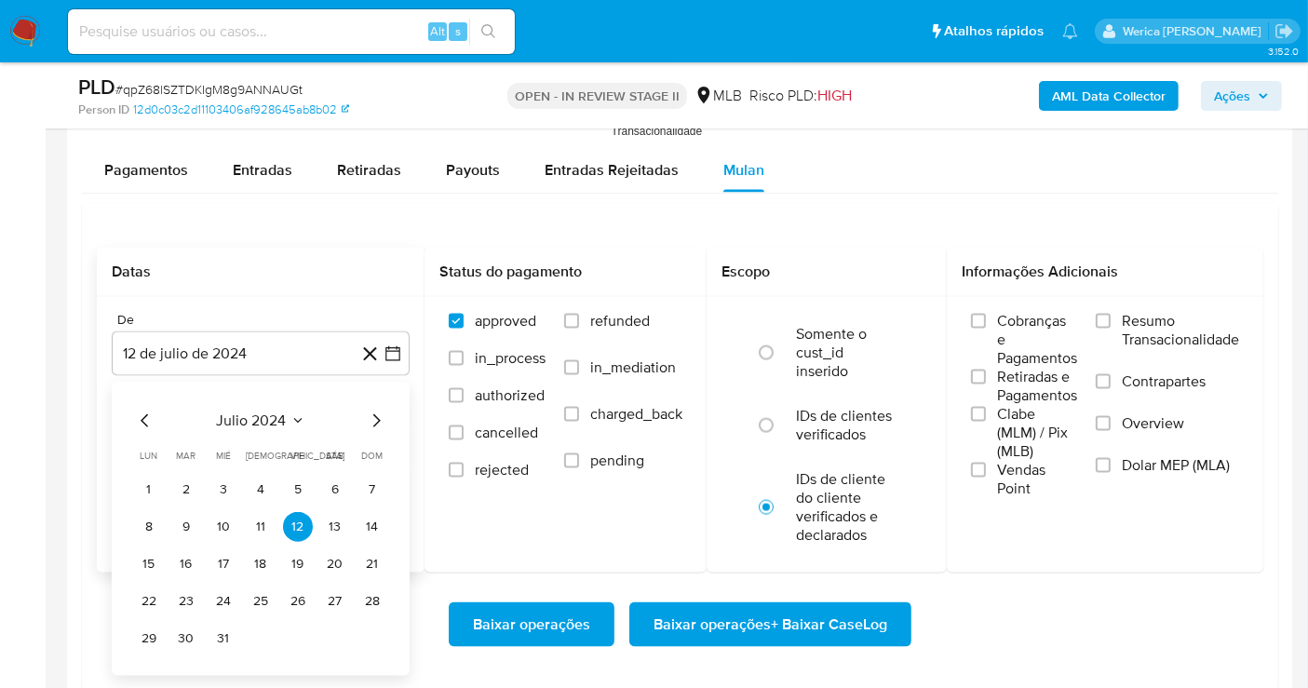
click at [279, 424] on span "julio 2024" at bounding box center [252, 420] width 70 height 19
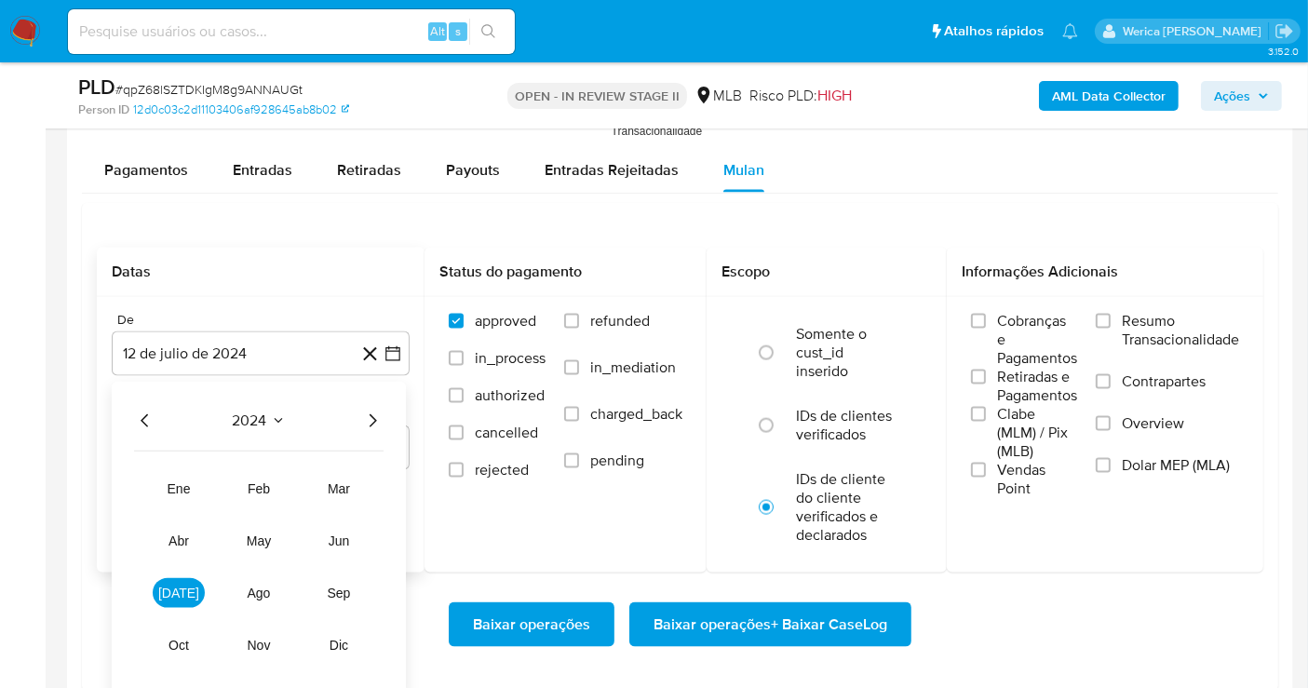
click at [380, 426] on icon "Año siguiente" at bounding box center [372, 421] width 22 height 22
click at [340, 544] on button "jun" at bounding box center [339, 541] width 52 height 30
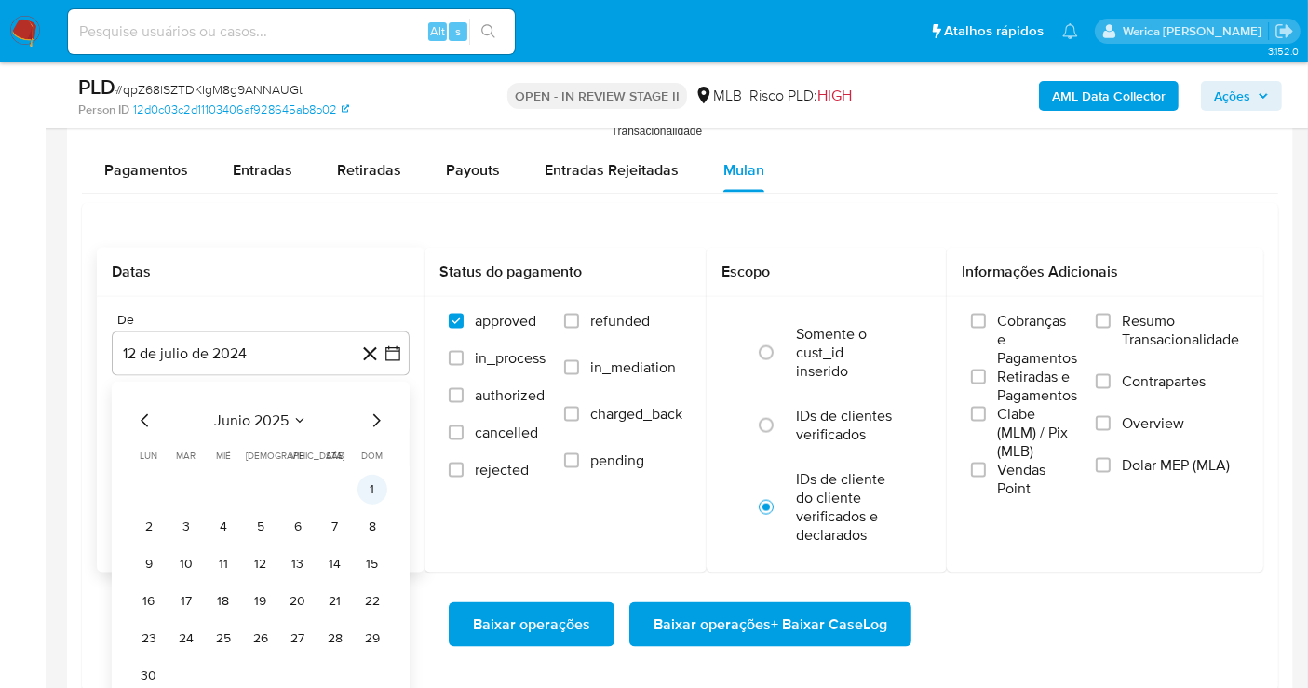
click at [373, 493] on button "1" at bounding box center [372, 490] width 30 height 30
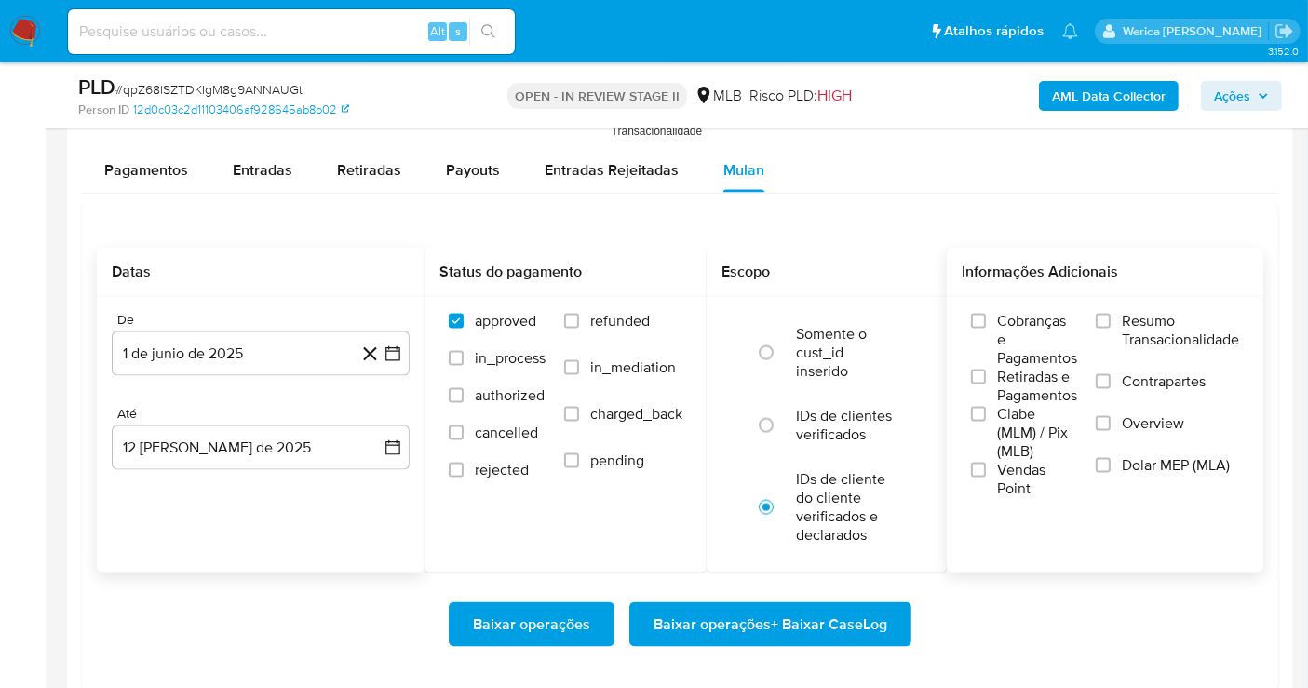
click at [1012, 312] on span "Cobranças e Pagamentos" at bounding box center [1037, 340] width 80 height 56
click at [986, 314] on input "Cobranças e Pagamentos" at bounding box center [978, 321] width 15 height 15
click at [1037, 390] on span "Retiradas e Pagamentos" at bounding box center [1037, 386] width 80 height 37
click at [986, 384] on input "Retiradas e Pagamentos" at bounding box center [978, 377] width 15 height 15
click at [1032, 445] on span "Clabe (MLM) / Pix (MLB)" at bounding box center [1037, 433] width 80 height 56
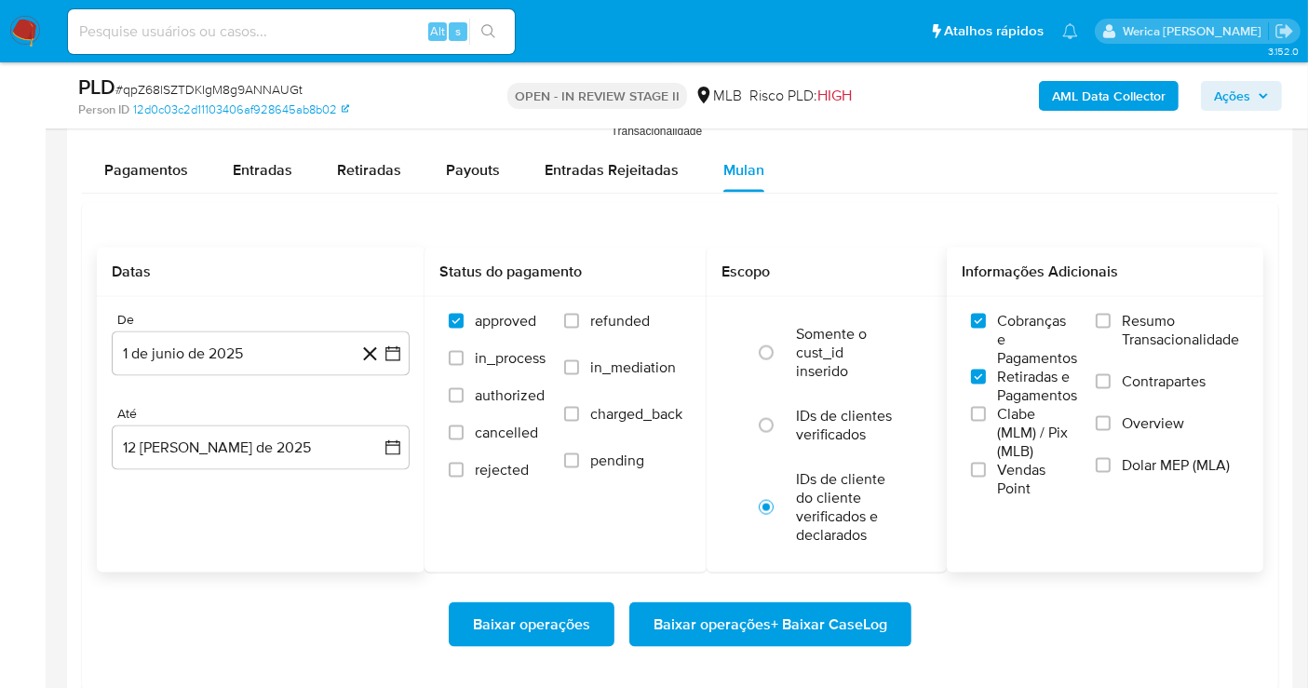
click at [986, 422] on input "Clabe (MLM) / Pix (MLB)" at bounding box center [978, 414] width 15 height 15
click at [1023, 479] on span "Vendas Point" at bounding box center [1037, 479] width 80 height 37
click at [986, 478] on input "Vendas Point" at bounding box center [978, 470] width 15 height 15
drag, startPoint x: 1087, startPoint y: 463, endPoint x: 1100, endPoint y: 462, distance: 13.1
click at [1100, 462] on input "Dolar MEP (MLA)" at bounding box center [1103, 465] width 15 height 15
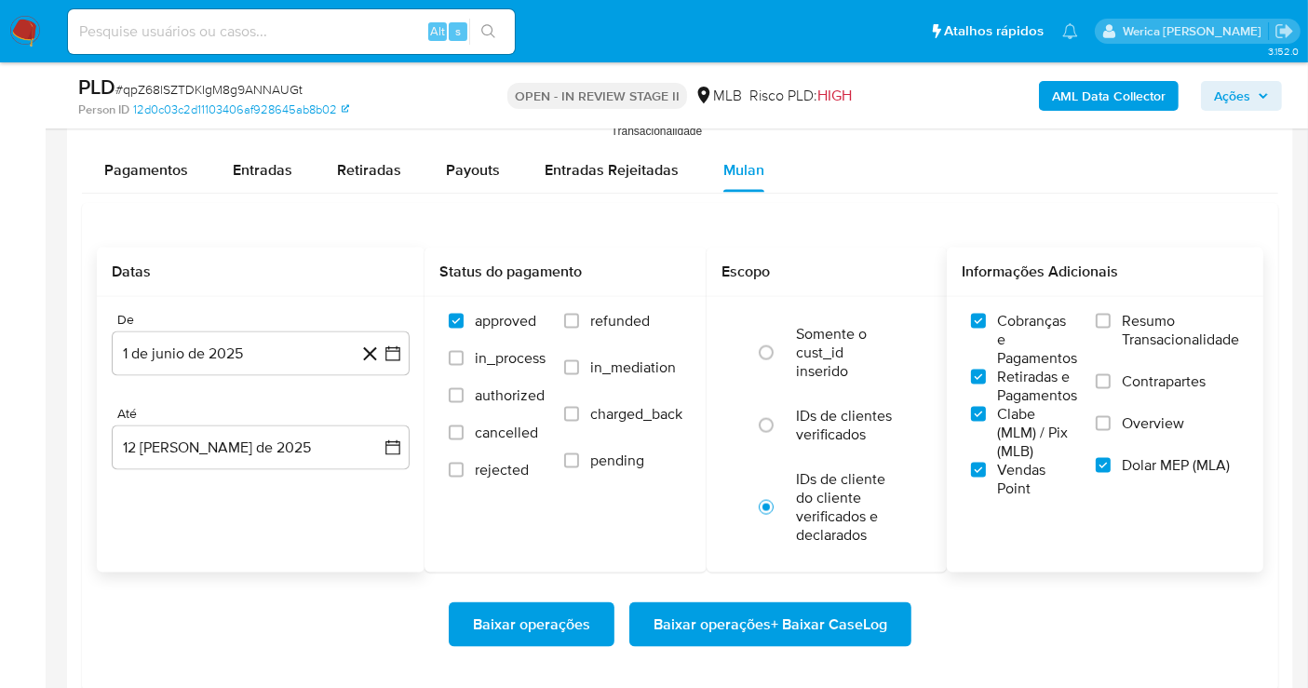
click at [1112, 419] on label "Overview" at bounding box center [1167, 435] width 143 height 42
click at [1111, 419] on input "Overview" at bounding box center [1103, 423] width 15 height 15
click at [1135, 379] on span "Contrapartes" at bounding box center [1164, 381] width 84 height 19
click at [1111, 379] on input "Contrapartes" at bounding box center [1103, 381] width 15 height 15
click at [1135, 331] on span "Resumo Transacionalidade" at bounding box center [1180, 330] width 117 height 37
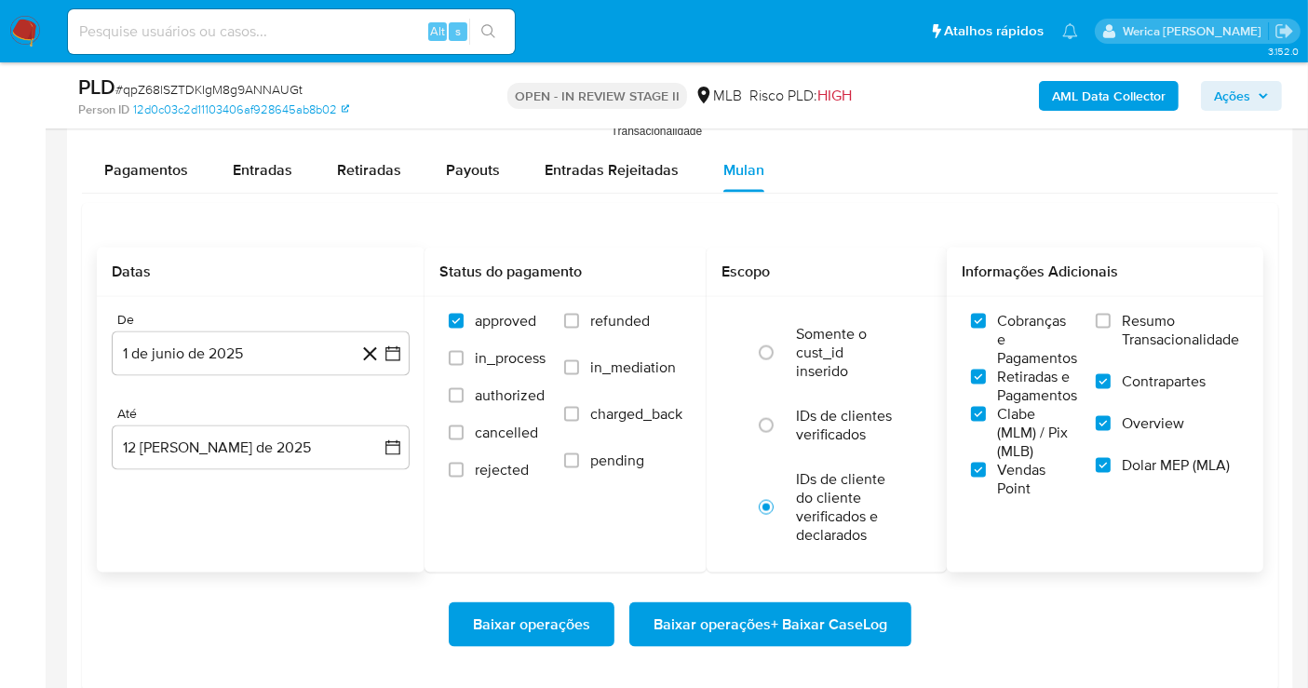
click at [1111, 329] on input "Resumo Transacionalidade" at bounding box center [1103, 321] width 15 height 15
click at [875, 610] on span "Baixar operações + Baixar CaseLog" at bounding box center [770, 624] width 234 height 41
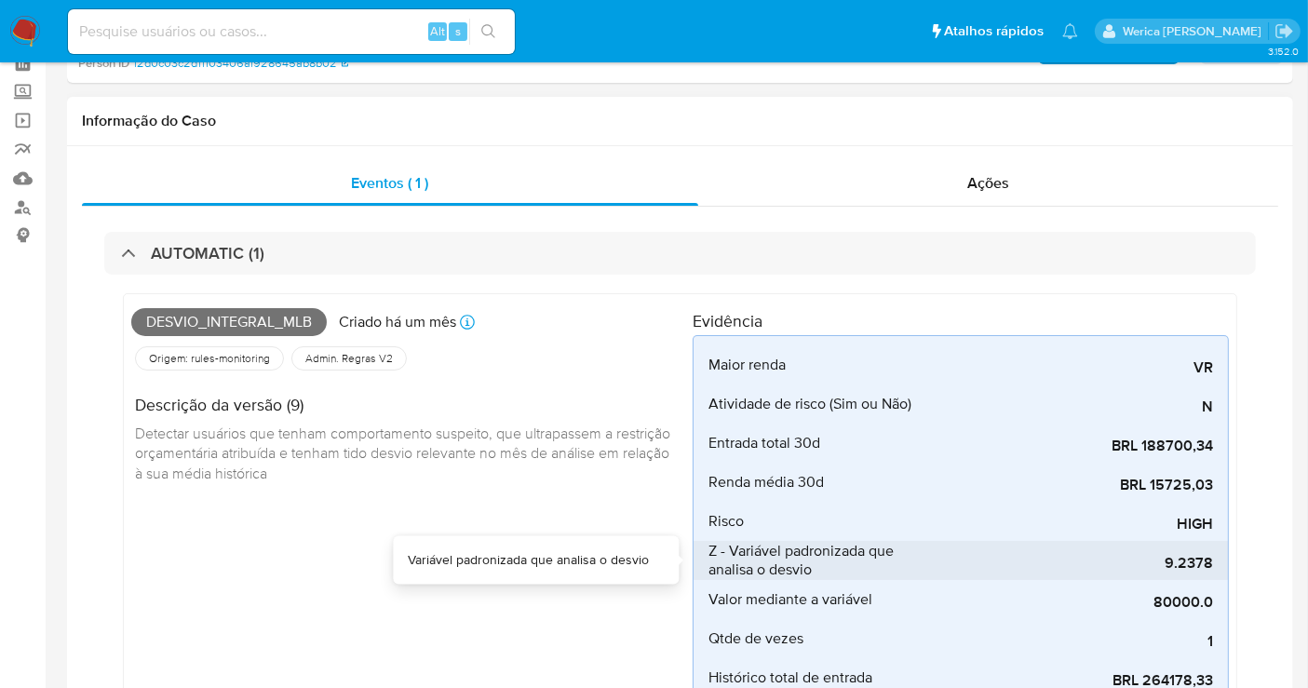
scroll to position [0, 0]
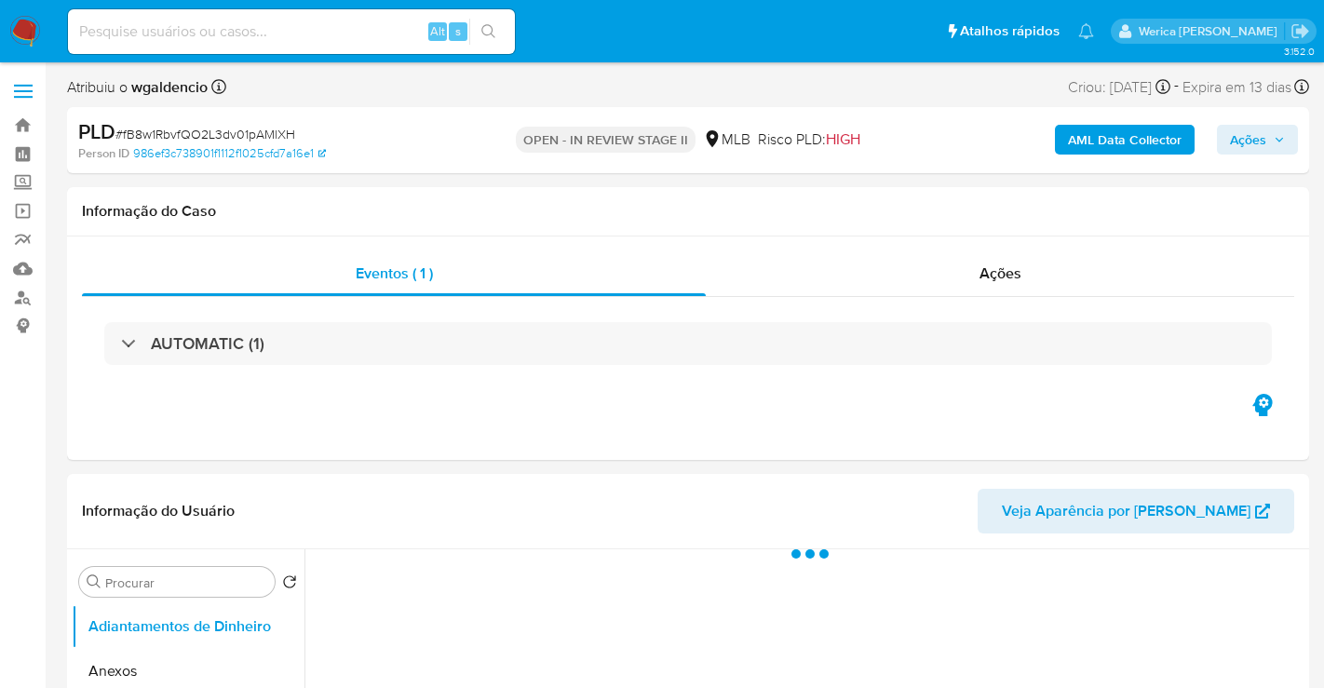
select select "10"
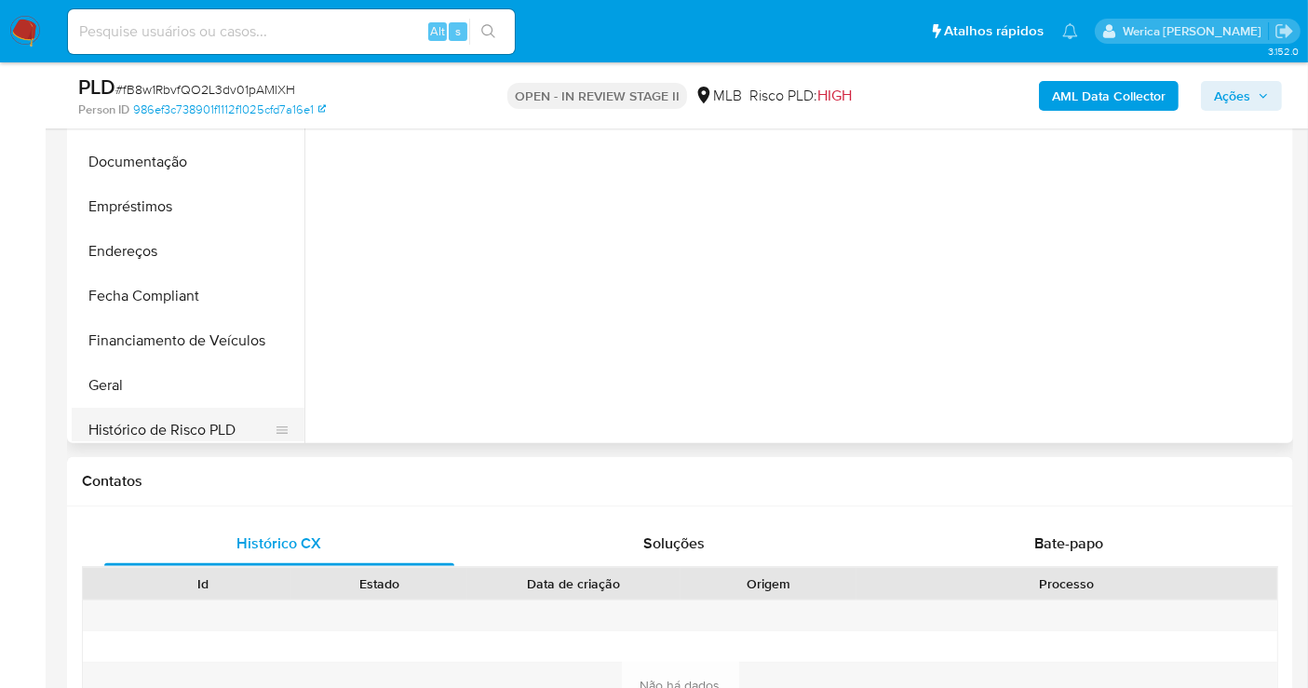
scroll to position [310, 0]
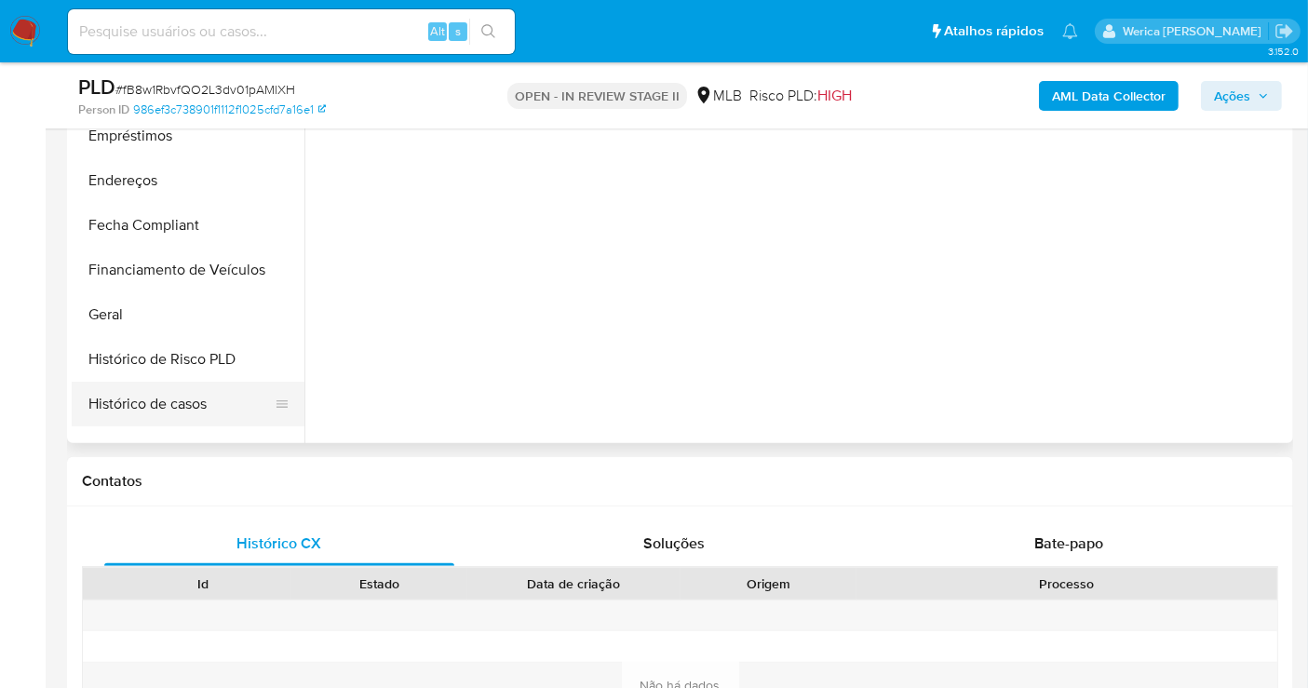
click at [185, 389] on button "Histórico de casos" at bounding box center [181, 404] width 218 height 45
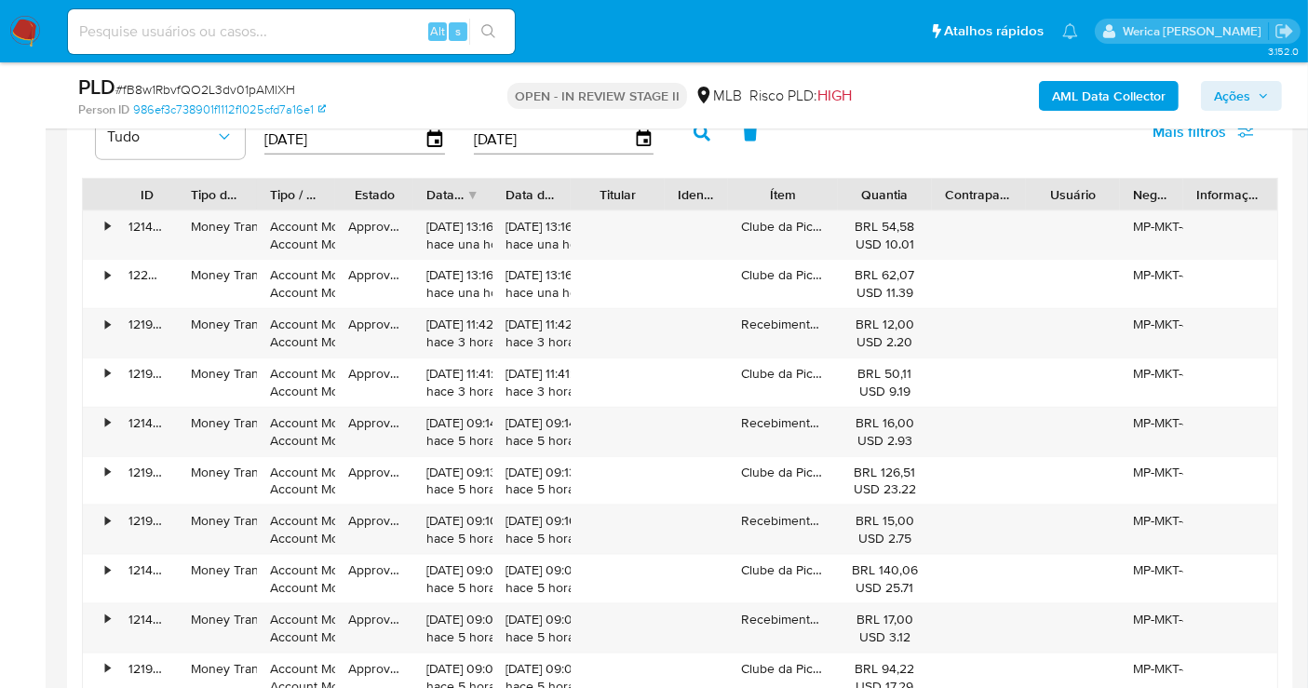
scroll to position [1862, 0]
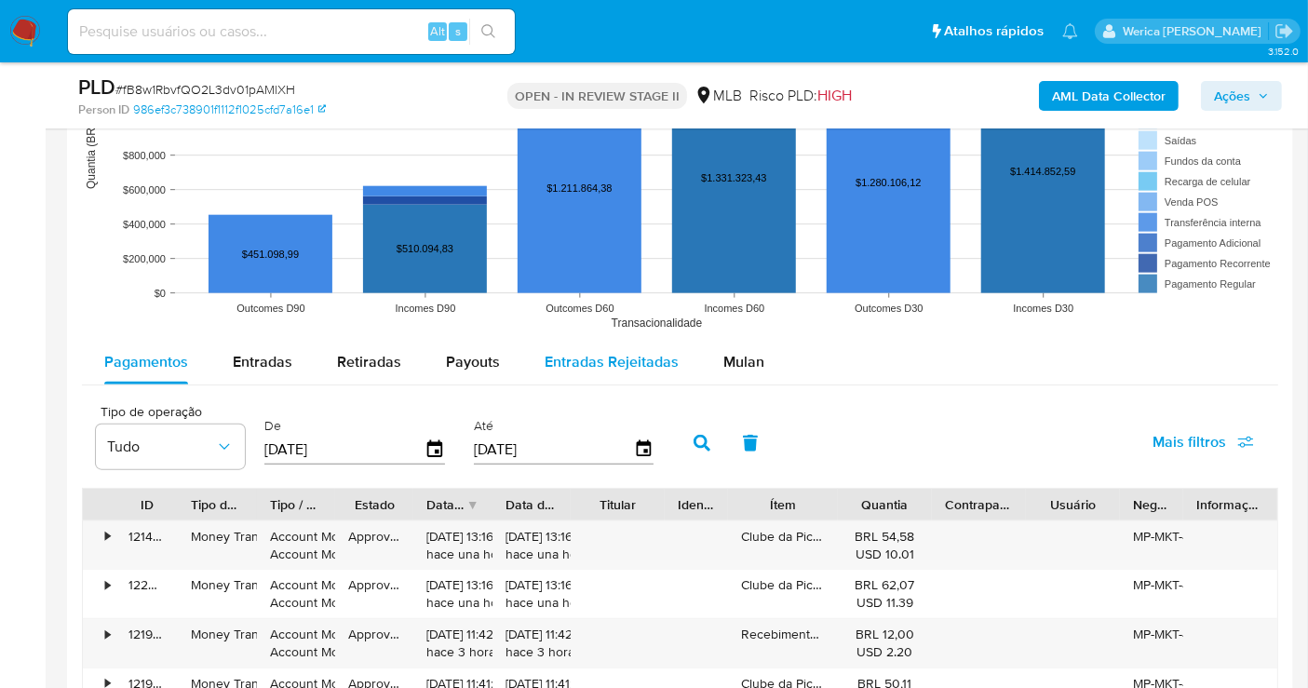
drag, startPoint x: 734, startPoint y: 368, endPoint x: 666, endPoint y: 365, distance: 68.0
click at [733, 368] on span "Mulan" at bounding box center [743, 361] width 41 height 21
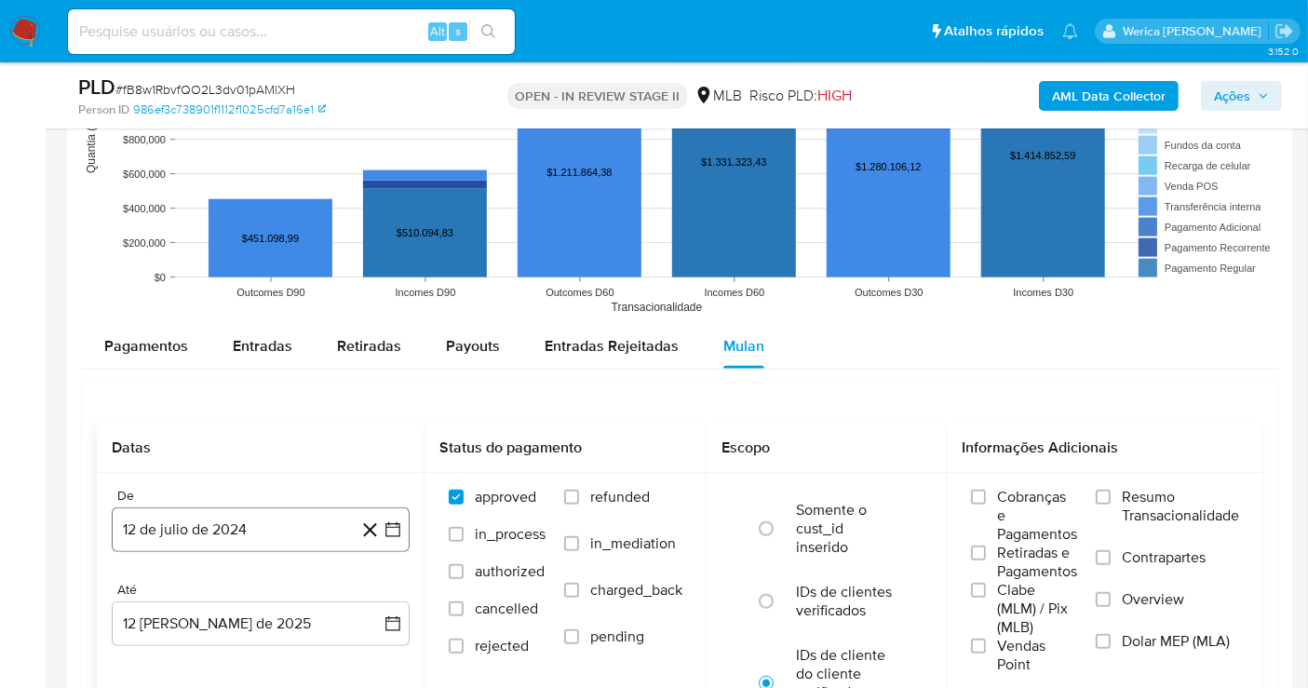
scroll to position [1965, 0]
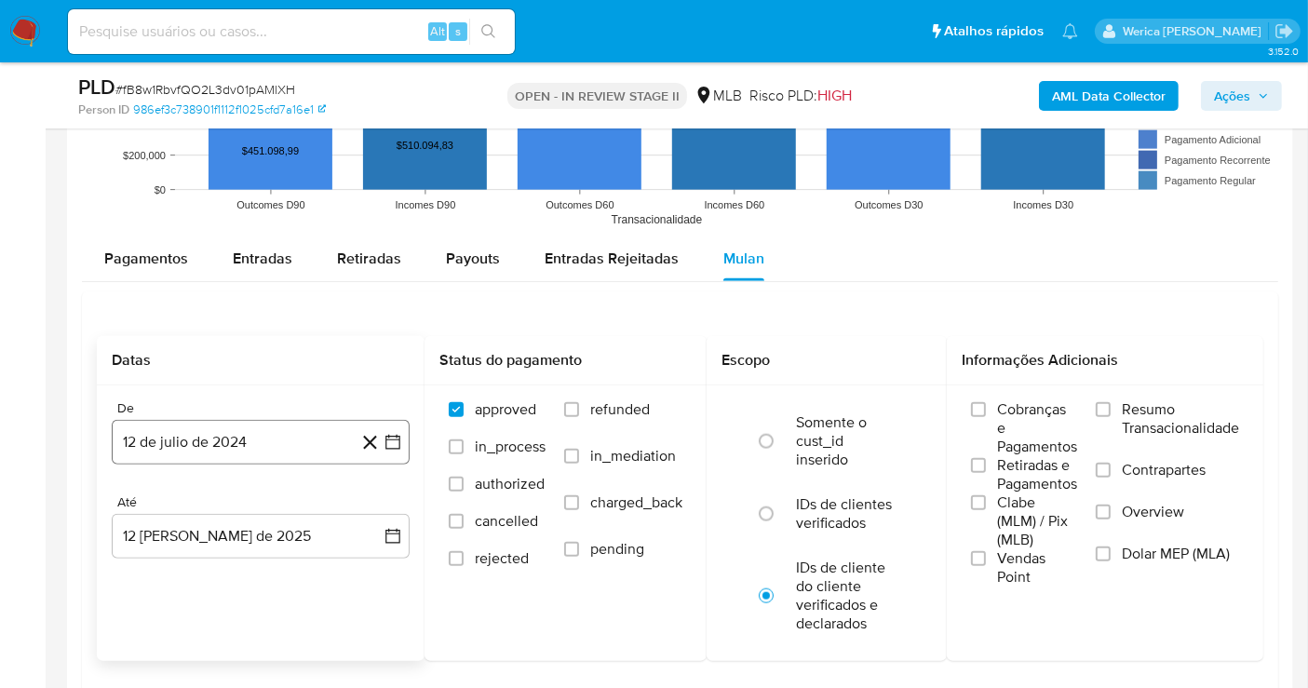
click at [265, 438] on button "12 de julio de 2024" at bounding box center [261, 442] width 298 height 45
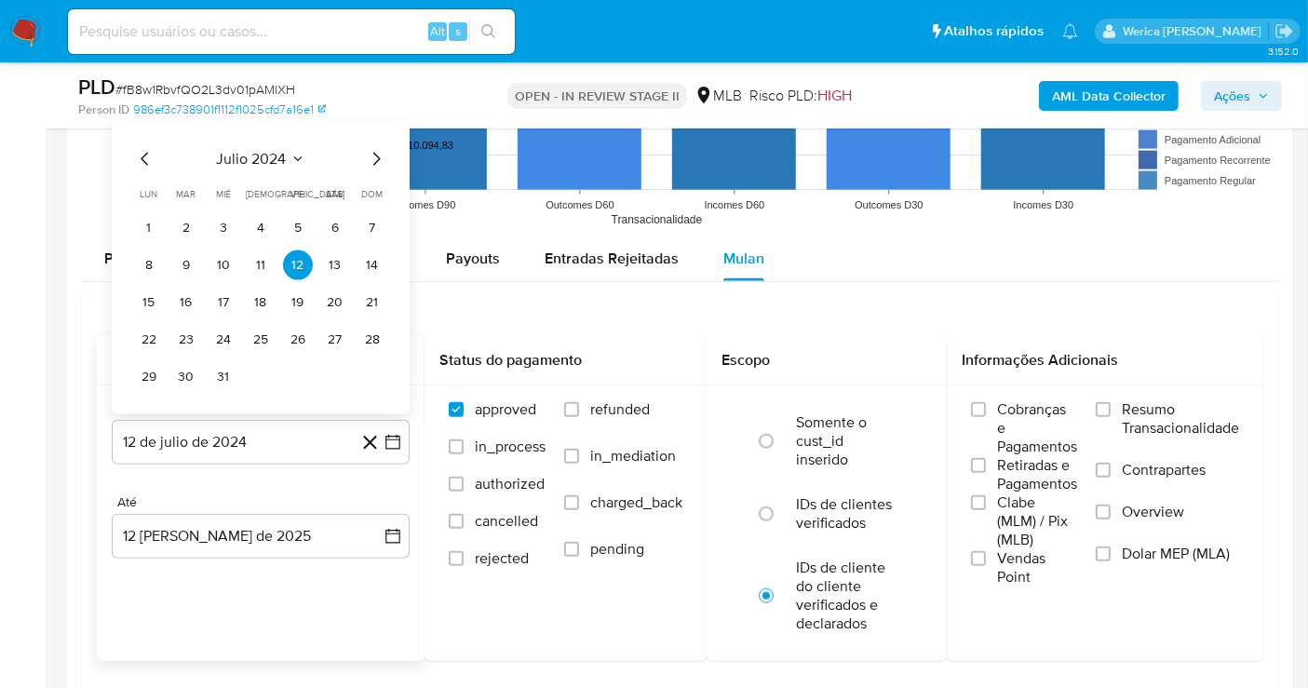
click at [265, 156] on span "julio 2024" at bounding box center [252, 159] width 70 height 19
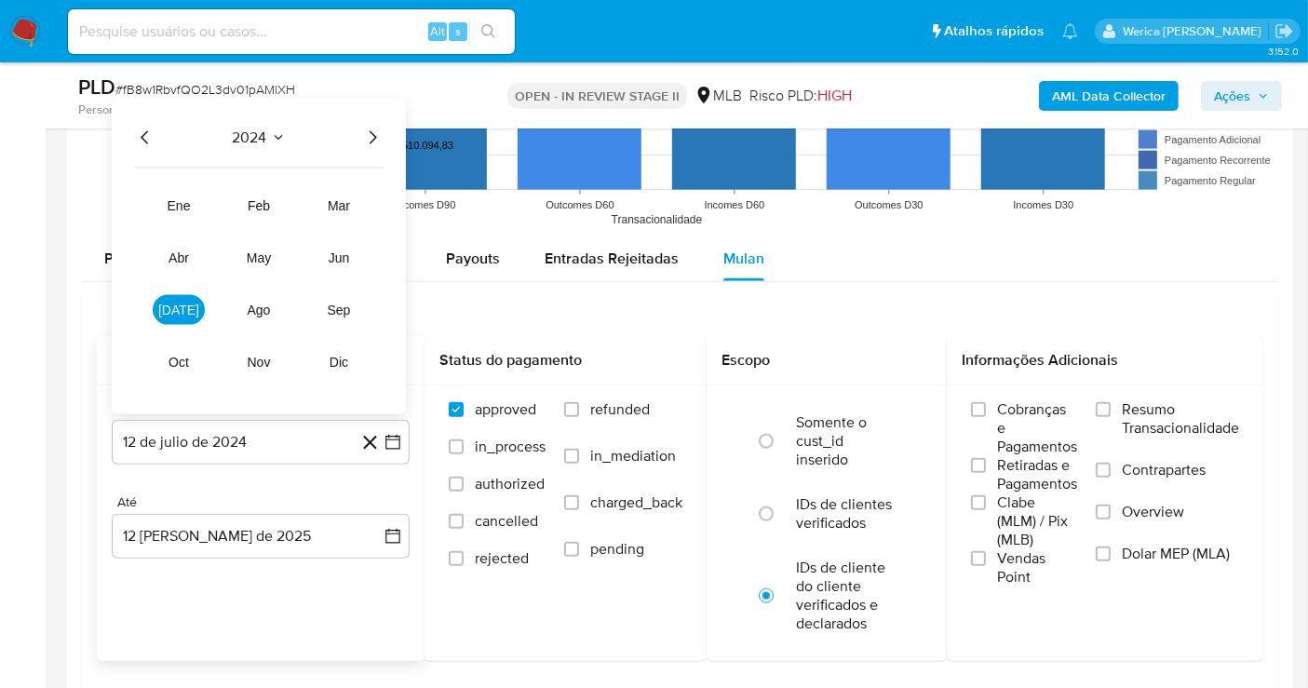
click at [377, 135] on icon "Año siguiente" at bounding box center [372, 138] width 22 height 22
click at [337, 250] on span "jun" at bounding box center [339, 257] width 21 height 15
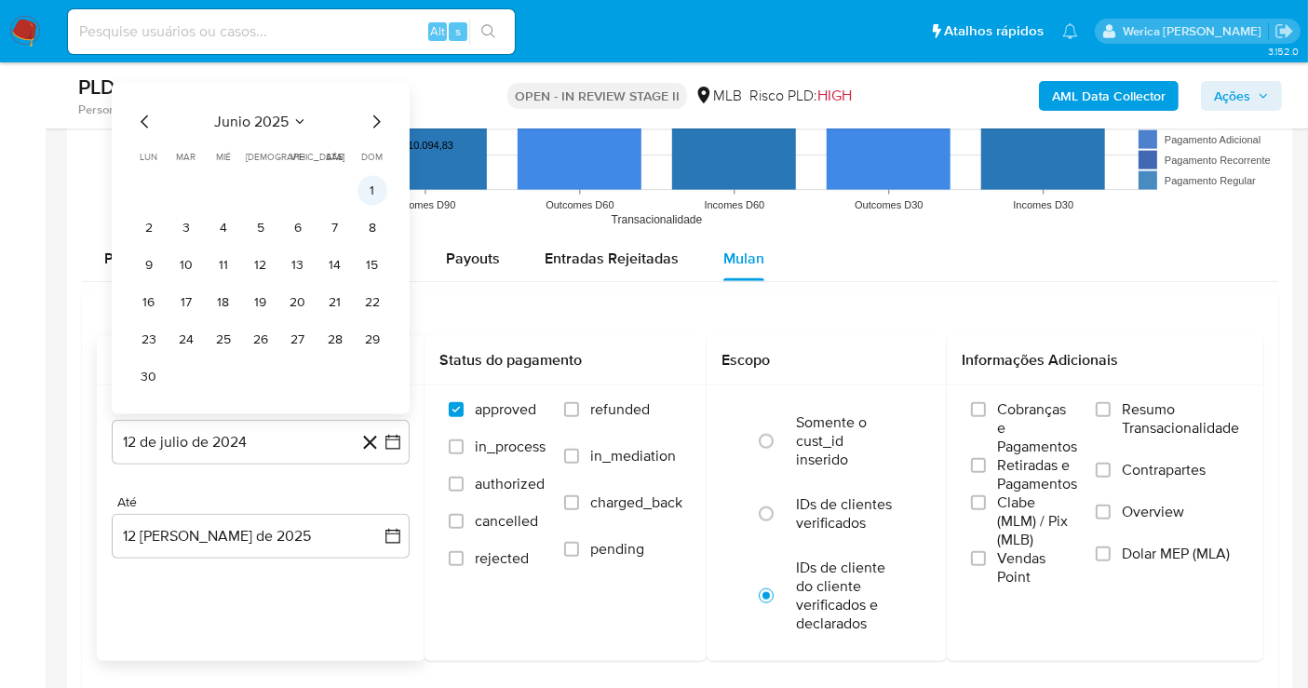
click at [370, 187] on button "1" at bounding box center [372, 191] width 30 height 30
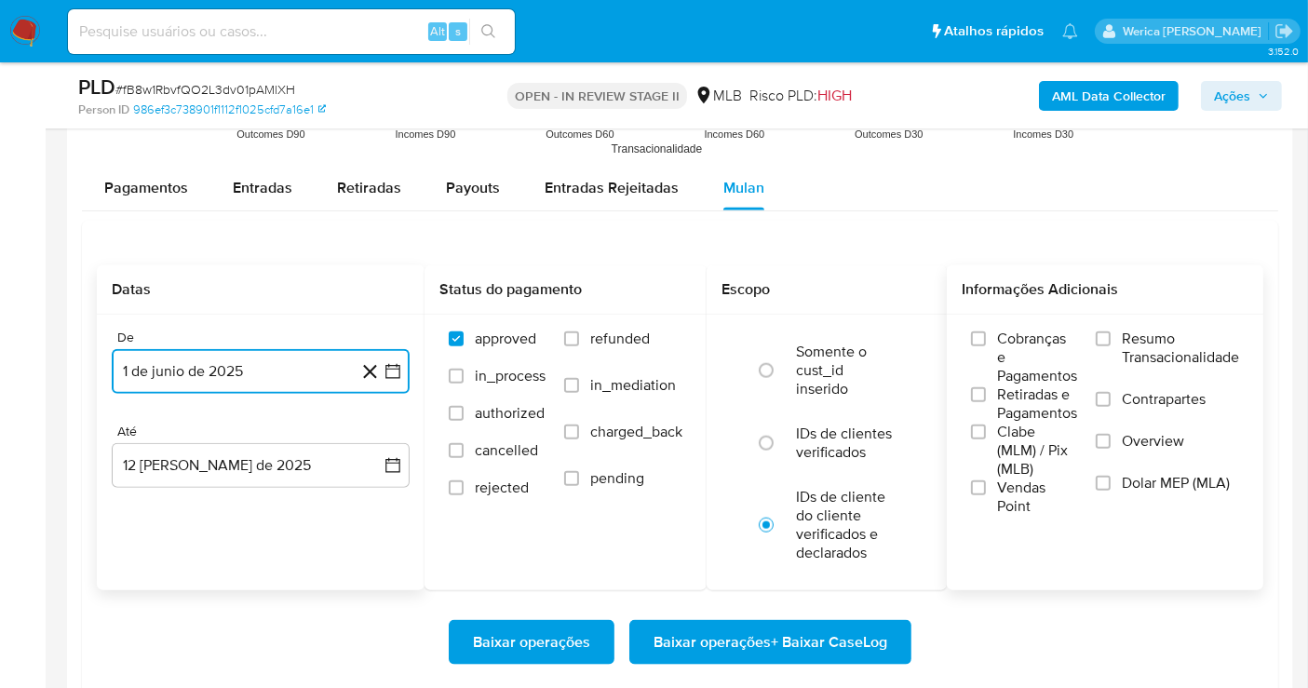
scroll to position [2068, 0]
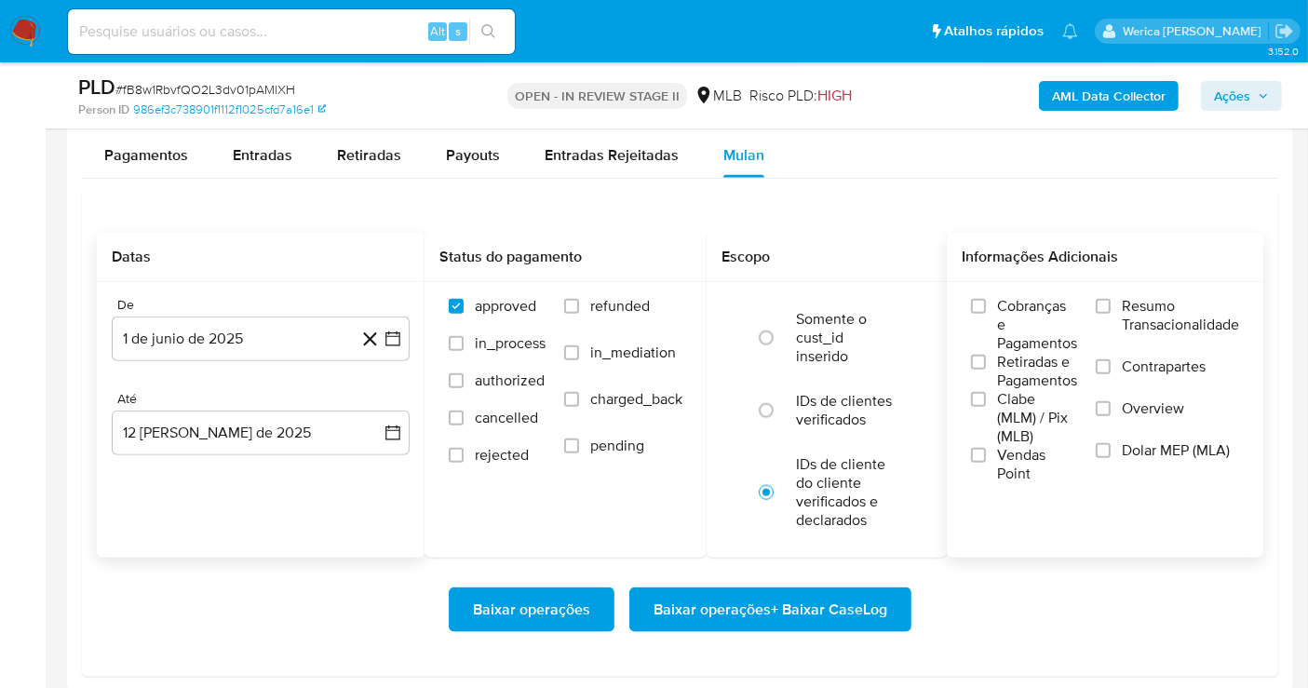
click at [1017, 281] on div "Informações Adicionais Cobranças e Pagamentos Retiradas e Pagamentos Clabe (MLM…" at bounding box center [1105, 395] width 316 height 325
click at [1023, 297] on span "Cobranças e Pagamentos" at bounding box center [1037, 325] width 80 height 56
click at [986, 299] on input "Cobranças e Pagamentos" at bounding box center [978, 306] width 15 height 15
click at [1042, 357] on span "Retiradas e Pagamentos" at bounding box center [1037, 371] width 80 height 37
click at [986, 357] on input "Retiradas e Pagamentos" at bounding box center [978, 362] width 15 height 15
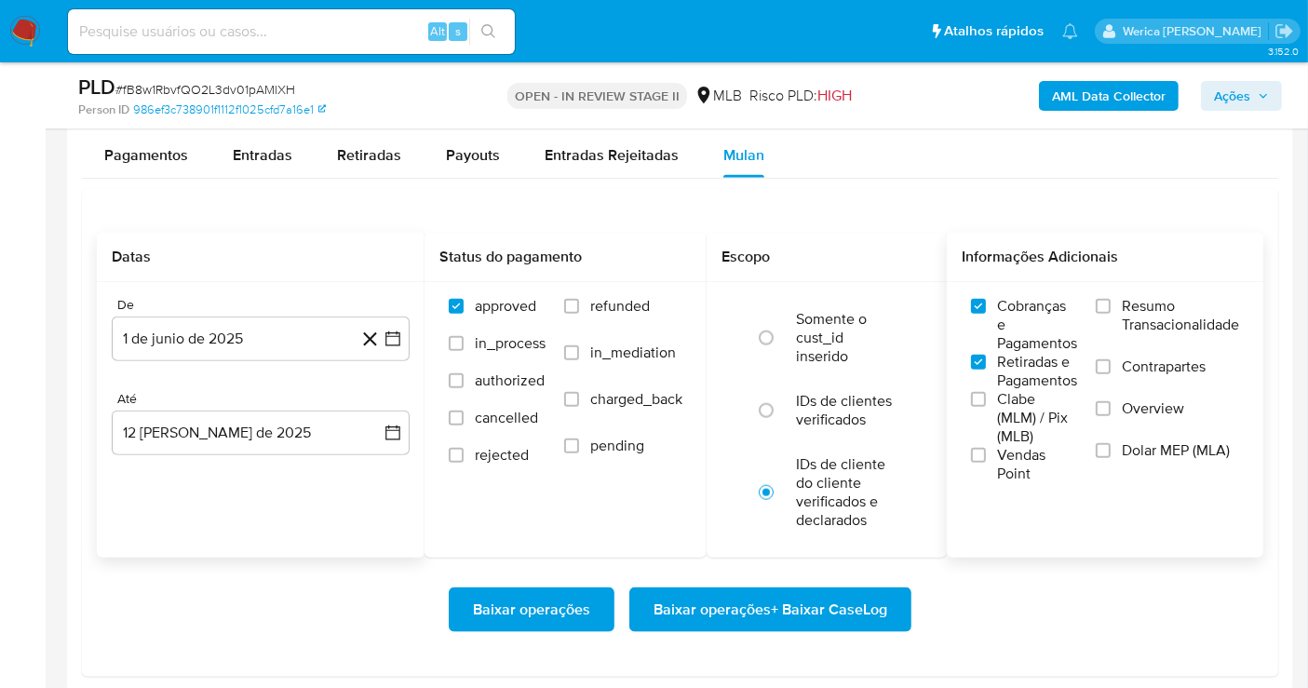
click at [1039, 395] on span "Clabe (MLM) / Pix (MLB)" at bounding box center [1037, 418] width 80 height 56
click at [986, 395] on input "Clabe (MLM) / Pix (MLB)" at bounding box center [978, 399] width 15 height 15
click at [1024, 446] on span "Vendas Point" at bounding box center [1037, 464] width 80 height 37
click at [1125, 451] on span "Dolar MEP (MLA)" at bounding box center [1176, 450] width 108 height 19
click at [1111, 451] on input "Dolar MEP (MLA)" at bounding box center [1103, 450] width 15 height 15
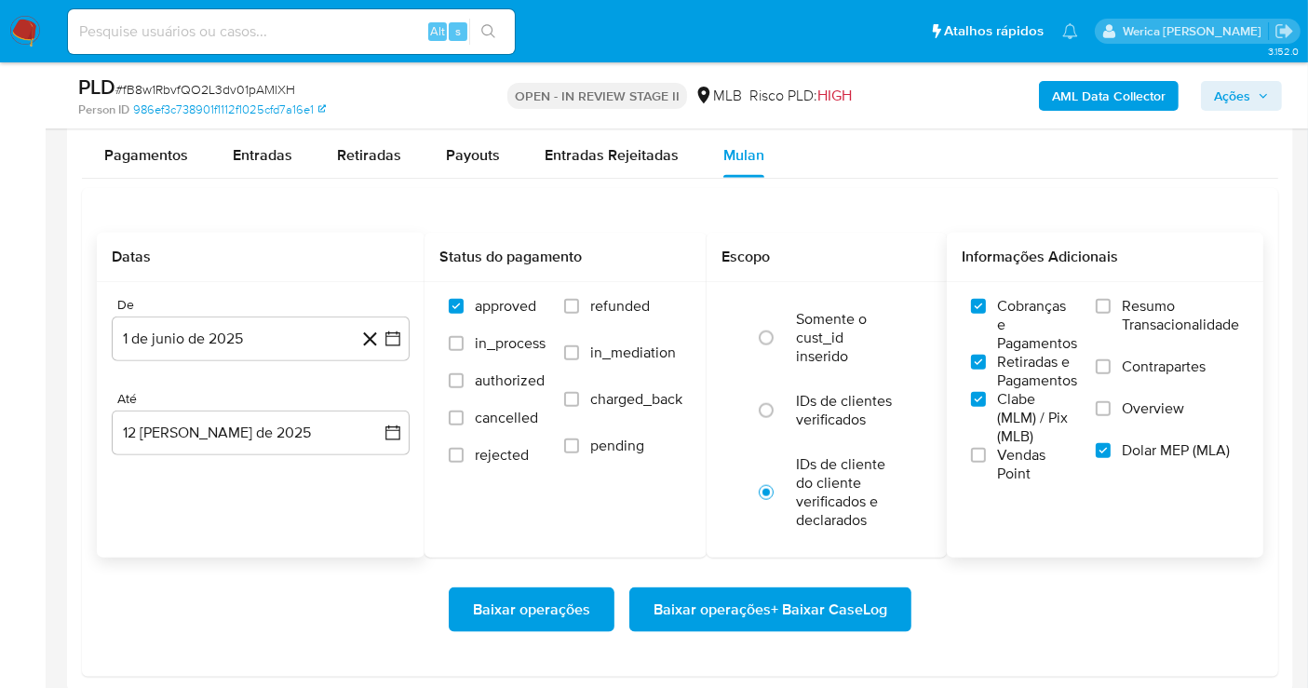
click at [1124, 399] on span "Overview" at bounding box center [1153, 408] width 62 height 19
click at [1111, 401] on input "Overview" at bounding box center [1103, 408] width 15 height 15
click at [1117, 363] on label "Contrapartes" at bounding box center [1167, 378] width 143 height 42
click at [1111, 363] on input "Contrapartes" at bounding box center [1103, 366] width 15 height 15
click at [1114, 331] on label "Resumo Transacionalidade" at bounding box center [1167, 327] width 143 height 61
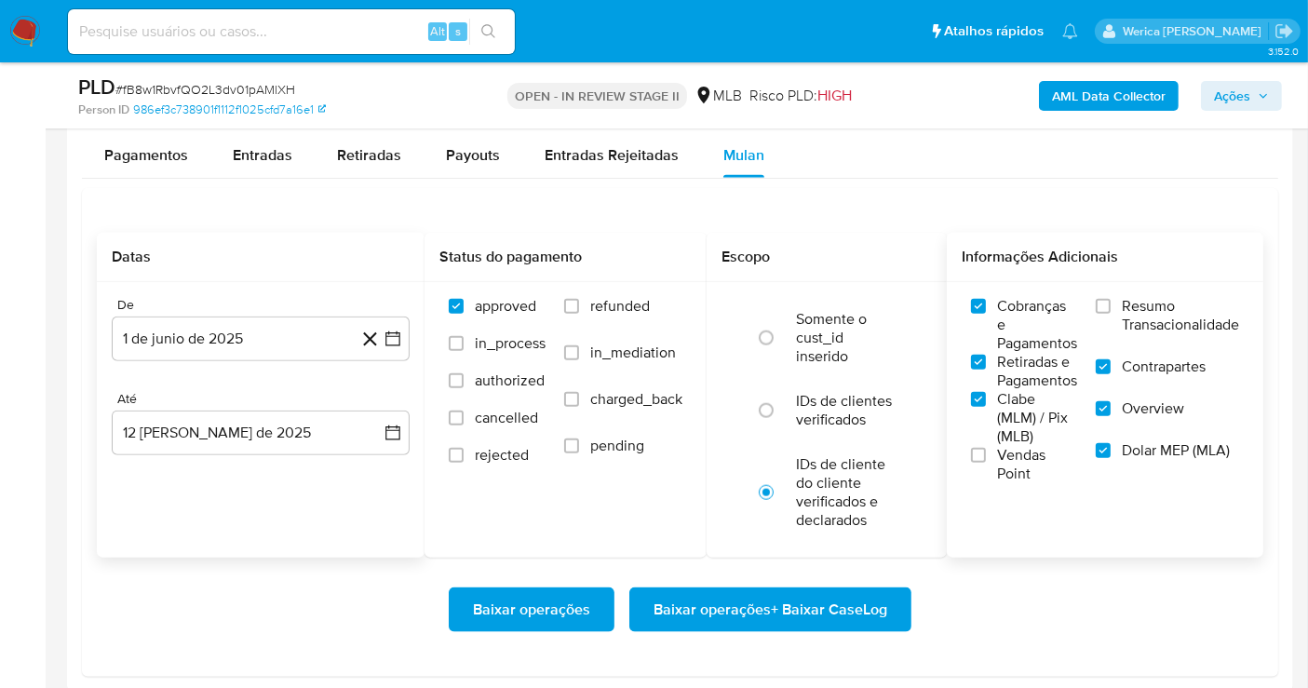
click at [1111, 314] on input "Resumo Transacionalidade" at bounding box center [1103, 306] width 15 height 15
click at [1043, 456] on span "Vendas Point" at bounding box center [1037, 464] width 80 height 37
click at [986, 456] on input "Vendas Point" at bounding box center [978, 455] width 15 height 15
click at [832, 612] on span "Baixar operações + Baixar CaseLog" at bounding box center [770, 609] width 234 height 41
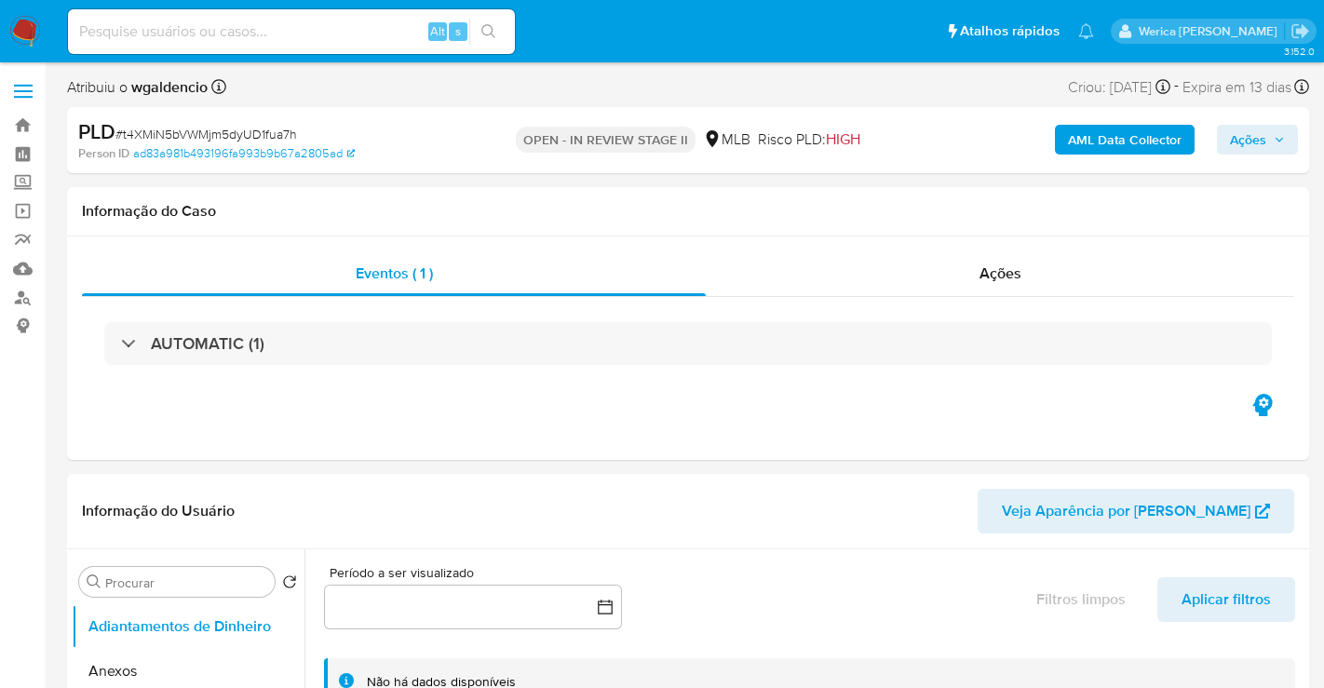
select select "10"
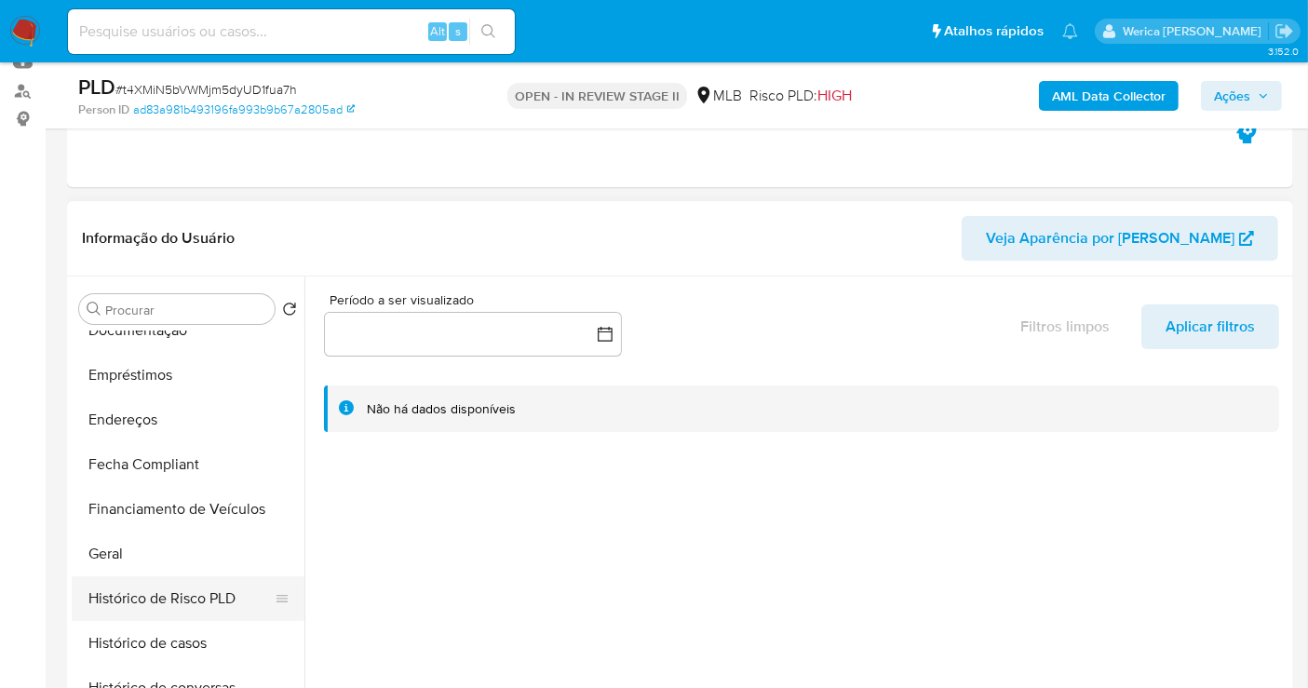
scroll to position [413, 0]
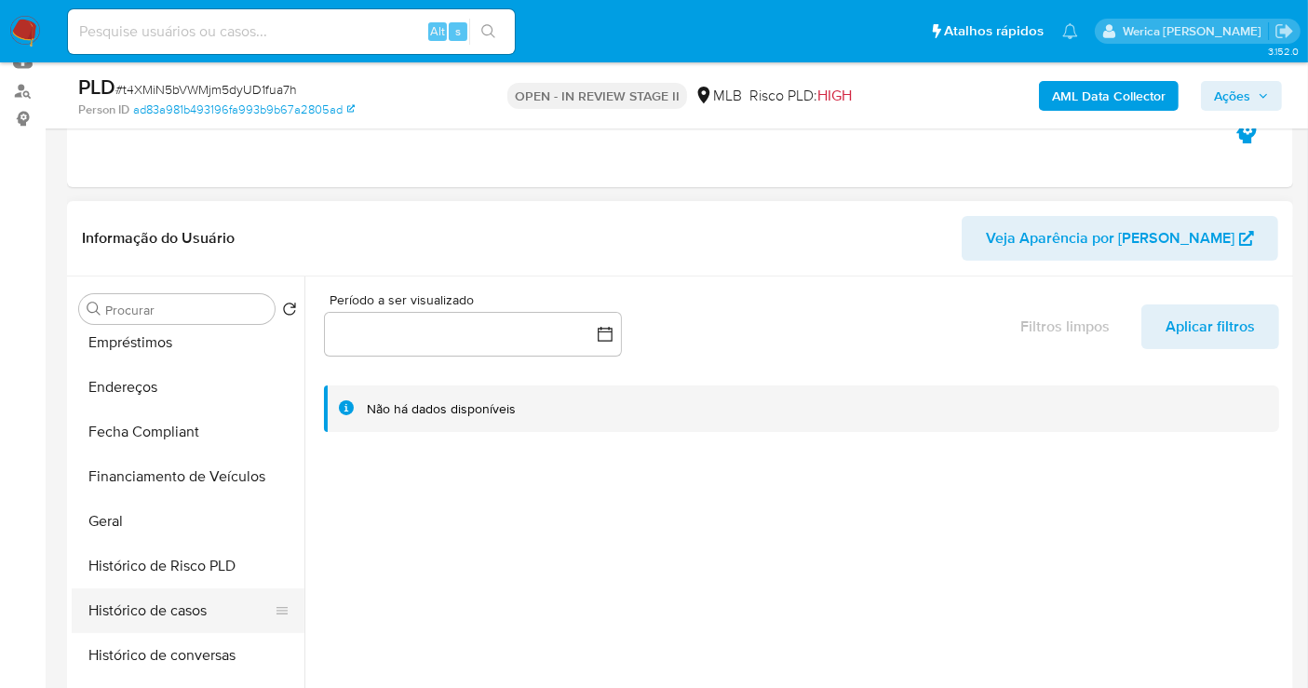
click at [196, 603] on button "Histórico de casos" at bounding box center [181, 610] width 218 height 45
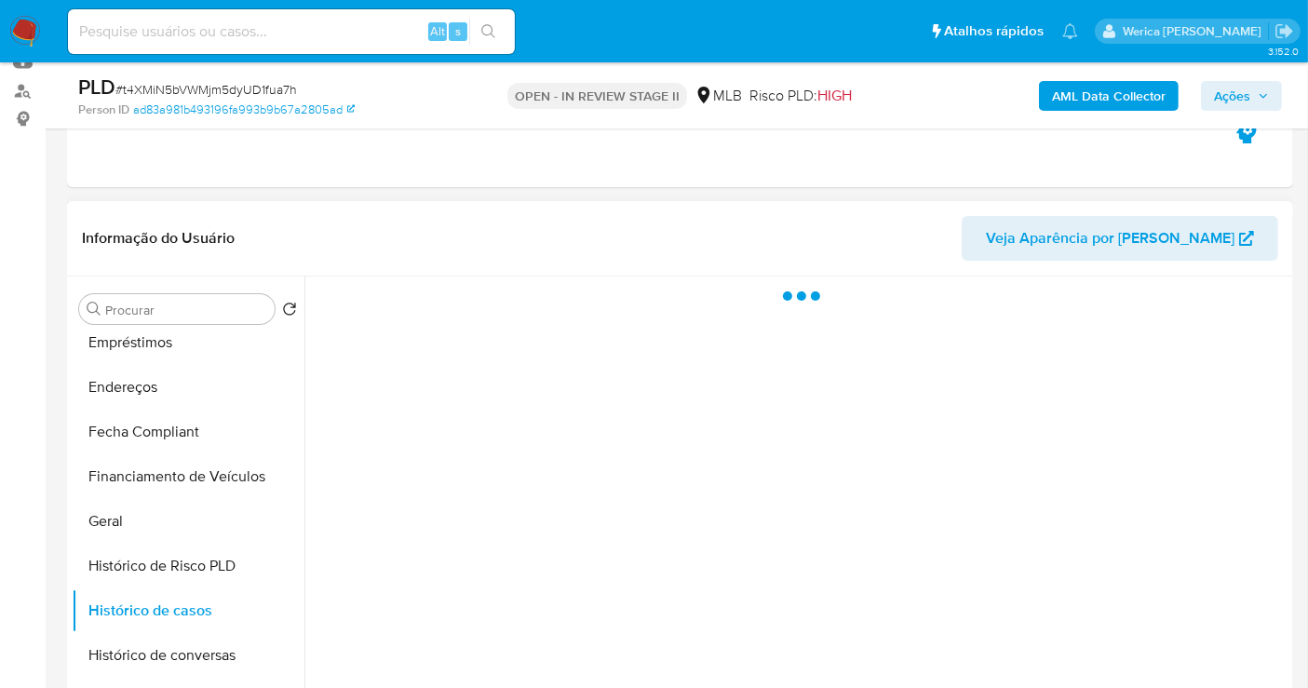
click at [499, 387] on div at bounding box center [796, 514] width 984 height 477
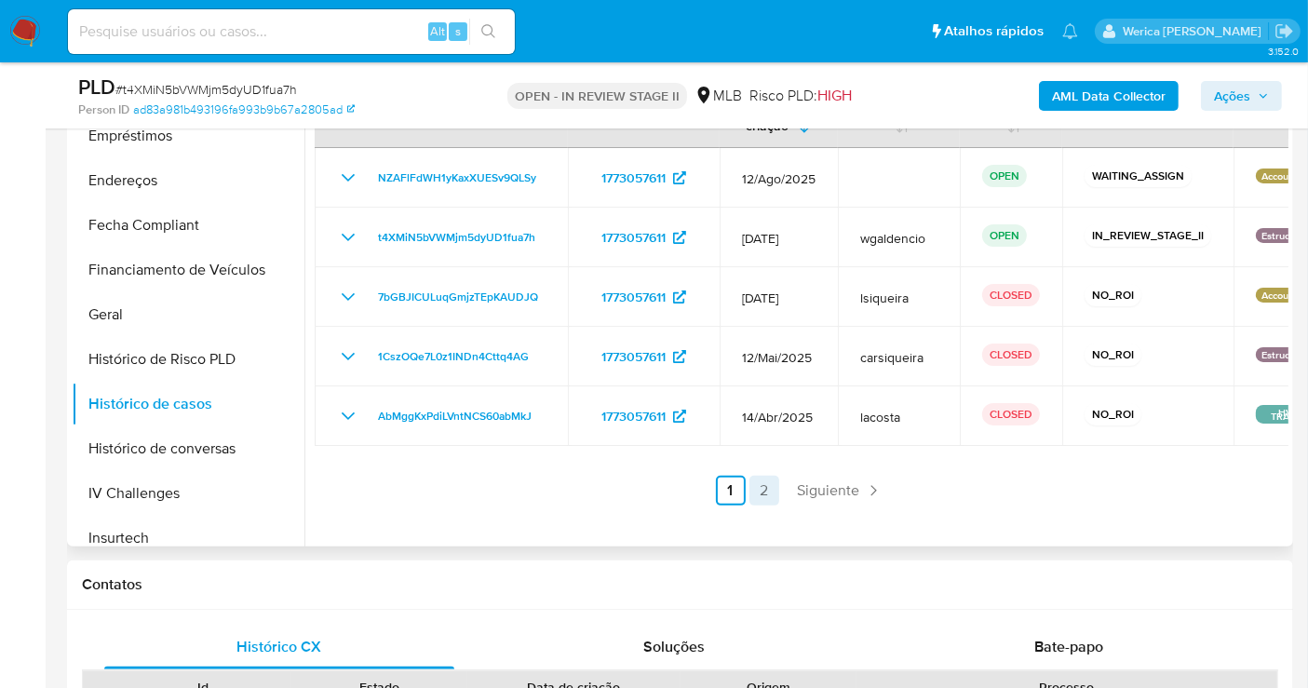
click at [749, 499] on link "2" at bounding box center [764, 491] width 30 height 30
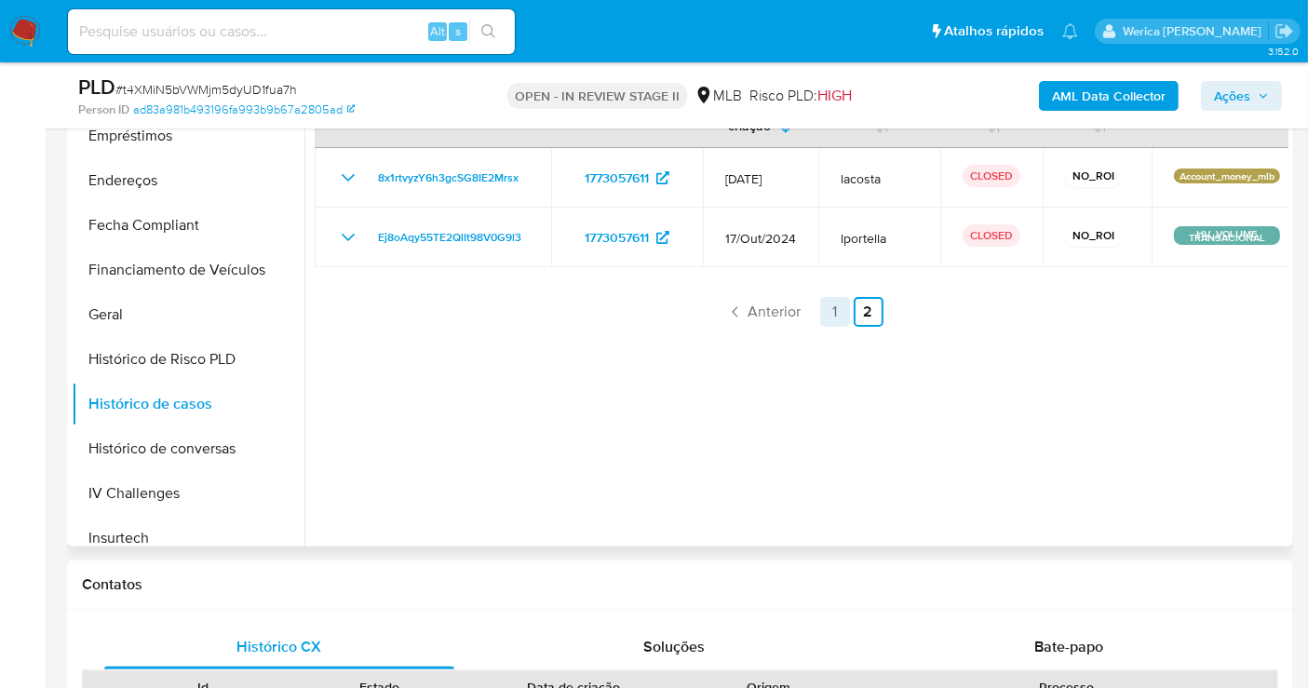
click at [820, 313] on link "1" at bounding box center [835, 312] width 30 height 30
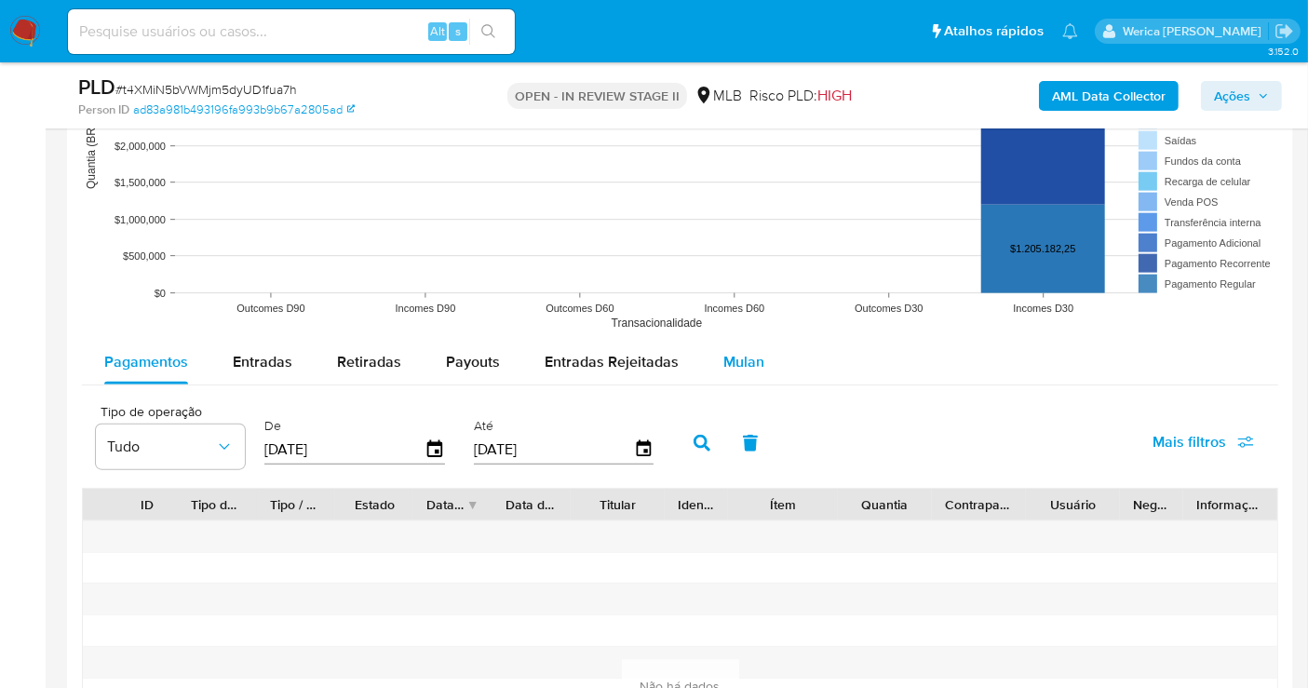
click at [725, 375] on div "Mulan" at bounding box center [743, 362] width 41 height 45
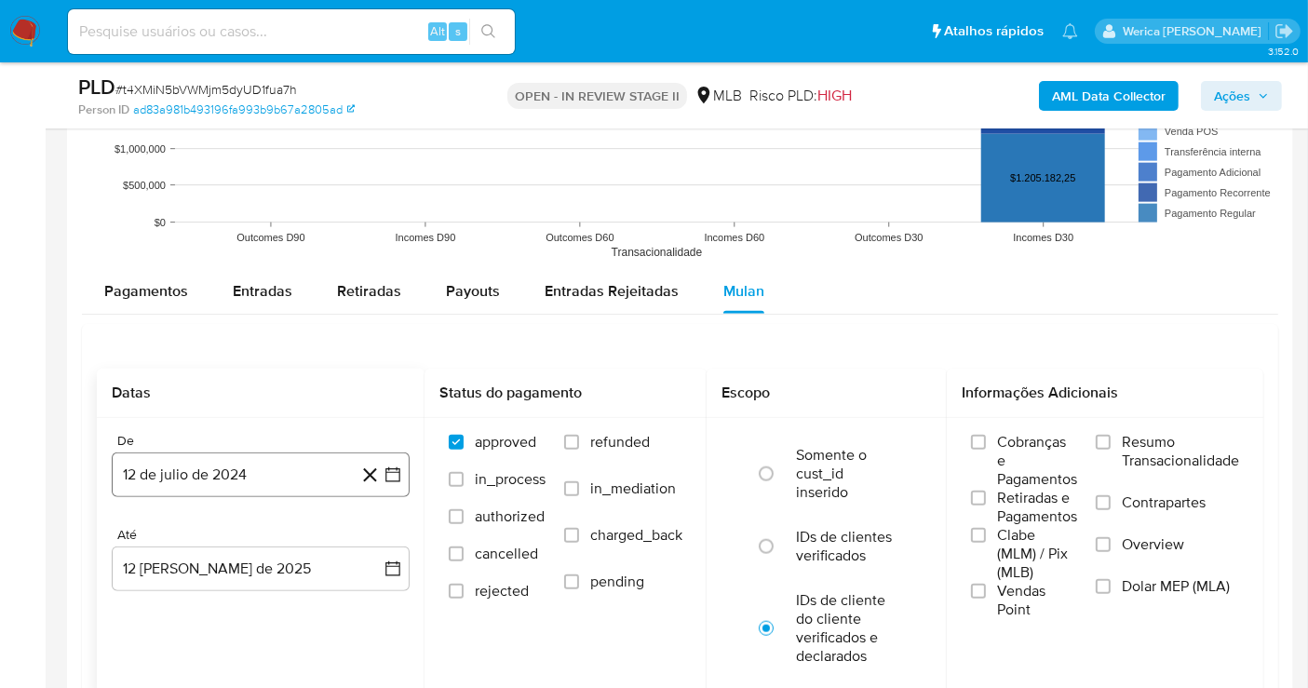
scroll to position [1965, 0]
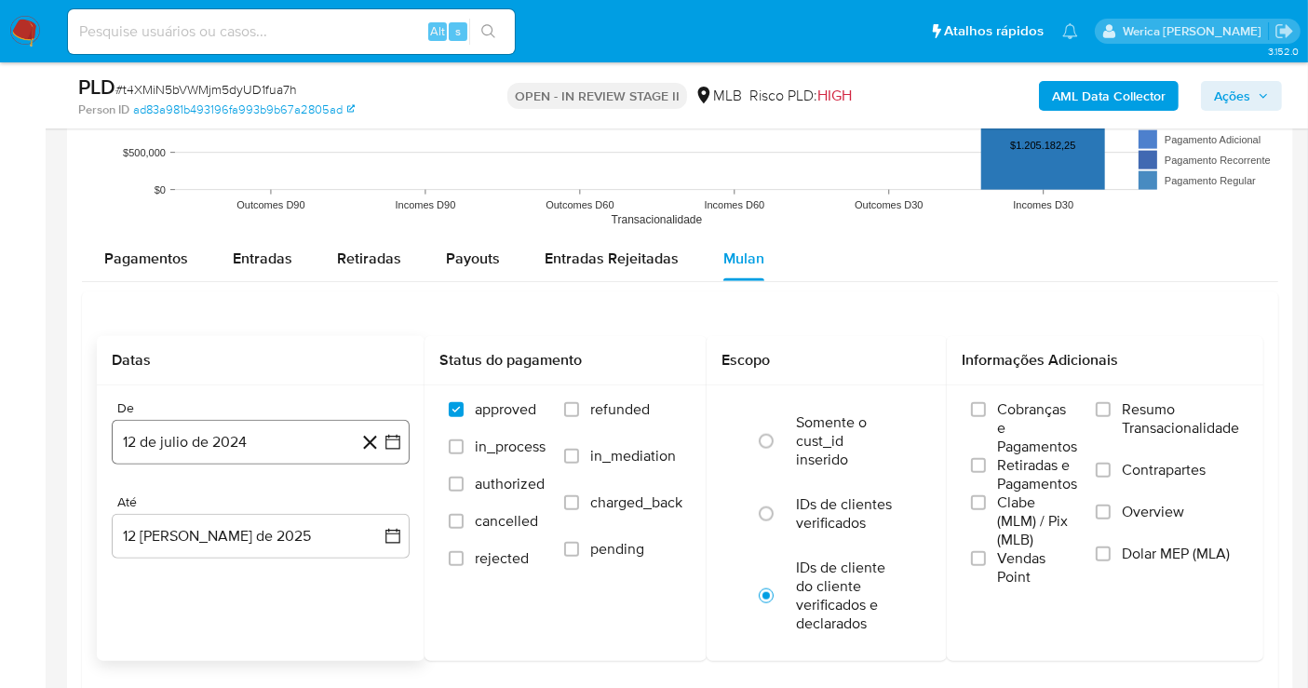
click at [224, 453] on button "12 de julio de 2024" at bounding box center [261, 442] width 298 height 45
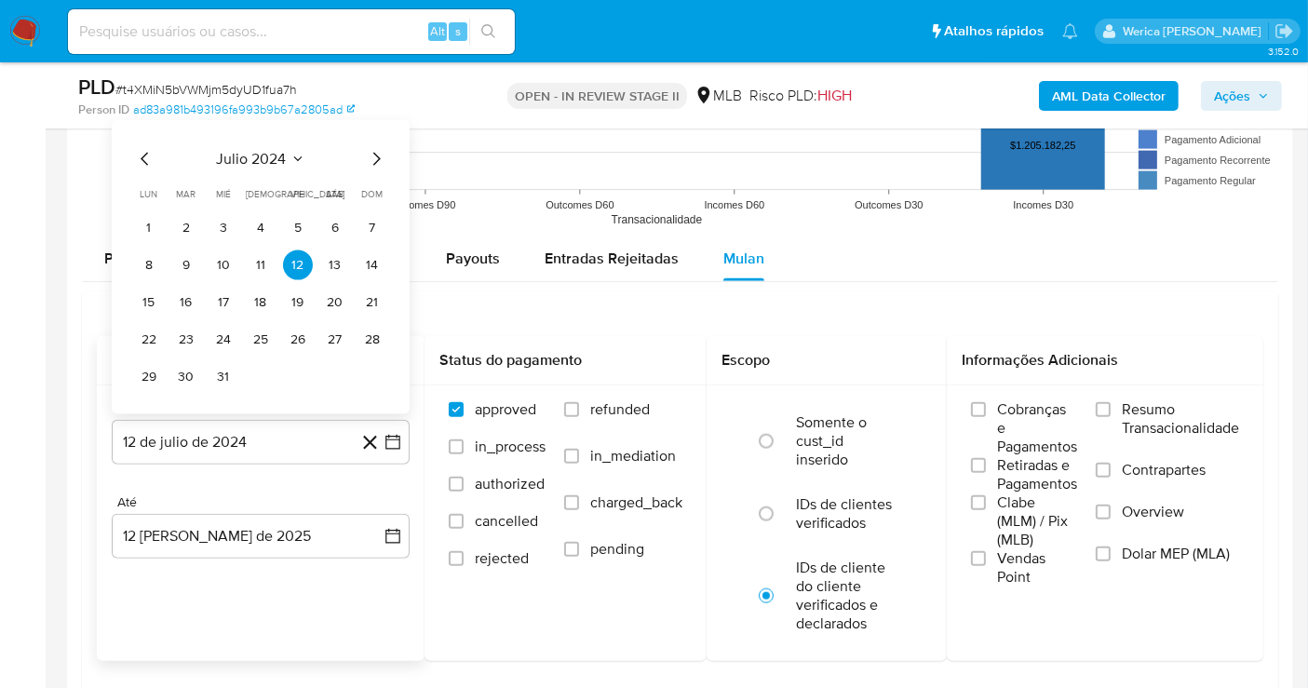
click at [255, 155] on span "julio 2024" at bounding box center [252, 159] width 70 height 19
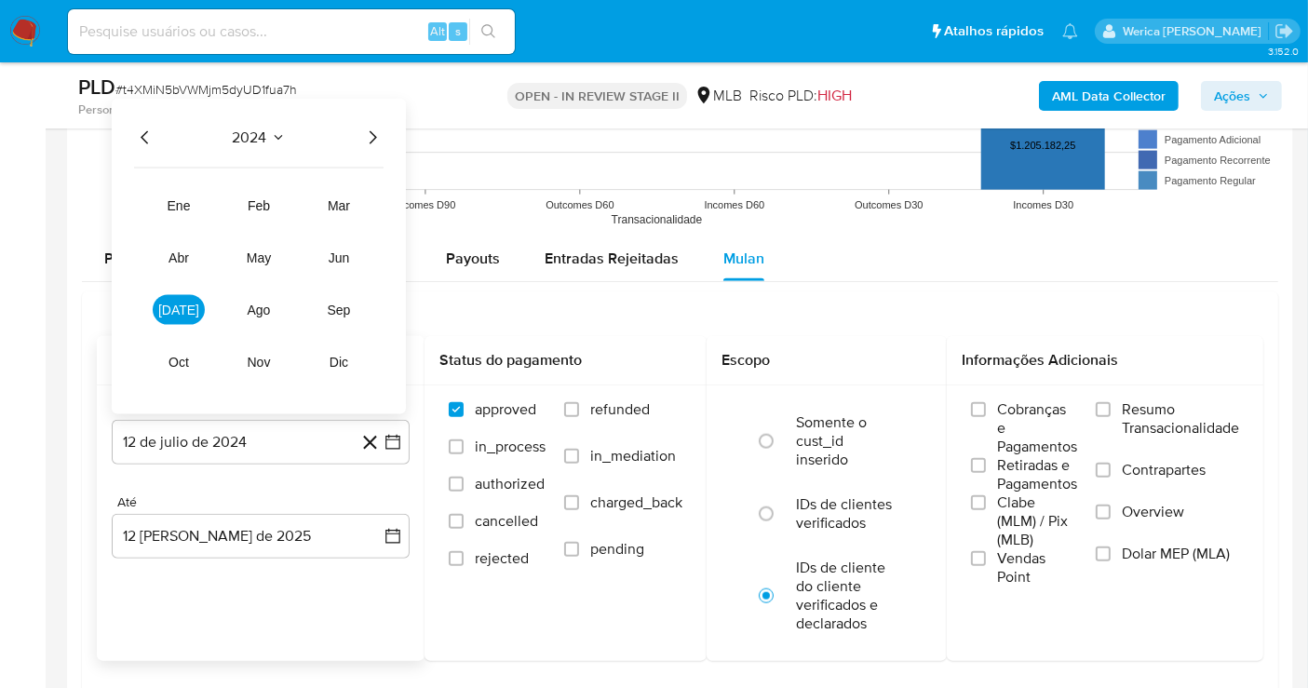
click at [372, 127] on icon "Año siguiente" at bounding box center [372, 138] width 22 height 22
click at [335, 259] on span "jun" at bounding box center [339, 257] width 21 height 15
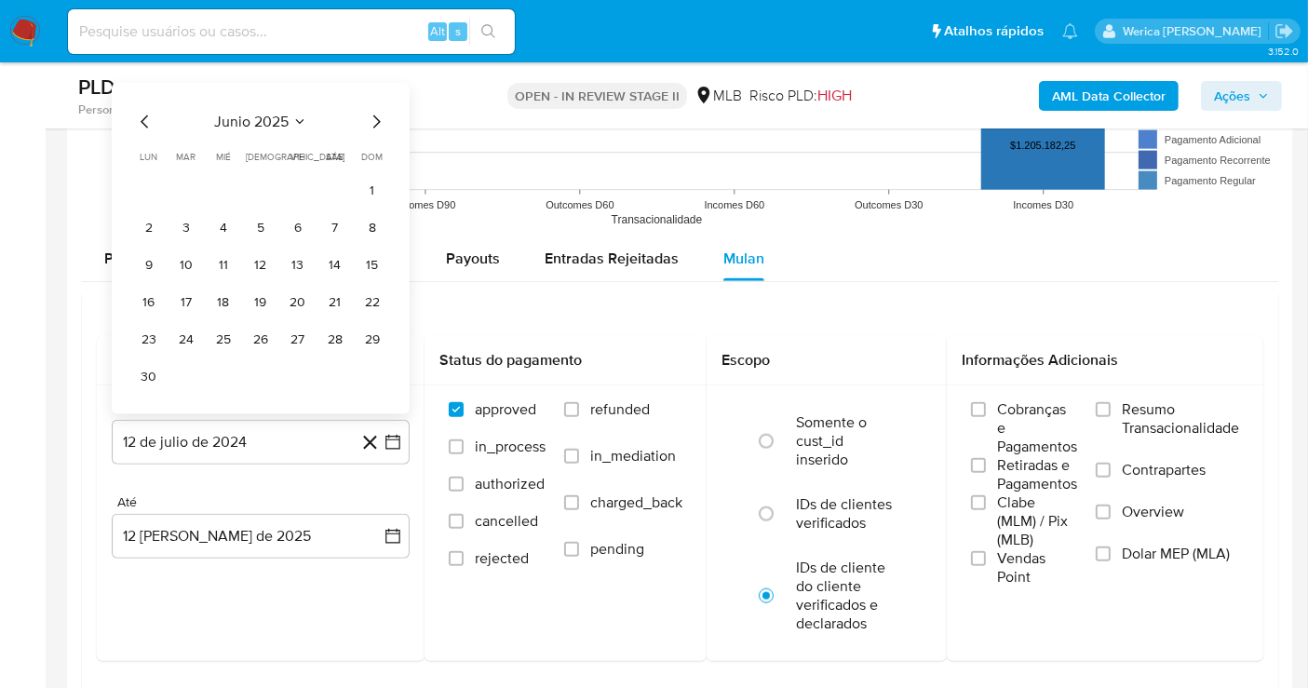
drag, startPoint x: 367, startPoint y: 182, endPoint x: 371, endPoint y: 190, distance: 9.6
click at [367, 183] on button "1" at bounding box center [372, 191] width 30 height 30
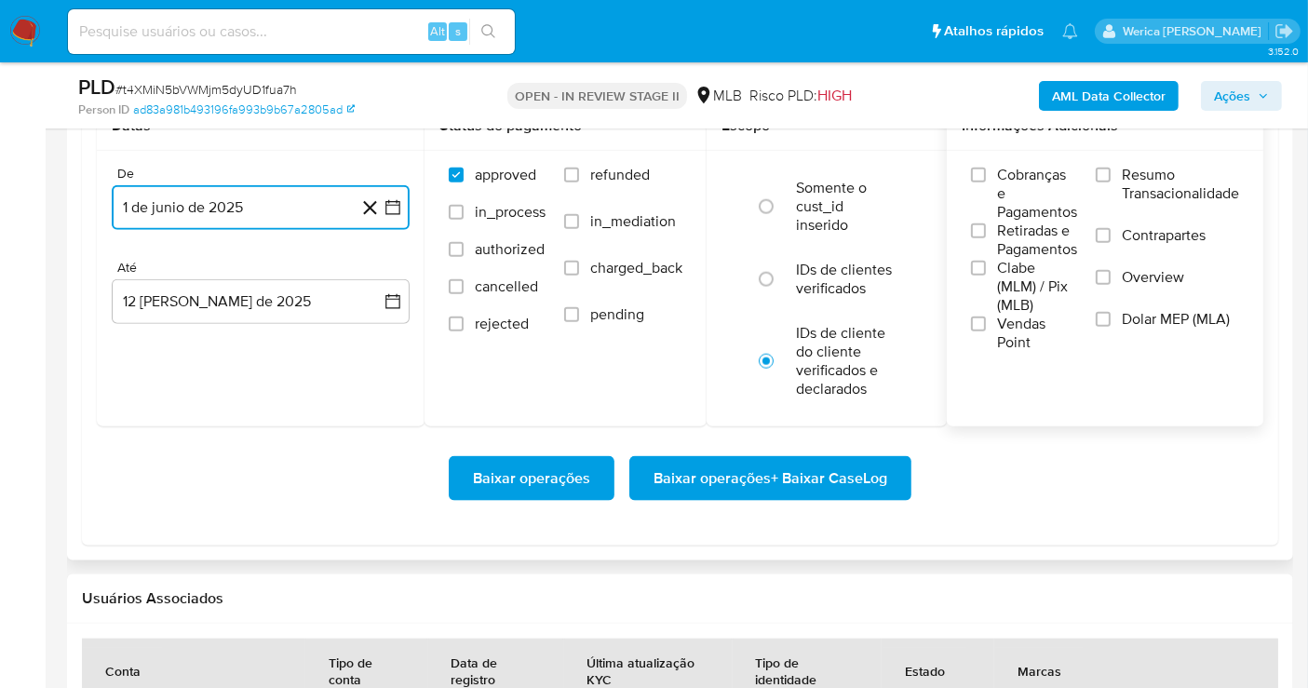
scroll to position [2275, 0]
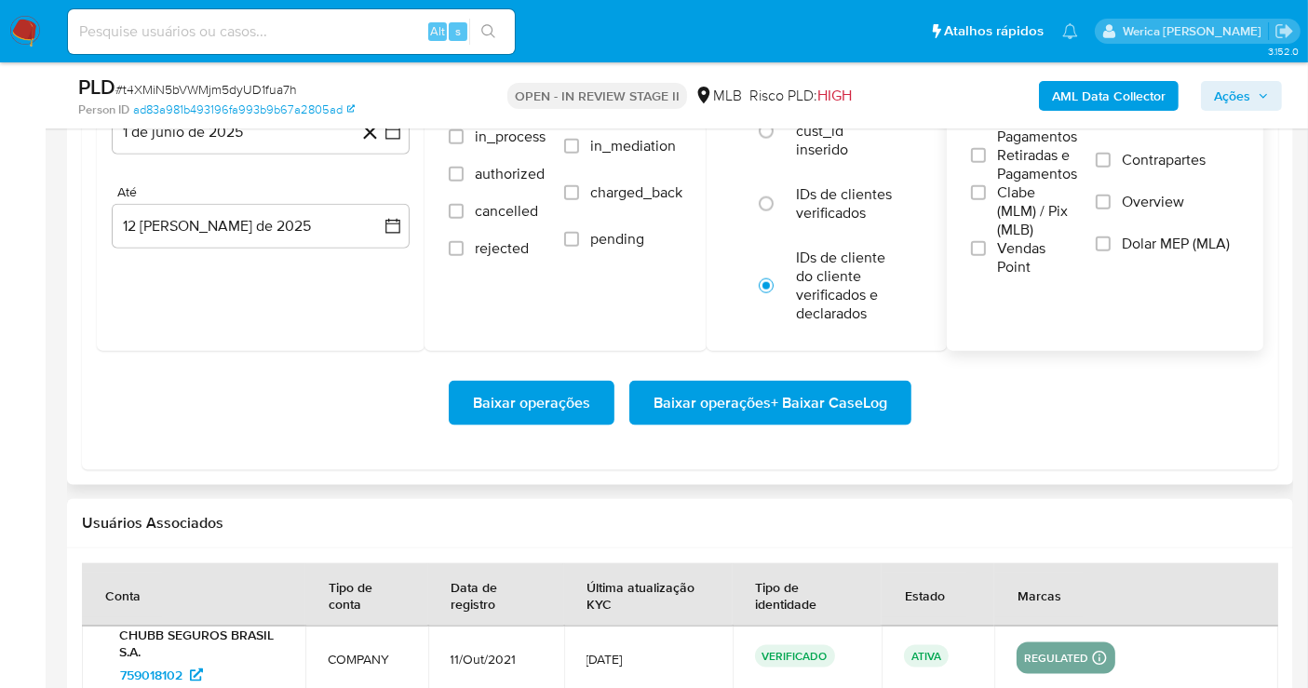
click at [1011, 268] on span "Vendas Point" at bounding box center [1037, 257] width 80 height 37
click at [999, 195] on span "Clabe (MLM) / Pix (MLB)" at bounding box center [1037, 211] width 80 height 56
click at [986, 195] on input "Clabe (MLM) / Pix (MLB)" at bounding box center [978, 192] width 15 height 15
click at [1147, 202] on span "Overview" at bounding box center [1153, 202] width 62 height 19
click at [1111, 202] on input "Overview" at bounding box center [1103, 202] width 15 height 15
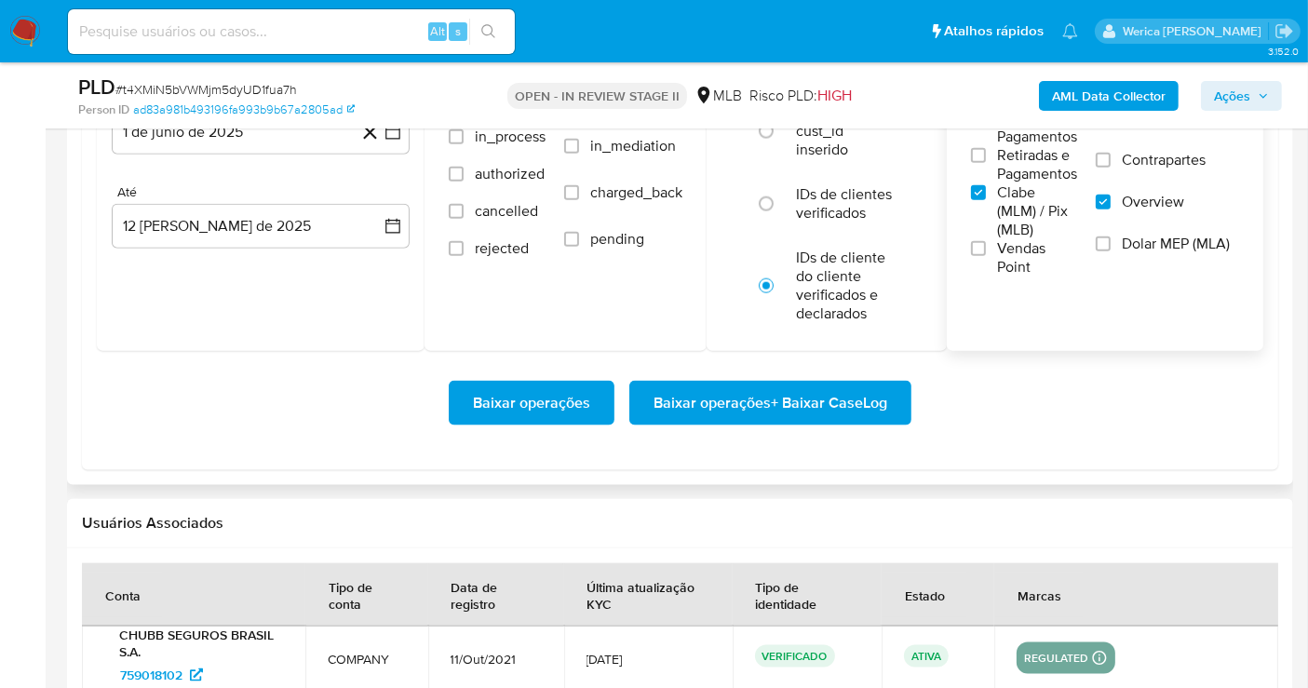
click at [1156, 243] on span "Dolar MEP (MLA)" at bounding box center [1176, 244] width 108 height 19
click at [1111, 243] on input "Dolar MEP (MLA)" at bounding box center [1103, 243] width 15 height 15
click at [1021, 262] on span "Vendas Point" at bounding box center [1037, 257] width 80 height 37
click at [986, 256] on input "Vendas Point" at bounding box center [978, 248] width 15 height 15
click at [1024, 167] on span "Retiradas e Pagamentos" at bounding box center [1037, 164] width 80 height 37
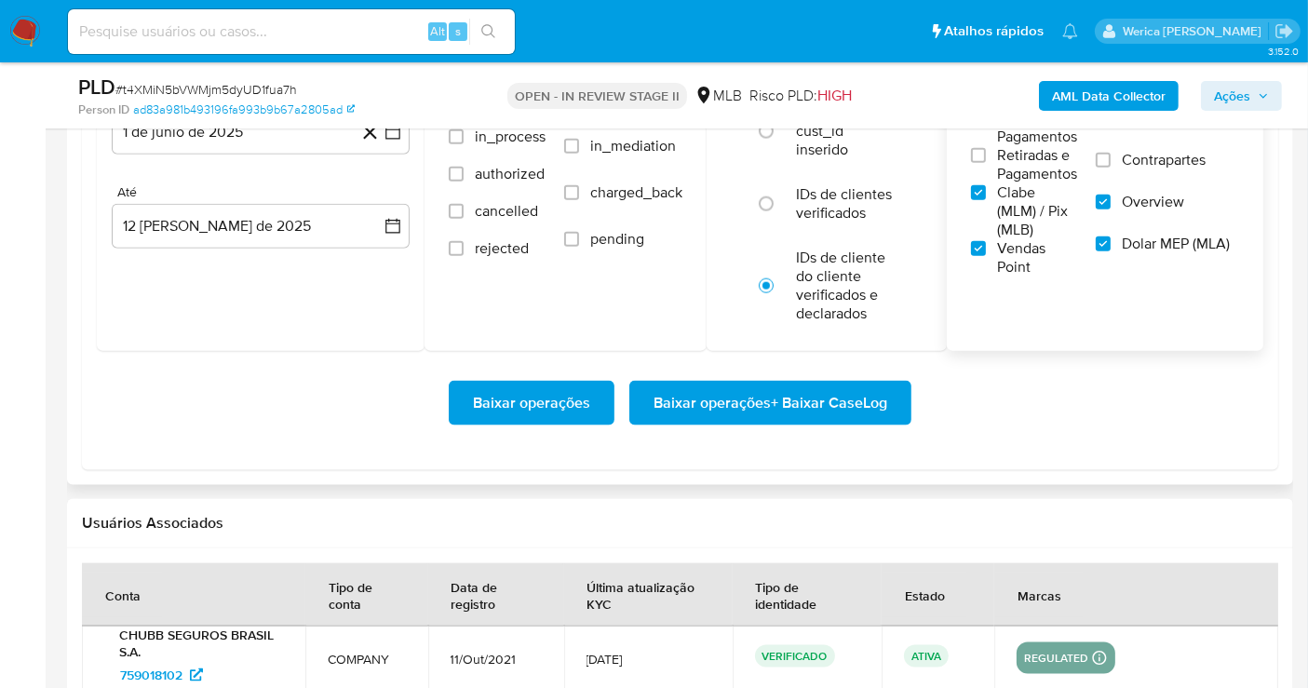
click at [986, 163] on input "Retiradas e Pagamentos" at bounding box center [978, 155] width 15 height 15
click at [1103, 155] on input "Contrapartes" at bounding box center [1103, 160] width 15 height 15
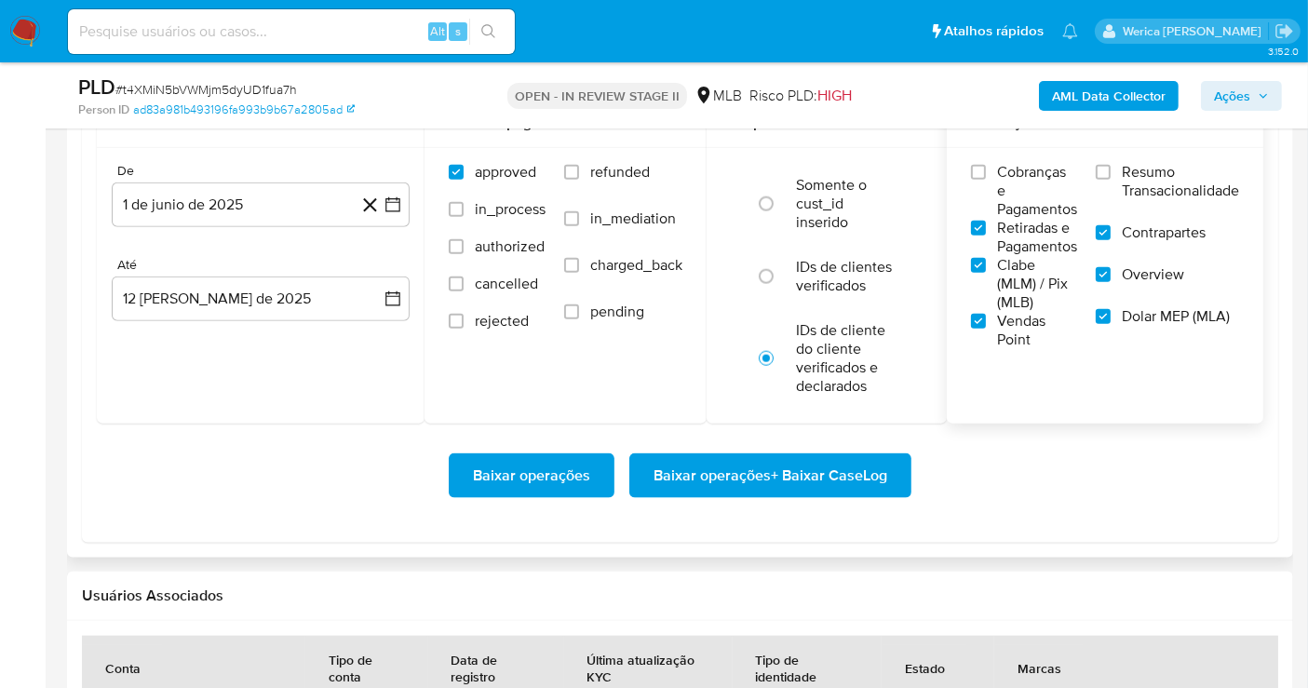
scroll to position [2172, 0]
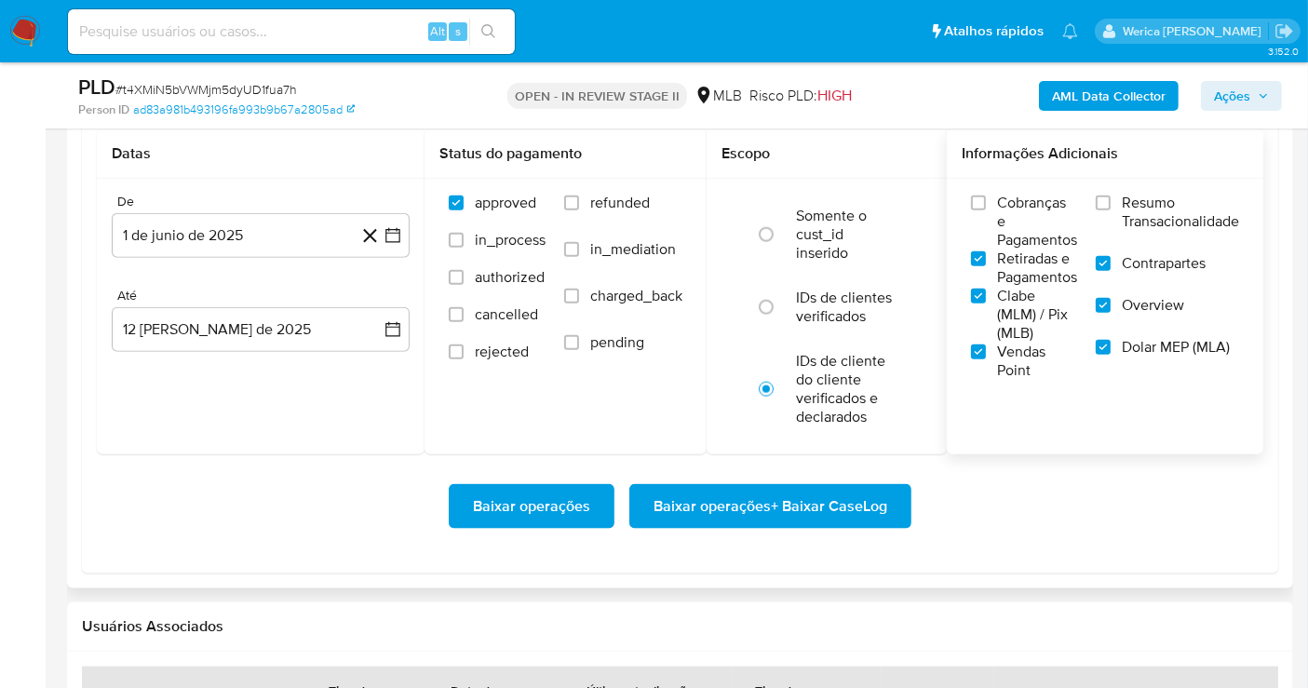
click at [1159, 202] on span "Resumo Transacionalidade" at bounding box center [1180, 212] width 117 height 37
click at [1111, 202] on input "Resumo Transacionalidade" at bounding box center [1103, 202] width 15 height 15
click at [1005, 208] on span "Cobranças e Pagamentos" at bounding box center [1037, 222] width 80 height 56
click at [986, 208] on input "Cobranças e Pagamentos" at bounding box center [978, 202] width 15 height 15
click at [825, 498] on span "Baixar operações + Baixar CaseLog" at bounding box center [770, 506] width 234 height 41
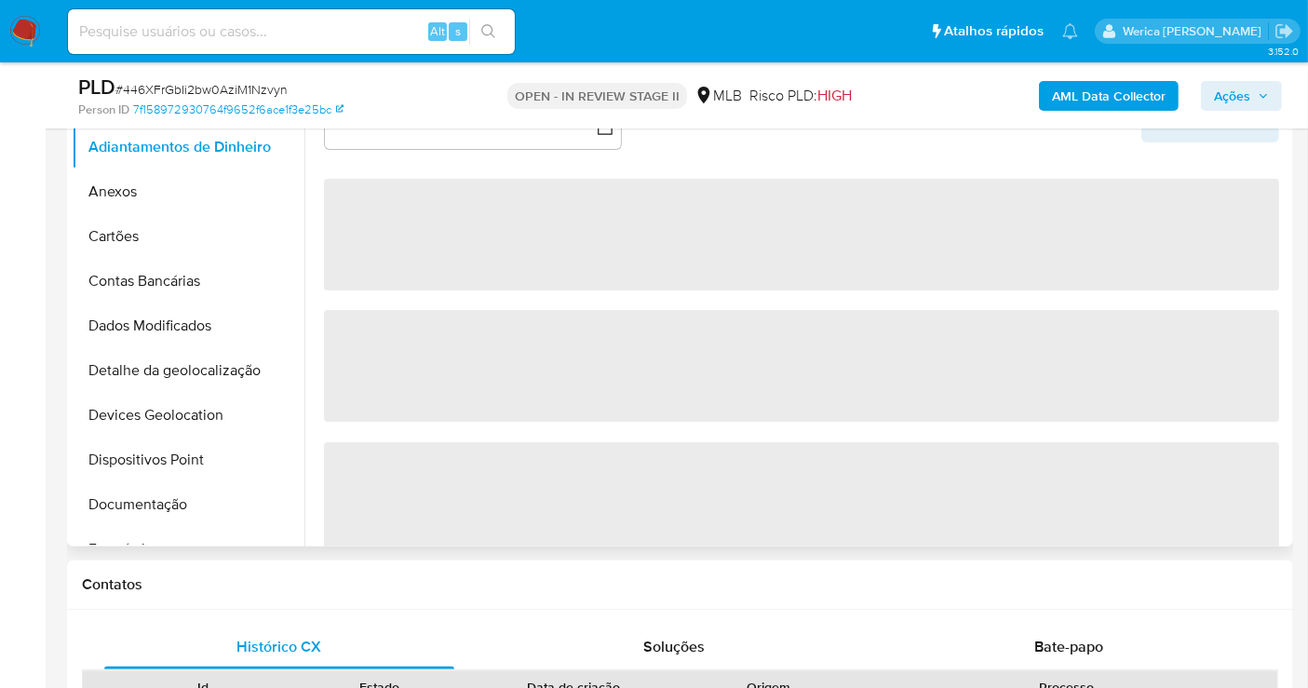
scroll to position [413, 0]
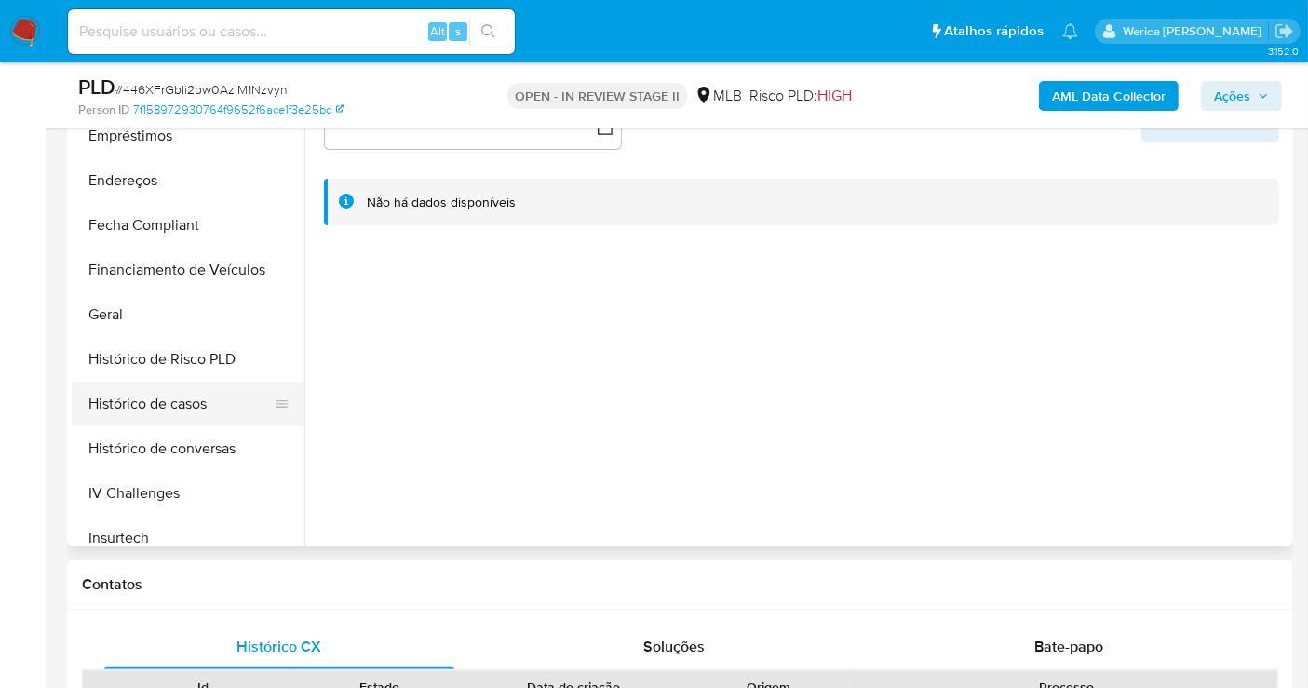
click at [197, 424] on button "Histórico de casos" at bounding box center [181, 404] width 218 height 45
select select "10"
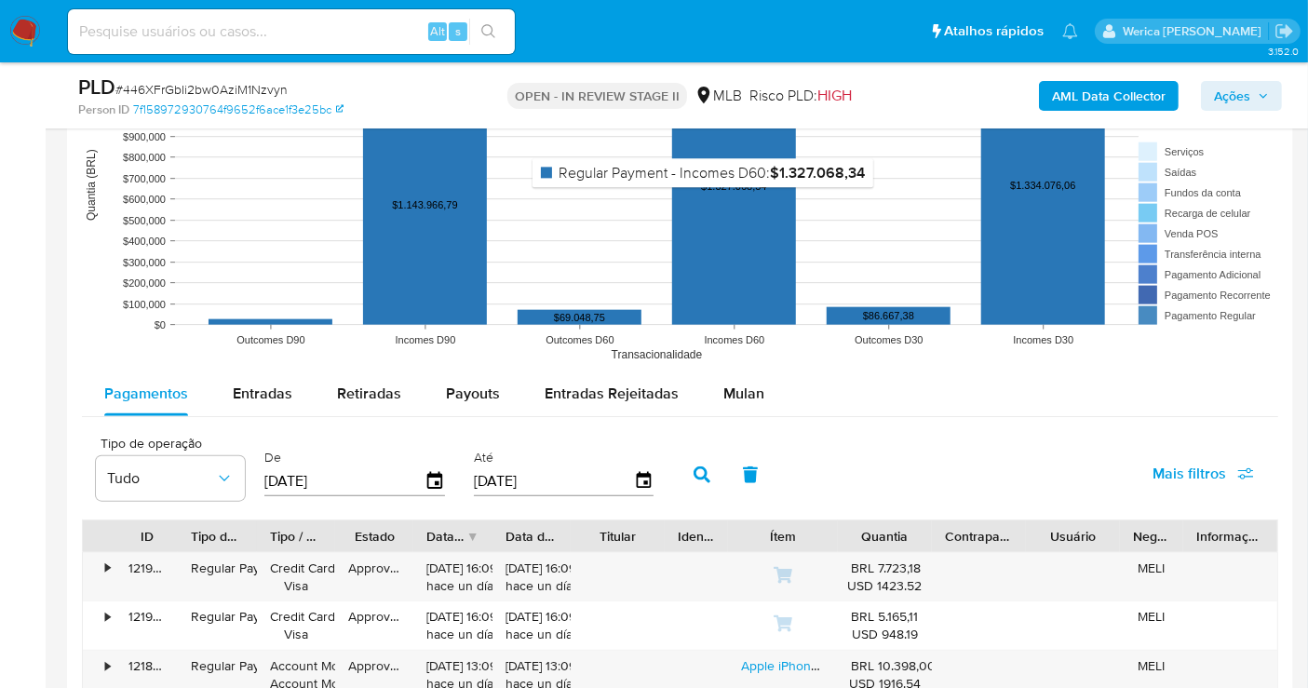
scroll to position [1862, 0]
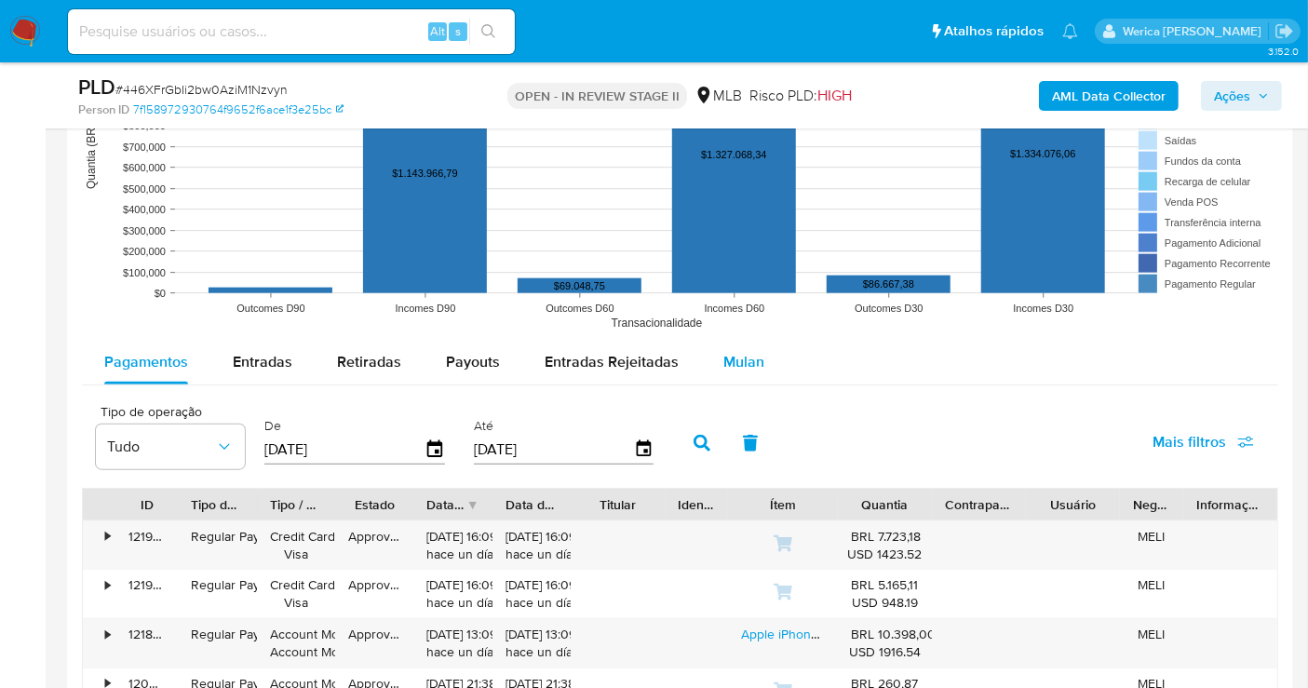
click at [723, 362] on span "Mulan" at bounding box center [743, 361] width 41 height 21
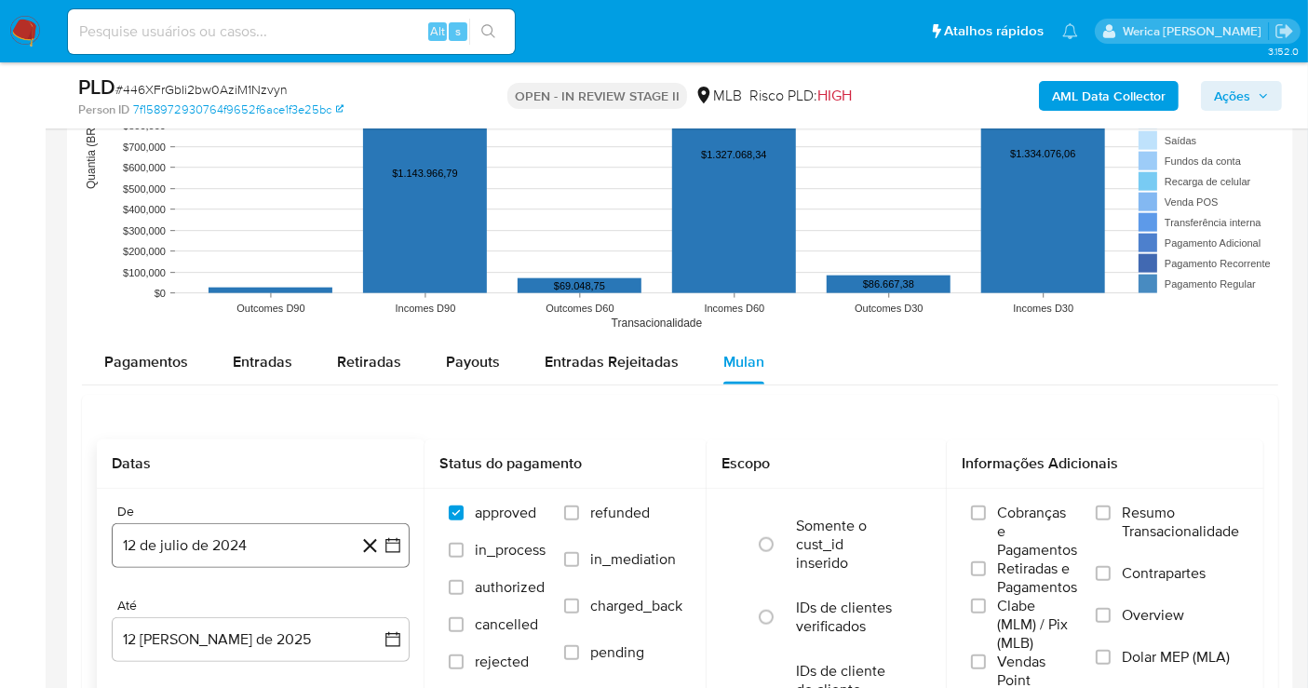
drag, startPoint x: 247, startPoint y: 556, endPoint x: 262, endPoint y: 528, distance: 31.6
click at [258, 559] on button "12 de julio de 2024" at bounding box center [261, 545] width 298 height 45
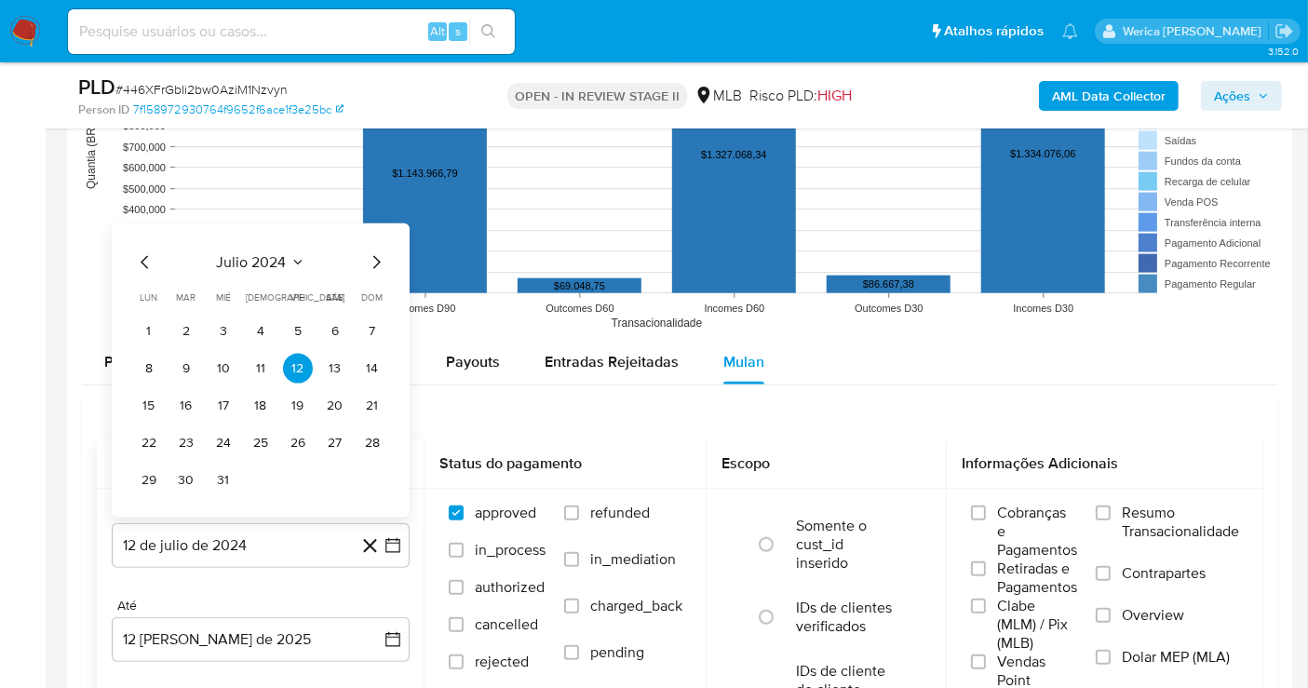
click at [267, 253] on span "julio 2024" at bounding box center [252, 262] width 70 height 19
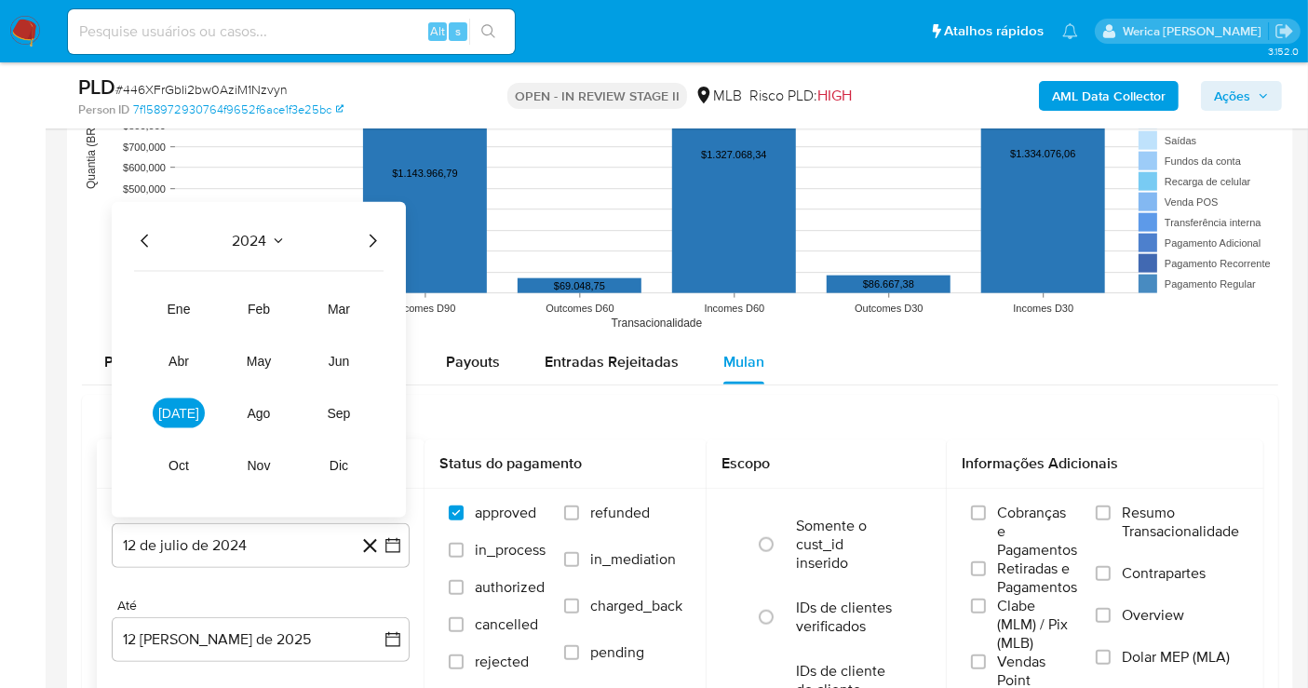
click at [370, 232] on icon "Año siguiente" at bounding box center [372, 241] width 22 height 22
click at [350, 352] on button "jun" at bounding box center [339, 361] width 52 height 30
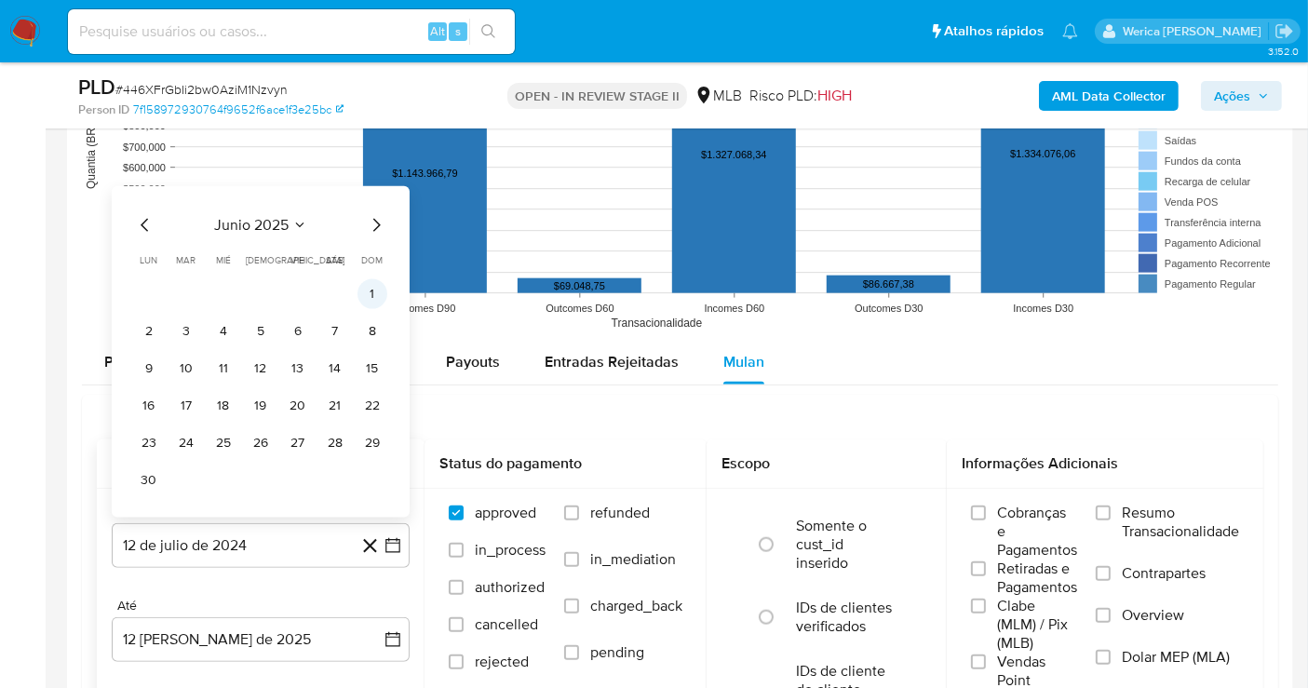
click at [374, 286] on button "1" at bounding box center [372, 294] width 30 height 30
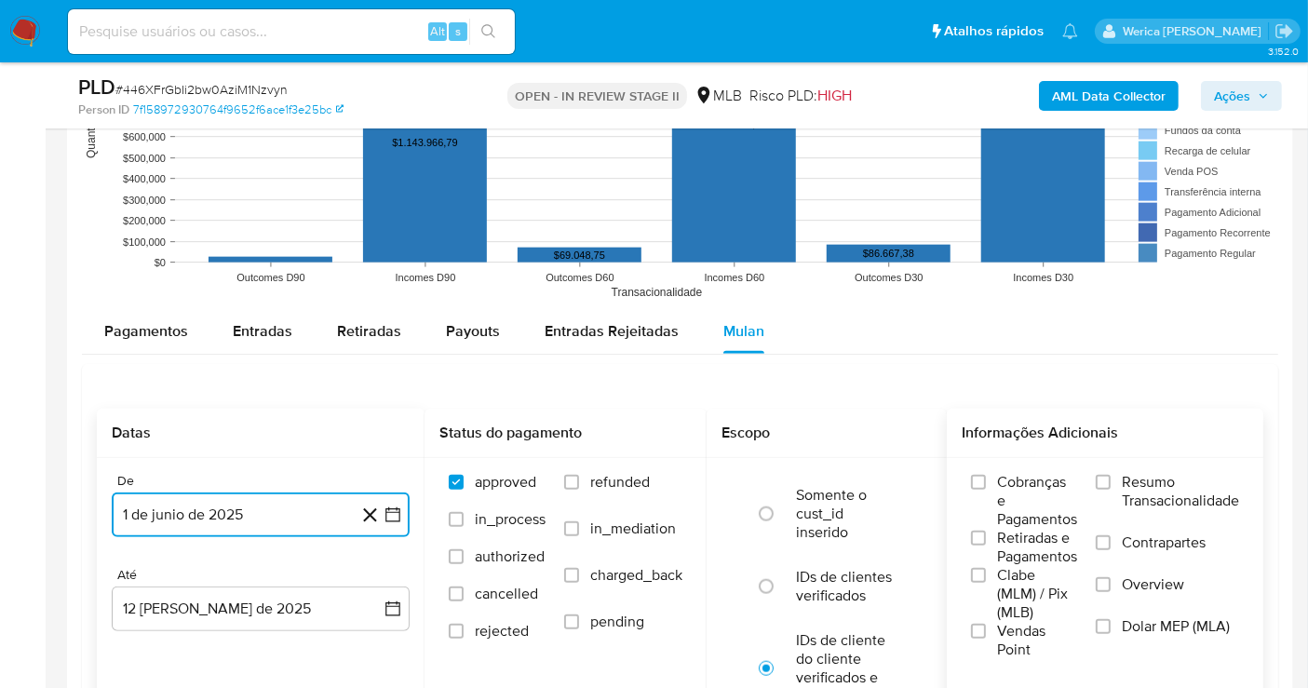
scroll to position [2068, 0]
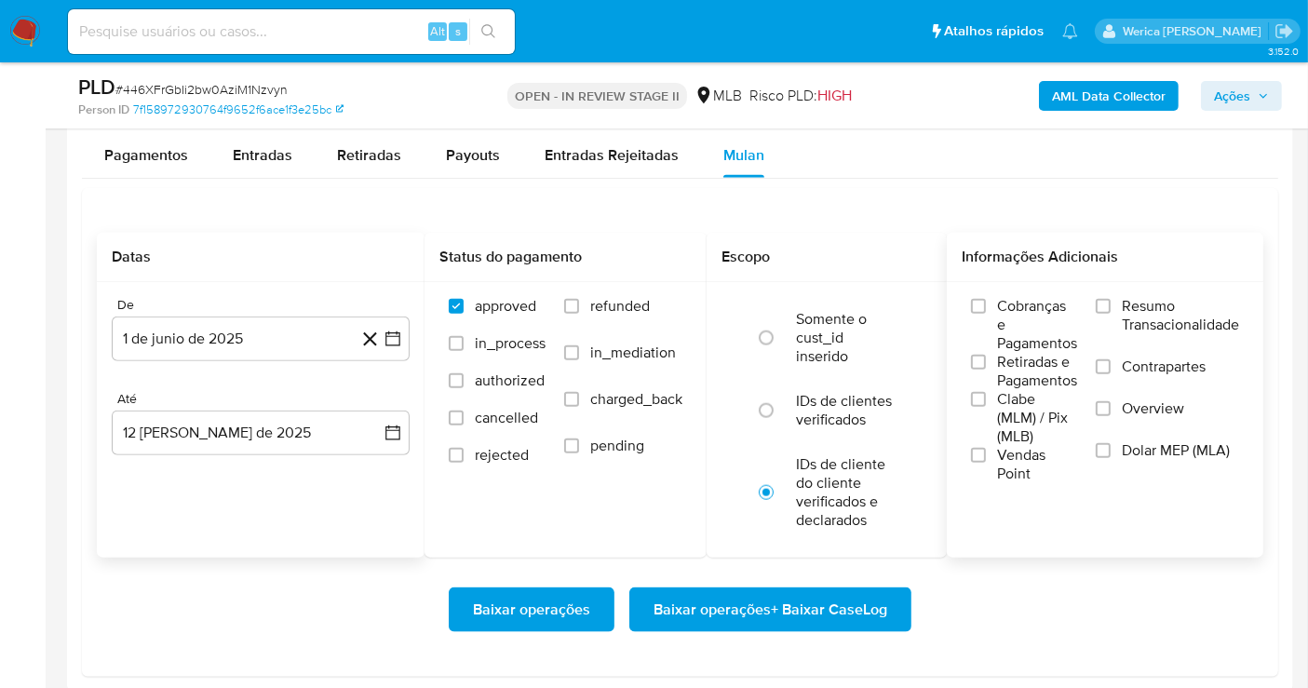
click at [1018, 317] on span "Cobranças e Pagamentos" at bounding box center [1037, 325] width 80 height 56
click at [986, 314] on input "Cobranças e Pagamentos" at bounding box center [978, 306] width 15 height 15
click at [990, 370] on label "Retiradas e Pagamentos" at bounding box center [1024, 371] width 106 height 37
click at [986, 370] on input "Retiradas e Pagamentos" at bounding box center [978, 362] width 15 height 15
click at [1000, 411] on span "Clabe (MLM) / Pix (MLB)" at bounding box center [1037, 418] width 80 height 56
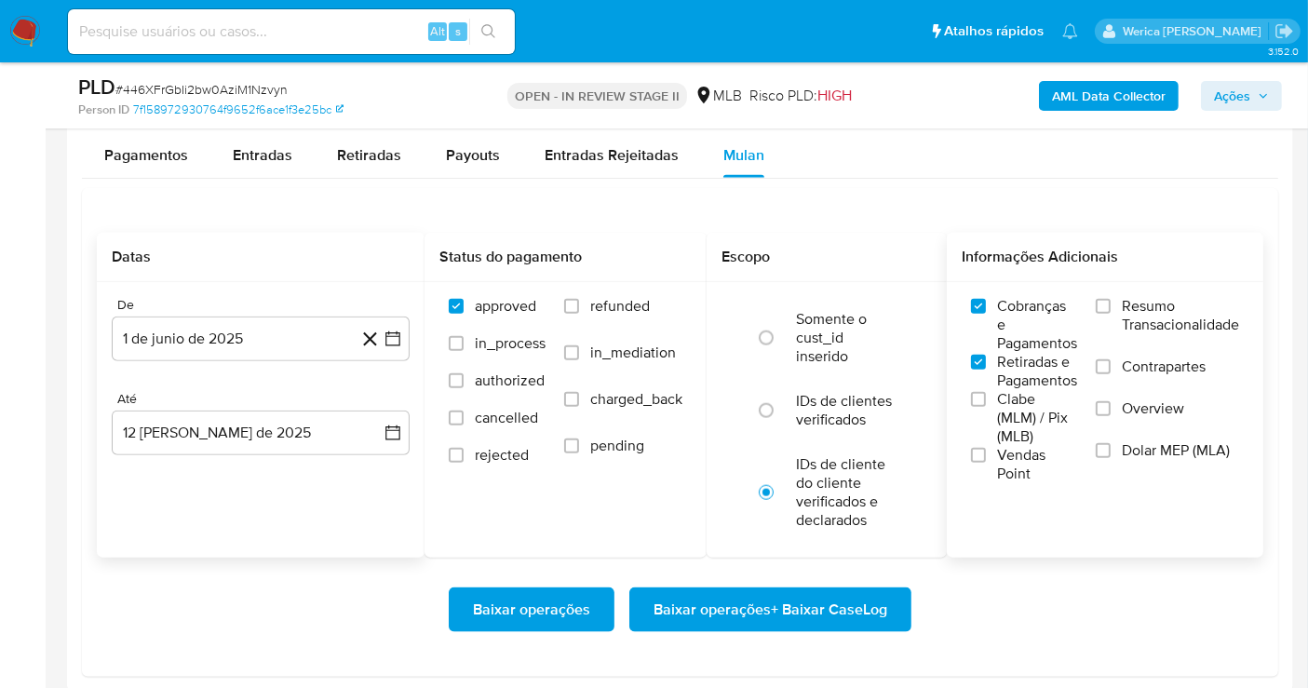
click at [986, 407] on input "Clabe (MLM) / Pix (MLB)" at bounding box center [978, 399] width 15 height 15
click at [1003, 446] on span "Vendas Point" at bounding box center [1037, 464] width 80 height 37
click at [986, 448] on input "Vendas Point" at bounding box center [978, 455] width 15 height 15
click at [1122, 442] on span "Dolar MEP (MLA)" at bounding box center [1176, 450] width 108 height 19
click at [1111, 443] on input "Dolar MEP (MLA)" at bounding box center [1103, 450] width 15 height 15
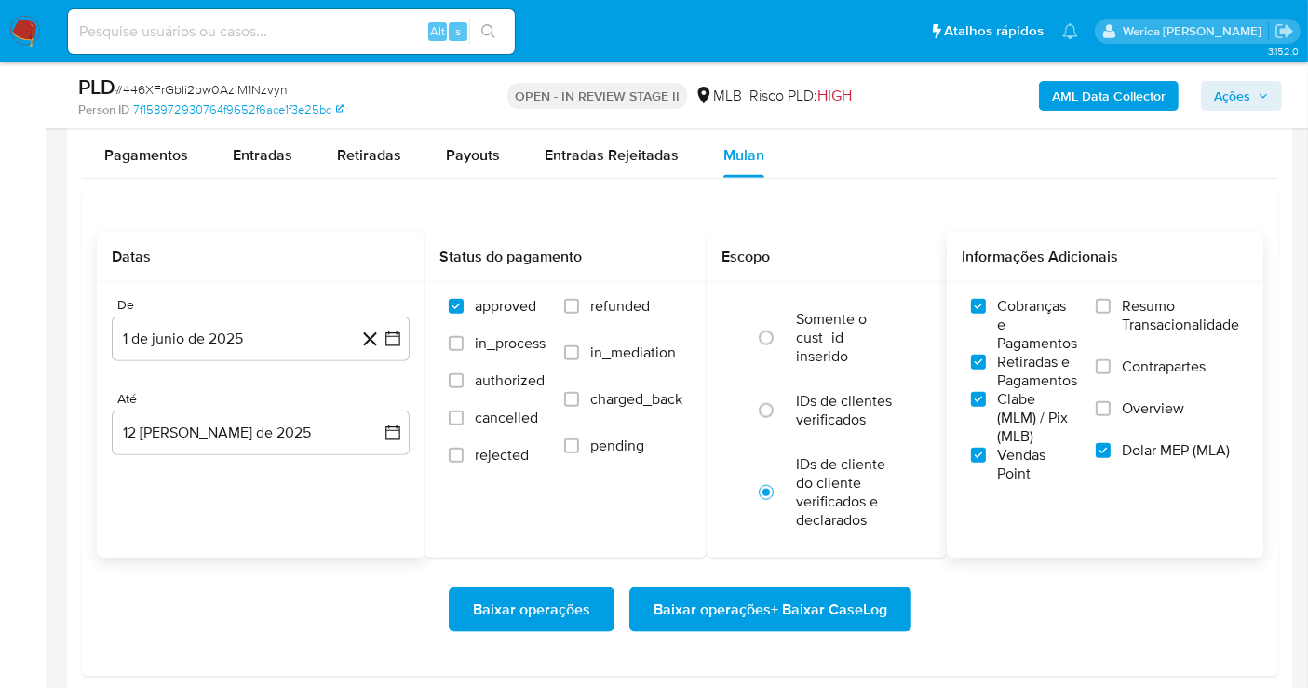
click at [1116, 402] on label "Overview" at bounding box center [1167, 420] width 143 height 42
click at [1111, 402] on input "Overview" at bounding box center [1103, 408] width 15 height 15
click at [1113, 363] on label "Contrapartes" at bounding box center [1167, 378] width 143 height 42
click at [1111, 363] on input "Contrapartes" at bounding box center [1103, 366] width 15 height 15
click at [1103, 310] on label "Resumo Transacionalidade" at bounding box center [1167, 327] width 143 height 61
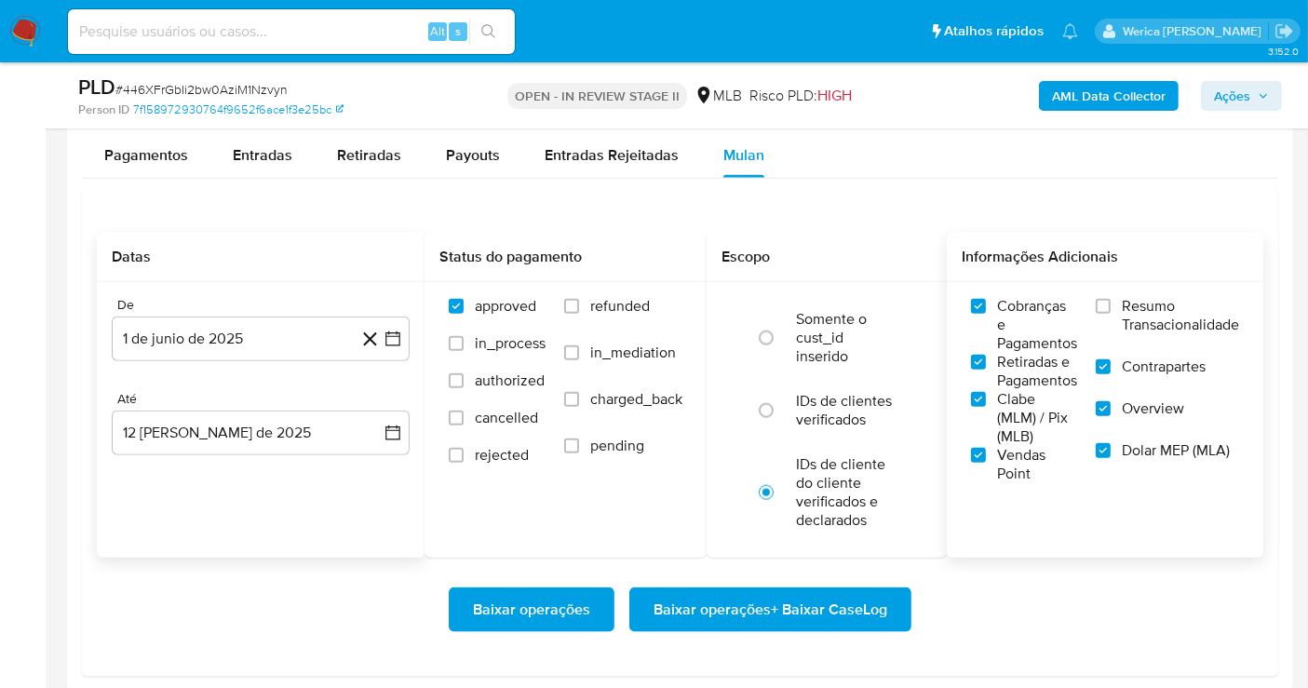
click at [1103, 310] on input "Resumo Transacionalidade" at bounding box center [1103, 306] width 15 height 15
click at [851, 600] on span "Baixar operações + Baixar CaseLog" at bounding box center [770, 609] width 234 height 41
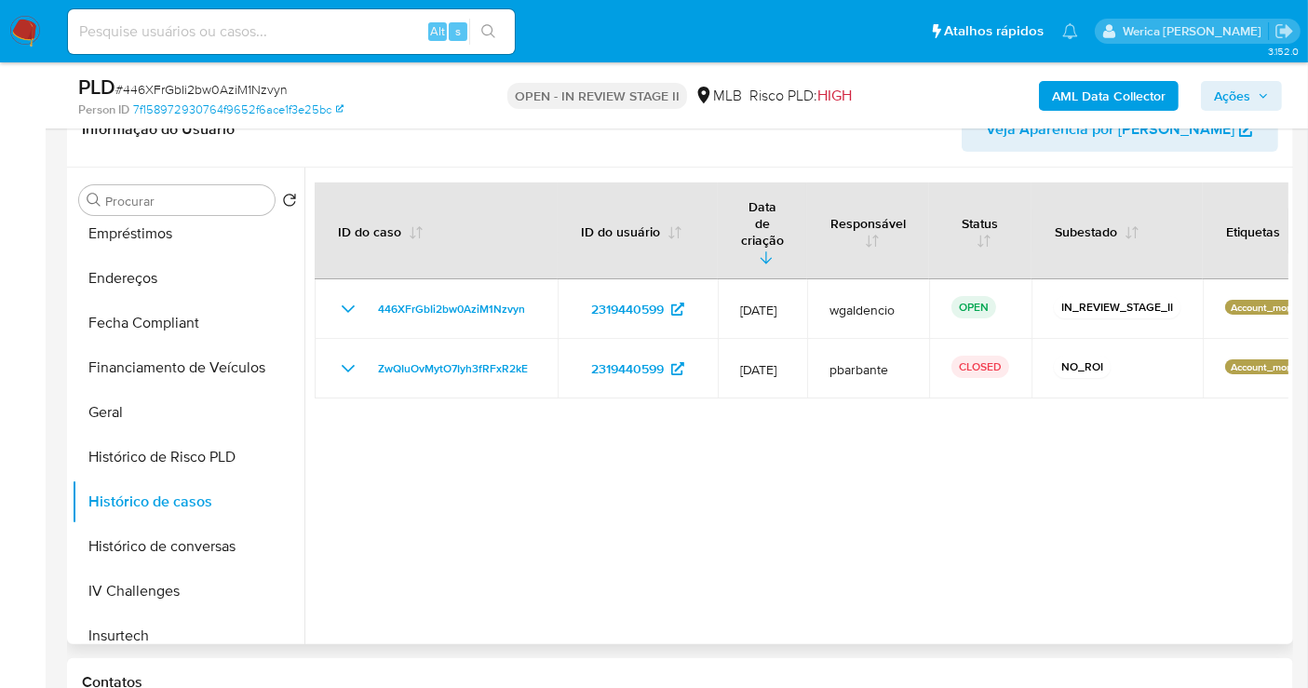
scroll to position [310, 0]
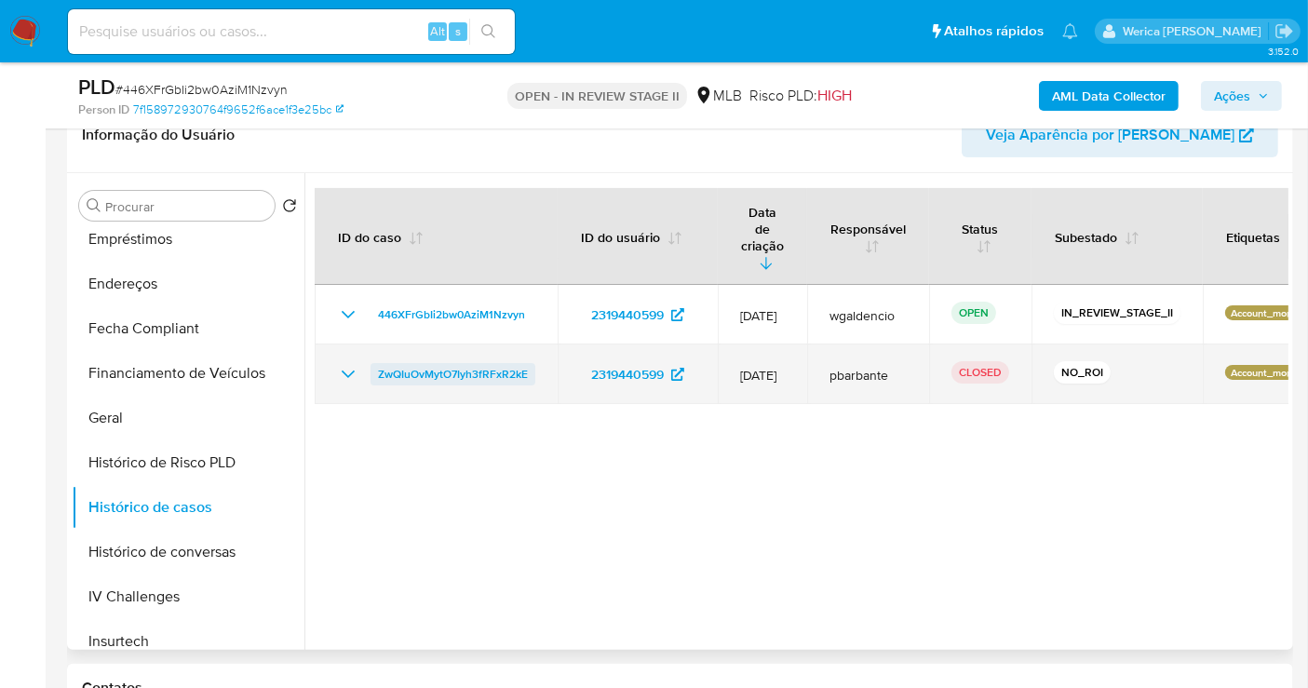
click at [446, 363] on span "ZwQIuOvMytO7Iyh3fRFxR2kE" at bounding box center [453, 374] width 150 height 22
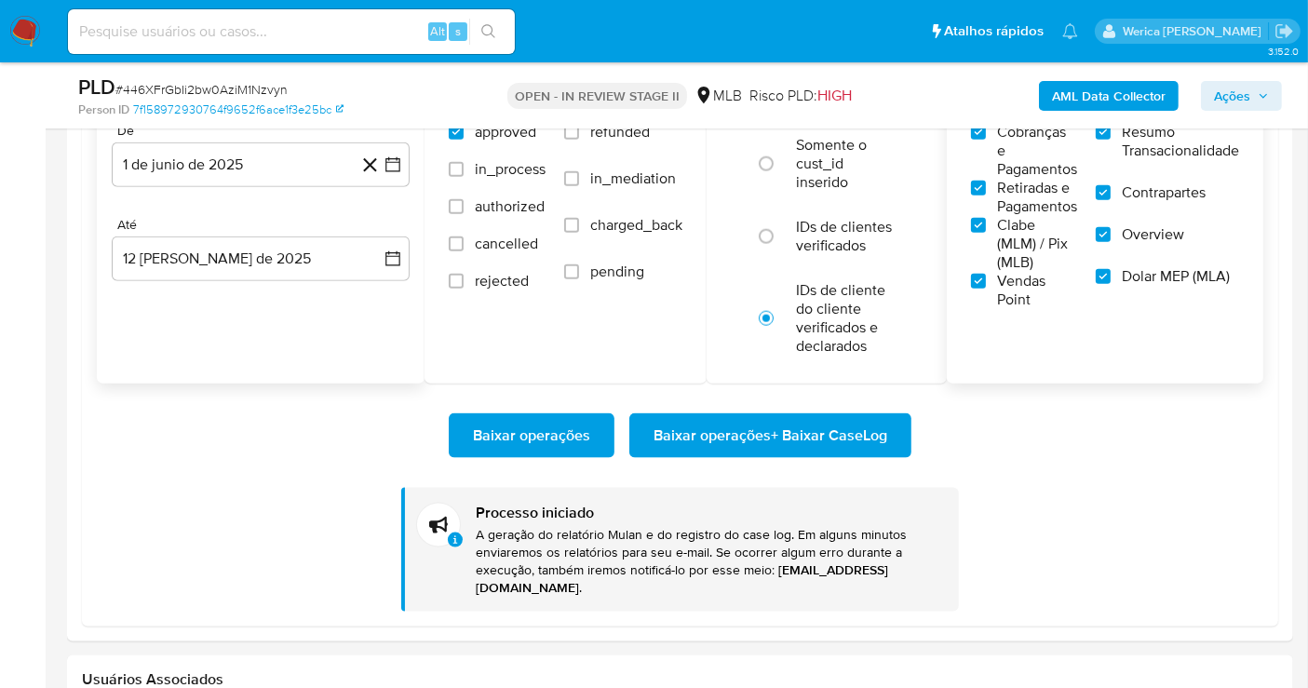
scroll to position [2040, 0]
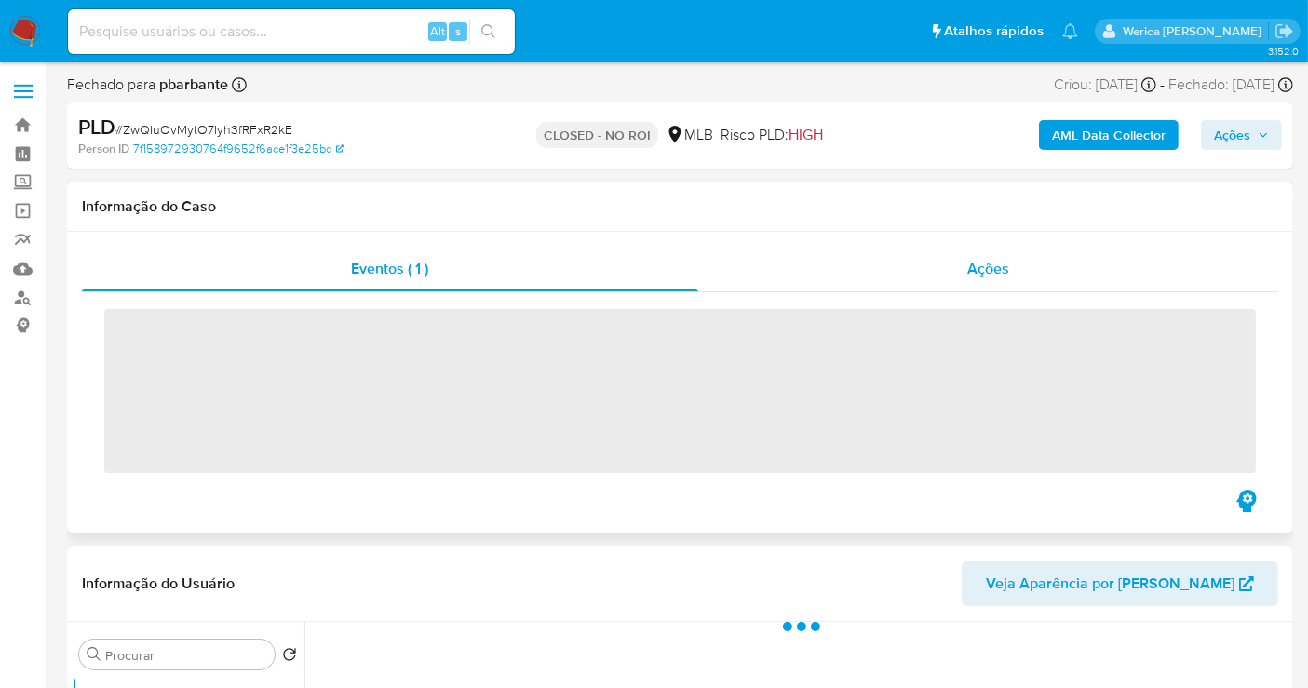
click at [986, 272] on span "Ações" at bounding box center [988, 268] width 42 height 21
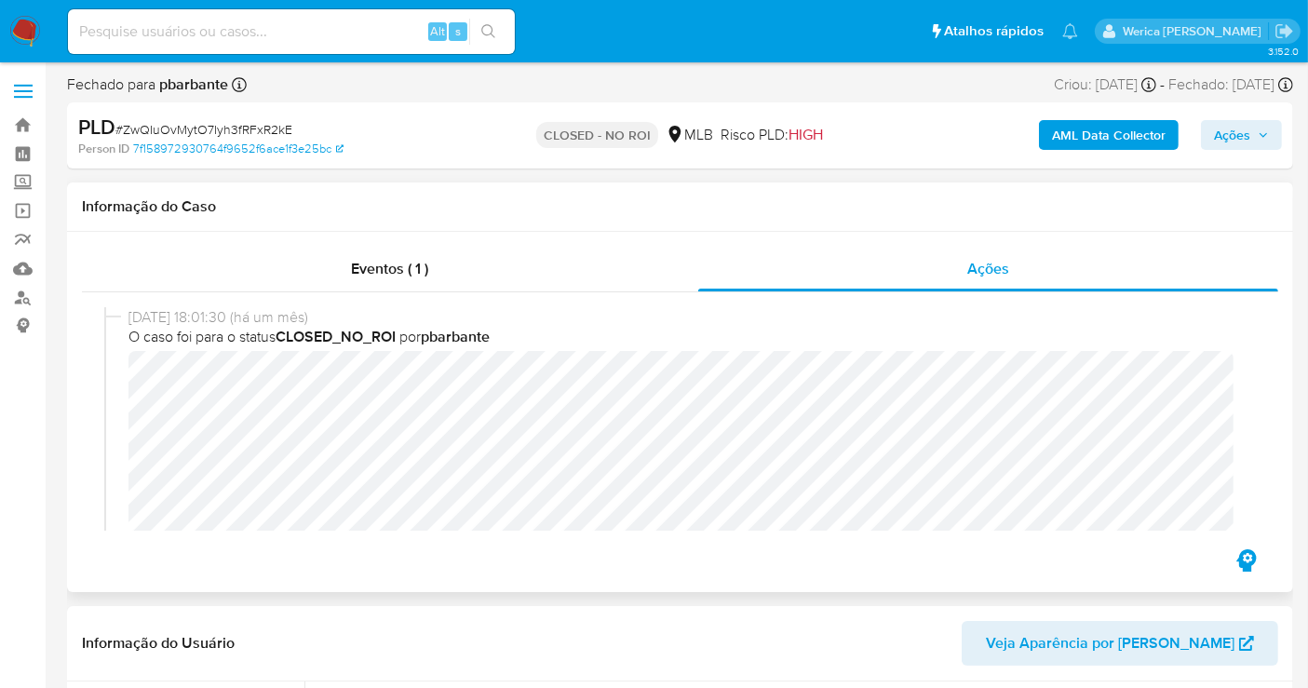
select select "10"
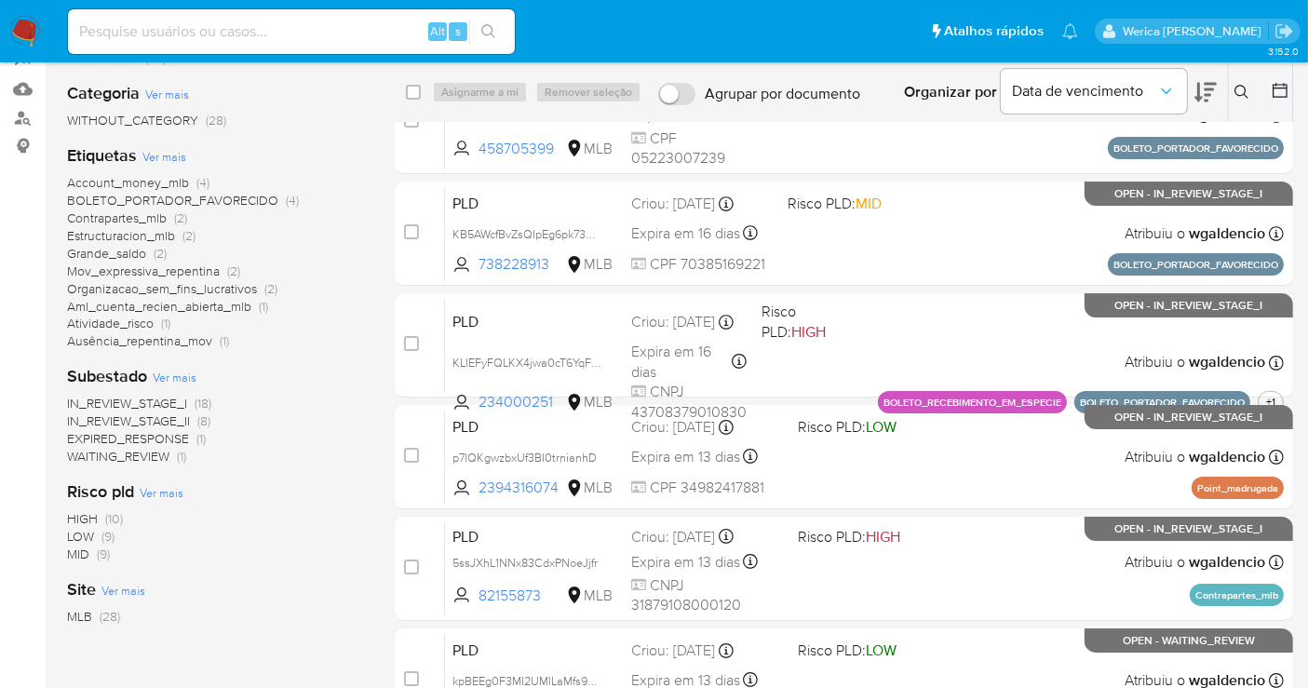
scroll to position [207, 0]
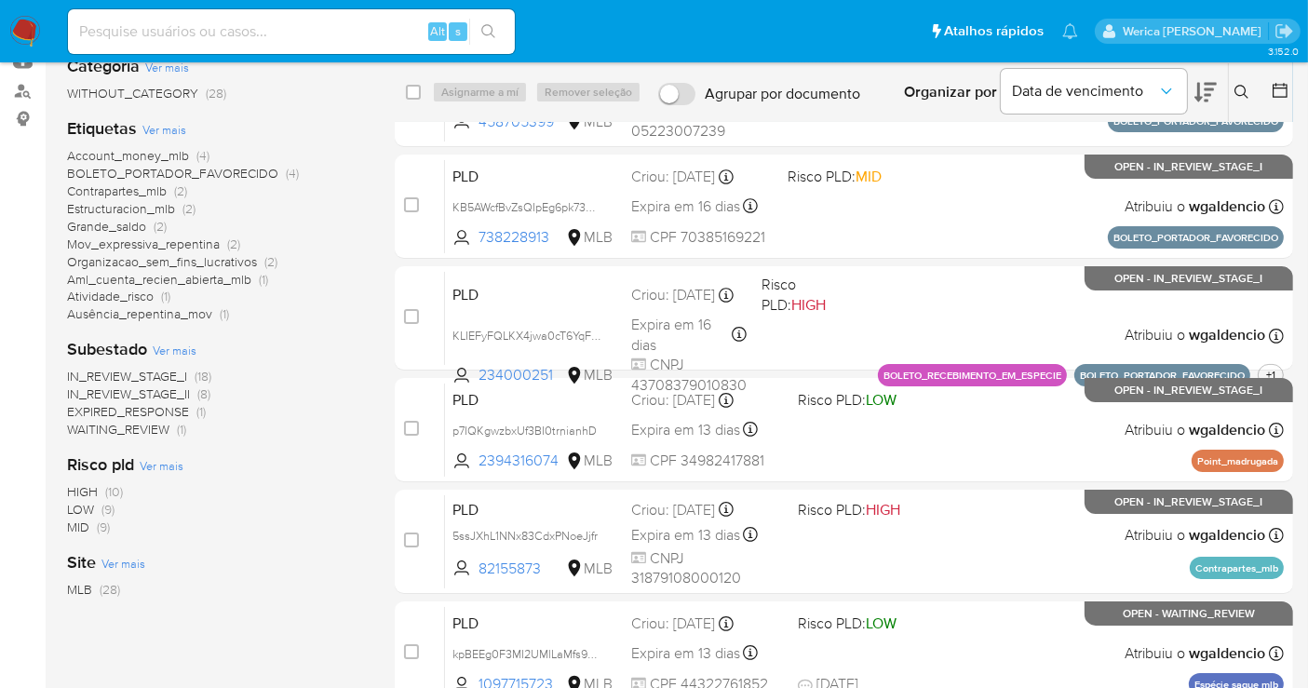
click at [191, 398] on span "IN_REVIEW_STAGE_II (8)" at bounding box center [138, 394] width 143 height 18
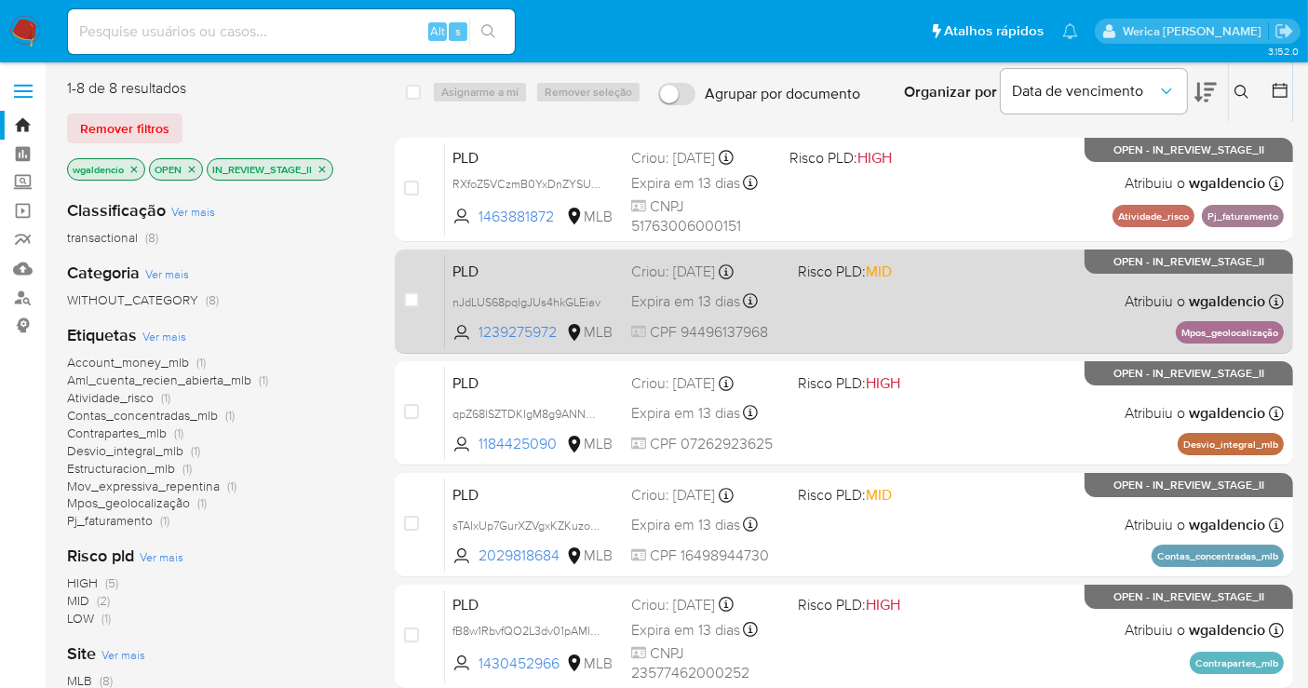
click at [939, 293] on div "PLD nJdLUS68pqlgJUs4hkGLEiav 1239275972 MLB Risco PLD: MID Criou: 12/07/2025 Cr…" at bounding box center [864, 301] width 839 height 94
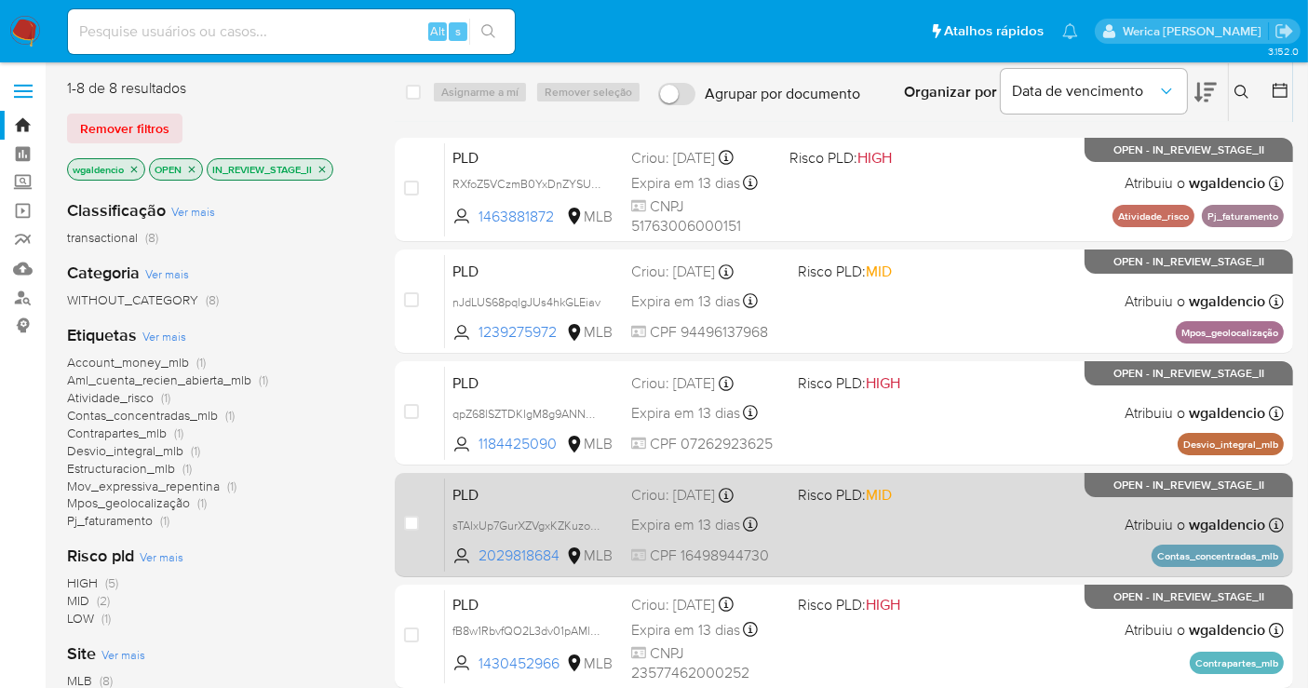
click at [951, 504] on div "PLD sTAIxUp7GurXZVgxKZKuzoQp 2029818684 MLB Risco PLD: MID Criou: 12/07/2025 Cr…" at bounding box center [864, 525] width 839 height 94
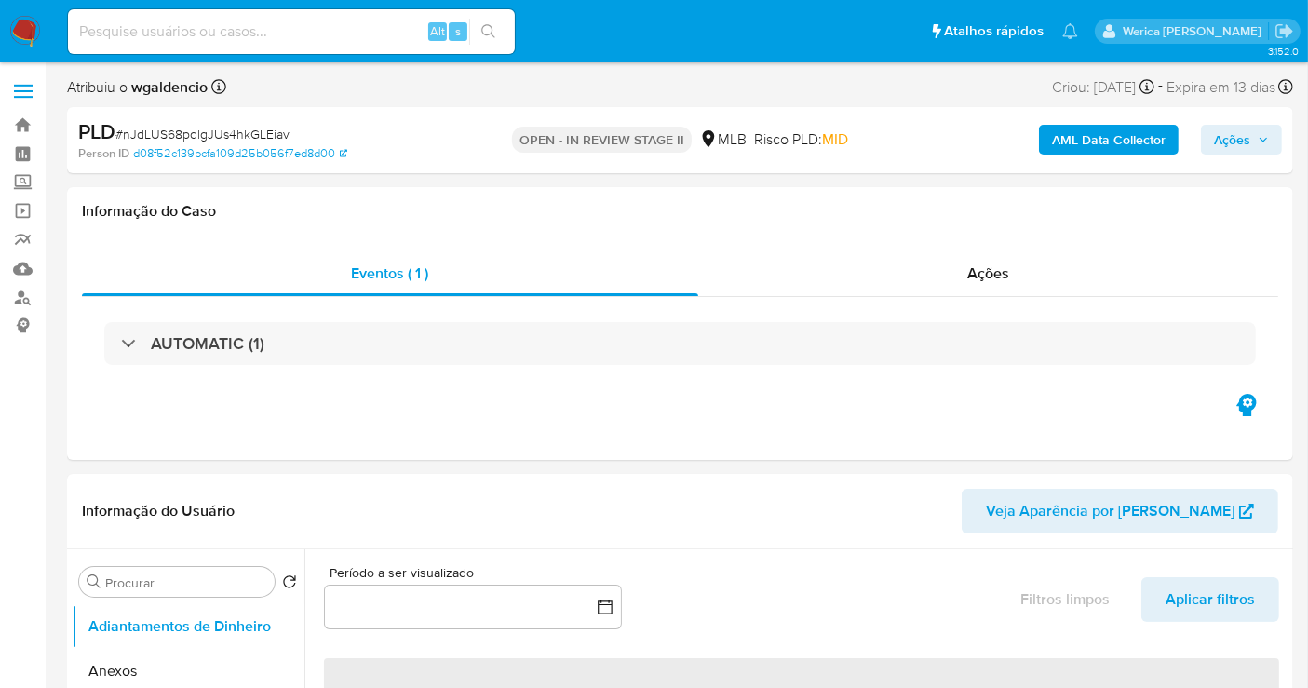
select select "10"
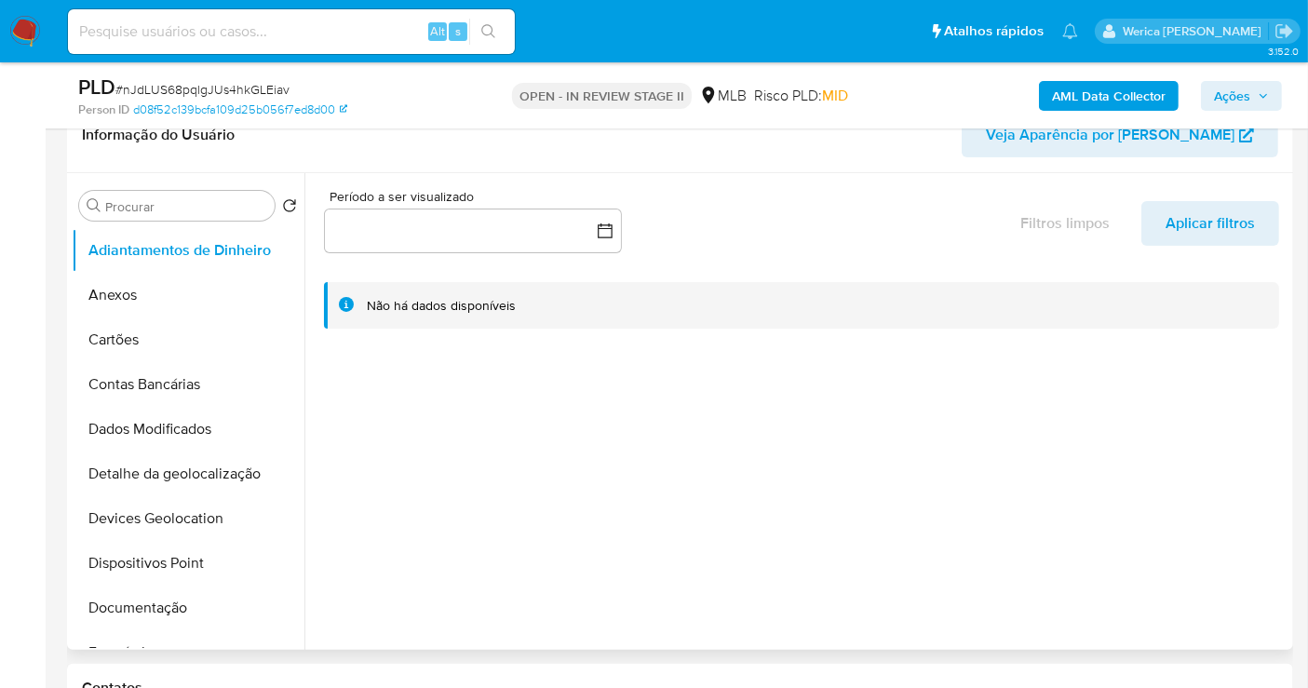
scroll to position [310, 0]
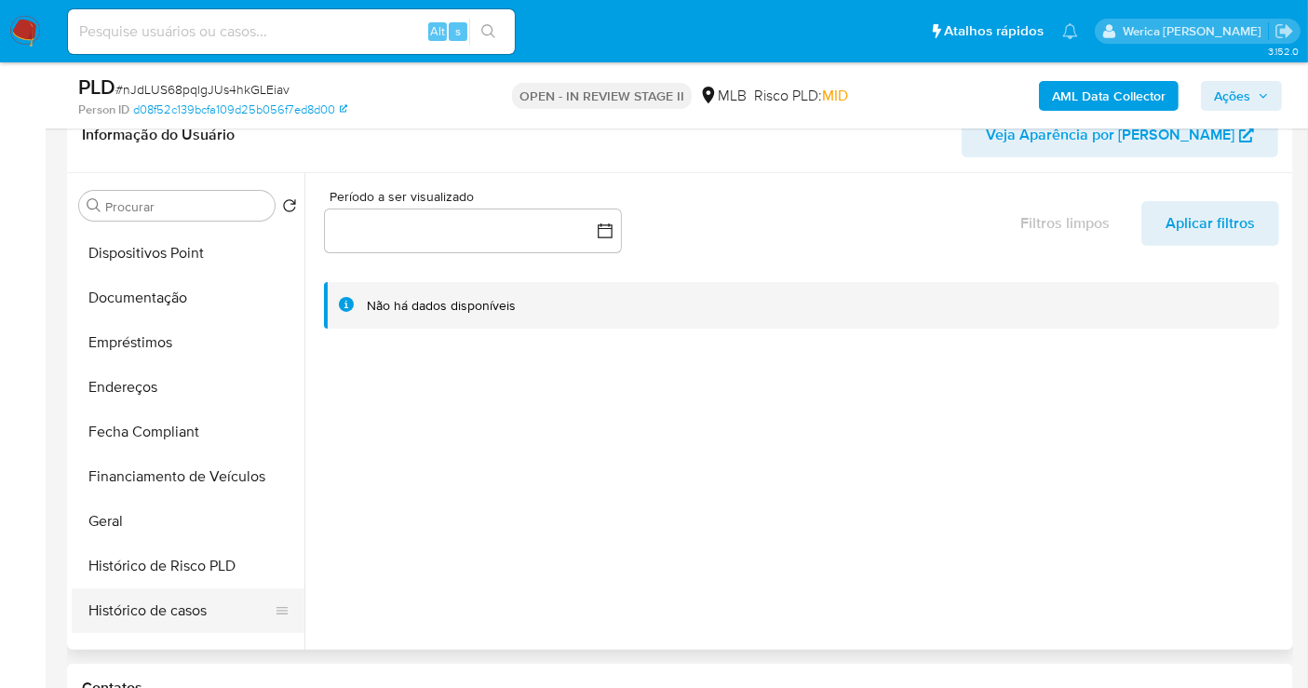
drag, startPoint x: 191, startPoint y: 603, endPoint x: 204, endPoint y: 609, distance: 14.2
click at [197, 610] on button "Histórico de casos" at bounding box center [181, 610] width 218 height 45
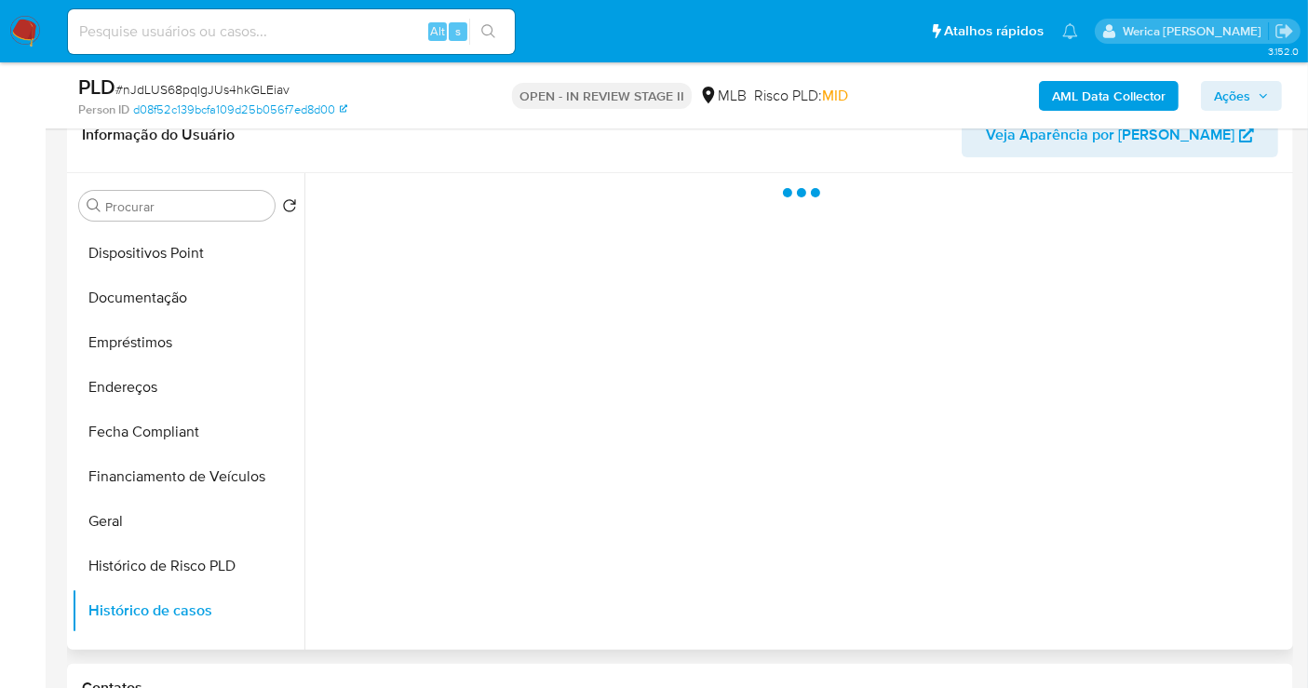
click at [574, 395] on div at bounding box center [796, 411] width 984 height 477
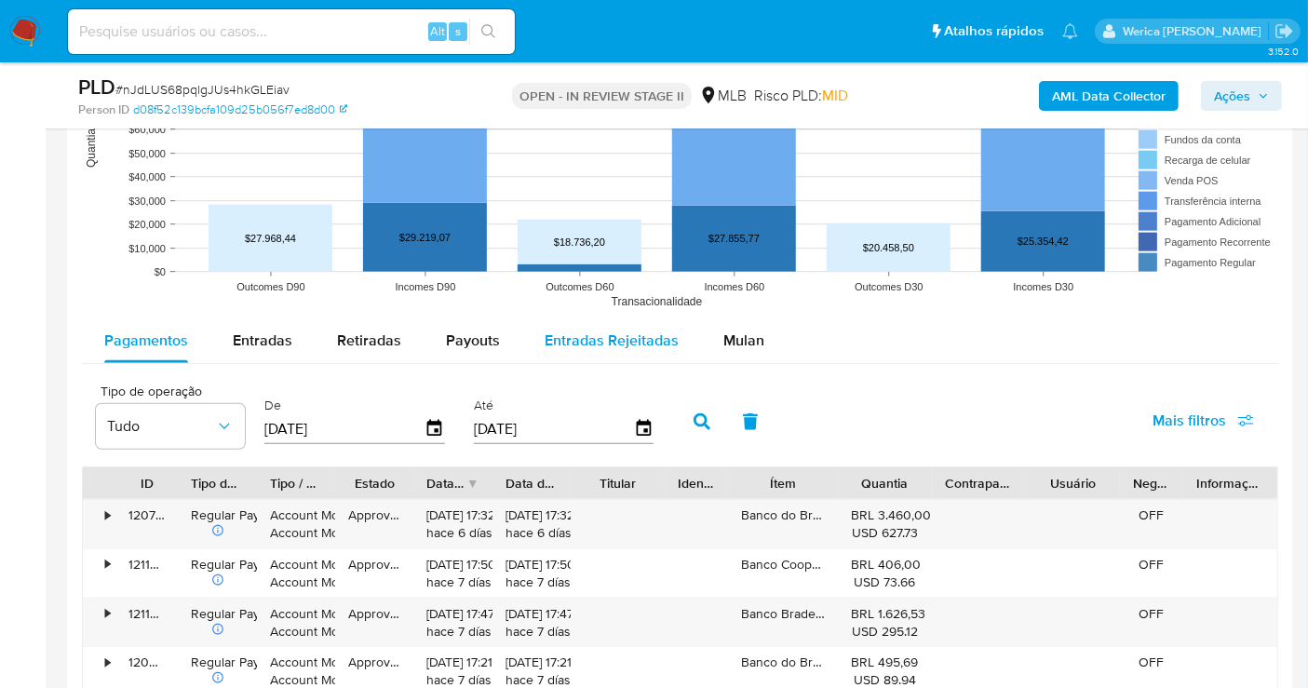
scroll to position [1862, 0]
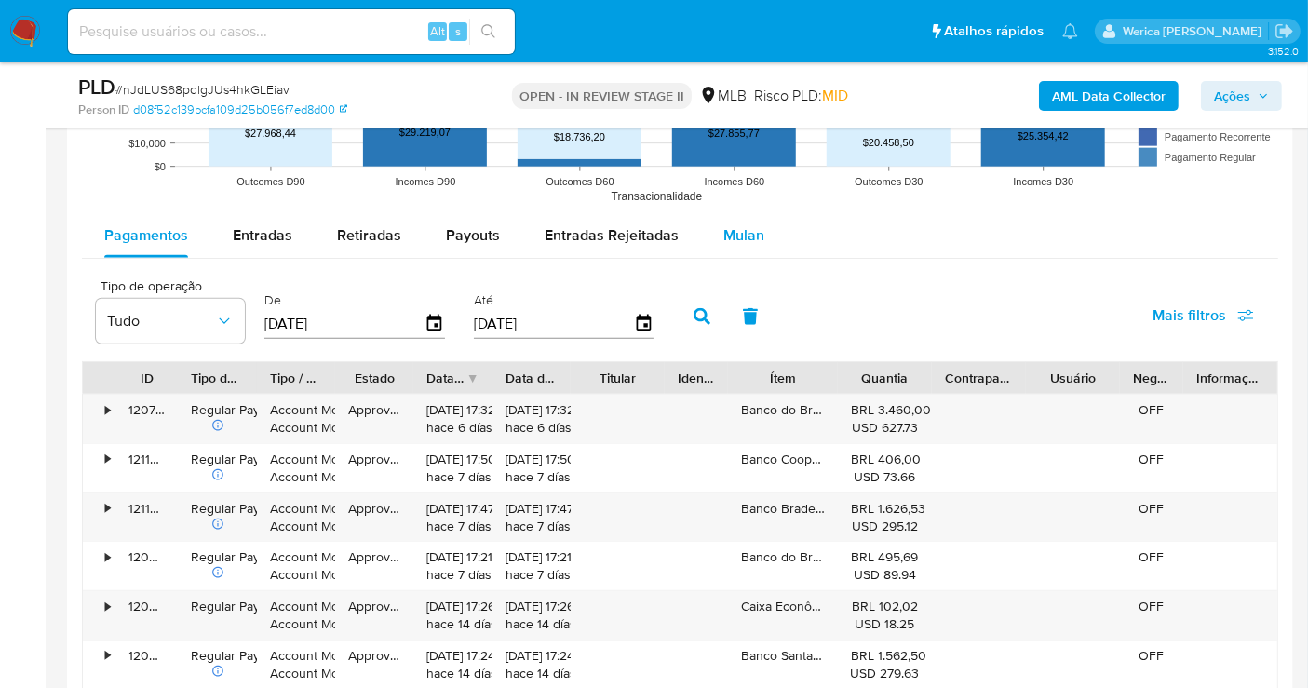
drag, startPoint x: 751, startPoint y: 218, endPoint x: 753, endPoint y: 228, distance: 10.4
click at [753, 228] on div "Mulan" at bounding box center [743, 235] width 41 height 45
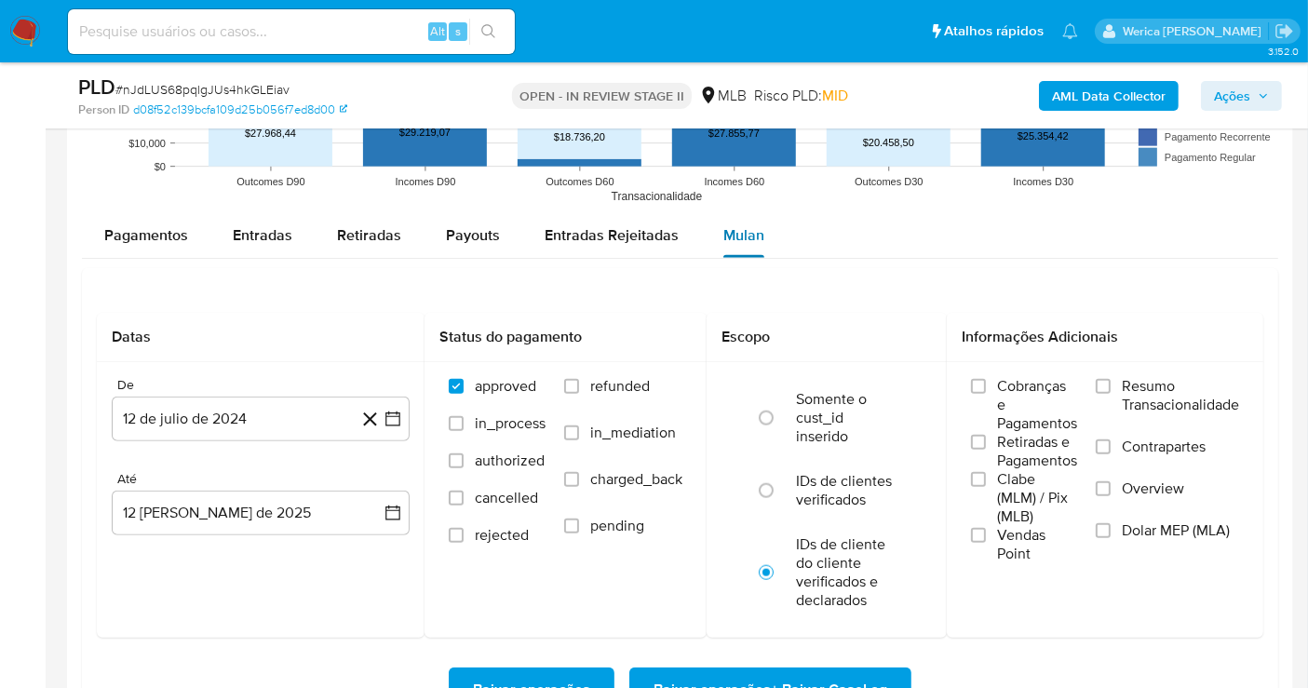
click at [753, 228] on span "Mulan" at bounding box center [743, 234] width 41 height 21
click at [306, 403] on button "12 de julio de 2024" at bounding box center [261, 419] width 298 height 45
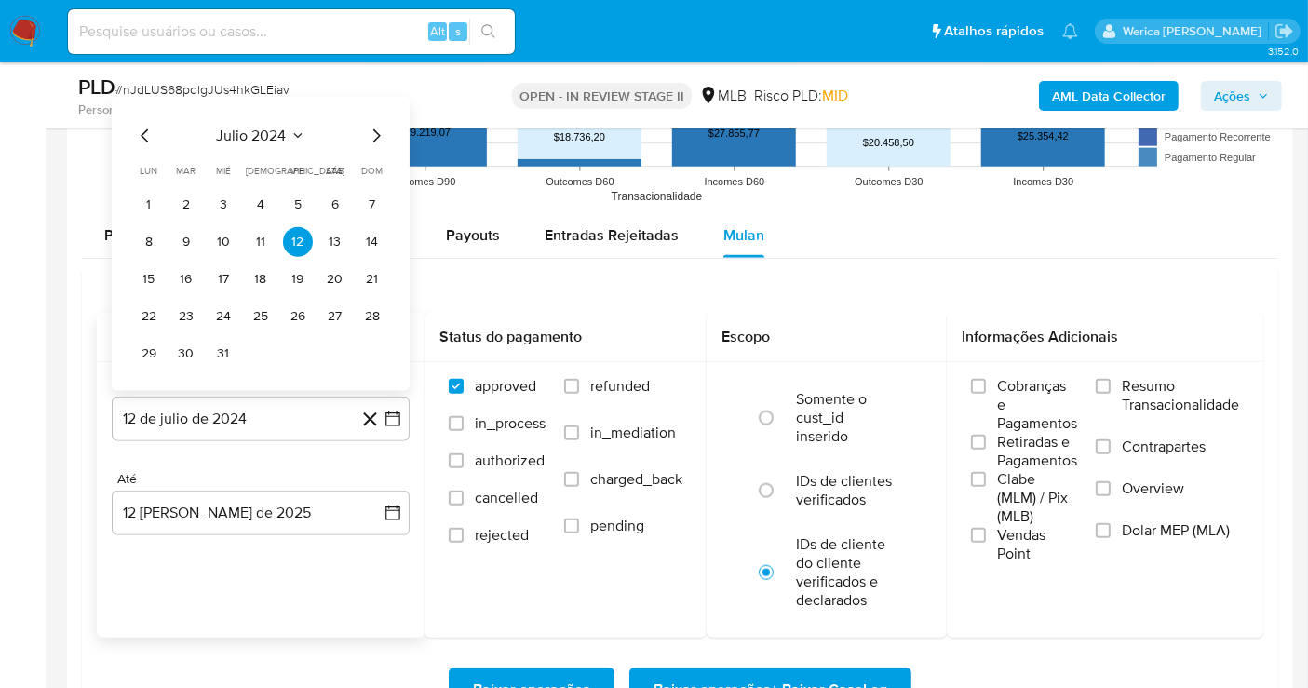
click at [284, 131] on span "julio 2024" at bounding box center [252, 136] width 70 height 19
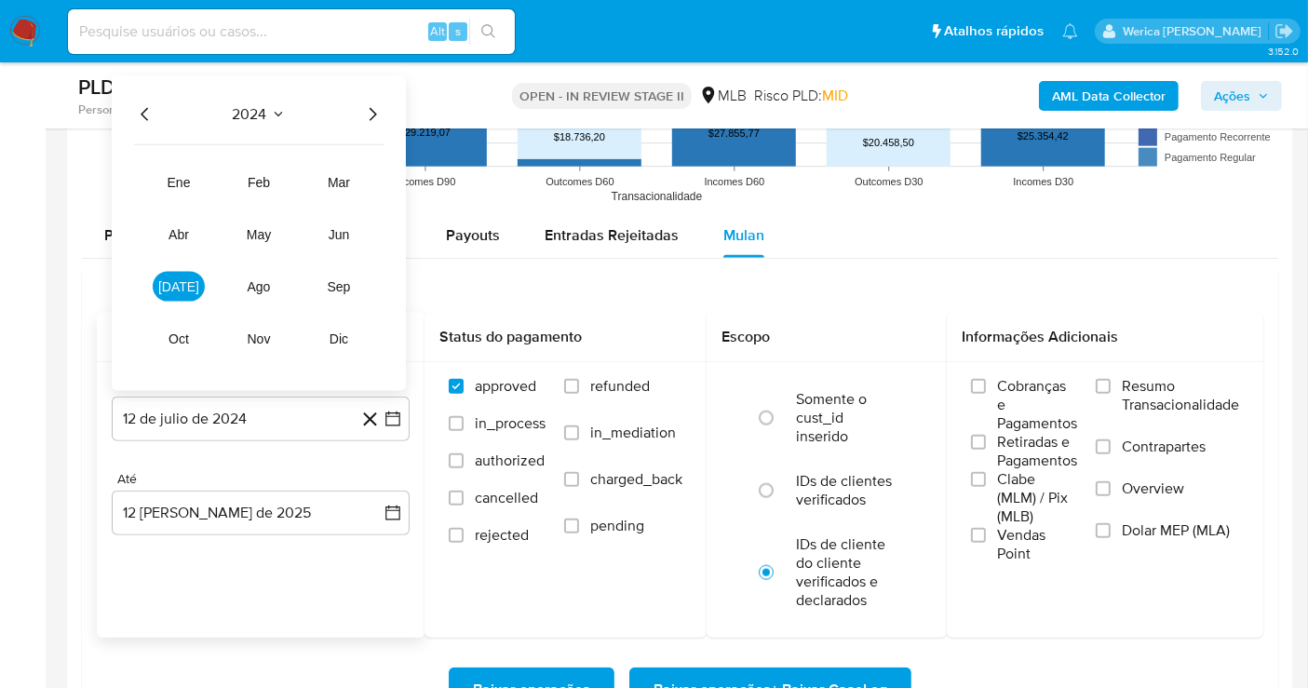
click at [371, 112] on icon "Año siguiente" at bounding box center [372, 114] width 22 height 22
click at [336, 222] on button "jun" at bounding box center [339, 235] width 52 height 30
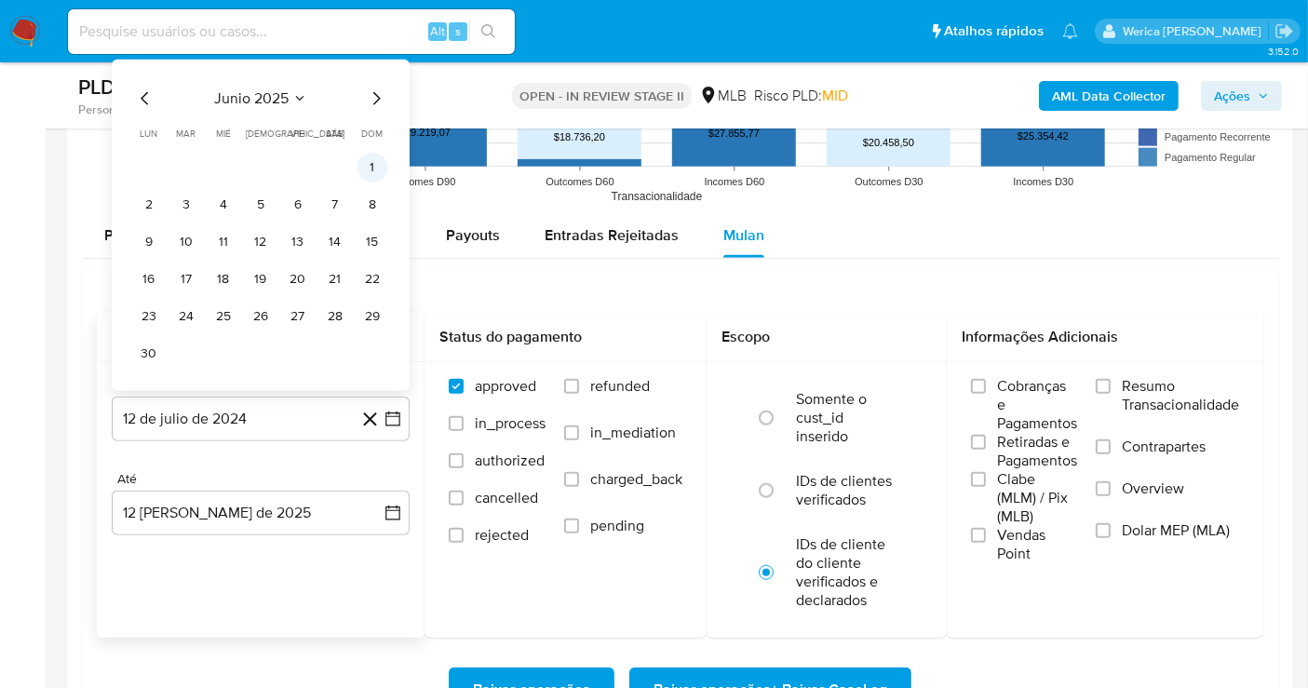
click at [369, 170] on button "1" at bounding box center [372, 168] width 30 height 30
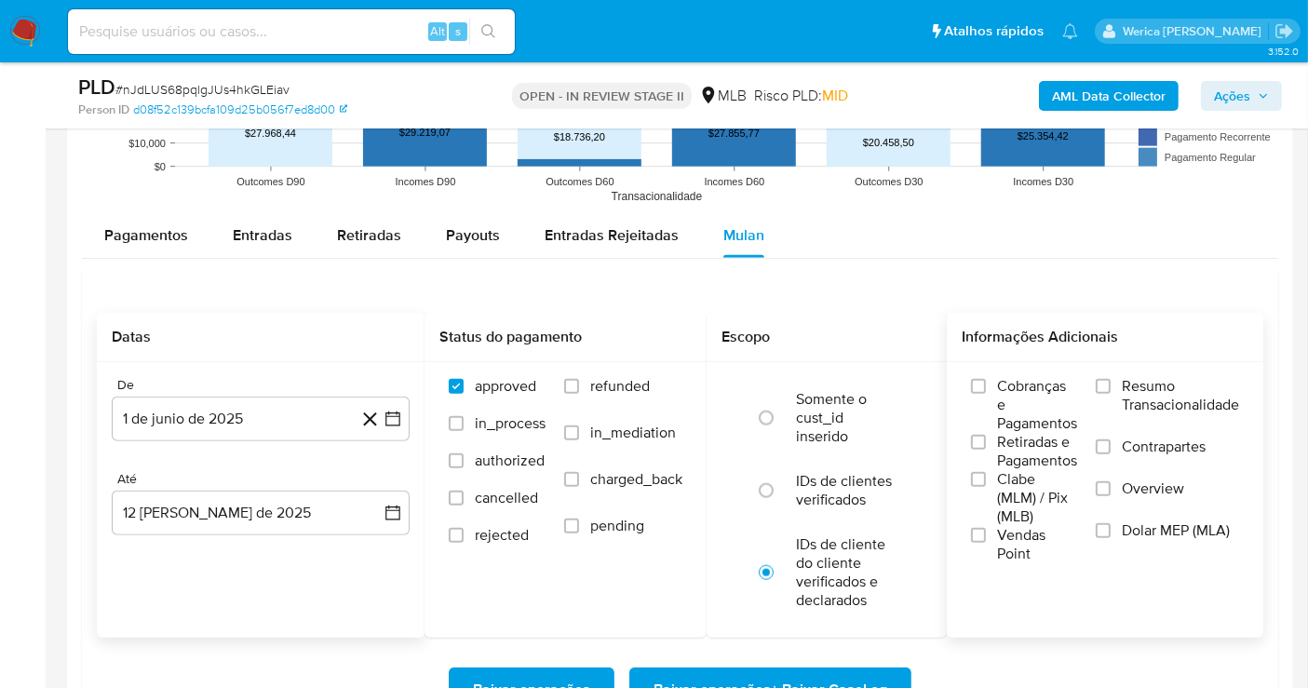
click at [1021, 377] on span "Cobranças e Pagamentos" at bounding box center [1037, 405] width 80 height 56
click at [986, 379] on input "Cobranças e Pagamentos" at bounding box center [978, 386] width 15 height 15
click at [1042, 465] on span "Retiradas e Pagamentos" at bounding box center [1037, 451] width 80 height 37
click at [986, 450] on input "Retiradas e Pagamentos" at bounding box center [978, 442] width 15 height 15
click at [1028, 526] on span "Vendas Point" at bounding box center [1037, 544] width 80 height 37
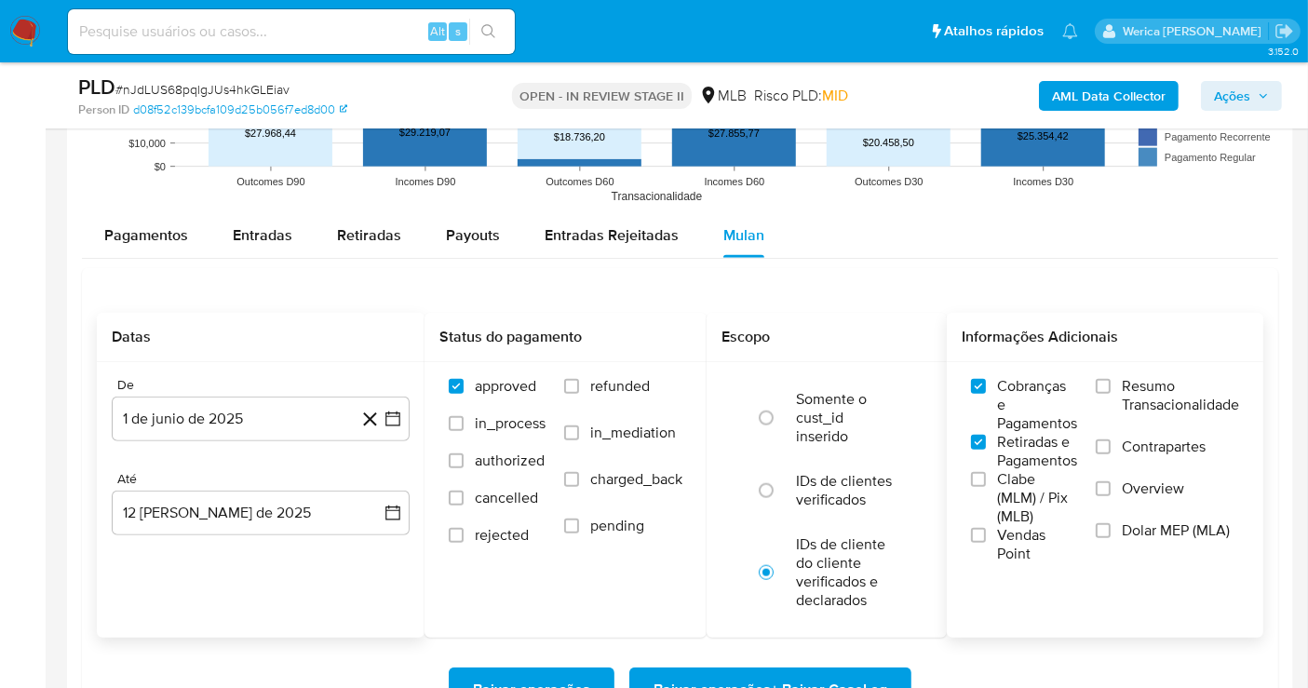
click at [986, 528] on input "Vendas Point" at bounding box center [978, 535] width 15 height 15
drag, startPoint x: 1020, startPoint y: 561, endPoint x: 1020, endPoint y: 546, distance: 14.9
click at [1020, 559] on div "Cobranças e Pagamentos Retiradas e Pagamentos Clabe (MLM) / Pix (MLB) Vendas Po…" at bounding box center [1105, 470] width 316 height 216
click at [1009, 488] on span "Clabe (MLM) / Pix (MLB)" at bounding box center [1037, 498] width 80 height 56
click at [986, 487] on input "Clabe (MLM) / Pix (MLB)" at bounding box center [978, 479] width 15 height 15
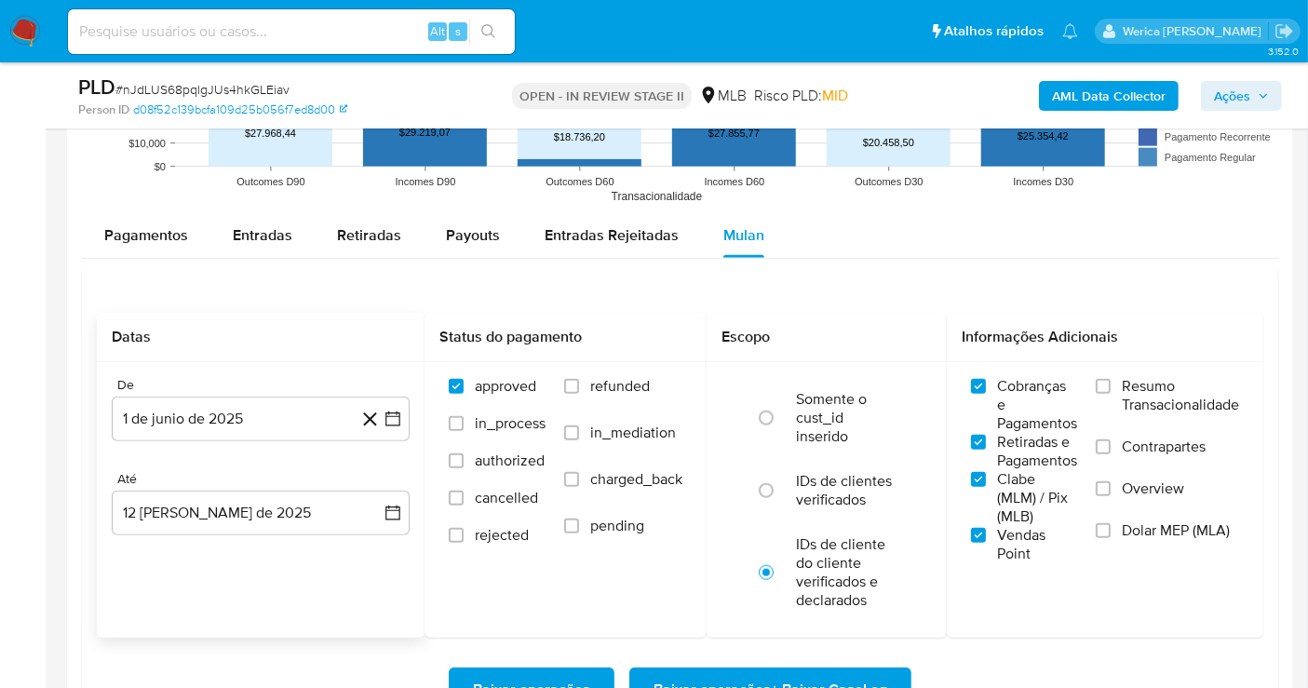
click at [1140, 498] on label "Overview" at bounding box center [1167, 500] width 143 height 42
click at [1111, 496] on input "Overview" at bounding box center [1103, 488] width 15 height 15
click at [1146, 531] on span "Dolar MEP (MLA)" at bounding box center [1176, 530] width 108 height 19
click at [1111, 531] on input "Dolar MEP (MLA)" at bounding box center [1103, 530] width 15 height 15
click at [1151, 428] on label "Resumo Transacionalidade" at bounding box center [1167, 407] width 143 height 61
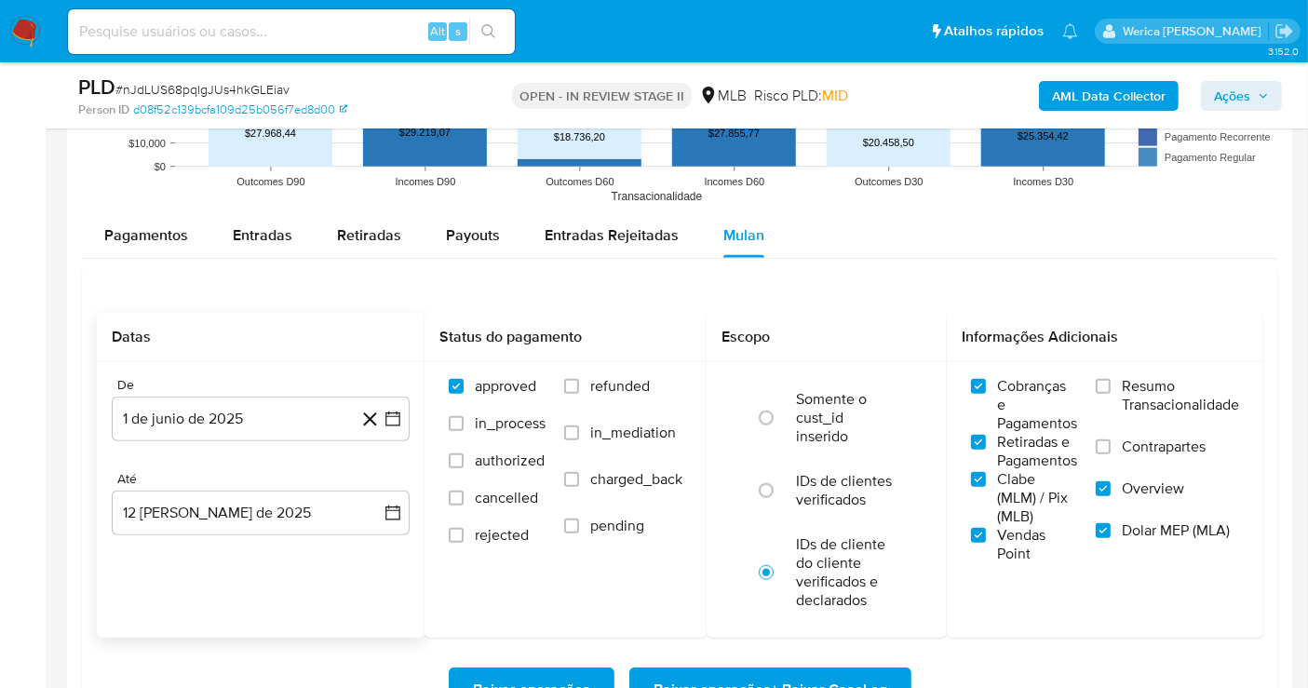
click at [1111, 394] on input "Resumo Transacionalidade" at bounding box center [1103, 386] width 15 height 15
click at [1129, 479] on span "Overview" at bounding box center [1153, 488] width 62 height 19
click at [1111, 481] on input "Overview" at bounding box center [1103, 488] width 15 height 15
click at [1129, 448] on span "Contrapartes" at bounding box center [1164, 447] width 84 height 19
click at [1111, 448] on input "Contrapartes" at bounding box center [1103, 446] width 15 height 15
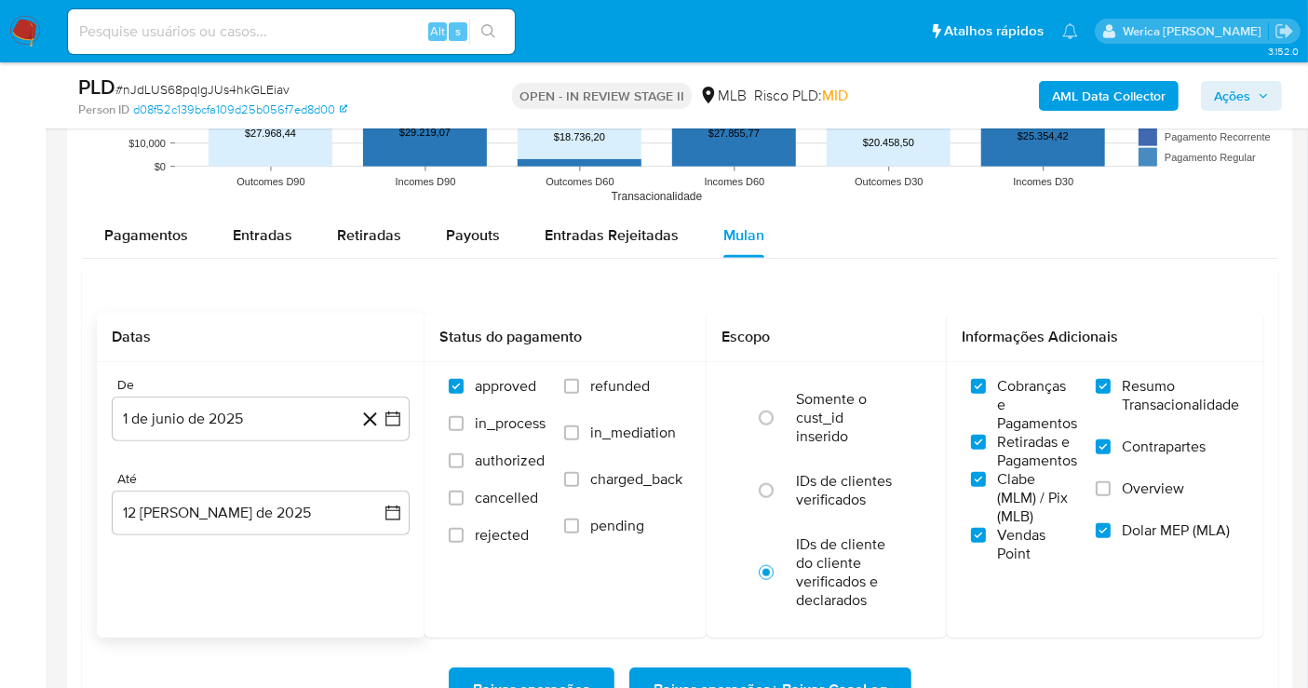
click at [1137, 487] on span "Overview" at bounding box center [1153, 488] width 62 height 19
click at [1111, 487] on input "Overview" at bounding box center [1103, 488] width 15 height 15
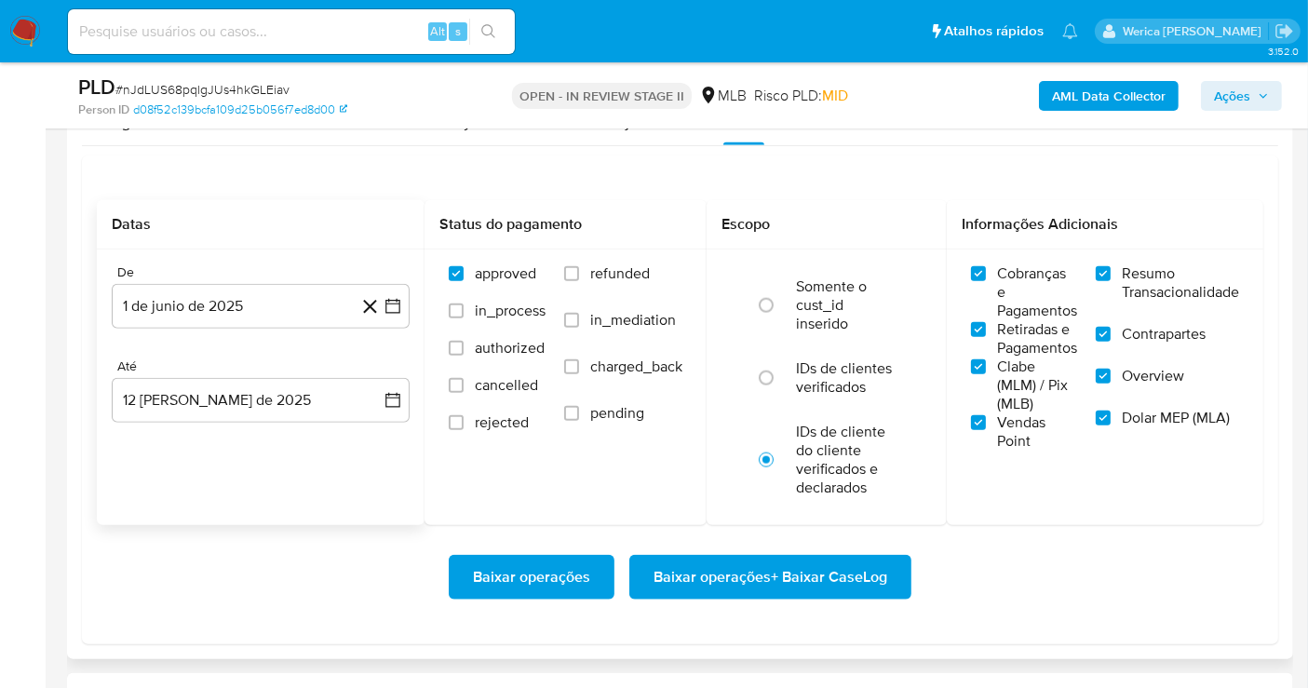
scroll to position [2068, 0]
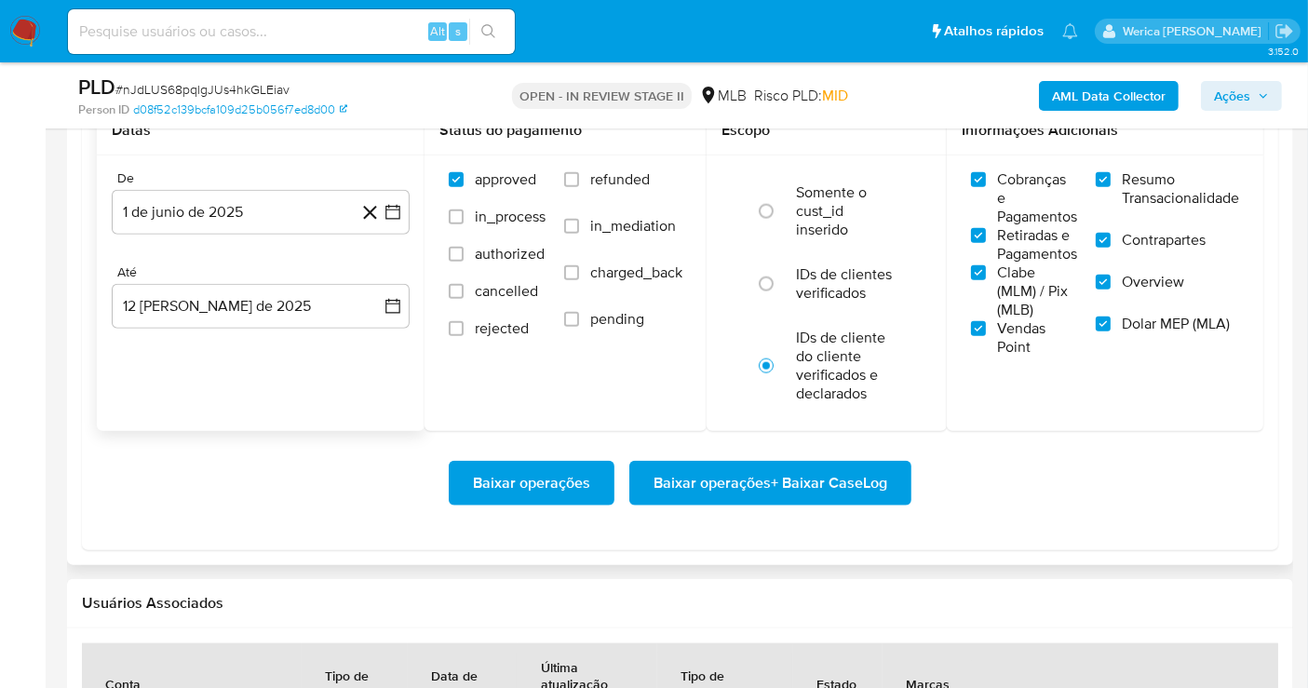
click at [871, 485] on span "Baixar operações + Baixar CaseLog" at bounding box center [770, 483] width 234 height 41
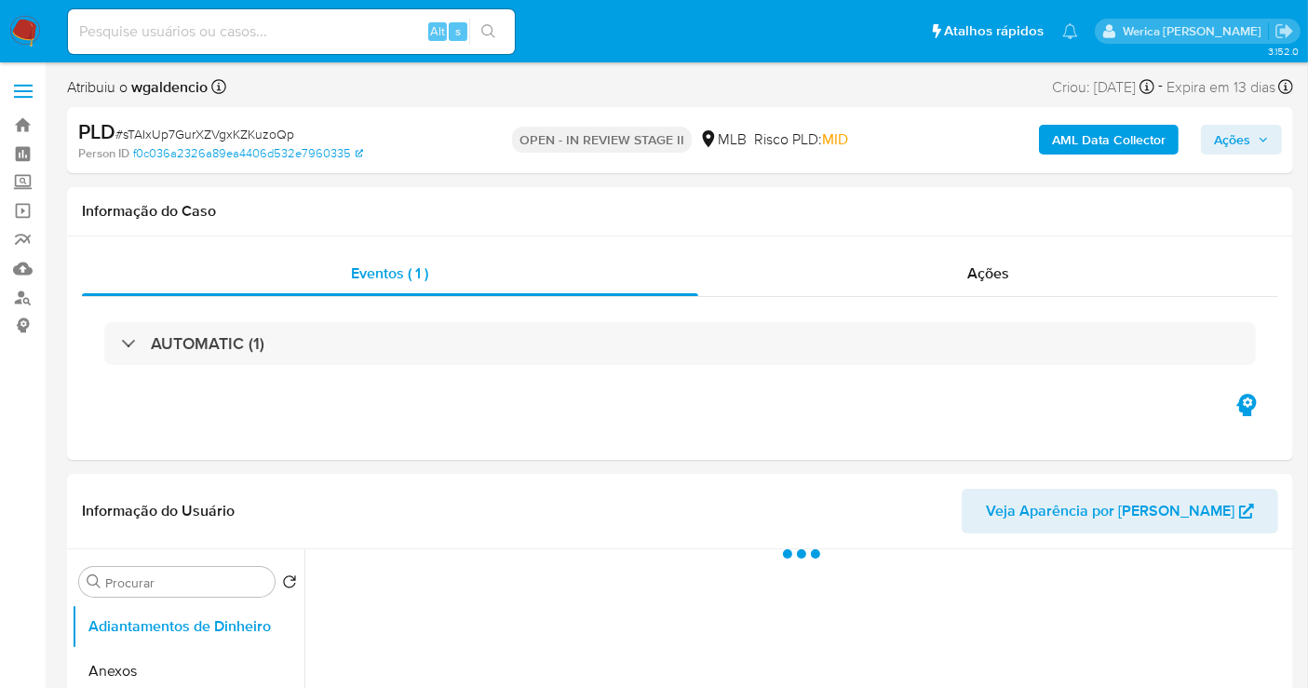
select select "10"
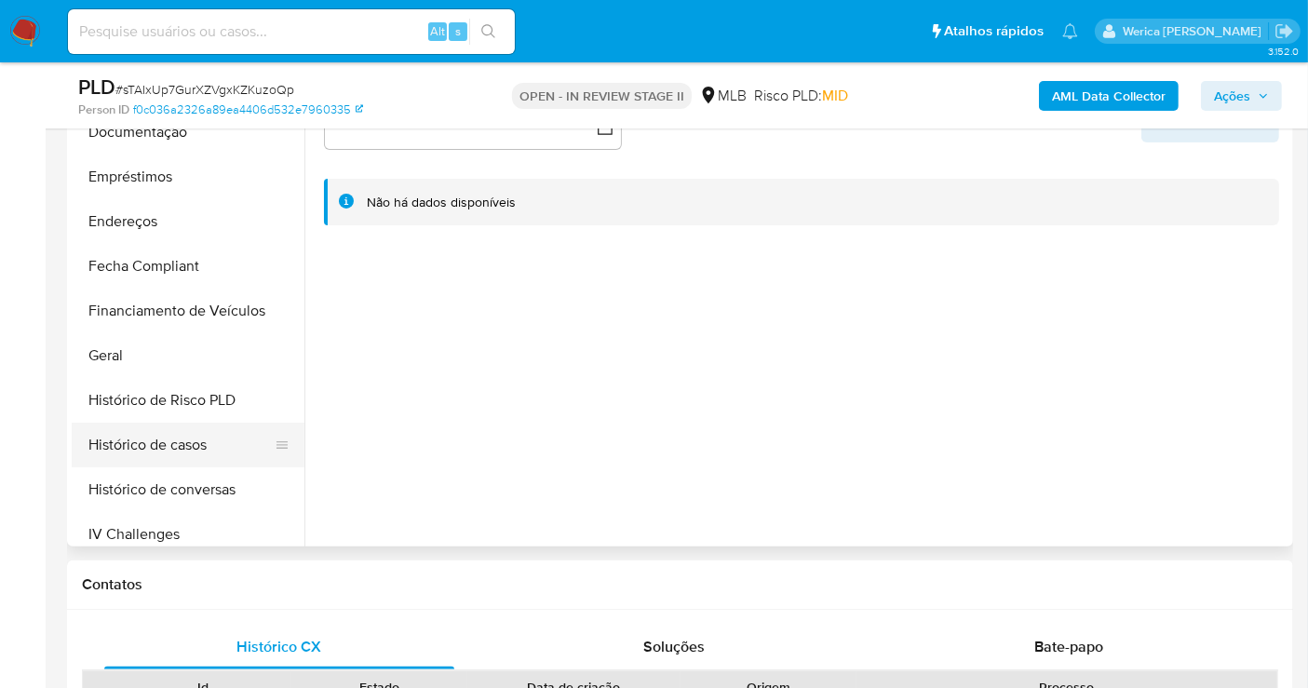
scroll to position [413, 0]
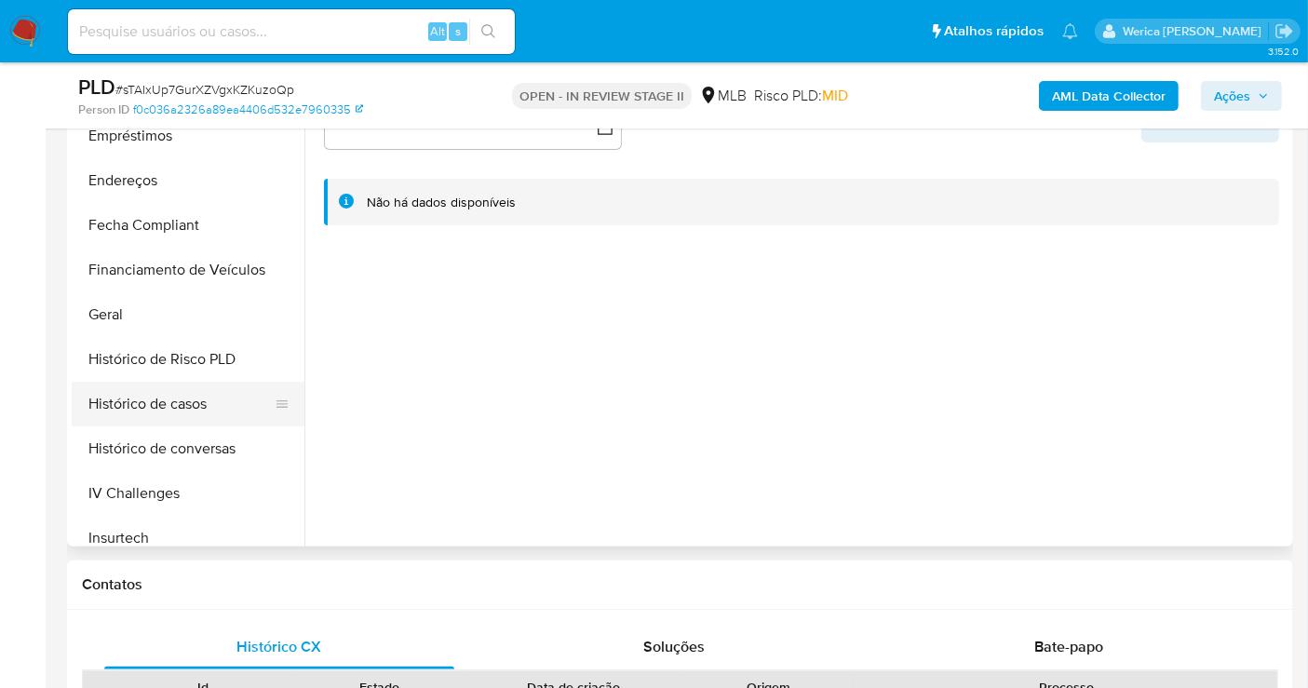
click at [215, 408] on button "Histórico de casos" at bounding box center [181, 404] width 218 height 45
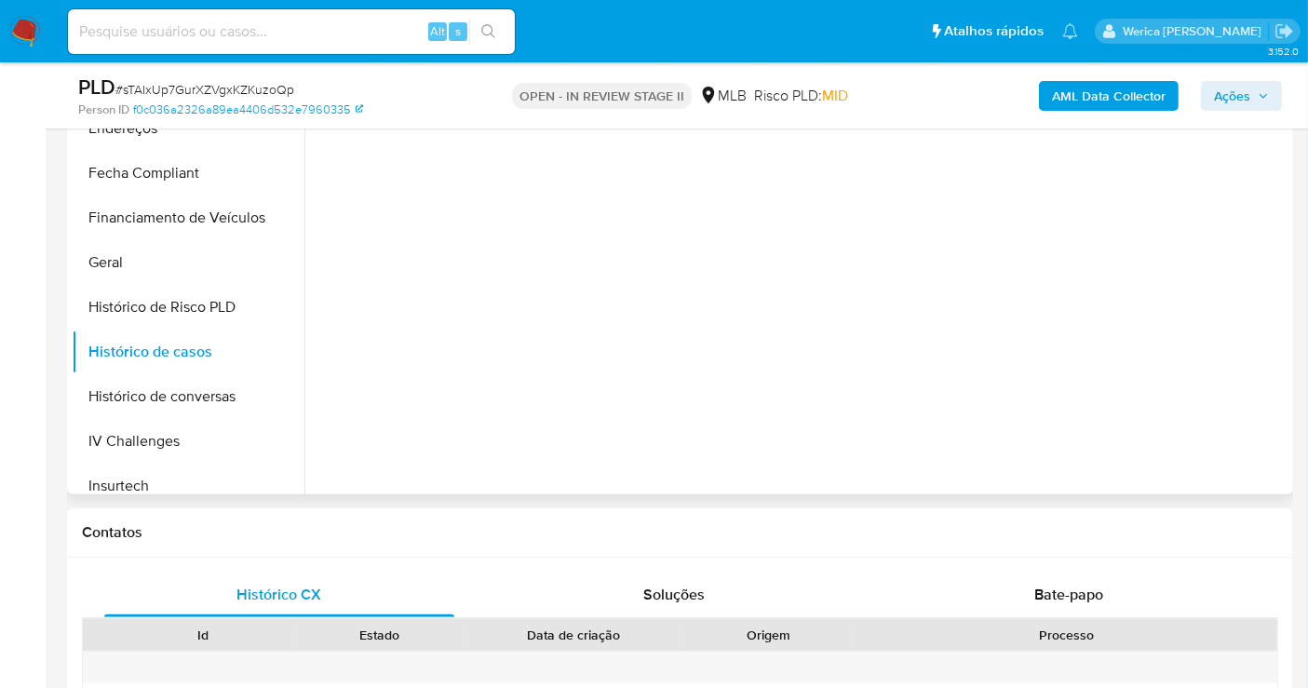
scroll to position [207, 0]
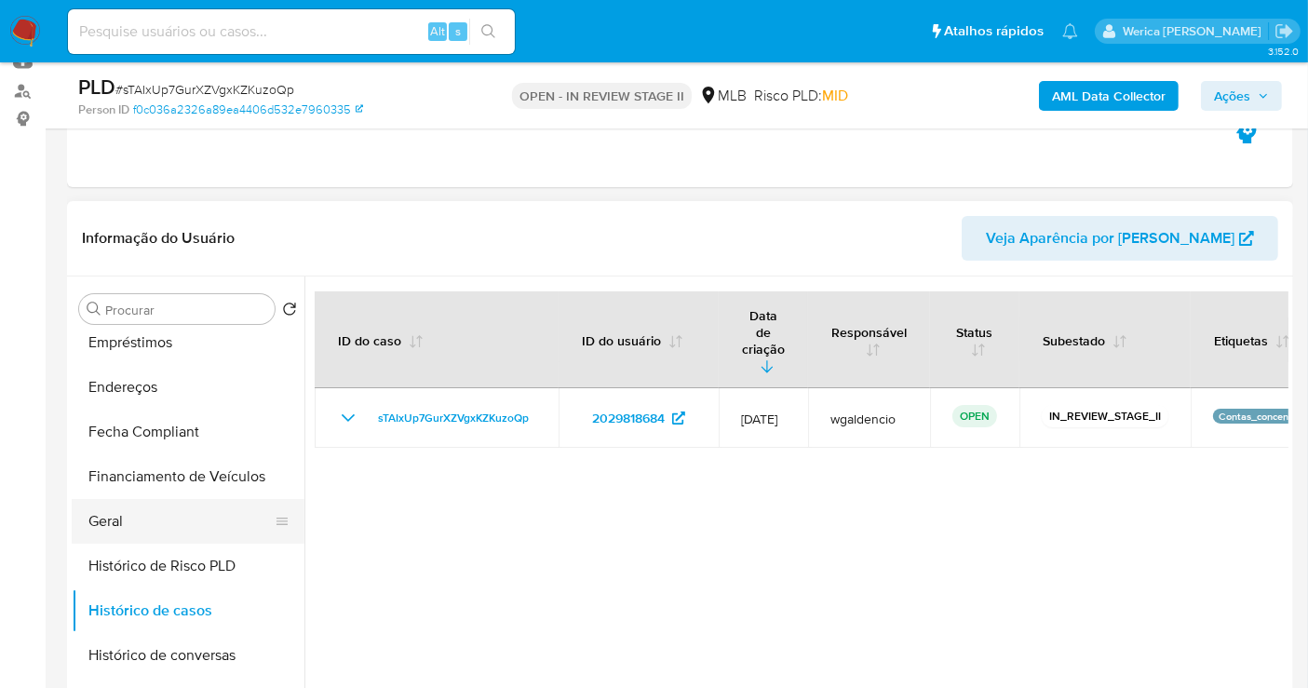
click at [218, 517] on button "Geral" at bounding box center [181, 521] width 218 height 45
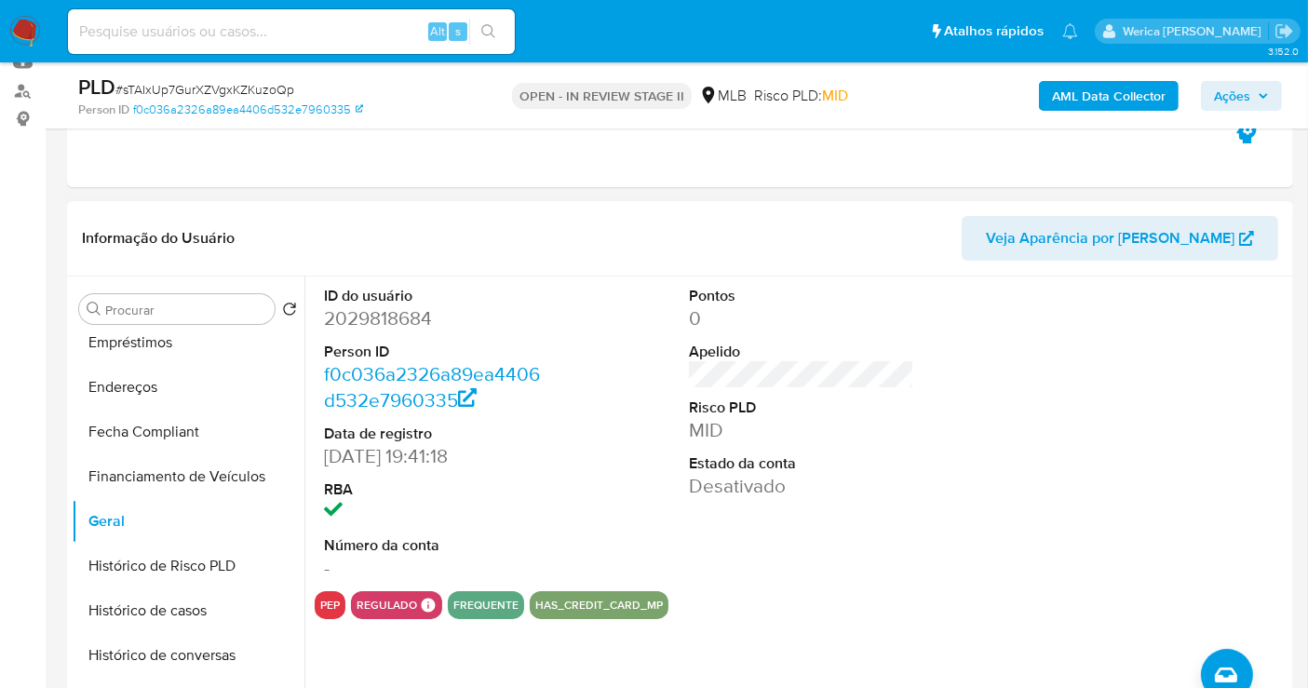
click at [404, 313] on dd "2029818684" at bounding box center [436, 318] width 225 height 26
copy dd "2029818684"
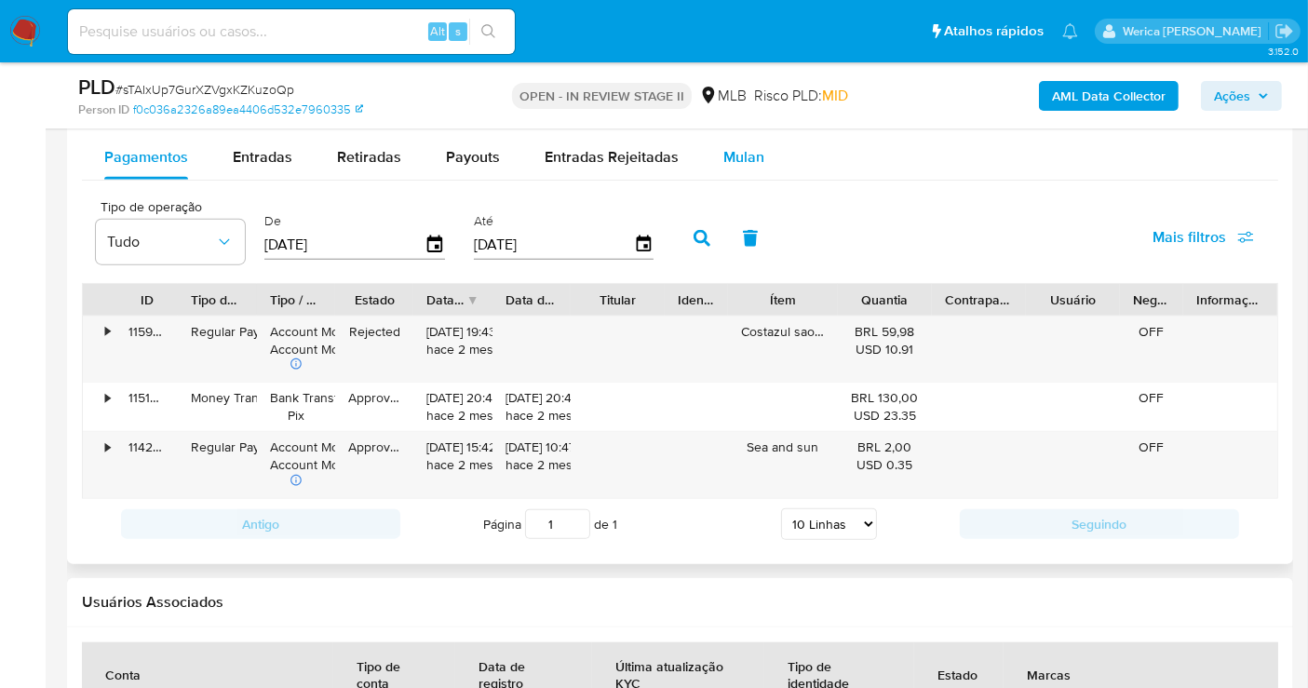
scroll to position [1965, 0]
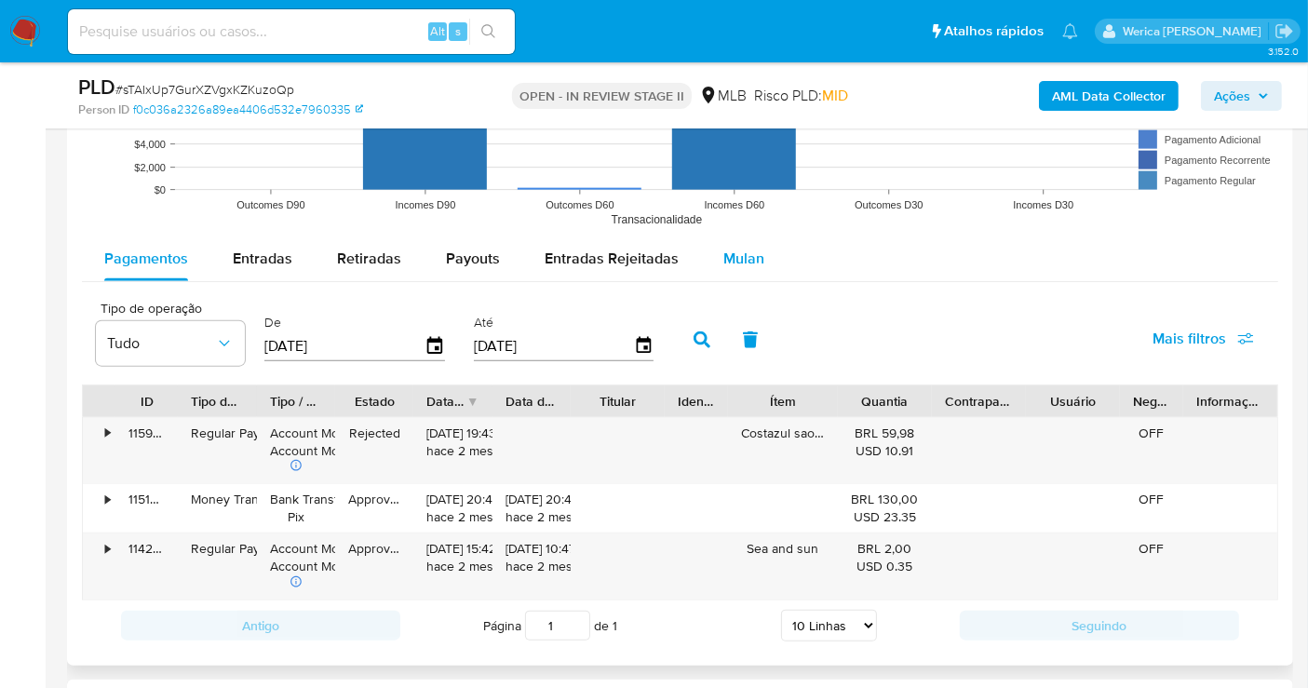
click at [745, 249] on span "Mulan" at bounding box center [743, 258] width 41 height 21
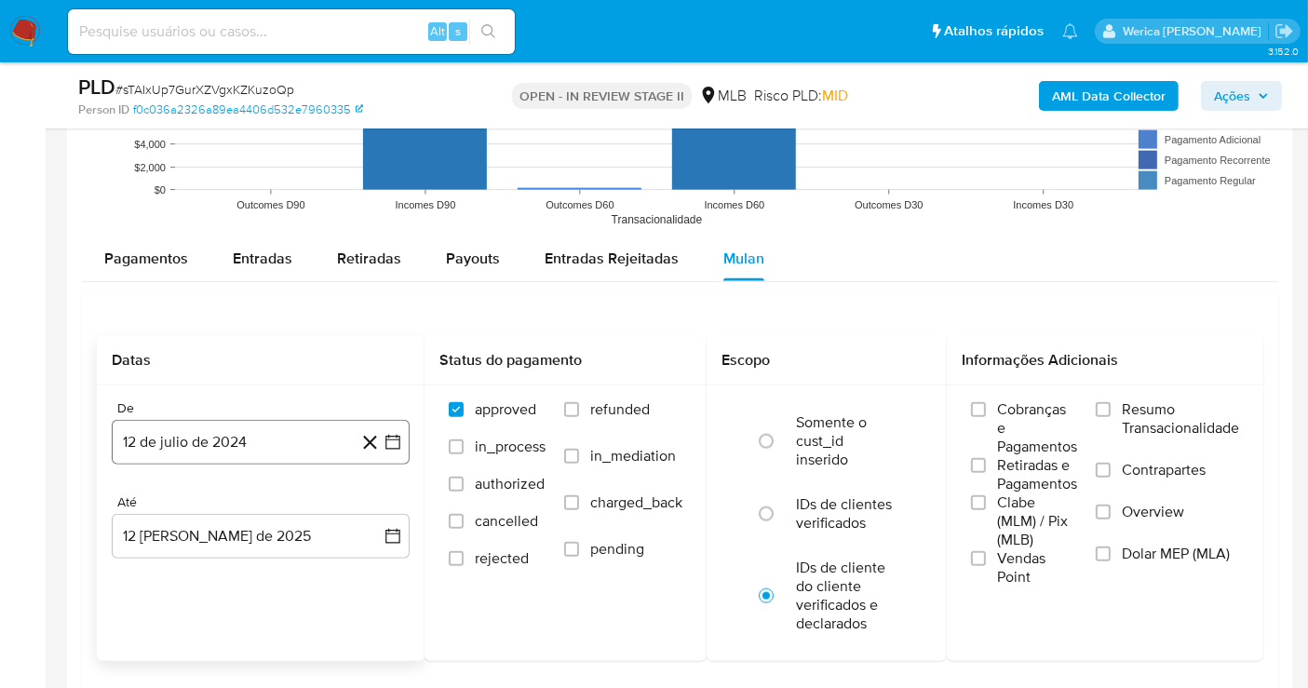
click at [270, 434] on button "12 de julio de 2024" at bounding box center [261, 442] width 298 height 45
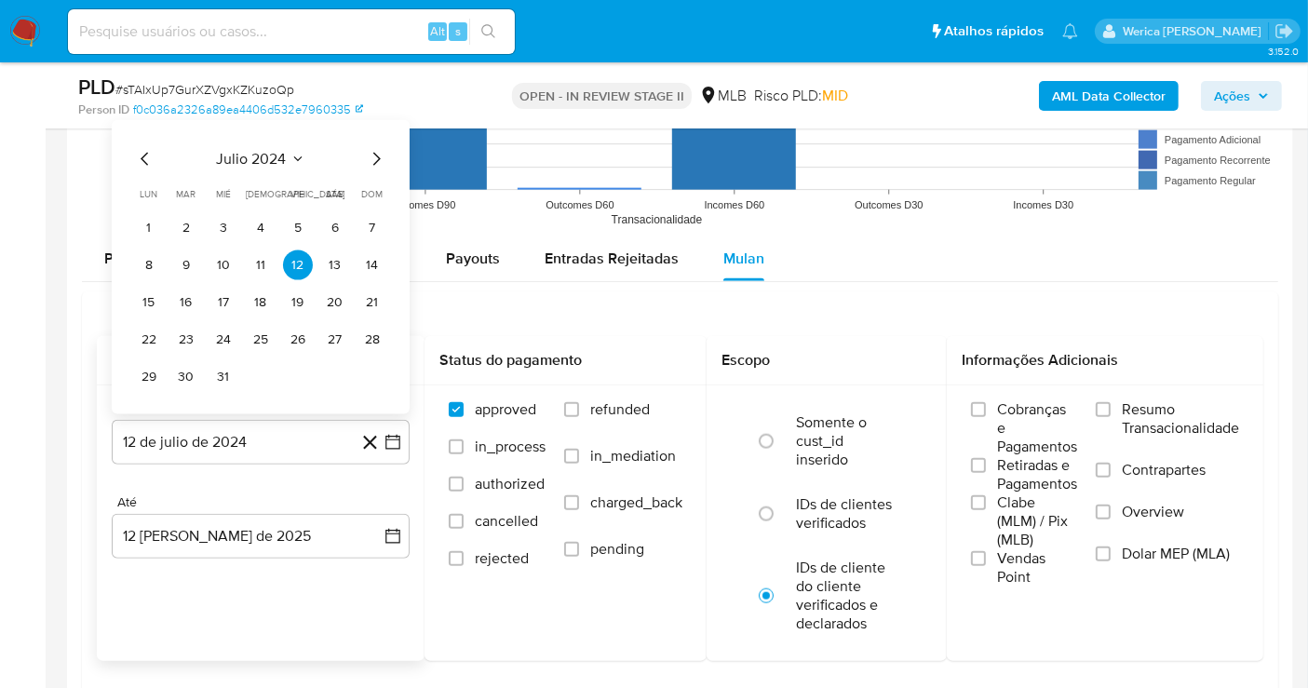
click at [273, 152] on span "julio 2024" at bounding box center [252, 159] width 70 height 19
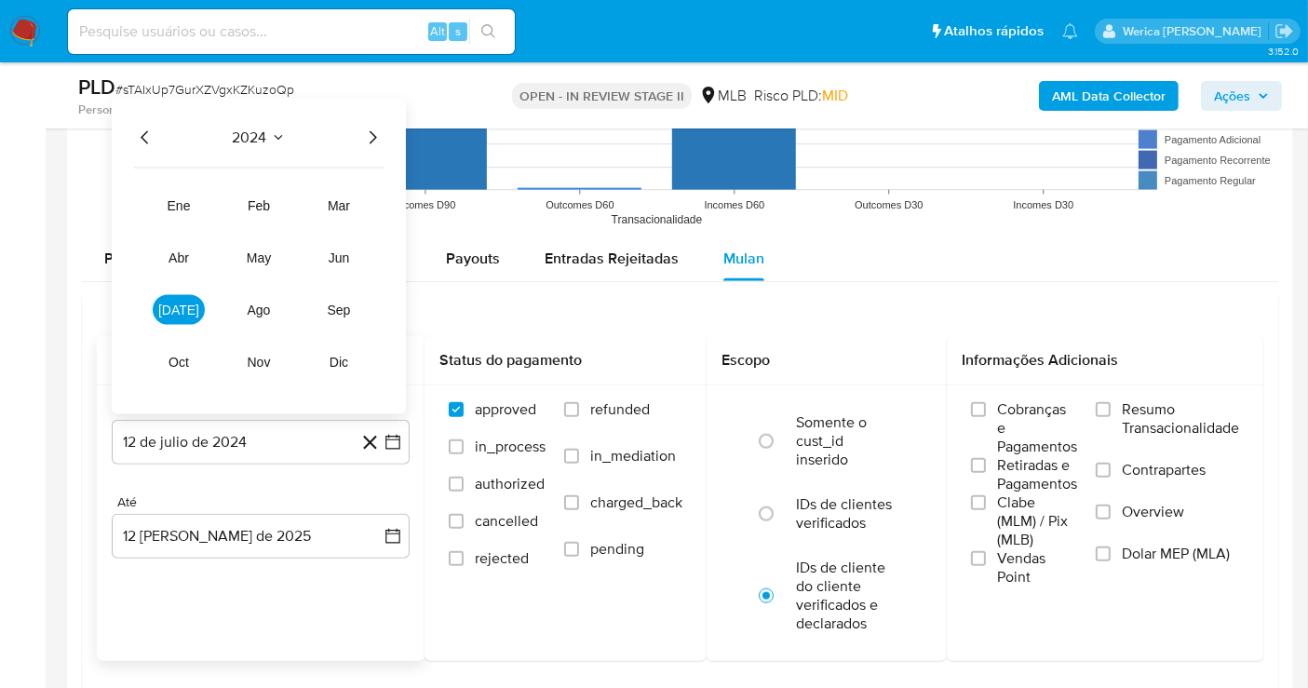
click at [376, 141] on icon "Año siguiente" at bounding box center [372, 138] width 22 height 22
click at [330, 250] on span "jun" at bounding box center [339, 257] width 21 height 15
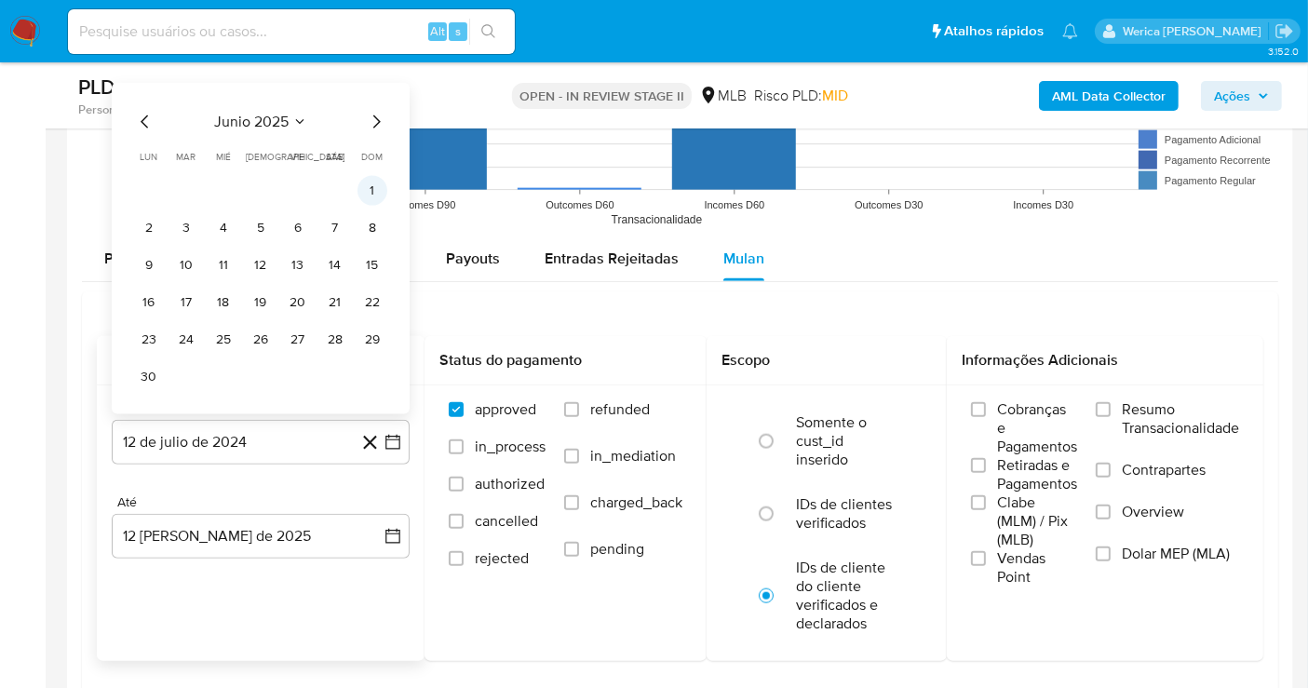
click at [367, 197] on button "1" at bounding box center [372, 191] width 30 height 30
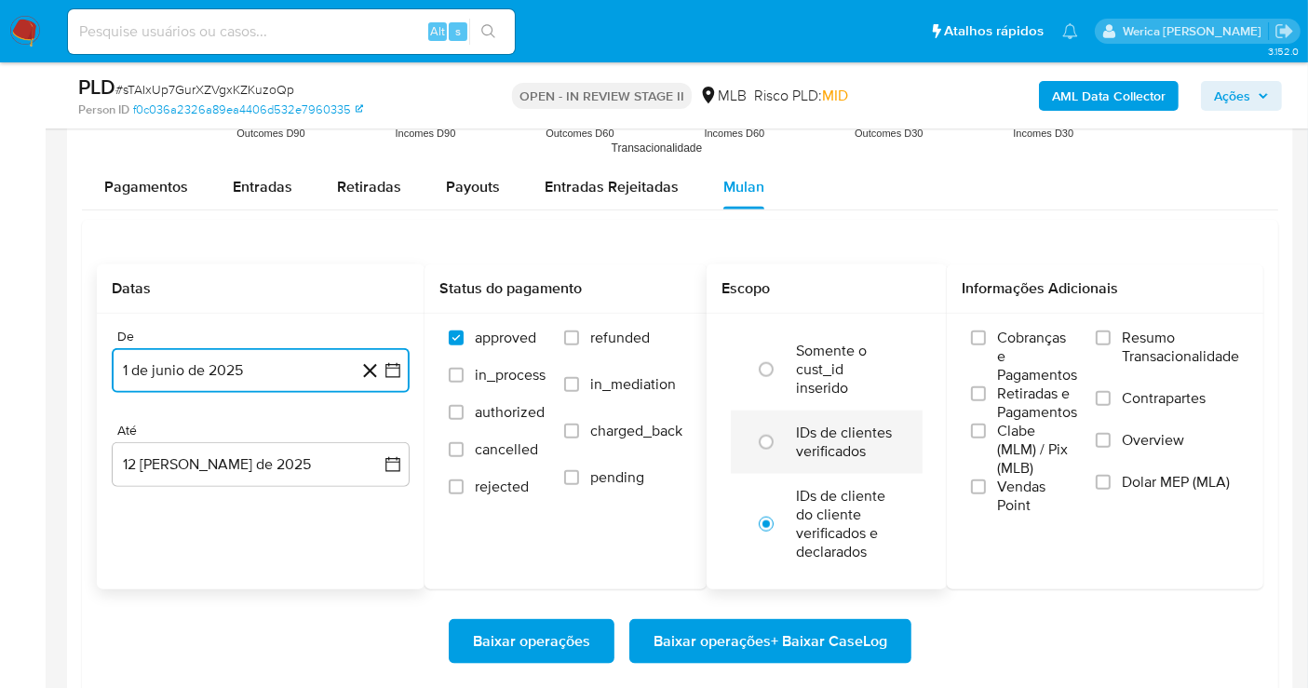
scroll to position [2068, 0]
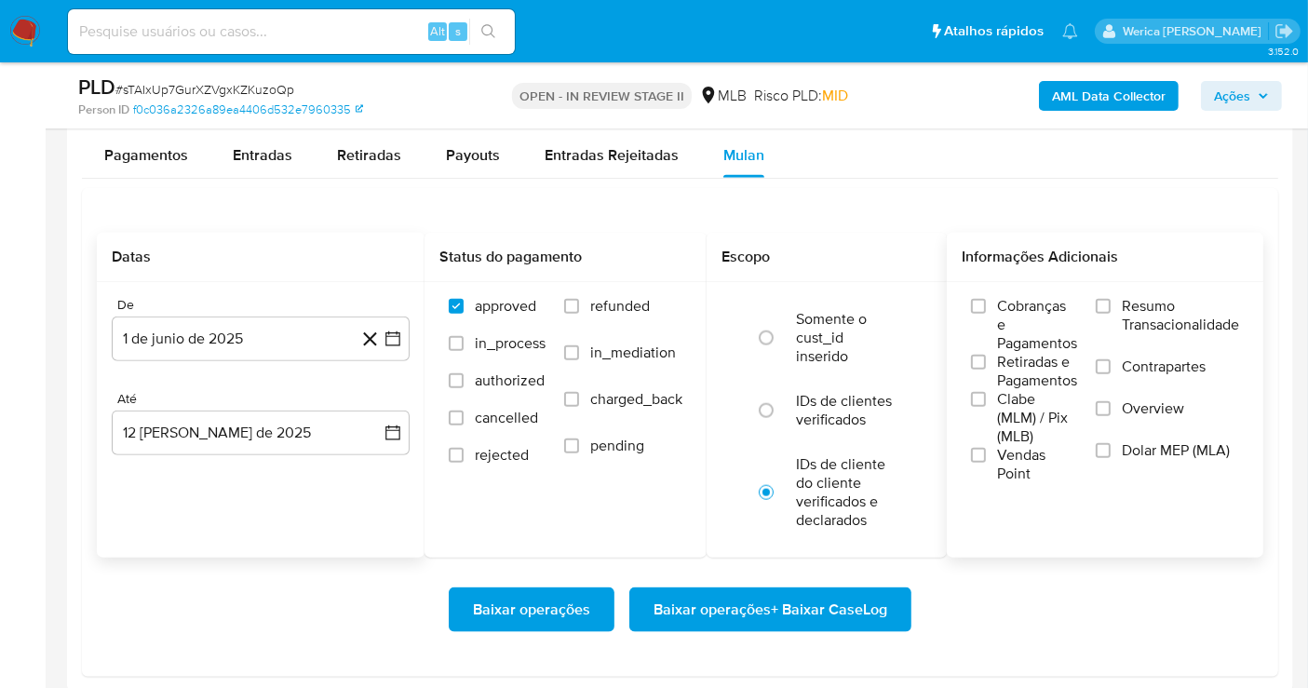
click at [1076, 297] on div "Cobranças e Pagamentos Retiradas e Pagamentos Clabe (MLM) / Pix (MLB) Vendas Po…" at bounding box center [1105, 390] width 287 height 186
click at [1025, 327] on span "Cobranças e Pagamentos" at bounding box center [1037, 325] width 80 height 56
click at [986, 314] on input "Cobranças e Pagamentos" at bounding box center [978, 306] width 15 height 15
click at [1029, 355] on span "Retiradas e Pagamentos" at bounding box center [1037, 371] width 80 height 37
click at [986, 355] on input "Retiradas e Pagamentos" at bounding box center [978, 362] width 15 height 15
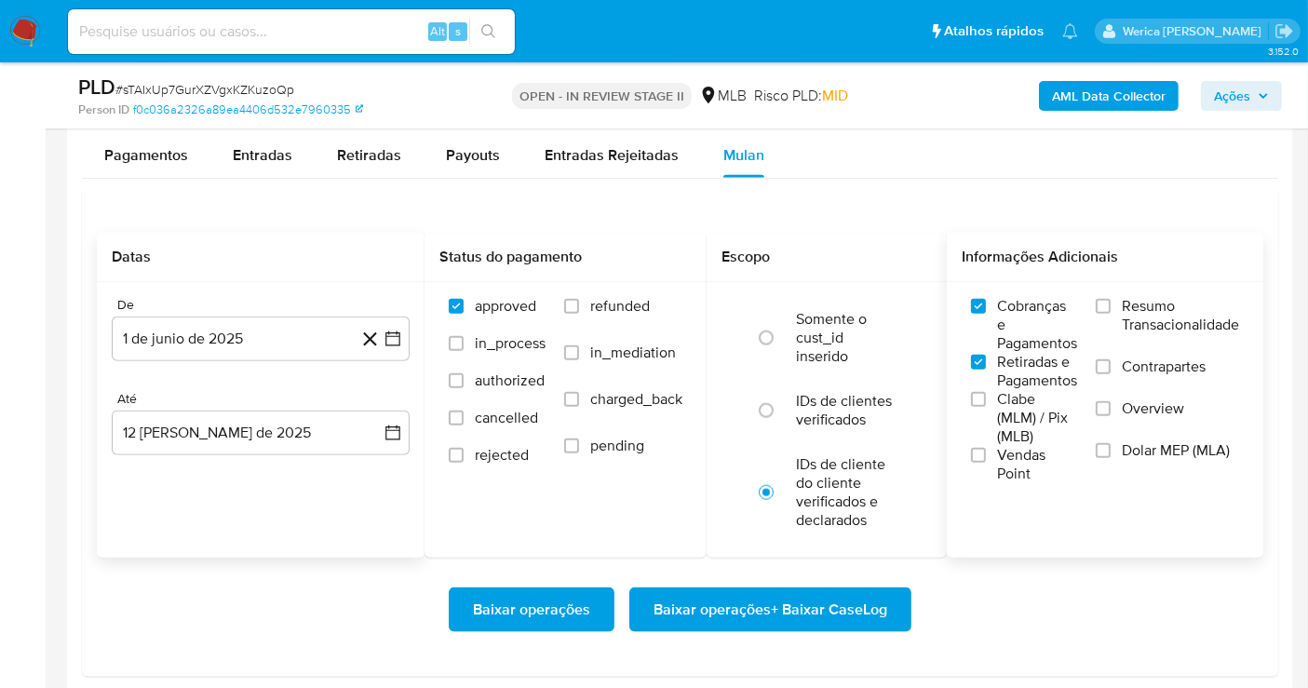
click at [1026, 413] on span "Clabe (MLM) / Pix (MLB)" at bounding box center [1037, 418] width 80 height 56
click at [986, 407] on input "Clabe (MLM) / Pix (MLB)" at bounding box center [978, 399] width 15 height 15
click at [1010, 454] on span "Vendas Point" at bounding box center [1037, 464] width 80 height 37
click at [986, 454] on input "Vendas Point" at bounding box center [978, 455] width 15 height 15
click at [1151, 301] on span "Resumo Transacionalidade" at bounding box center [1180, 315] width 117 height 37
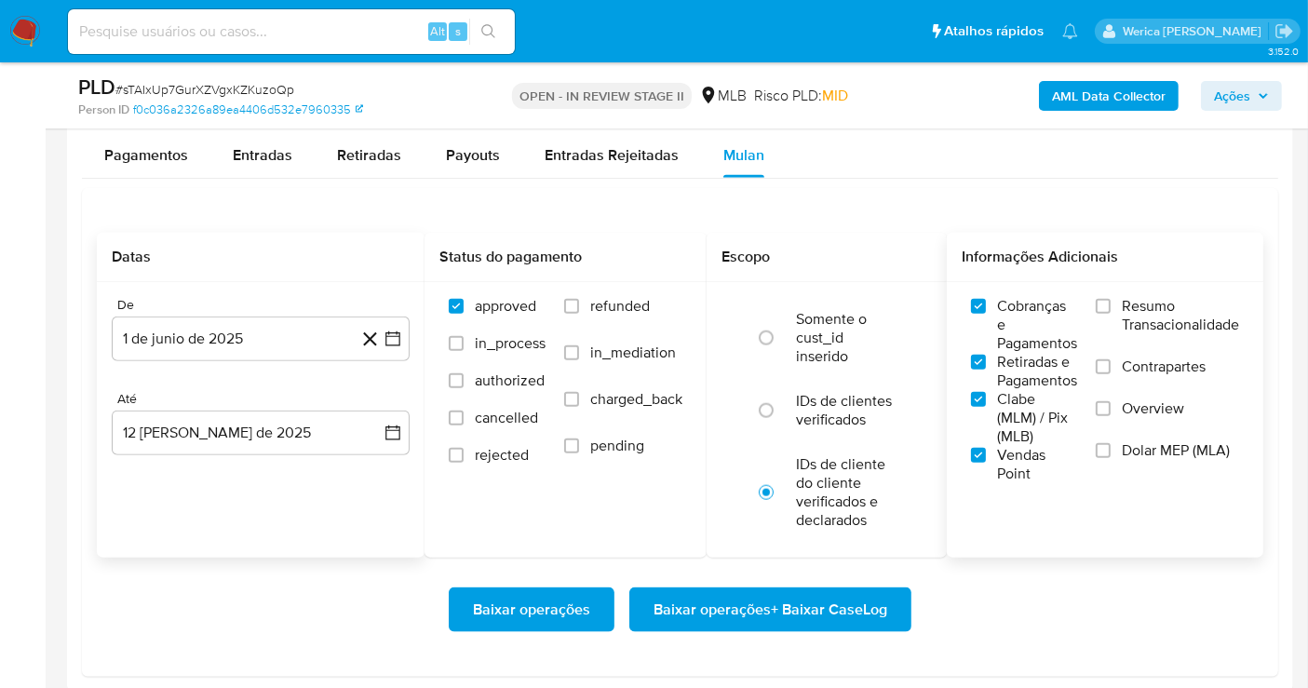
click at [1111, 301] on input "Resumo Transacionalidade" at bounding box center [1103, 306] width 15 height 15
click at [1135, 357] on span "Contrapartes" at bounding box center [1164, 366] width 84 height 19
click at [1111, 359] on input "Contrapartes" at bounding box center [1103, 366] width 15 height 15
click at [1133, 399] on span "Overview" at bounding box center [1153, 408] width 62 height 19
click at [1111, 401] on input "Overview" at bounding box center [1103, 408] width 15 height 15
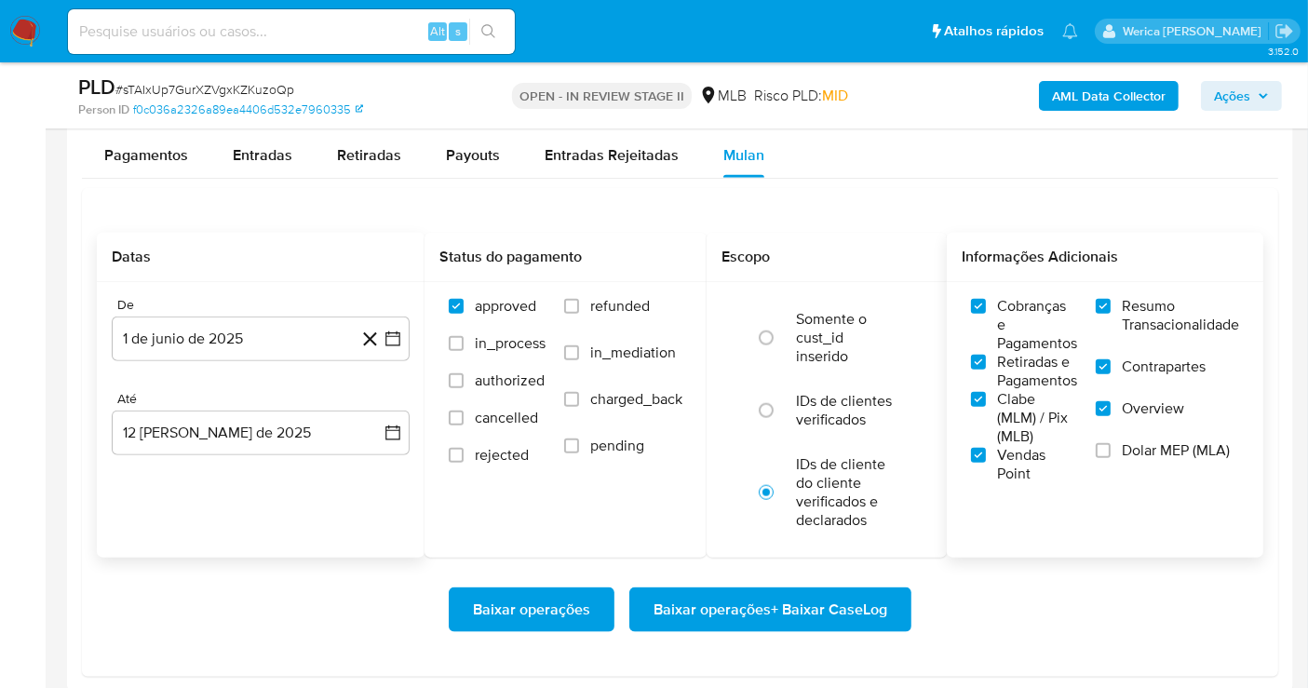
click at [1125, 456] on span "Dolar MEP (MLA)" at bounding box center [1176, 450] width 108 height 19
click at [1111, 456] on input "Dolar MEP (MLA)" at bounding box center [1103, 450] width 15 height 15
click at [855, 603] on span "Baixar operações + Baixar CaseLog" at bounding box center [770, 609] width 234 height 41
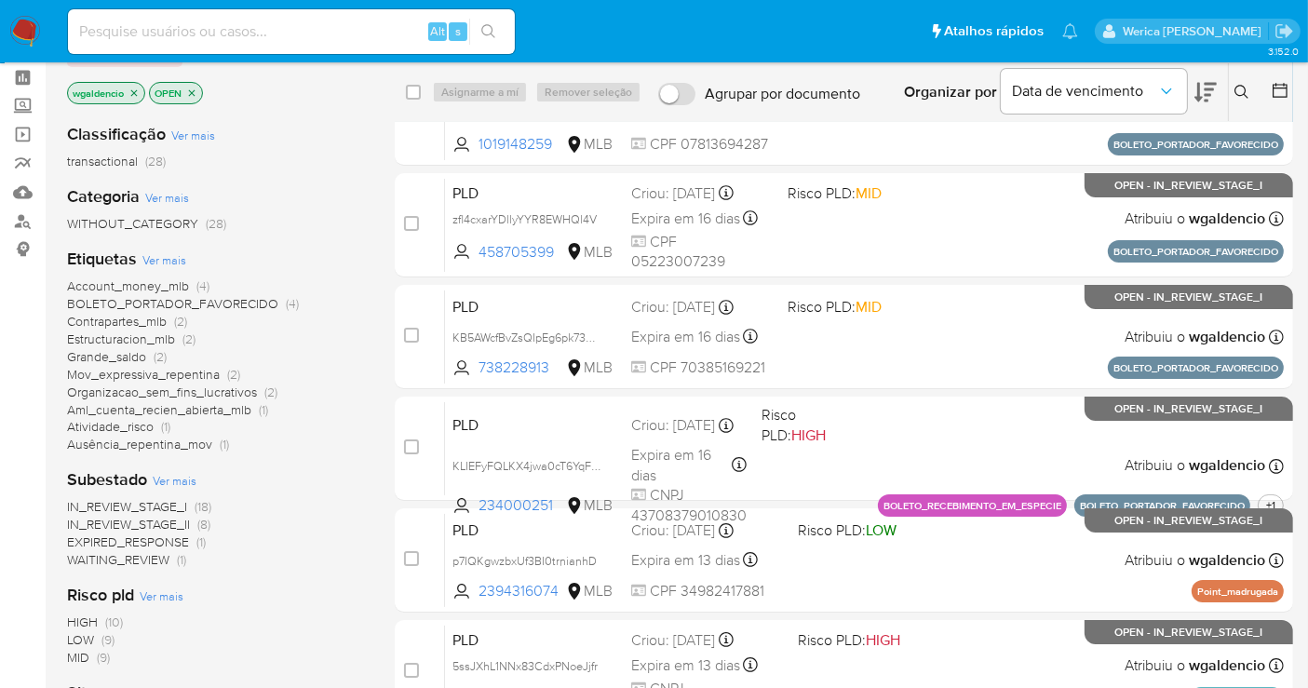
scroll to position [103, 0]
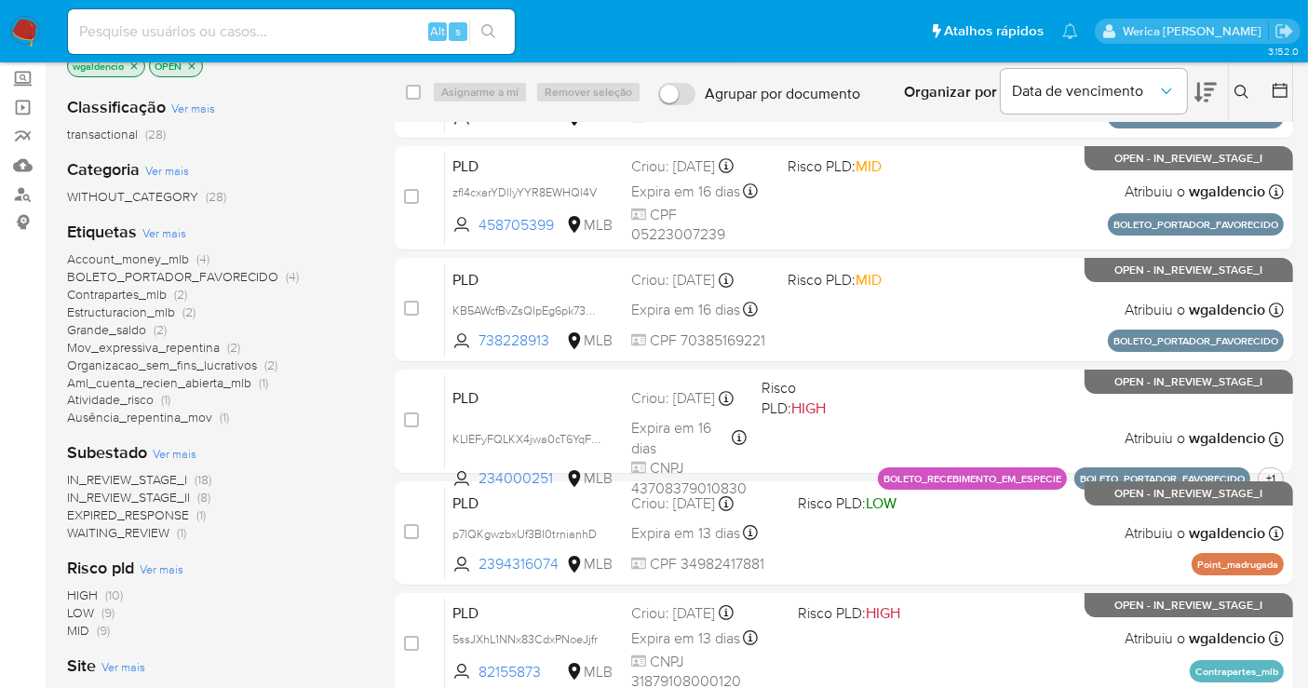
click at [177, 493] on span "IN_REVIEW_STAGE_II" at bounding box center [128, 497] width 123 height 19
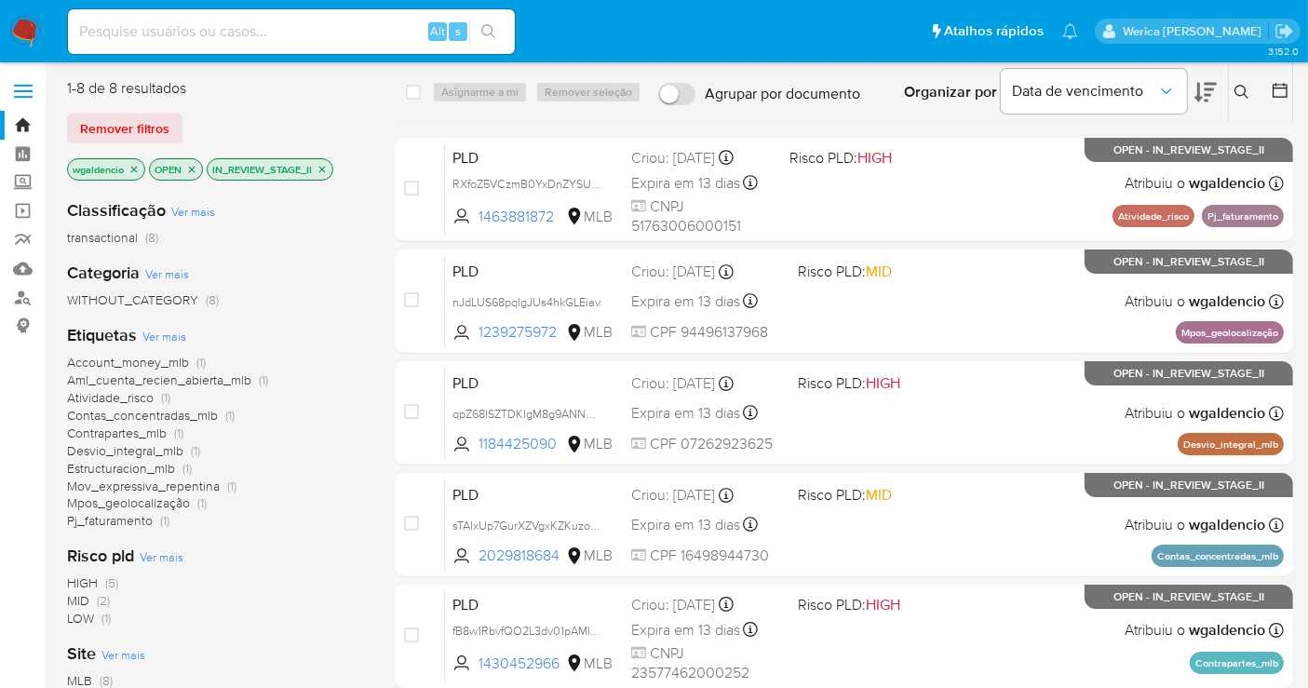
click at [318, 164] on icon "close-filter" at bounding box center [321, 169] width 11 height 11
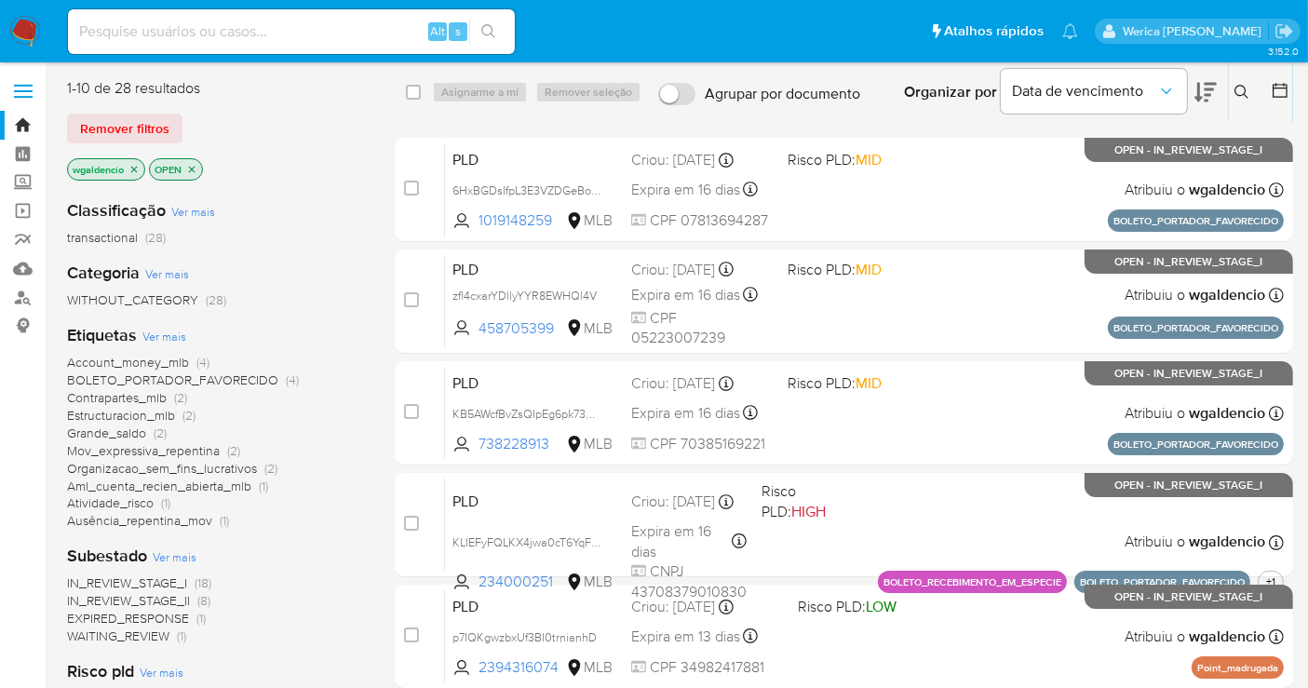
click at [163, 637] on span "WAITING_REVIEW" at bounding box center [118, 635] width 102 height 19
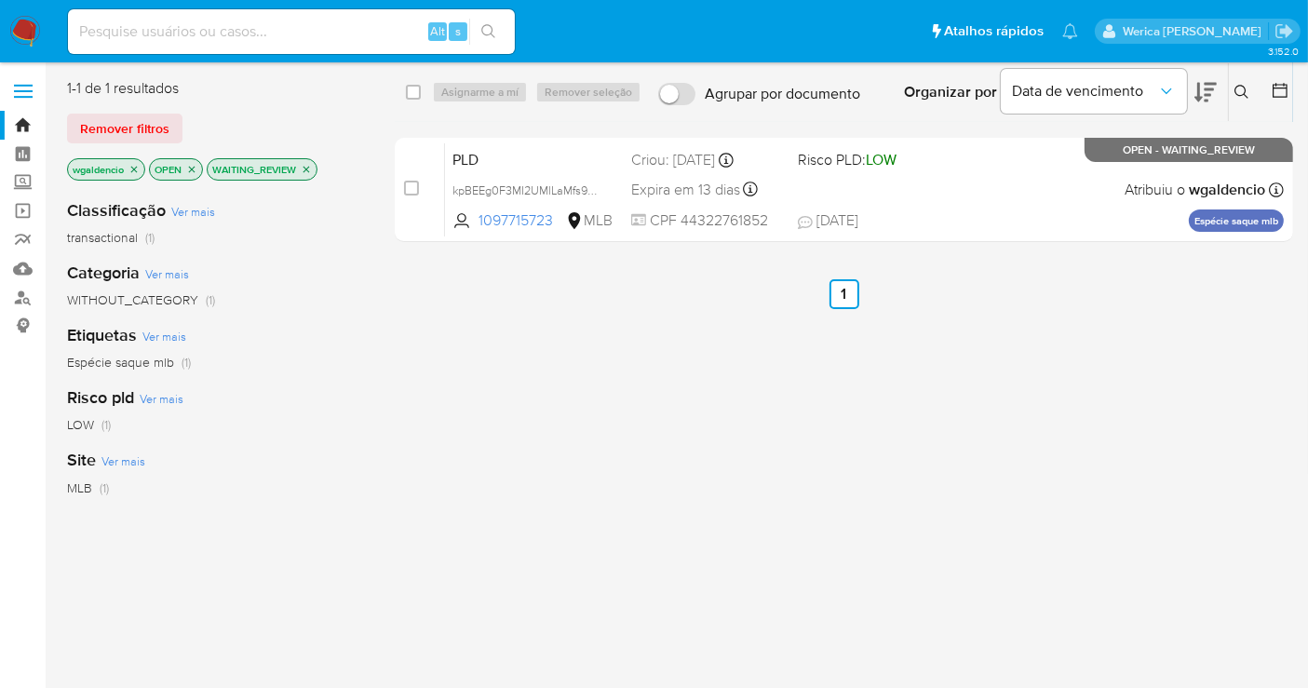
click at [311, 167] on icon "close-filter" at bounding box center [306, 169] width 11 height 11
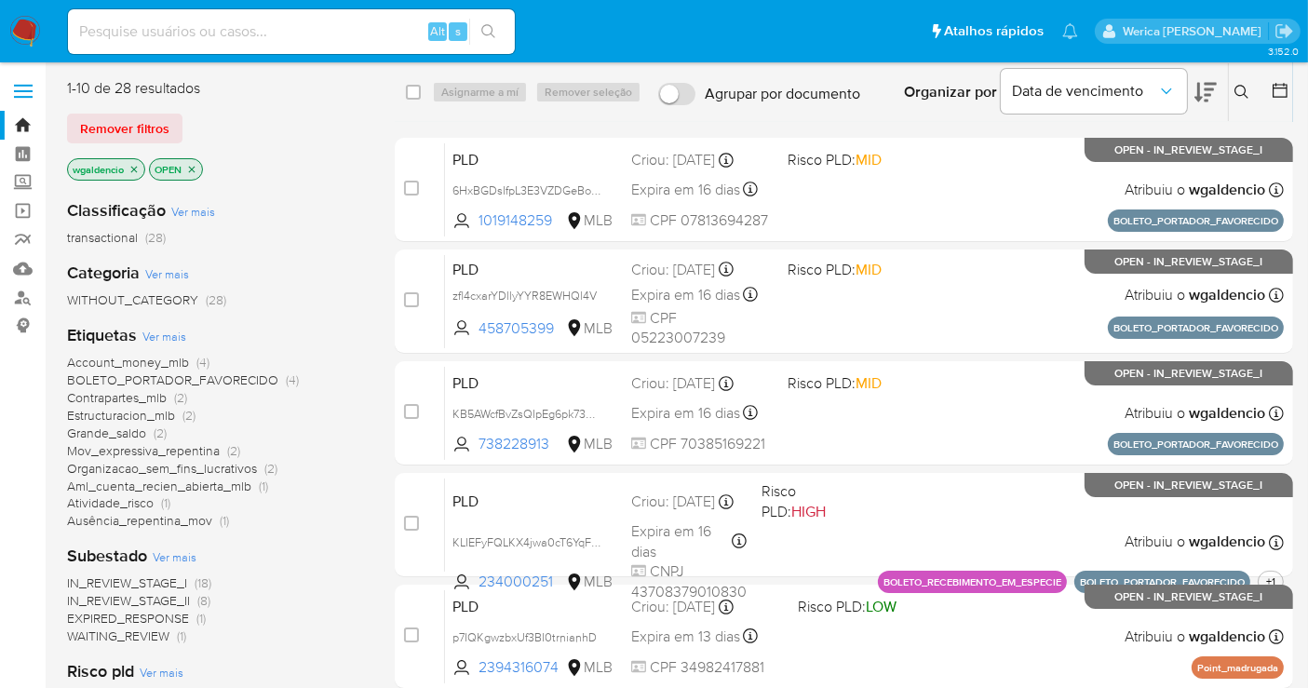
click at [186, 622] on span "EXPIRED_RESPONSE" at bounding box center [128, 618] width 122 height 19
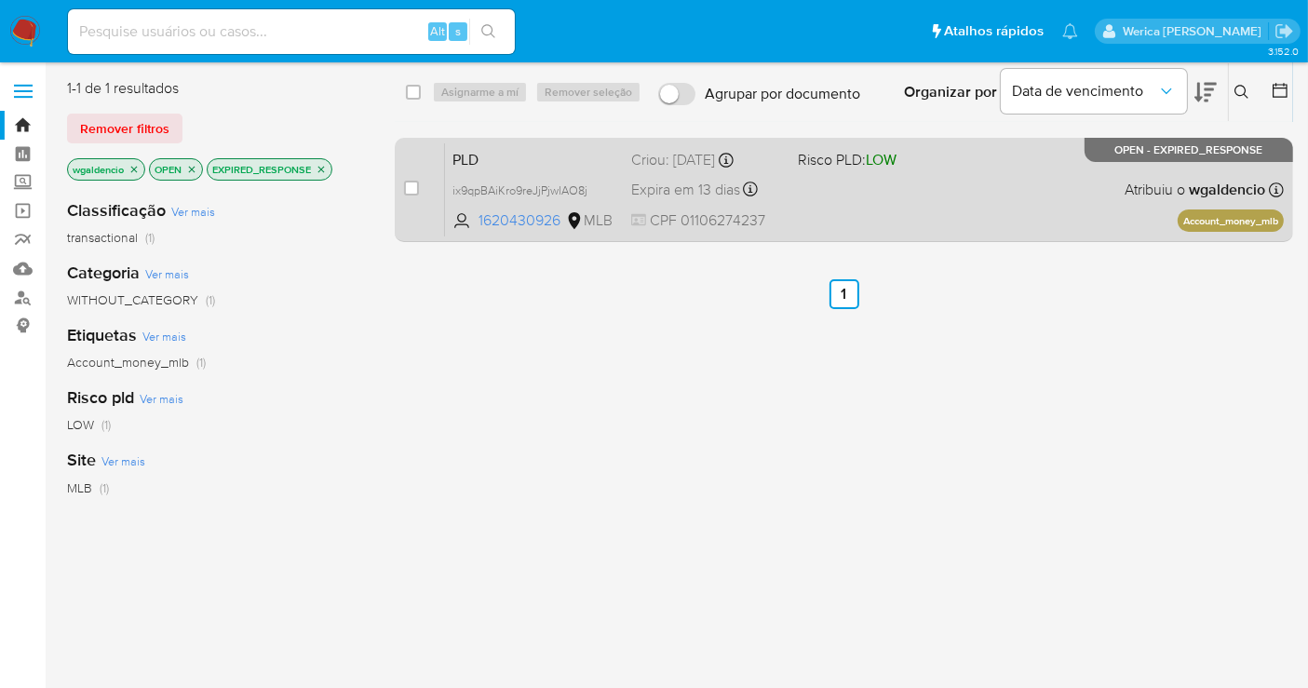
click at [963, 212] on div "PLD ix9qpBAiKro9reJjPjwlAO8j 1620430926 MLB Risco PLD: LOW Criou: [DATE] Criou:…" at bounding box center [864, 189] width 839 height 94
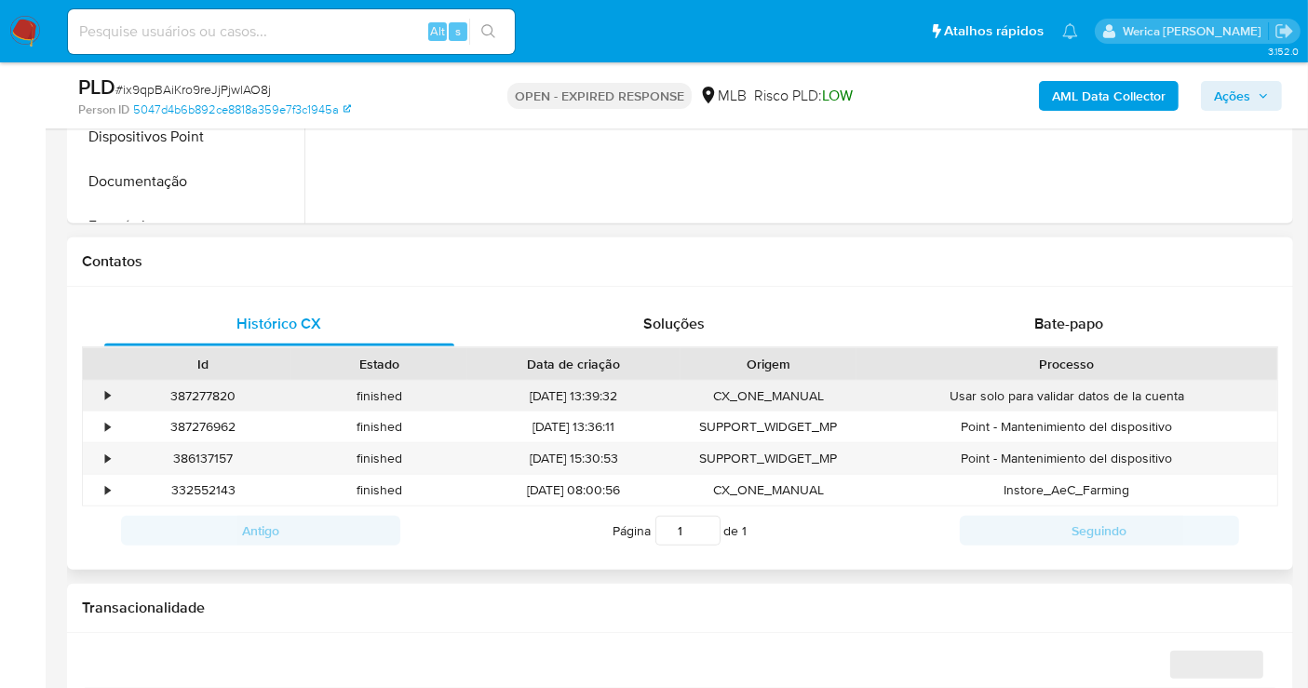
scroll to position [827, 0]
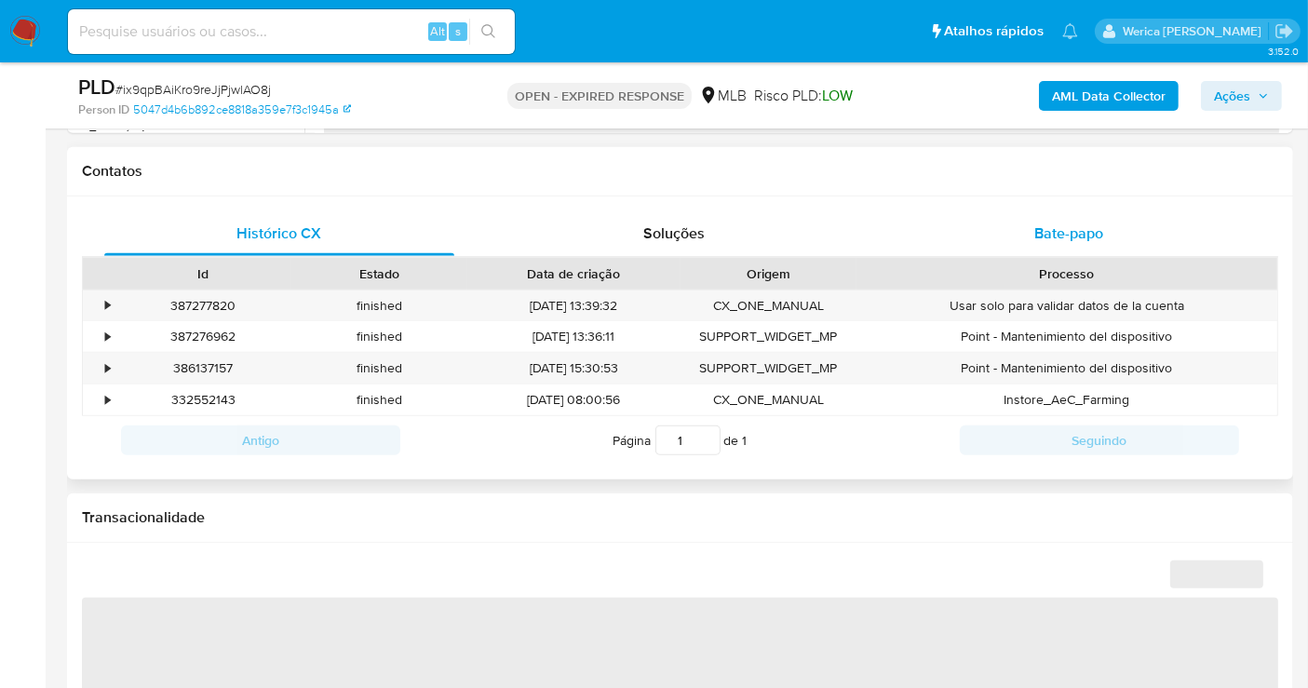
select select "10"
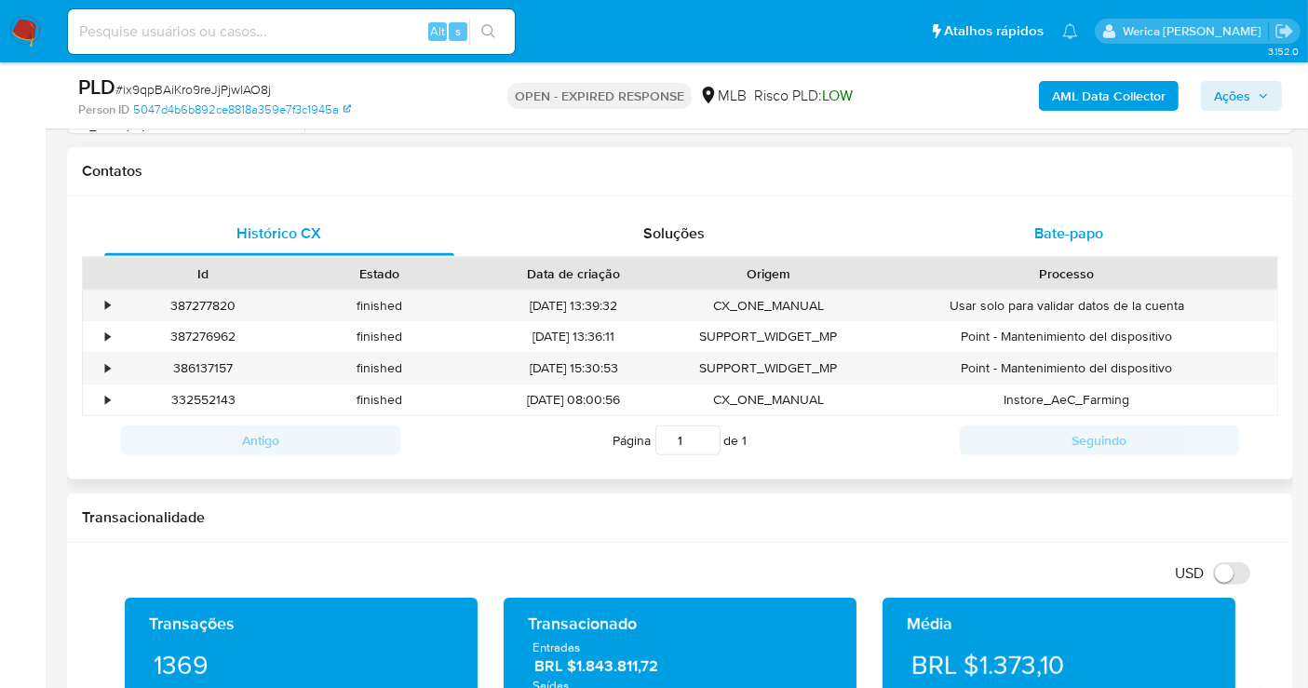
click at [1043, 235] on span "Bate-papo" at bounding box center [1068, 232] width 69 height 21
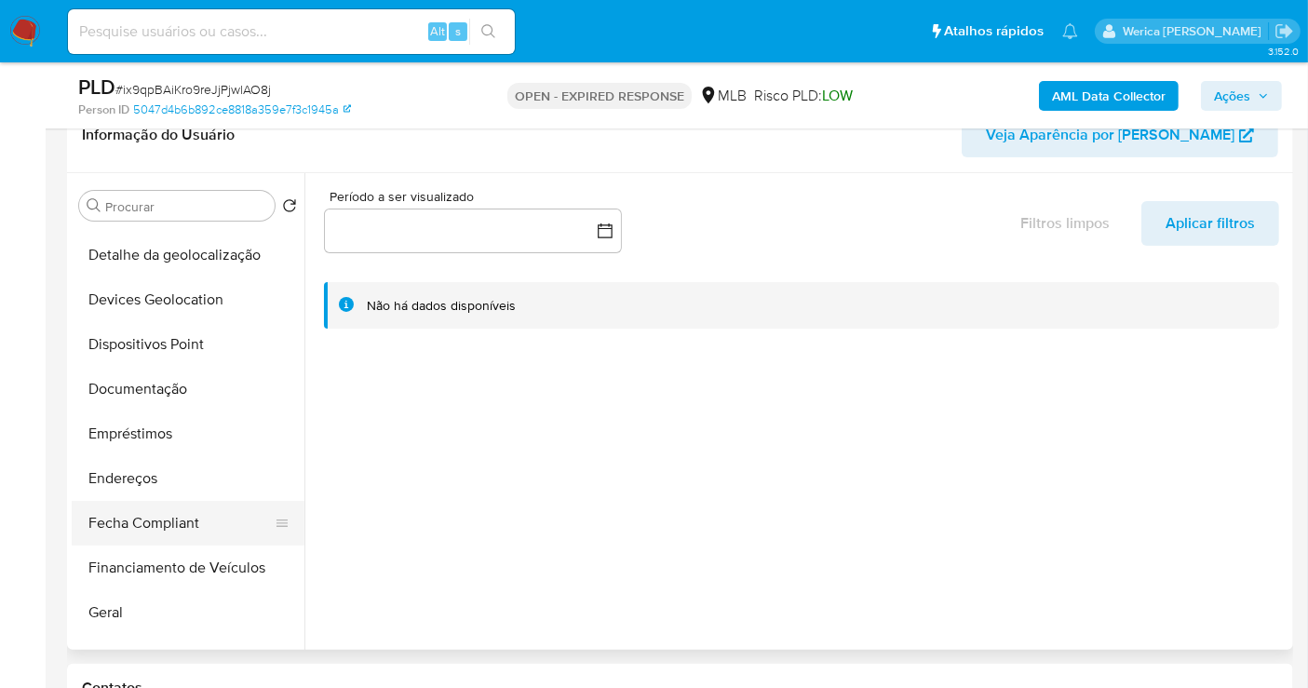
scroll to position [310, 0]
click at [148, 509] on button "Geral" at bounding box center [181, 521] width 218 height 45
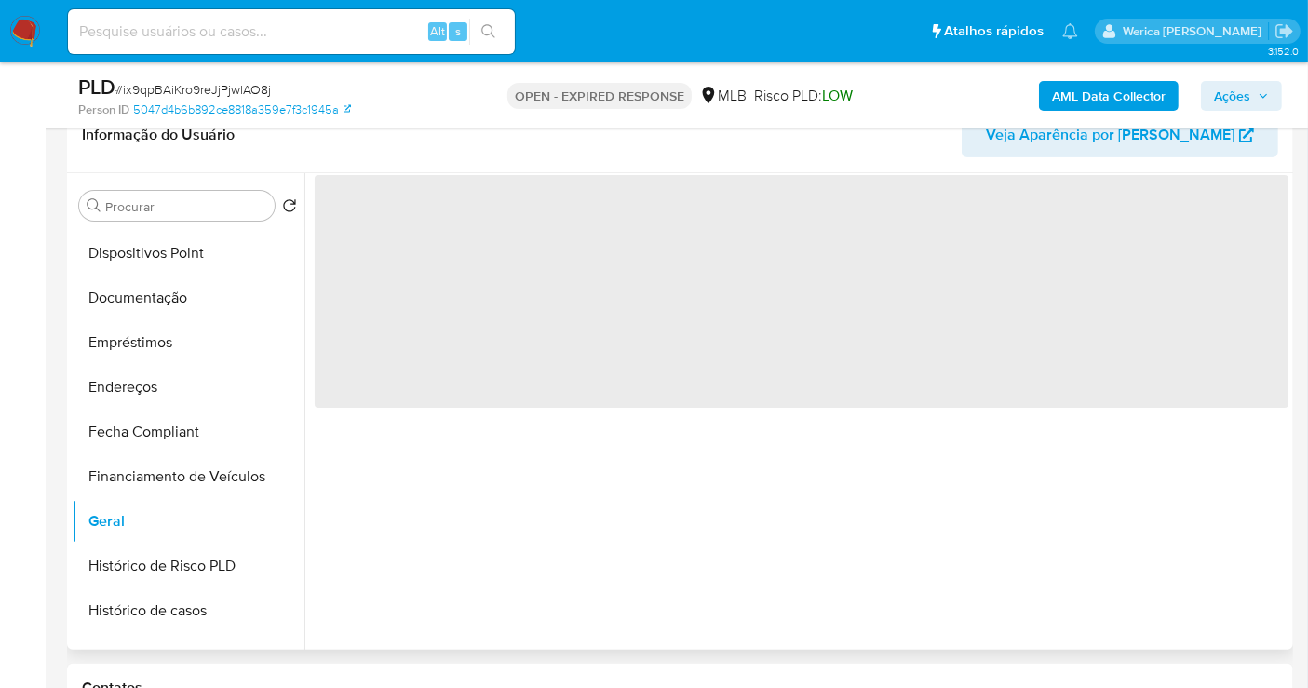
click at [450, 363] on span "‌" at bounding box center [802, 291] width 974 height 233
click at [465, 316] on span "‌" at bounding box center [802, 291] width 974 height 233
click at [467, 297] on span "‌" at bounding box center [802, 291] width 974 height 233
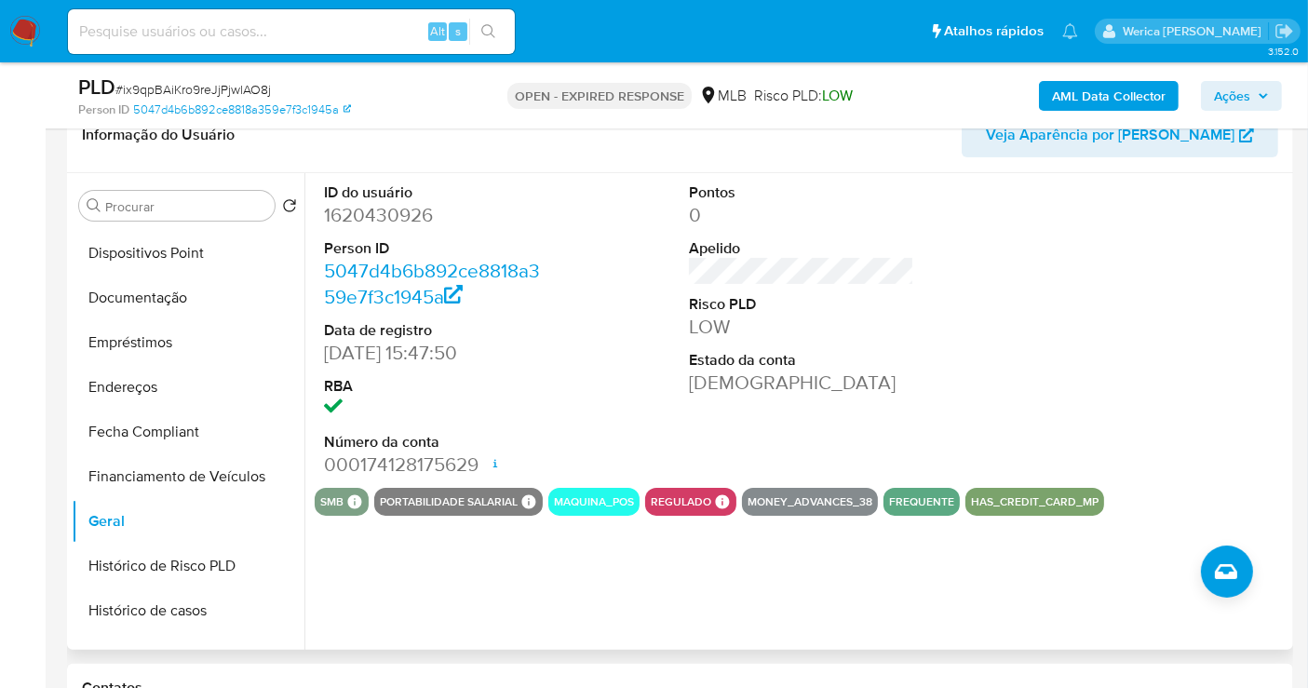
click at [419, 215] on dd "1620430926" at bounding box center [436, 215] width 225 height 26
copy dd "1620430926"
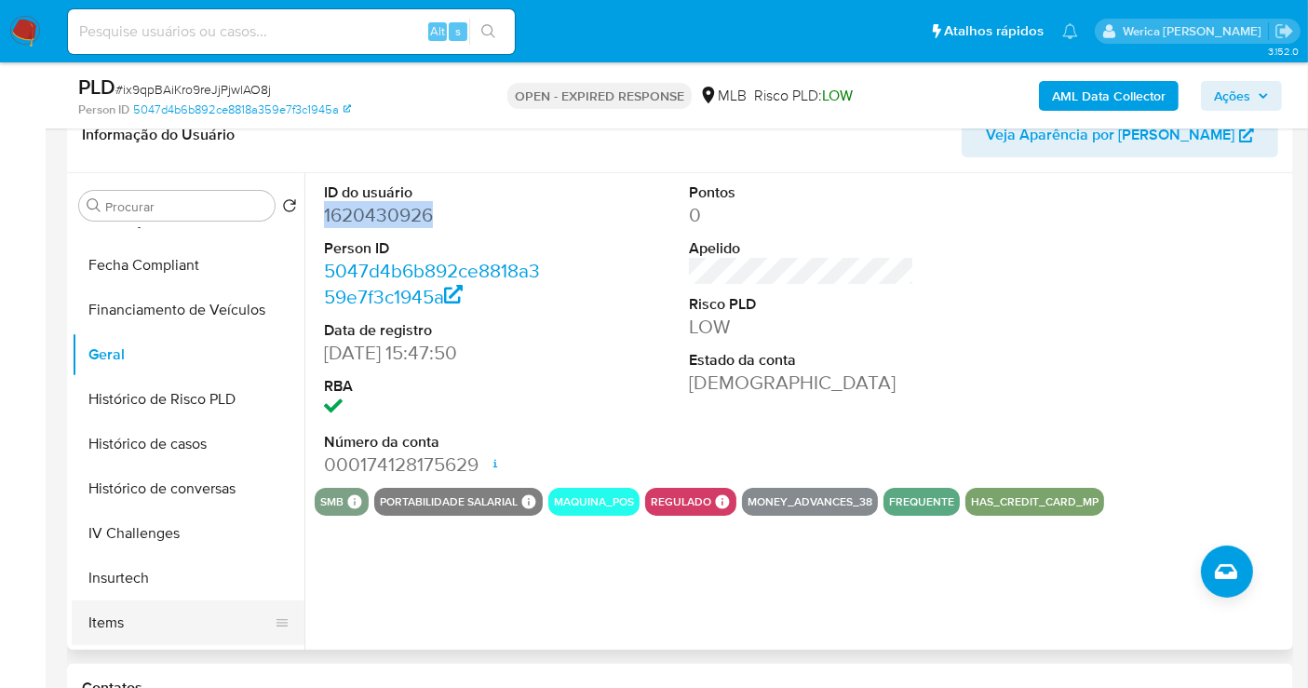
scroll to position [620, 0]
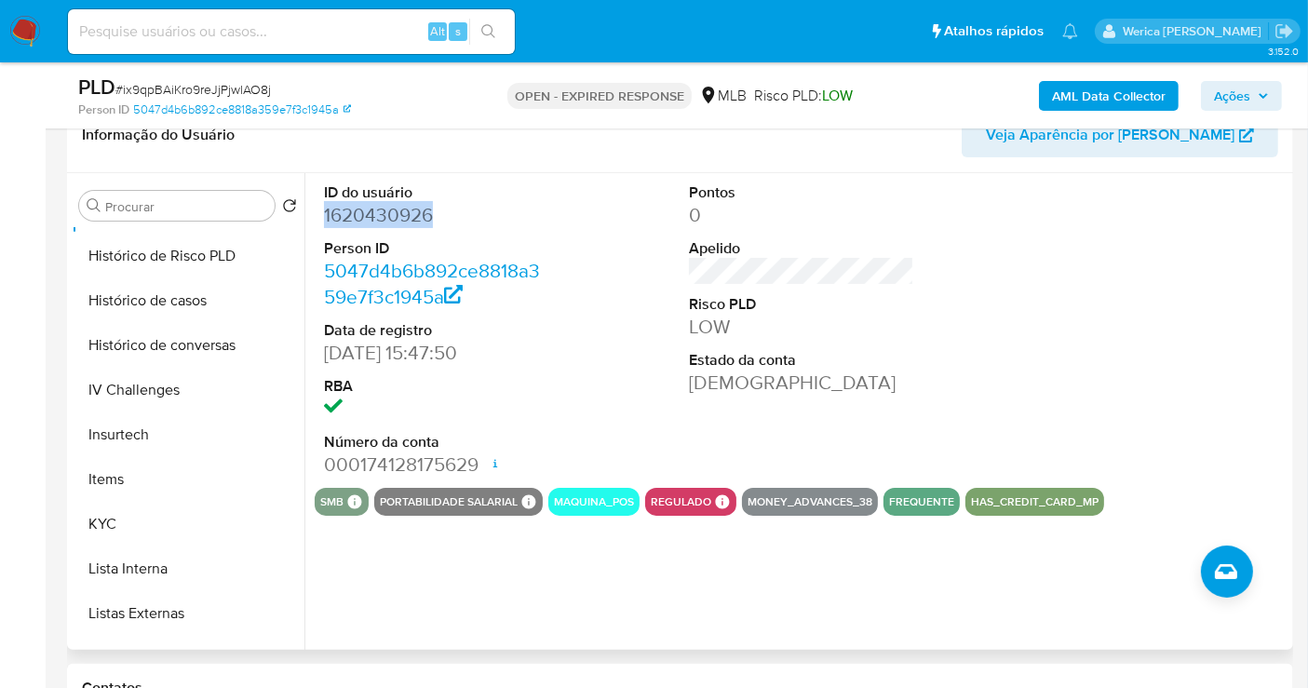
click at [157, 535] on button "KYC" at bounding box center [188, 524] width 233 height 45
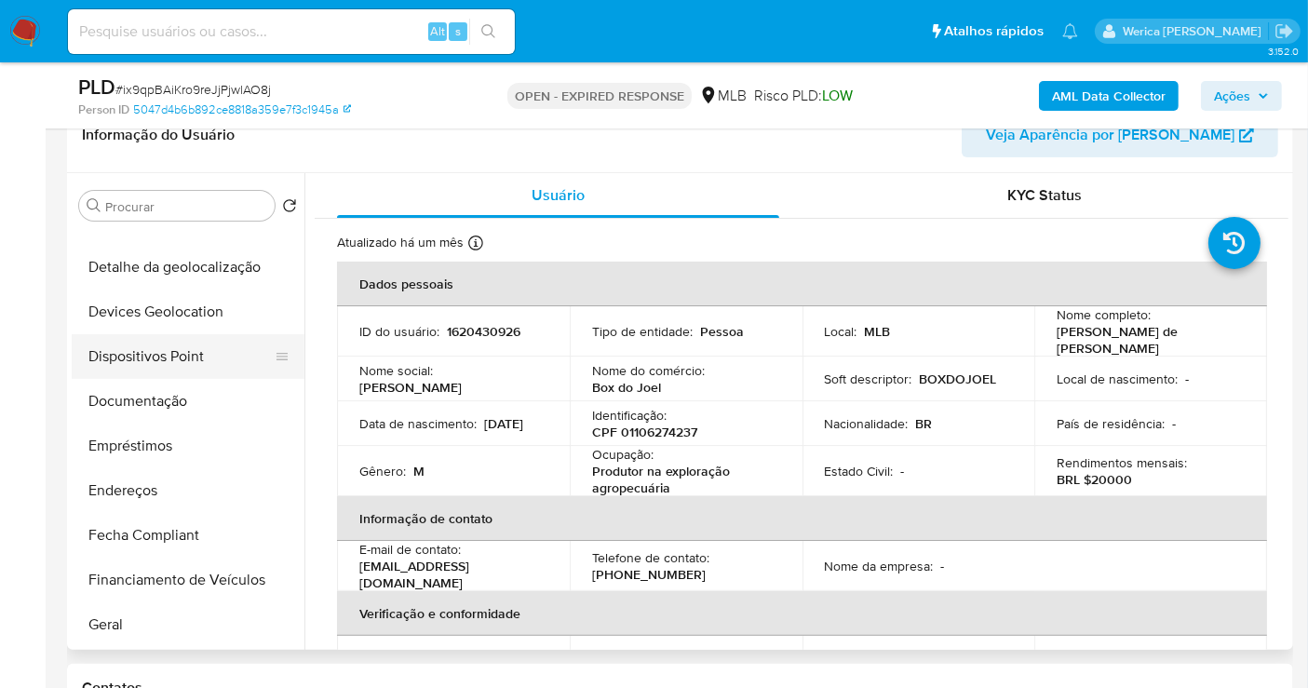
scroll to position [207, 0]
click at [204, 340] on button "Dispositivos Point" at bounding box center [181, 356] width 218 height 45
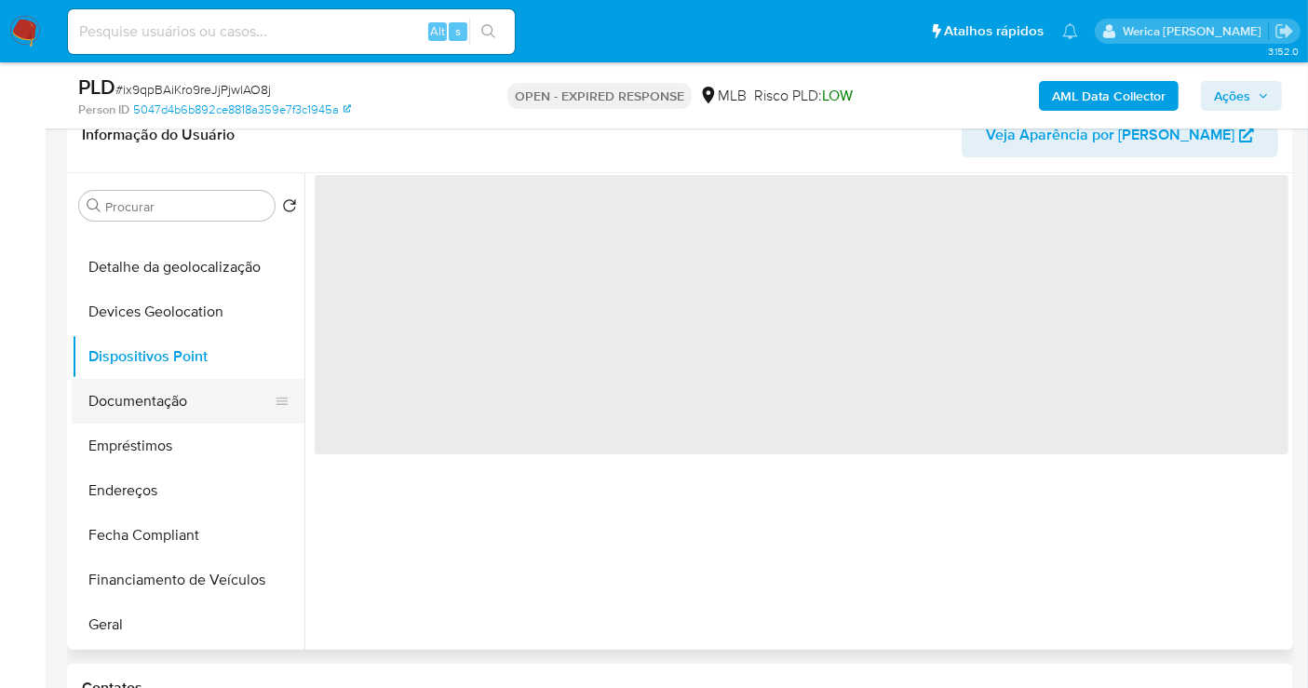
click at [199, 392] on button "Documentação" at bounding box center [181, 401] width 218 height 45
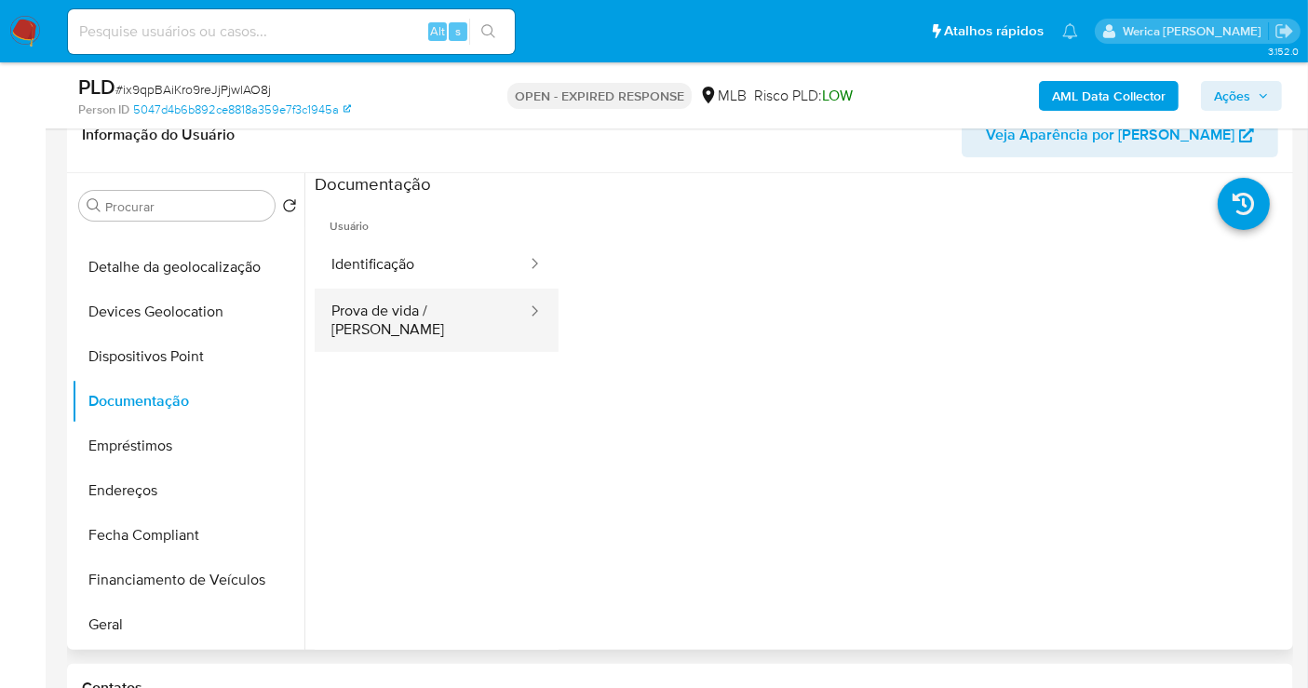
click at [384, 294] on button "Prova de vida / [PERSON_NAME]" at bounding box center [422, 320] width 214 height 63
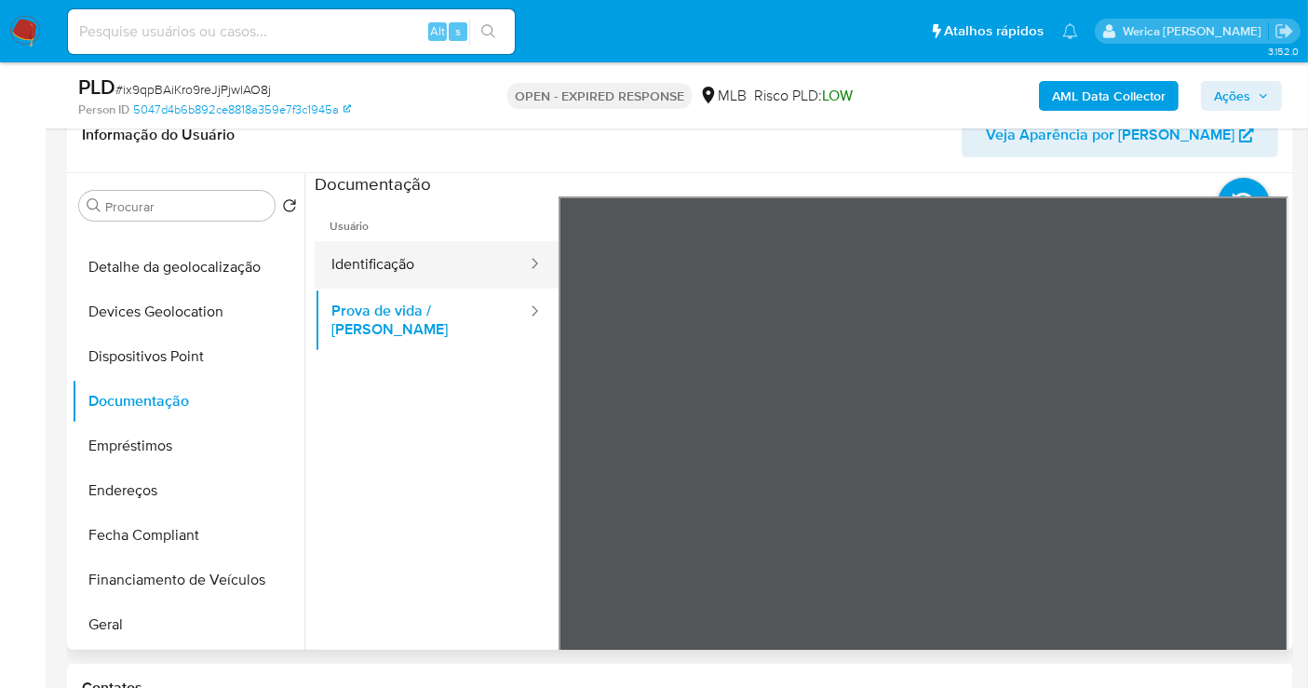
click at [462, 282] on button "Identificação" at bounding box center [422, 264] width 214 height 47
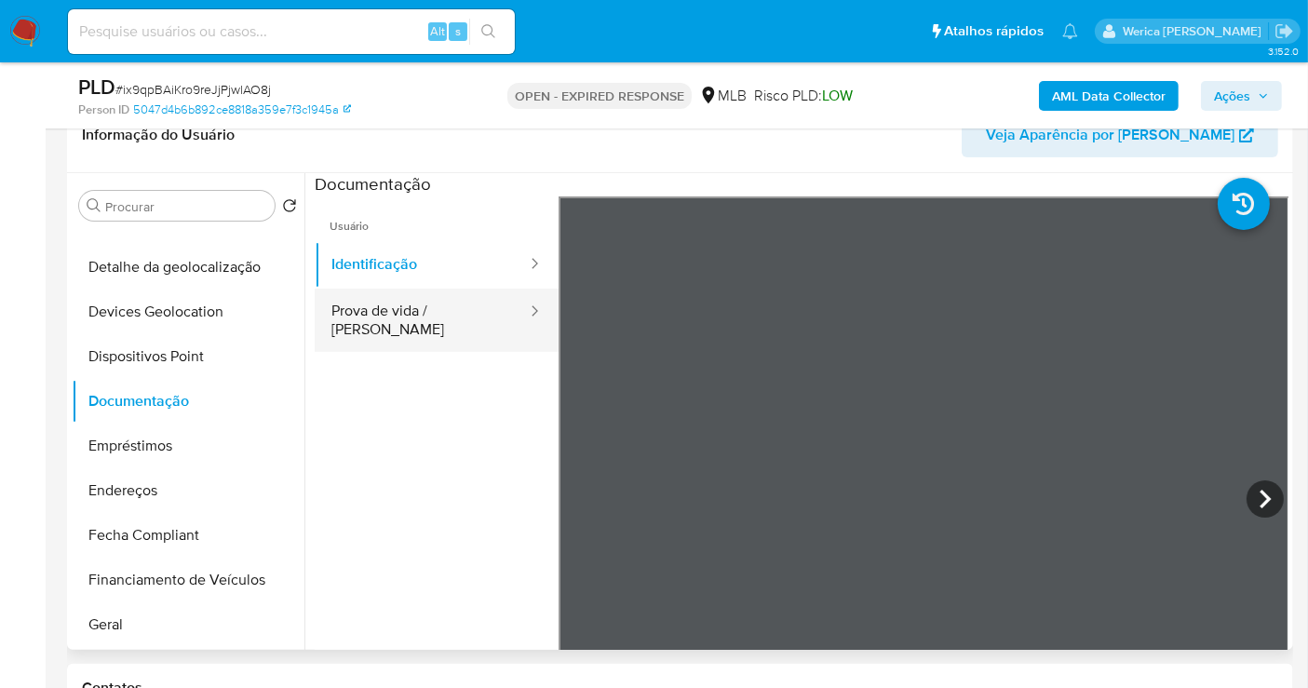
click at [459, 302] on button "Prova de vida / [PERSON_NAME]" at bounding box center [422, 320] width 214 height 63
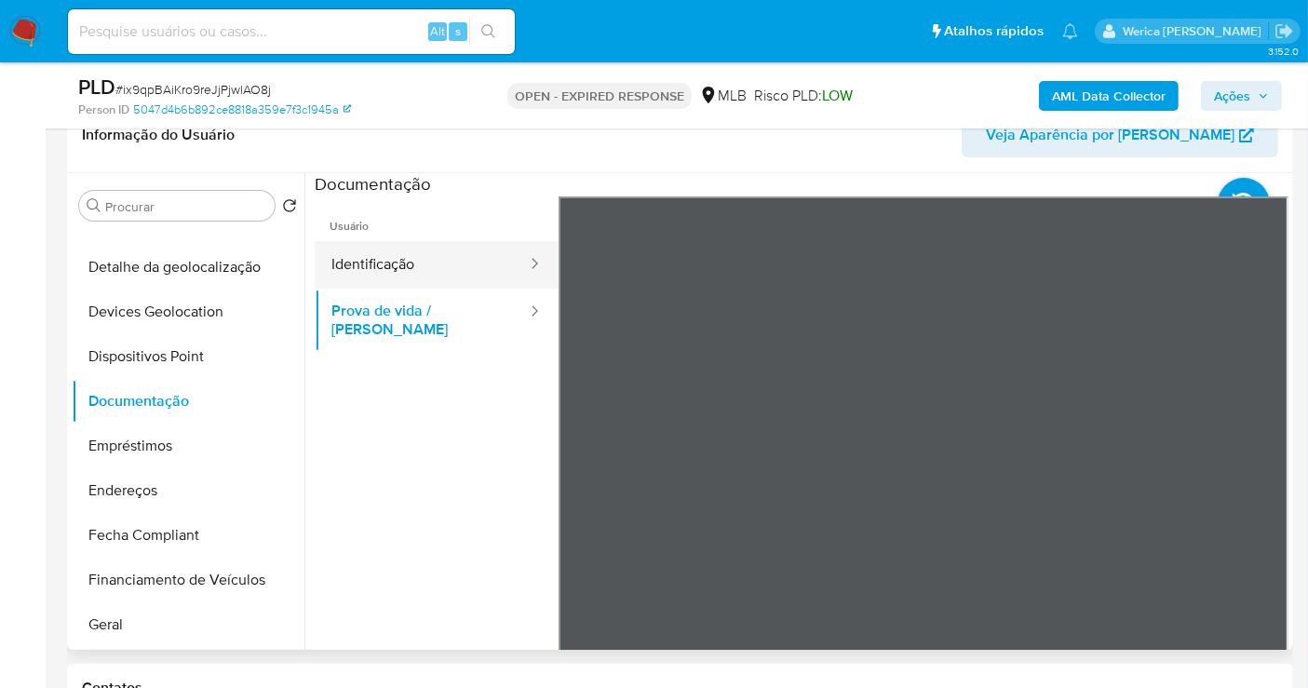
click at [465, 272] on button "Identificação" at bounding box center [422, 264] width 214 height 47
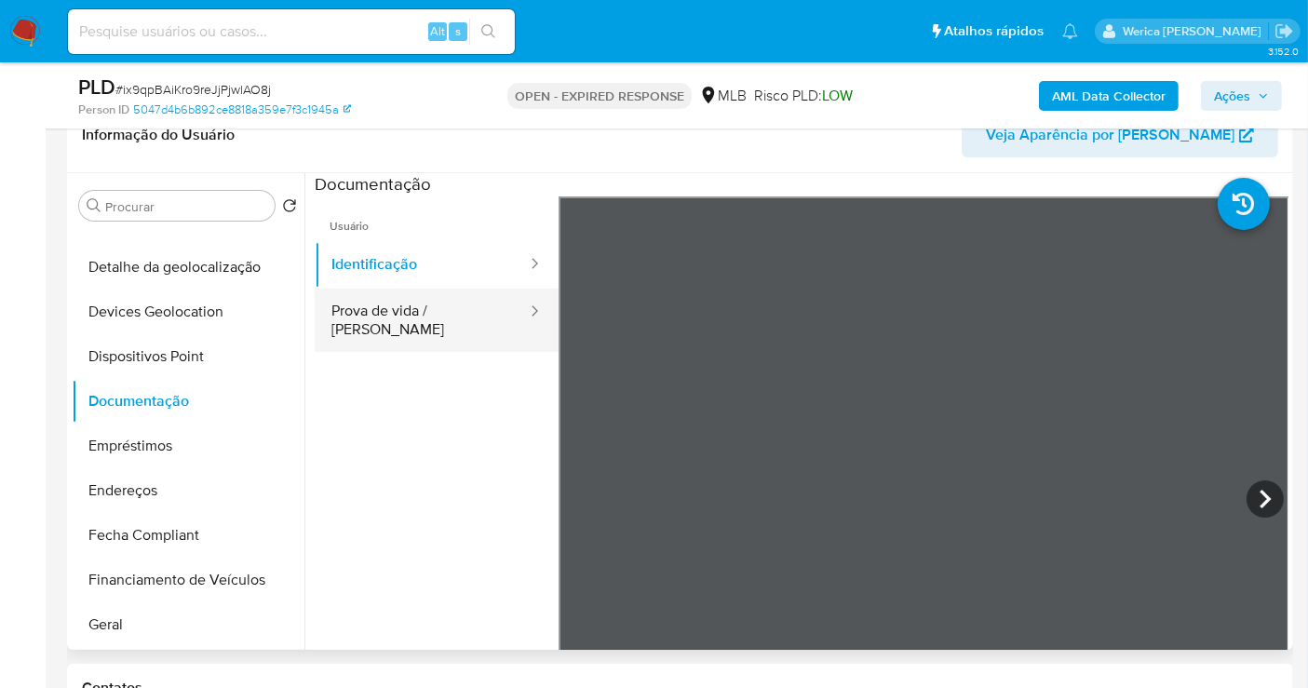
click at [387, 307] on button "Prova de vida / [PERSON_NAME]" at bounding box center [422, 320] width 214 height 63
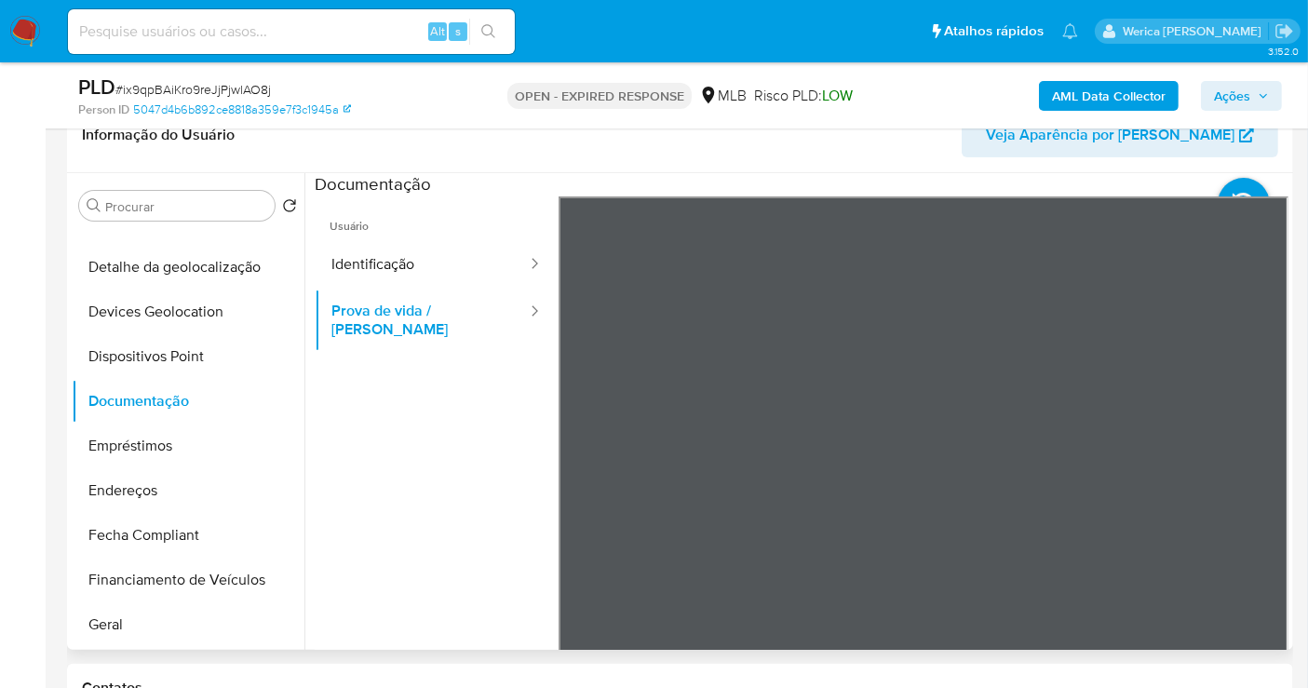
scroll to position [66, 0]
